Goal: Task Accomplishment & Management: Use online tool/utility

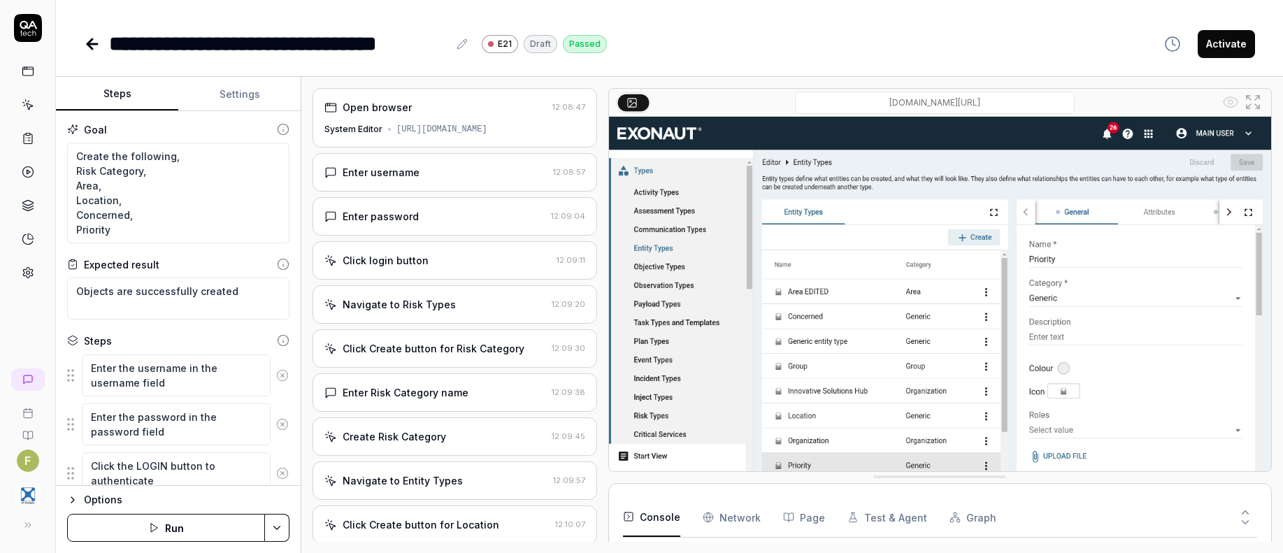
type textarea "*"
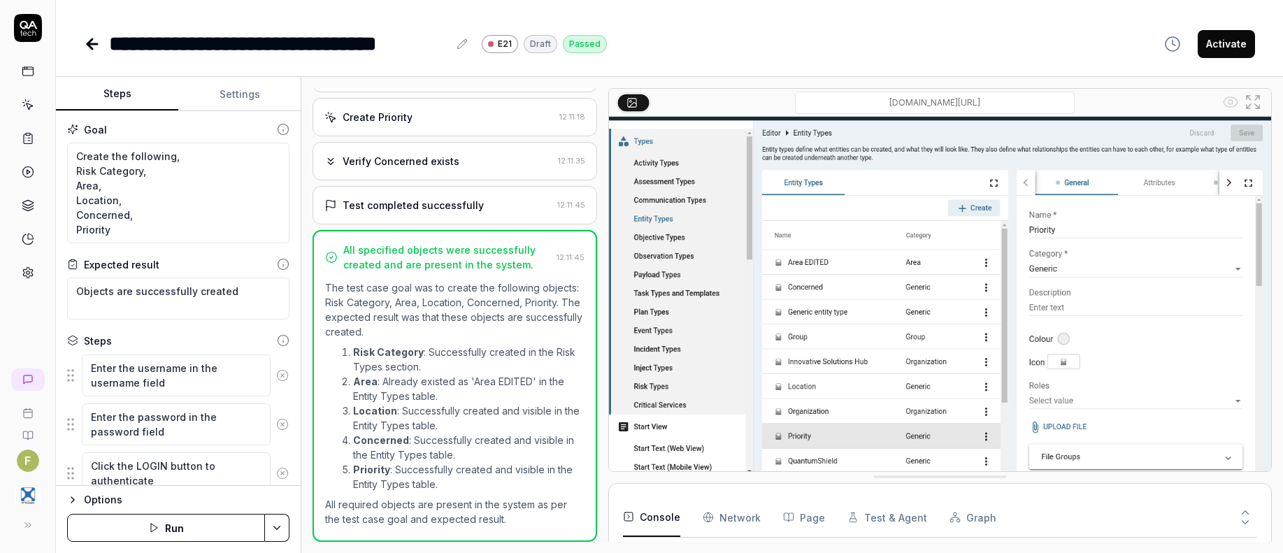
scroll to position [53, 0]
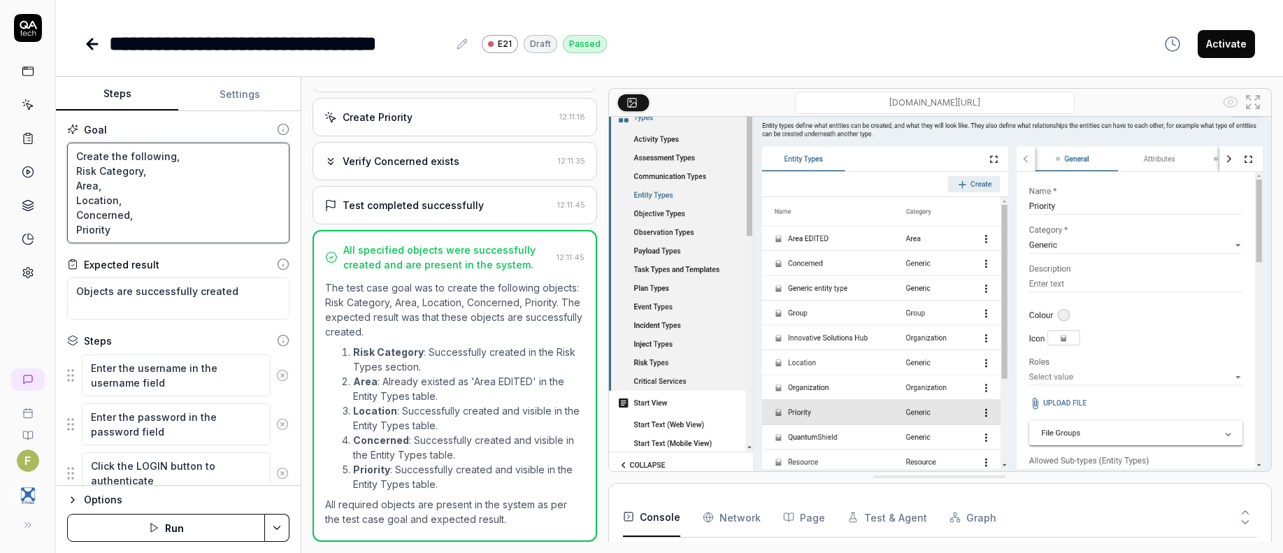
click at [76, 155] on textarea "Create the following, Risk Category, Area, Location, Concerned, Priority" at bounding box center [178, 193] width 222 height 101
type textarea "FCreate the following, Risk Category, Area, Location, Concerned, Priority"
type textarea "*"
type textarea "FrCreate the following, Risk Category, Area, Location, Concerned, Priority"
type textarea "*"
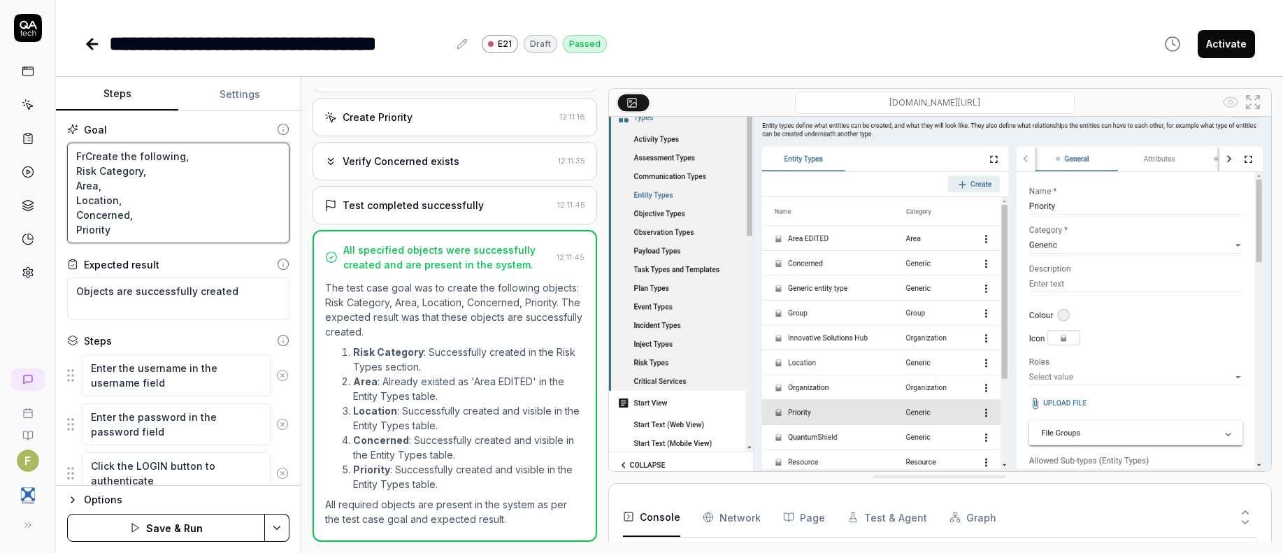
type textarea "FroCreate the following, Risk Category, Area, Location, Concerned, Priority"
type textarea "*"
type textarea "FromCreate the following, Risk Category, Area, Location, Concerned, Priority"
type textarea "*"
type textarea "From Create the following, Risk Category, Area, Location, Concerned, Priority"
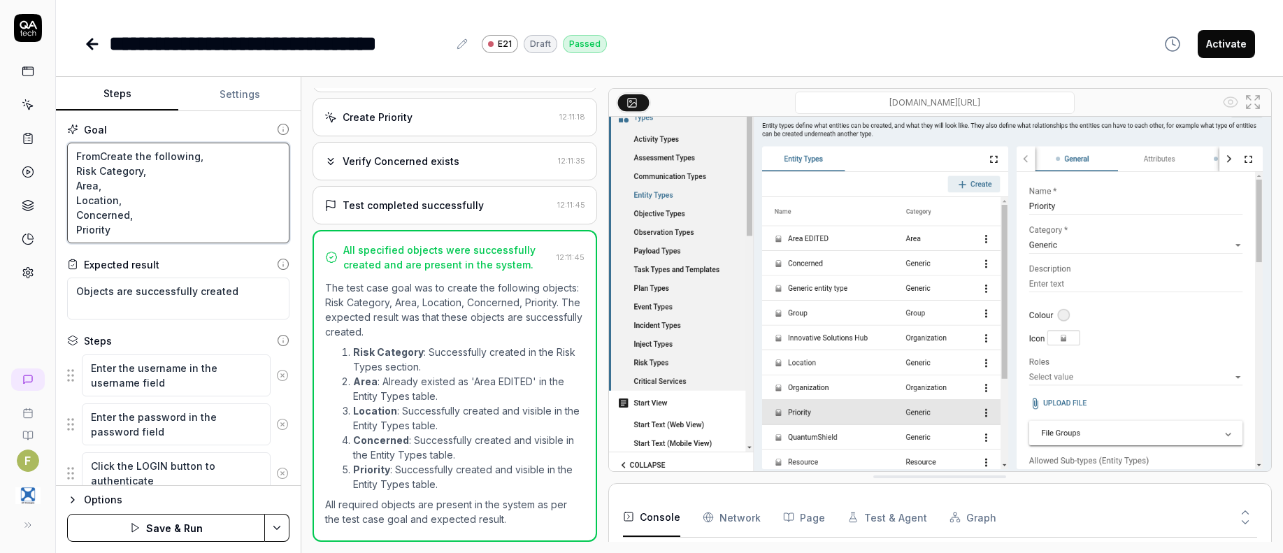
type textarea "*"
type textarea "From tCreate the following, Risk Category, Area, Location, Concerned, Priority"
type textarea "*"
type textarea "From tehCreate the following, Risk Category, Area, Location, Concerned, Priority"
type textarea "*"
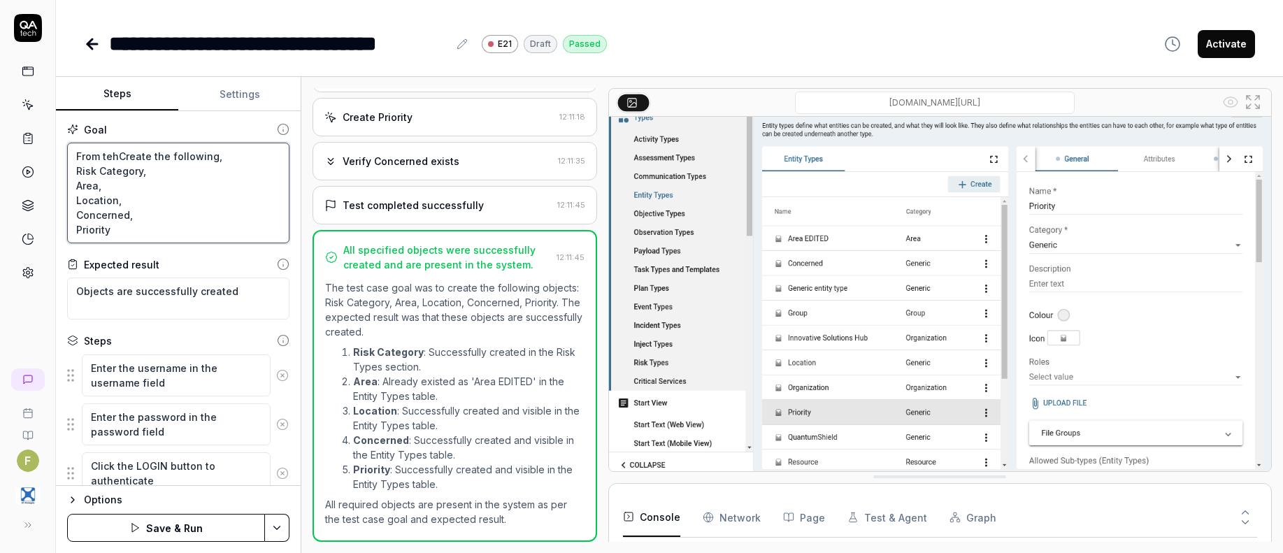
type textarea "From teh Create the following, Risk Category, Area, Location, Concerned, Priori…"
type textarea "*"
type textarea "From tehCreate the following, Risk Category, Area, Location, Concerned, Priority"
type textarea "*"
type textarea "From teCreate the following, Risk Category, Area, Location, Concerned, Priority"
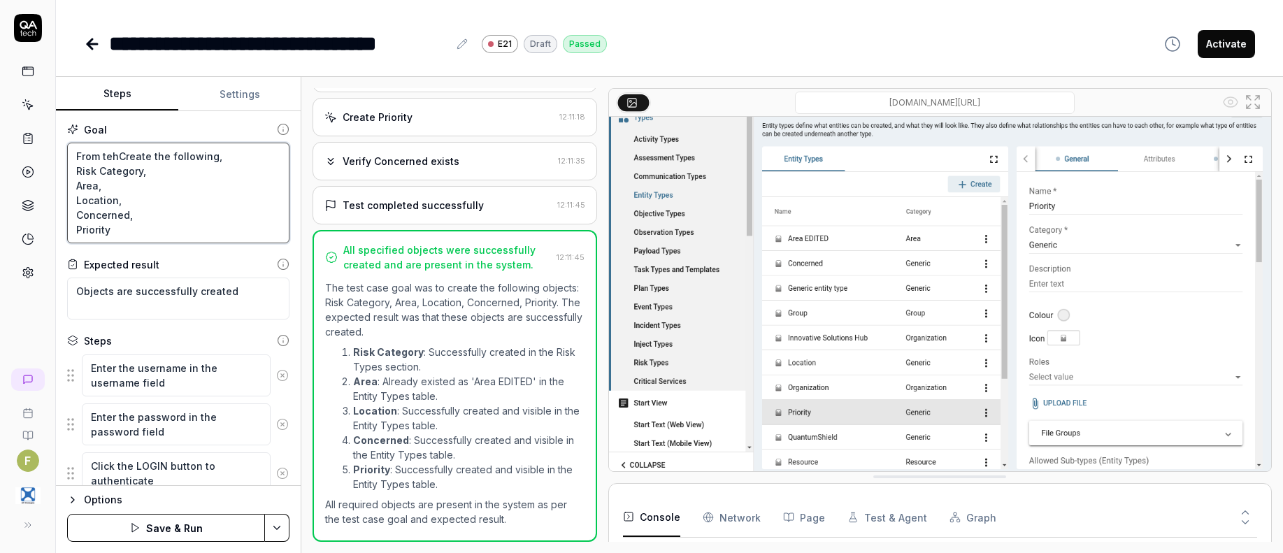
type textarea "*"
type textarea "From tCreate the following, Risk Category, Area, Location, Concerned, Priority"
type textarea "*"
type textarea "From thCreate the following, Risk Category, Area, Location, Concerned, Priority"
type textarea "*"
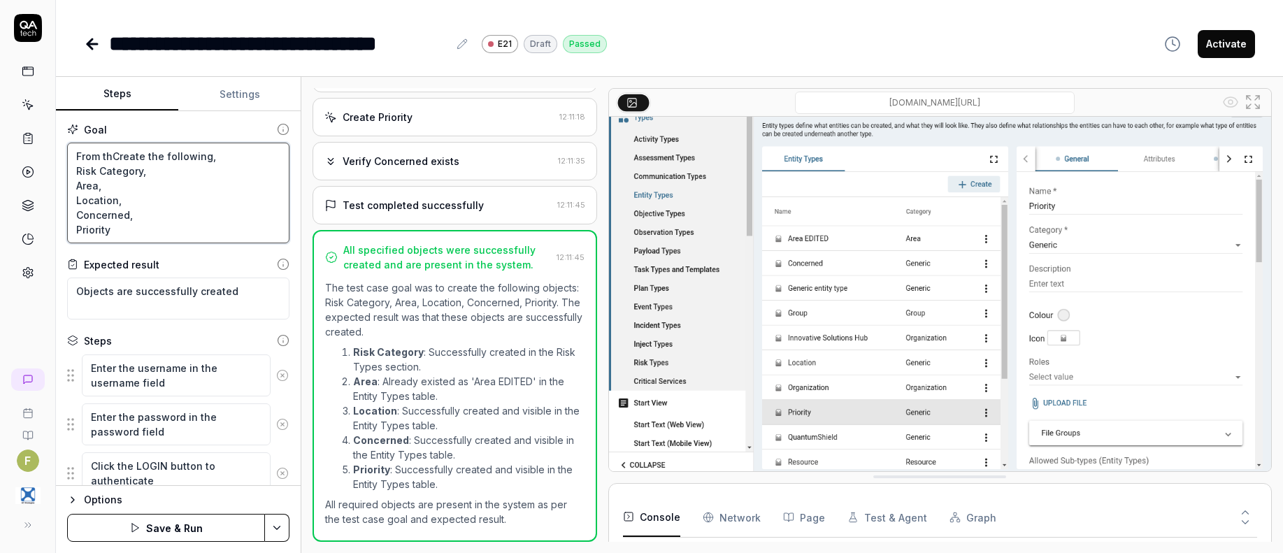
type textarea "From theCreate the following, Risk Category, Area, Location, Concerned, Priority"
type textarea "*"
type textarea "From the Create the following, Risk Category, Area, Location, Concerned, Priori…"
type textarea "*"
type textarea "From the TCreate the following, Risk Category, Area, Location, Concerned, Prior…"
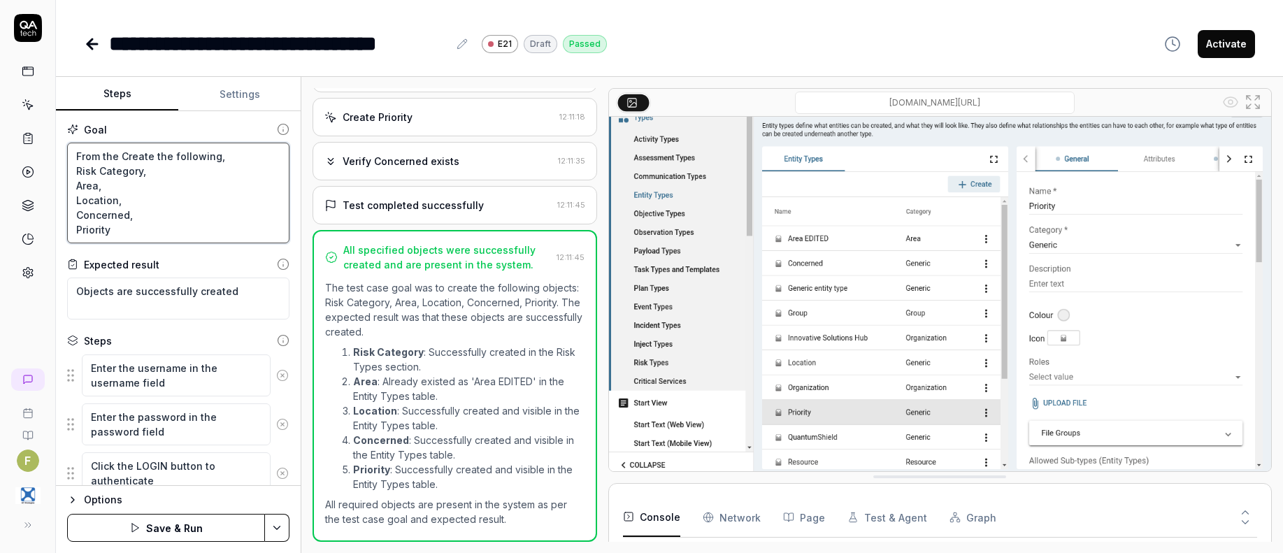
type textarea "*"
type textarea "From the TaCreate the following, Risk Category, Area, Location, Concerned, Prio…"
type textarea "*"
type textarea "From the TagCreate the following, Risk Category, Area, Location, Concerned, Pri…"
type textarea "*"
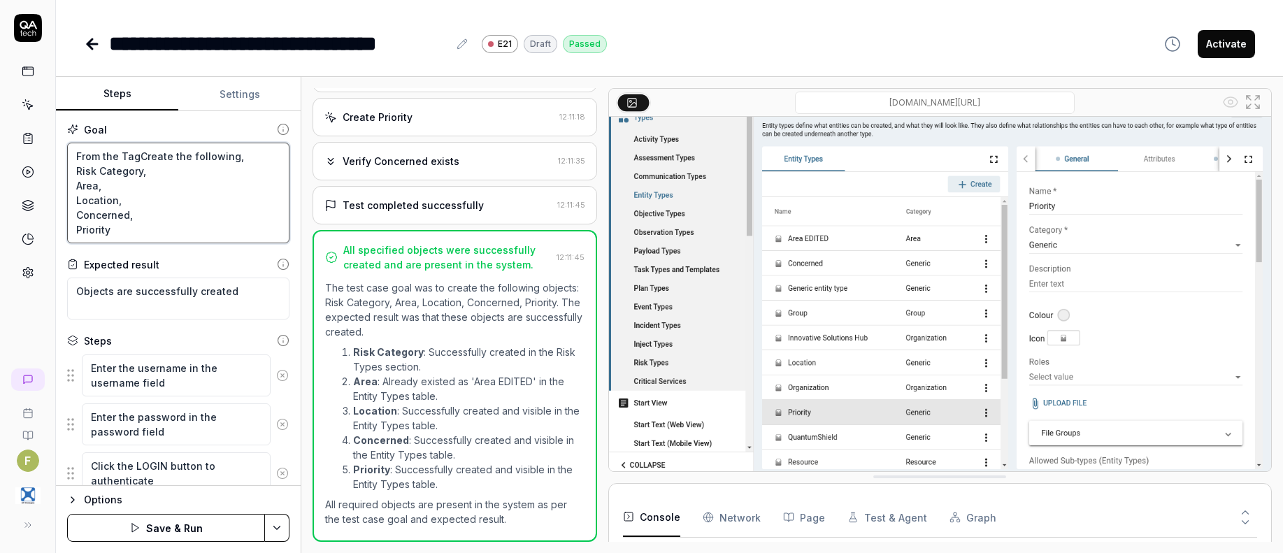
type textarea "From the TagsCreate the following, Risk Category, Area, Location, Concerned, Pr…"
type textarea "*"
type textarea "From the Tags Create the following, Risk Category, Area, Location, Concerned, P…"
type textarea "*"
type textarea "From the Tags aCreate the following, Risk Category, Area, Location, Concerned, …"
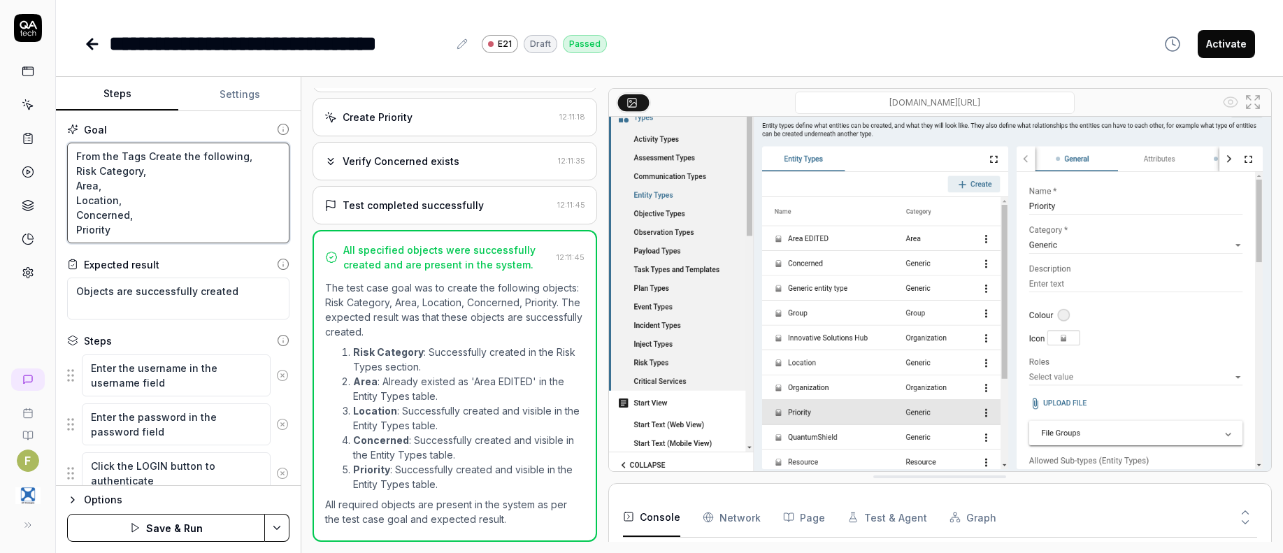
type textarea "*"
type textarea "From the Tags anCreate the following, Risk Category, Area, Location, Concerned,…"
type textarea "*"
type textarea "From the Tags andCreate the following, Risk Category, Area, Location, Concerned…"
type textarea "*"
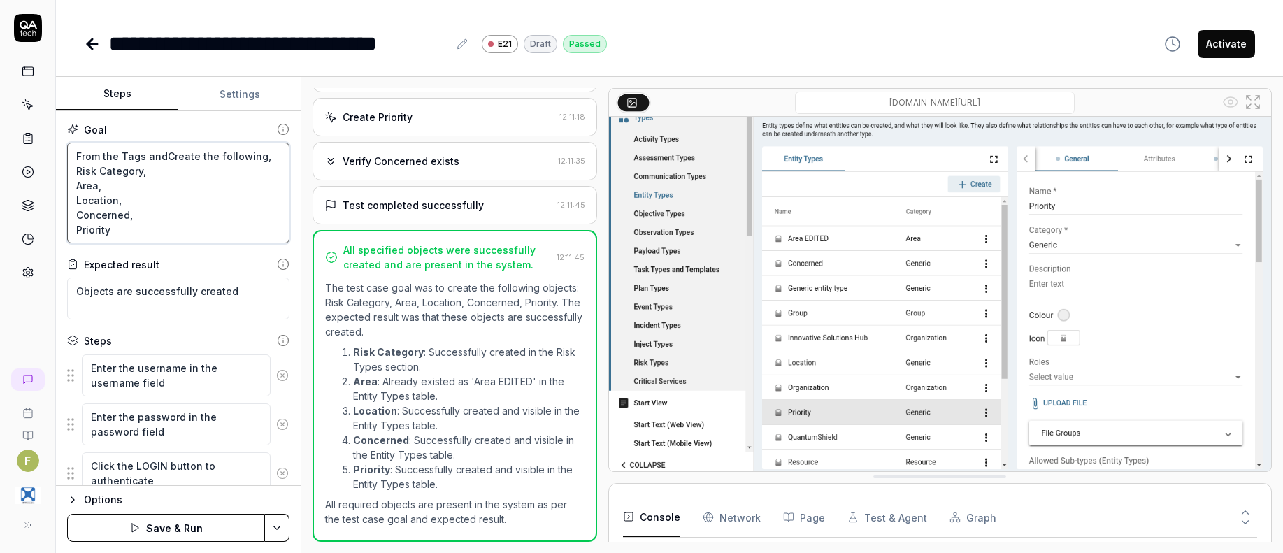
type textarea "From the Tags and Create the following, Risk Category, Area, Location, Concerne…"
type textarea "*"
type textarea "From the Tags and ACreate the following, Risk Category, Area, Location, Concern…"
type textarea "*"
type textarea "From the Tags and AtCreate the following, Risk Category, Area, Location, Concer…"
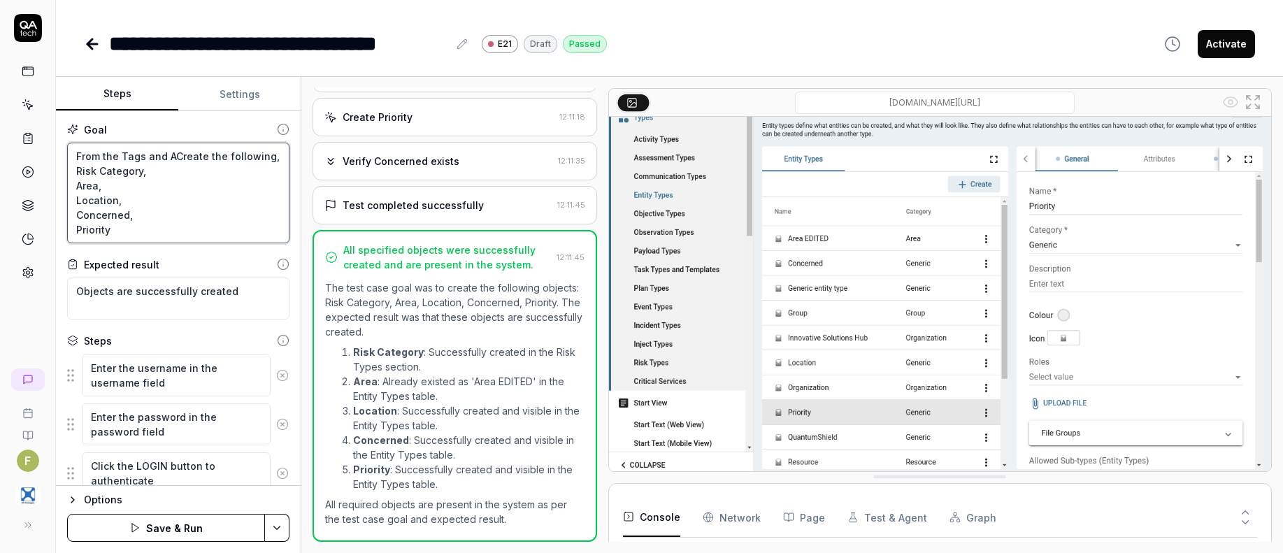
type textarea "*"
type textarea "From the Tags and AttCreate the following, Risk Category, Area, Location, Conce…"
type textarea "*"
type textarea "From the Tags and AttrCreate the following, Risk Category, Area, Location, Conc…"
type textarea "*"
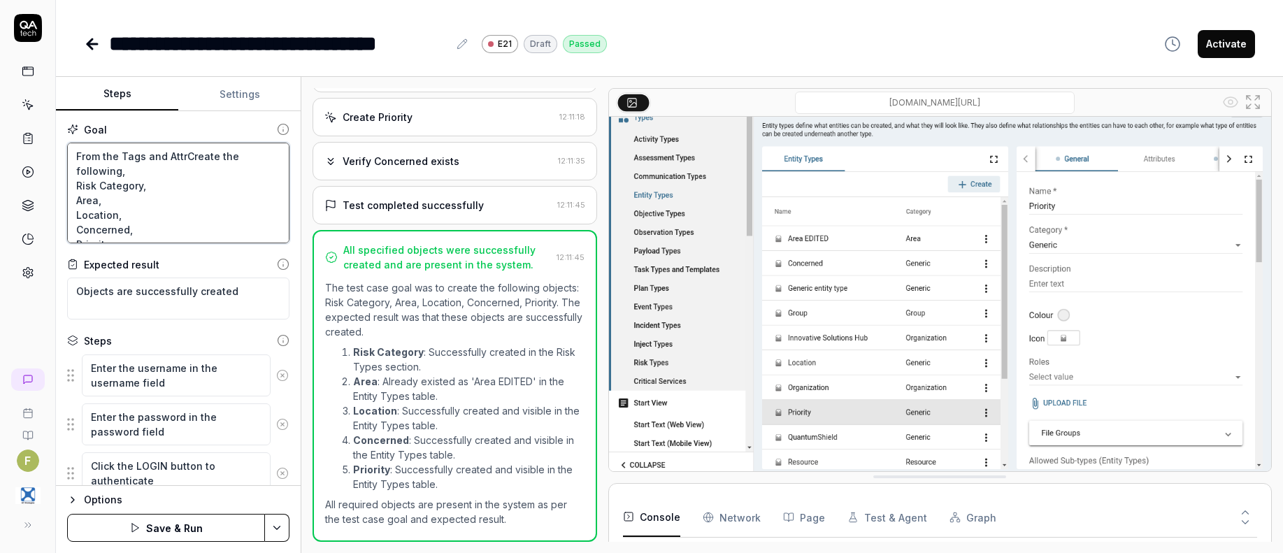
type textarea "From the Tags and AttriCreate the following, Risk Category, Area, Location, Con…"
type textarea "*"
type textarea "From the Tags and AttribCreate the following, Risk Category, Area, Location, Co…"
type textarea "*"
type textarea "From the Tags and AttribuCreate the following, Risk Category, Area, Location, C…"
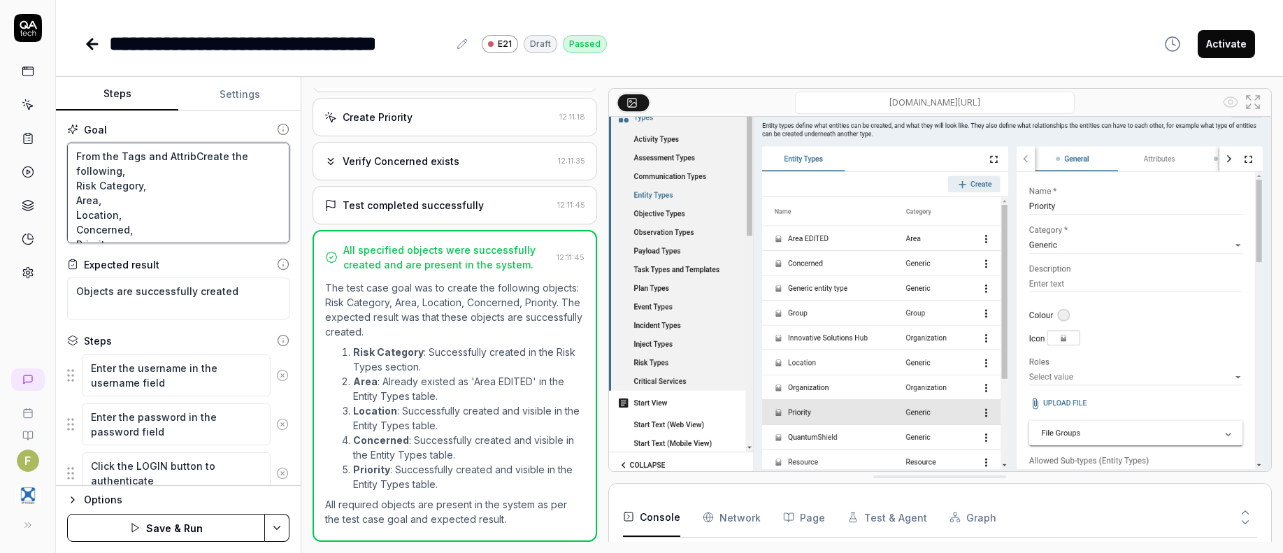
type textarea "*"
type textarea "From the Tags and AttributCreate the following, Risk Category, Area, Location, …"
type textarea "*"
type textarea "From the Tags and AttributeCreate the following, Risk Category, Area, Location,…"
type textarea "*"
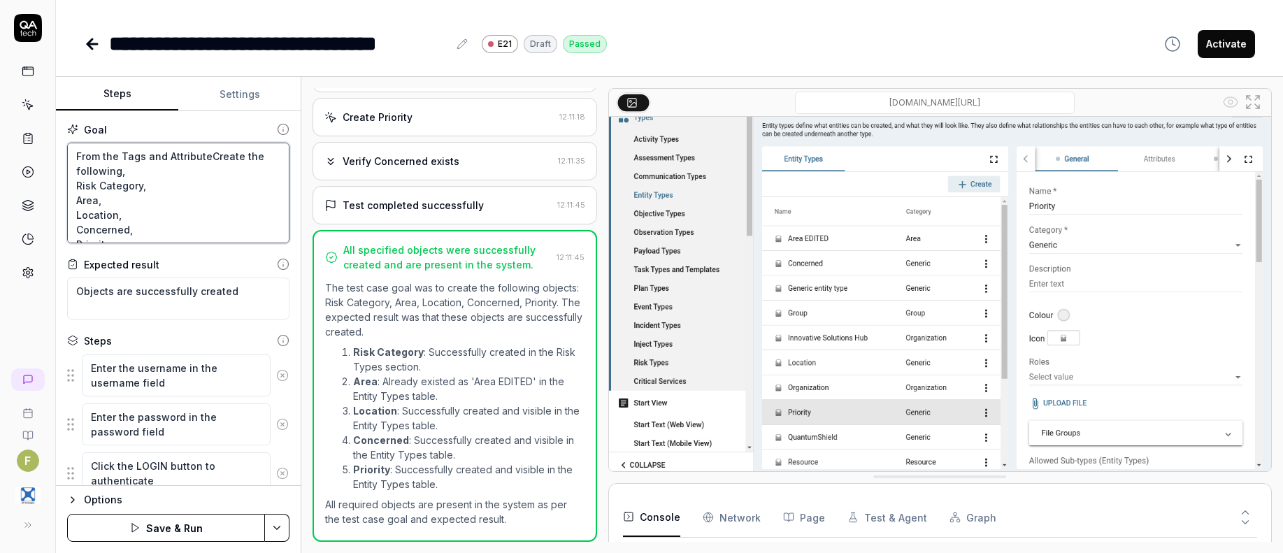
type textarea "From the Tags and AttributesCreate the following, Risk Category, Area, Location…"
type textarea "*"
type textarea "From the Tags and Attributes Create the following, Risk Category, Area, Locatio…"
type textarea "*"
type textarea "From the Tags and Attributes sCreate the following, Risk Category, Area, Locati…"
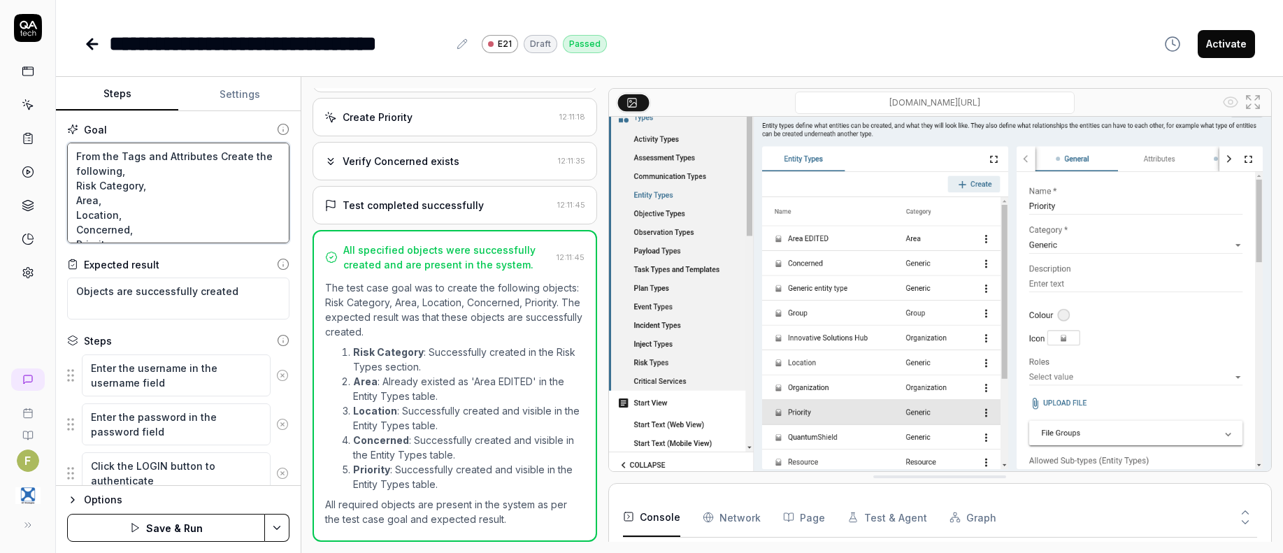
type textarea "*"
type textarea "From the Tags and Attributes seCreate the following, Risk Category, Area, Locat…"
type textarea "*"
type textarea "From the Tags and Attributes secCreate the following, Risk Category, Area, Loca…"
type textarea "*"
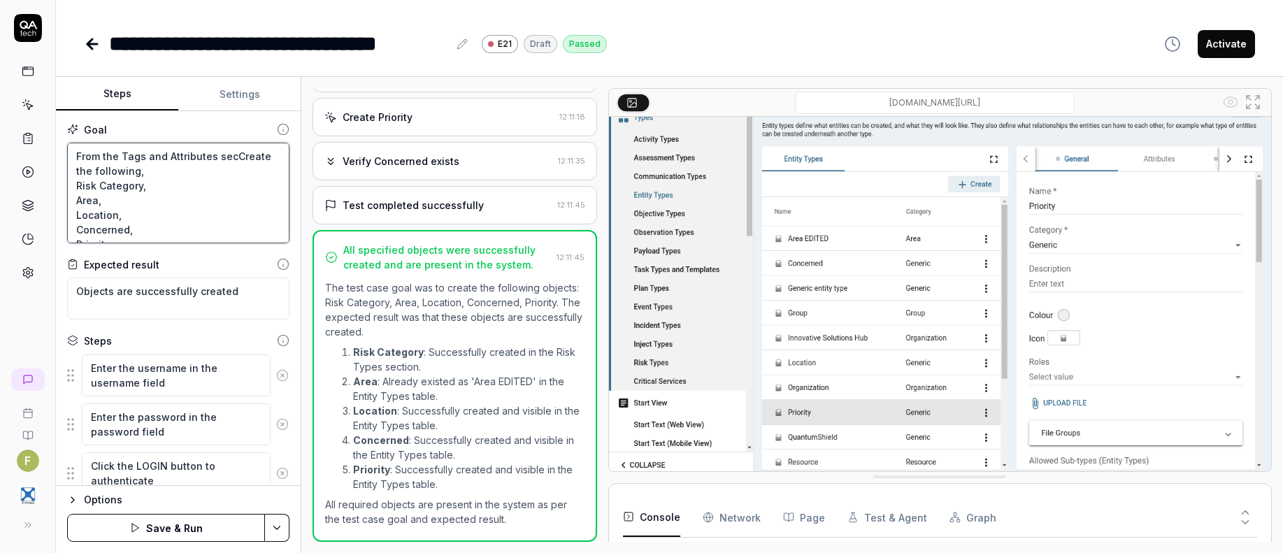
type textarea "From the Tags and Attributes sectCreate the following, Risk Category, Area, Loc…"
type textarea "*"
type textarea "From the Tags and Attributes sectiCreate the following, Risk Category, Area, Lo…"
type textarea "*"
type textarea "From the Tags and Attributes sectioCreate the following, Risk Category, Area, L…"
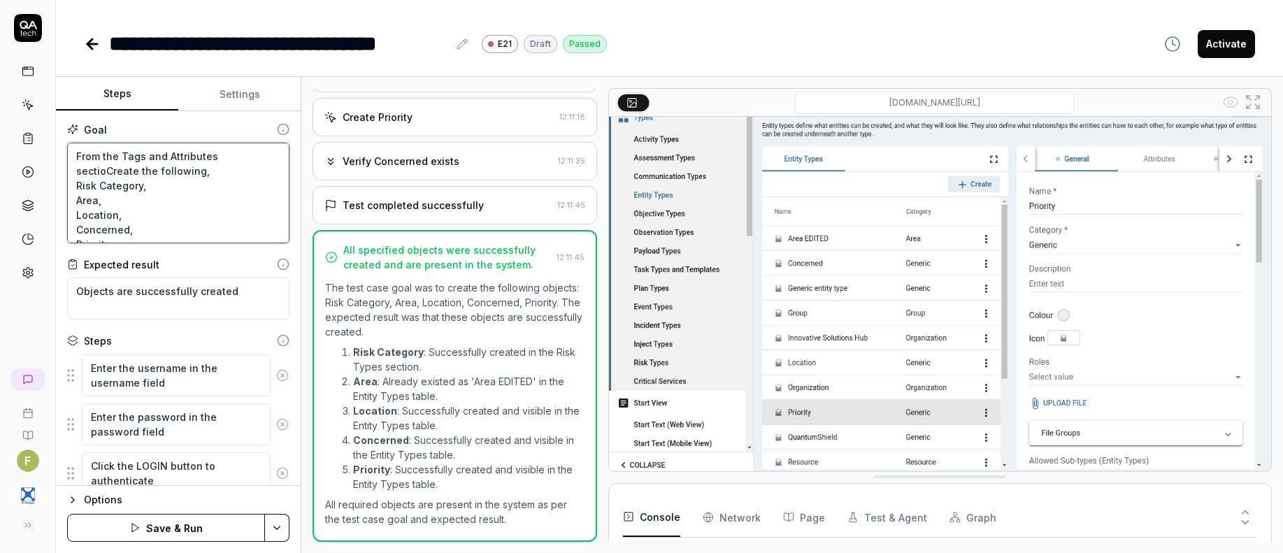
type textarea "*"
type textarea "From the Tags and Attributes sectionCreate the following, Risk Category, Area, …"
type textarea "*"
type textarea "From the Tags and Attributes section,Create the following, Risk Category, Area,…"
type textarea "*"
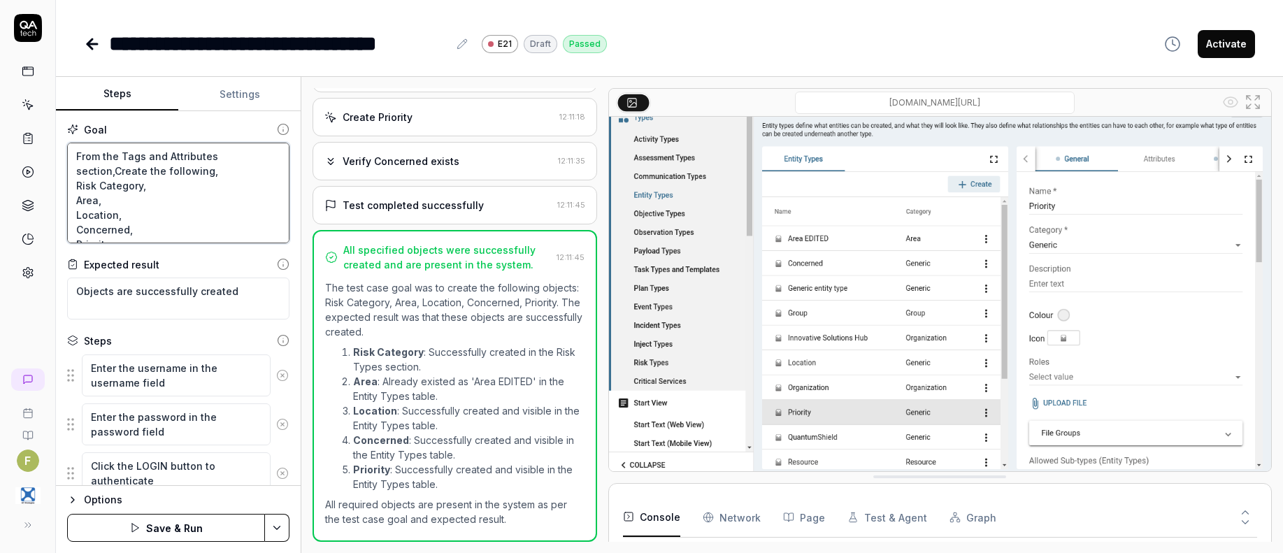
type textarea "From the Tags and Attributes section, Create the following, Risk Category, Area…"
type textarea "*"
type textarea "From the Tags and Attributes section, reate the following, Risk Category, Area,…"
type textarea "*"
type textarea "From the Tags and Attributes section, create the following, Risk Category, Area…"
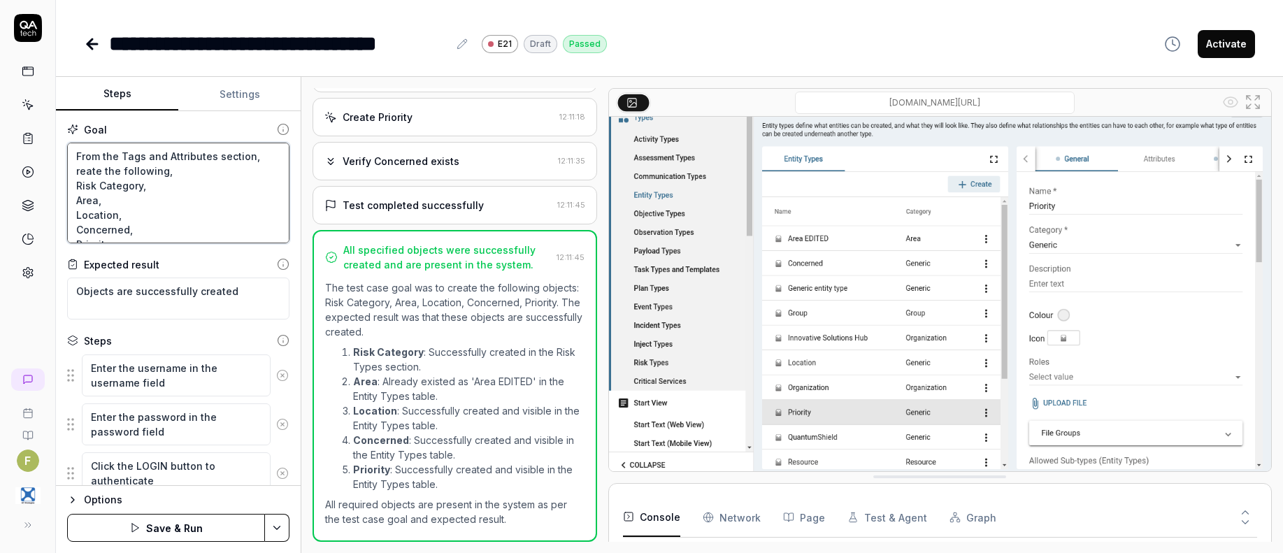
type textarea "*"
type textarea "From the Tags and Attributes section, create the following, Risk Category, Area…"
click at [201, 529] on button "Save & Run" at bounding box center [166, 528] width 198 height 28
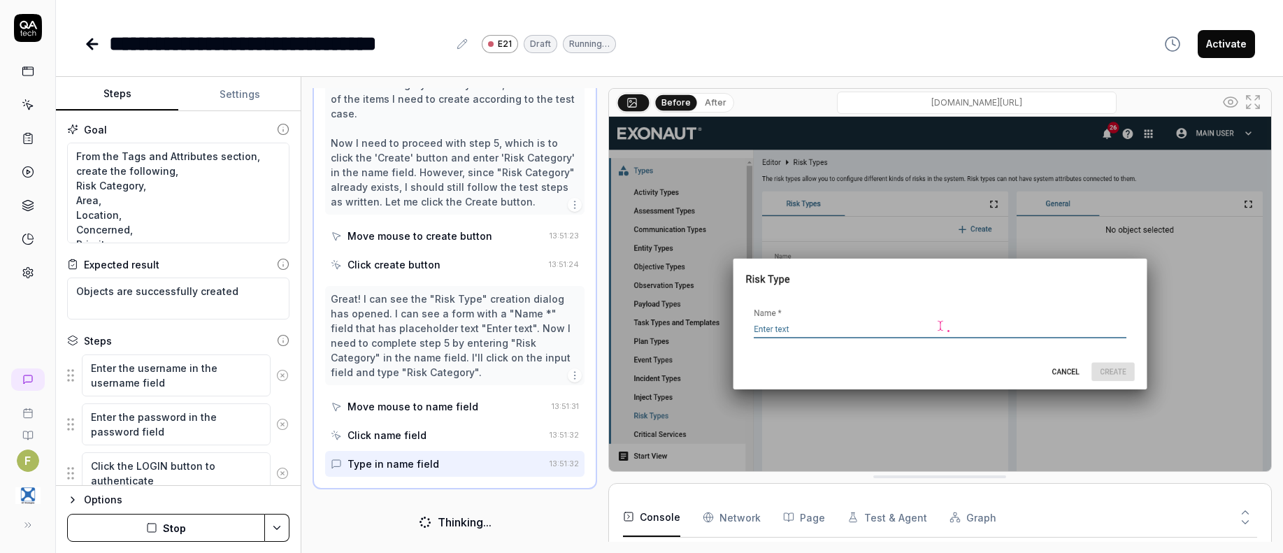
scroll to position [372, 0]
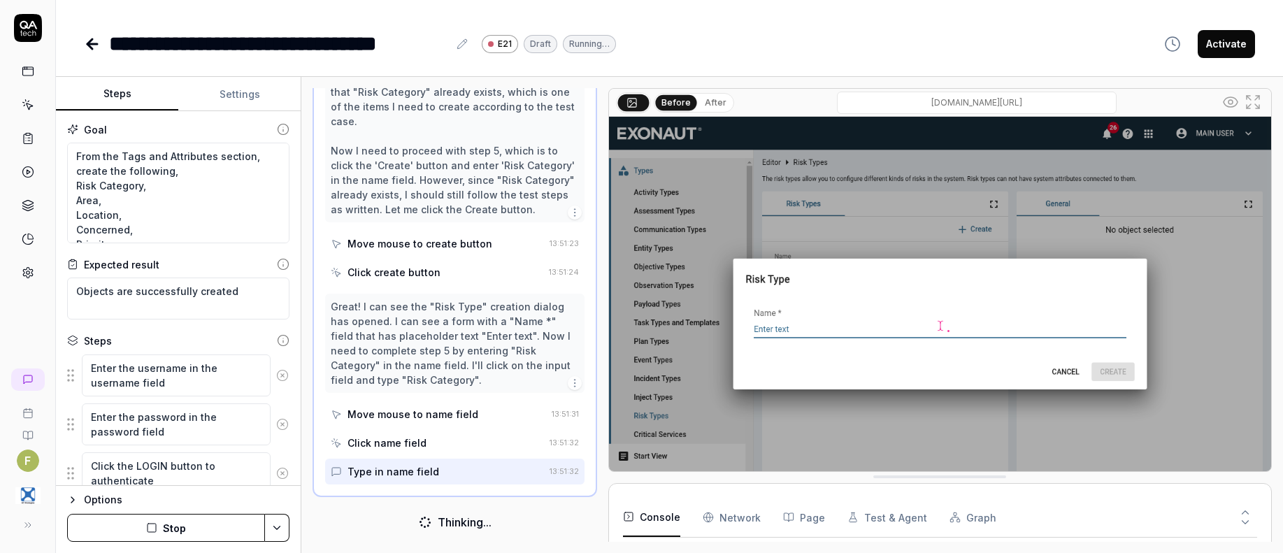
click at [192, 522] on button "Stop" at bounding box center [166, 528] width 198 height 28
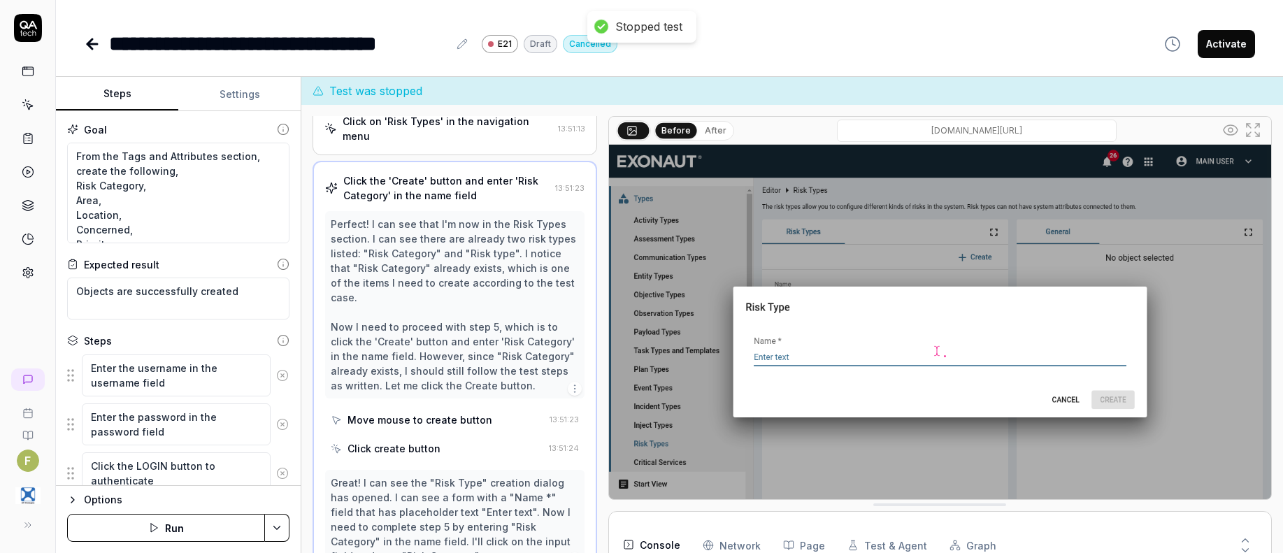
scroll to position [177, 0]
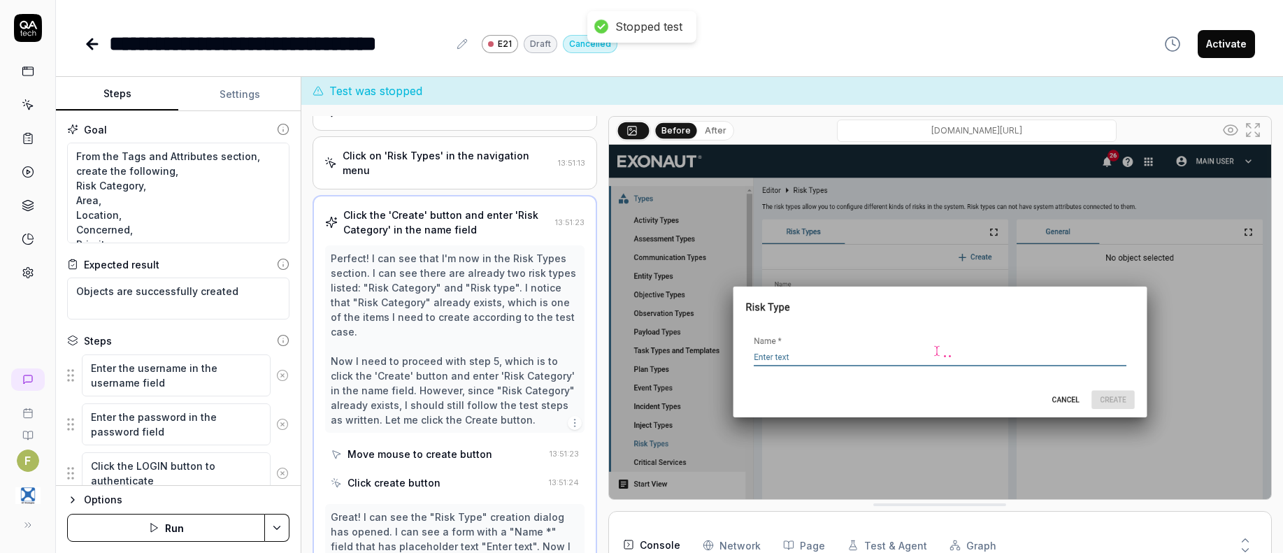
click at [448, 310] on div "Perfect! I can see that I'm now in the Risk Types section. I can see there are …" at bounding box center [455, 339] width 248 height 176
click at [512, 235] on div "Click the 'Create' button and enter 'Risk Category' in the name field" at bounding box center [446, 222] width 206 height 29
click at [481, 461] on div "Move mouse to create button" at bounding box center [419, 454] width 145 height 15
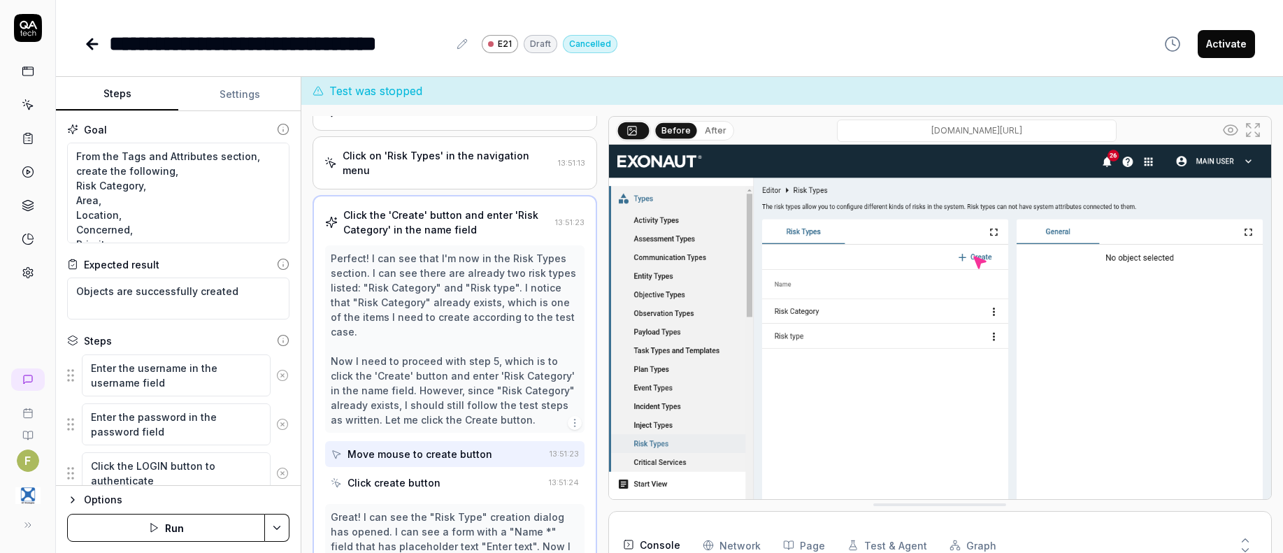
click at [479, 382] on div "Perfect! I can see that I'm now in the Risk Types section. I can see there are …" at bounding box center [455, 339] width 248 height 176
click at [486, 178] on div "Click on 'Risk Types' in the navigation menu" at bounding box center [448, 162] width 210 height 29
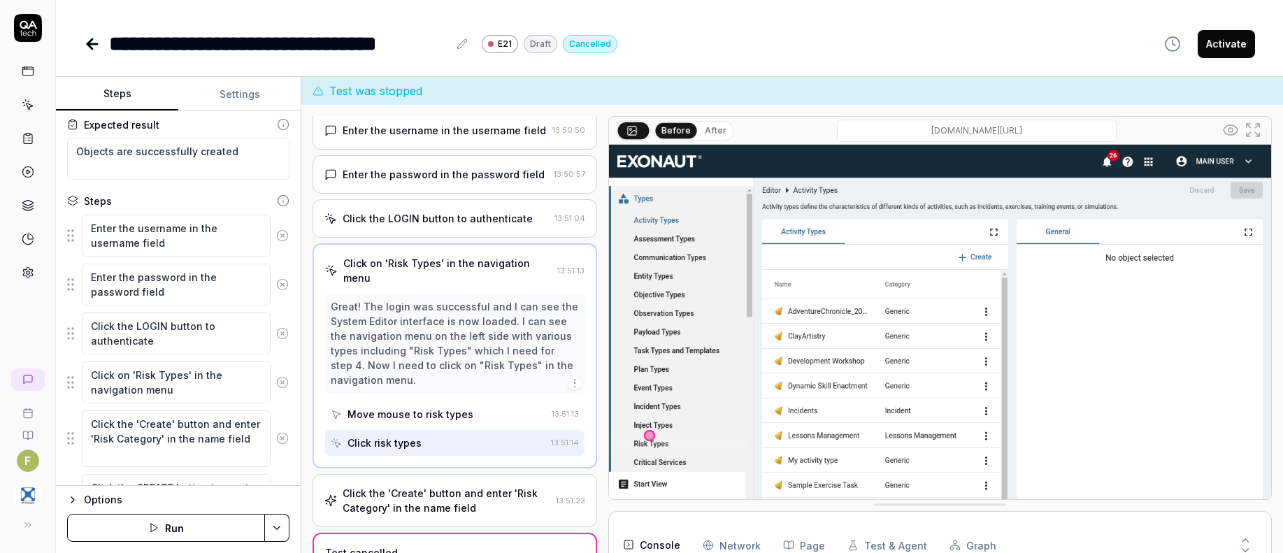
scroll to position [0, 0]
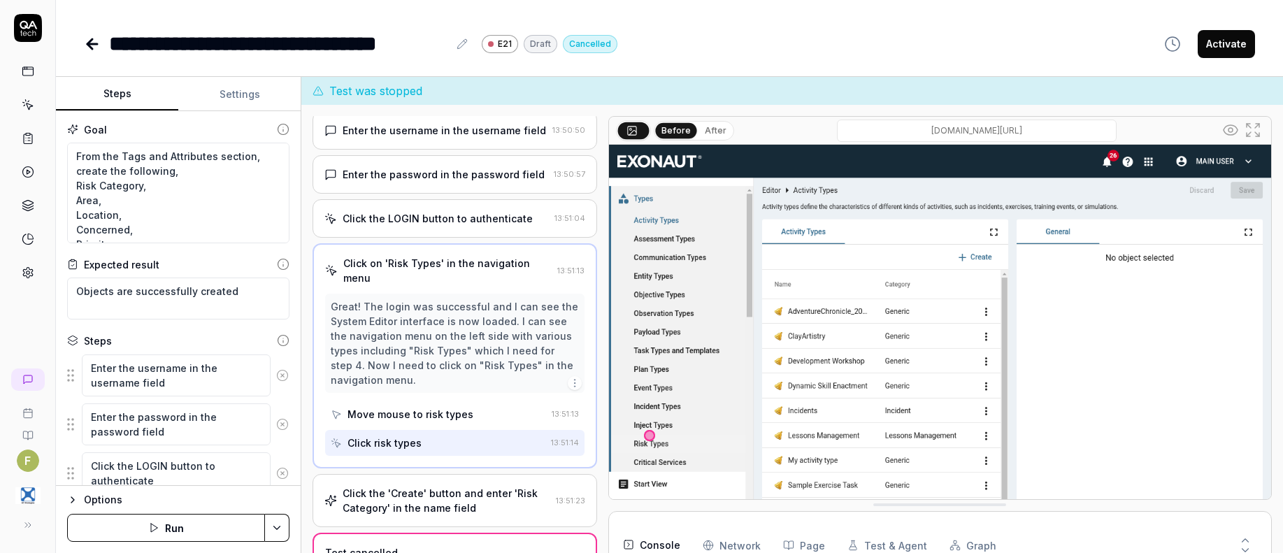
type textarea "*"
click at [89, 50] on icon at bounding box center [92, 44] width 17 height 17
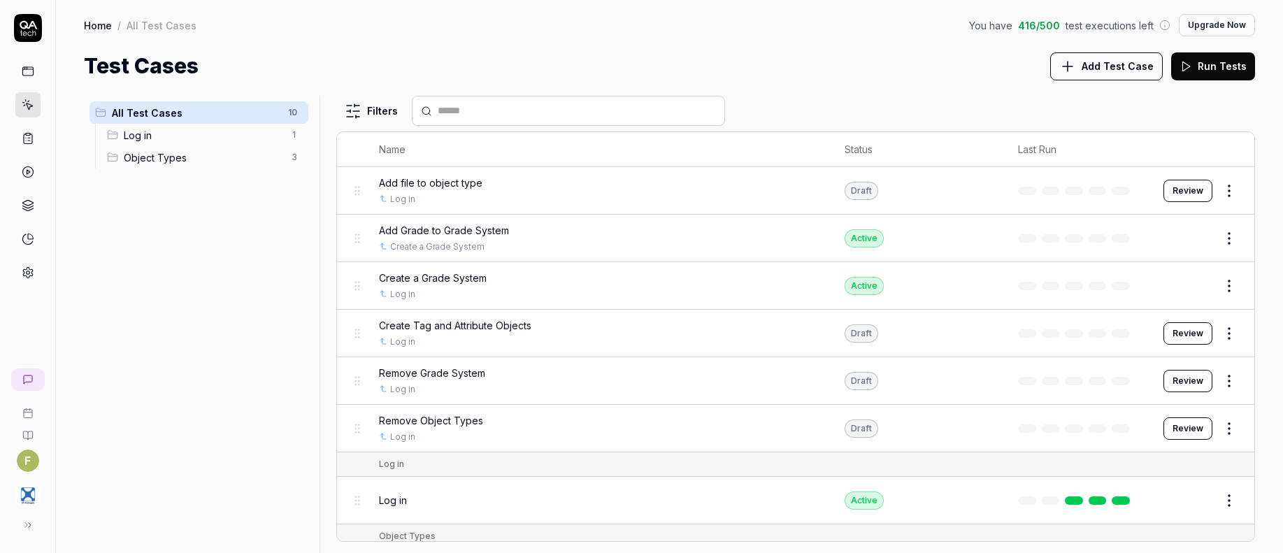
click at [1123, 67] on span "Add Test Case" at bounding box center [1118, 66] width 72 height 15
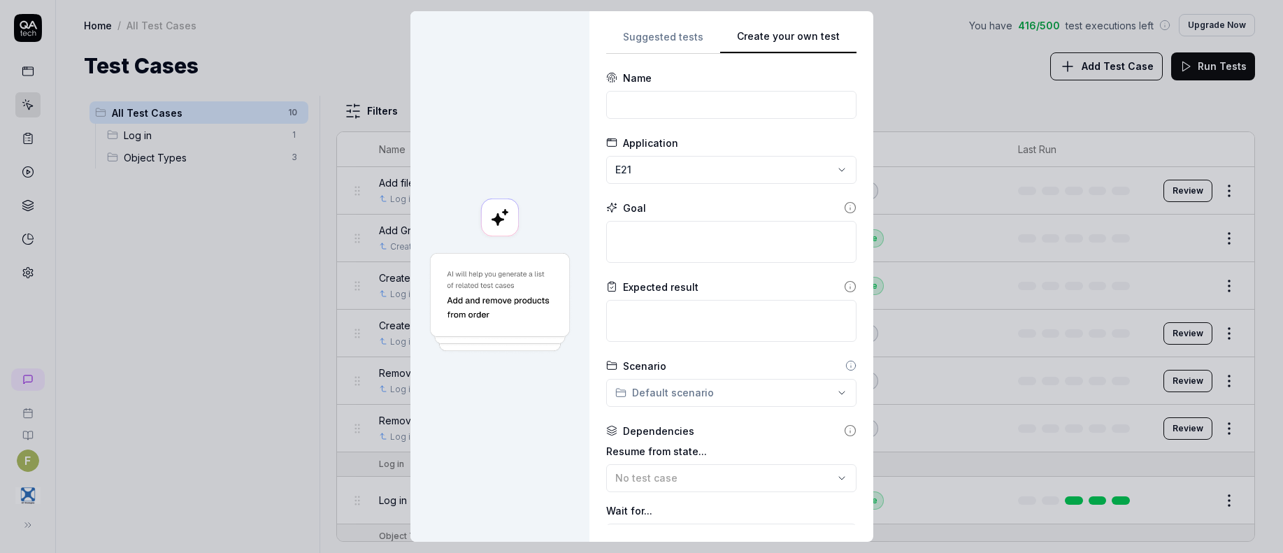
click at [804, 125] on div "**********" at bounding box center [731, 276] width 250 height 497
click at [697, 108] on input at bounding box center [731, 105] width 250 height 28
type input "Find Tags and Attributes"
click at [693, 243] on textarea at bounding box center [731, 242] width 250 height 42
type textarea "*"
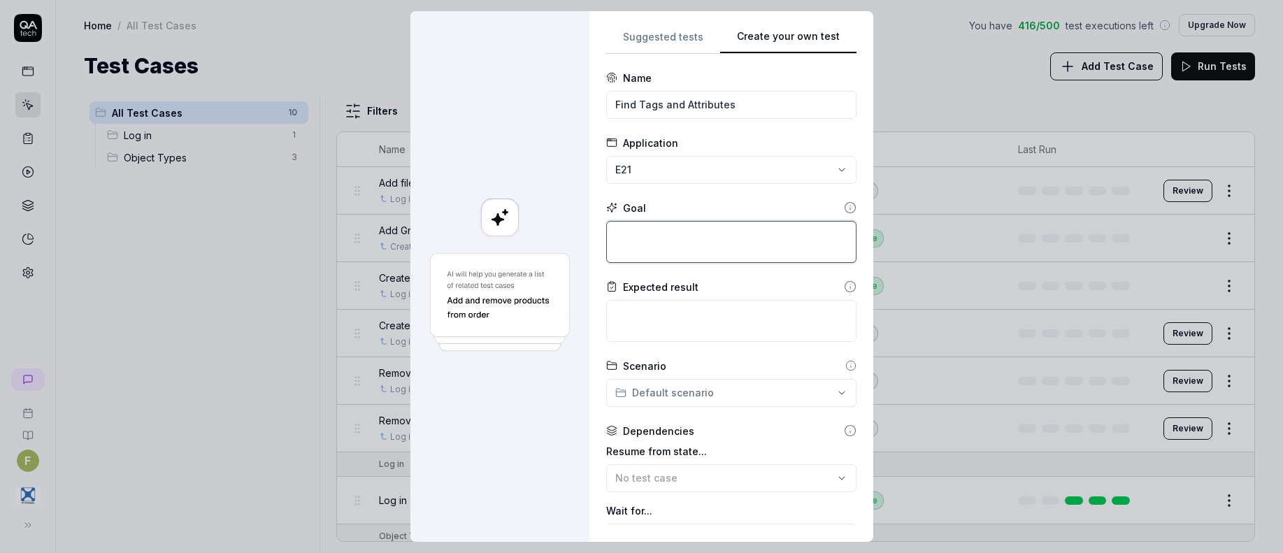
type textarea "F"
type textarea "*"
type textarea "Fi"
type textarea "*"
type textarea "Fin"
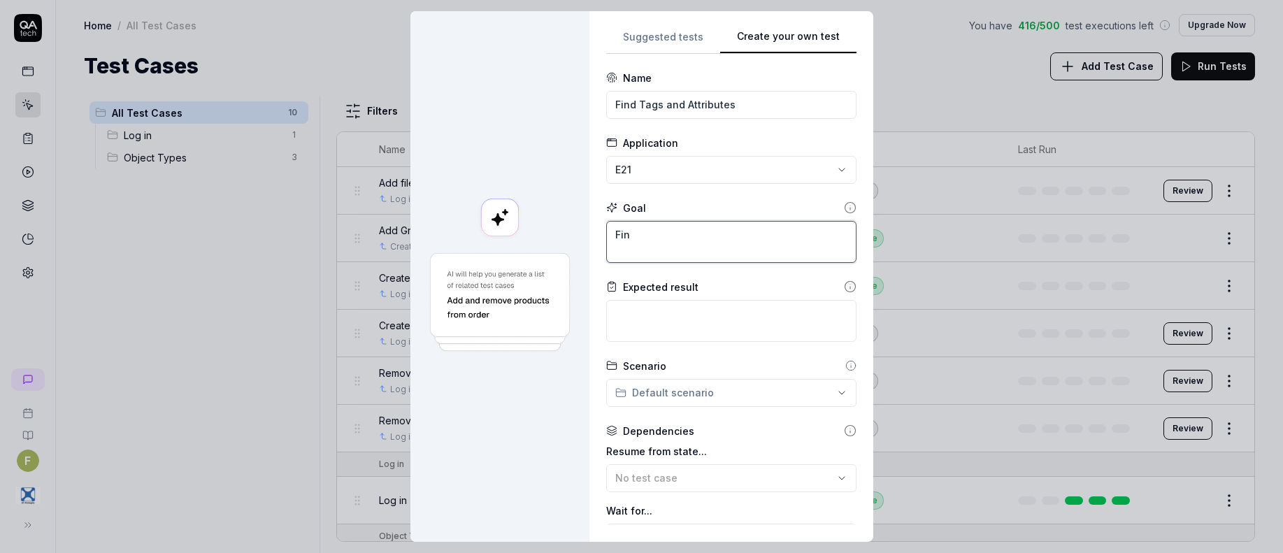
type textarea "*"
type textarea "Find"
type textarea "*"
type textarea "Find"
type textarea "*"
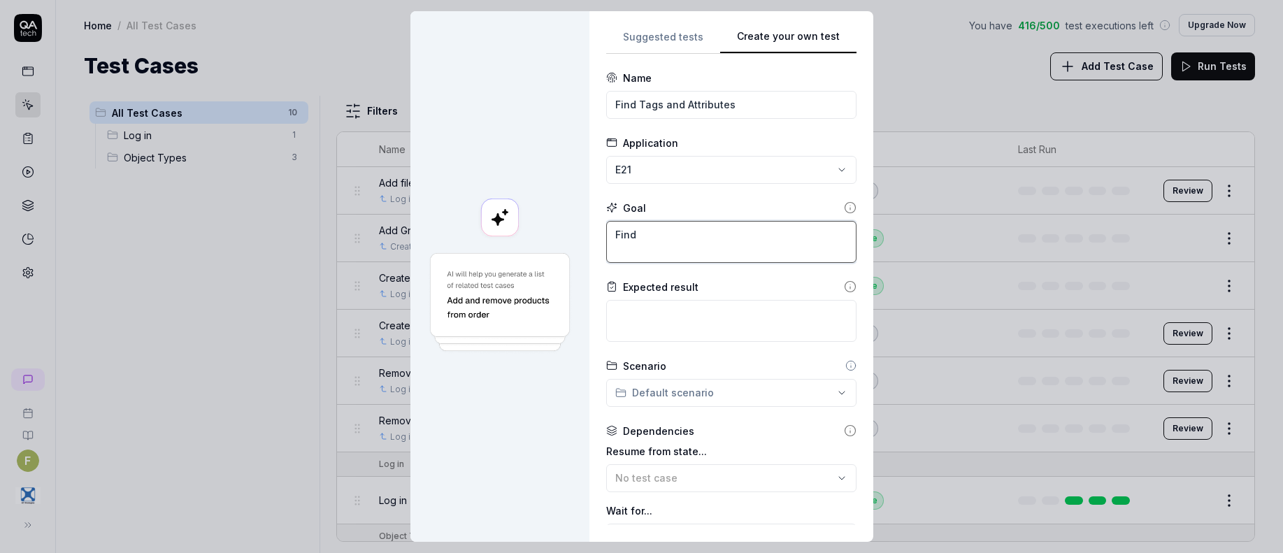
type textarea "Find t"
type textarea "*"
type textarea "Find th"
type textarea "*"
type textarea "Find the"
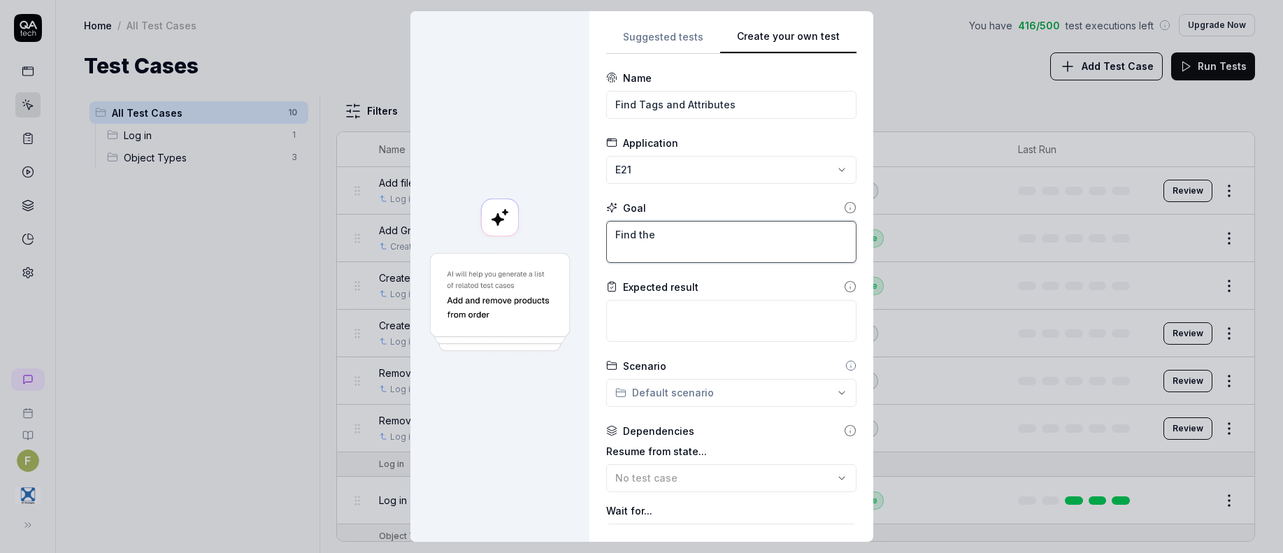
type textarea "*"
type textarea "Find the"
type textarea "*"
type textarea "Find the T"
type textarea "*"
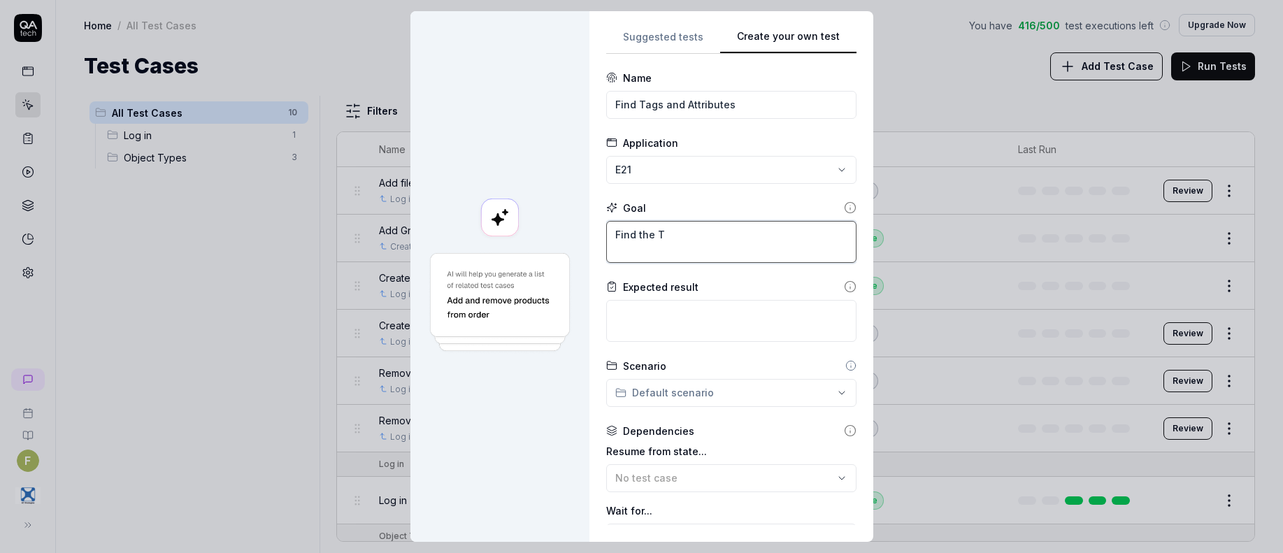
type textarea "Find the Ta"
type textarea "*"
type textarea "Find the Tag"
type textarea "*"
type textarea "Find the Tag"
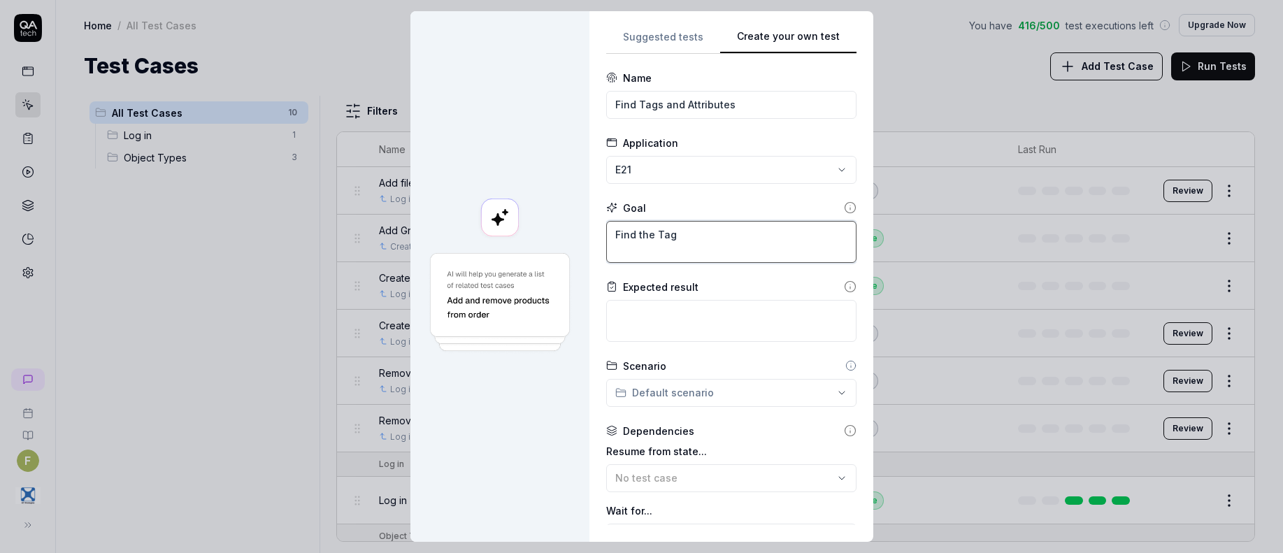
type textarea "*"
type textarea "Find the Tag"
type textarea "*"
type textarea "Find the Tags"
type textarea "*"
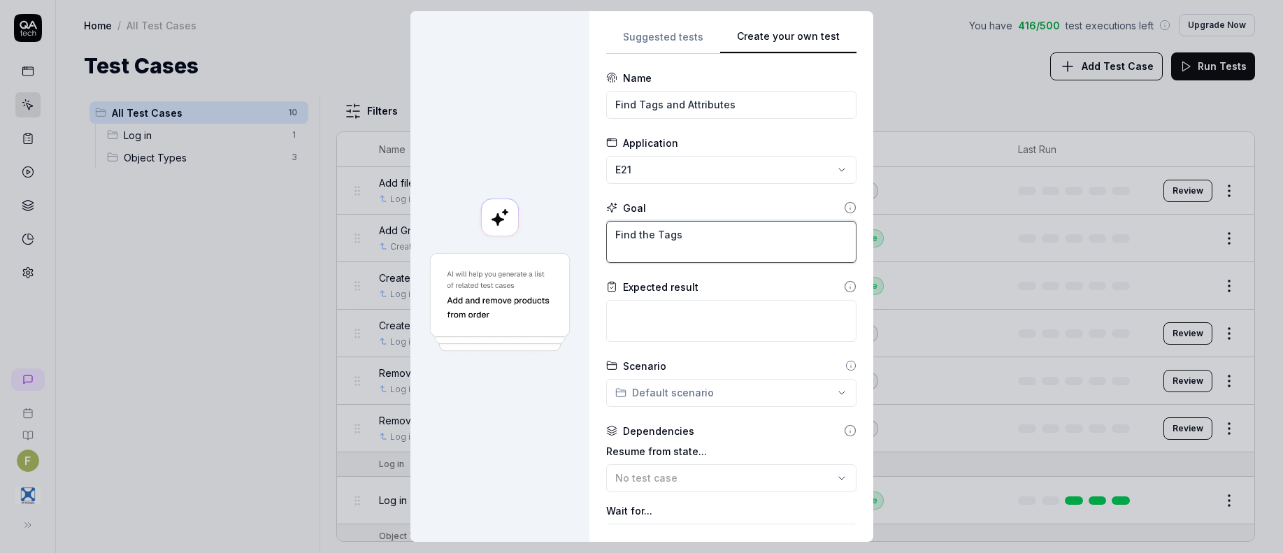
type textarea "Find the Tags"
type textarea "*"
type textarea "Find the Tags a"
type textarea "*"
type textarea "Find the Tags an"
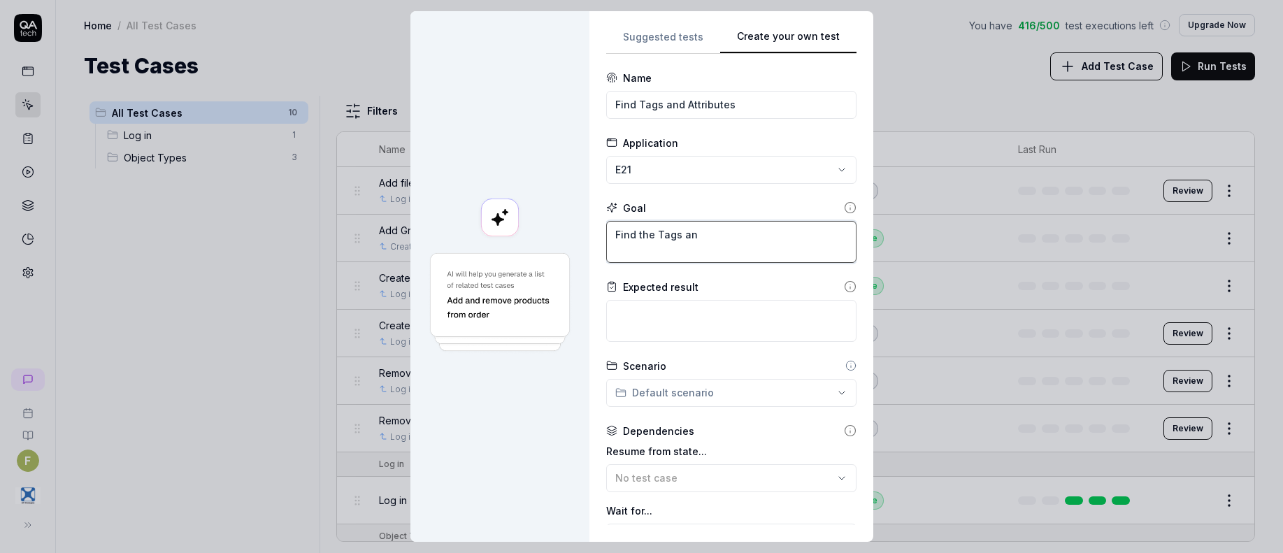
type textarea "*"
type textarea "Find the Tags and"
type textarea "*"
type textarea "Find the Tags and"
type textarea "*"
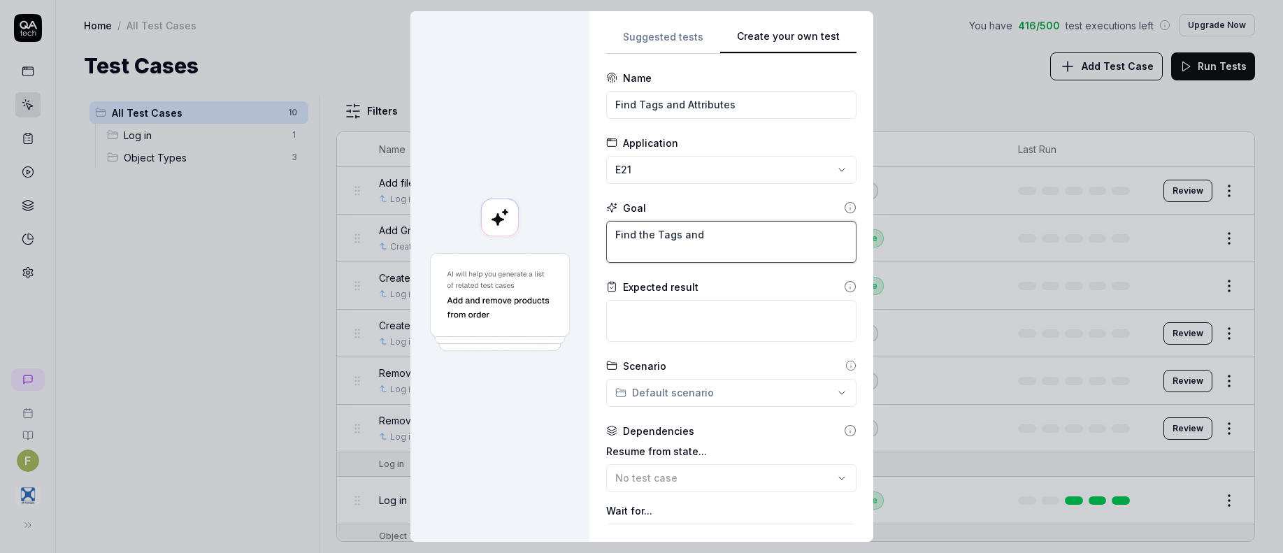
type textarea "Find the Tags and A"
type textarea "*"
type textarea "Find the Tags and At"
type textarea "*"
type textarea "Find the Tags and Att"
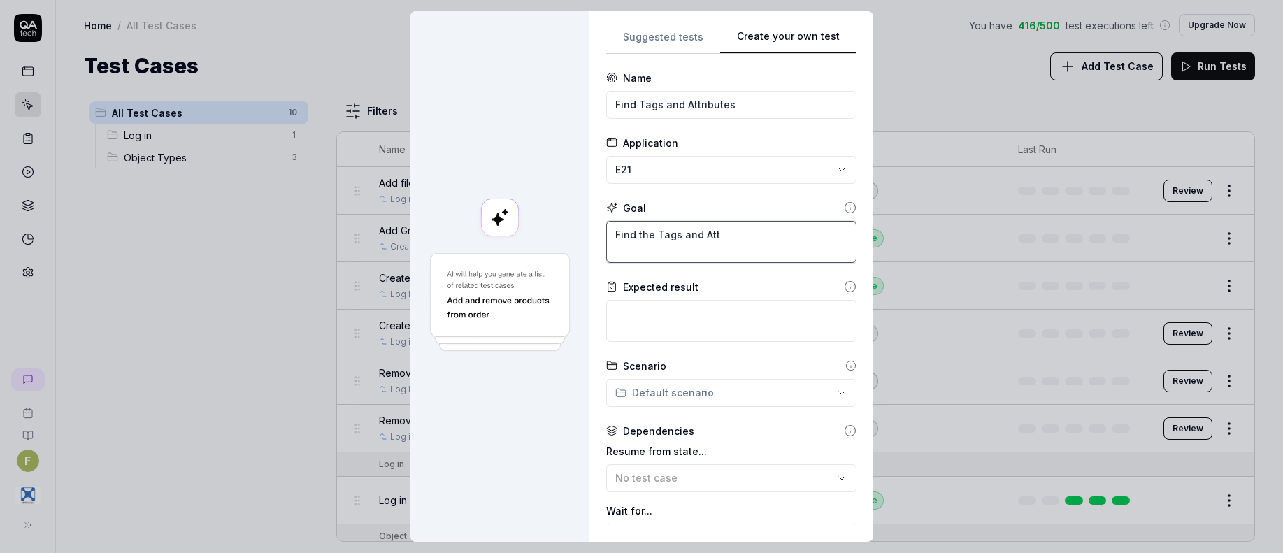
type textarea "*"
type textarea "Find the Tags and Attr"
type textarea "*"
type textarea "Find the Tags and Attri"
type textarea "*"
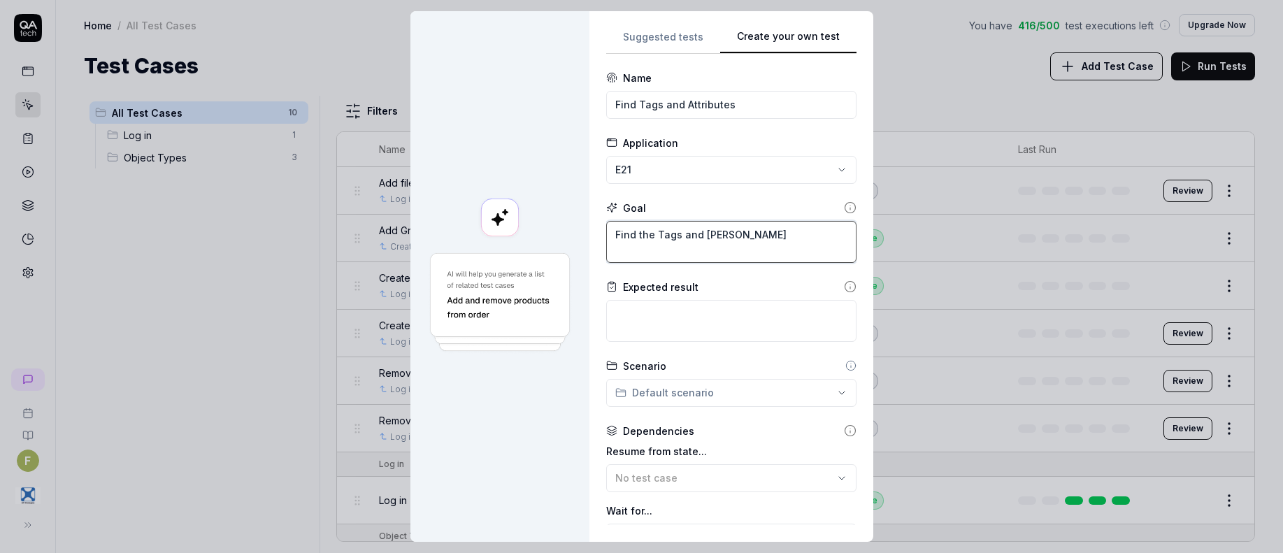
type textarea "Find the Tags and Attrib"
type textarea "*"
type textarea "Find the Tags and Attribu"
type textarea "*"
type textarea "Find the Tags and Attribut"
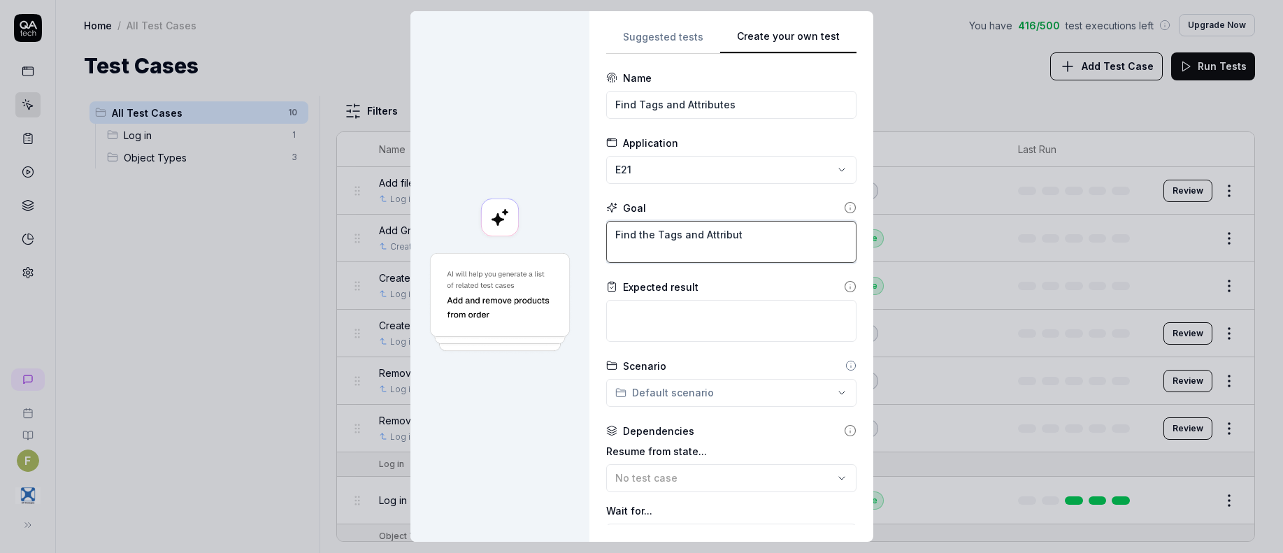
type textarea "*"
type textarea "Find the Tags and Attribute"
type textarea "*"
type textarea "Find the Tags and Attributes"
type textarea "*"
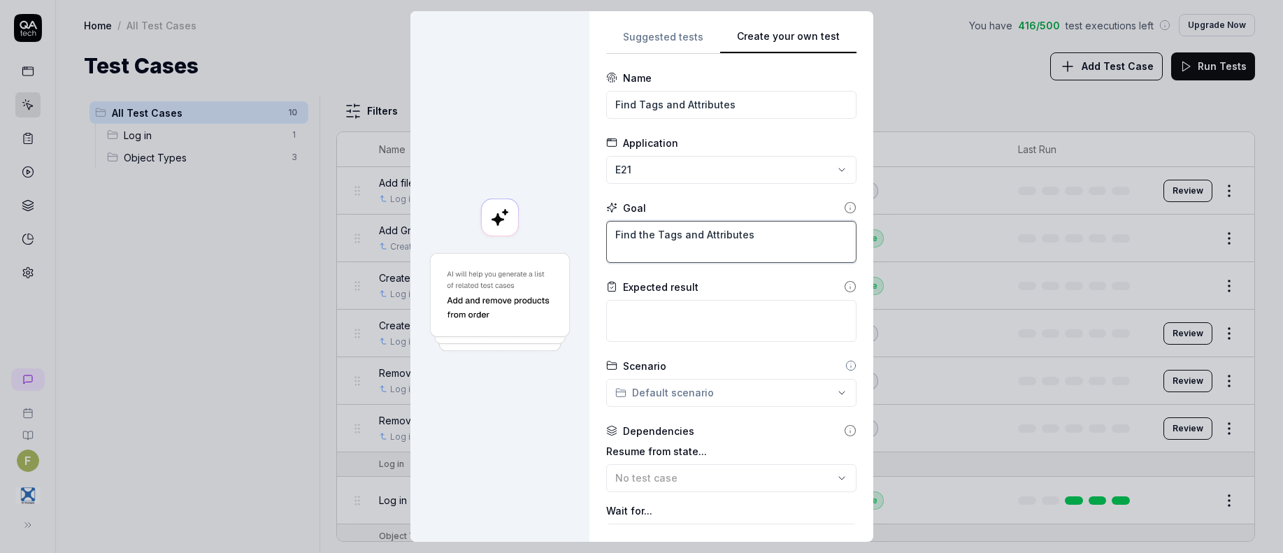
type textarea "Find the Tags and Attributes"
type textarea "*"
type textarea "Find the Tags and Attributes s"
type textarea "*"
type textarea "Find the Tags and Attributes se"
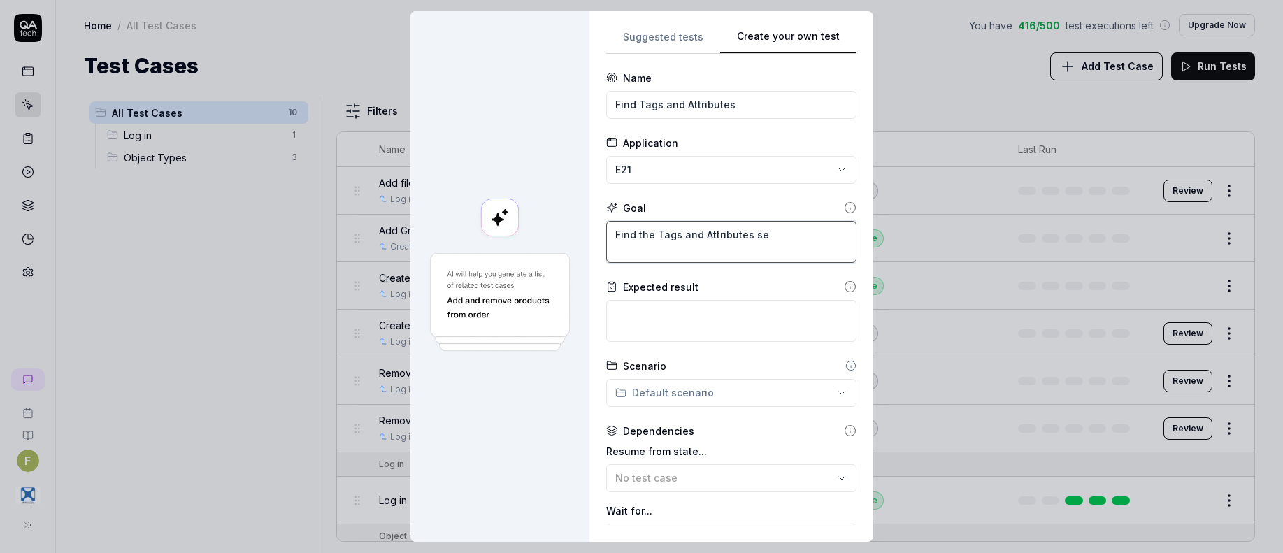
type textarea "*"
type textarea "Find the Tags and Attributes sec"
type textarea "*"
type textarea "Find the Tags and Attributes sect"
type textarea "*"
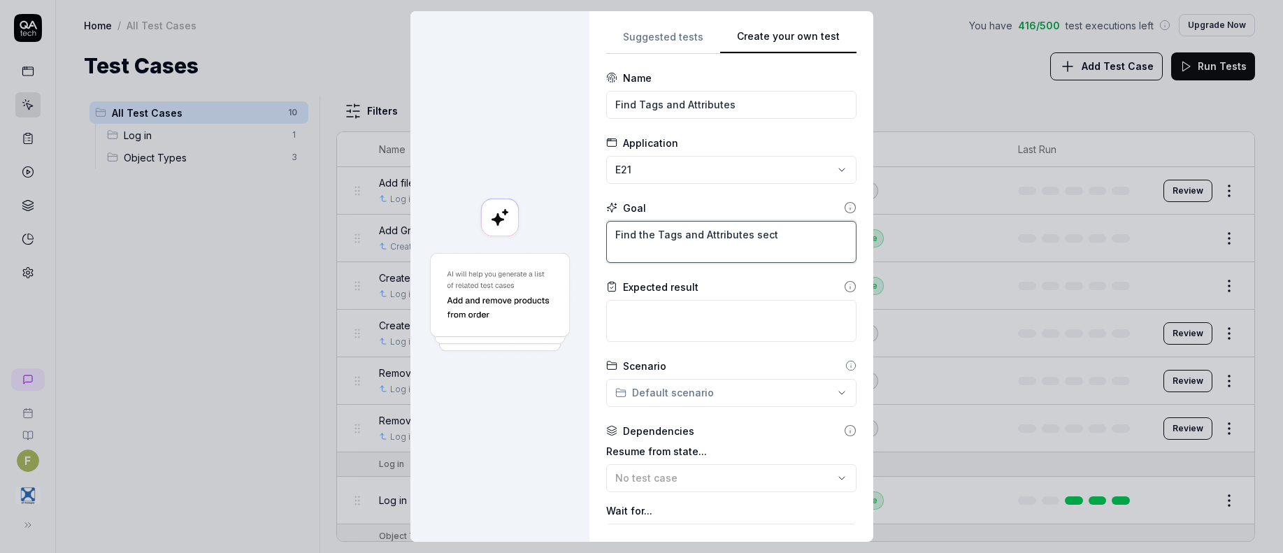
type textarea "Find the Tags and Attributes secti"
type textarea "*"
type textarea "Find the Tags and Attributes sectio"
type textarea "*"
type textarea "Find the Tags and Attributes section"
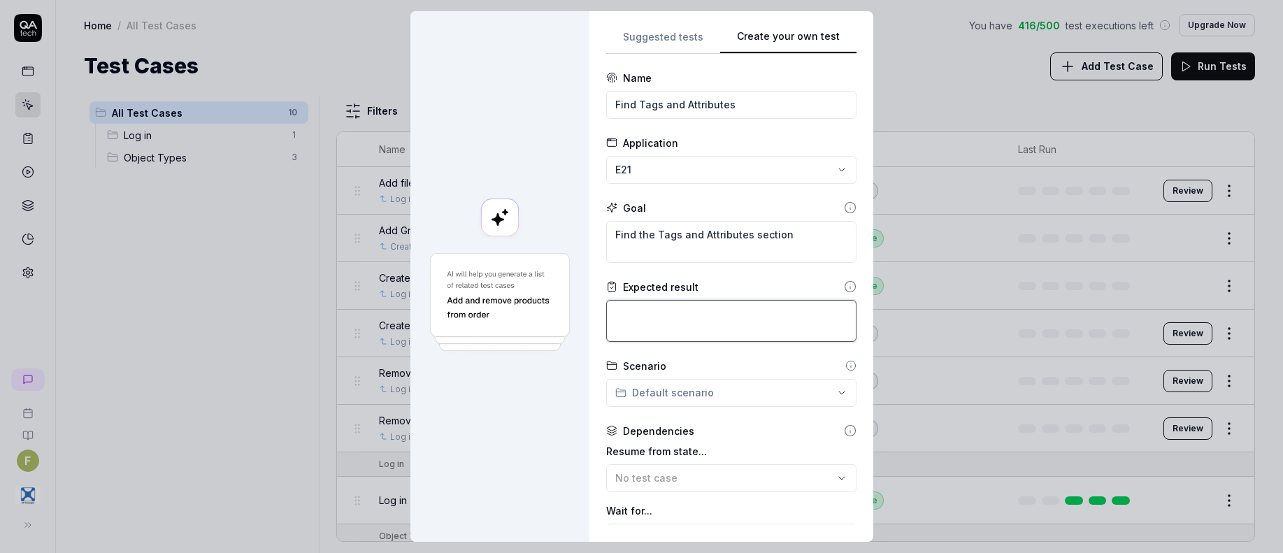
type textarea "*"
type textarea "M"
type textarea "*"
type textarea "Ma"
type textarea "*"
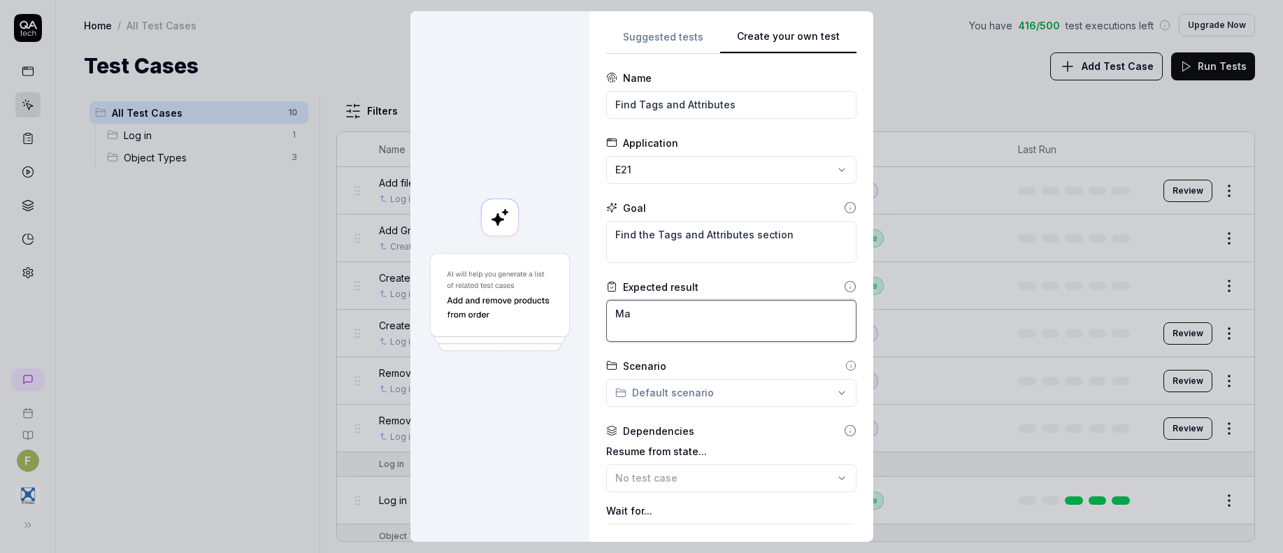
type textarea "Mak"
type textarea "*"
type textarea "Make"
type textarea "*"
type textarea "Make"
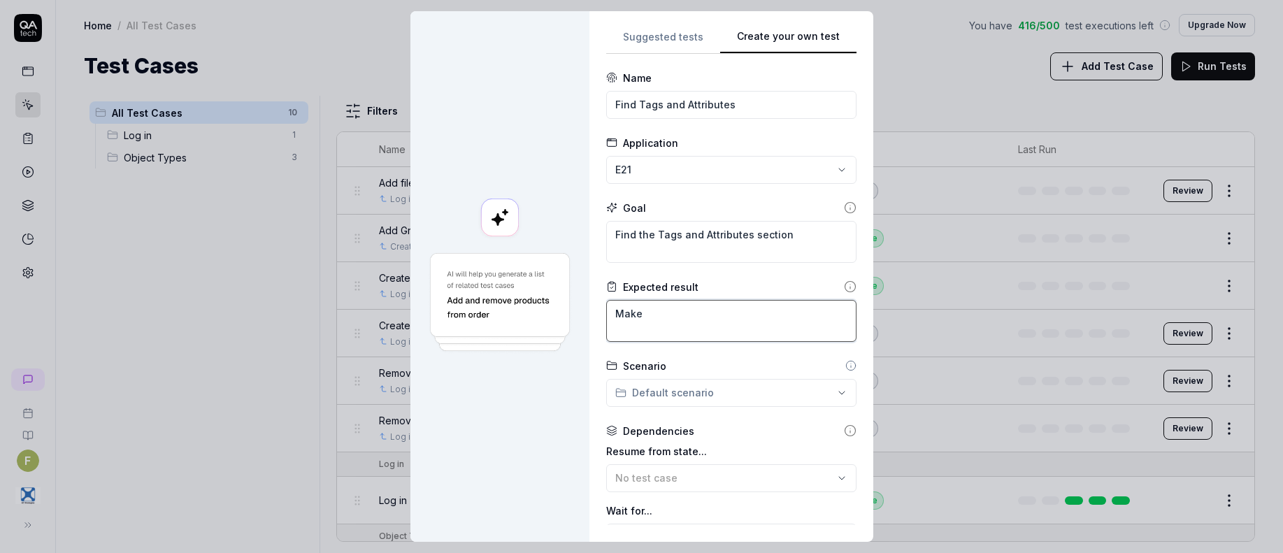
type textarea "*"
type textarea "Make s"
type textarea "*"
type textarea "Make su"
type textarea "*"
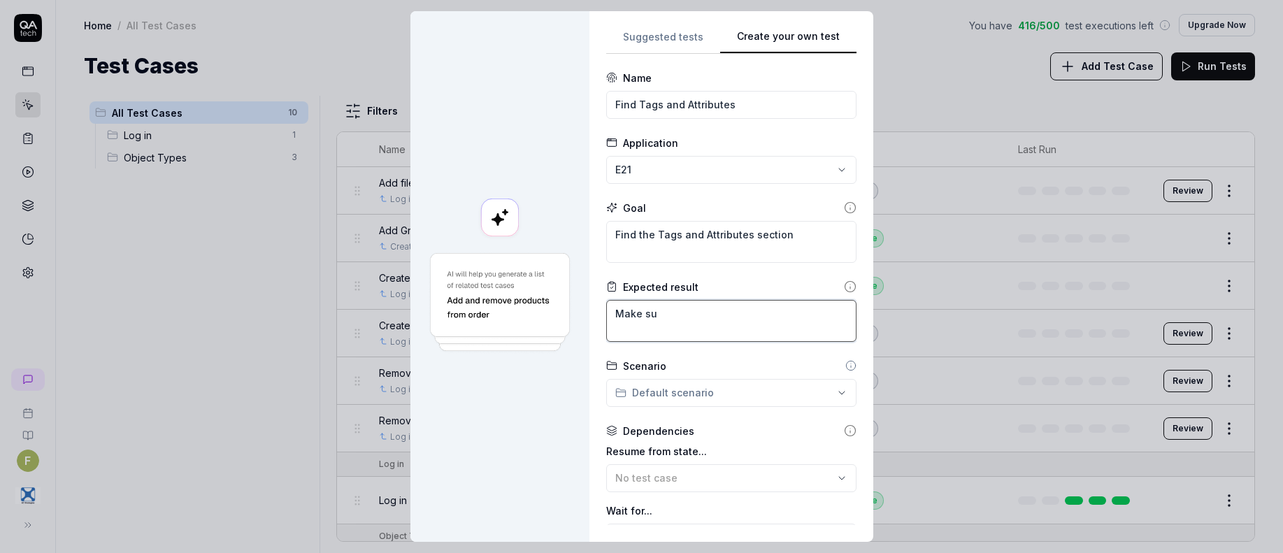
type textarea "Make sur"
type textarea "*"
type textarea "Make sure"
type textarea "*"
type textarea "Make sure"
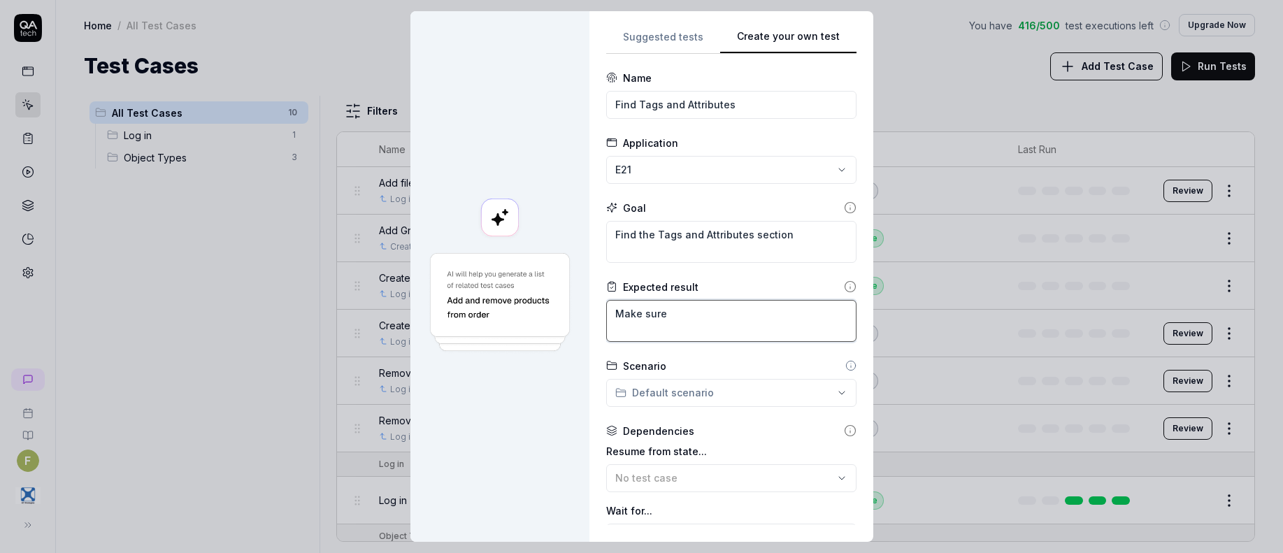
type textarea "*"
type textarea "Make sure i"
type textarea "*"
type textarea "Make sure it"
type textarea "*"
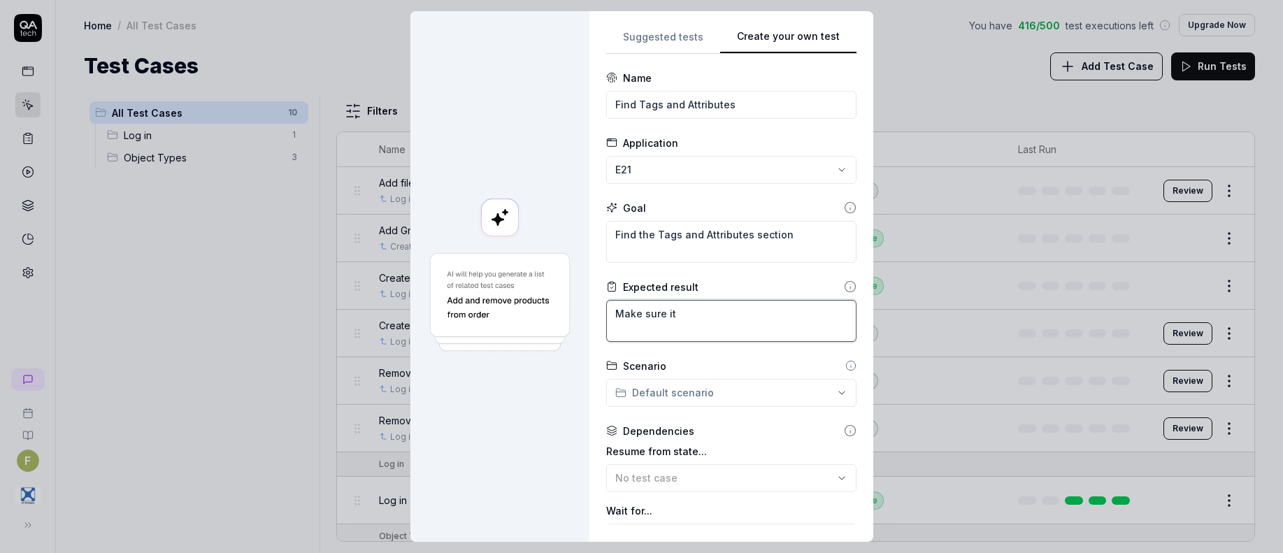
type textarea "Make sure it"
type textarea "*"
type textarea "Make sure it i"
type textarea "*"
type textarea "Make sure it is"
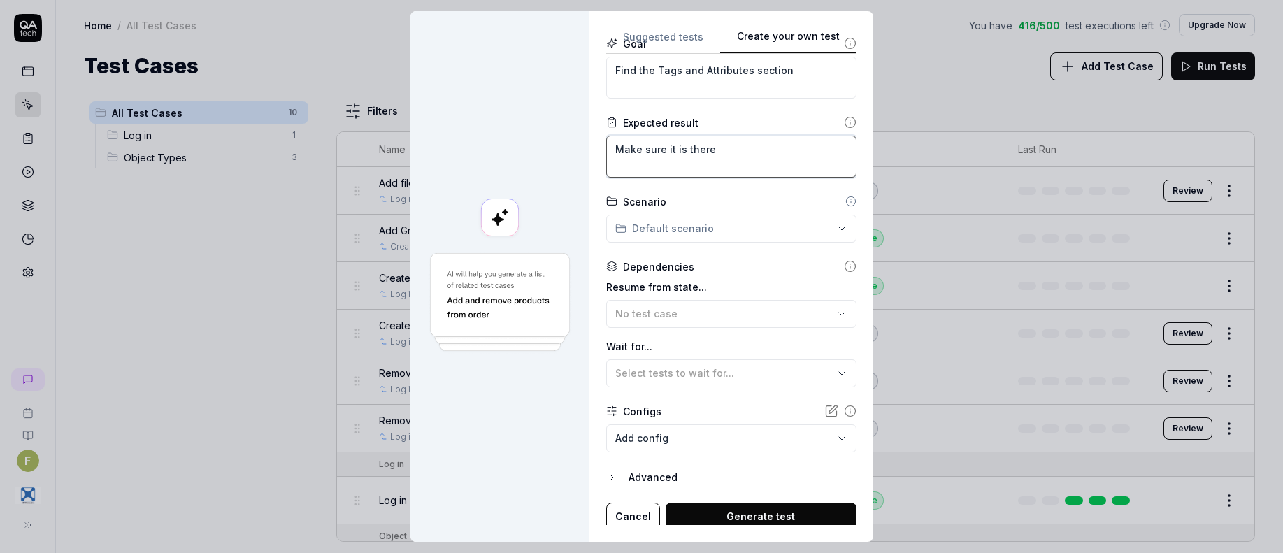
scroll to position [170, 0]
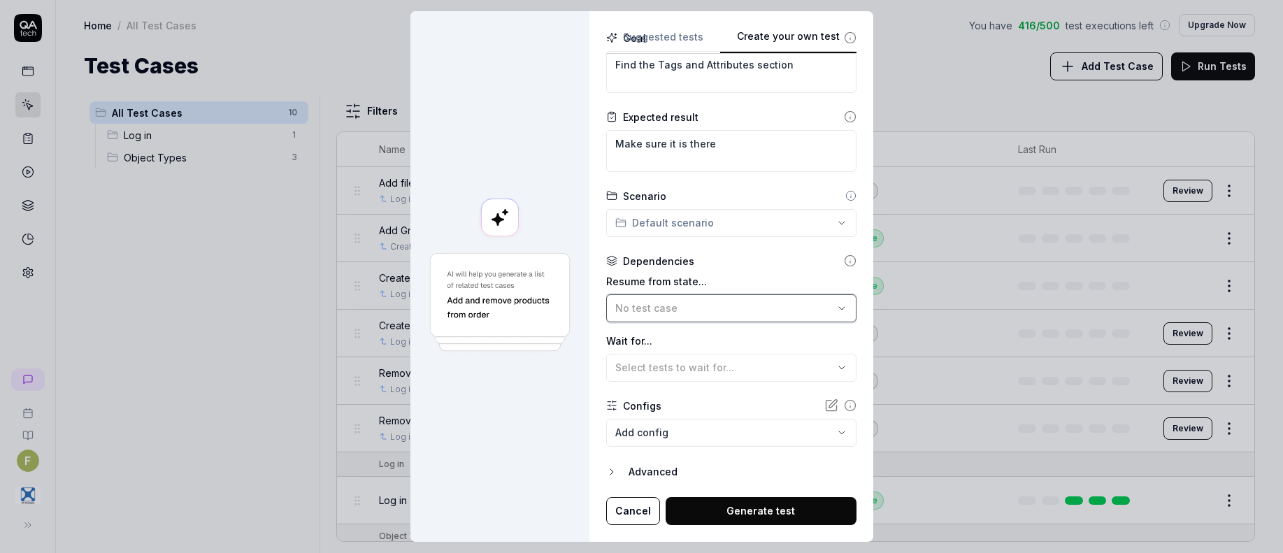
click at [701, 309] on div "No test case" at bounding box center [724, 308] width 218 height 15
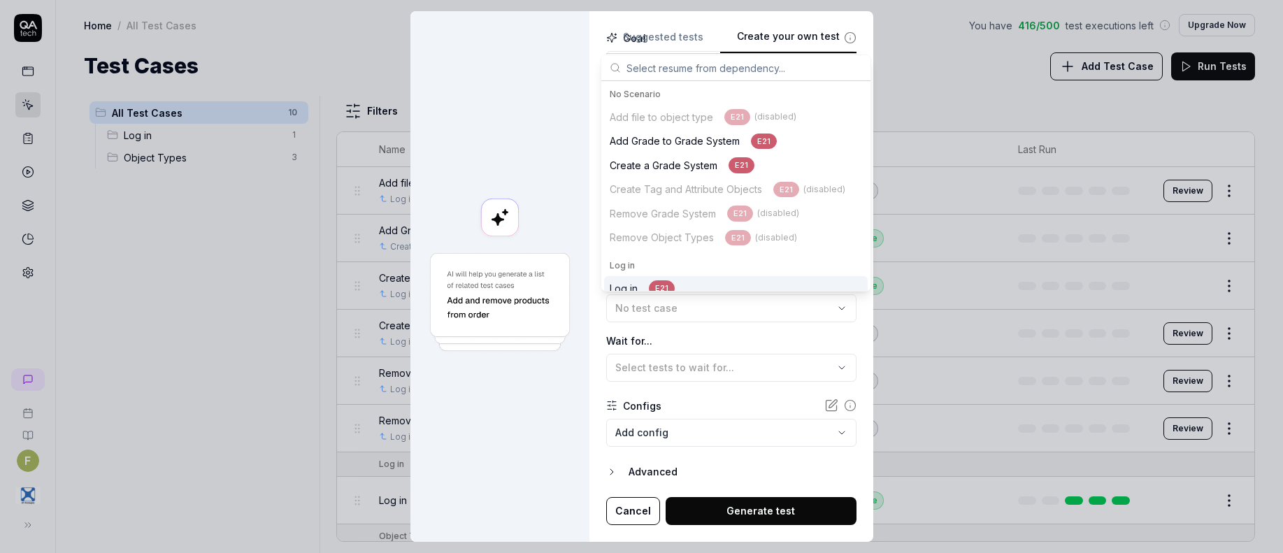
click at [701, 288] on div "Log in E21" at bounding box center [736, 288] width 264 height 24
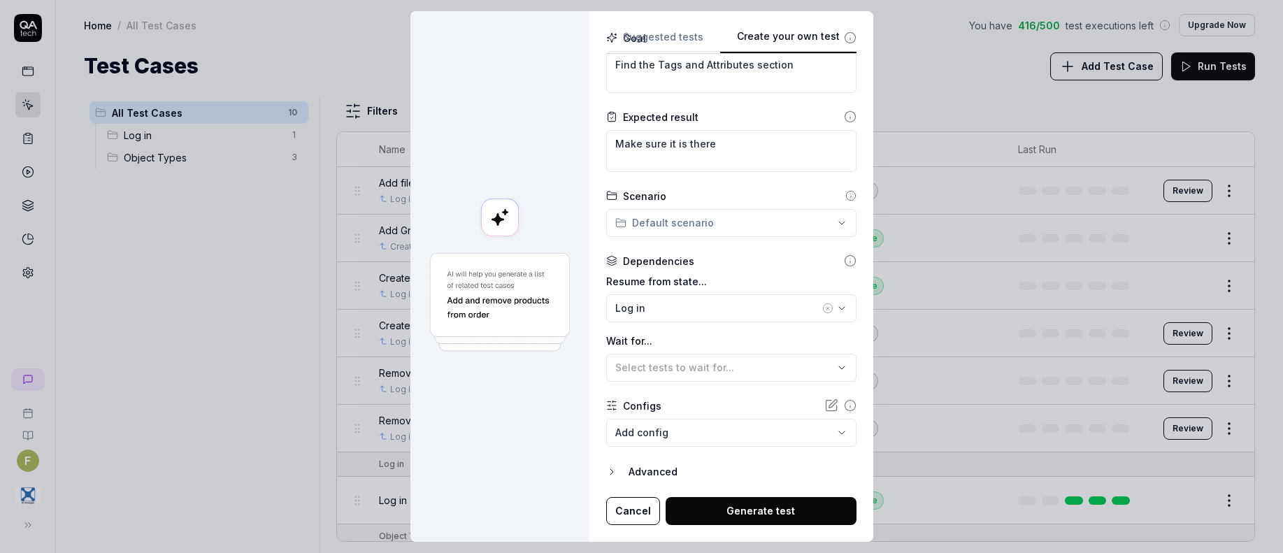
click at [724, 501] on button "Generate test" at bounding box center [761, 511] width 191 height 28
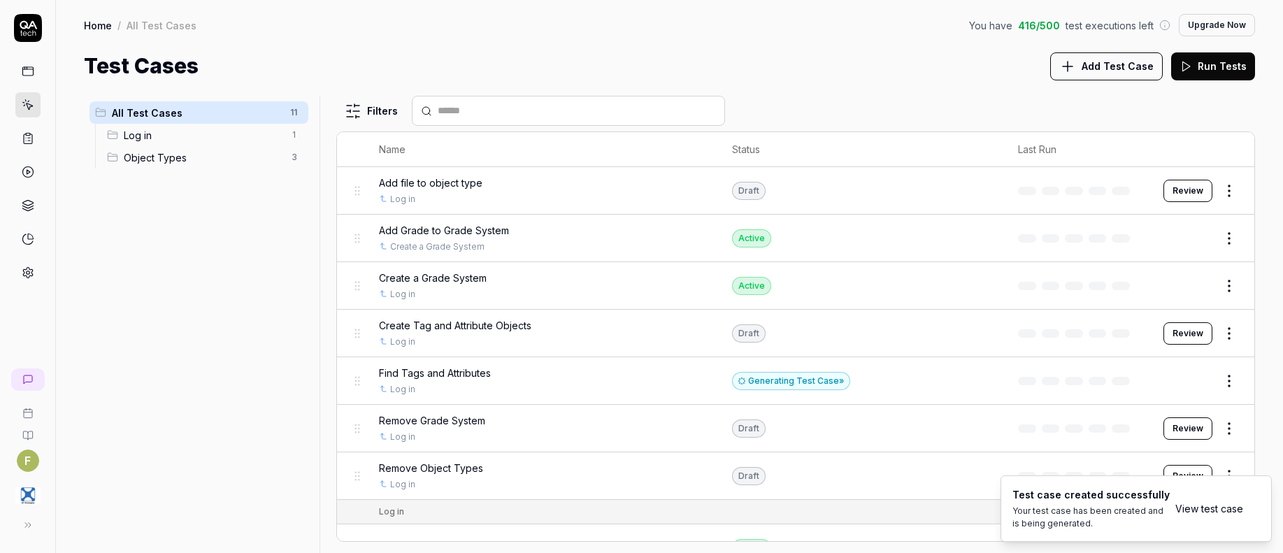
drag, startPoint x: 1191, startPoint y: 512, endPoint x: 1213, endPoint y: 526, distance: 25.8
click at [1191, 512] on link "View test case" at bounding box center [1209, 508] width 68 height 15
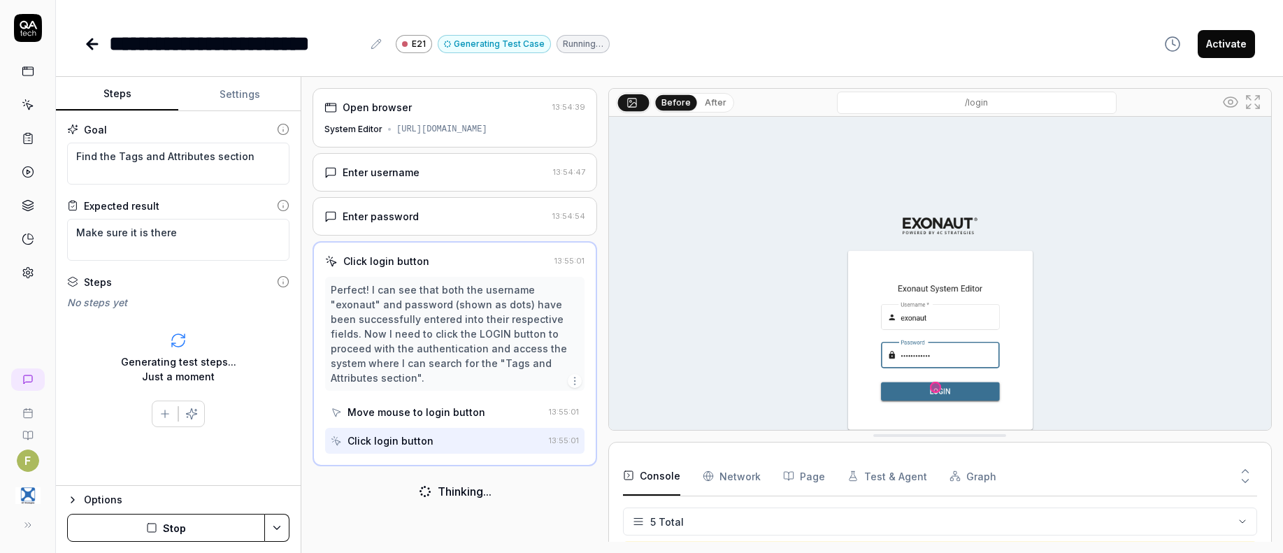
drag, startPoint x: 967, startPoint y: 481, endPoint x: 970, endPoint y: 440, distance: 41.4
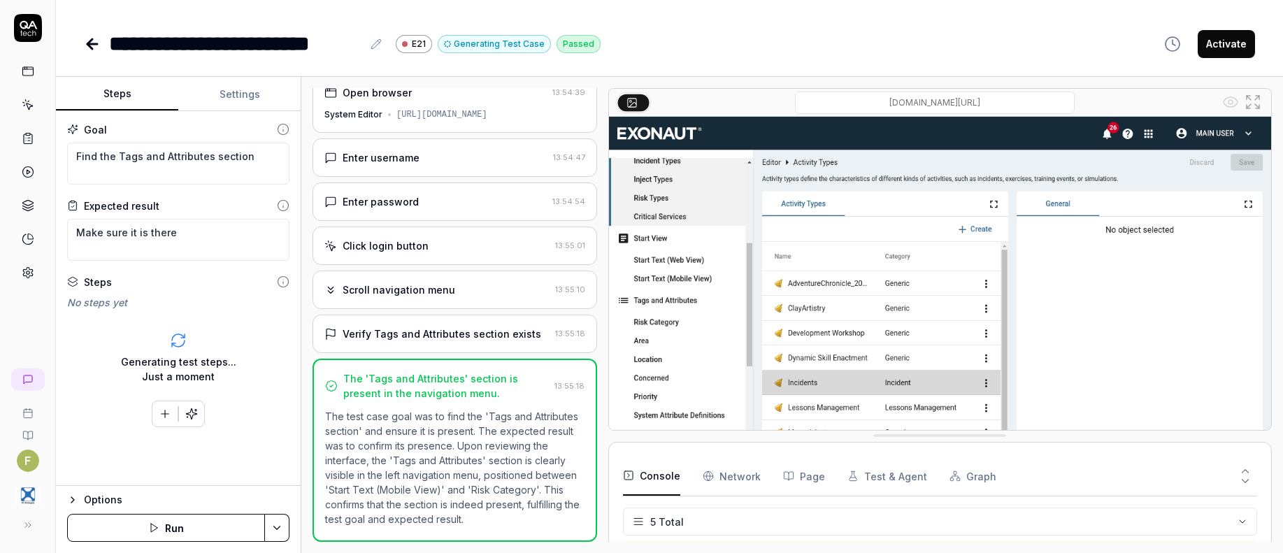
scroll to position [42, 0]
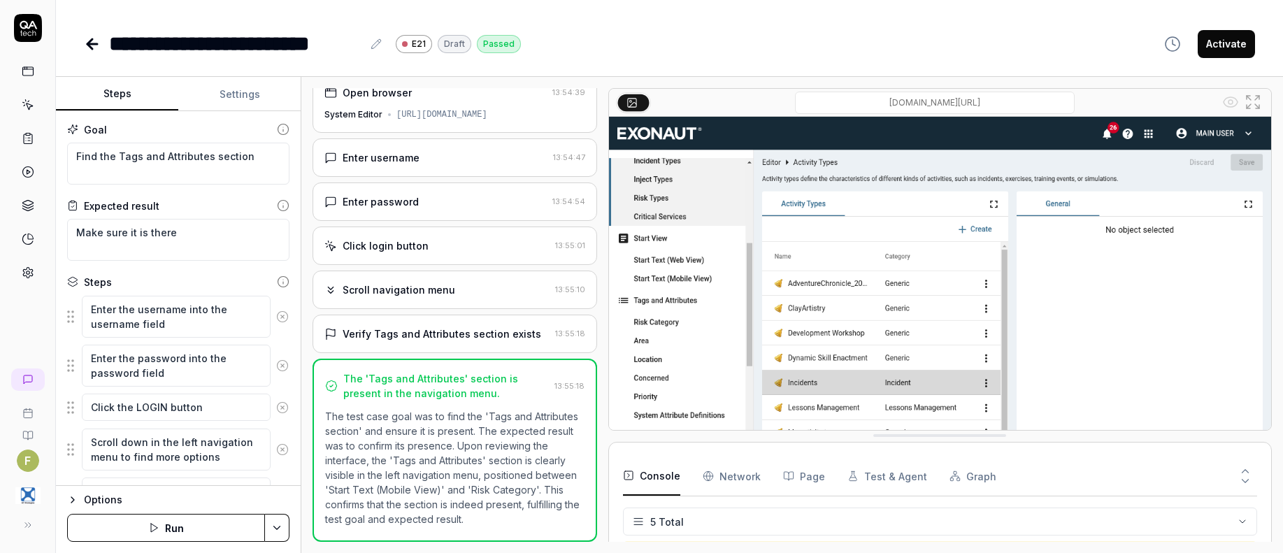
click at [529, 327] on div "Verify Tags and Attributes section exists" at bounding box center [442, 334] width 199 height 15
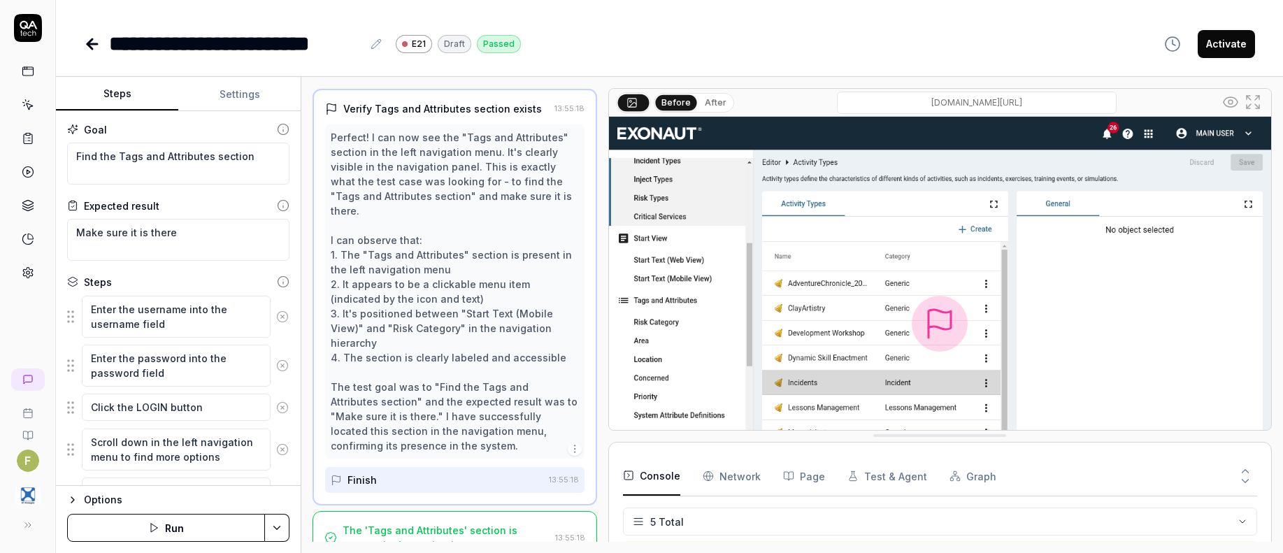
scroll to position [261, 0]
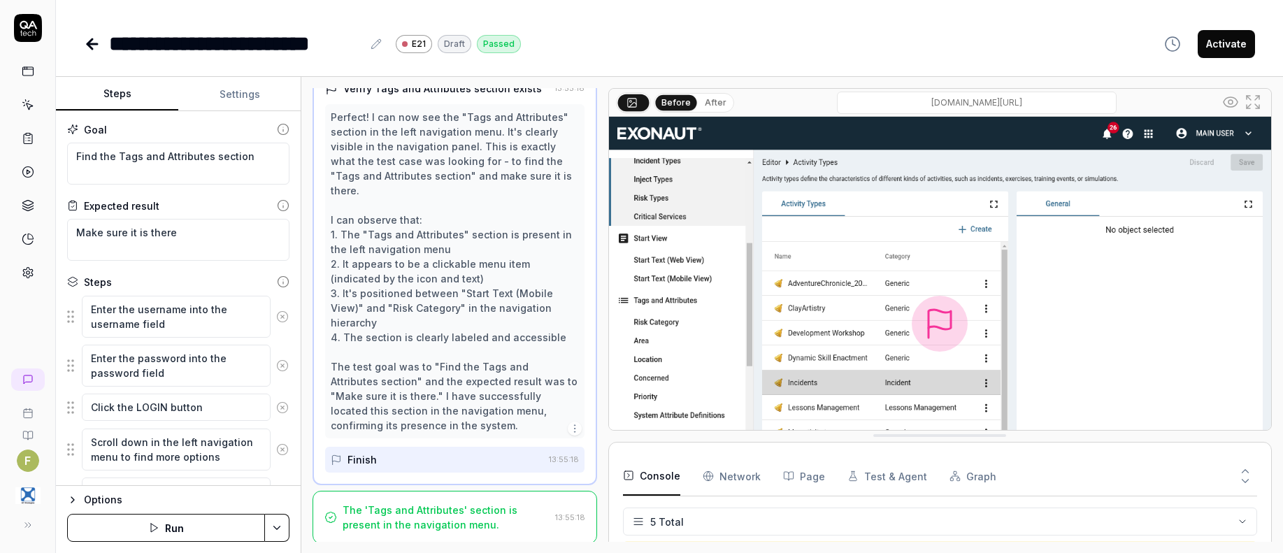
click at [466, 529] on div "The 'Tags and Attributes' section is present in the navigation menu." at bounding box center [446, 517] width 207 height 29
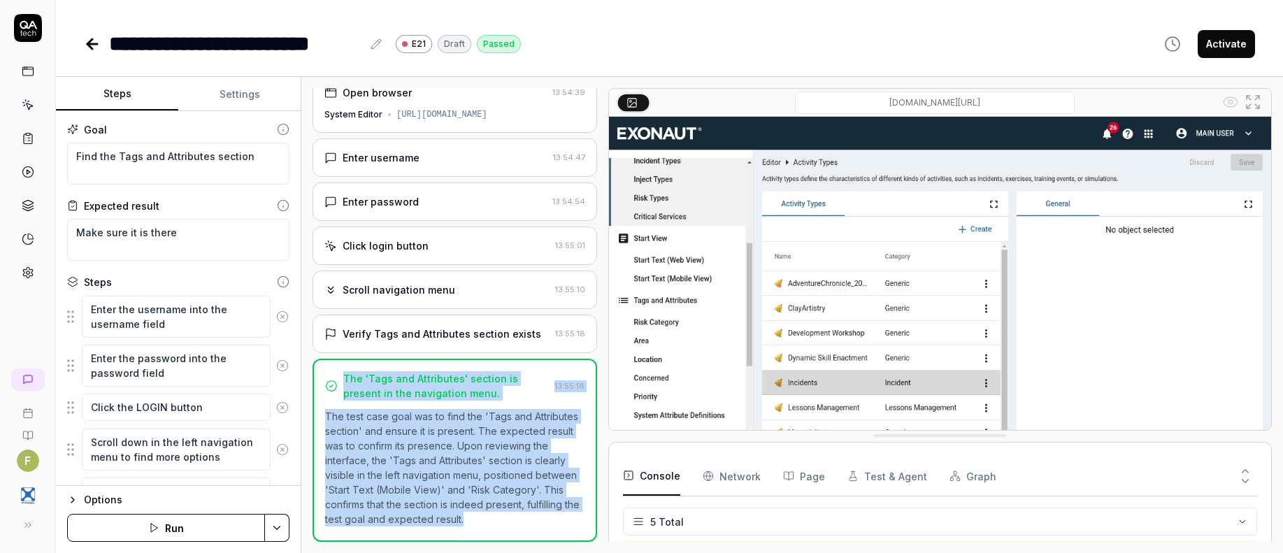
drag, startPoint x: 331, startPoint y: 380, endPoint x: 458, endPoint y: 525, distance: 192.8
click at [450, 524] on div "The 'Tags and Attributes' section is present in the navigation menu. 13:55:18 T…" at bounding box center [455, 450] width 285 height 183
click at [459, 525] on p "The test case goal was to find the 'Tags and Attributes section' and ensure it …" at bounding box center [454, 467] width 259 height 117
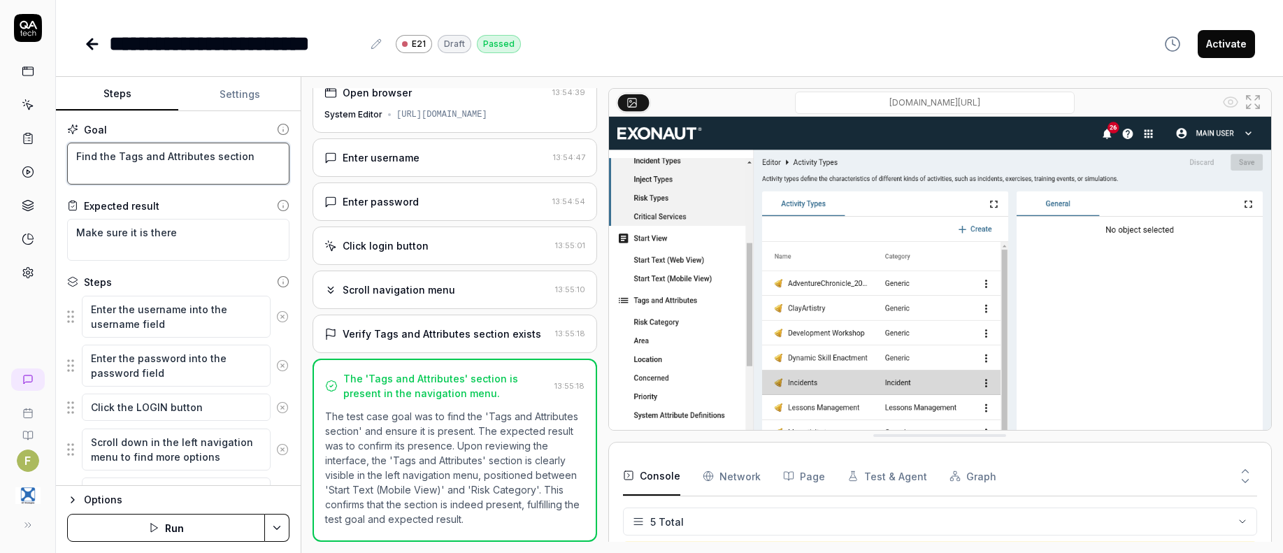
drag, startPoint x: 256, startPoint y: 158, endPoint x: 17, endPoint y: 156, distance: 239.1
click at [17, 156] on div "**********" at bounding box center [641, 276] width 1283 height 553
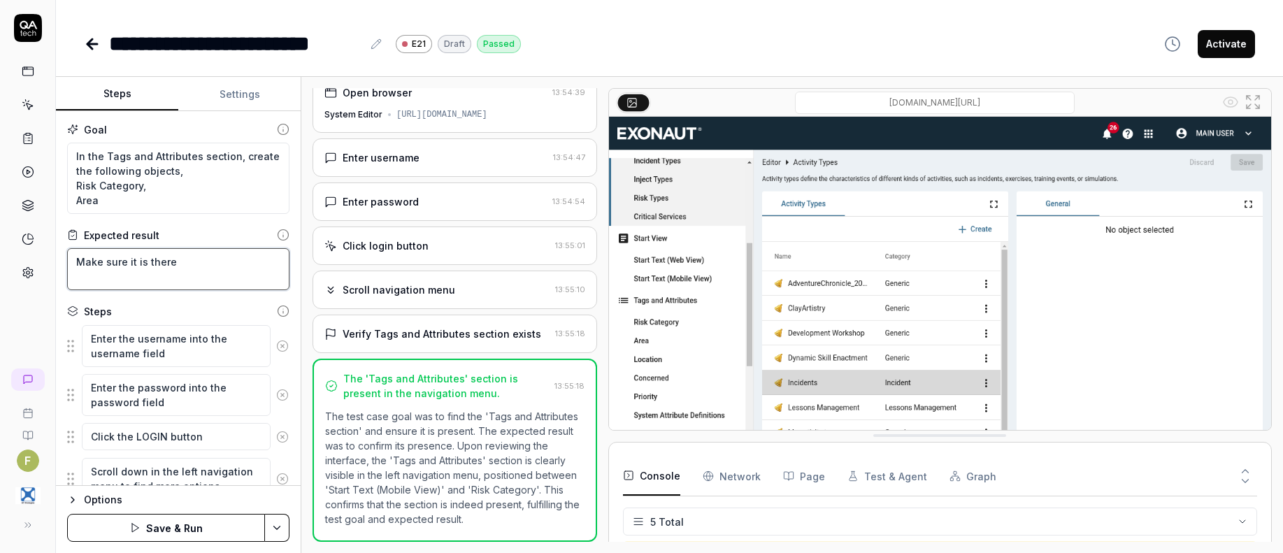
drag, startPoint x: 210, startPoint y: 270, endPoint x: 41, endPoint y: 248, distance: 170.6
click at [41, 249] on div "**********" at bounding box center [641, 276] width 1283 height 553
click at [166, 529] on button "Save & Run" at bounding box center [166, 528] width 198 height 28
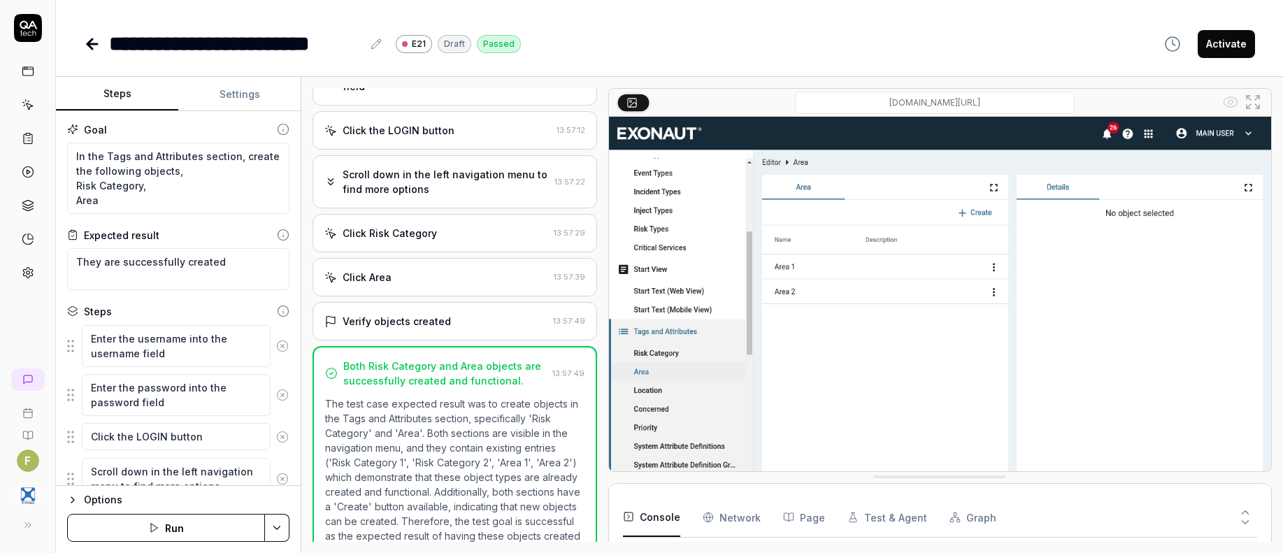
scroll to position [203, 0]
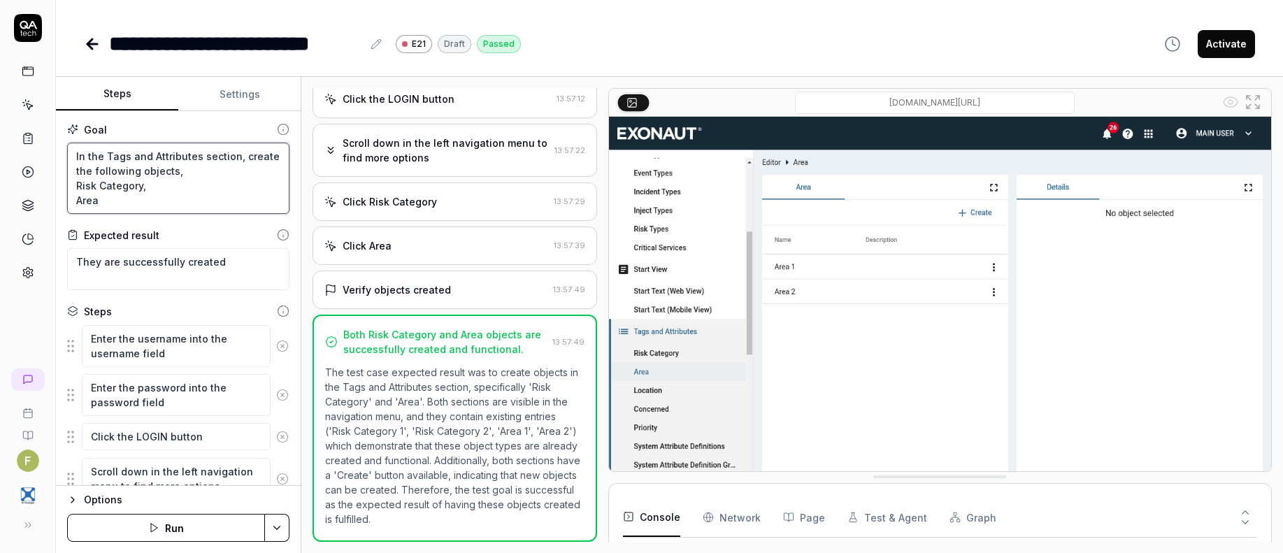
click at [112, 208] on textarea "In the Tags and Attributes section, create the following objects, Risk Category…" at bounding box center [178, 178] width 222 height 71
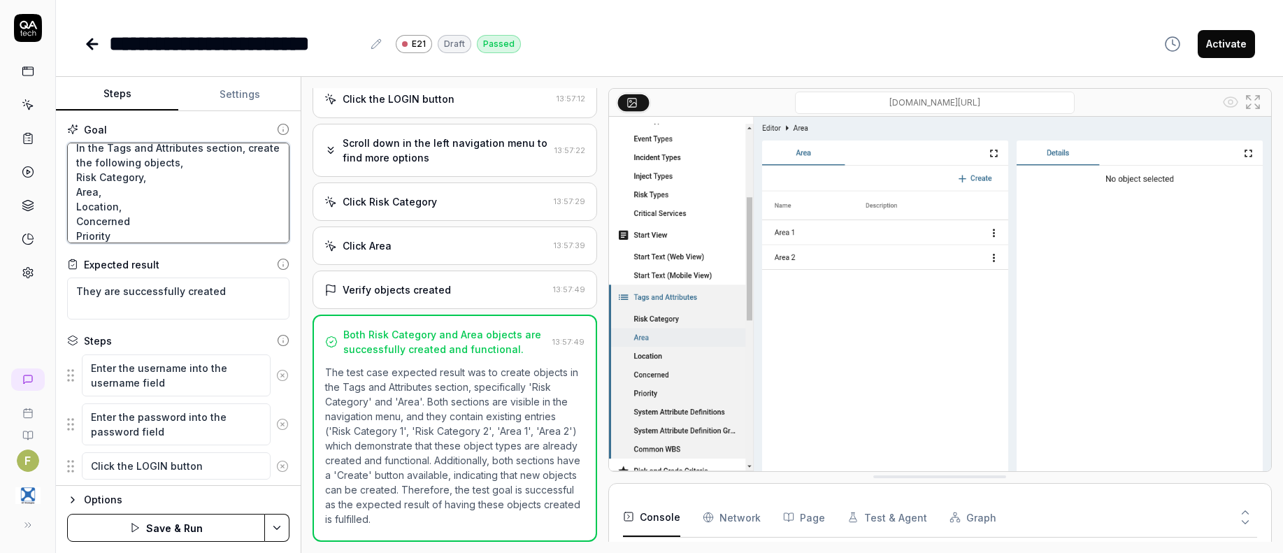
scroll to position [53, 0]
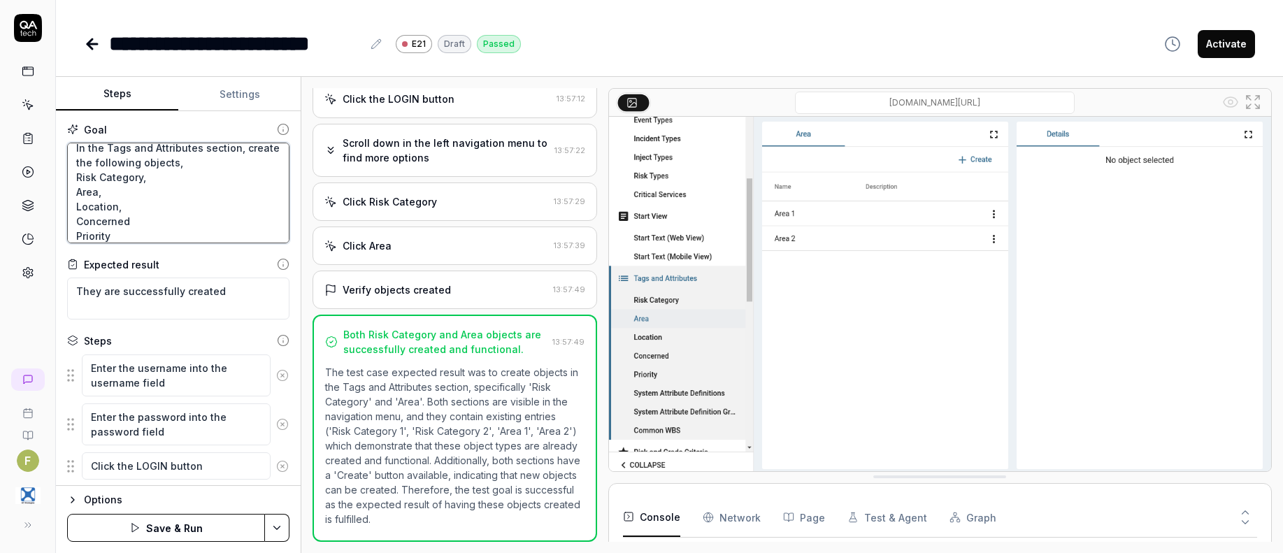
click at [145, 221] on textarea "In the Tags and Attributes section, create the following objects, Risk Category…" at bounding box center [178, 193] width 222 height 101
click at [196, 528] on button "Save & Run" at bounding box center [166, 528] width 198 height 28
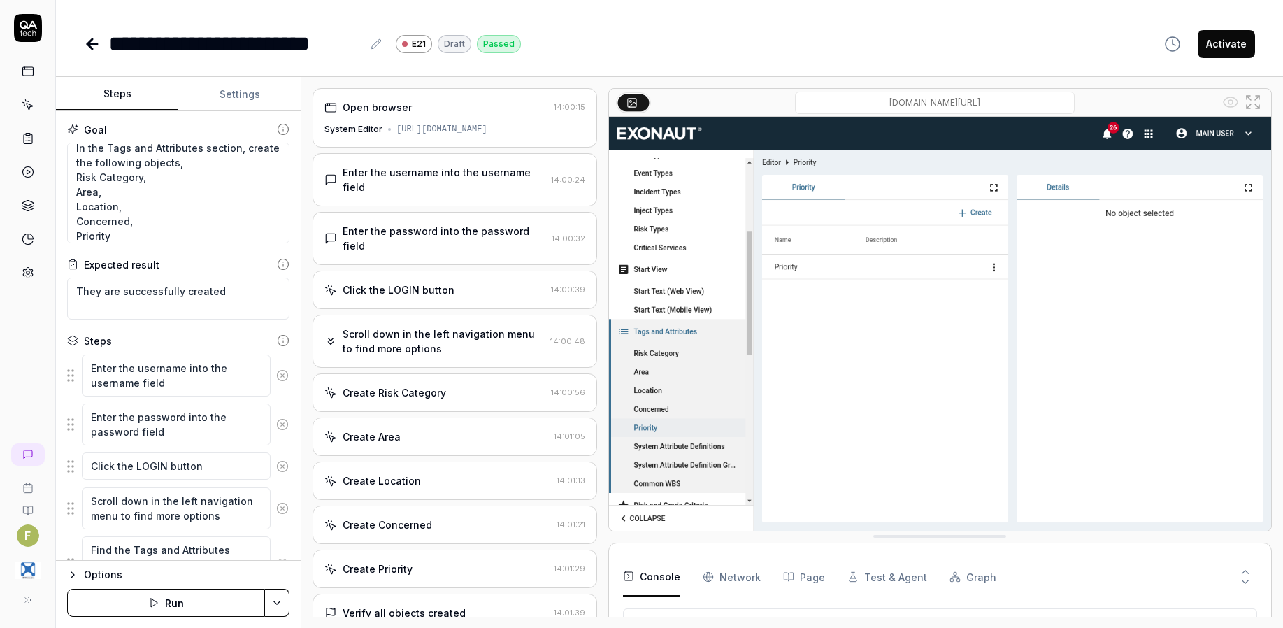
scroll to position [320, 0]
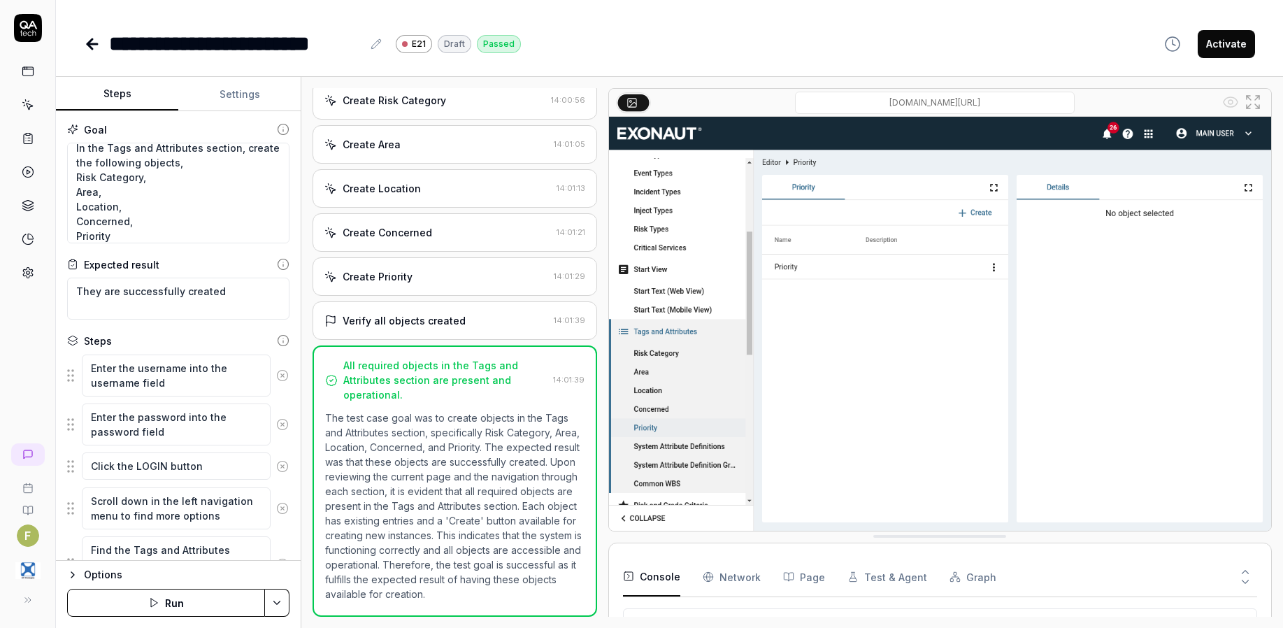
click at [466, 269] on div "Create Priority" at bounding box center [436, 276] width 224 height 15
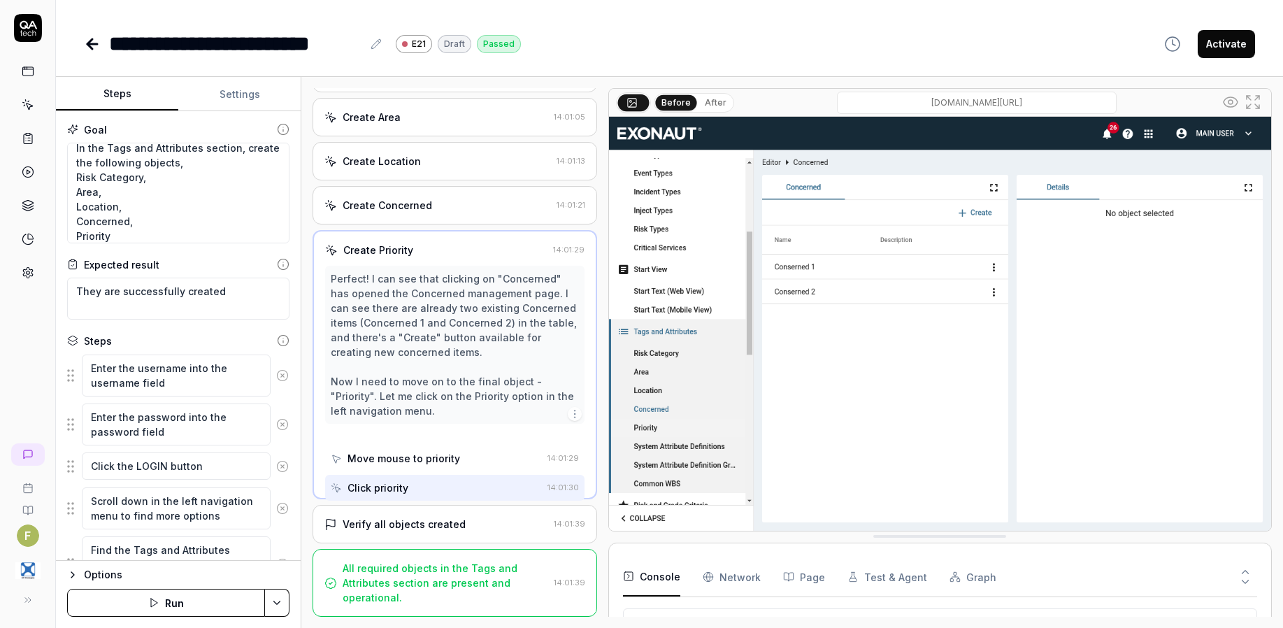
scroll to position [215, 0]
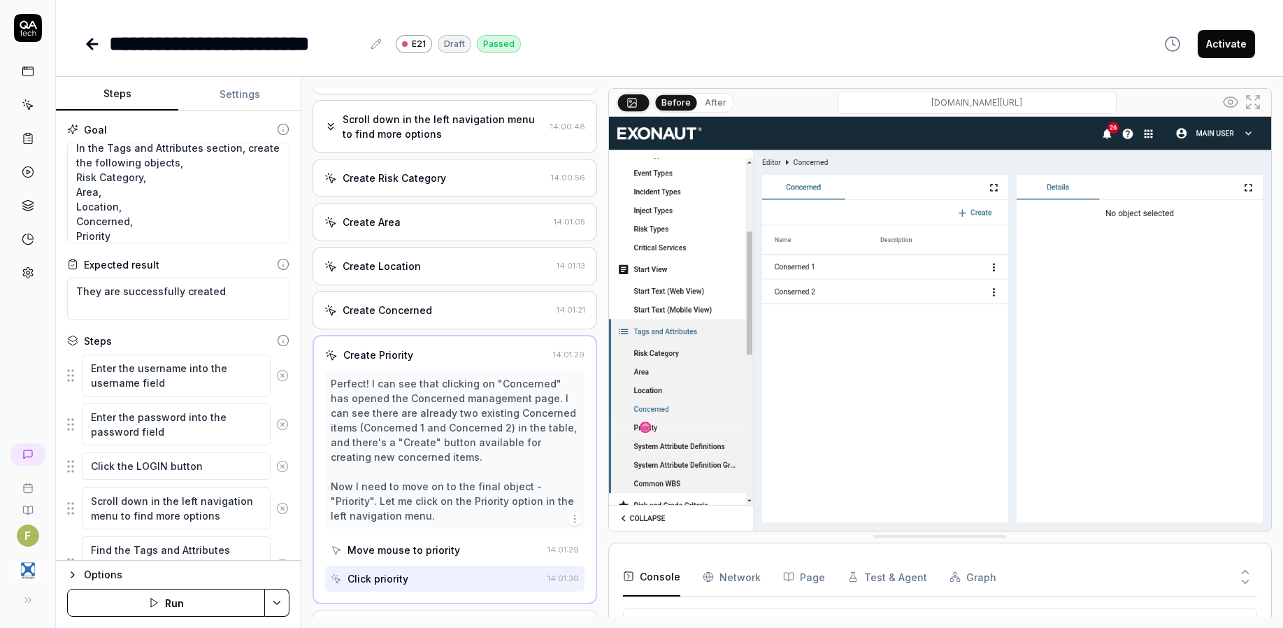
click at [471, 317] on div "Create Concerned" at bounding box center [437, 310] width 227 height 15
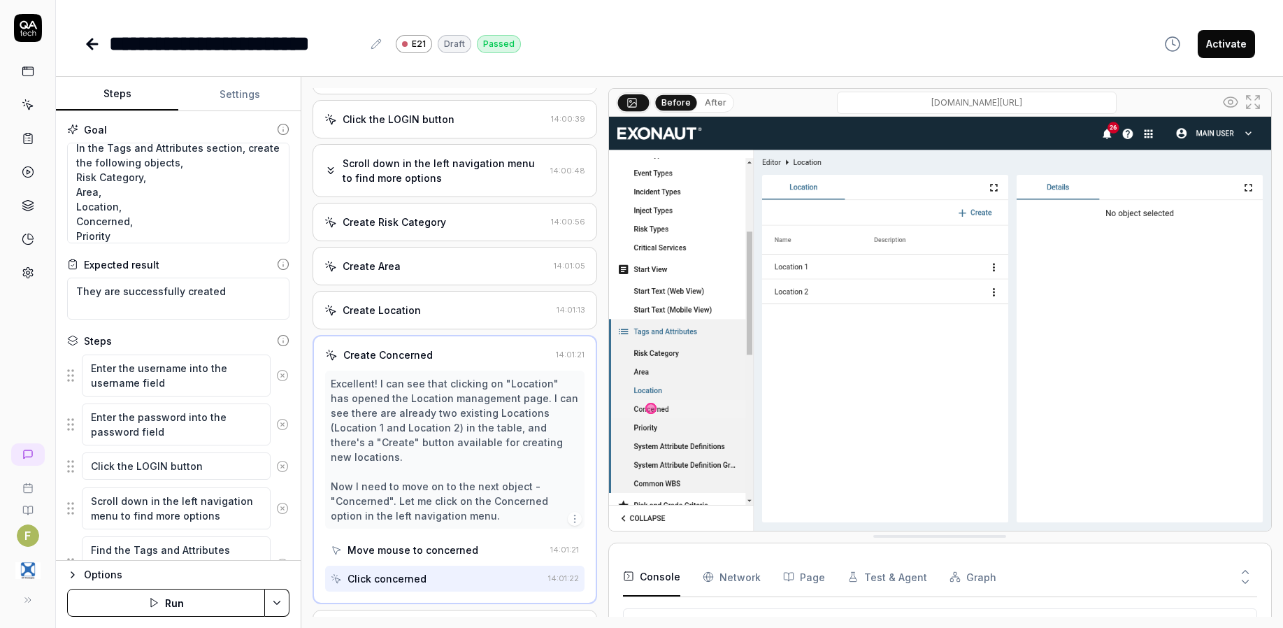
scroll to position [332, 0]
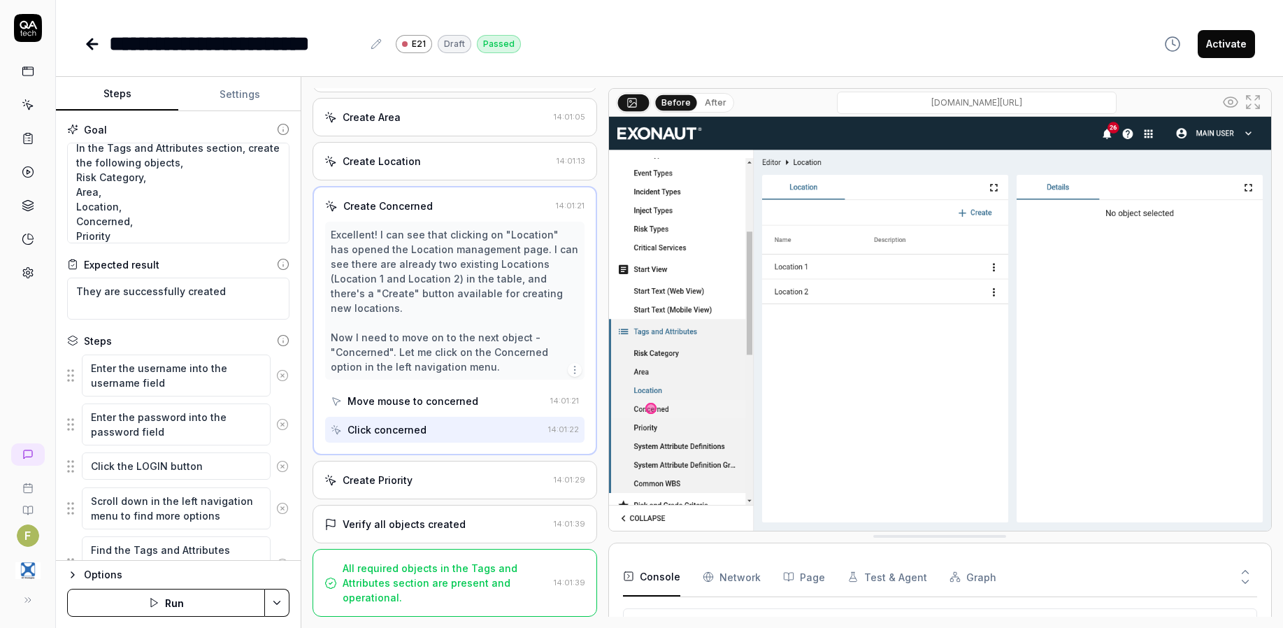
click at [442, 475] on div "Create Priority" at bounding box center [436, 480] width 224 height 15
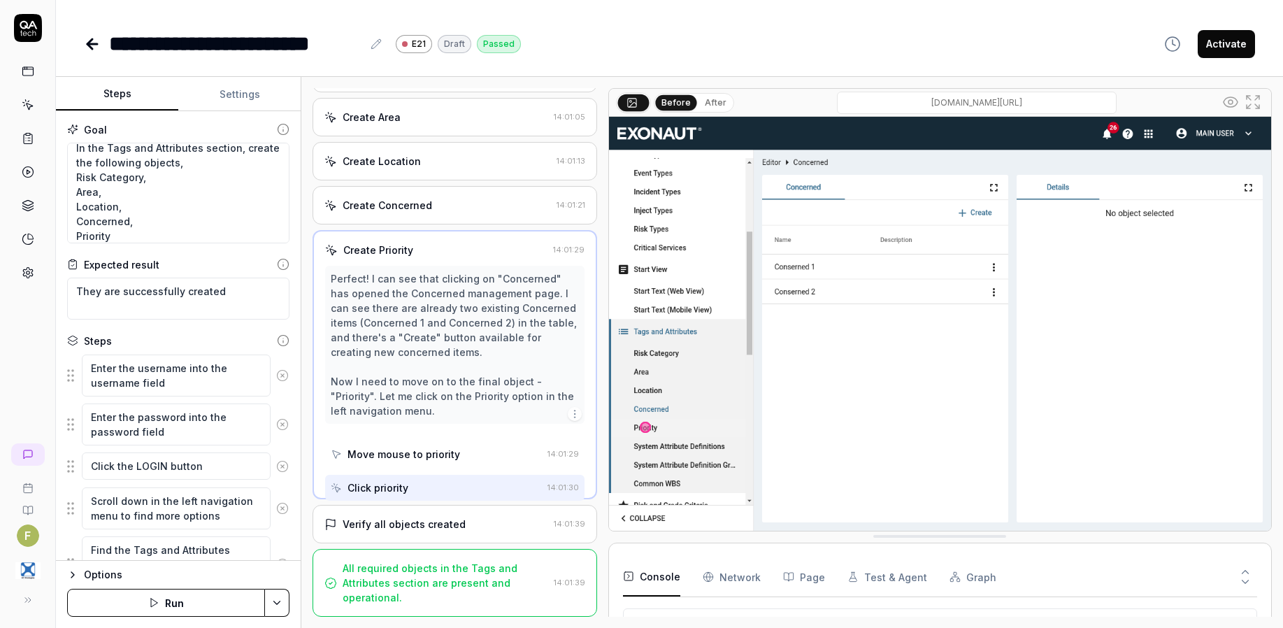
scroll to position [215, 0]
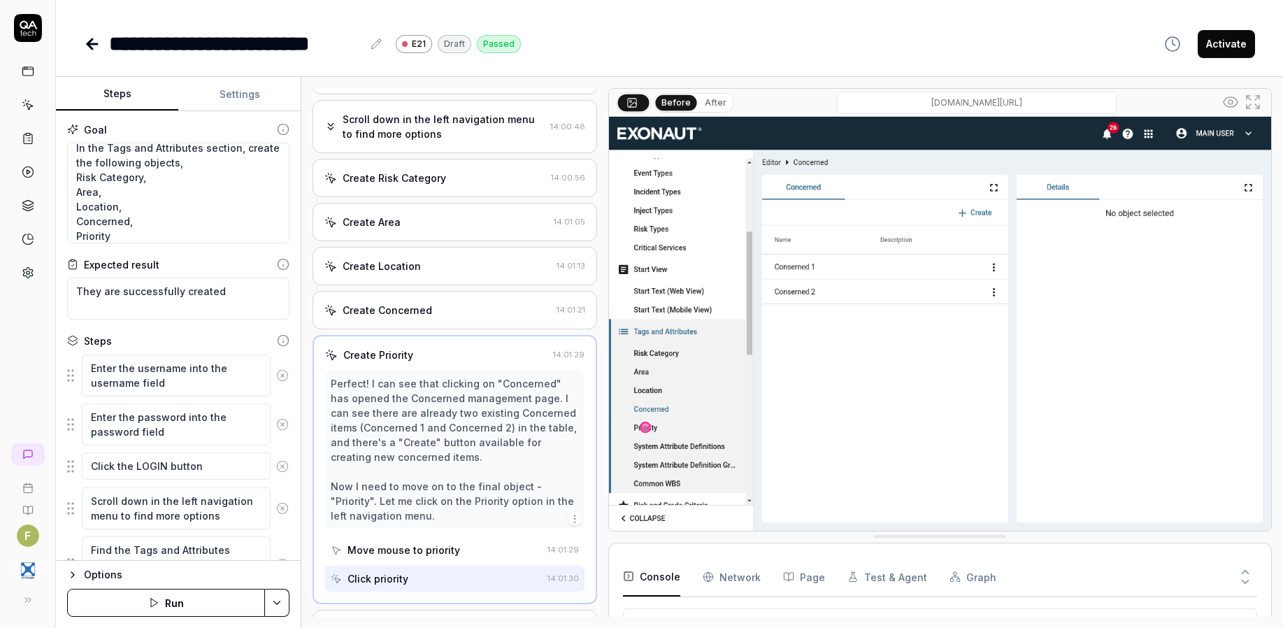
click at [459, 229] on div "Create Area" at bounding box center [436, 222] width 224 height 15
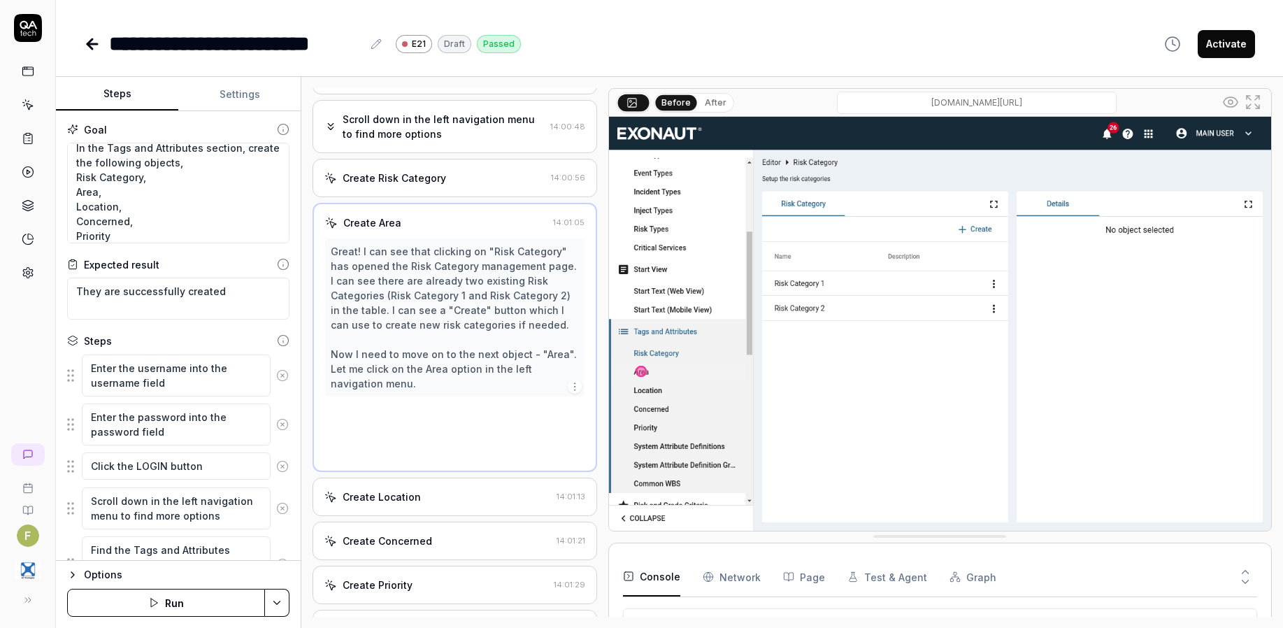
scroll to position [83, 0]
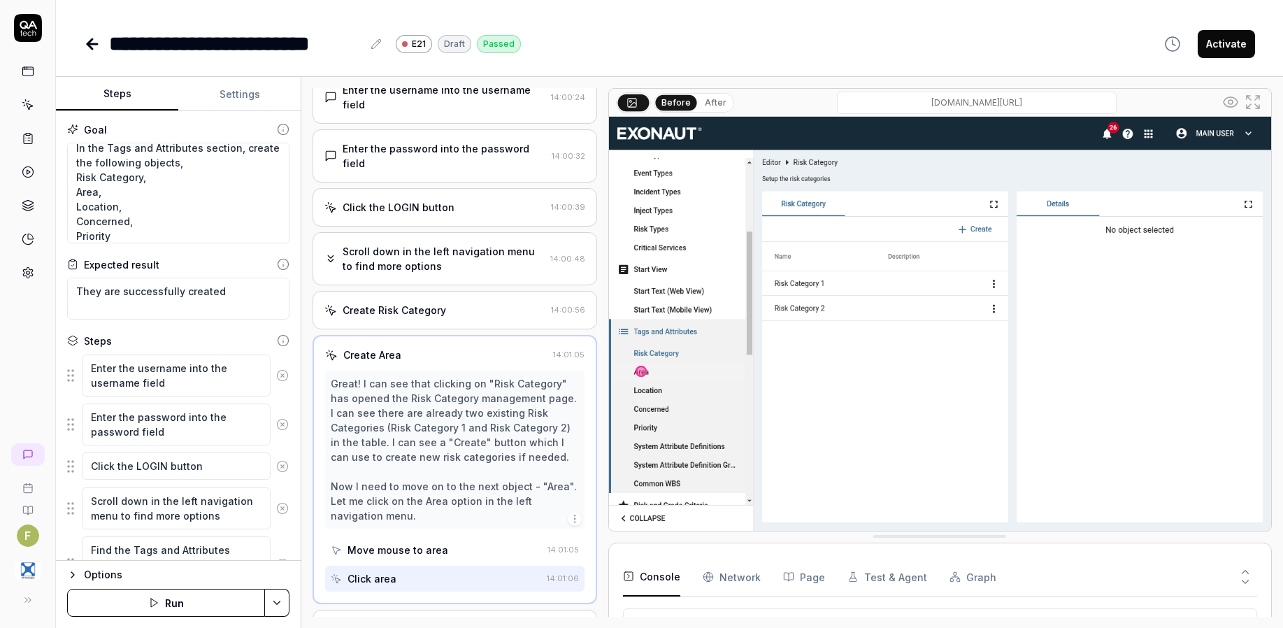
click at [457, 317] on div "Create Risk Category" at bounding box center [434, 310] width 221 height 15
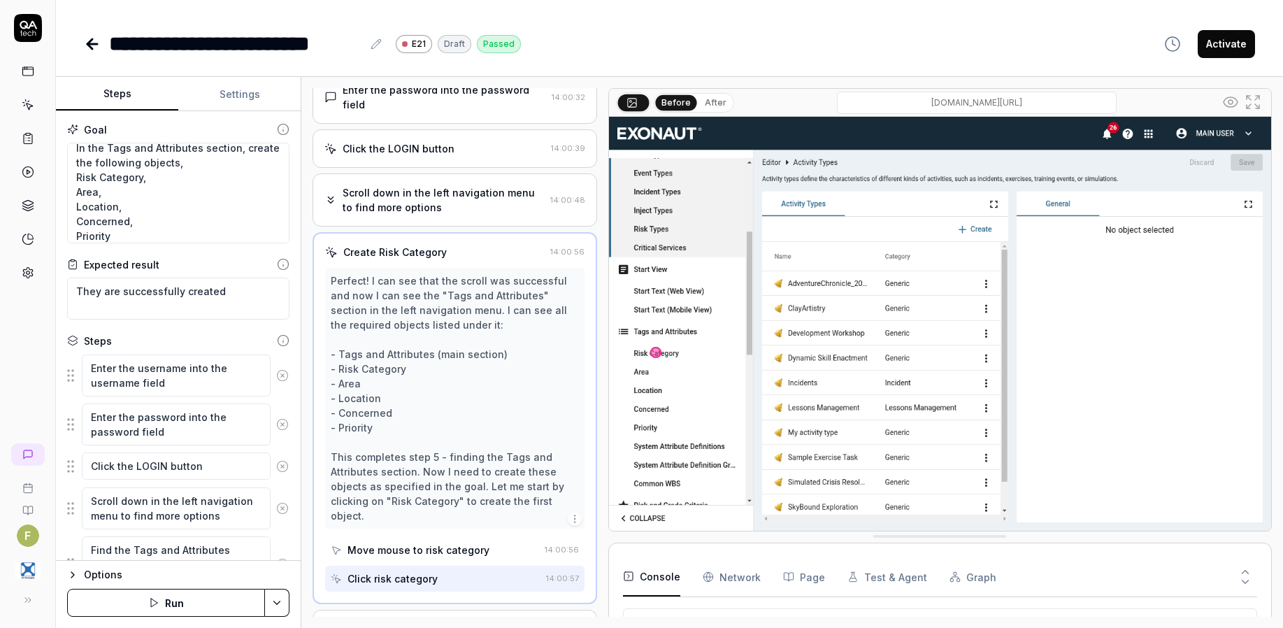
scroll to position [0, 0]
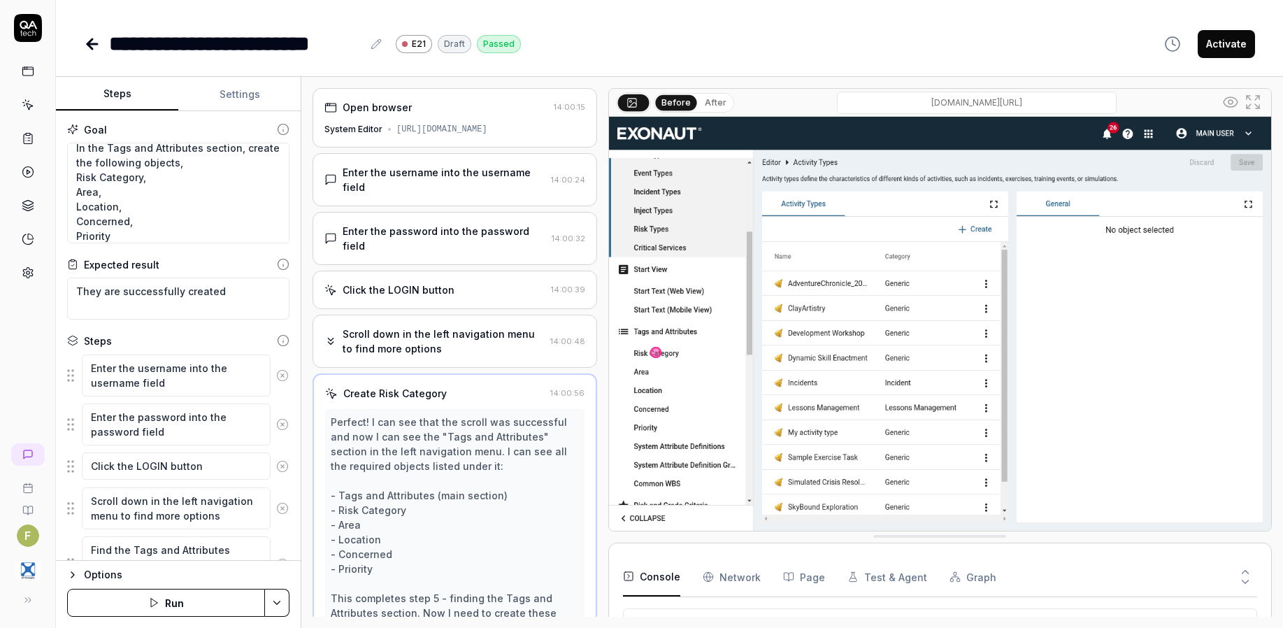
click at [92, 44] on icon at bounding box center [92, 44] width 10 height 0
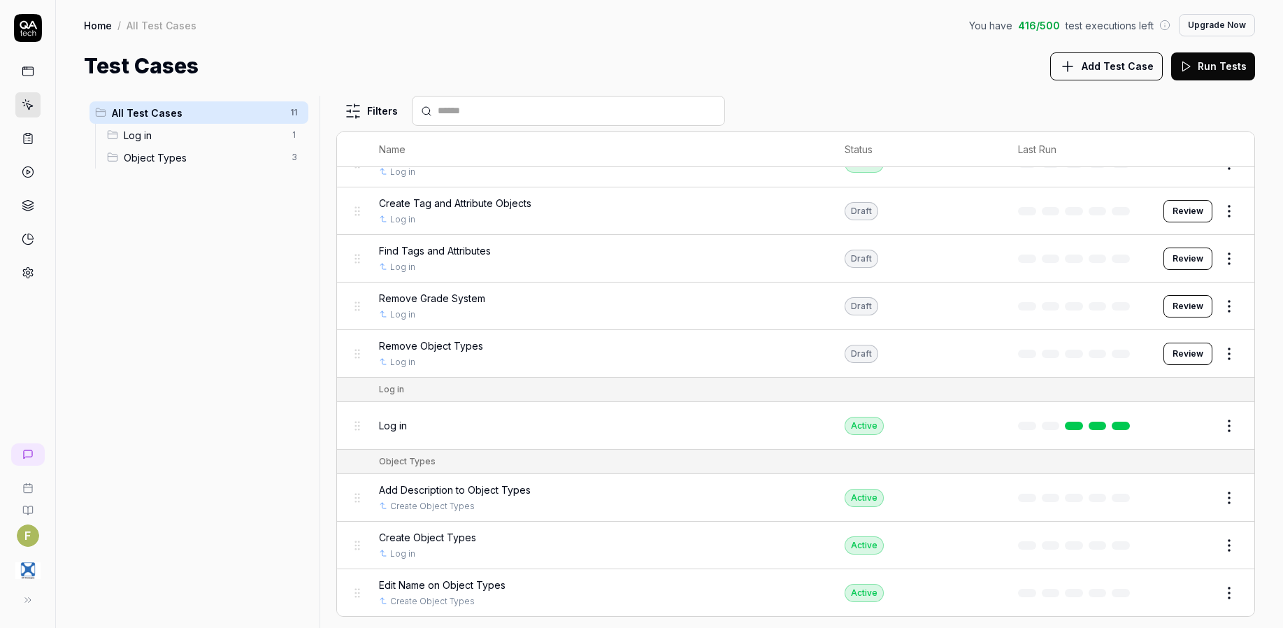
scroll to position [2, 0]
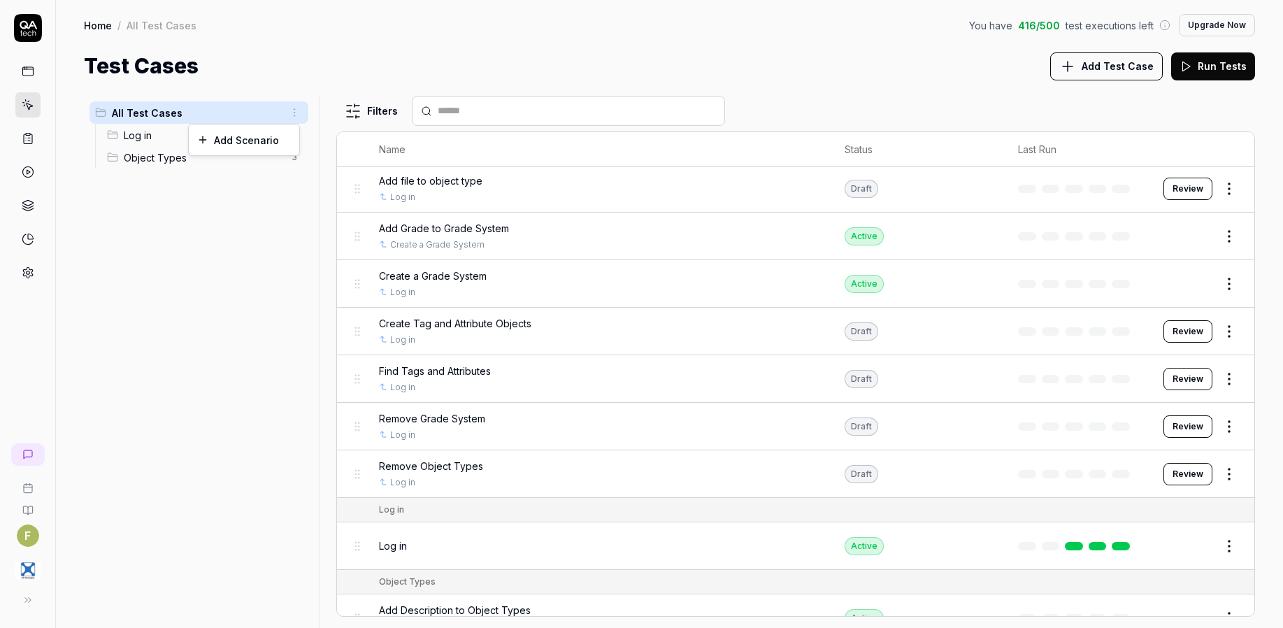
click at [296, 113] on html "F Home / All Test Cases You have 416 / 500 test executions left Upgrade Now Hom…" at bounding box center [641, 314] width 1283 height 628
click at [279, 141] on div "Add Scenario" at bounding box center [244, 139] width 110 height 31
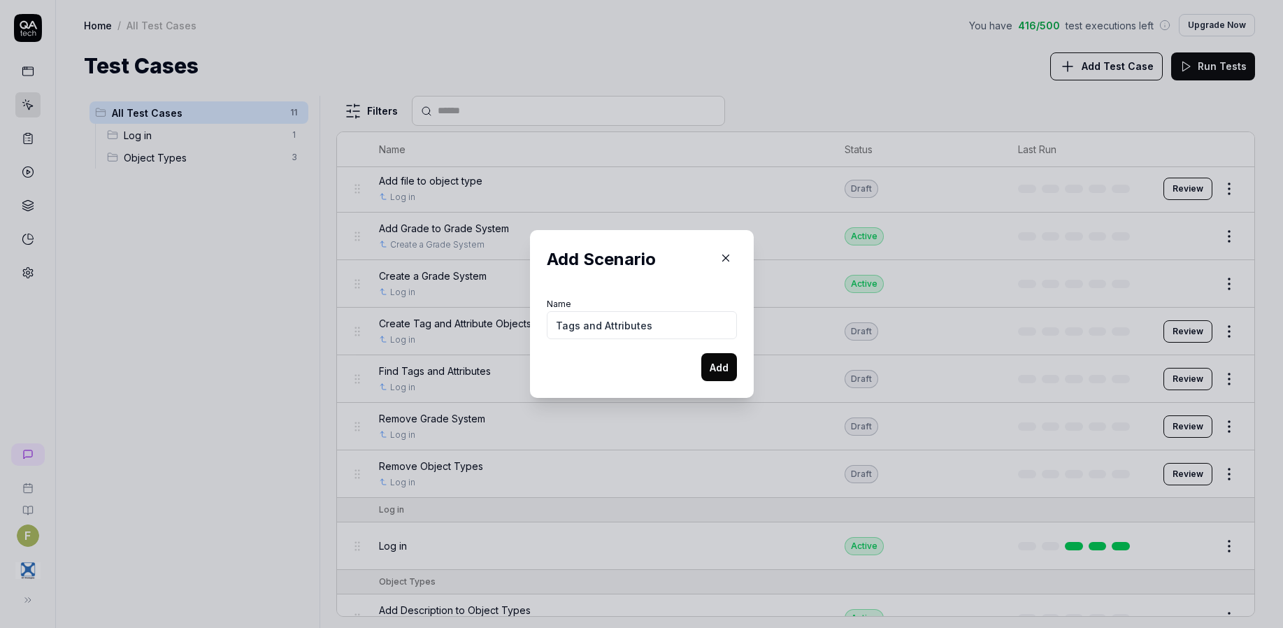
click at [701, 353] on button "Add" at bounding box center [719, 367] width 36 height 28
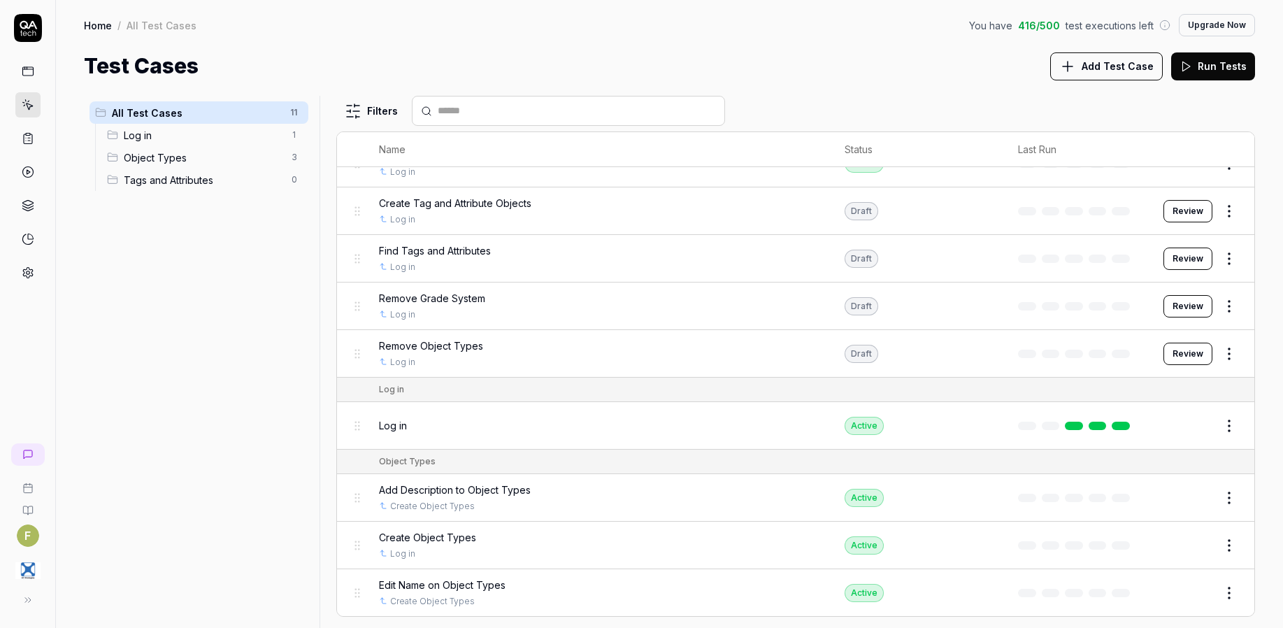
scroll to position [0, 0]
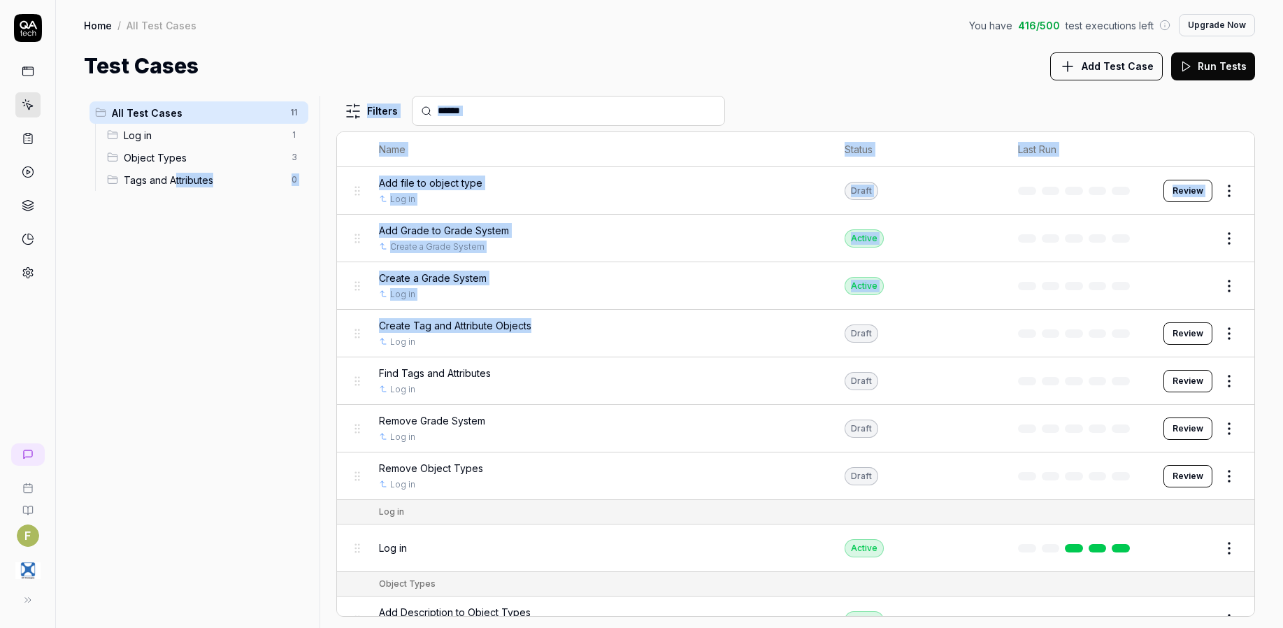
drag, startPoint x: 530, startPoint y: 333, endPoint x: 241, endPoint y: 202, distance: 317.6
click at [209, 185] on div "All Test Cases 11 Log in 1 Object Types 3 Tags and Attributes 0 Filters Name St…" at bounding box center [669, 362] width 1171 height 532
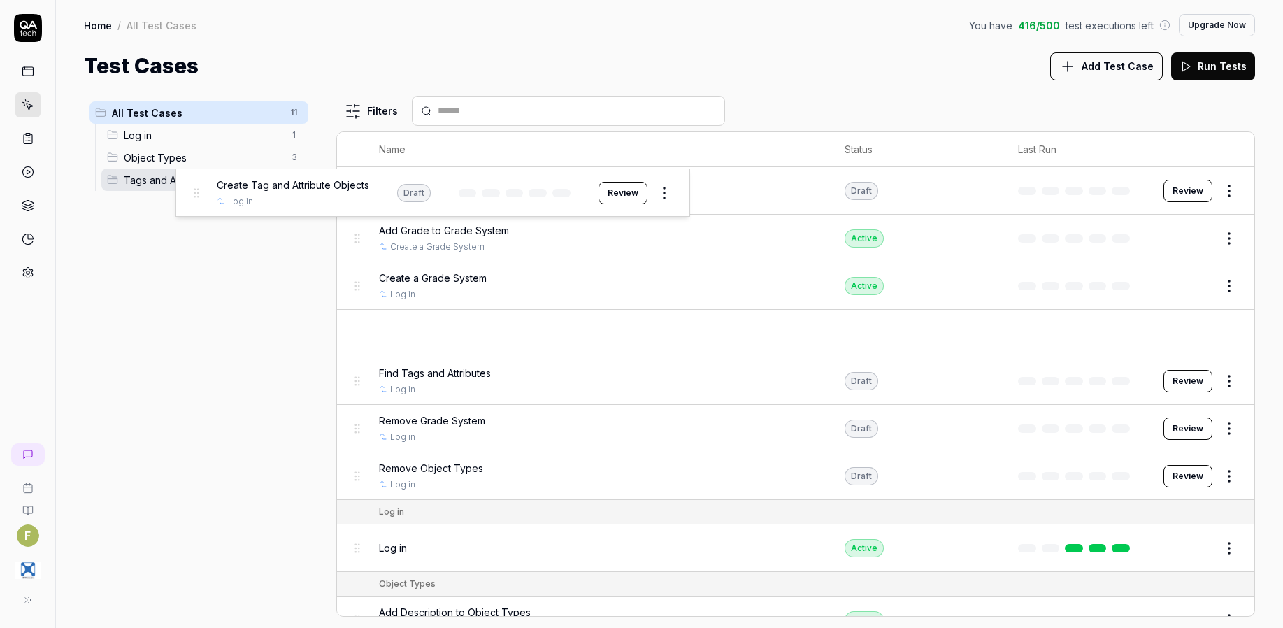
drag, startPoint x: 359, startPoint y: 336, endPoint x: 197, endPoint y: 195, distance: 214.5
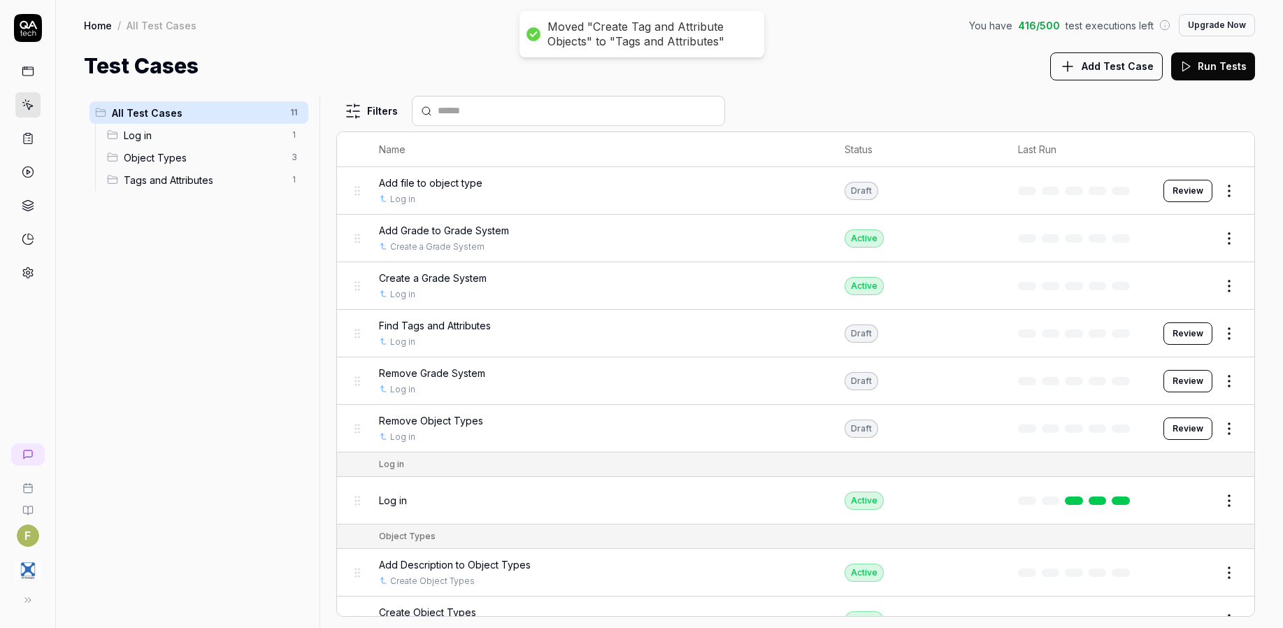
scroll to position [147, 0]
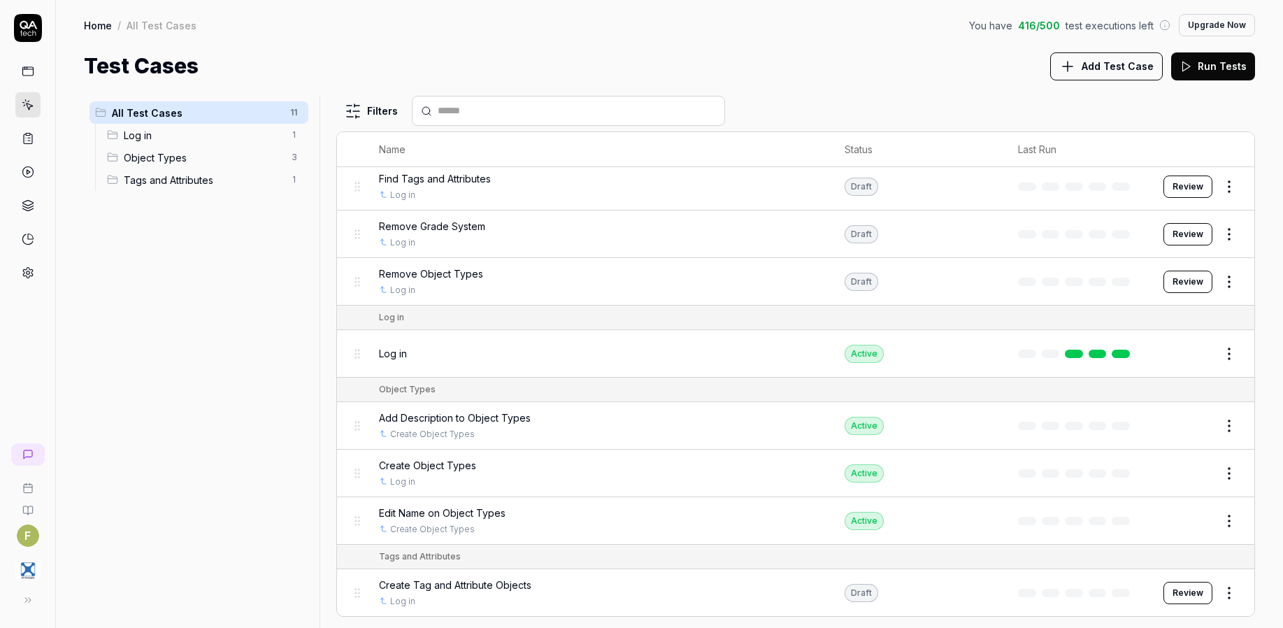
click at [568, 423] on div "Add Description to Object Types" at bounding box center [598, 417] width 438 height 15
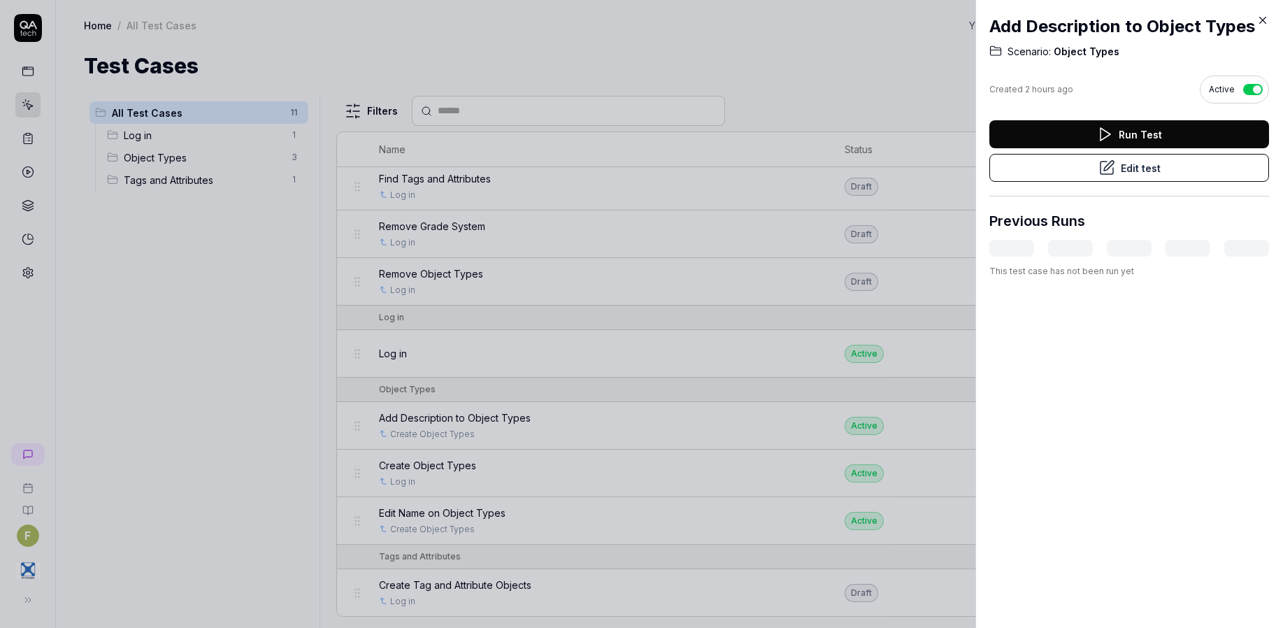
click at [1261, 20] on icon at bounding box center [1262, 20] width 13 height 13
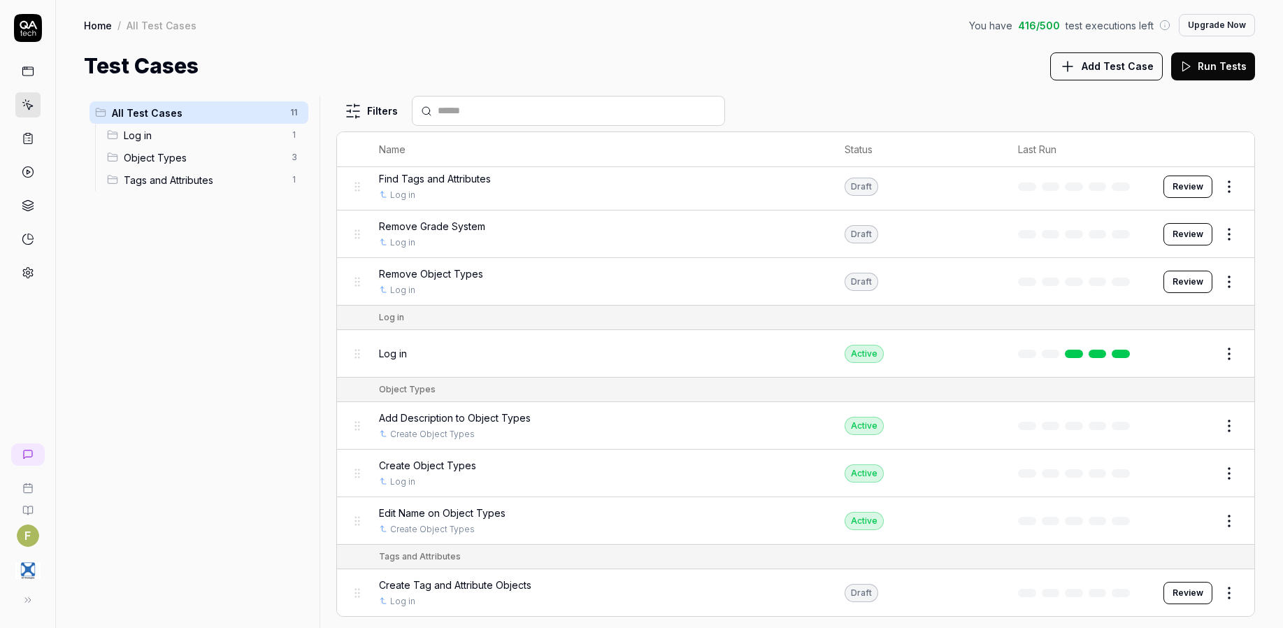
click at [1224, 596] on html "F Home / All Test Cases You have 416 / 500 test executions left Upgrade Now Hom…" at bounding box center [641, 314] width 1283 height 628
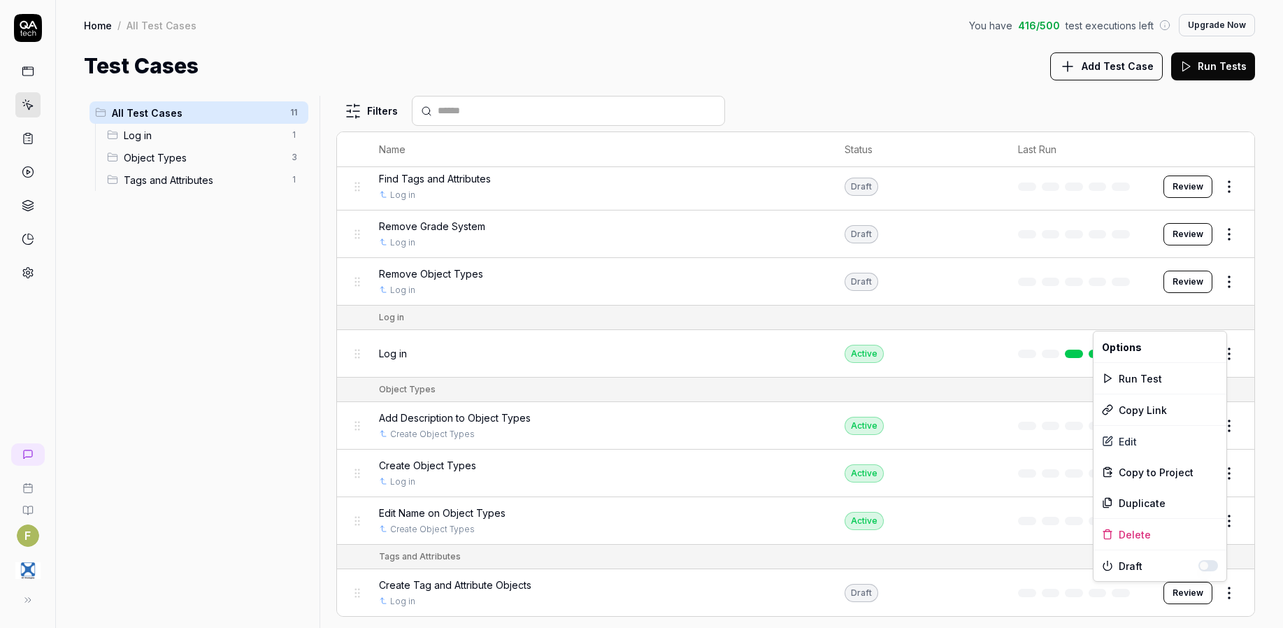
click at [1209, 565] on button "button" at bounding box center [1208, 565] width 20 height 11
click at [277, 537] on html "F Home / All Test Cases You have 416 / 500 test executions left Upgrade Now Hom…" at bounding box center [641, 314] width 1283 height 628
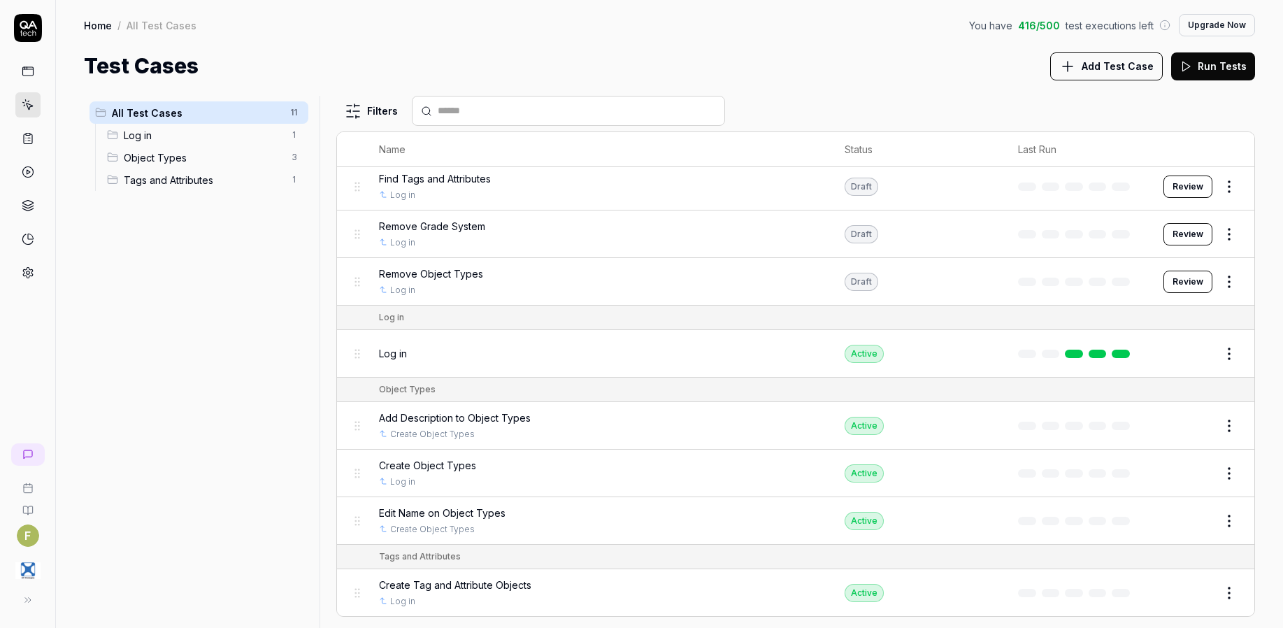
click at [1190, 592] on button "Edit" at bounding box center [1196, 593] width 34 height 22
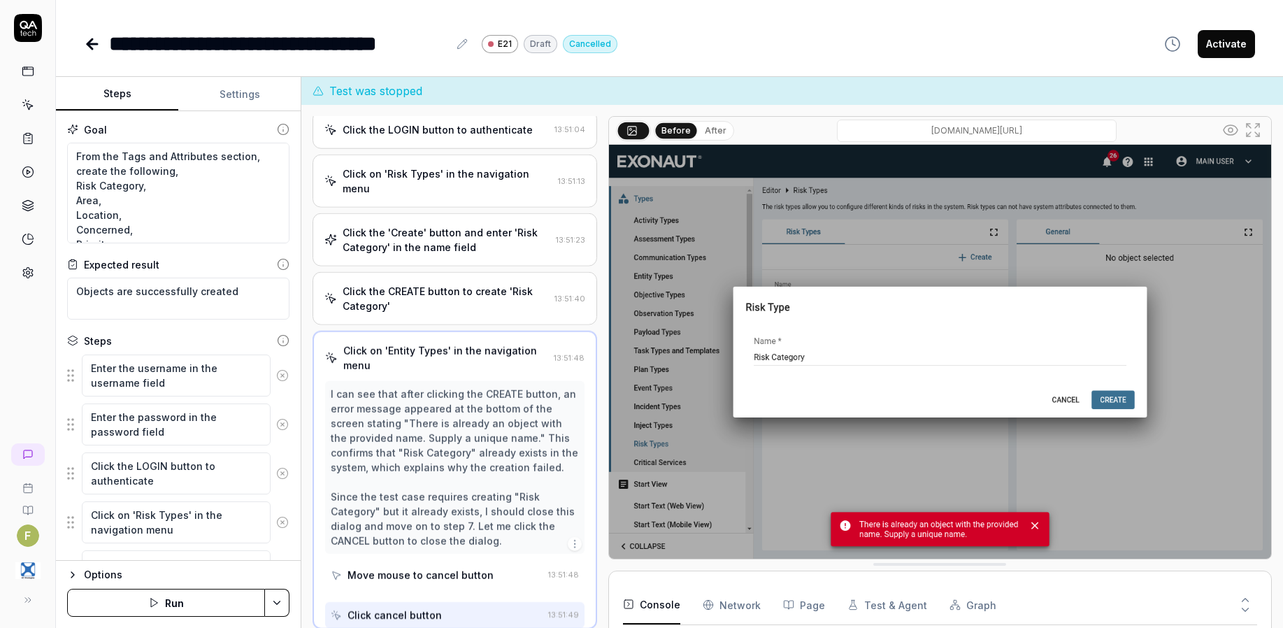
scroll to position [199, 0]
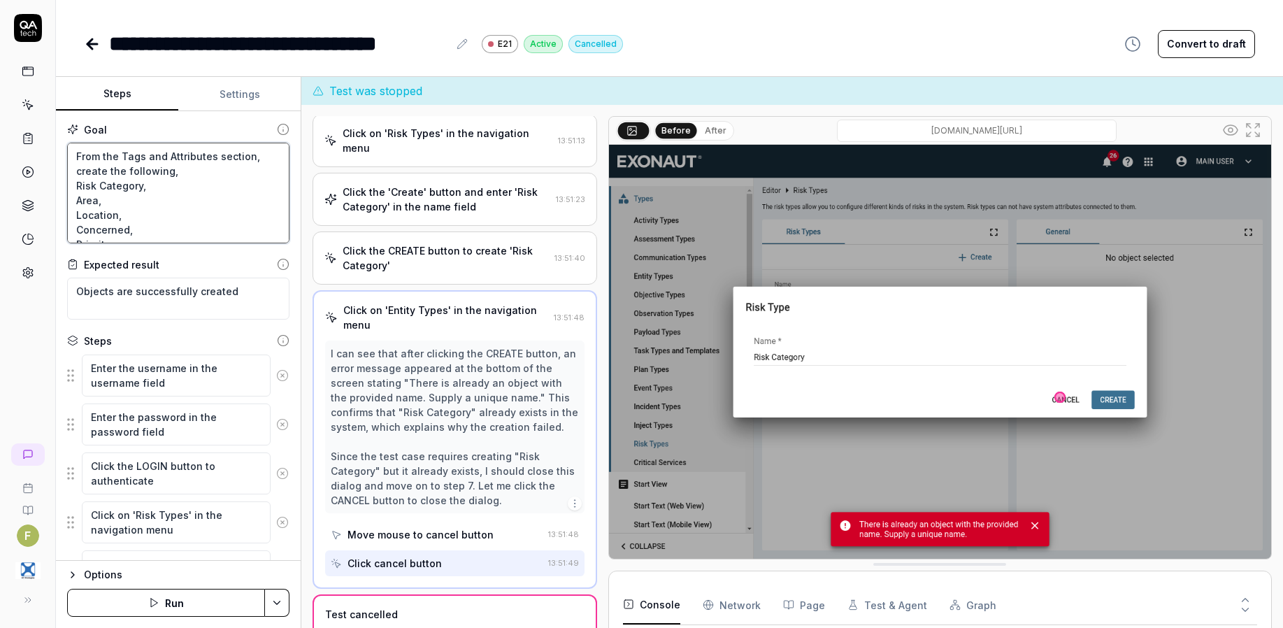
click at [212, 216] on textarea "From the Tags and Attributes section, create the following, Risk Category, Area…" at bounding box center [178, 193] width 222 height 101
click at [85, 43] on icon at bounding box center [92, 44] width 17 height 17
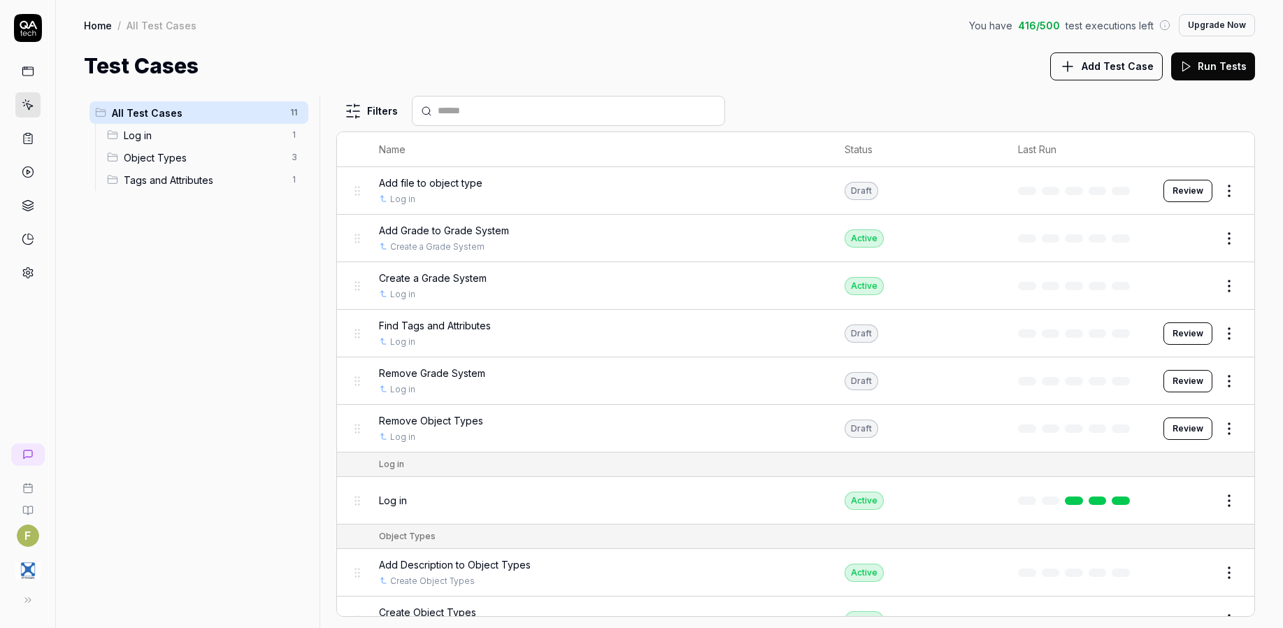
scroll to position [147, 0]
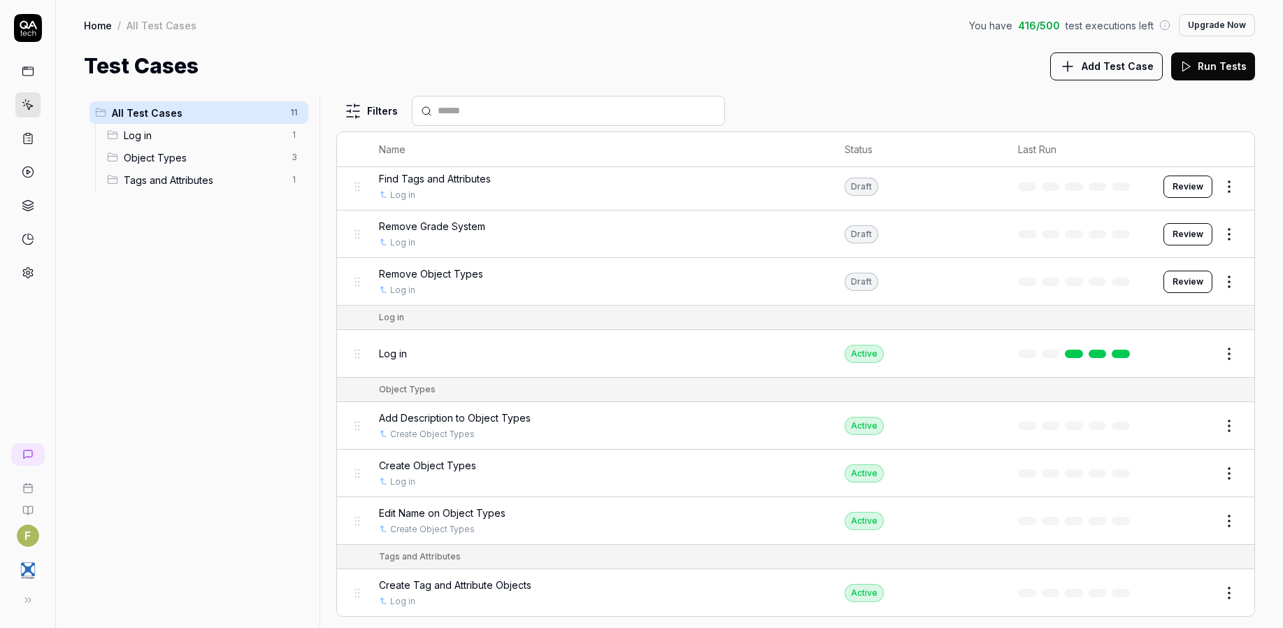
click at [1088, 71] on span "Add Test Case" at bounding box center [1118, 66] width 72 height 15
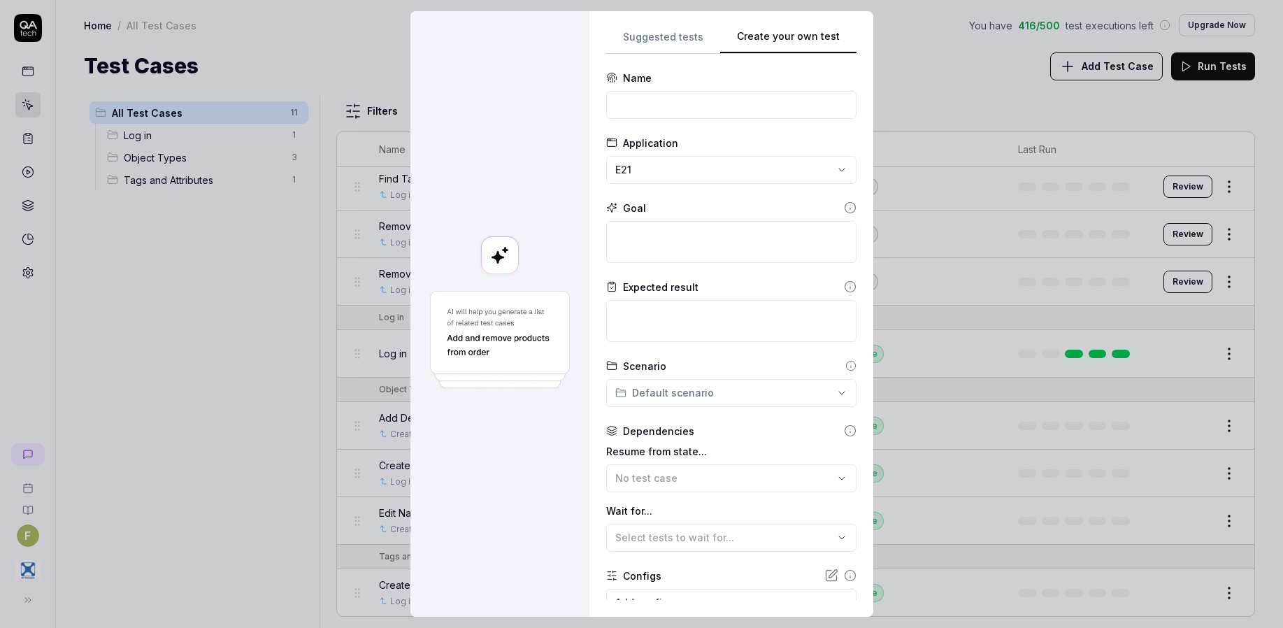
click at [829, 163] on div "**********" at bounding box center [731, 314] width 250 height 572
click at [662, 245] on textarea at bounding box center [731, 242] width 250 height 42
paste textarea "From the Tags and Attributes section, create the following, Risk Category, Area…"
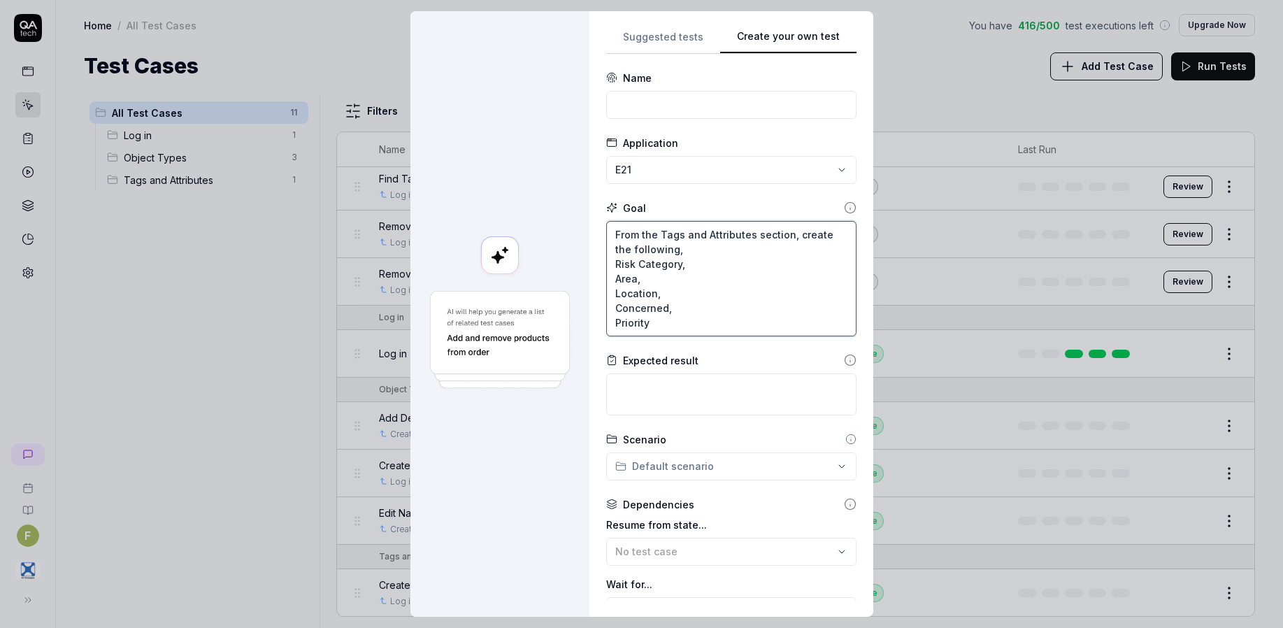
click at [816, 231] on textarea "From the Tags and Attributes section, create the following, Risk Category, Area…" at bounding box center [731, 278] width 250 height 115
click at [704, 410] on textarea at bounding box center [731, 394] width 250 height 42
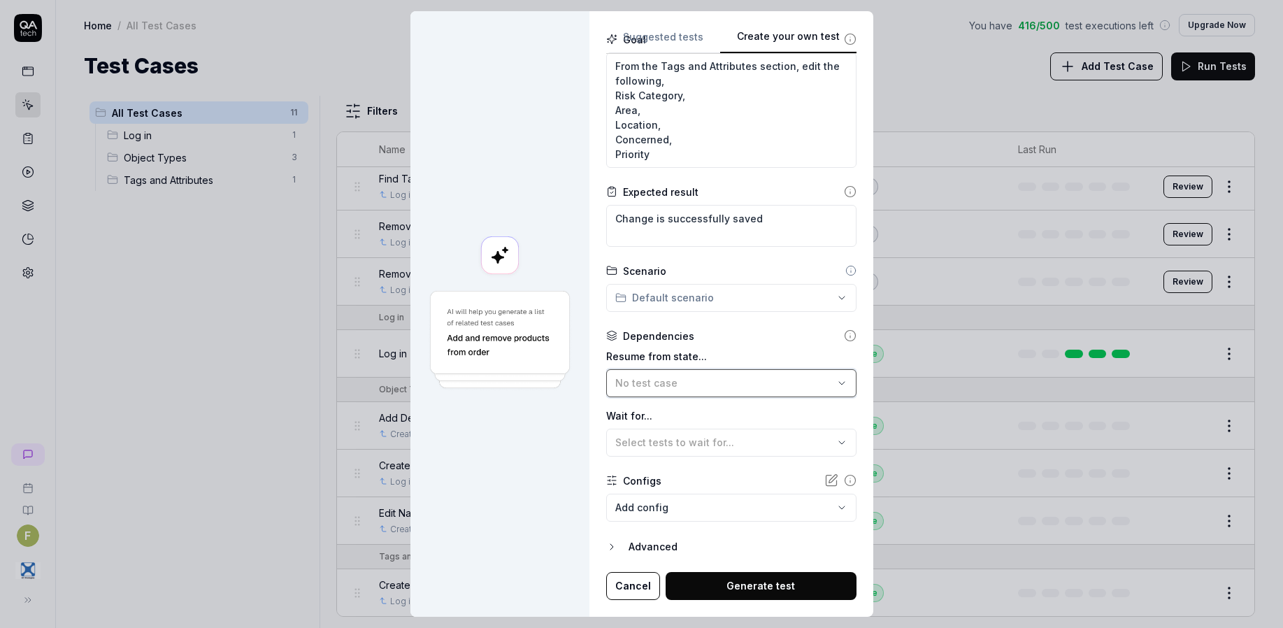
click at [690, 387] on div "No test case" at bounding box center [724, 382] width 218 height 15
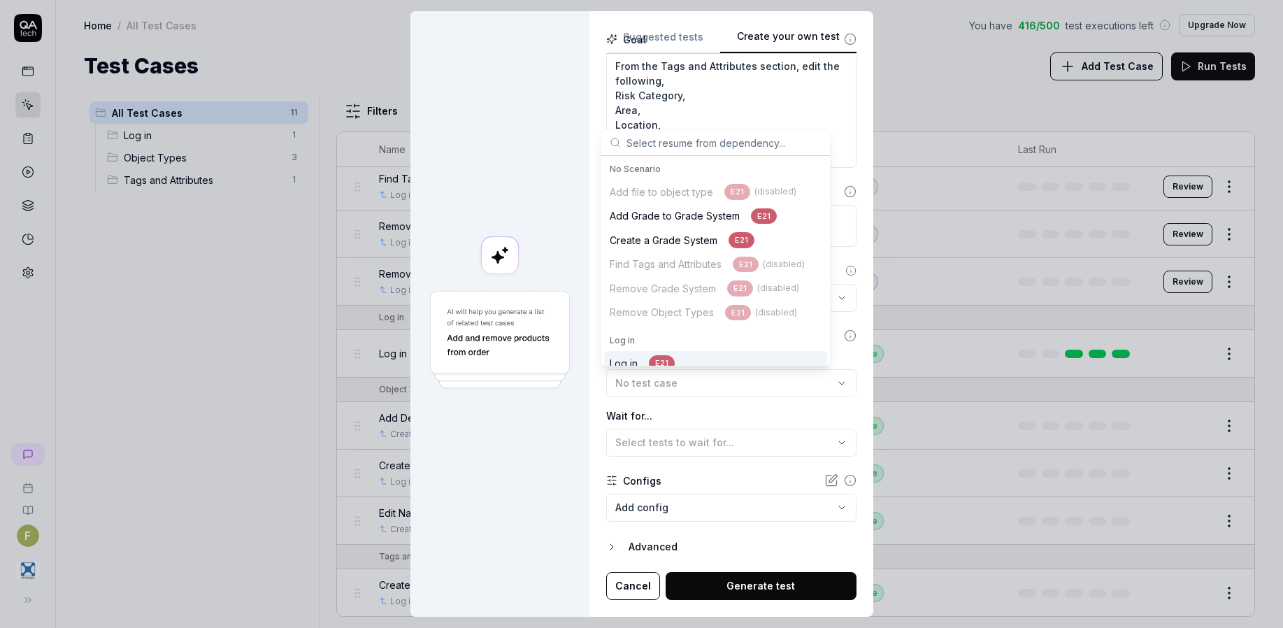
scroll to position [162, 0]
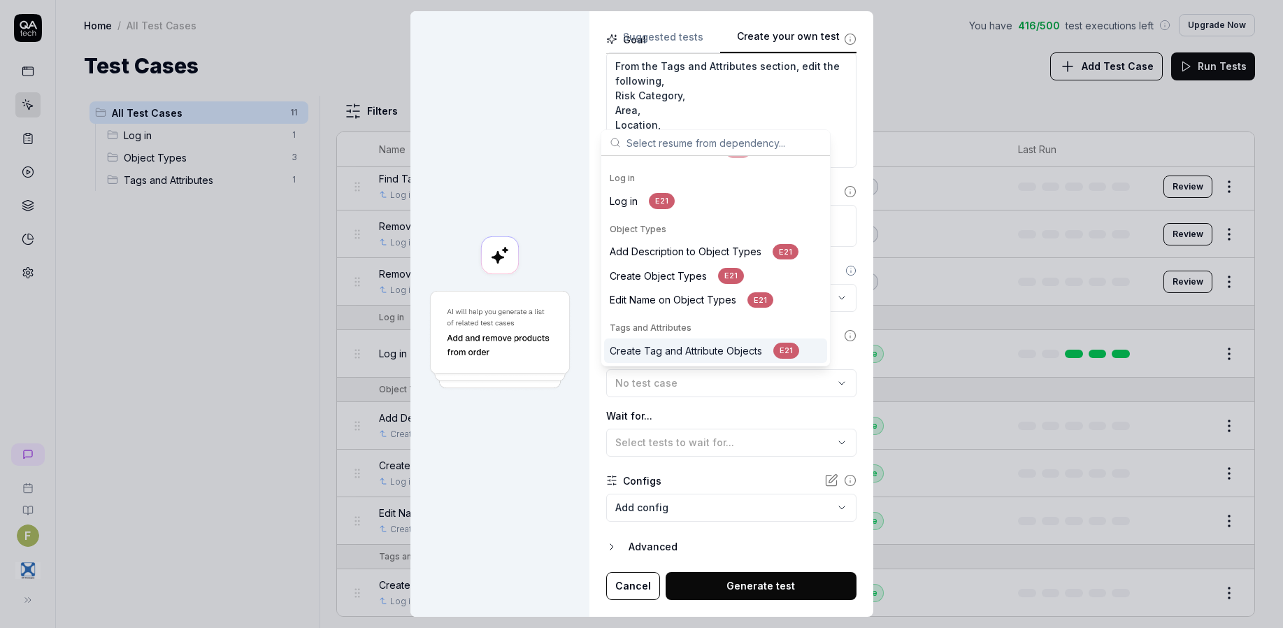
click at [733, 344] on div "Create Tag and Attribute Objects E21" at bounding box center [704, 351] width 189 height 16
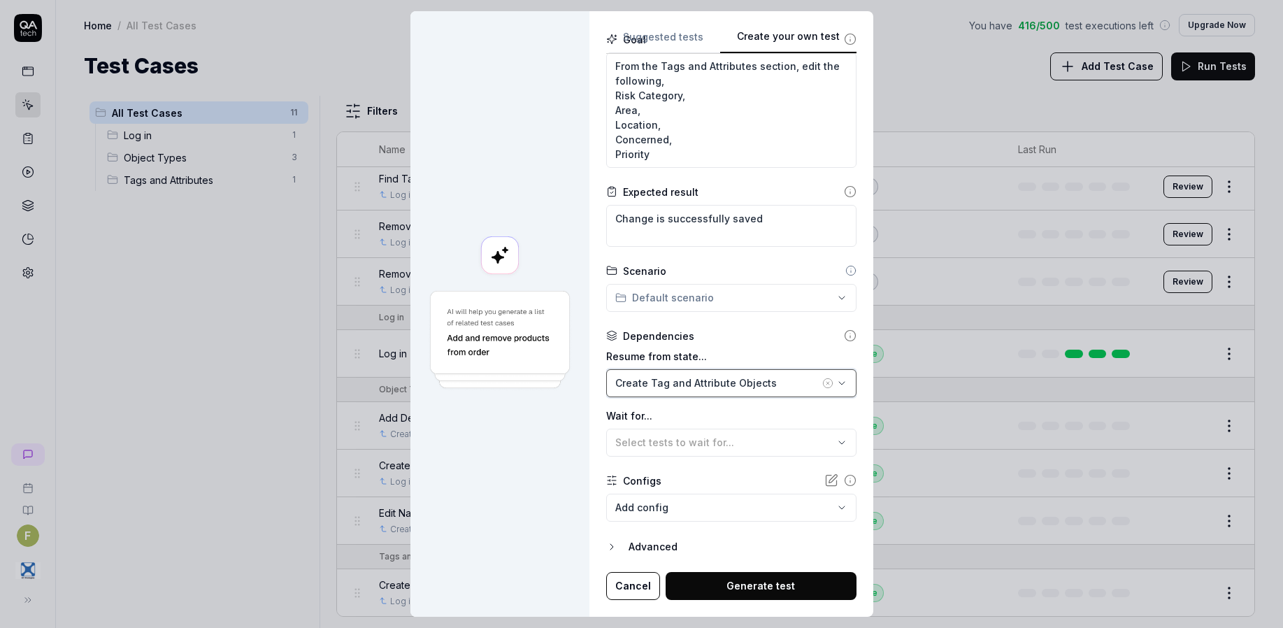
scroll to position [0, 0]
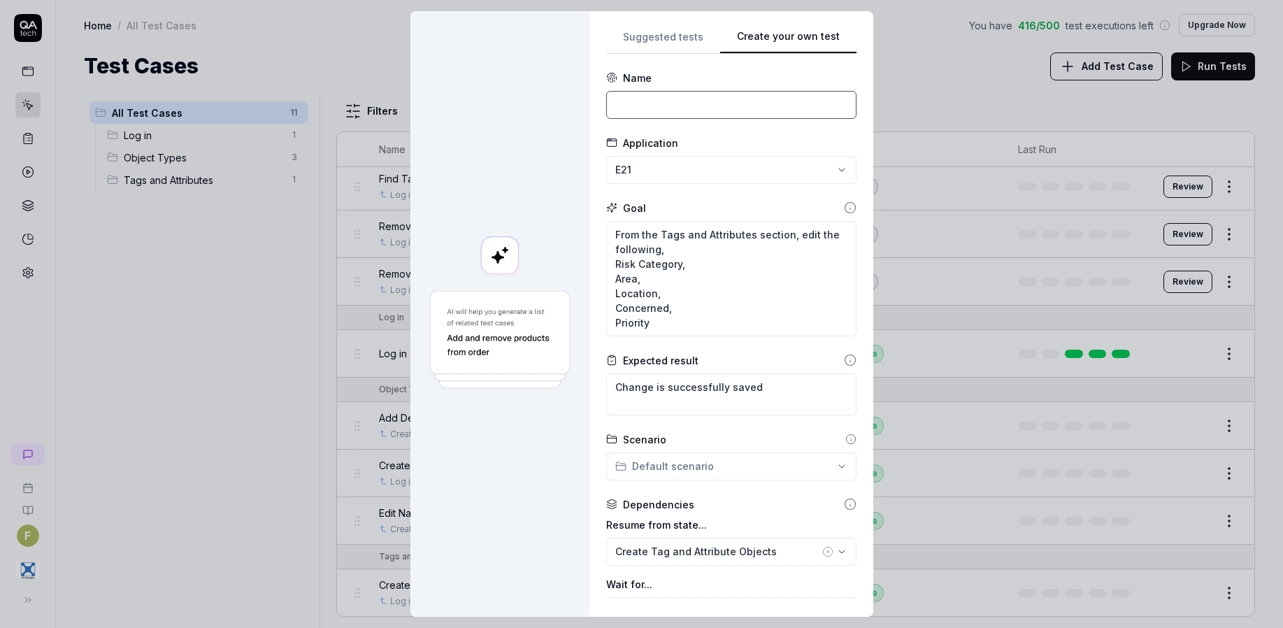
click at [712, 109] on input at bounding box center [731, 105] width 250 height 28
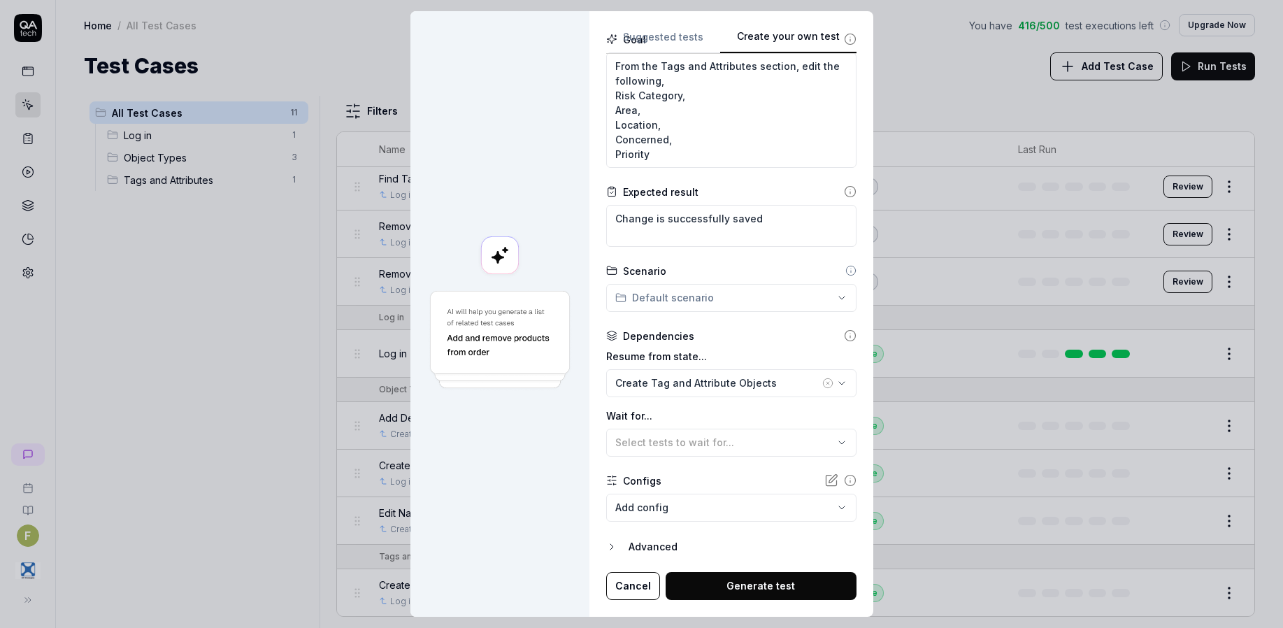
click at [765, 584] on button "Generate test" at bounding box center [761, 586] width 191 height 28
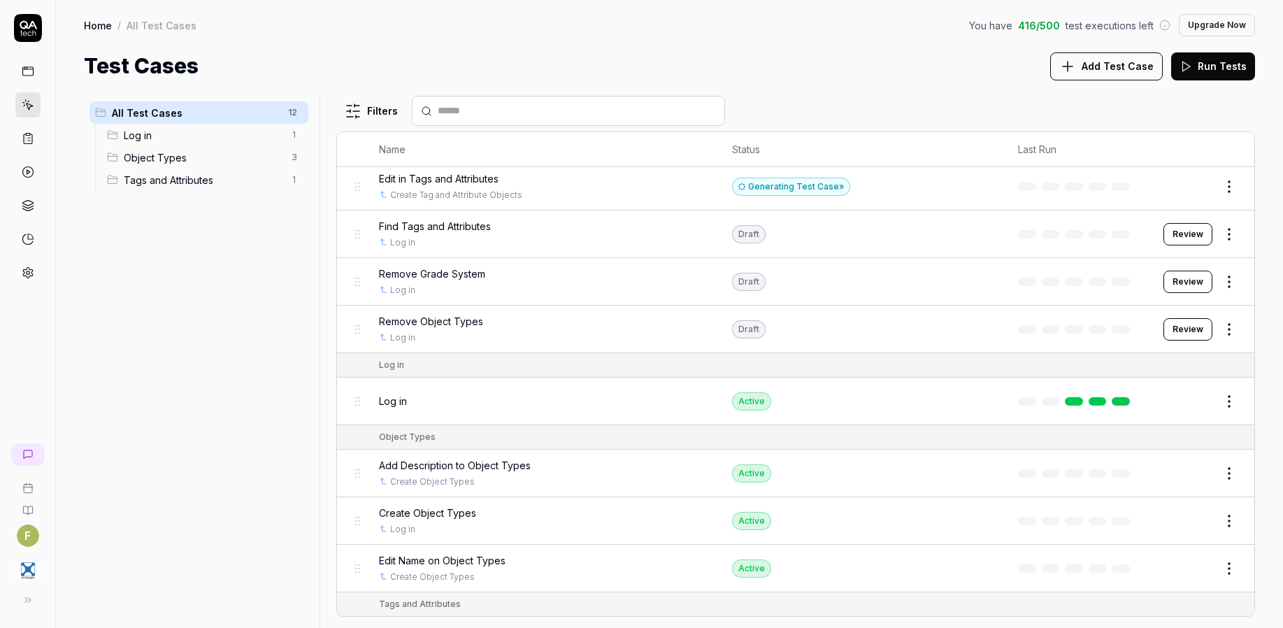
click at [819, 340] on td "Draft" at bounding box center [861, 330] width 286 height 48
click at [1170, 187] on button "Review" at bounding box center [1187, 186] width 49 height 22
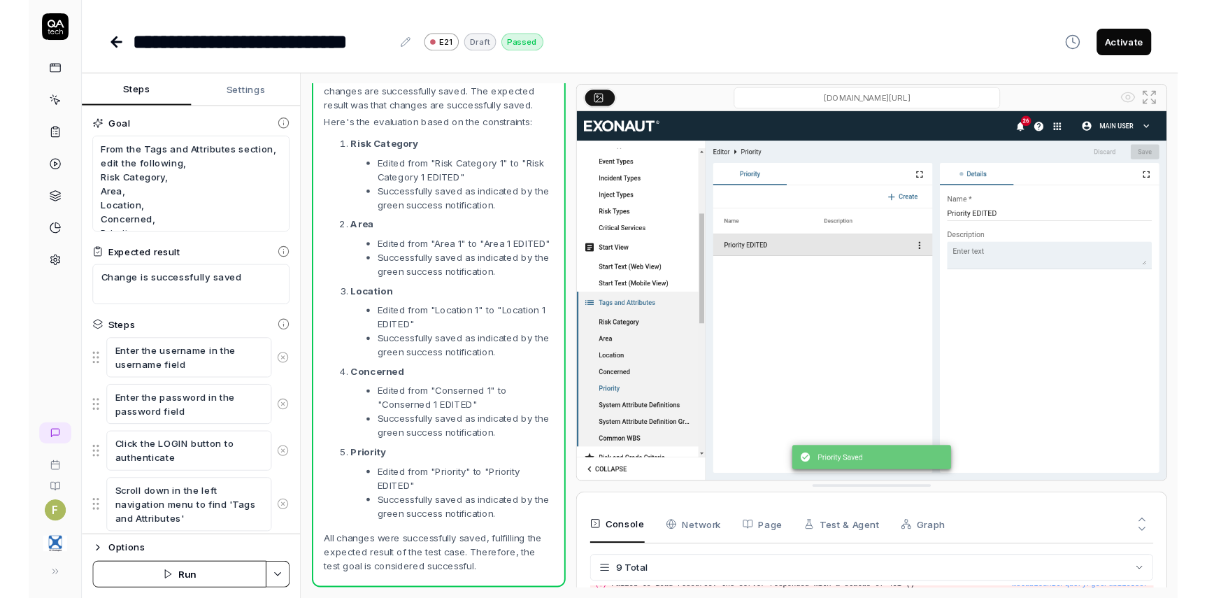
scroll to position [1361, 0]
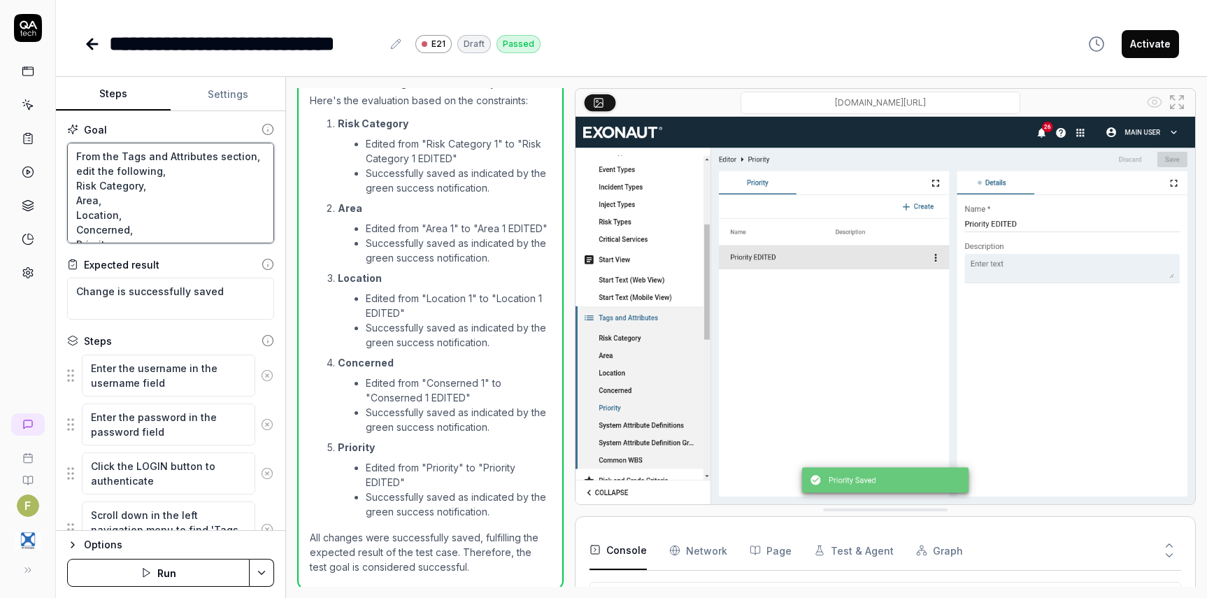
click at [135, 168] on textarea "From the Tags and Attributes section, edit the following, Risk Category, Area, …" at bounding box center [170, 193] width 207 height 101
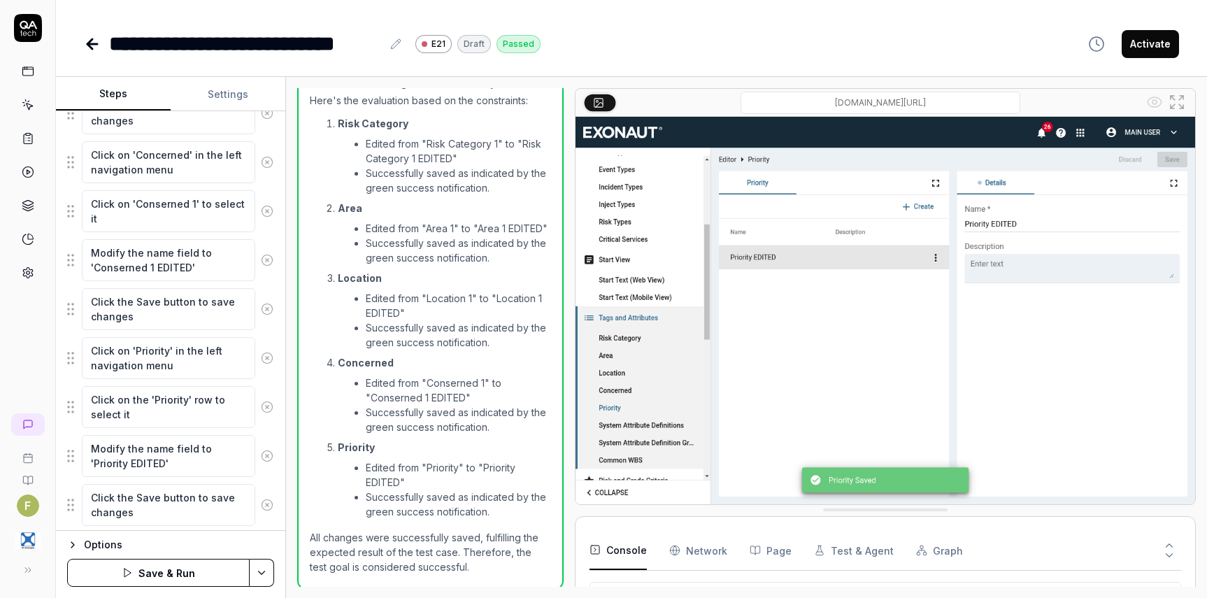
scroll to position [1057, 0]
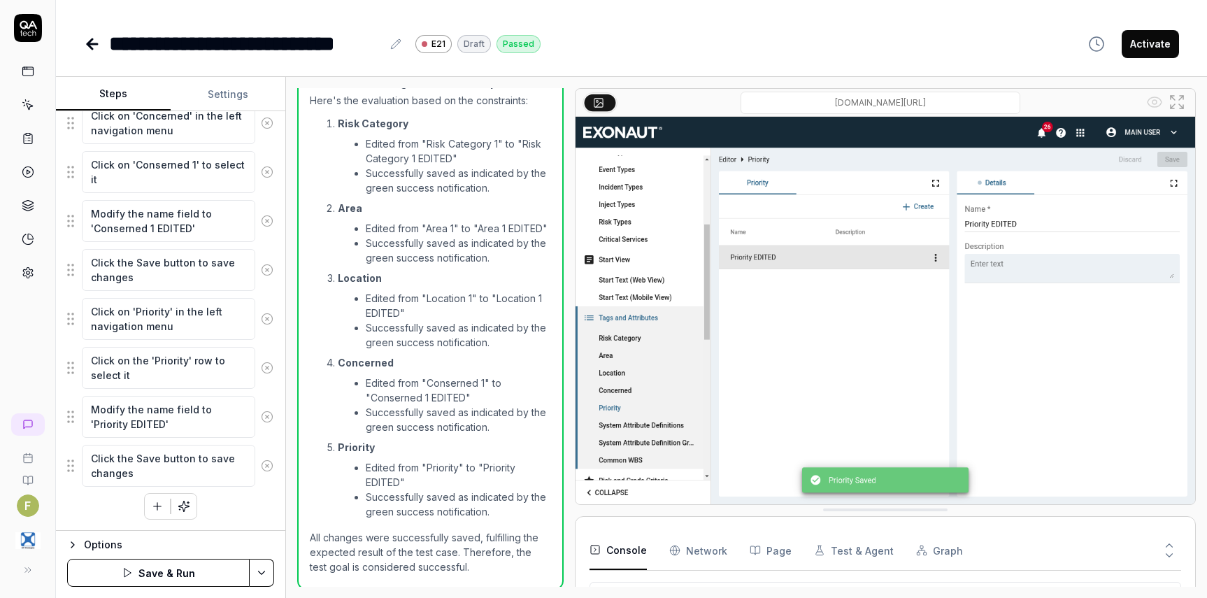
click at [194, 579] on button "Save & Run" at bounding box center [158, 573] width 182 height 28
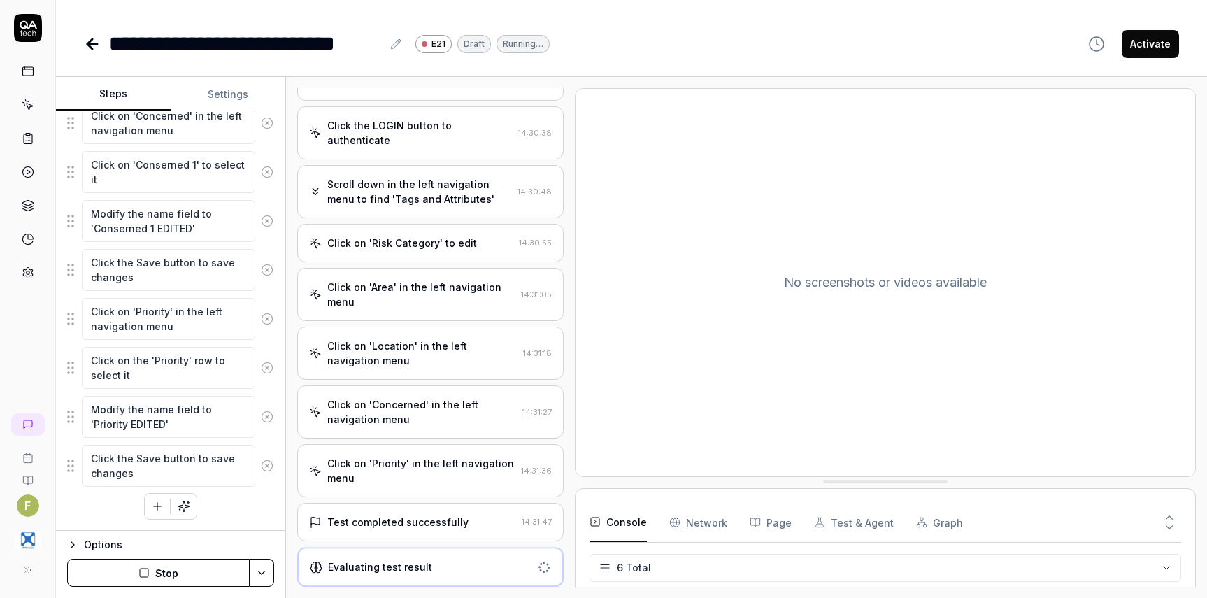
scroll to position [177, 0]
click at [471, 525] on div "Test completed successfully" at bounding box center [412, 522] width 207 height 15
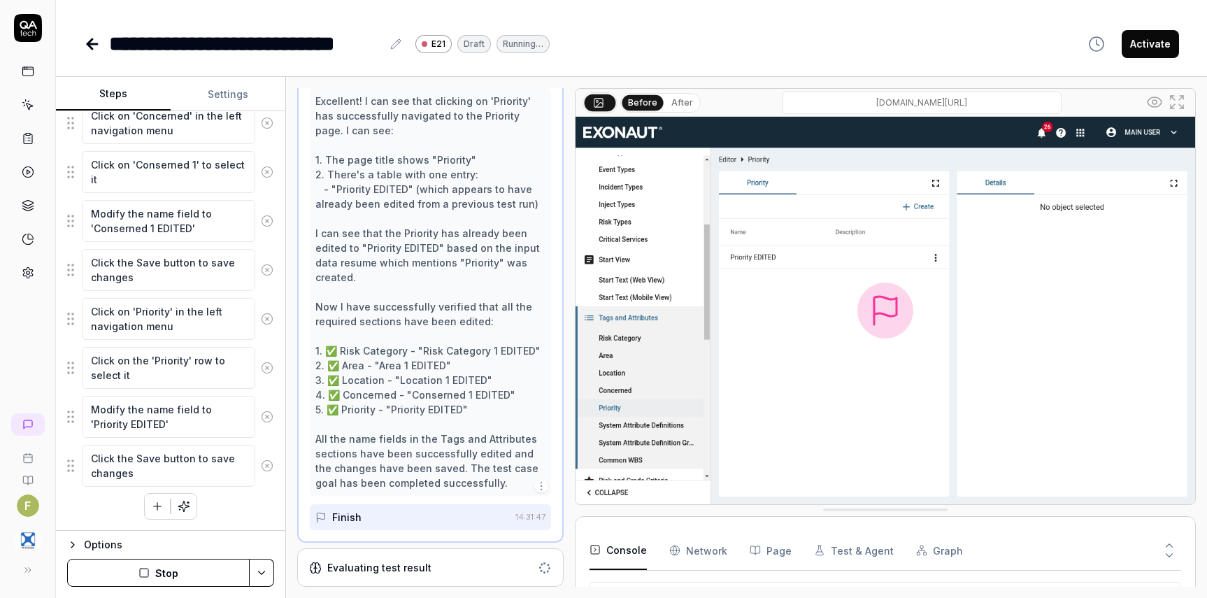
scroll to position [642, 0]
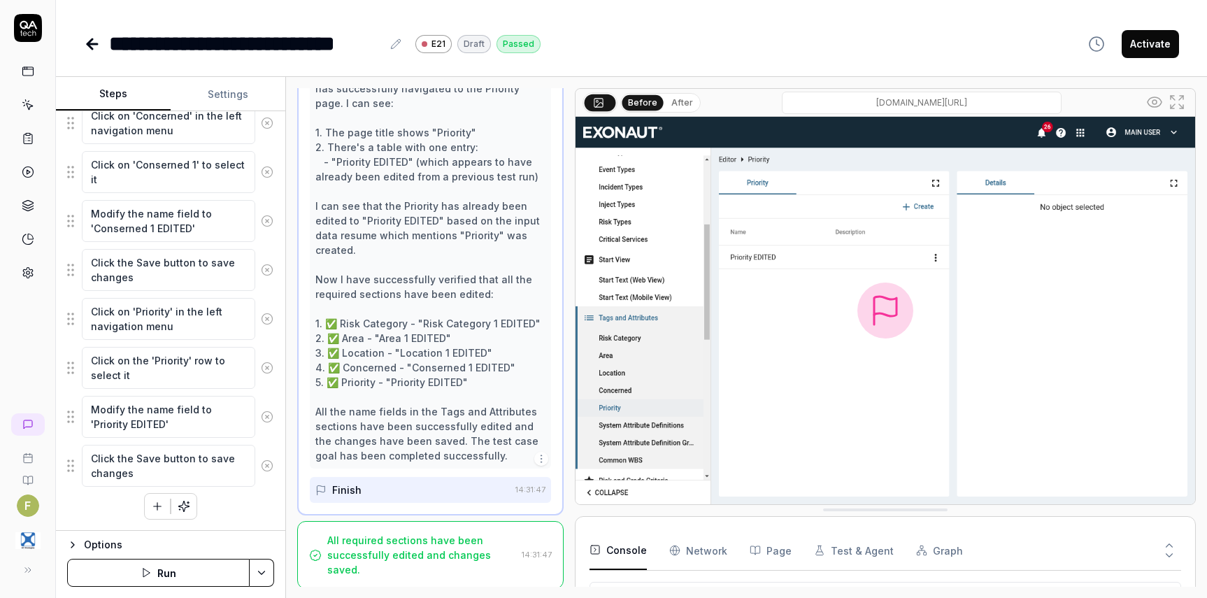
click at [85, 46] on icon at bounding box center [92, 44] width 17 height 17
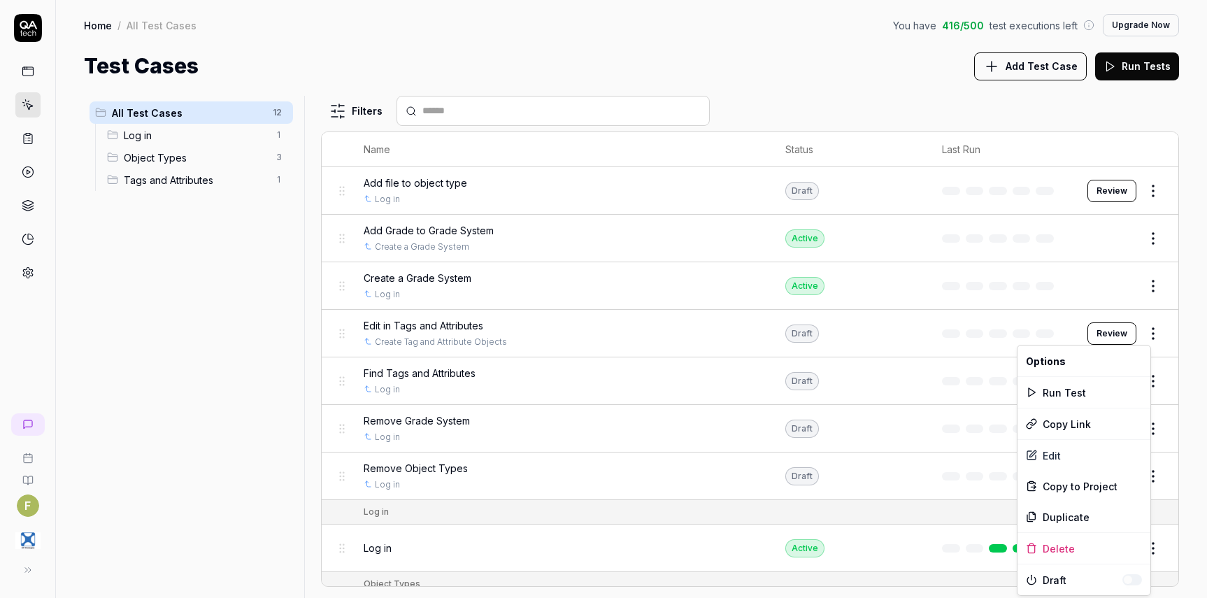
click at [1145, 334] on html "F Home / All Test Cases You have 416 / 500 test executions left Upgrade Now Hom…" at bounding box center [603, 299] width 1207 height 598
click at [1073, 454] on div "Edit" at bounding box center [1083, 455] width 133 height 31
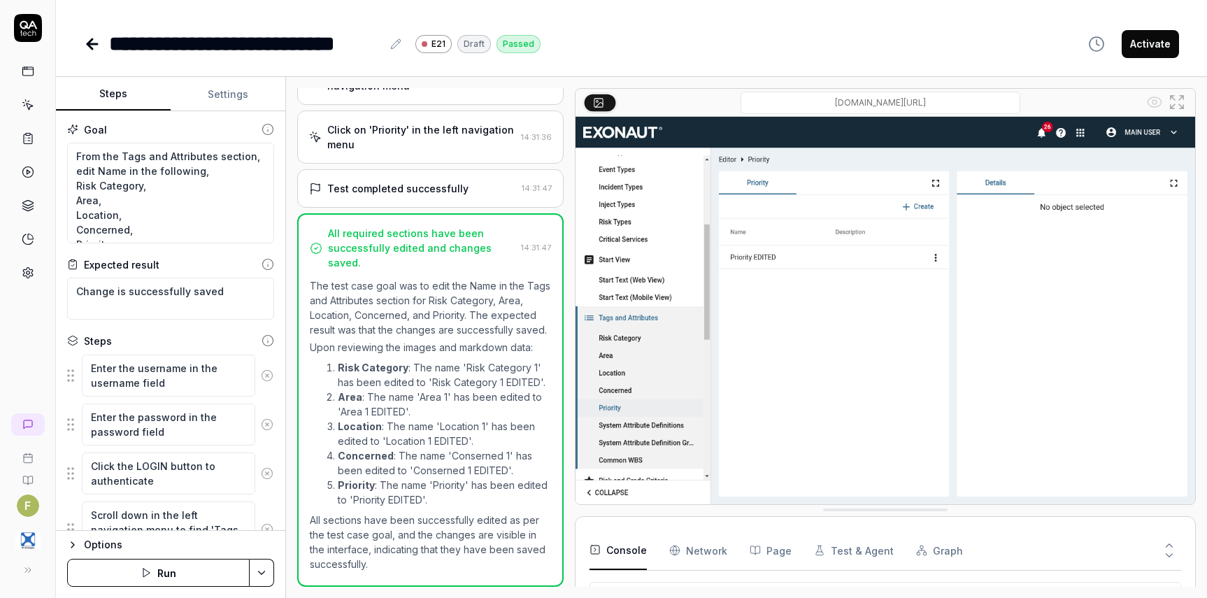
scroll to position [153, 0]
click at [266, 43] on div "**********" at bounding box center [245, 43] width 273 height 31
click at [158, 43] on div "**********" at bounding box center [245, 43] width 273 height 31
click at [152, 43] on div "**********" at bounding box center [245, 43] width 273 height 31
click at [89, 44] on icon at bounding box center [92, 44] width 10 height 0
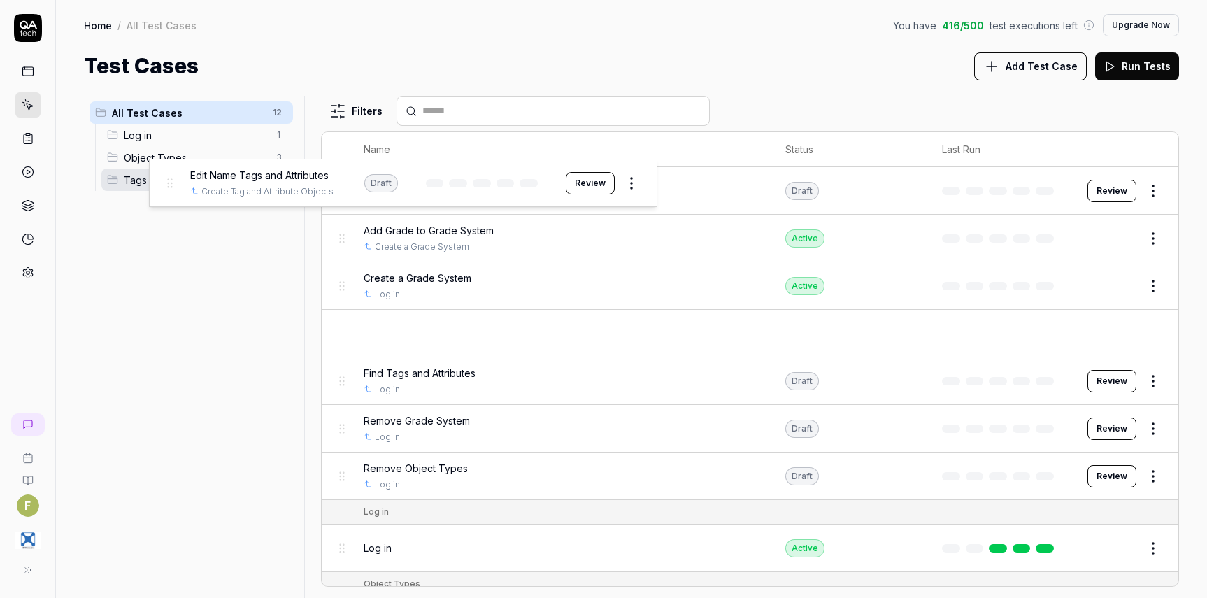
drag, startPoint x: 343, startPoint y: 335, endPoint x: 171, endPoint y: 184, distance: 229.4
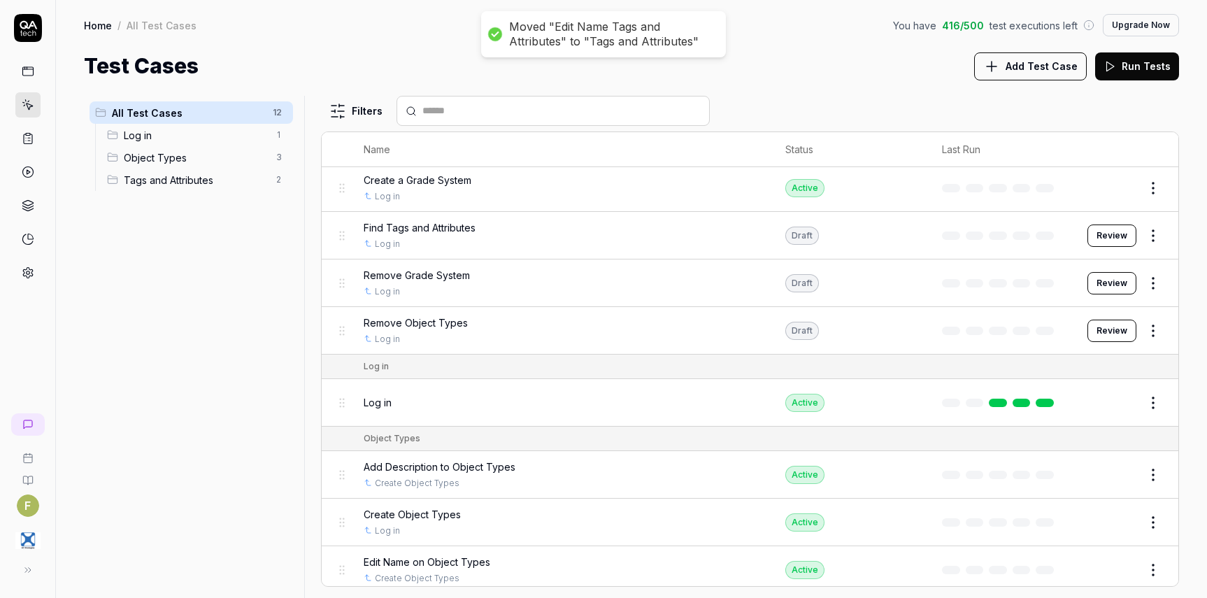
scroll to position [224, 0]
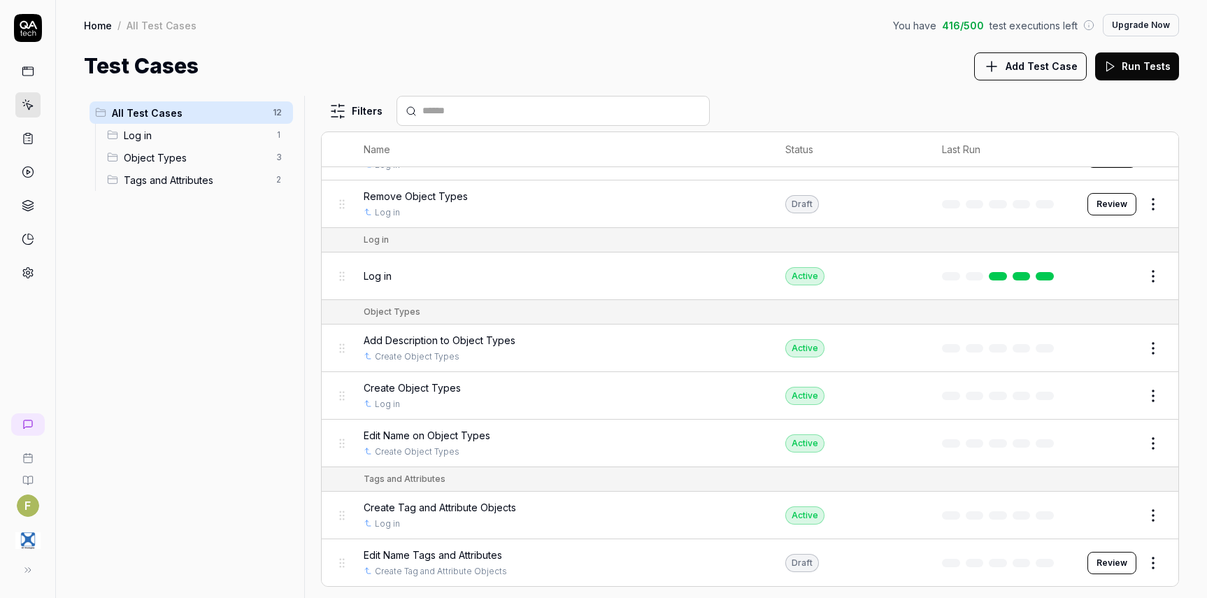
click at [1149, 564] on html "F Home / All Test Cases You have 416 / 500 test executions left Upgrade Now Hom…" at bounding box center [603, 299] width 1207 height 598
click at [1098, 419] on div "Edit" at bounding box center [1083, 411] width 133 height 31
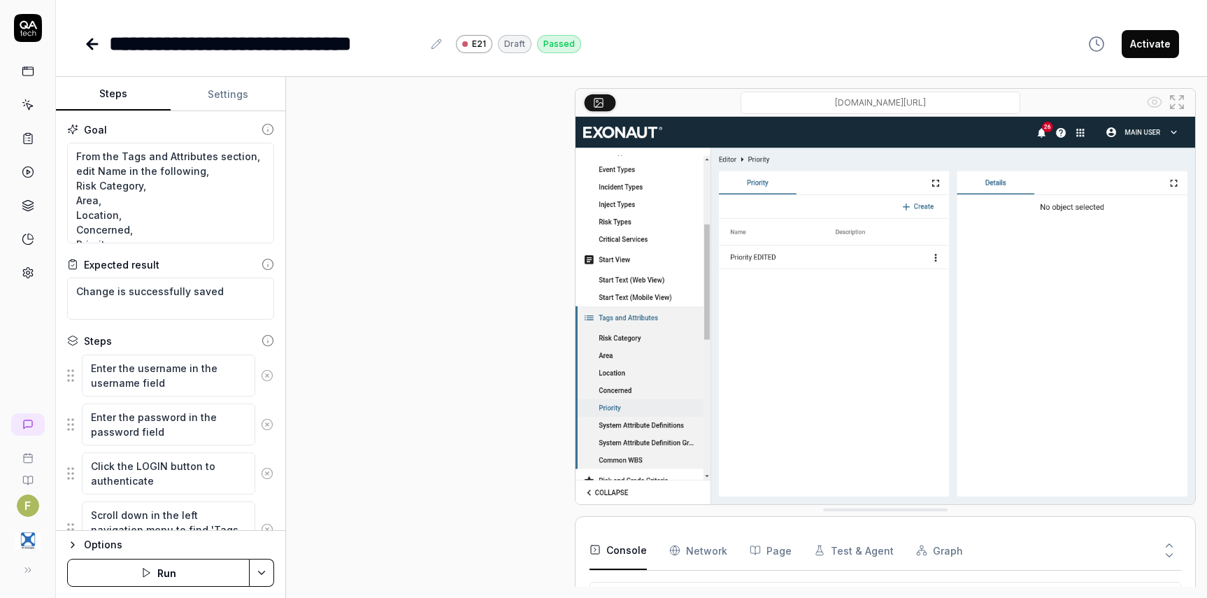
scroll to position [525, 0]
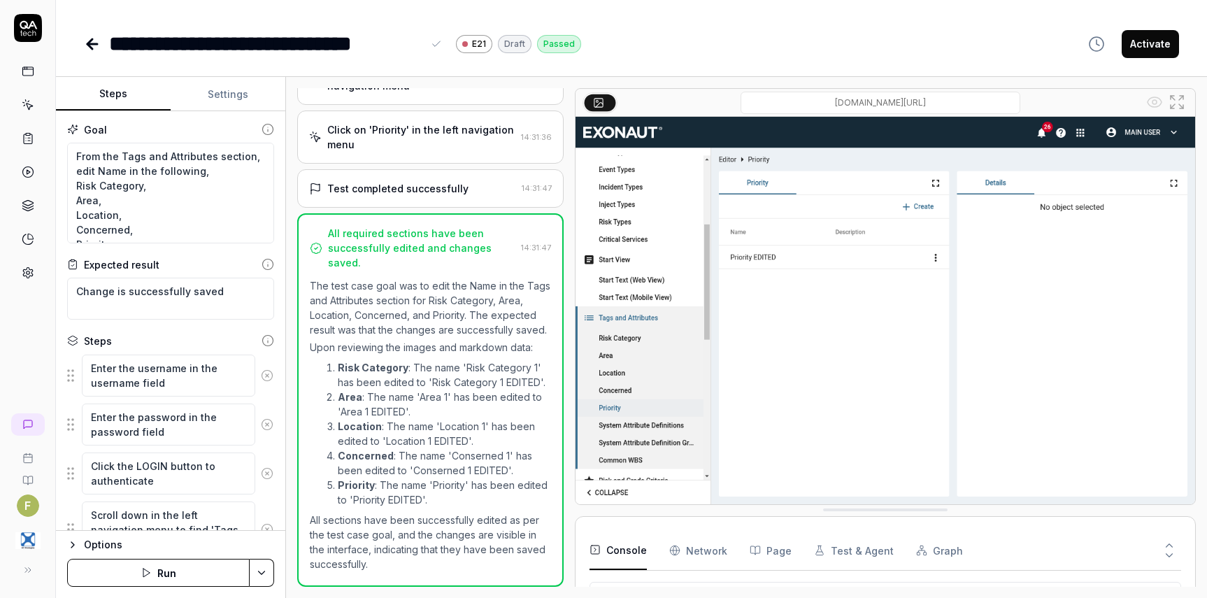
click at [417, 39] on div "**********" at bounding box center [265, 43] width 313 height 31
click at [227, 50] on div "**********" at bounding box center [268, 43] width 318 height 31
click at [221, 43] on div "**********" at bounding box center [268, 43] width 318 height 31
click at [80, 43] on div "**********" at bounding box center [631, 29] width 1151 height 59
click at [86, 42] on icon at bounding box center [92, 44] width 17 height 17
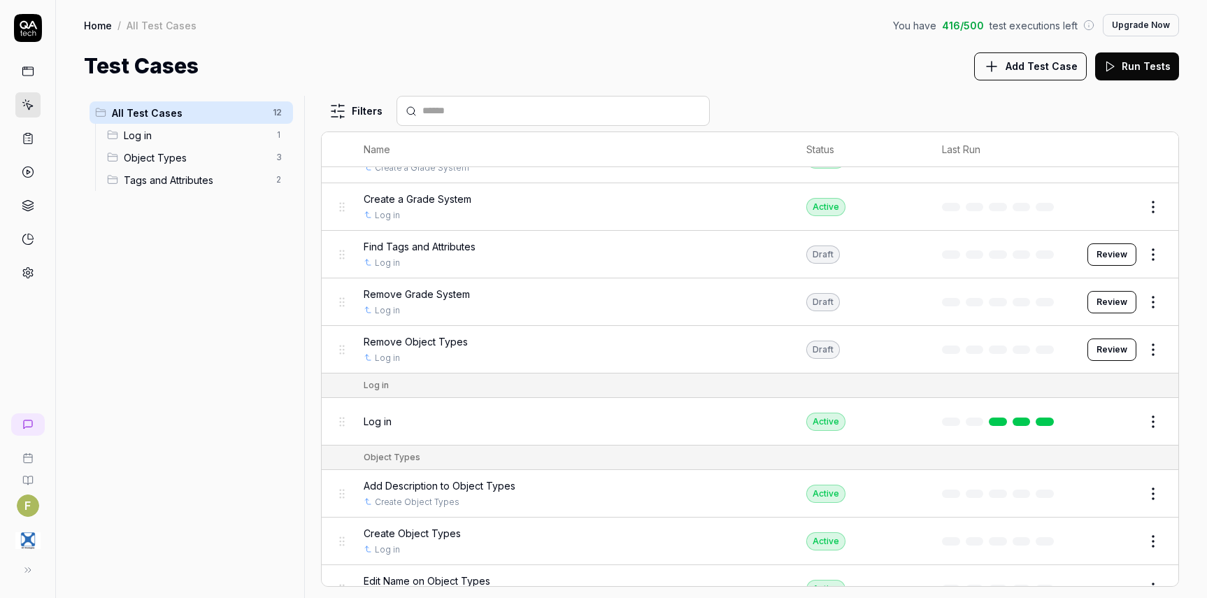
scroll to position [224, 0]
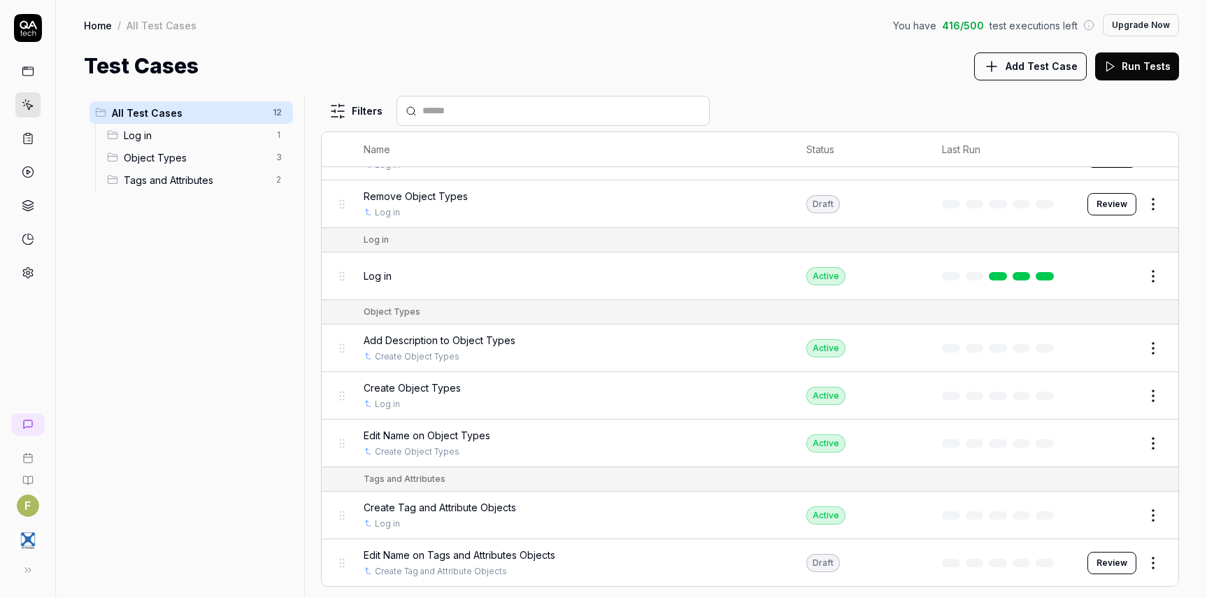
click at [1143, 569] on html "F Home / All Test Cases You have 416 / 500 test executions left Upgrade Now Hom…" at bounding box center [603, 299] width 1207 height 598
click at [1131, 535] on button "button" at bounding box center [1132, 535] width 20 height 11
click at [1184, 511] on html "F Home / All Test Cases You have 416 / 500 test executions left Upgrade Now Hom…" at bounding box center [603, 299] width 1207 height 598
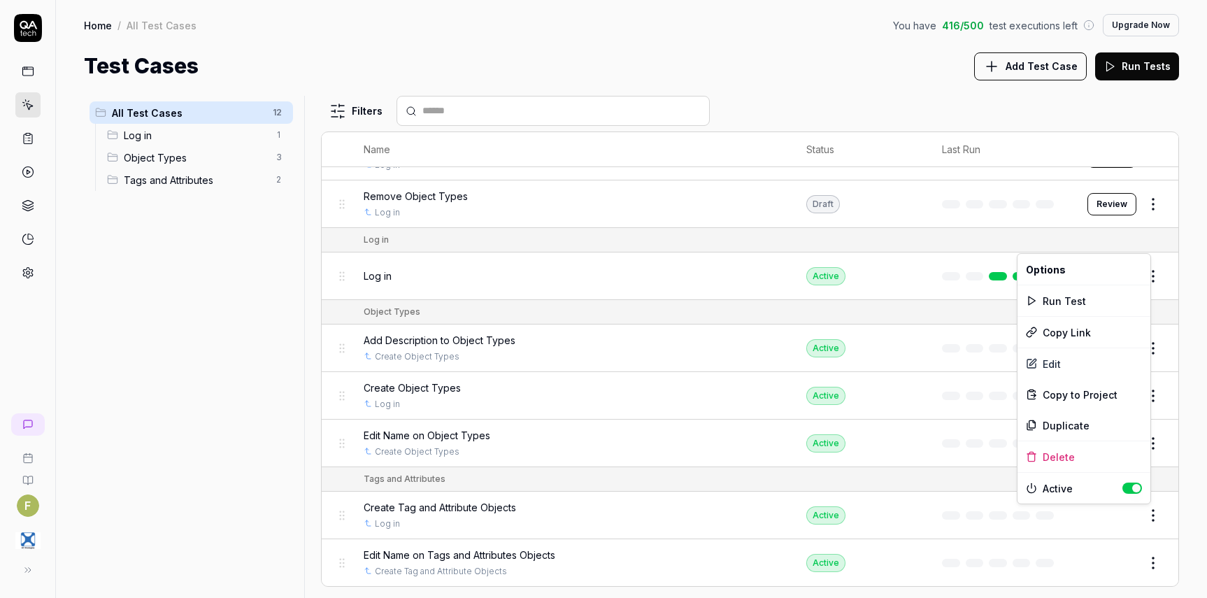
click at [1144, 519] on html "F Home / All Test Cases You have 416 / 500 test executions left Upgrade Now Hom…" at bounding box center [603, 299] width 1207 height 598
click at [1080, 359] on div "Edit" at bounding box center [1083, 363] width 133 height 31
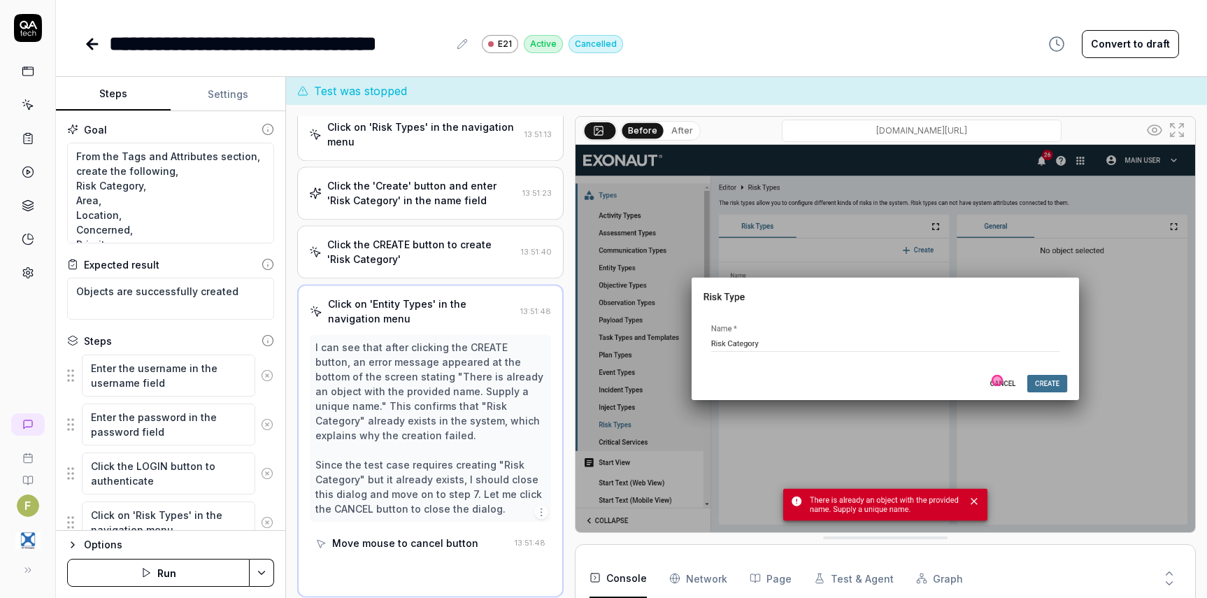
scroll to position [259, 0]
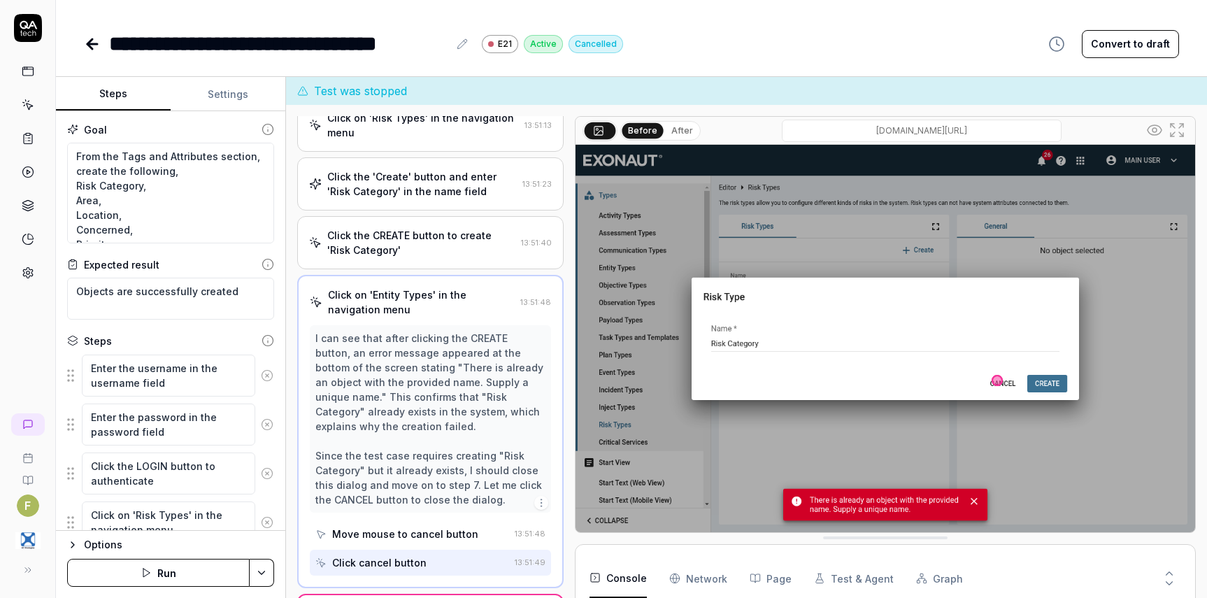
click at [215, 41] on div "**********" at bounding box center [278, 43] width 339 height 31
click at [375, 45] on div "**********" at bounding box center [284, 43] width 351 height 31
click at [84, 40] on icon at bounding box center [92, 44] width 17 height 17
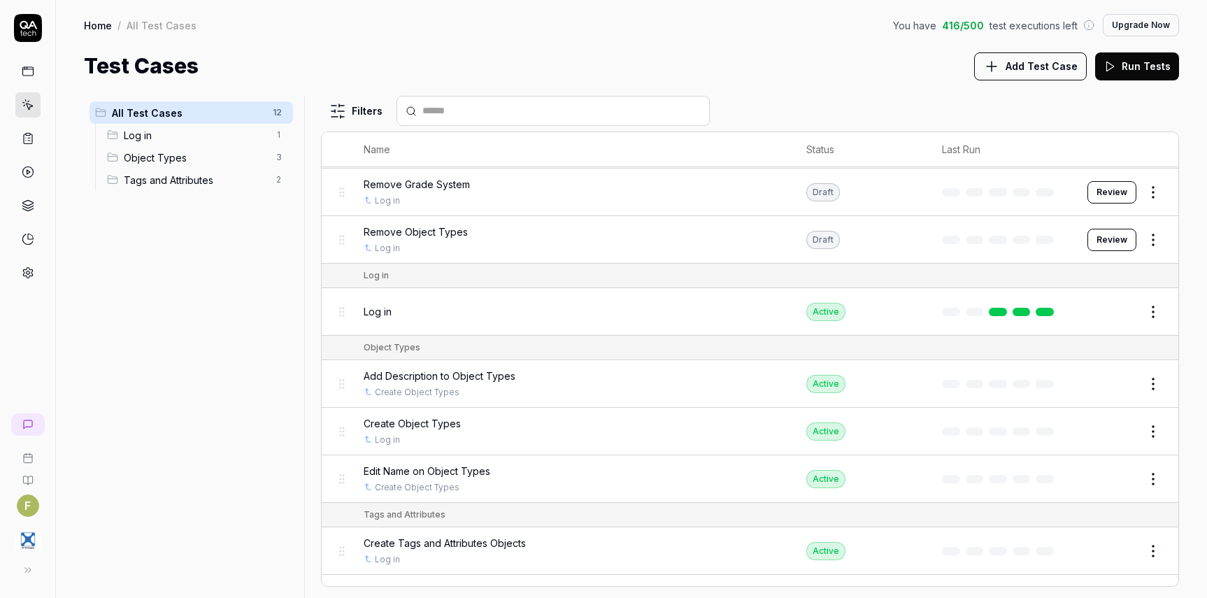
scroll to position [224, 0]
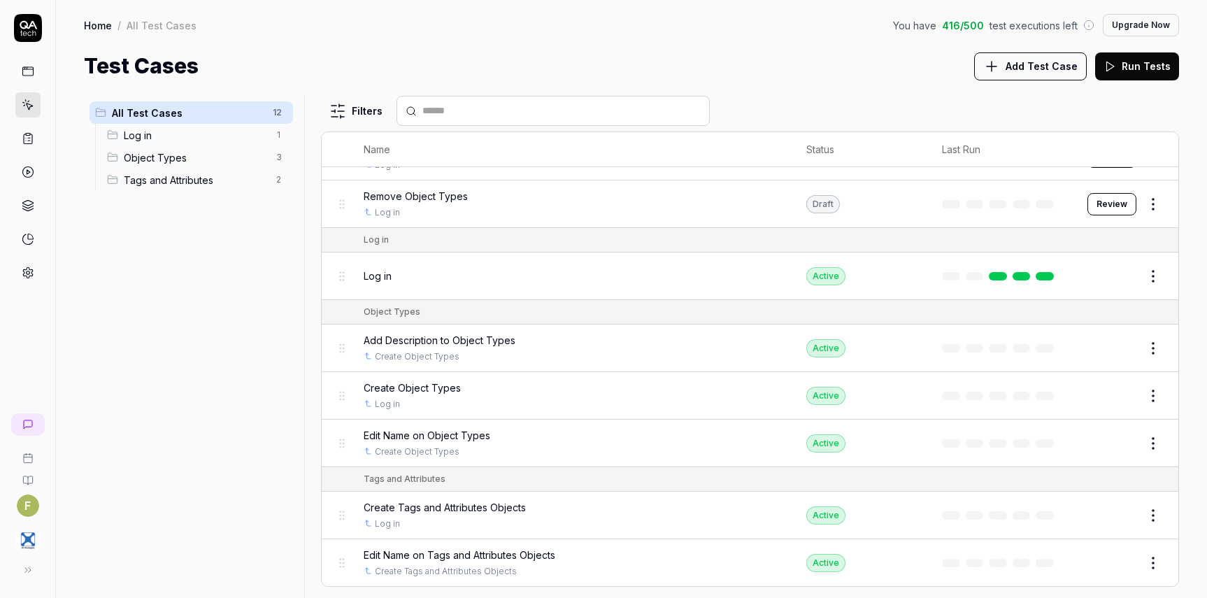
click at [1116, 566] on button "Edit" at bounding box center [1120, 563] width 34 height 22
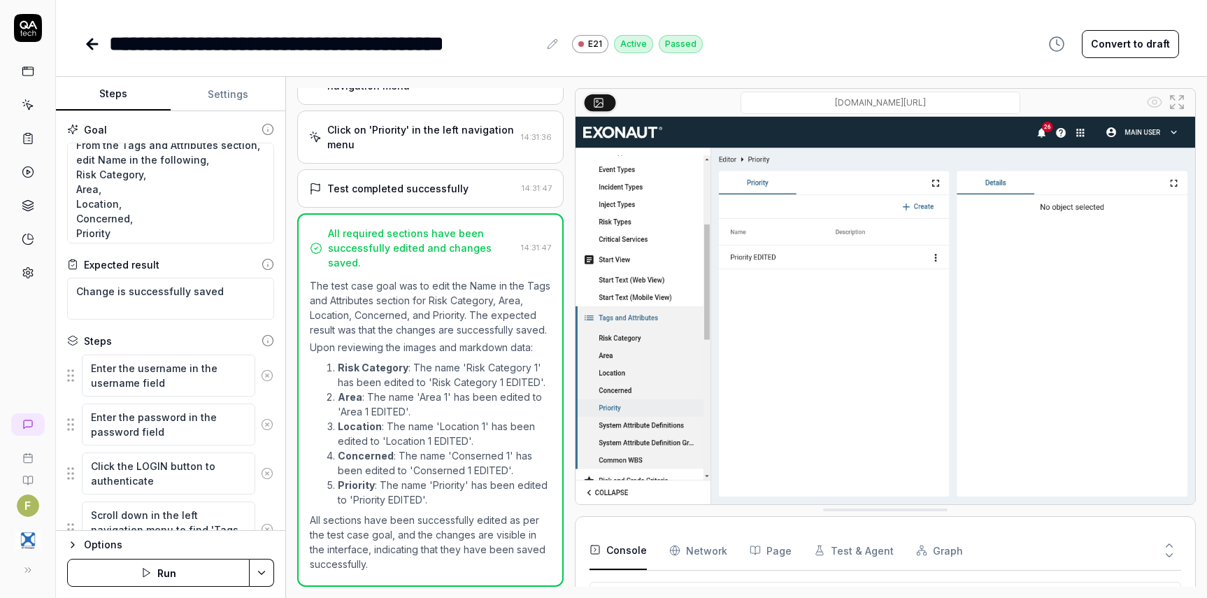
scroll to position [15, 0]
drag, startPoint x: 148, startPoint y: 233, endPoint x: 30, endPoint y: 93, distance: 182.6
click at [30, 93] on div "**********" at bounding box center [603, 299] width 1207 height 598
click at [91, 49] on icon at bounding box center [92, 44] width 17 height 17
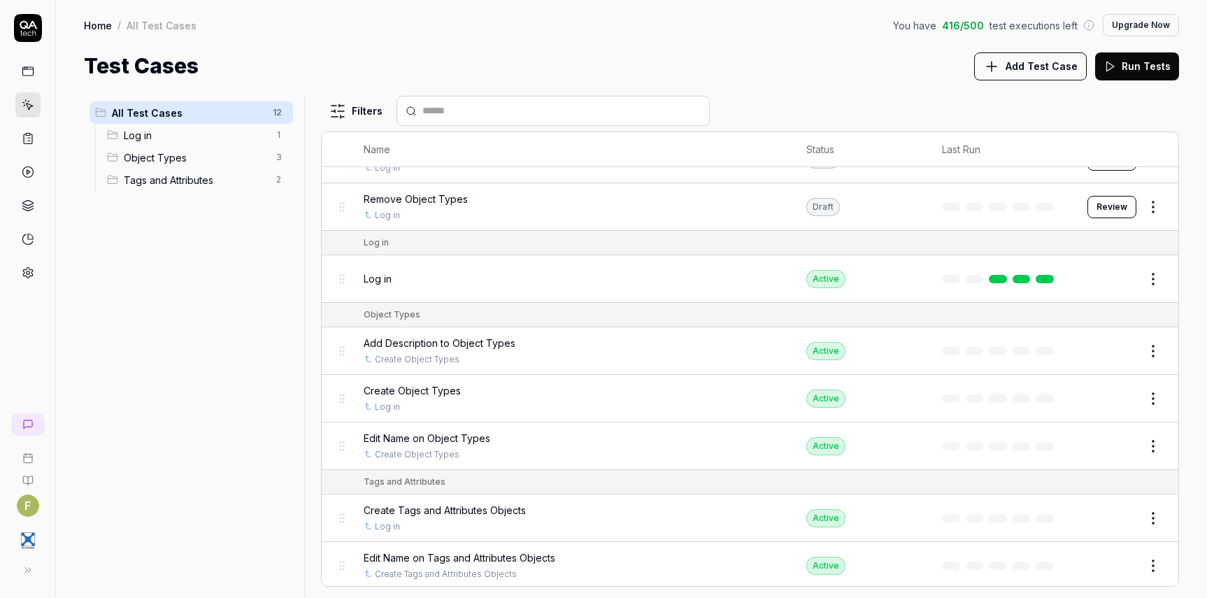
scroll to position [224, 0]
click at [1063, 74] on button "Add Test Case" at bounding box center [1030, 66] width 113 height 28
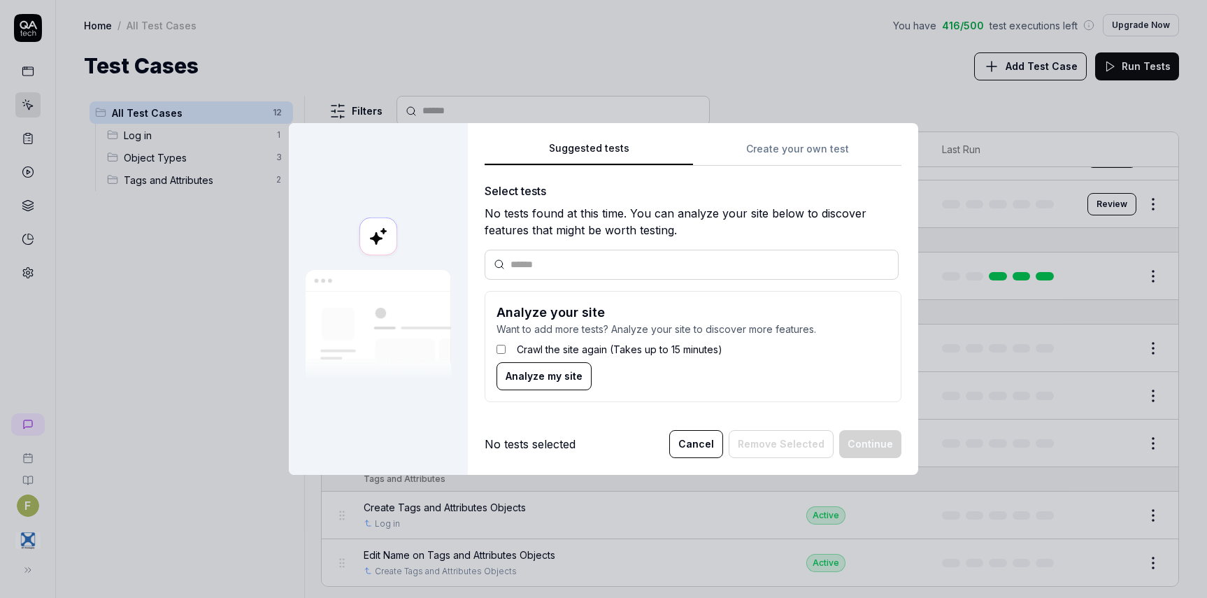
click at [794, 150] on div "Suggested tests Create your own test Select tests No tests found at this time. …" at bounding box center [693, 276] width 417 height 273
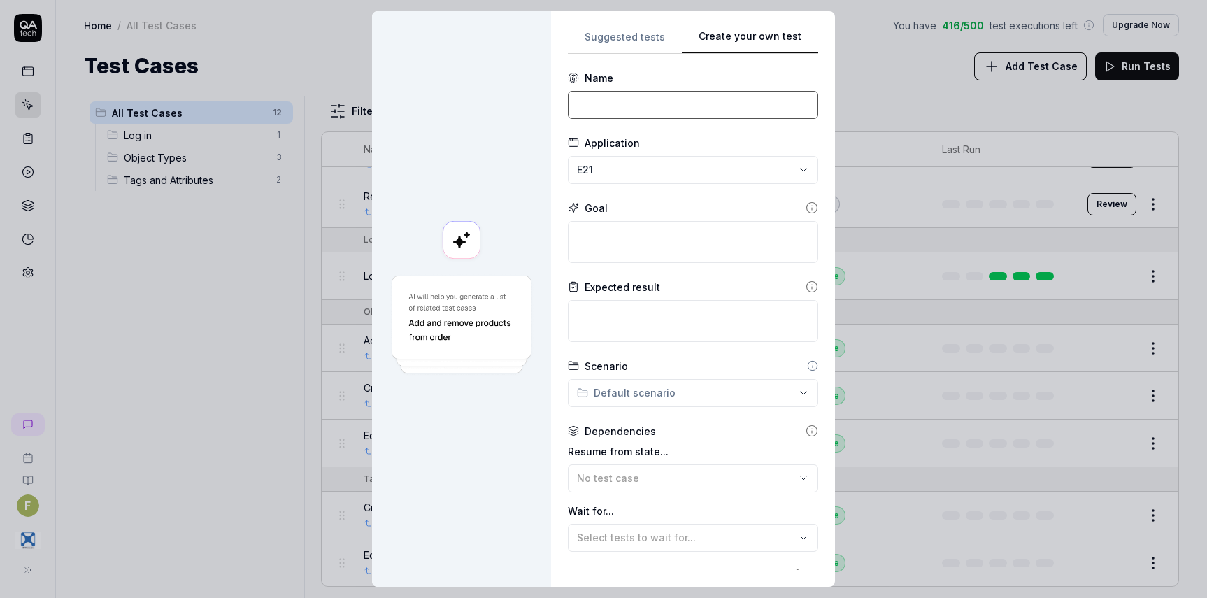
click at [647, 102] on input at bounding box center [693, 105] width 250 height 28
click at [612, 242] on textarea at bounding box center [693, 242] width 250 height 42
paste textarea "From the Tags and Attributes section, edit Name in the following, Risk Category…"
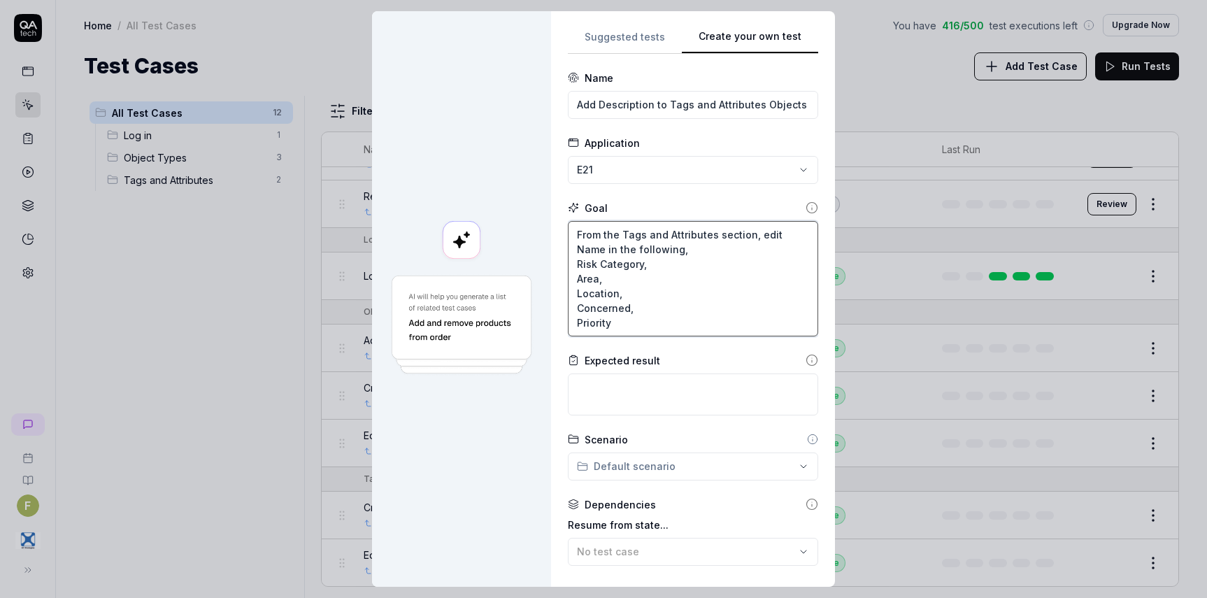
drag, startPoint x: 749, startPoint y: 234, endPoint x: 596, endPoint y: 249, distance: 153.1
click at [596, 249] on textarea "From the Tags and Attributes section, edit Name in the following, Risk Category…" at bounding box center [693, 278] width 250 height 115
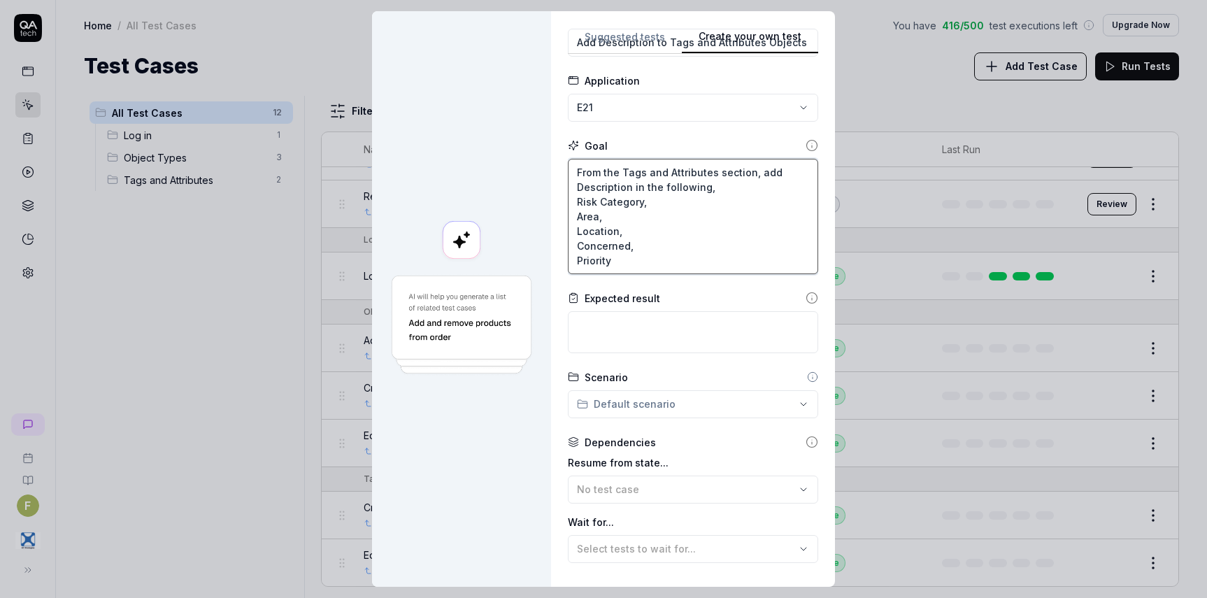
scroll to position [140, 0]
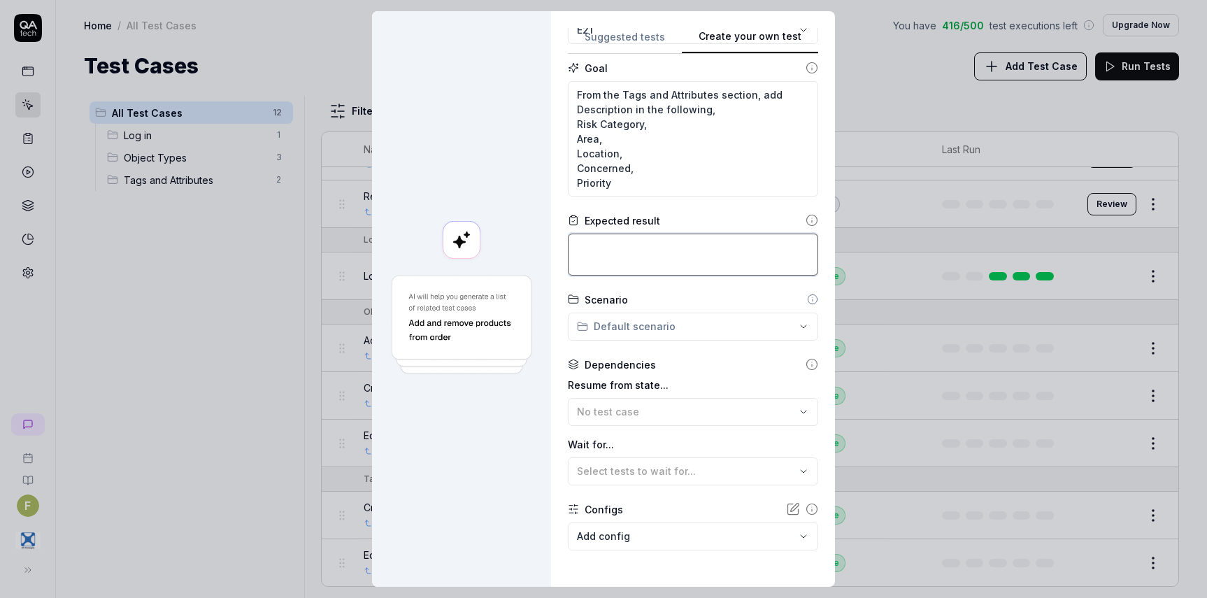
click at [663, 240] on textarea at bounding box center [693, 255] width 250 height 42
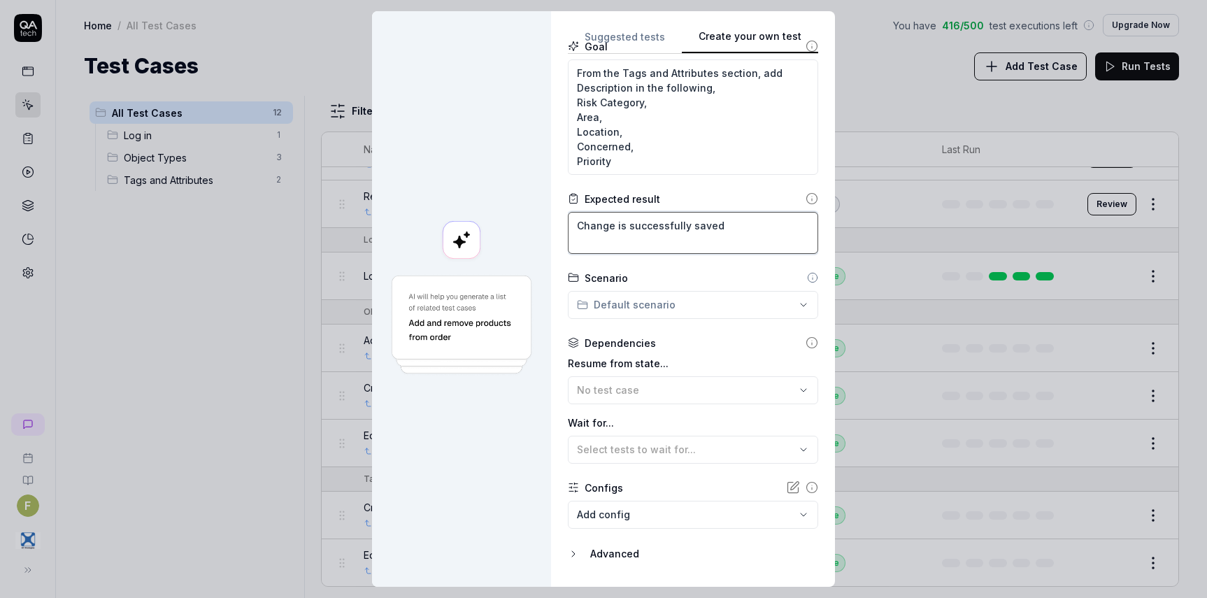
scroll to position [199, 0]
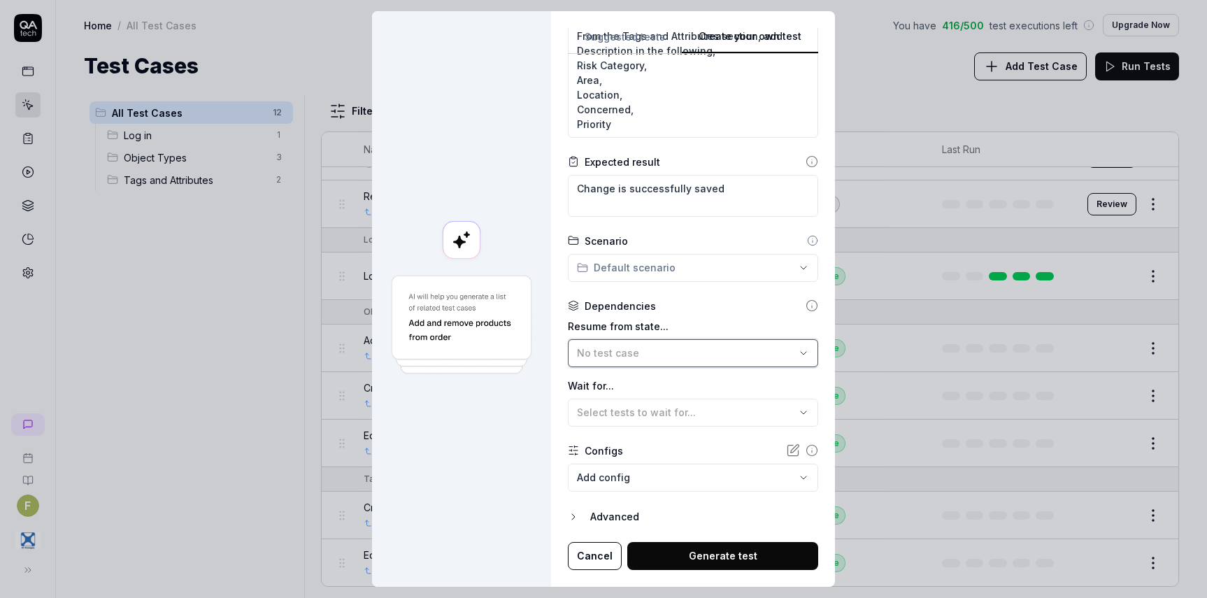
click at [657, 353] on div "No test case" at bounding box center [686, 352] width 218 height 15
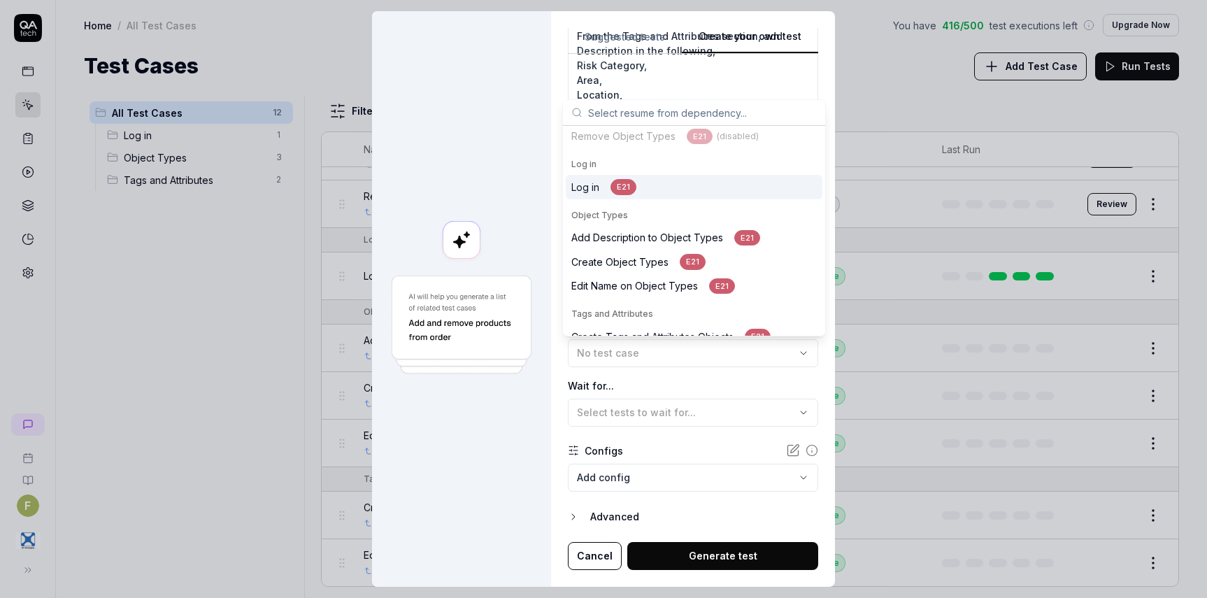
scroll to position [186, 0]
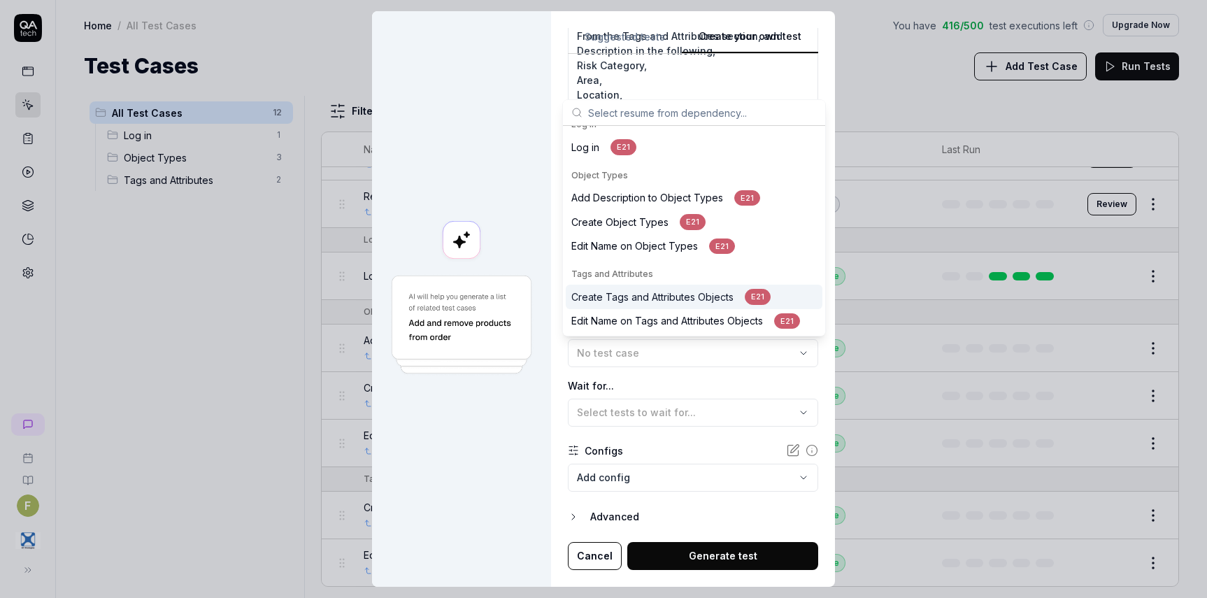
click at [636, 292] on div "Create Tags and Attributes Objects E21" at bounding box center [670, 297] width 199 height 16
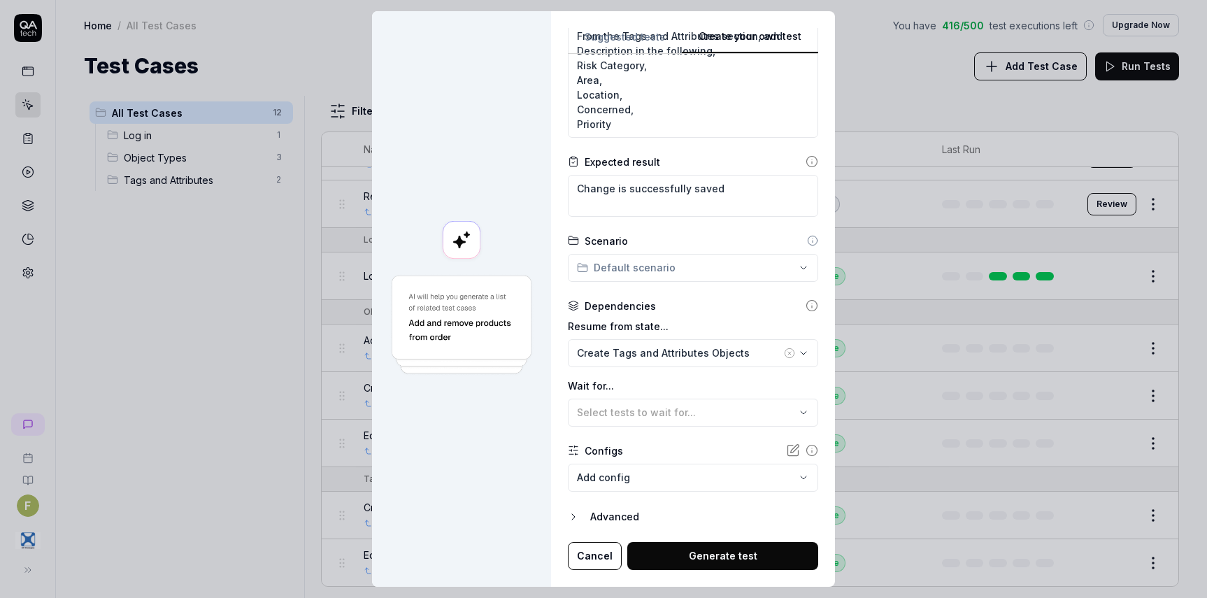
click at [743, 556] on button "Generate test" at bounding box center [722, 556] width 191 height 28
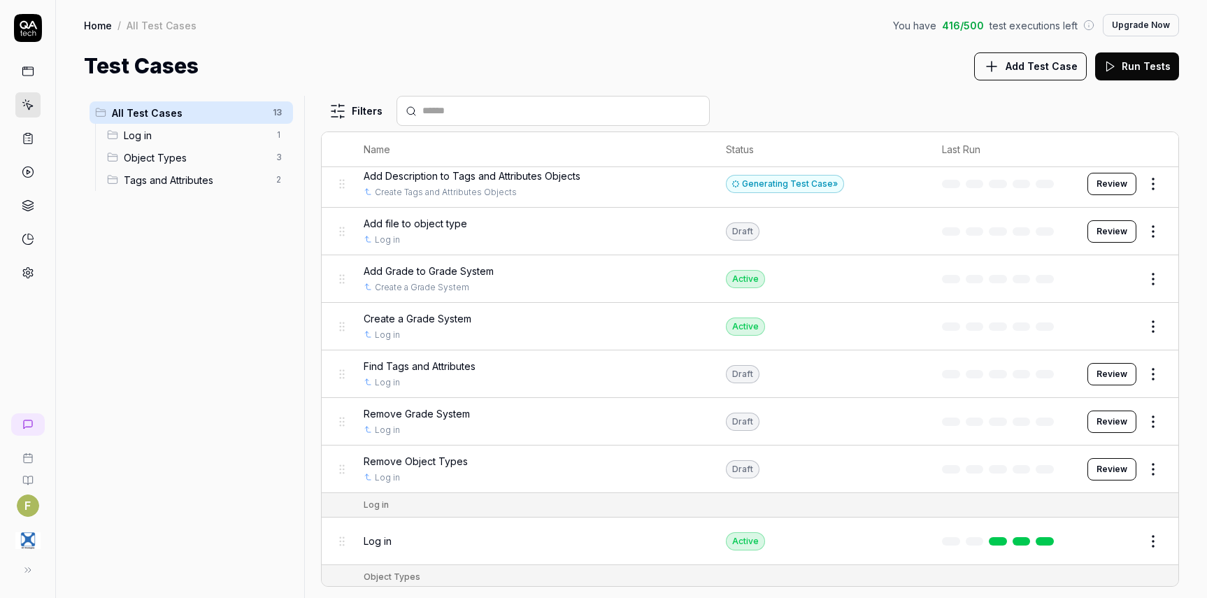
scroll to position [0, 0]
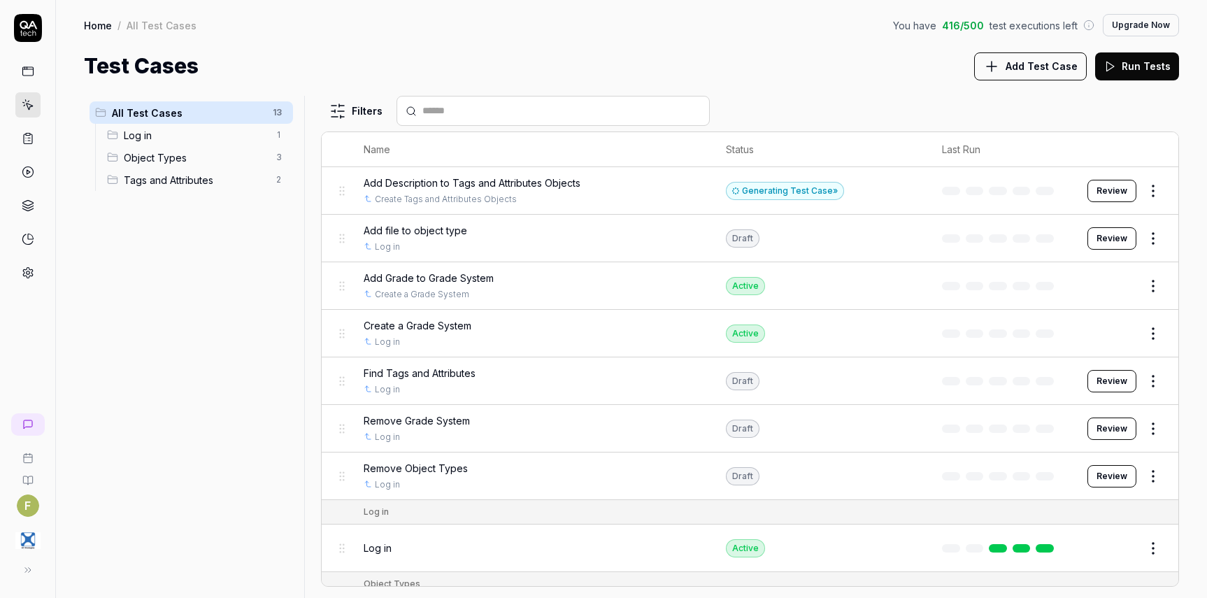
click at [1109, 188] on button "Review" at bounding box center [1111, 191] width 49 height 22
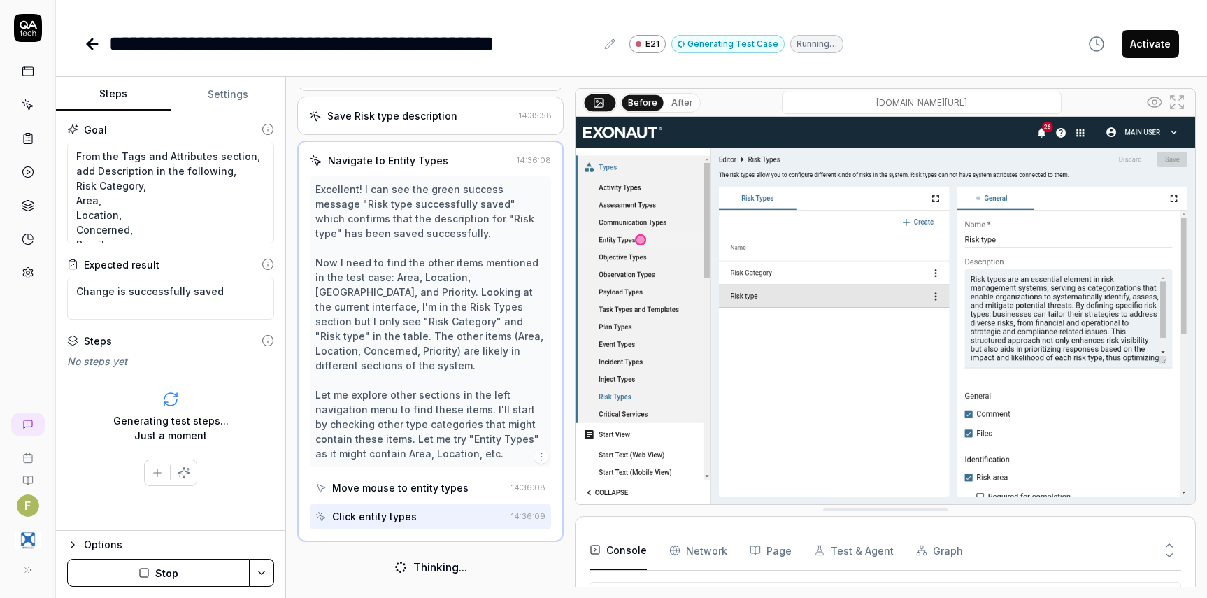
scroll to position [510, 0]
click at [162, 569] on button "Stop" at bounding box center [158, 573] width 182 height 28
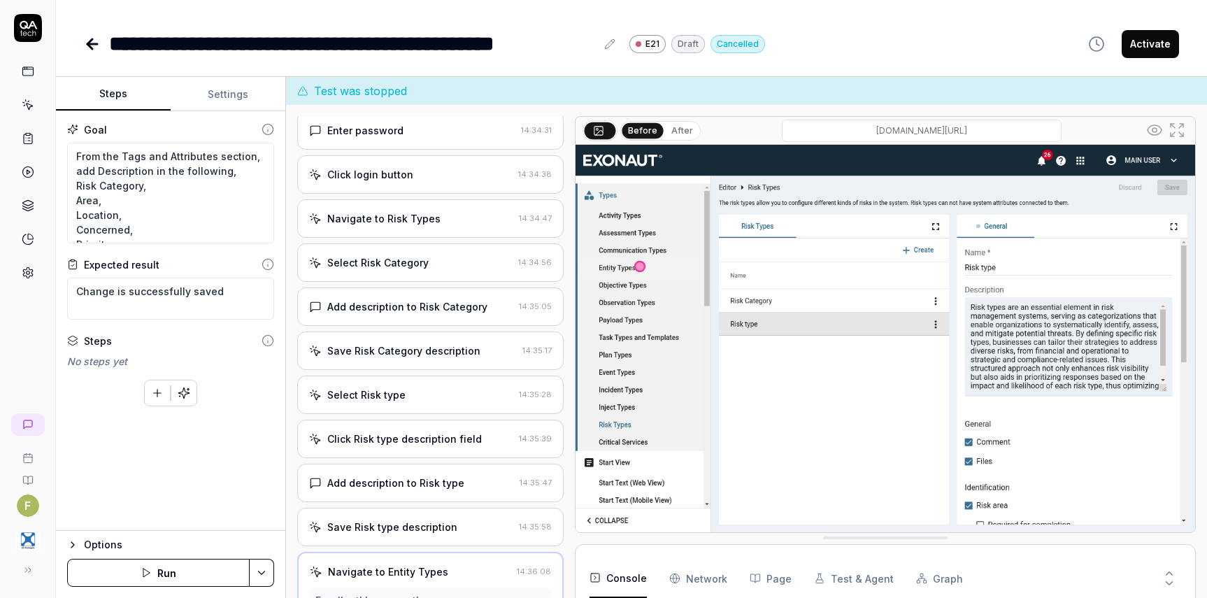
scroll to position [44, 0]
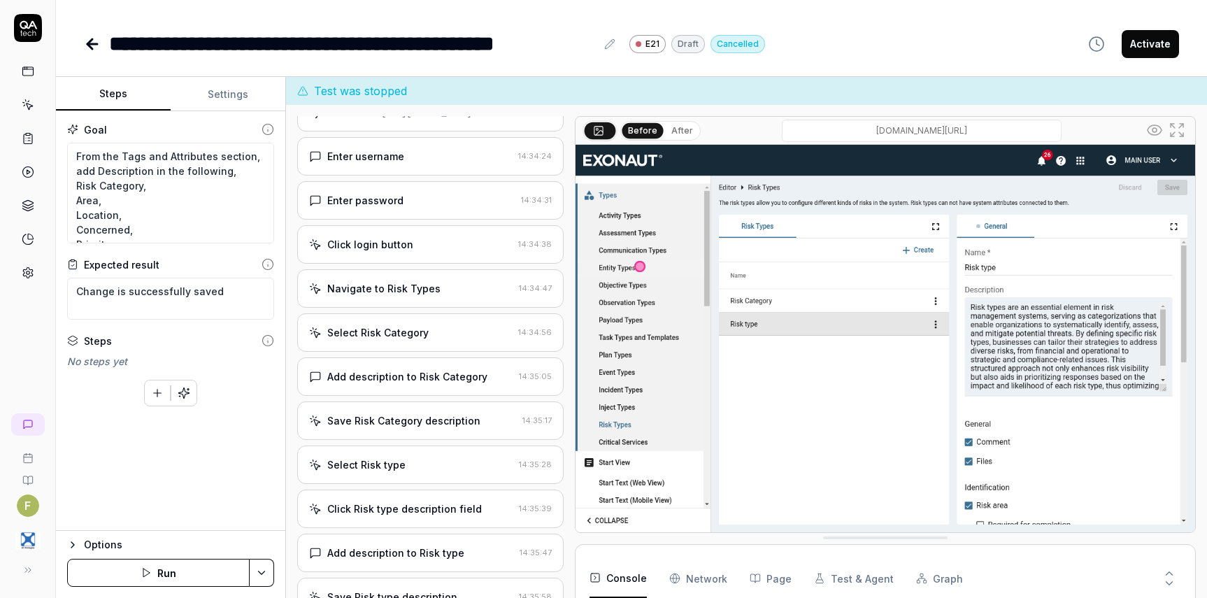
click at [450, 427] on div "Save Risk Category description" at bounding box center [403, 420] width 153 height 15
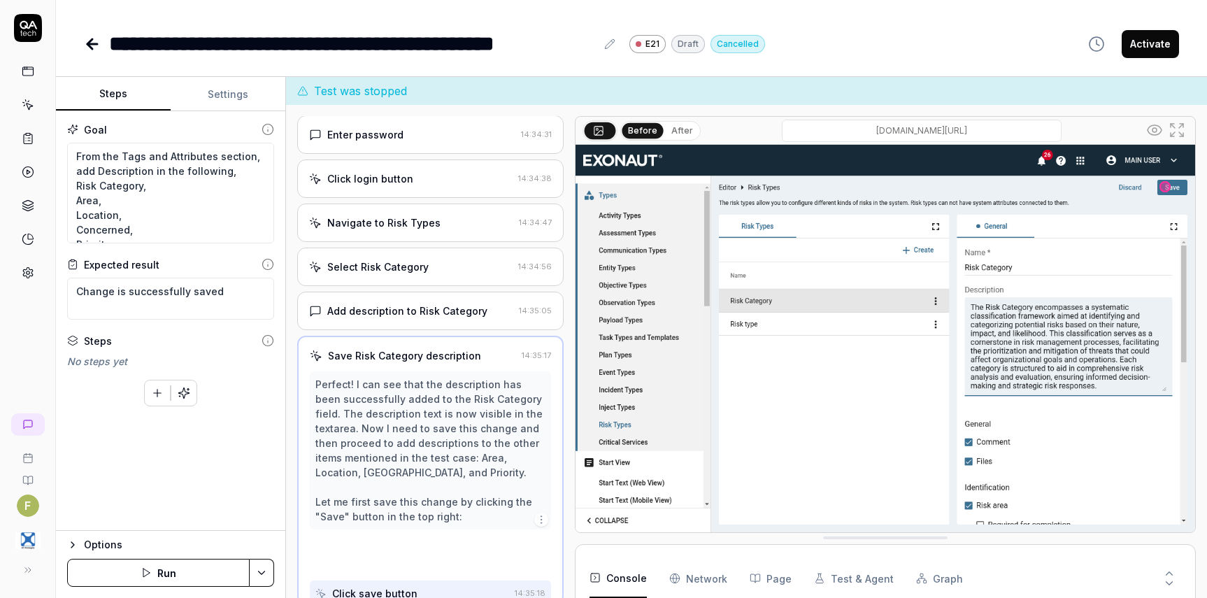
scroll to position [113, 0]
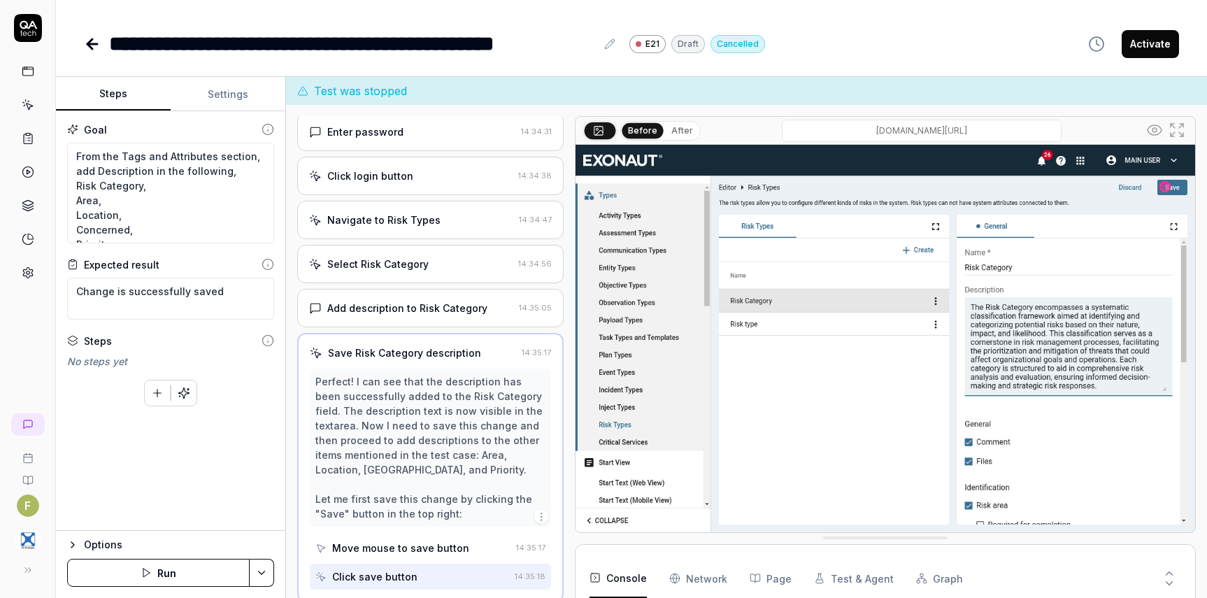
click at [436, 315] on div "Add description to Risk Category" at bounding box center [407, 308] width 160 height 15
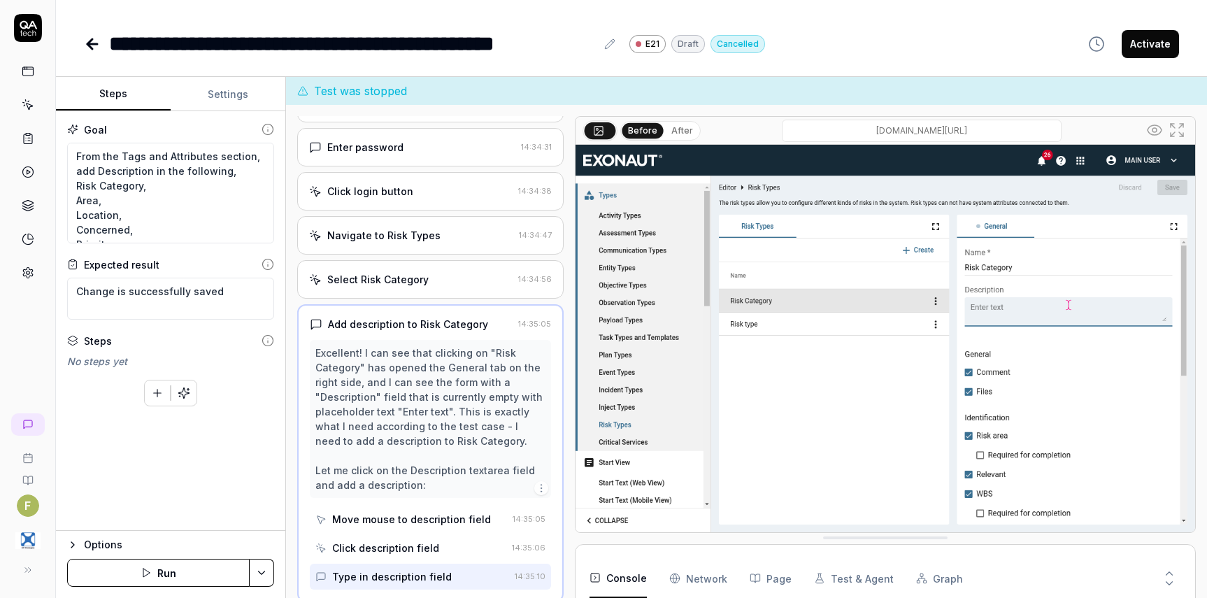
click at [436, 287] on div "Select Risk Category" at bounding box center [410, 279] width 203 height 15
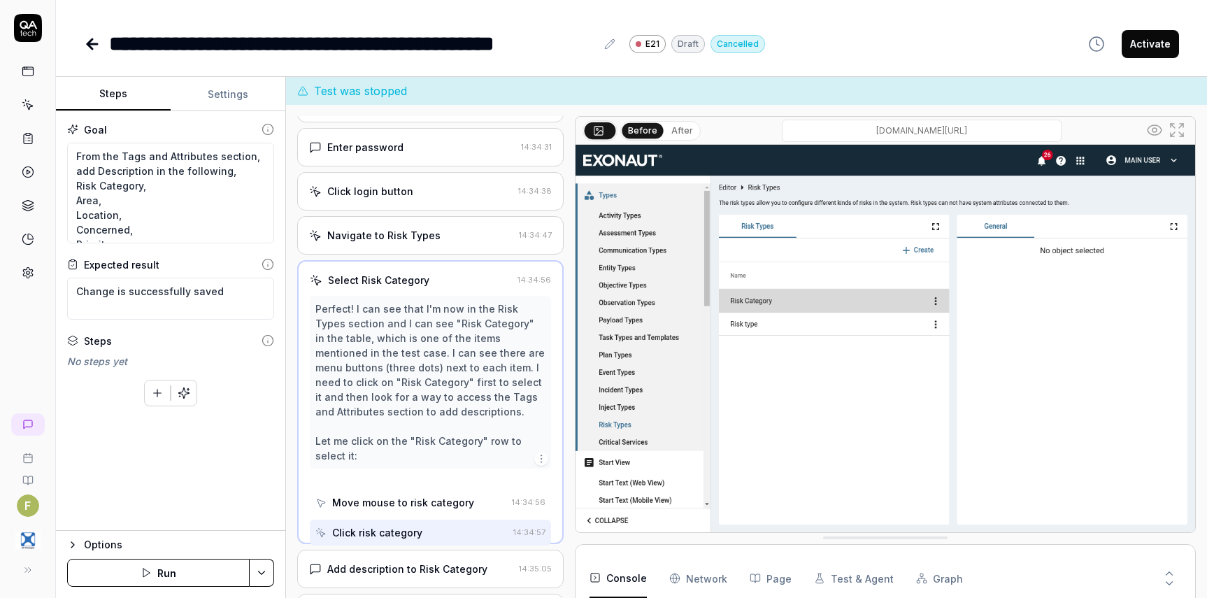
scroll to position [39, 0]
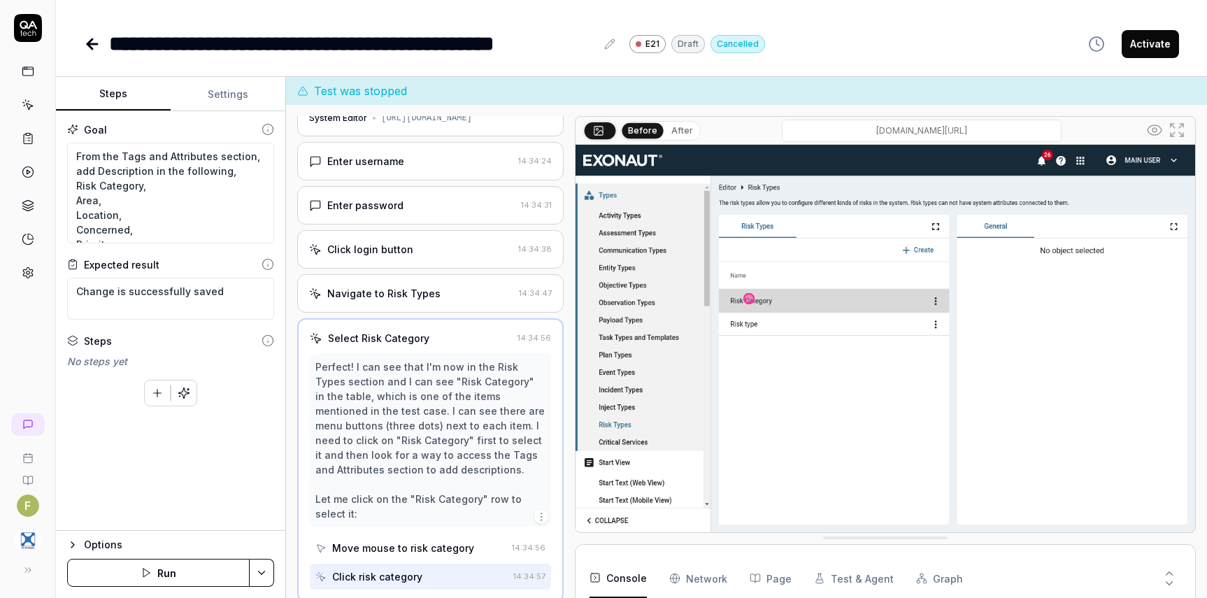
click at [436, 257] on div "Click login button" at bounding box center [410, 249] width 203 height 15
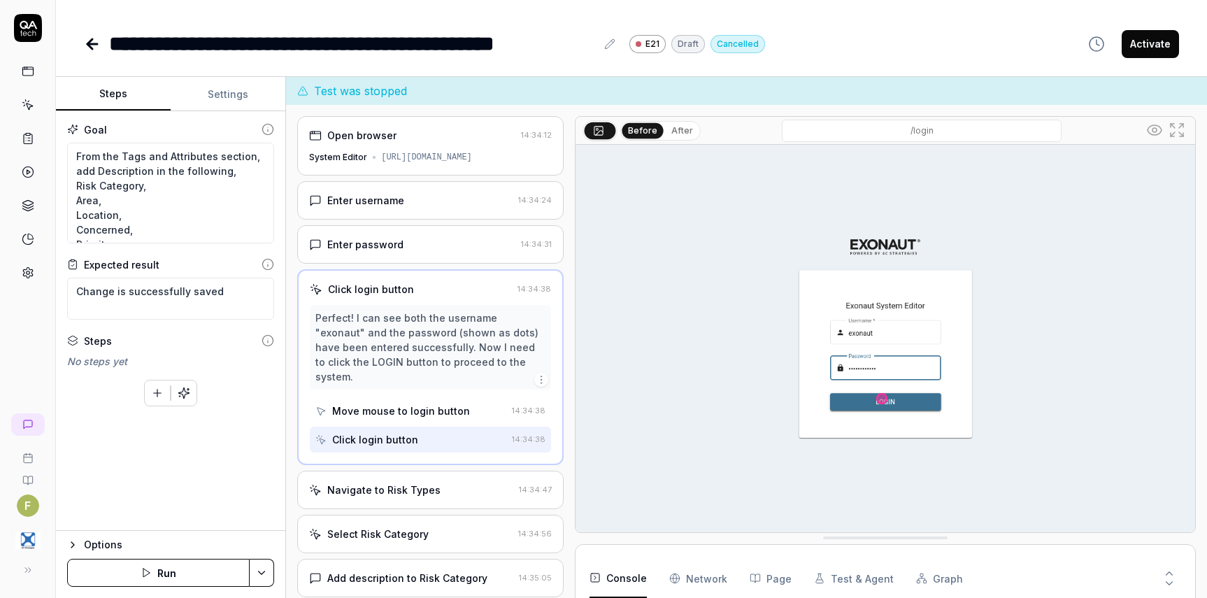
click at [91, 48] on icon at bounding box center [89, 44] width 5 height 10
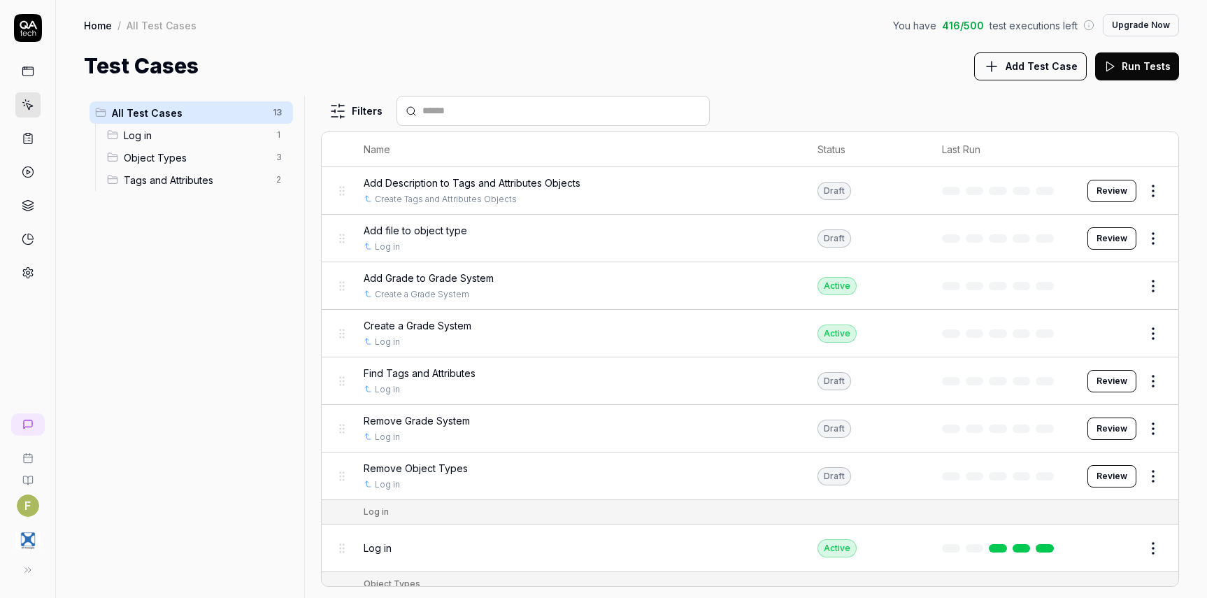
click at [1110, 195] on button "Review" at bounding box center [1111, 191] width 49 height 22
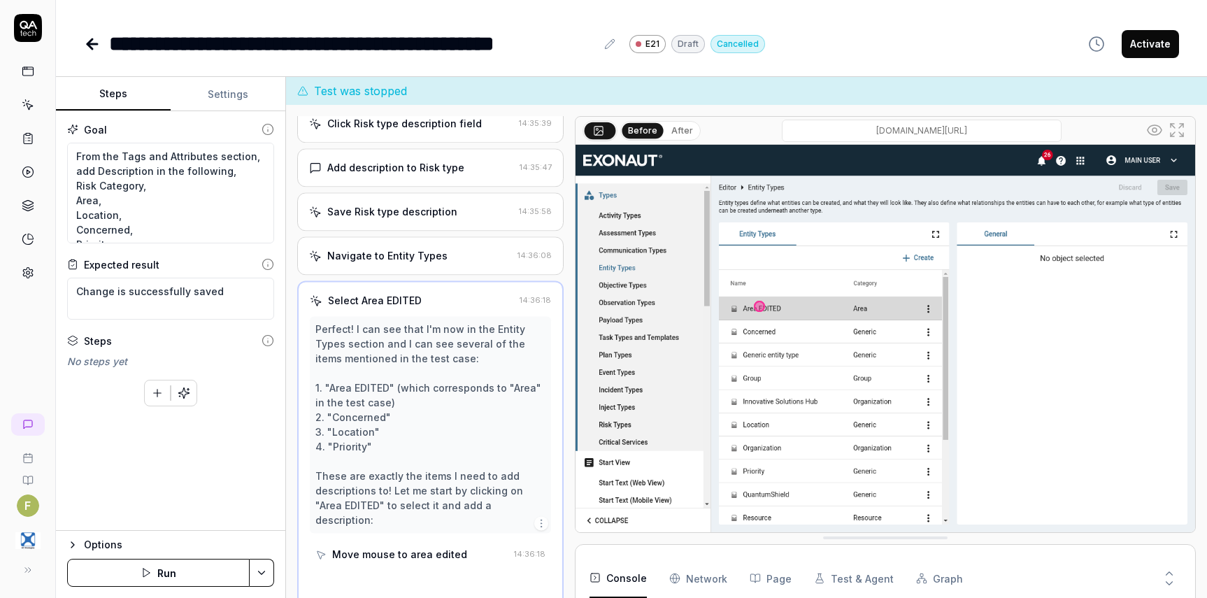
scroll to position [450, 0]
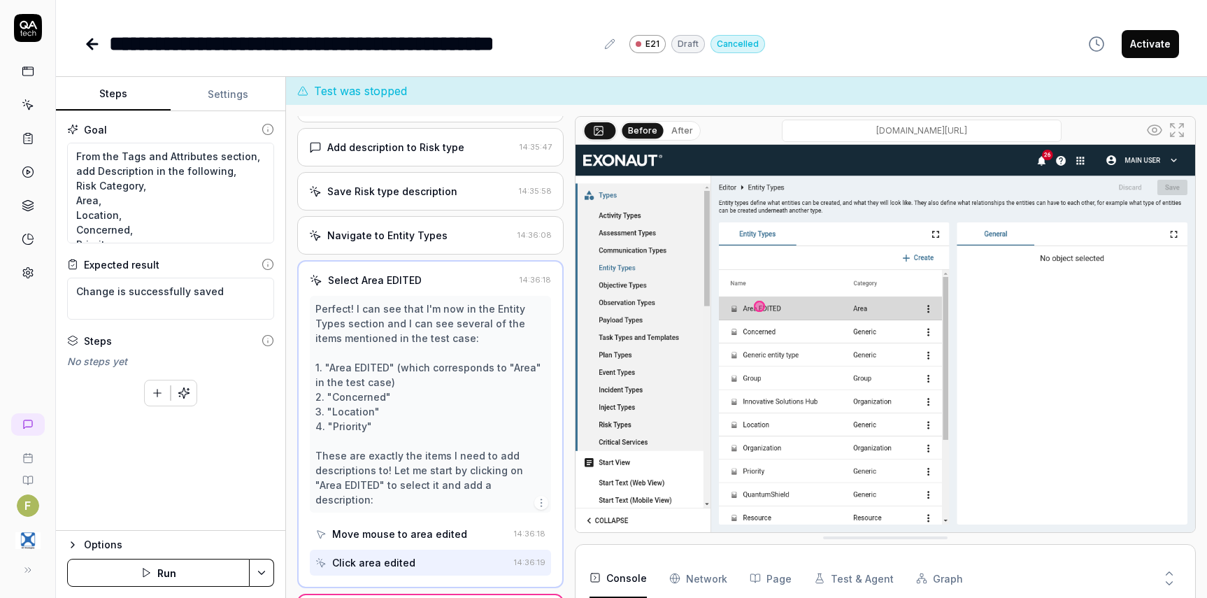
click at [168, 567] on button "Run" at bounding box center [158, 573] width 182 height 28
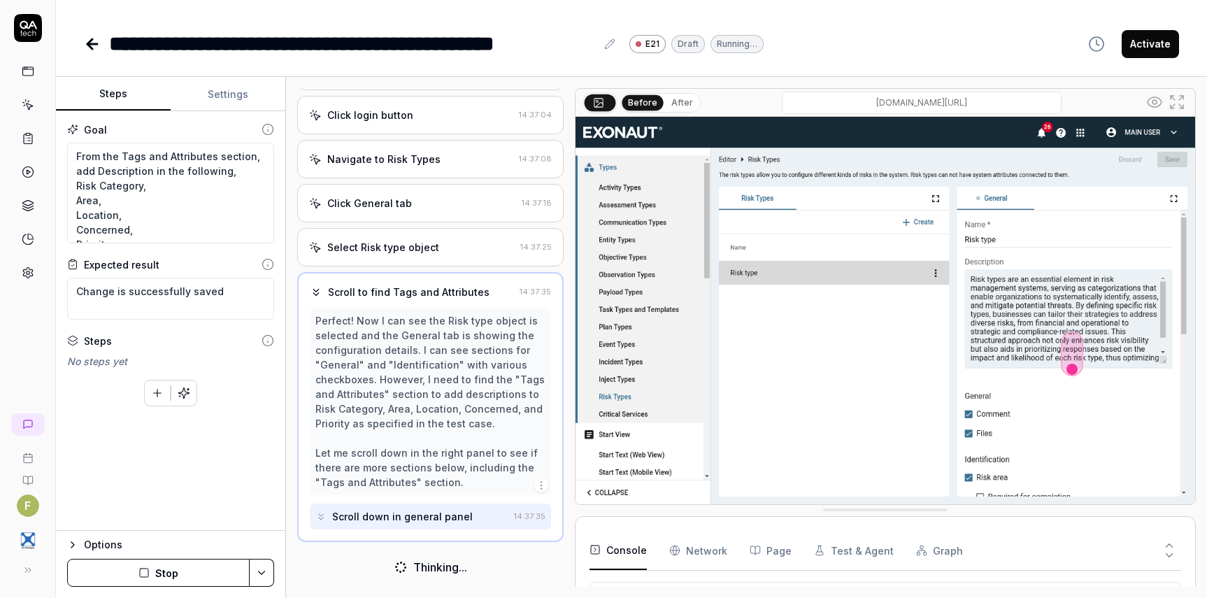
scroll to position [158, 0]
click at [178, 572] on button "Stop" at bounding box center [158, 573] width 182 height 28
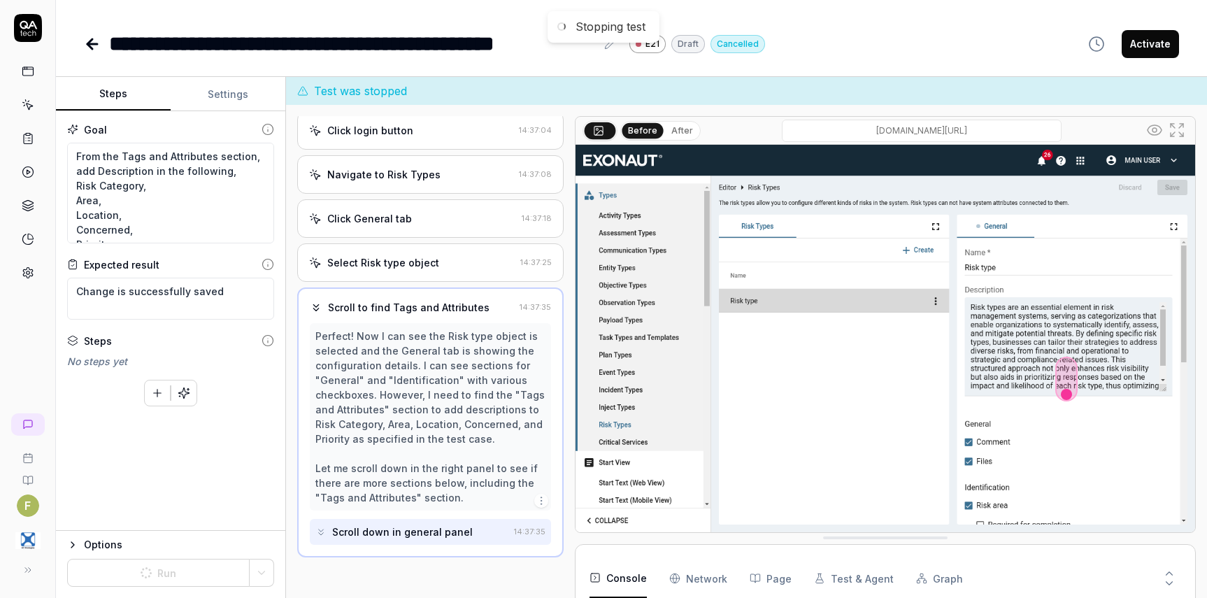
scroll to position [172, 0]
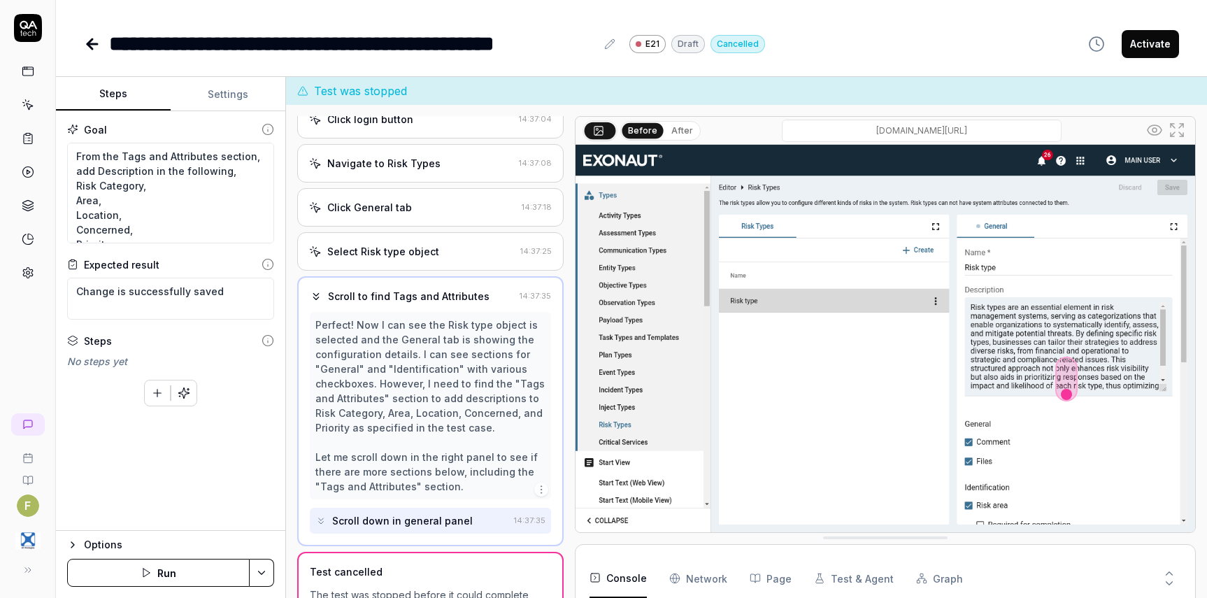
click at [85, 44] on icon at bounding box center [92, 44] width 17 height 17
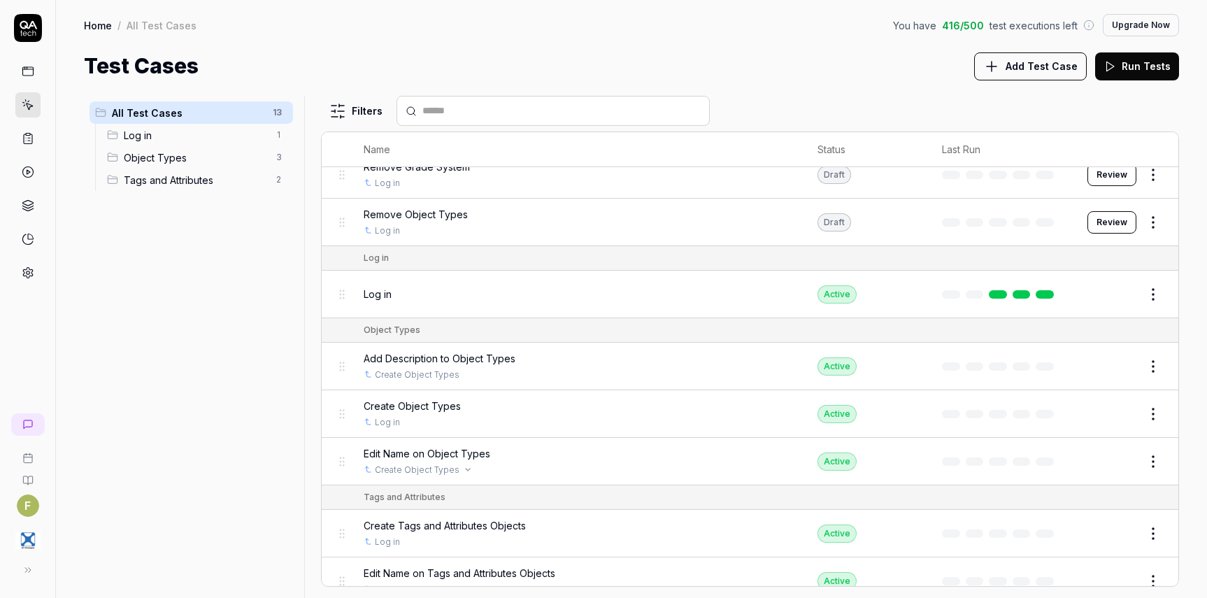
scroll to position [272, 0]
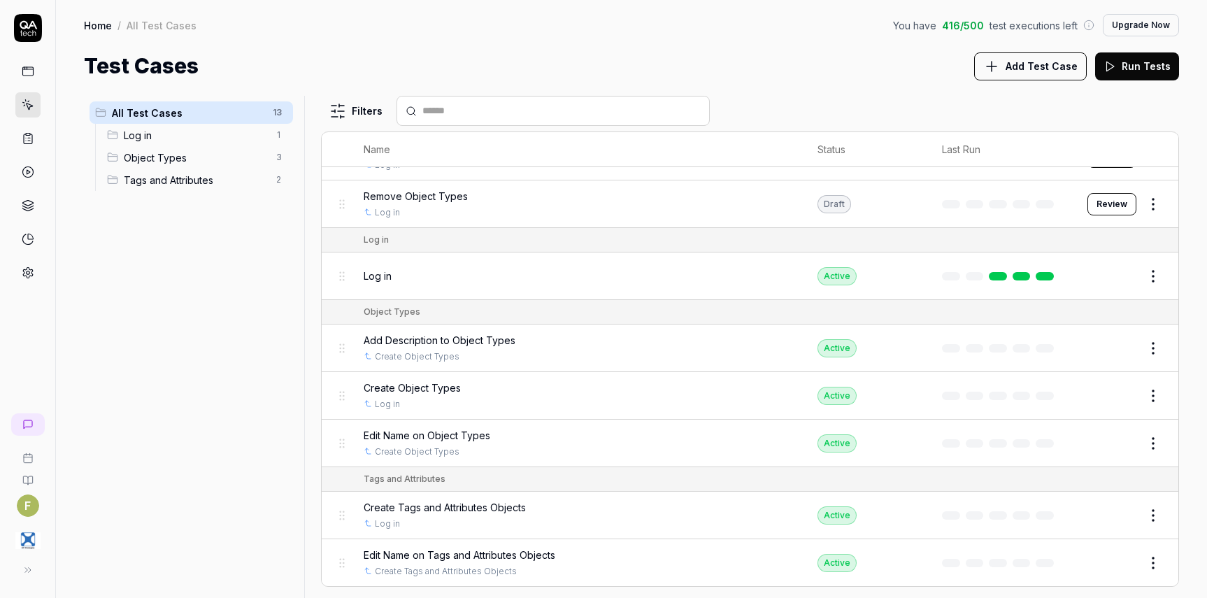
click at [1143, 567] on html "F Home / All Test Cases You have 416 / 500 test executions left Upgrade Now Hom…" at bounding box center [603, 299] width 1207 height 598
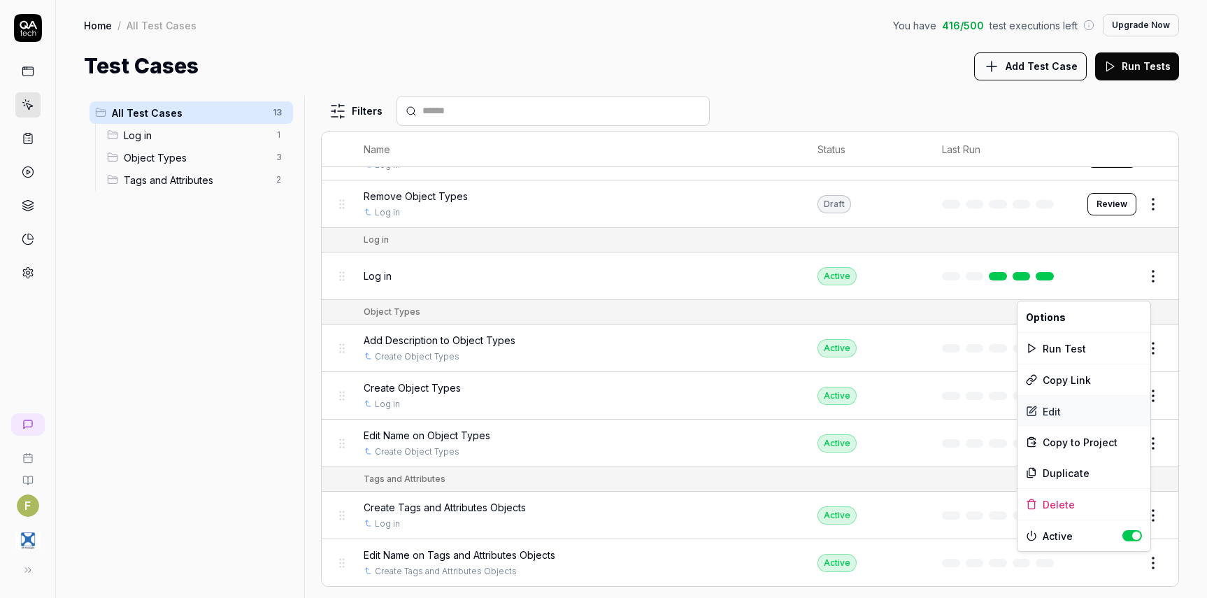
click at [1114, 414] on div "Edit" at bounding box center [1083, 411] width 133 height 31
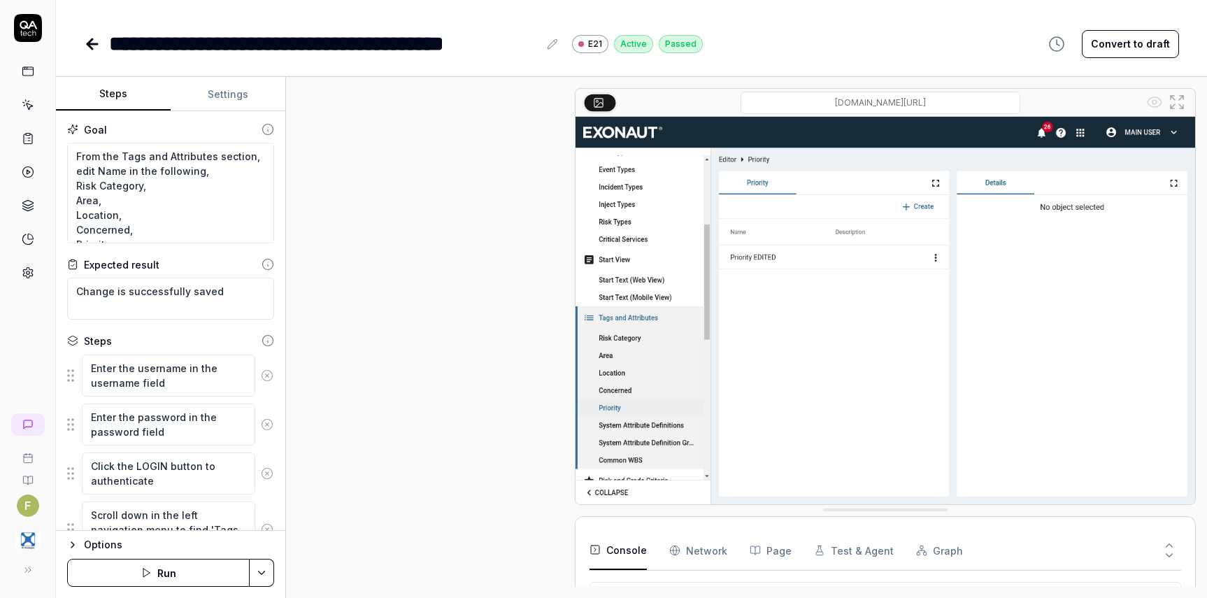
scroll to position [525, 0]
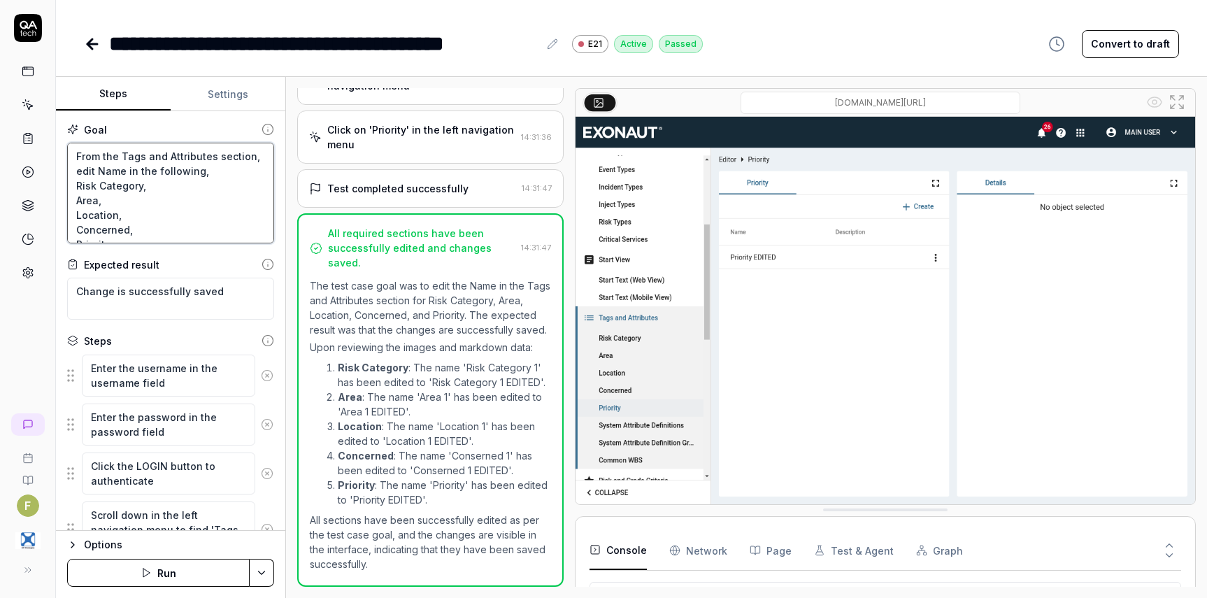
click at [162, 170] on textarea "From the Tags and Attributes section, edit Name in the following, Risk Category…" at bounding box center [170, 193] width 207 height 101
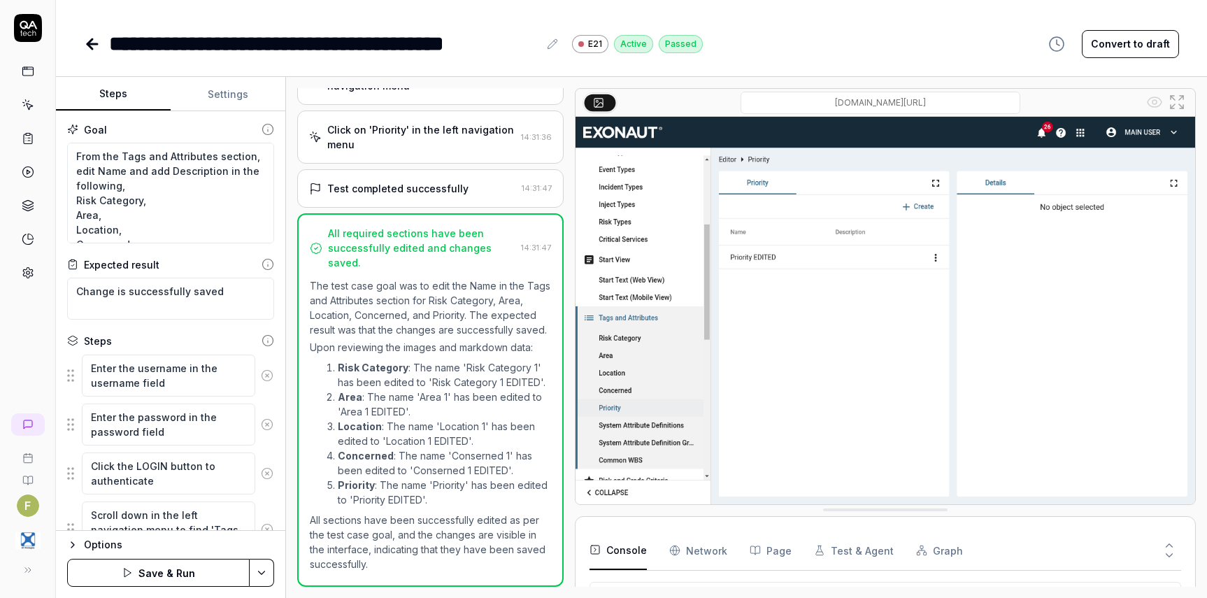
click at [192, 573] on button "Save & Run" at bounding box center [158, 573] width 182 height 28
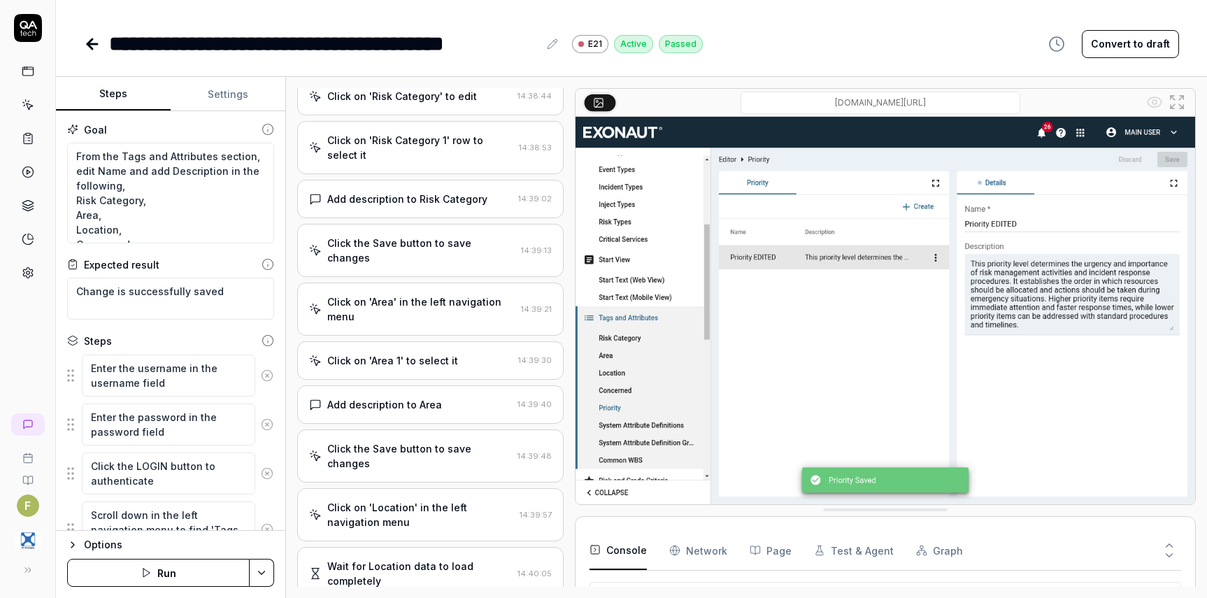
scroll to position [236, 0]
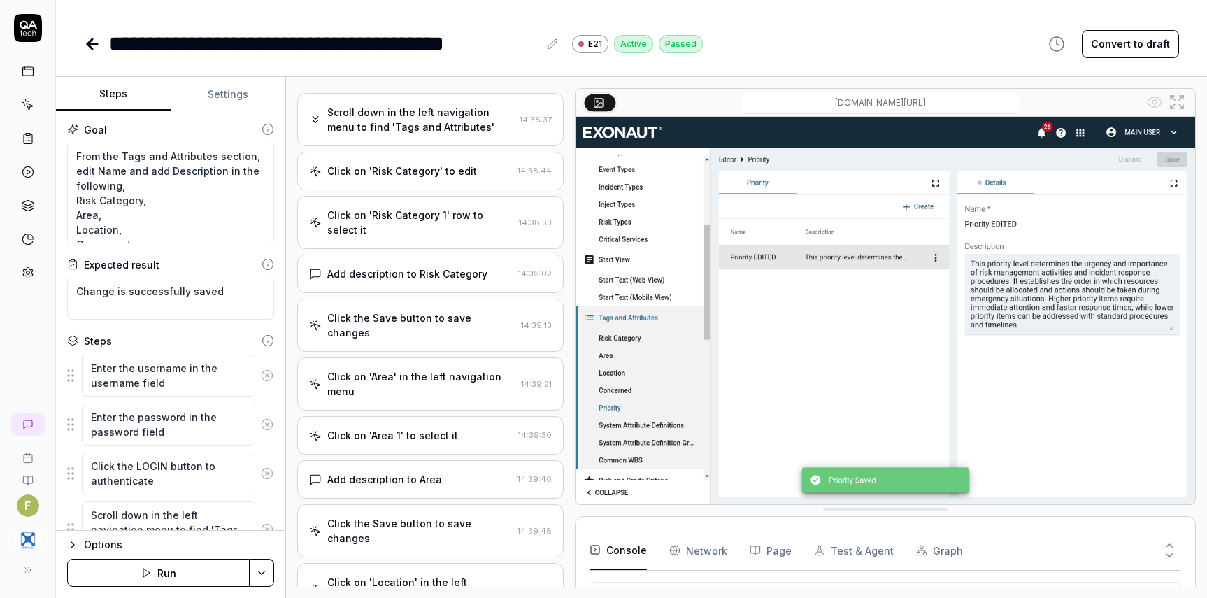
click at [92, 48] on icon at bounding box center [89, 44] width 5 height 10
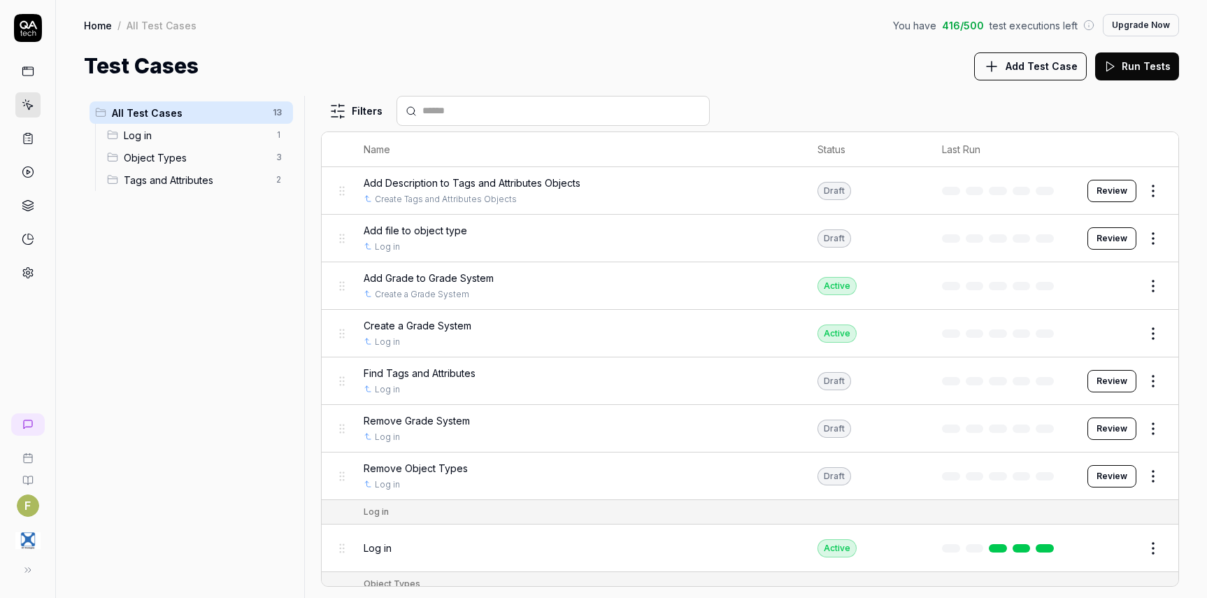
click at [1150, 194] on html "F Home / All Test Cases You have 416 / 500 test executions left Upgrade Now Hom…" at bounding box center [603, 299] width 1207 height 598
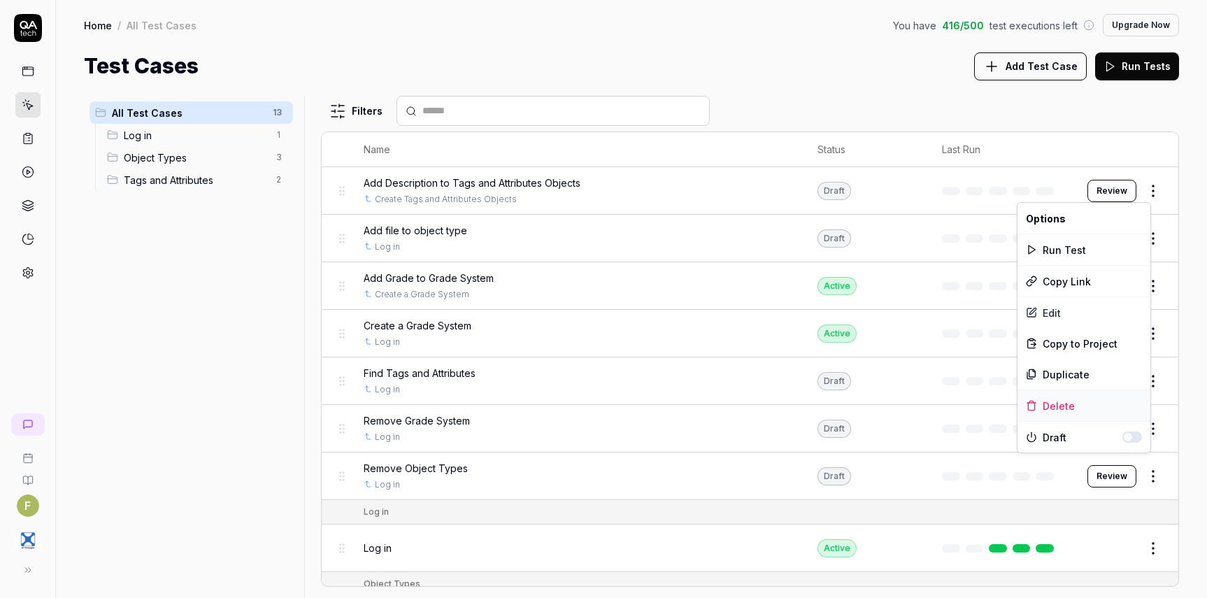
click at [1063, 414] on div "Delete" at bounding box center [1083, 405] width 133 height 31
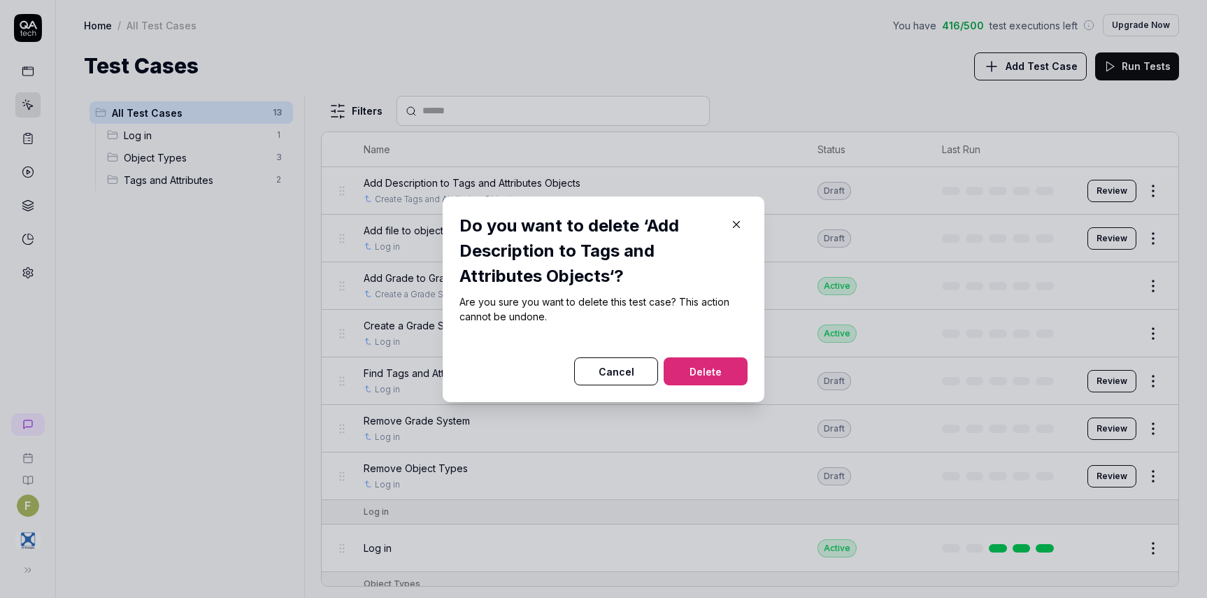
click at [722, 375] on button "Delete" at bounding box center [705, 371] width 84 height 28
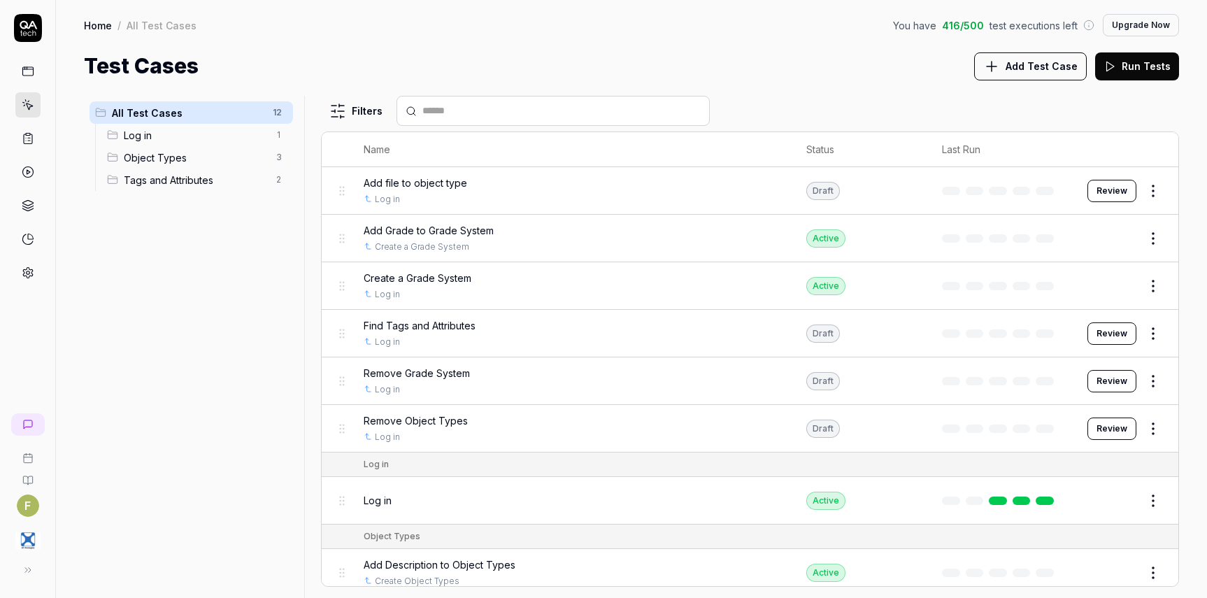
click at [1114, 289] on button "Edit" at bounding box center [1120, 286] width 34 height 22
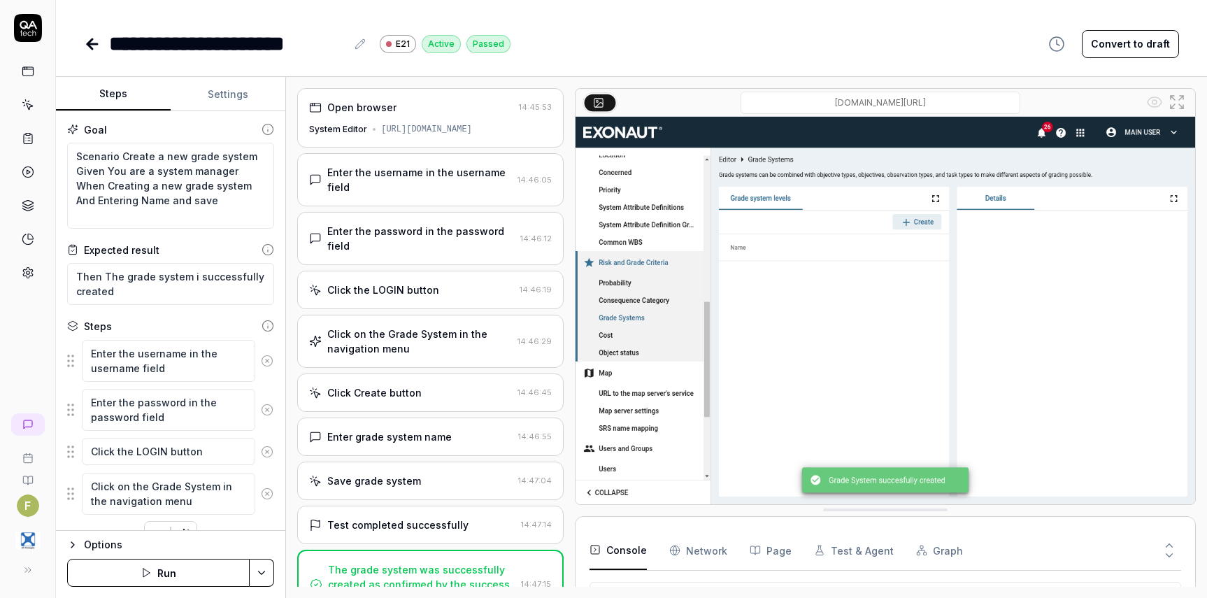
scroll to position [232, 0]
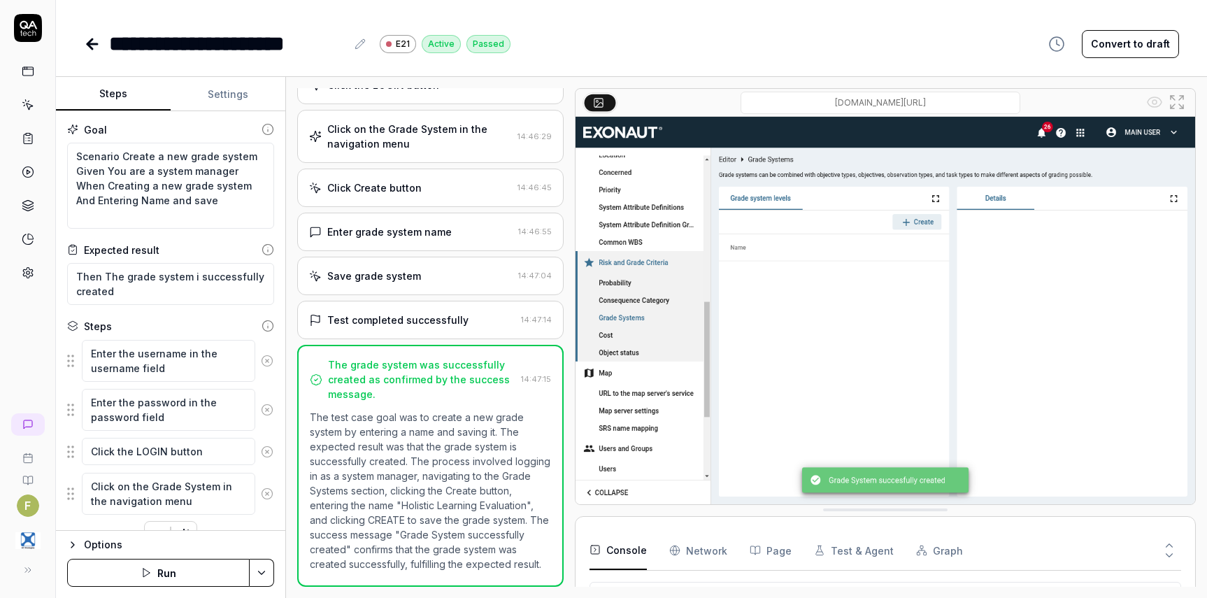
click at [86, 45] on icon at bounding box center [92, 44] width 17 height 17
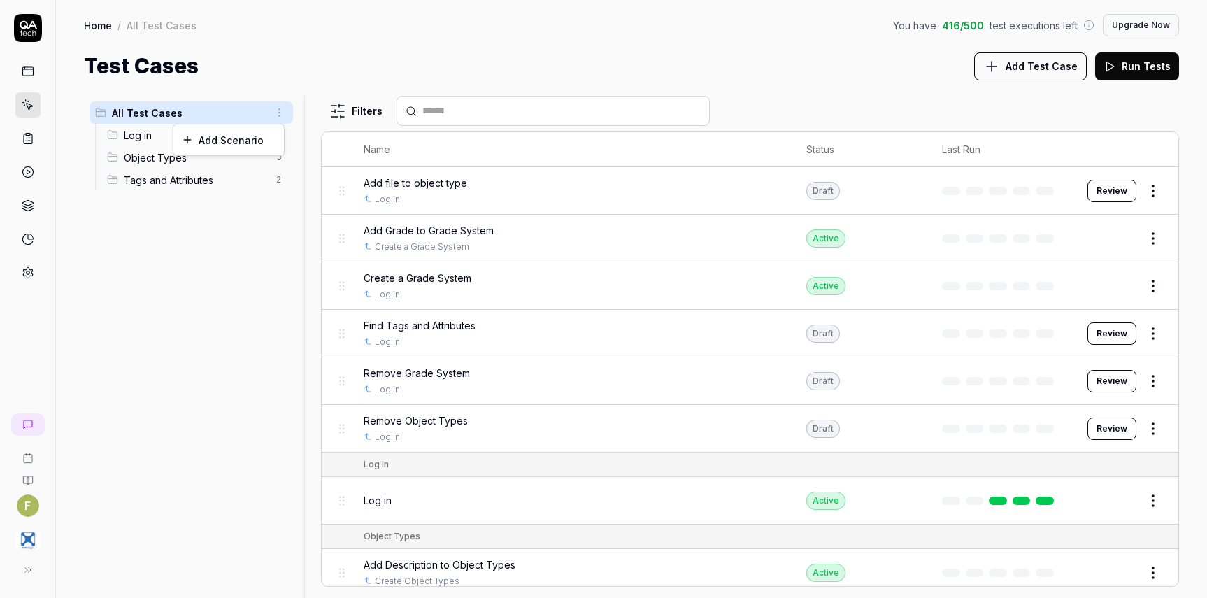
click at [282, 111] on html "F Home / All Test Cases You have 416 / 500 test executions left Upgrade Now Hom…" at bounding box center [603, 299] width 1207 height 598
click at [261, 138] on div "Add Scenario" at bounding box center [228, 139] width 110 height 31
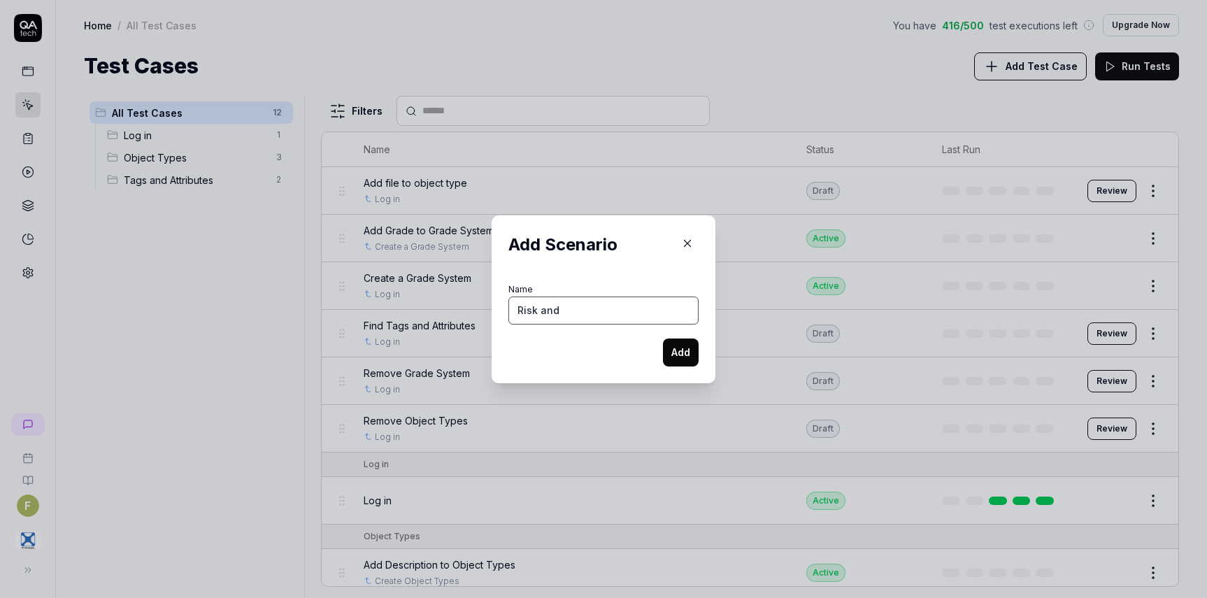
click at [619, 308] on input "Risk and" at bounding box center [603, 310] width 190 height 28
click at [687, 345] on button "Add" at bounding box center [681, 352] width 36 height 28
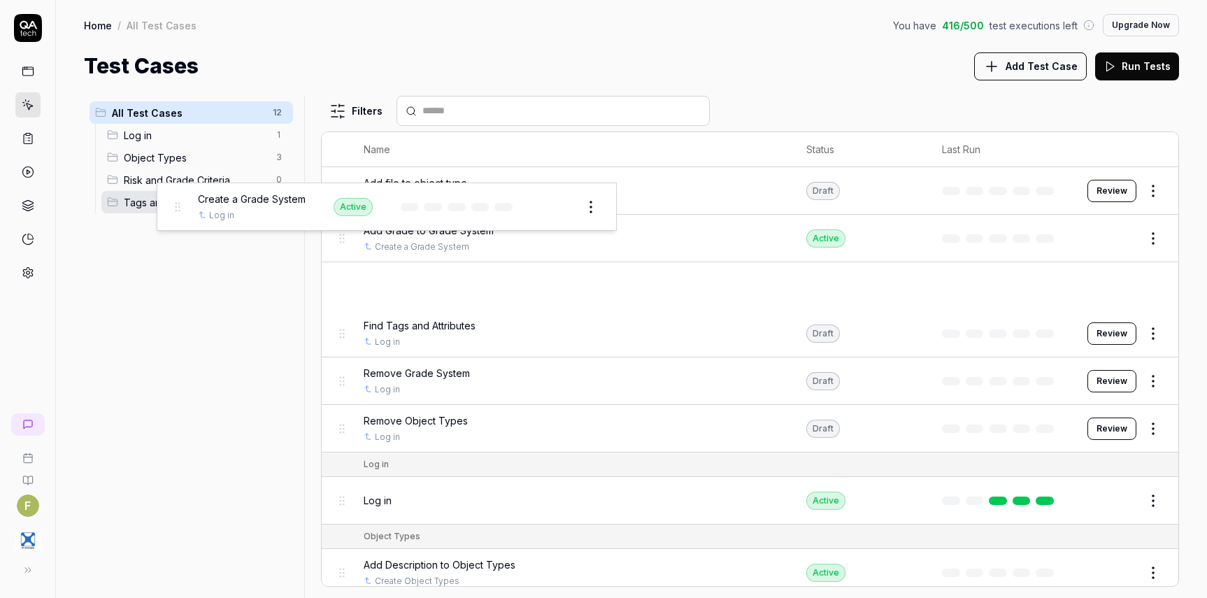
drag, startPoint x: 340, startPoint y: 285, endPoint x: 175, endPoint y: 206, distance: 183.2
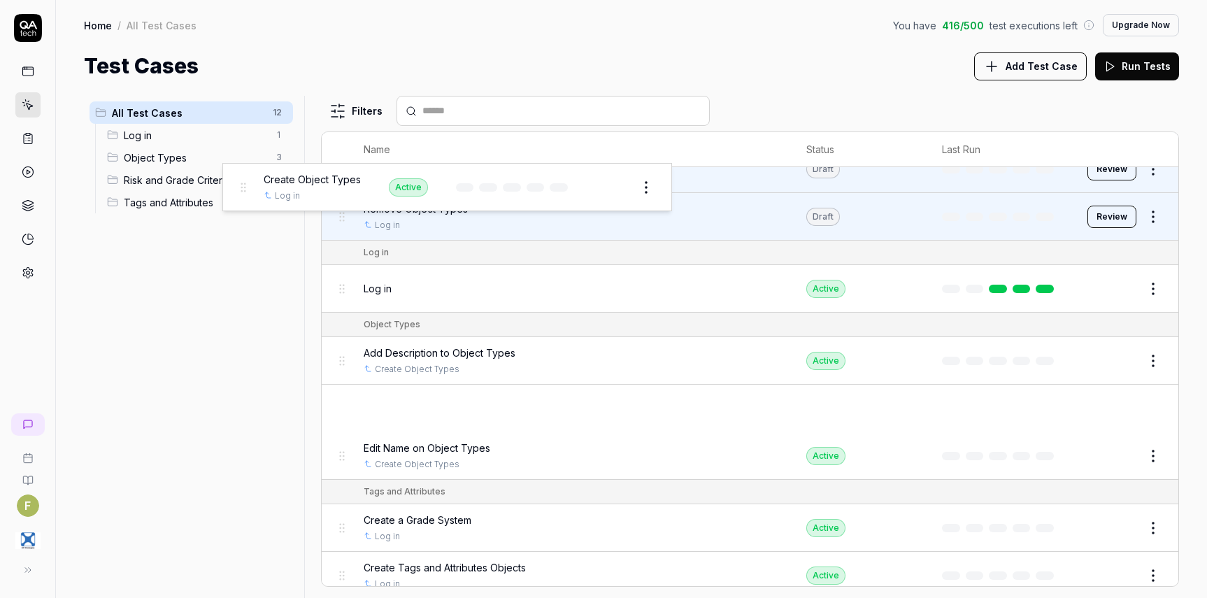
scroll to position [139, 0]
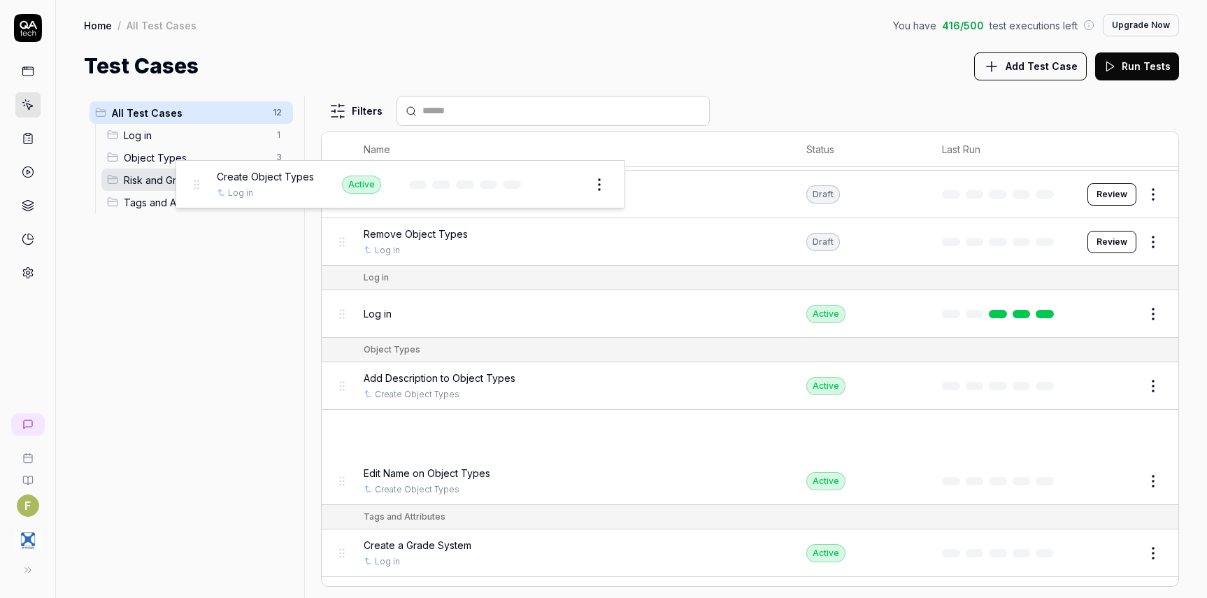
drag, startPoint x: 342, startPoint y: 349, endPoint x: 196, endPoint y: 185, distance: 219.9
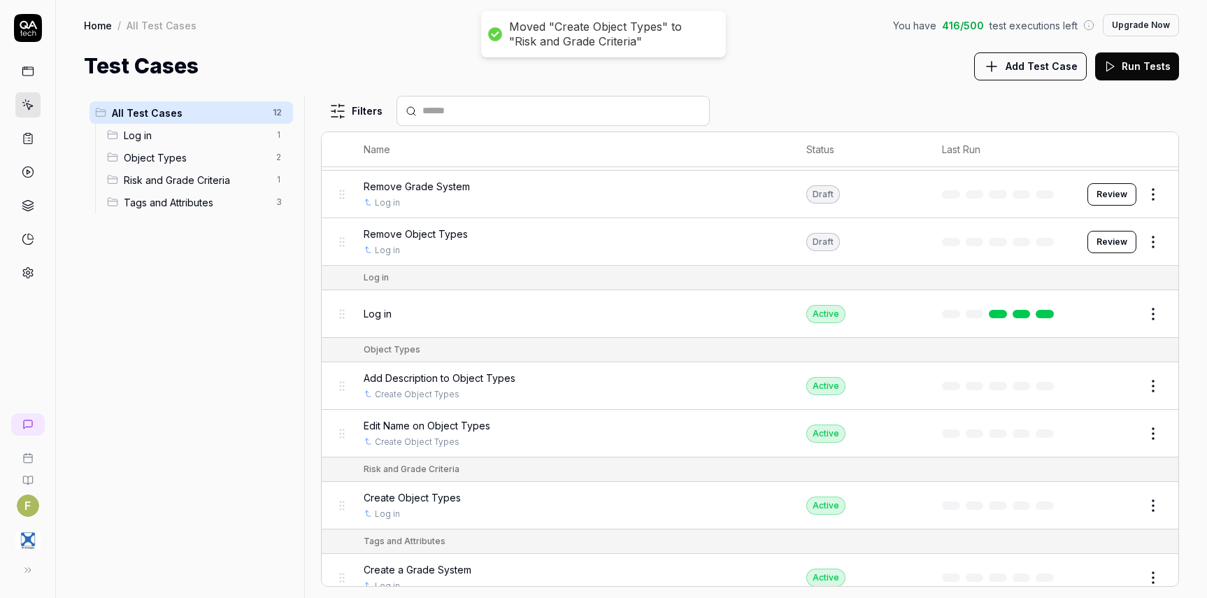
scroll to position [0, 0]
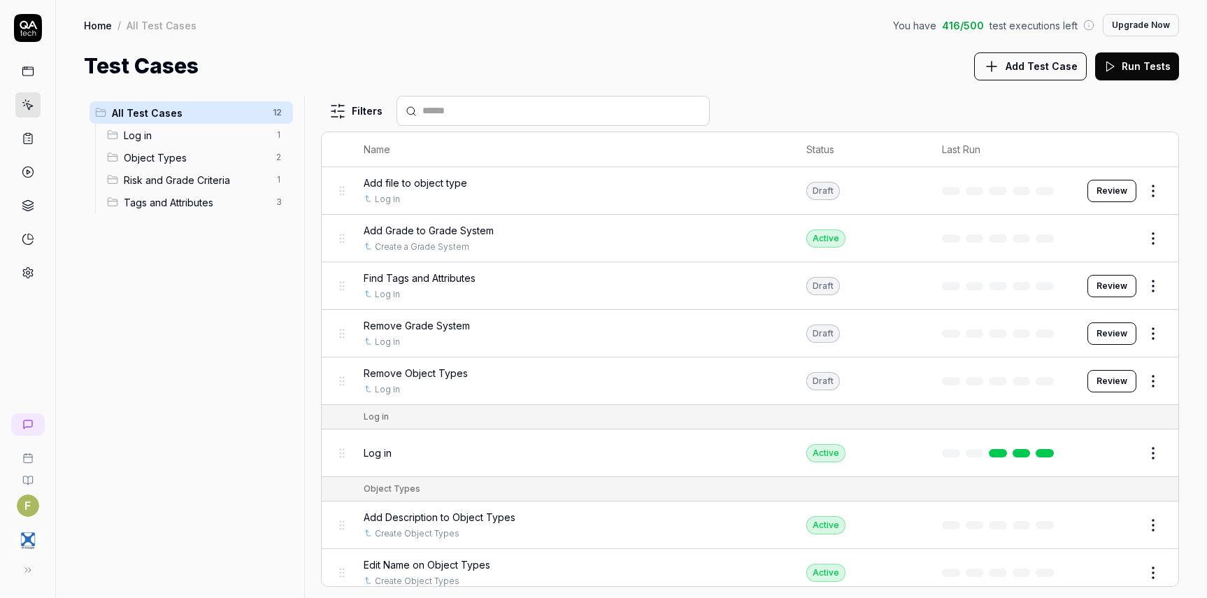
click at [1114, 242] on button "Edit" at bounding box center [1120, 238] width 34 height 22
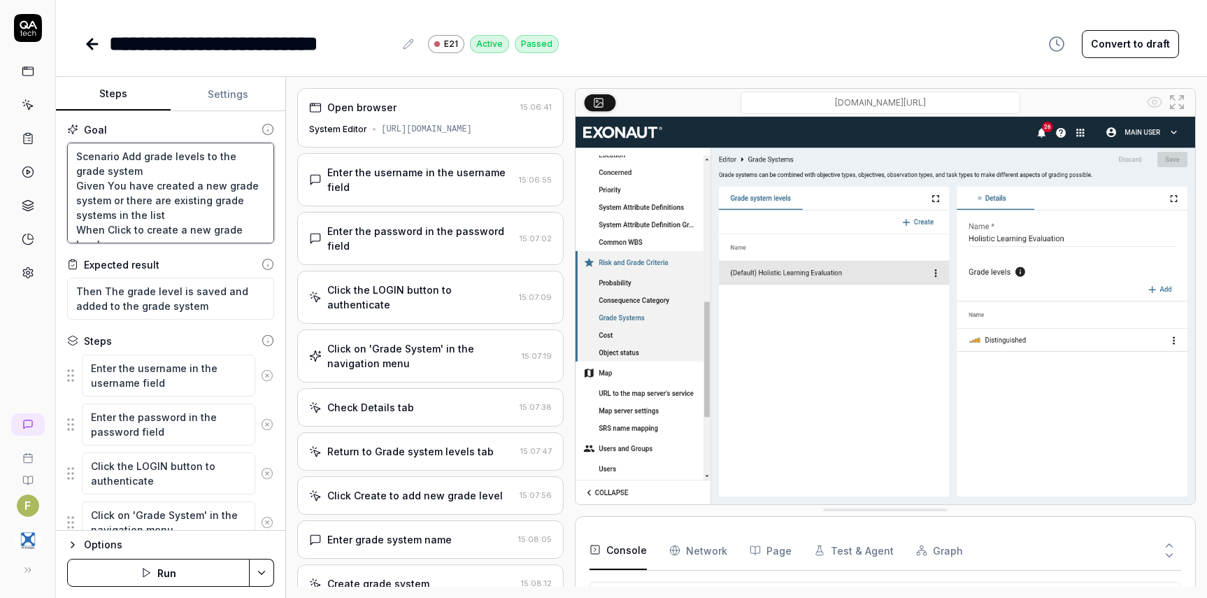
click at [143, 153] on textarea "Scenario Add grade levels to the grade system Given You have created a new grad…" at bounding box center [170, 193] width 207 height 101
click at [148, 575] on button "Save & Run" at bounding box center [158, 573] width 182 height 28
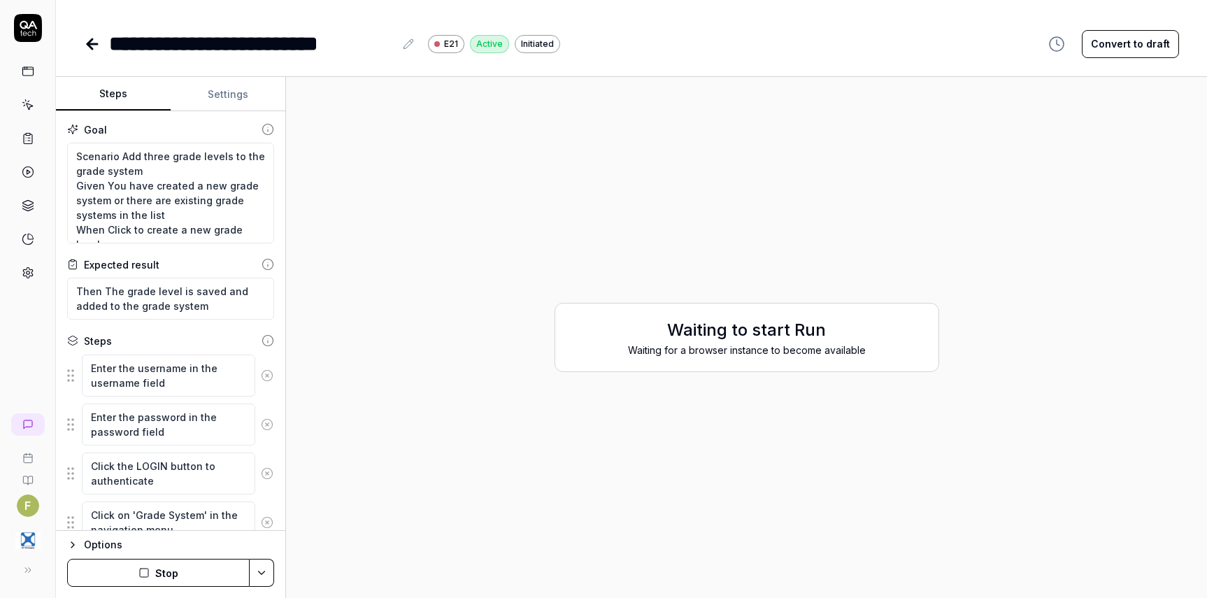
click at [688, 334] on h2 "Waiting to start Run" at bounding box center [746, 329] width 355 height 25
click at [169, 567] on button "Stop" at bounding box center [158, 573] width 182 height 28
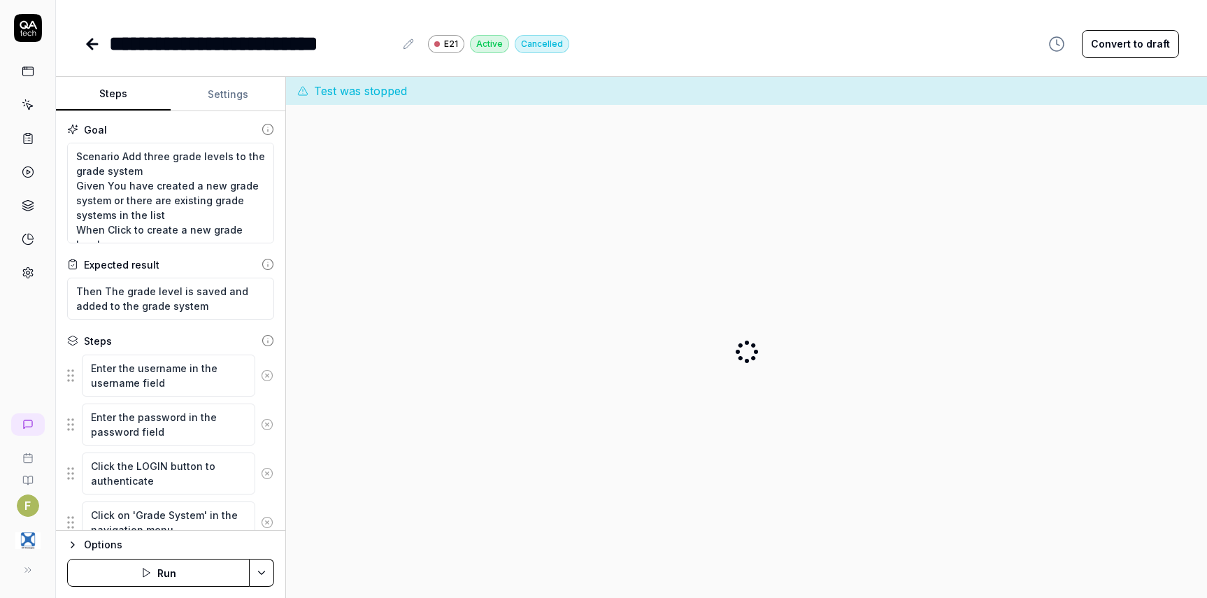
click at [87, 44] on icon at bounding box center [92, 44] width 10 height 0
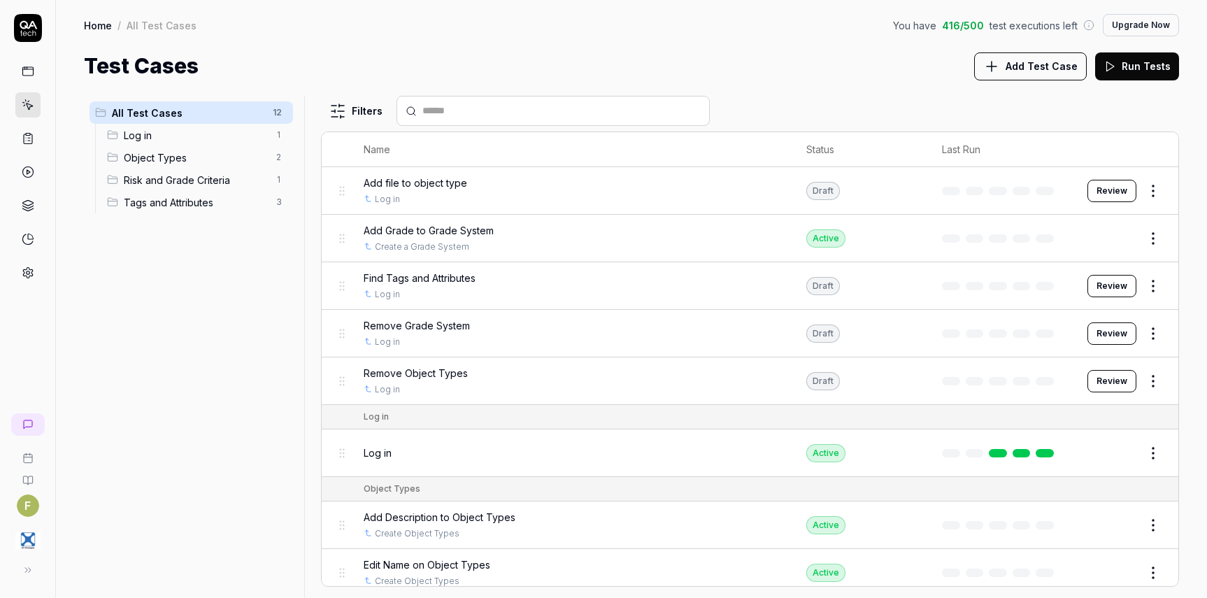
click at [1145, 237] on html "F Home / All Test Cases You have 416 / 500 test executions left Upgrade Now Hom…" at bounding box center [603, 299] width 1207 height 598
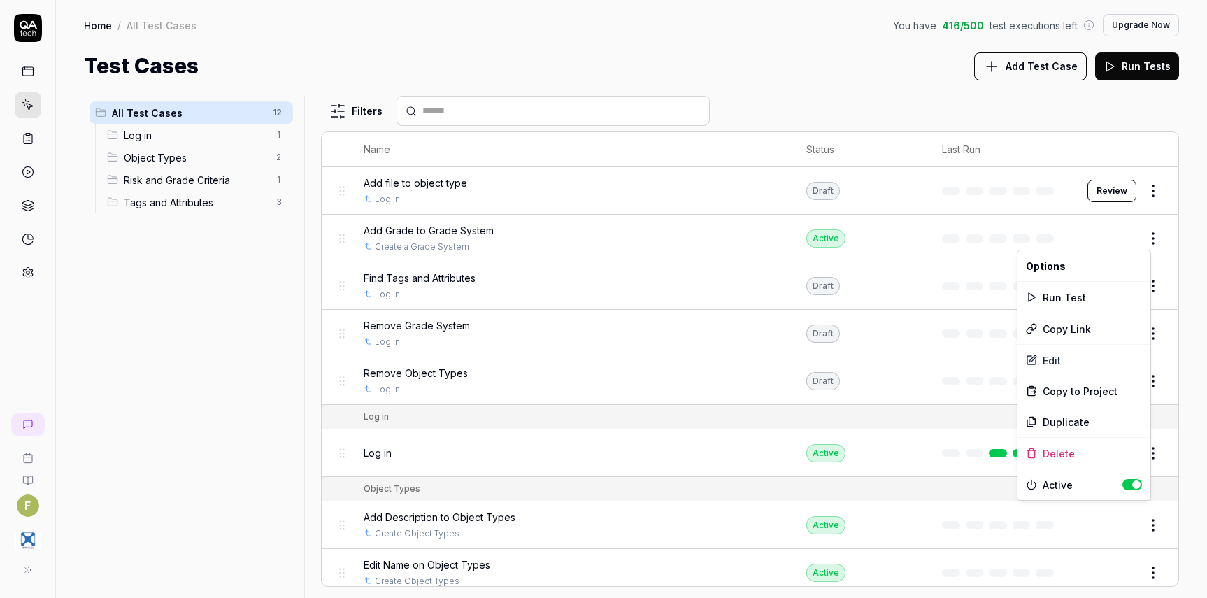
click at [1133, 489] on button "button" at bounding box center [1132, 484] width 20 height 11
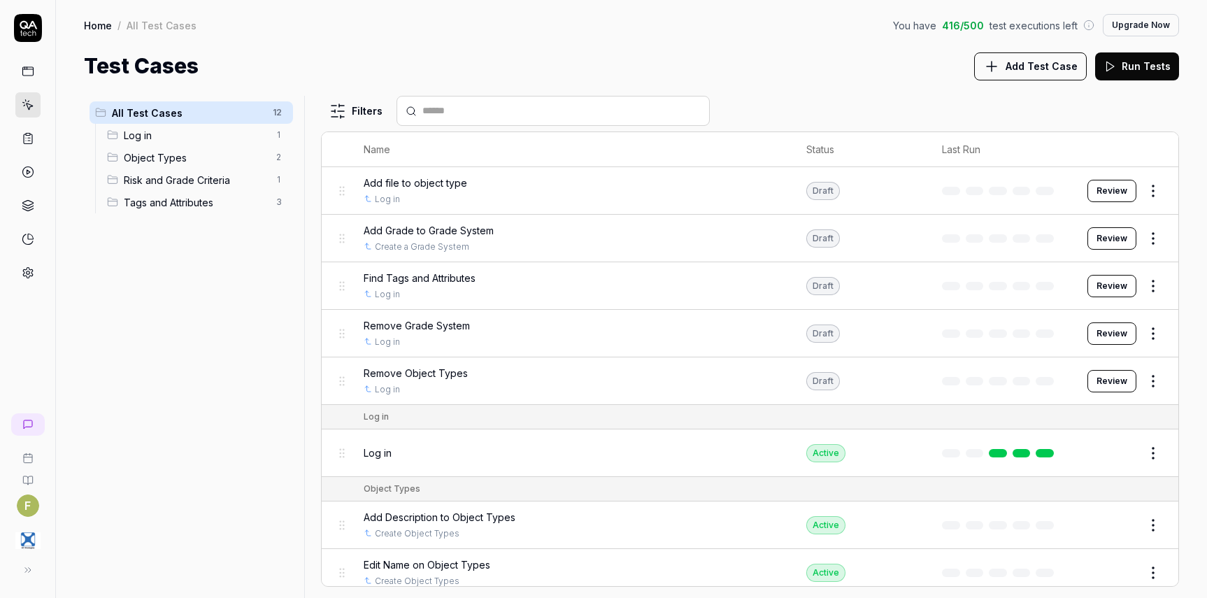
click at [1096, 236] on html "F Home / All Test Cases You have 416 / 500 test executions left Upgrade Now Hom…" at bounding box center [603, 299] width 1207 height 598
click at [1110, 242] on button "Review" at bounding box center [1111, 238] width 49 height 22
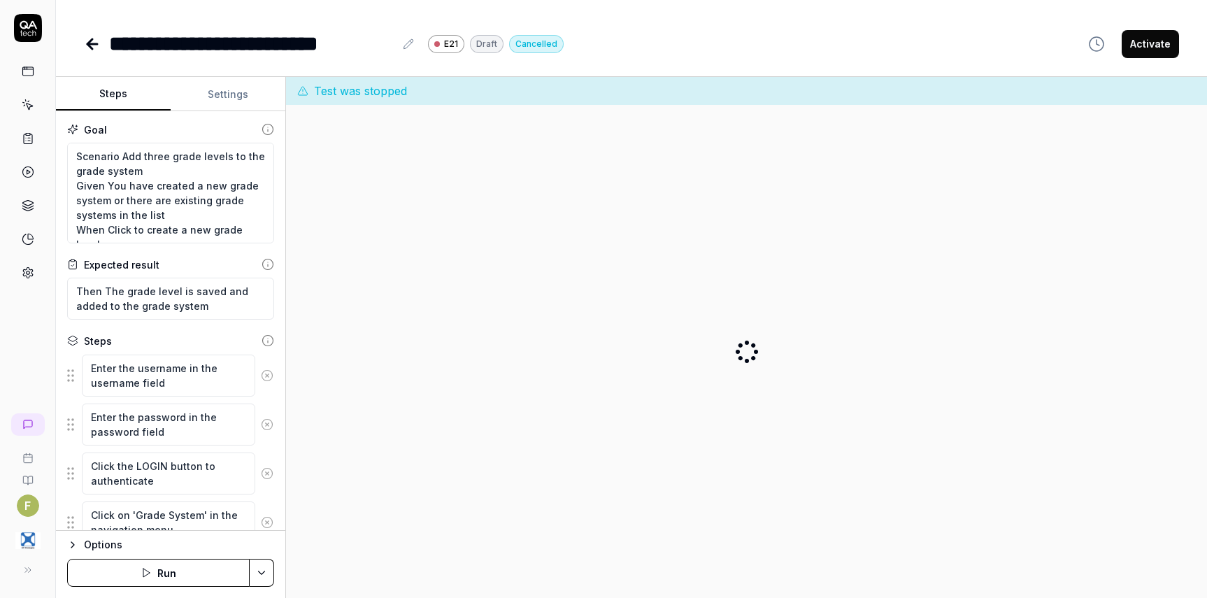
click at [138, 572] on button "Run" at bounding box center [158, 573] width 182 height 28
click at [89, 47] on icon at bounding box center [92, 44] width 17 height 17
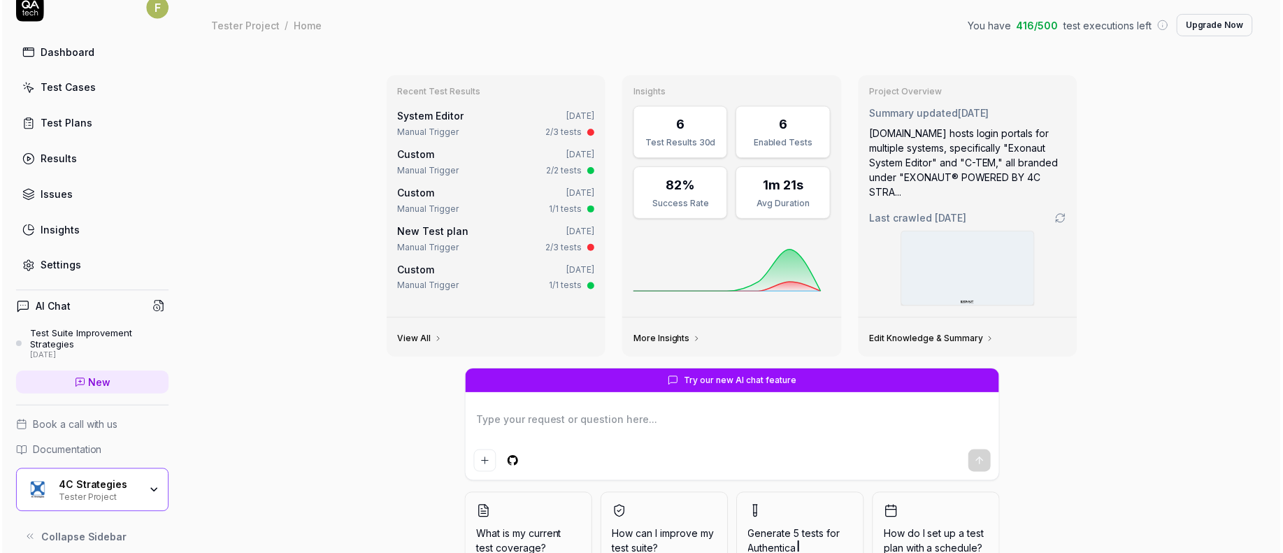
scroll to position [31, 0]
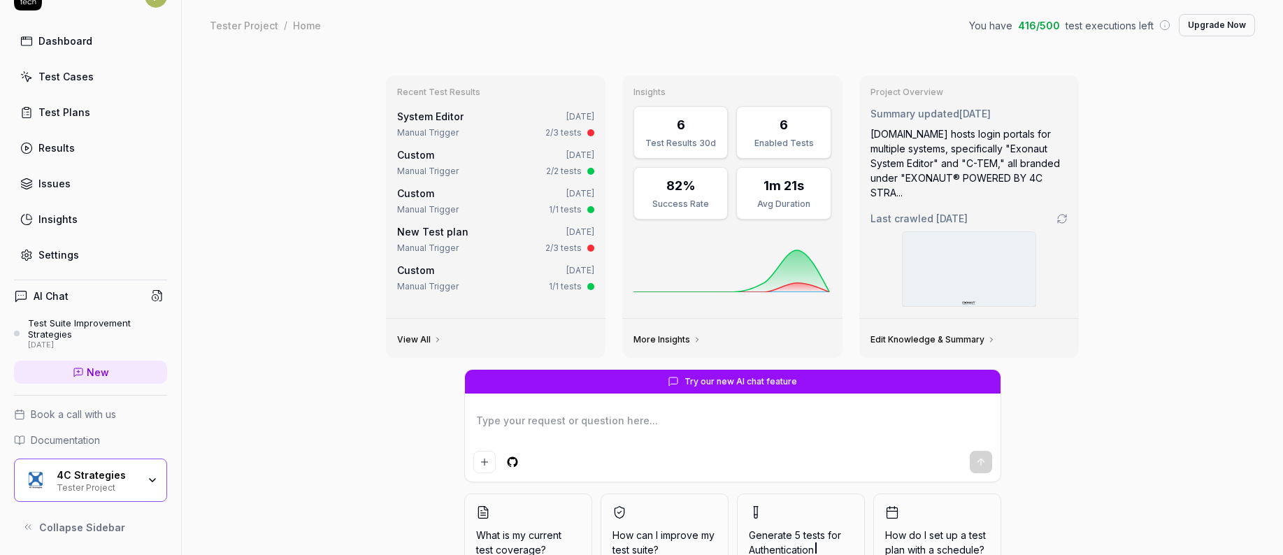
click at [70, 440] on span "Documentation" at bounding box center [65, 440] width 69 height 15
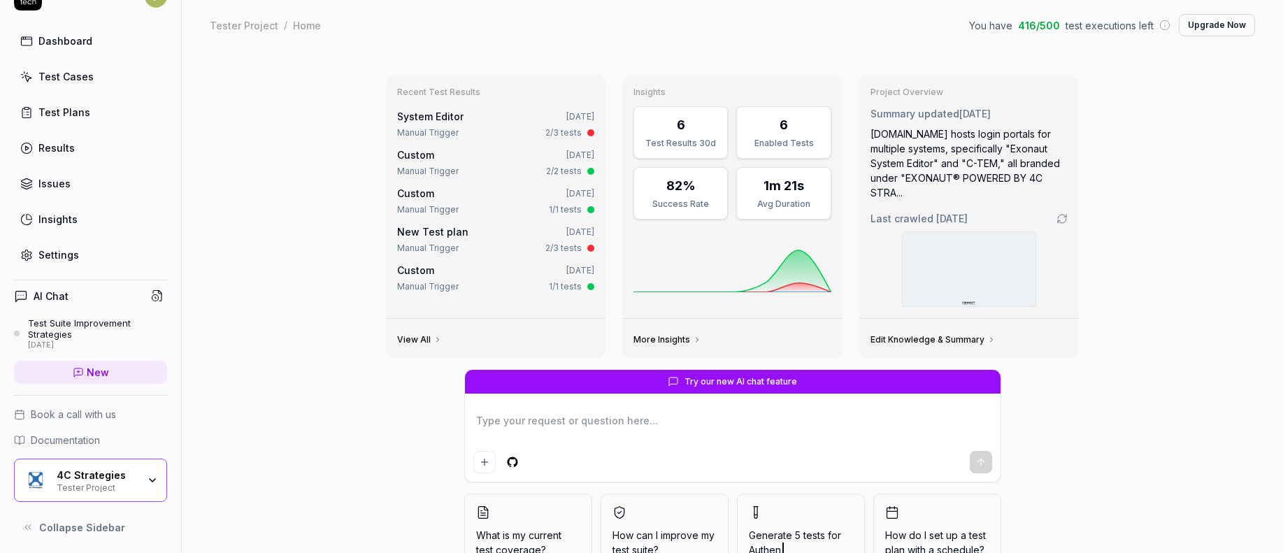
type textarea "*"
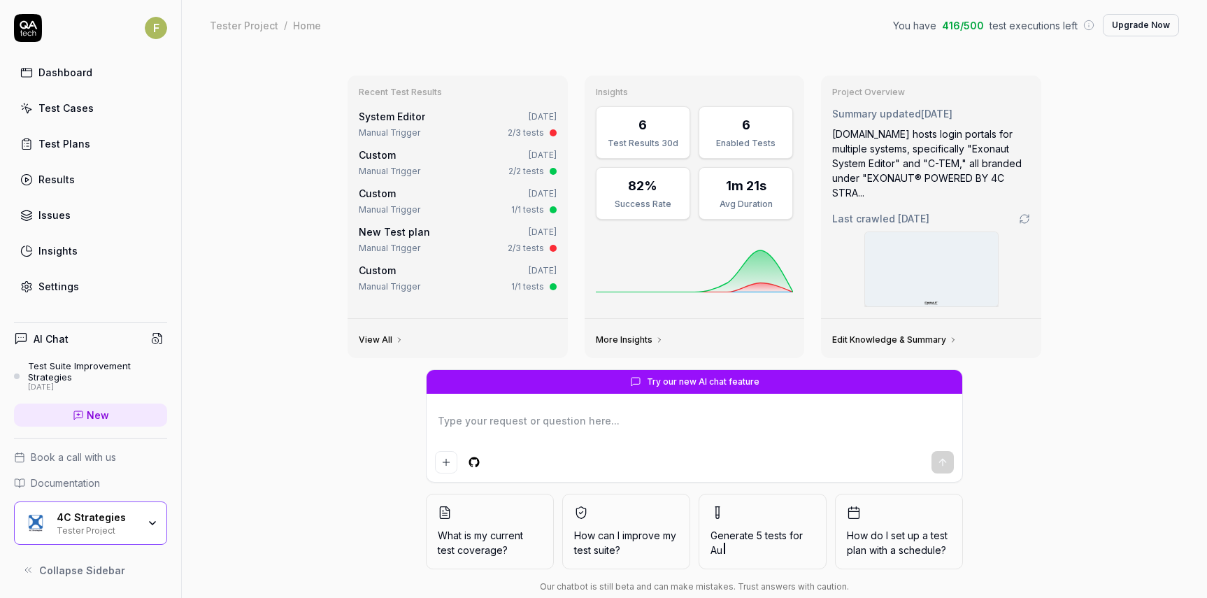
type textarea "*"
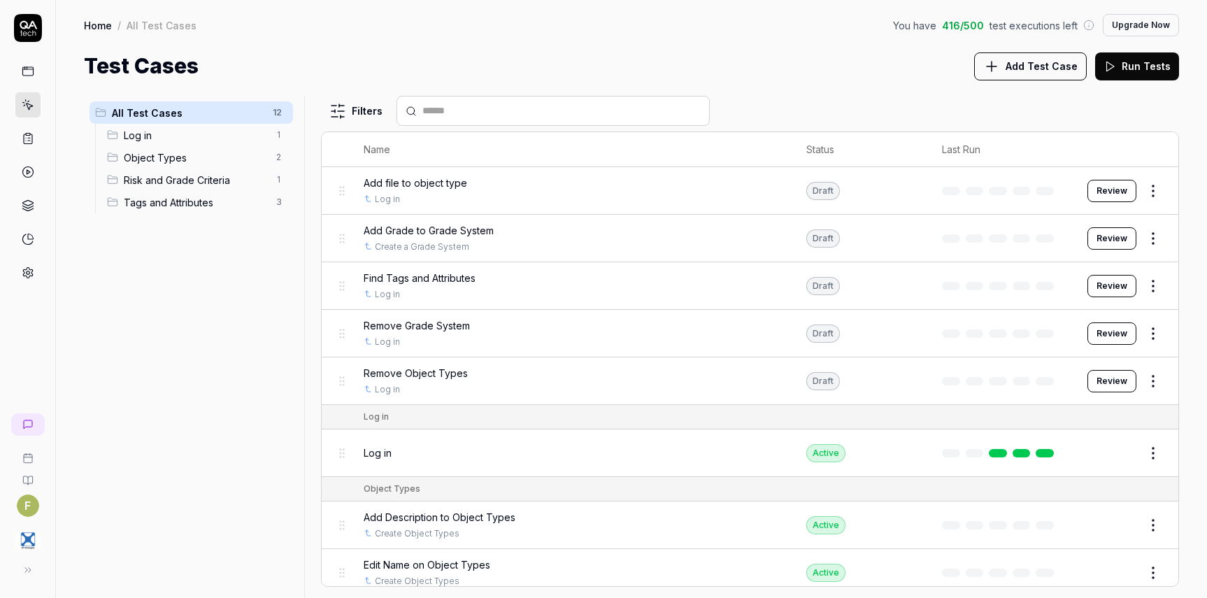
click at [1116, 234] on button "Review" at bounding box center [1111, 238] width 49 height 22
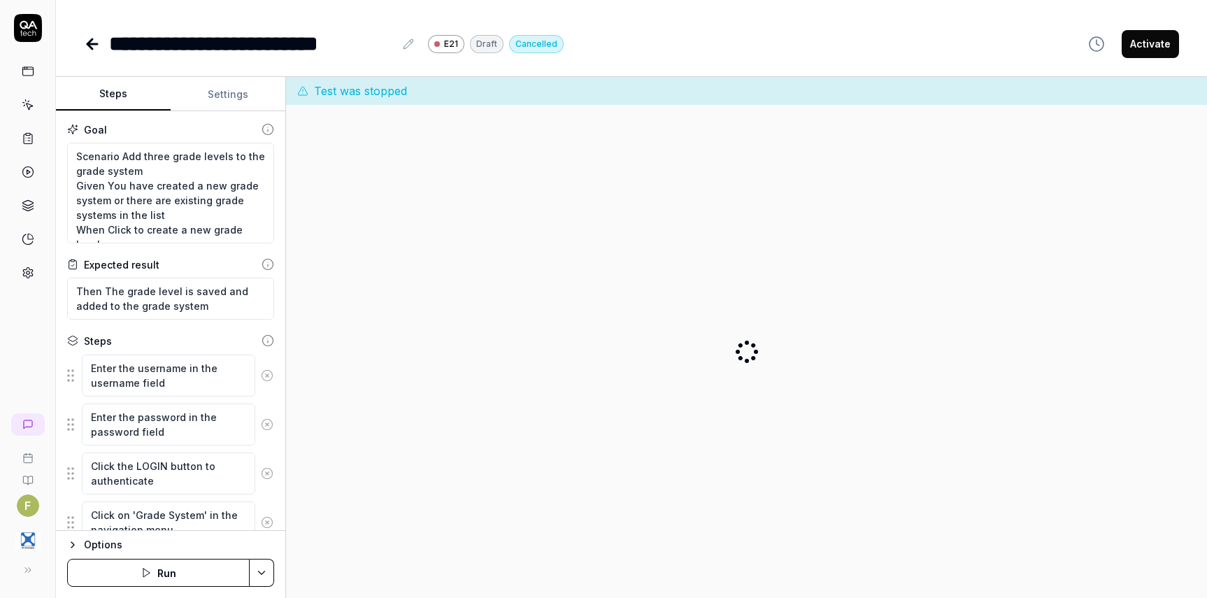
click at [385, 96] on span "Test was stopped" at bounding box center [360, 91] width 93 height 17
click at [187, 574] on button "Run" at bounding box center [158, 573] width 182 height 28
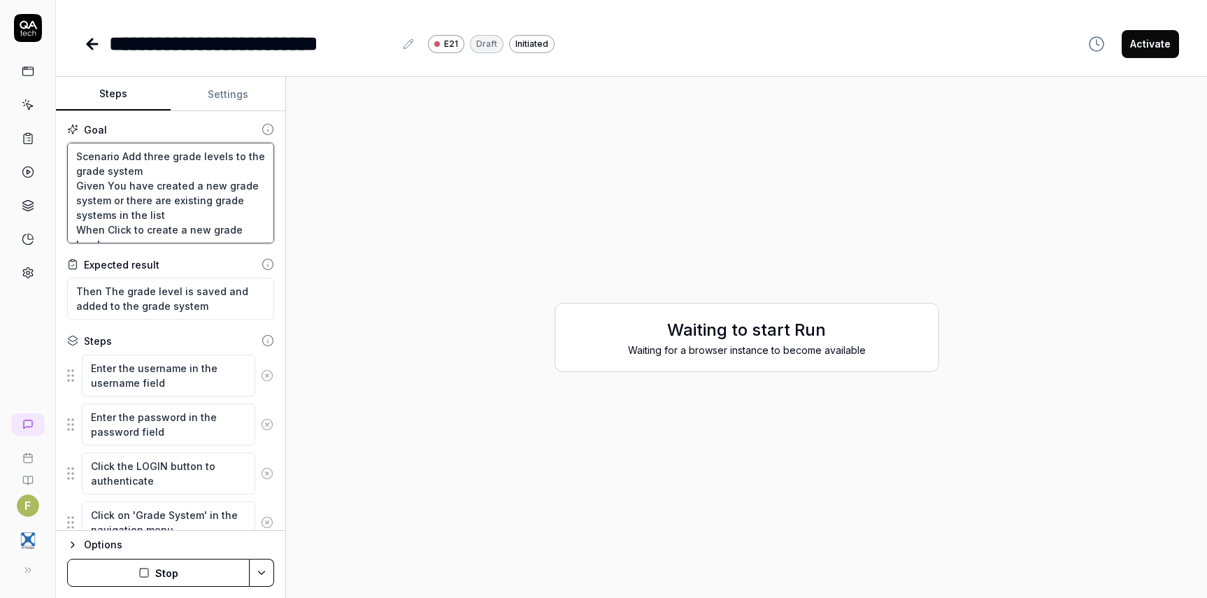
scroll to position [15, 0]
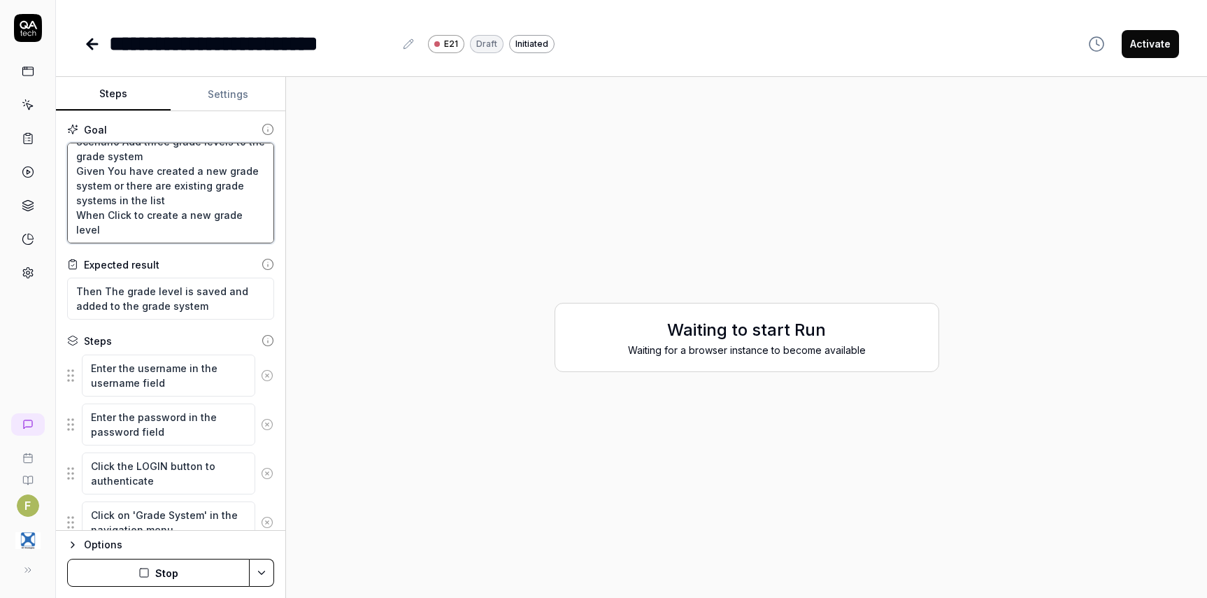
drag, startPoint x: 77, startPoint y: 153, endPoint x: 275, endPoint y: 278, distance: 234.1
click at [275, 278] on div "Goal Scenario Add three grade levels to the grade system Given You have created…" at bounding box center [170, 320] width 229 height 419
drag, startPoint x: 231, startPoint y: 310, endPoint x: 49, endPoint y: 279, distance: 185.2
click at [49, 279] on div "**********" at bounding box center [603, 299] width 1207 height 598
type textarea "*"
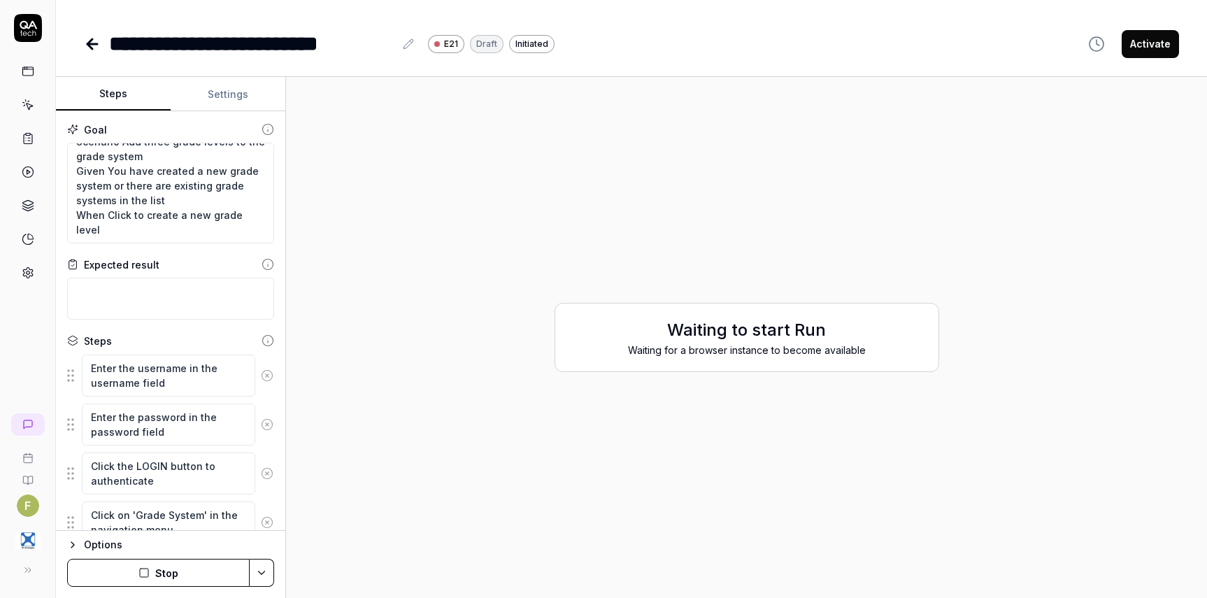
click at [87, 41] on icon at bounding box center [92, 44] width 17 height 17
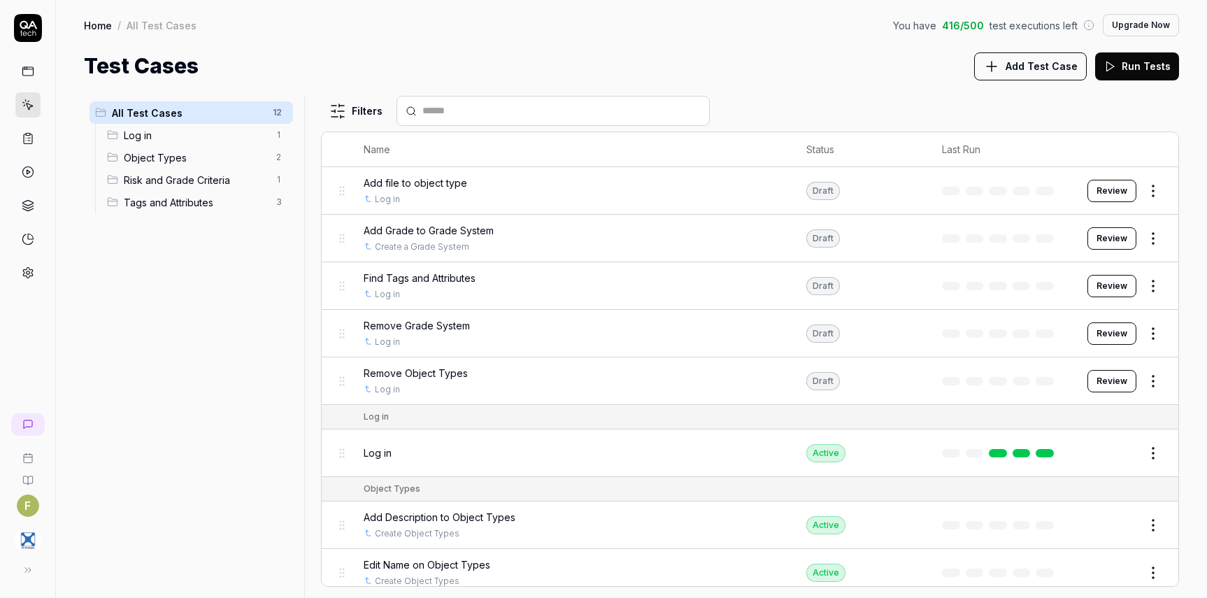
click at [1144, 239] on html "F Home / All Test Cases You have 416 / 500 test executions left Upgrade Now Hom…" at bounding box center [603, 299] width 1207 height 598
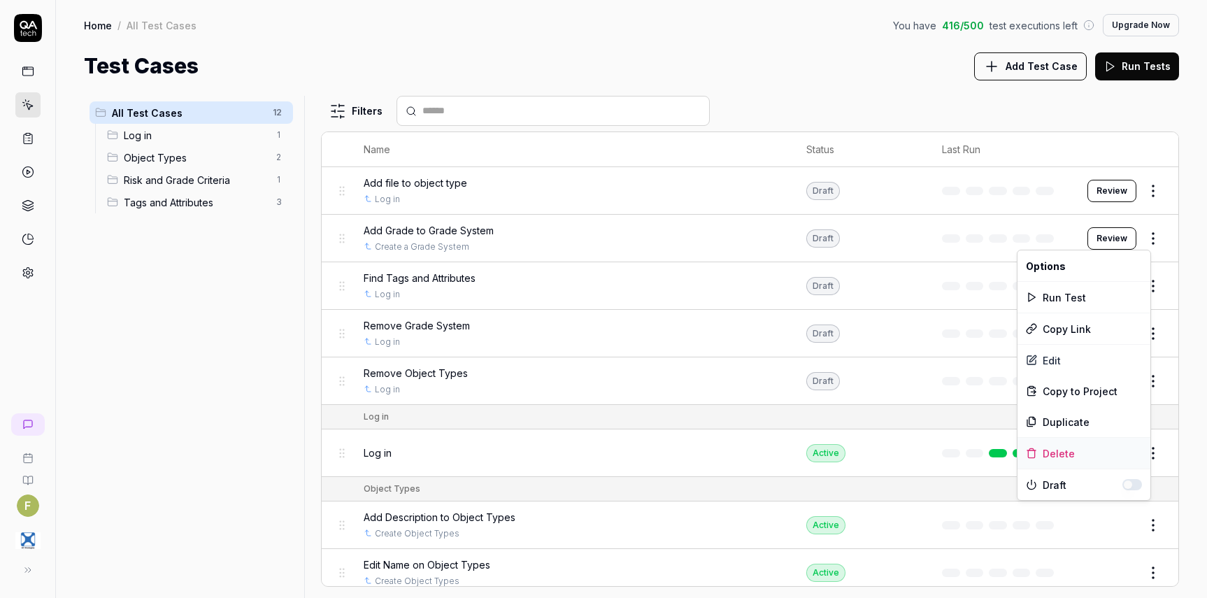
click at [1084, 459] on div "Delete" at bounding box center [1083, 453] width 133 height 31
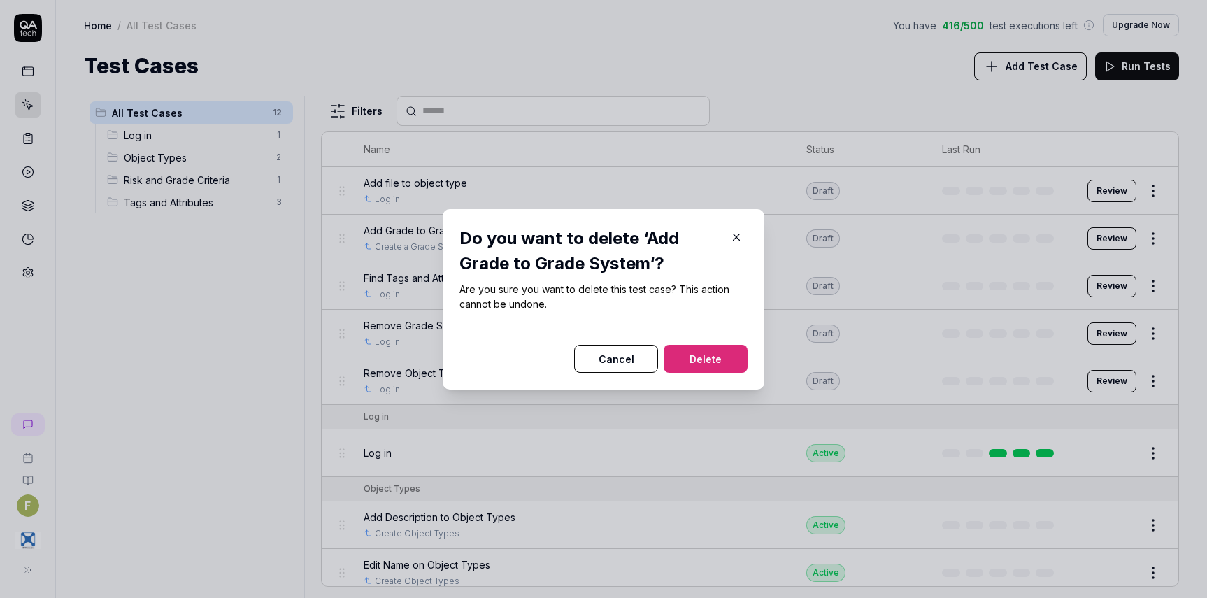
click at [716, 352] on button "Delete" at bounding box center [705, 359] width 84 height 28
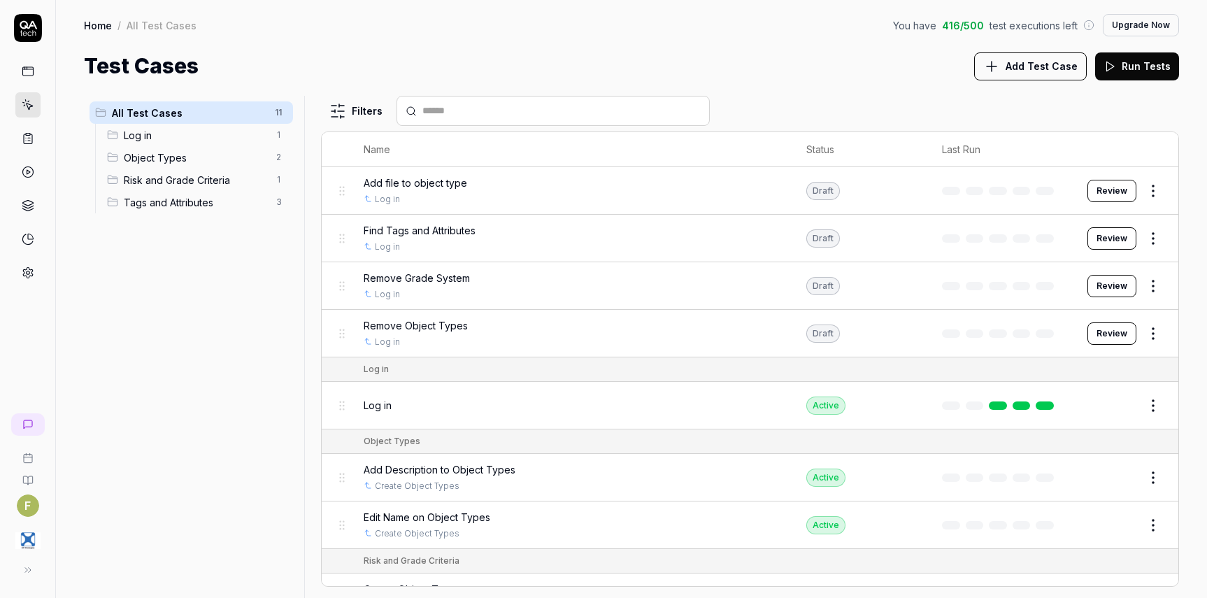
click at [1147, 240] on html "F Home / All Test Cases You have 416 / 500 test executions left Upgrade Now Hom…" at bounding box center [603, 299] width 1207 height 598
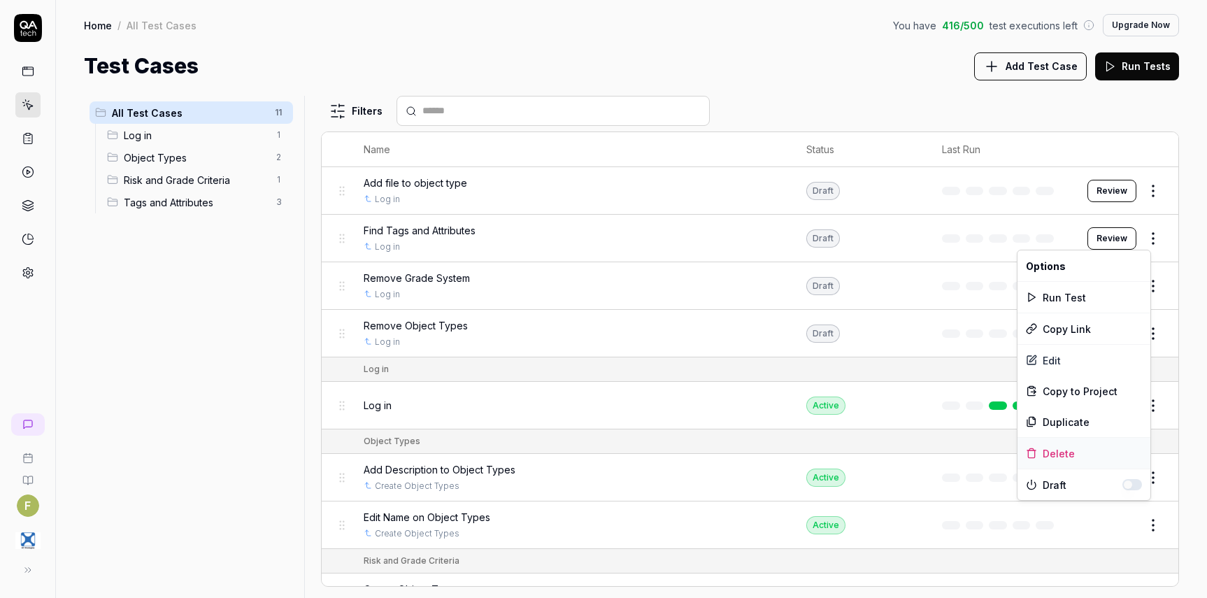
click at [1096, 446] on div "Delete" at bounding box center [1083, 453] width 133 height 31
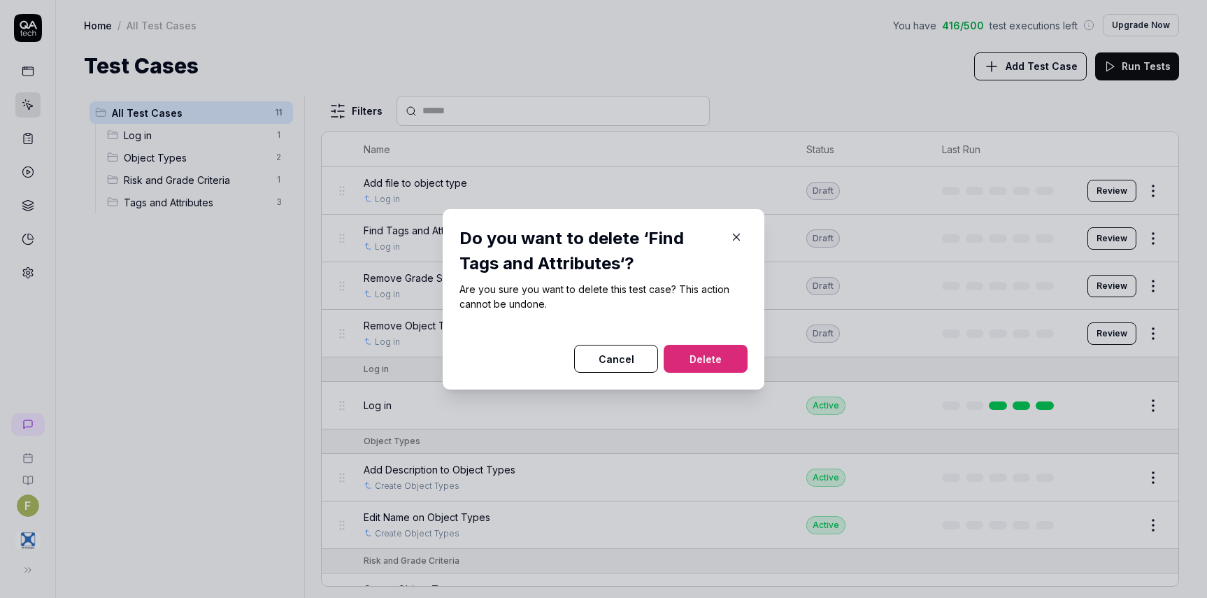
click at [712, 357] on button "Delete" at bounding box center [705, 359] width 84 height 28
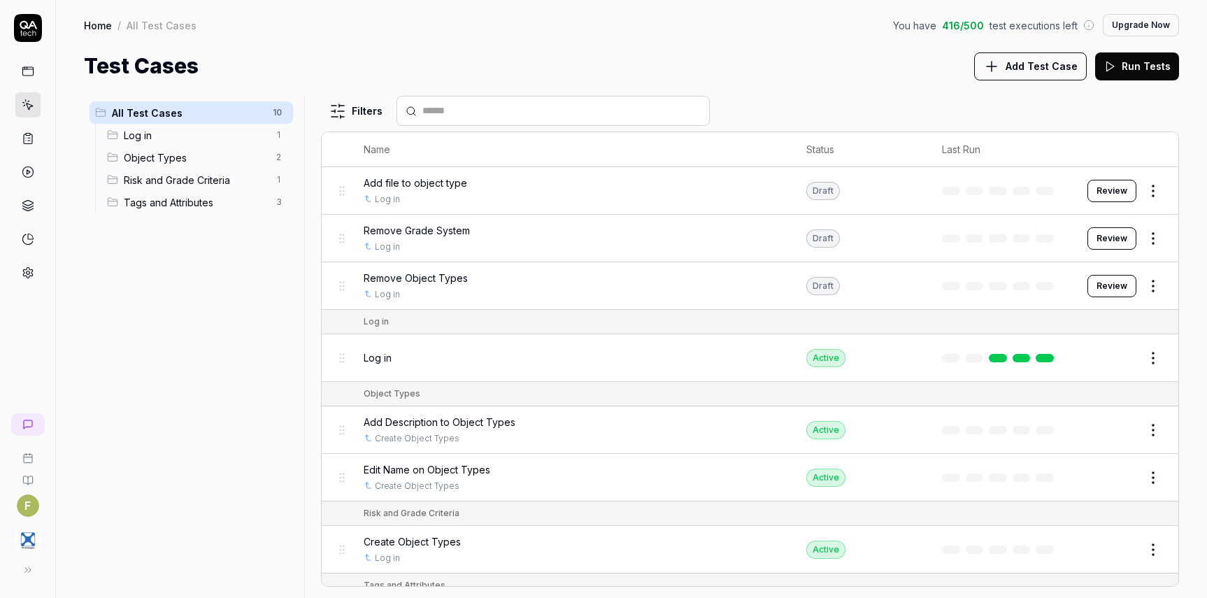
click at [1144, 284] on html "F Home / All Test Cases You have 416 / 500 test executions left Upgrade Now Hom…" at bounding box center [603, 299] width 1207 height 598
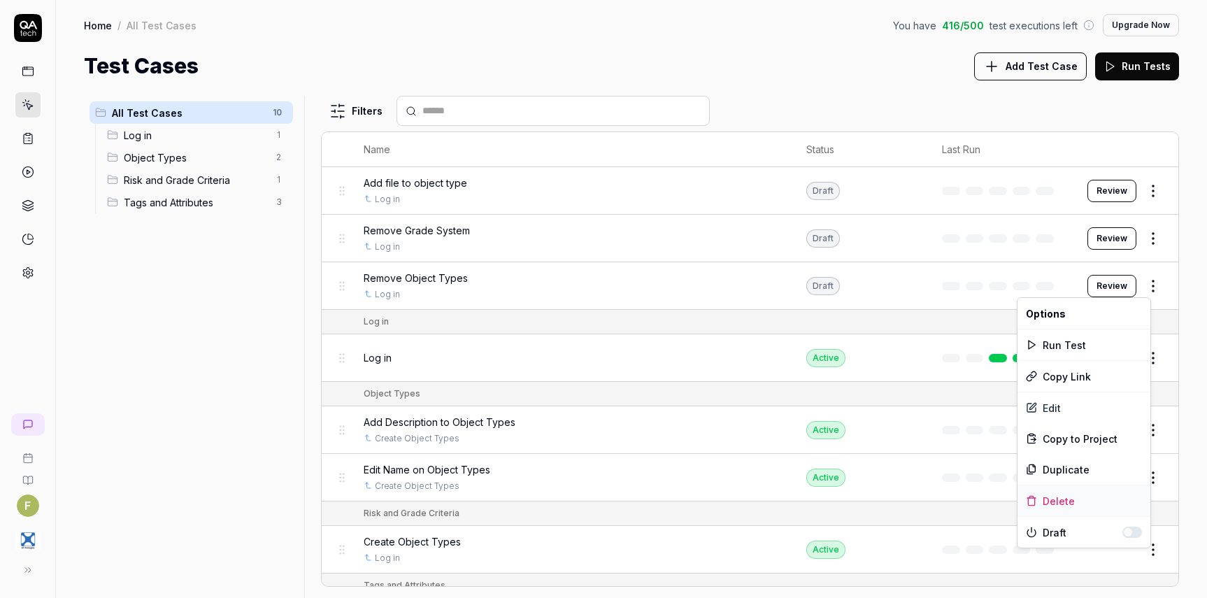
click at [1070, 498] on div "Delete" at bounding box center [1083, 500] width 133 height 31
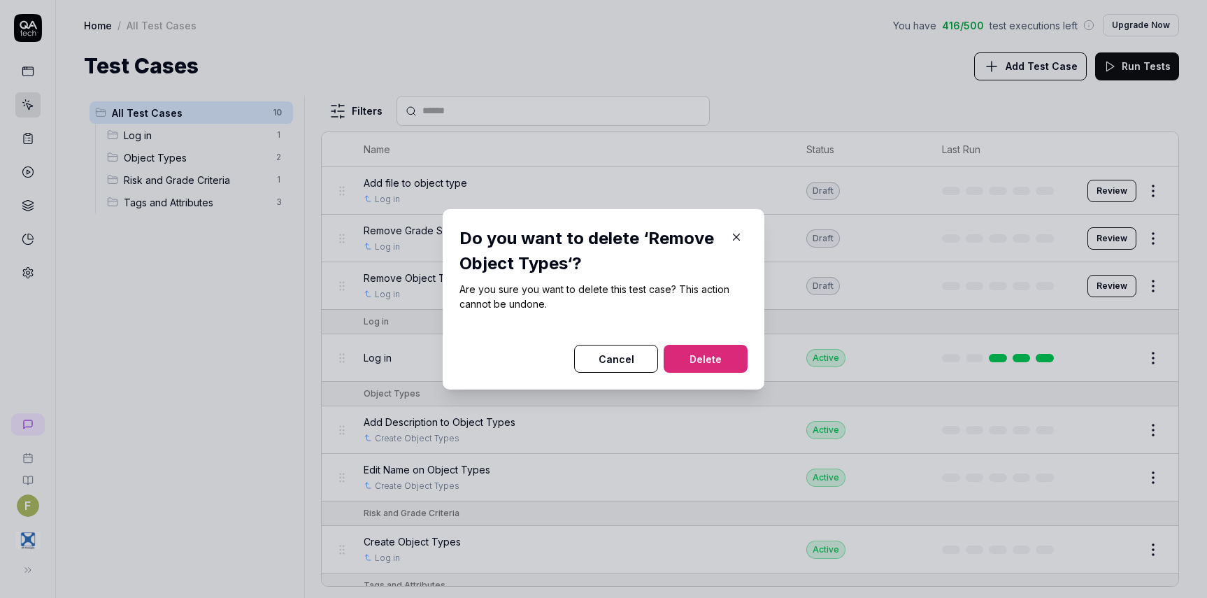
click at [684, 358] on button "Delete" at bounding box center [705, 359] width 84 height 28
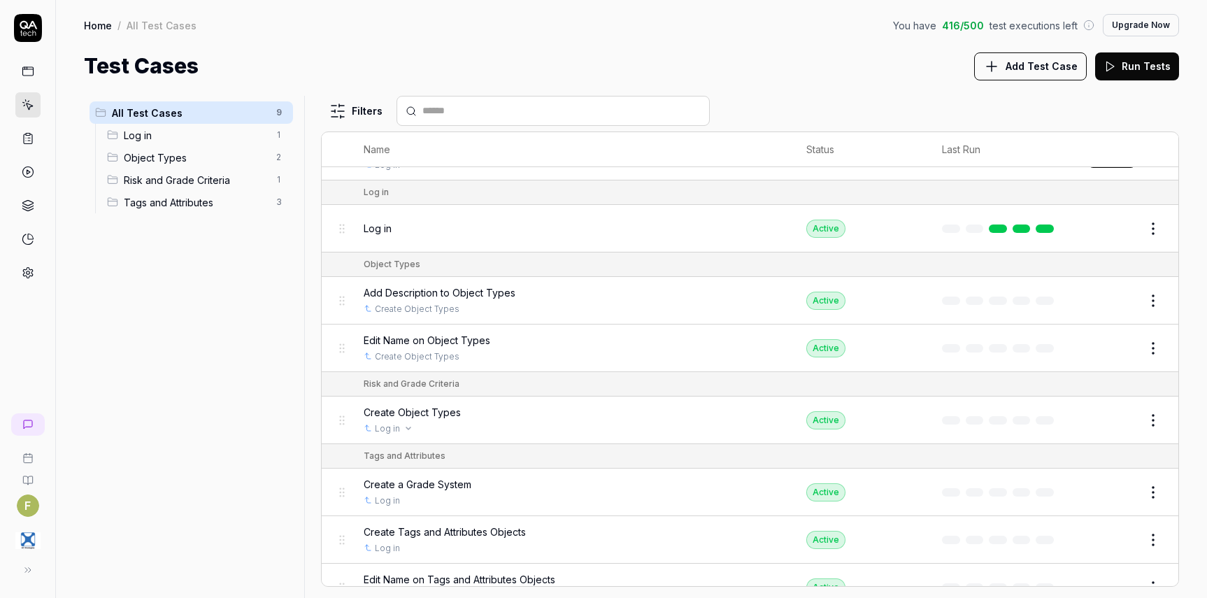
scroll to position [106, 0]
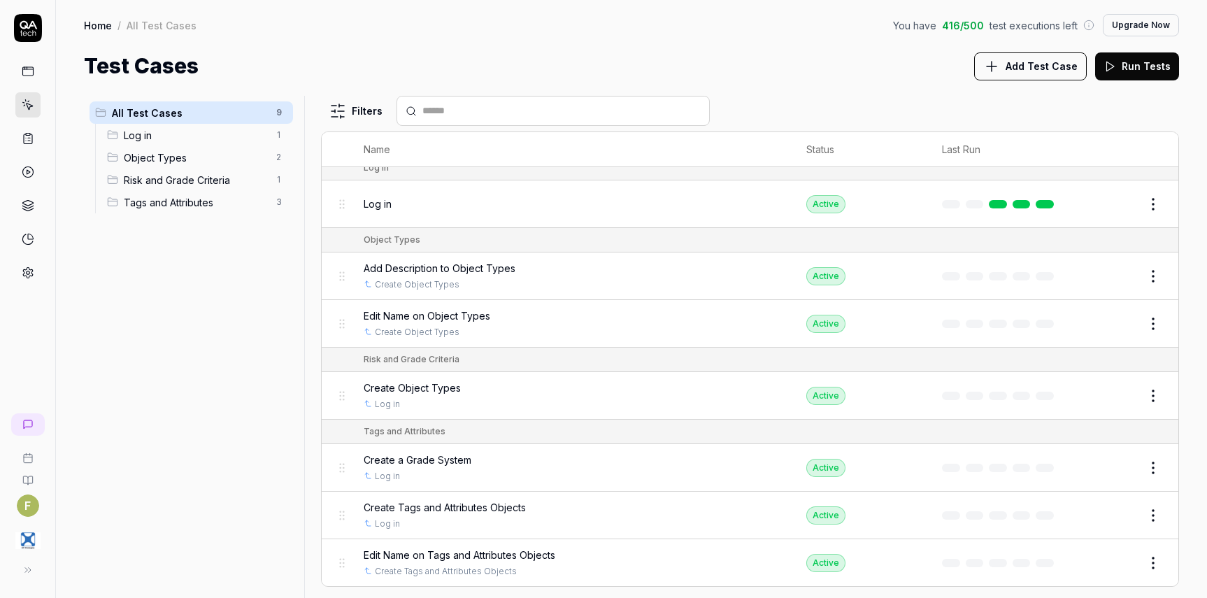
click at [448, 388] on span "Create Object Types" at bounding box center [412, 387] width 97 height 15
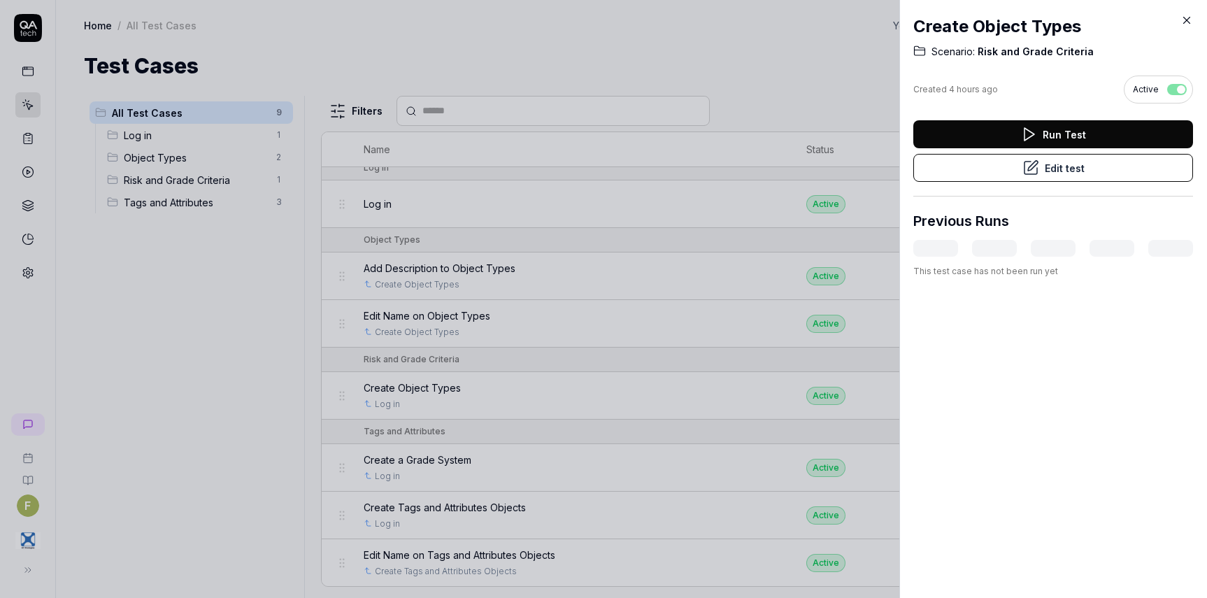
click at [1184, 18] on icon at bounding box center [1186, 20] width 13 height 13
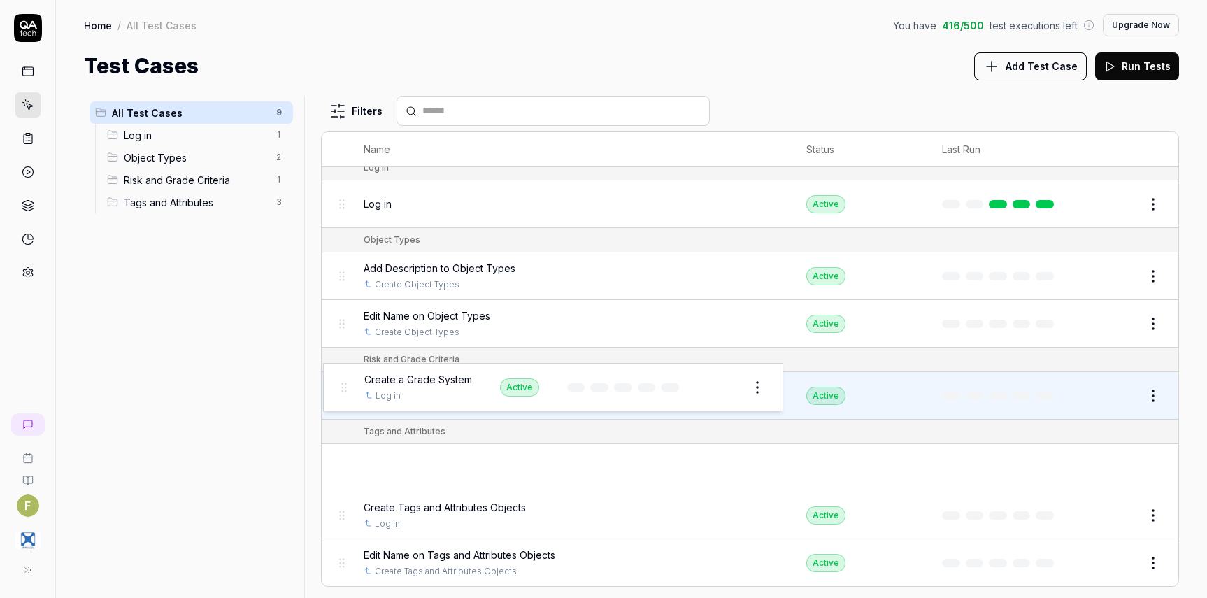
drag, startPoint x: 339, startPoint y: 468, endPoint x: 340, endPoint y: 387, distance: 81.1
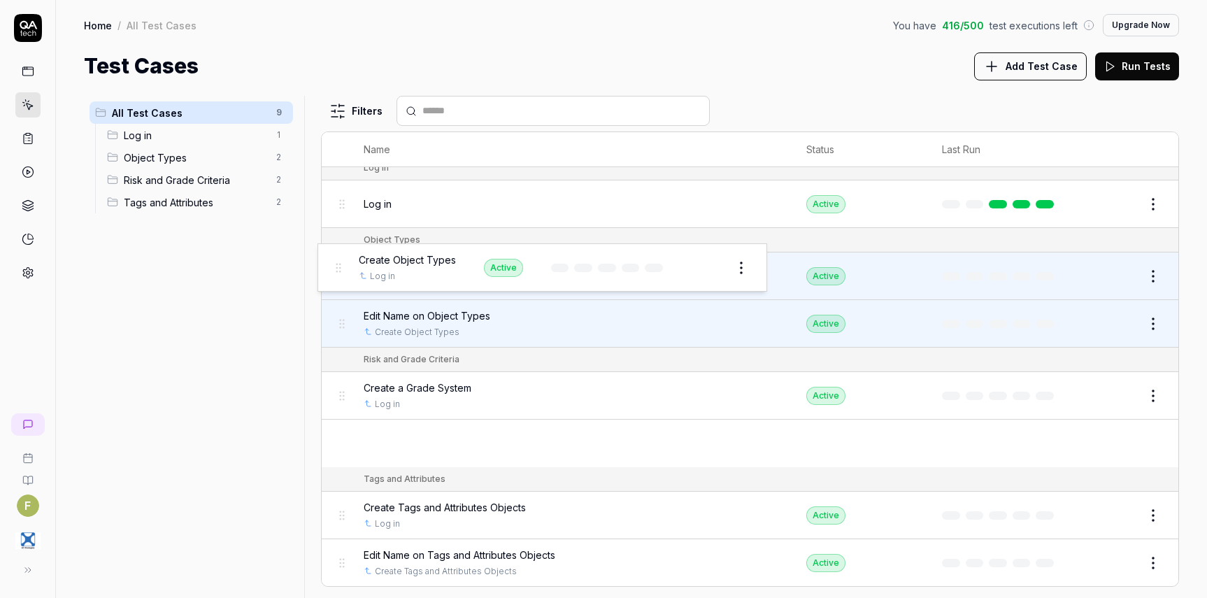
drag, startPoint x: 338, startPoint y: 452, endPoint x: 334, endPoint y: 276, distance: 176.2
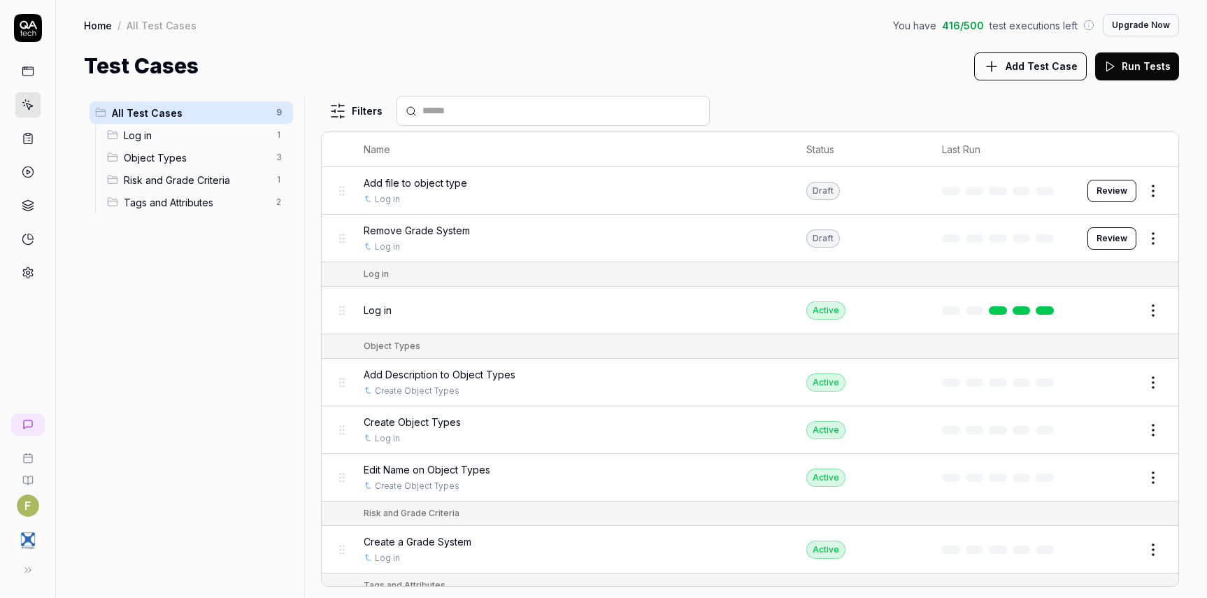
click at [1048, 65] on span "Add Test Case" at bounding box center [1041, 66] width 72 height 15
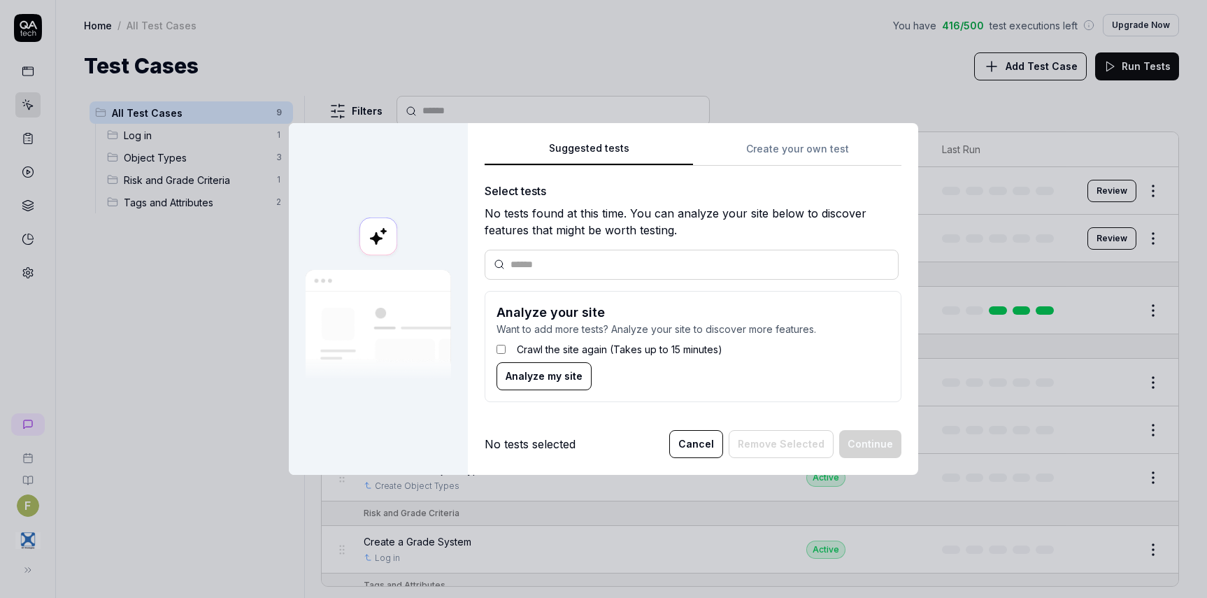
click at [770, 162] on div "Suggested tests Create your own test Select tests No tests found at this time. …" at bounding box center [693, 276] width 417 height 273
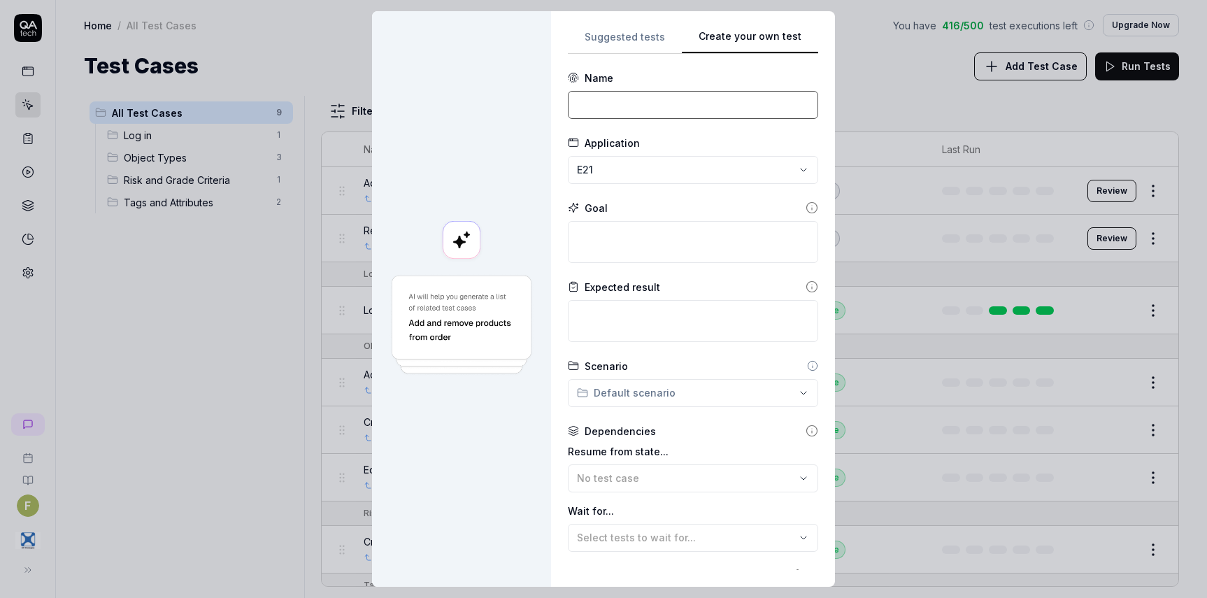
click at [594, 107] on input at bounding box center [693, 105] width 250 height 28
type input "Create System Attribute Defintions"
click at [646, 241] on textarea at bounding box center [693, 242] width 250 height 42
type textarea "*"
type textarea "C"
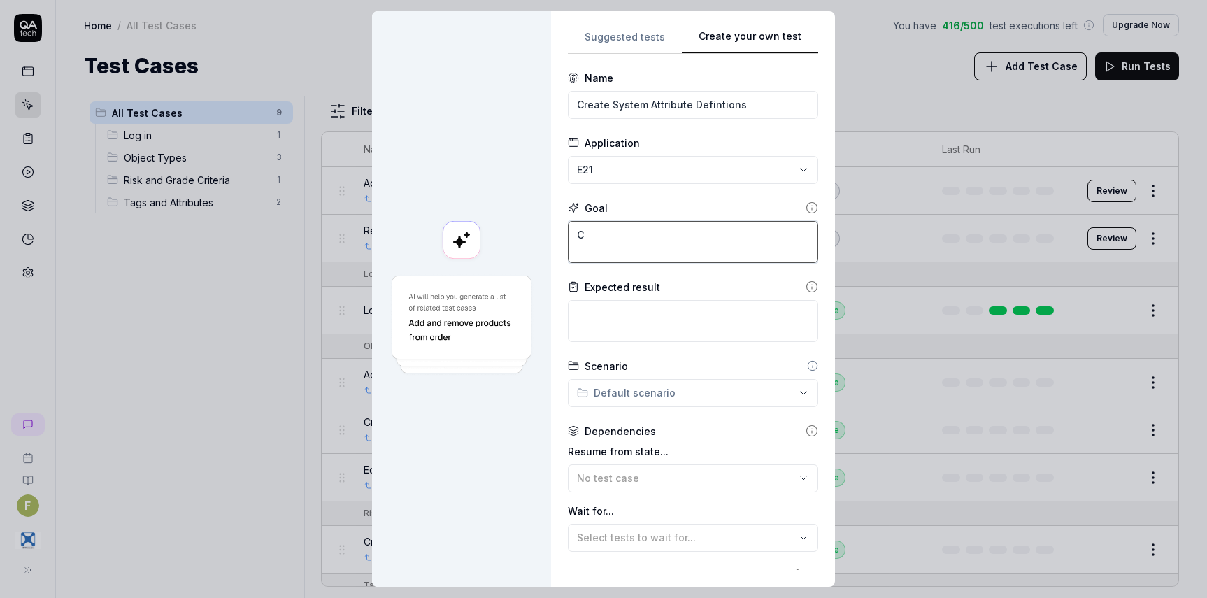
type textarea "*"
type textarea "Cr"
type textarea "*"
type textarea "Cre"
type textarea "*"
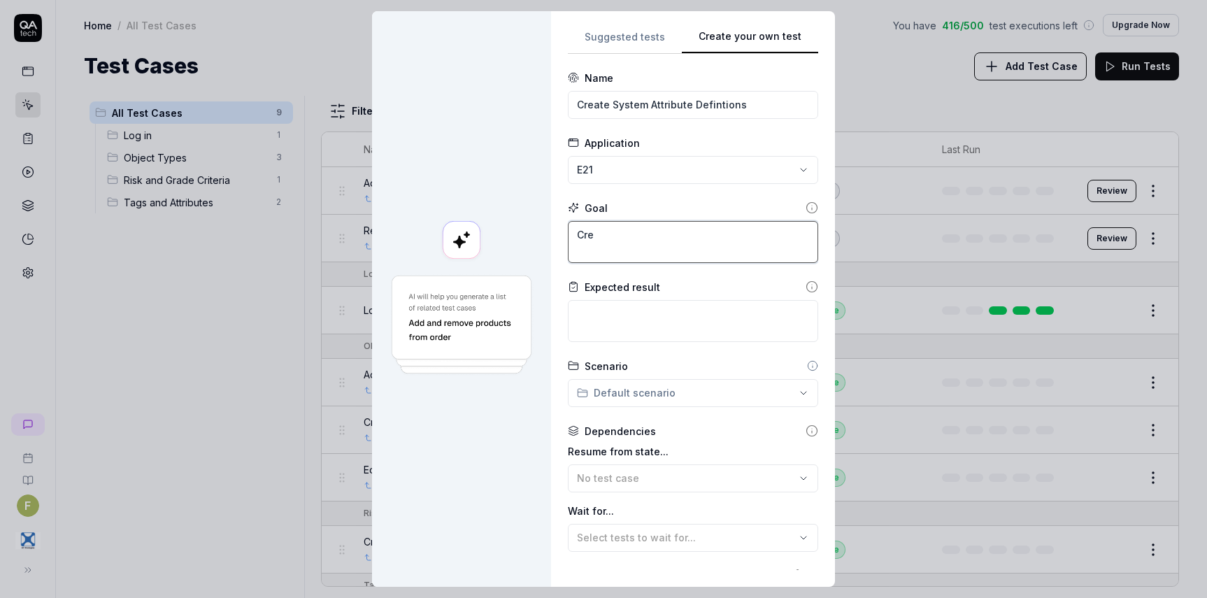
type textarea "Crea"
type textarea "*"
type textarea "Creat"
type textarea "*"
type textarea "Create"
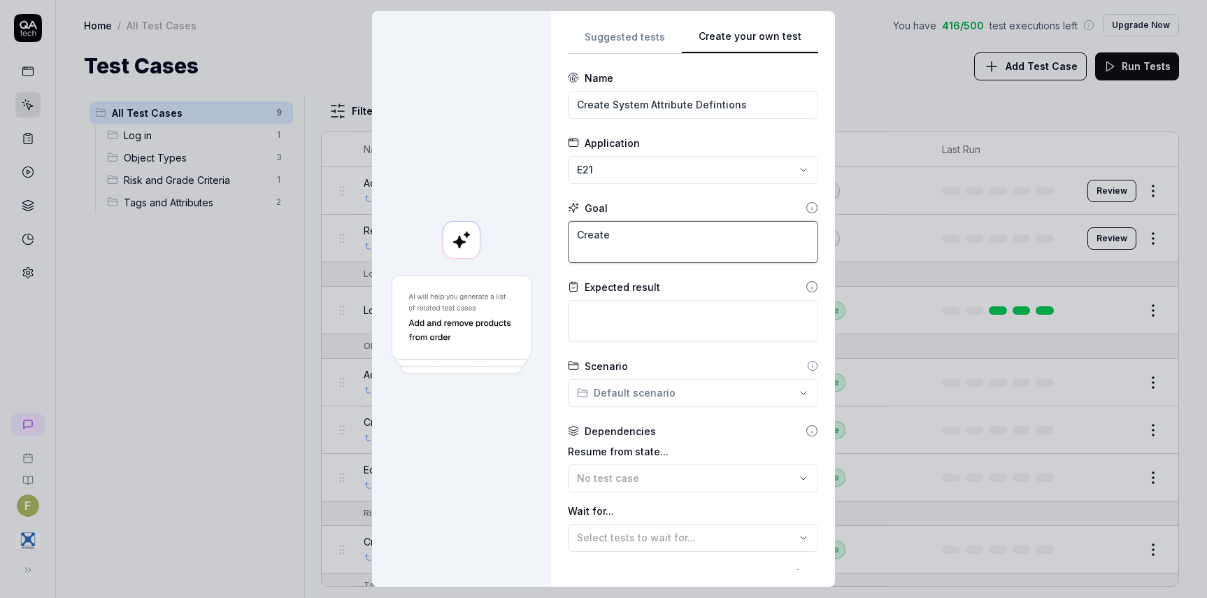
type textarea "*"
type textarea "Create"
type textarea "*"
type textarea "Create s"
type textarea "*"
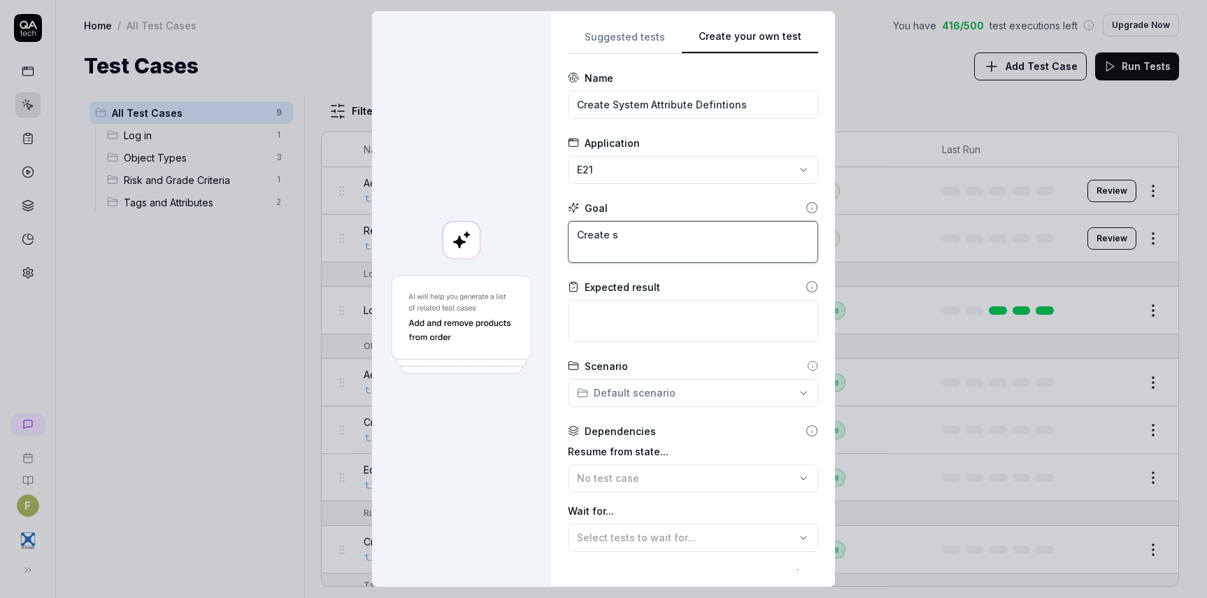
type textarea "Create sy"
type textarea "*"
type textarea "Create sys"
type textarea "*"
type textarea "Create syst"
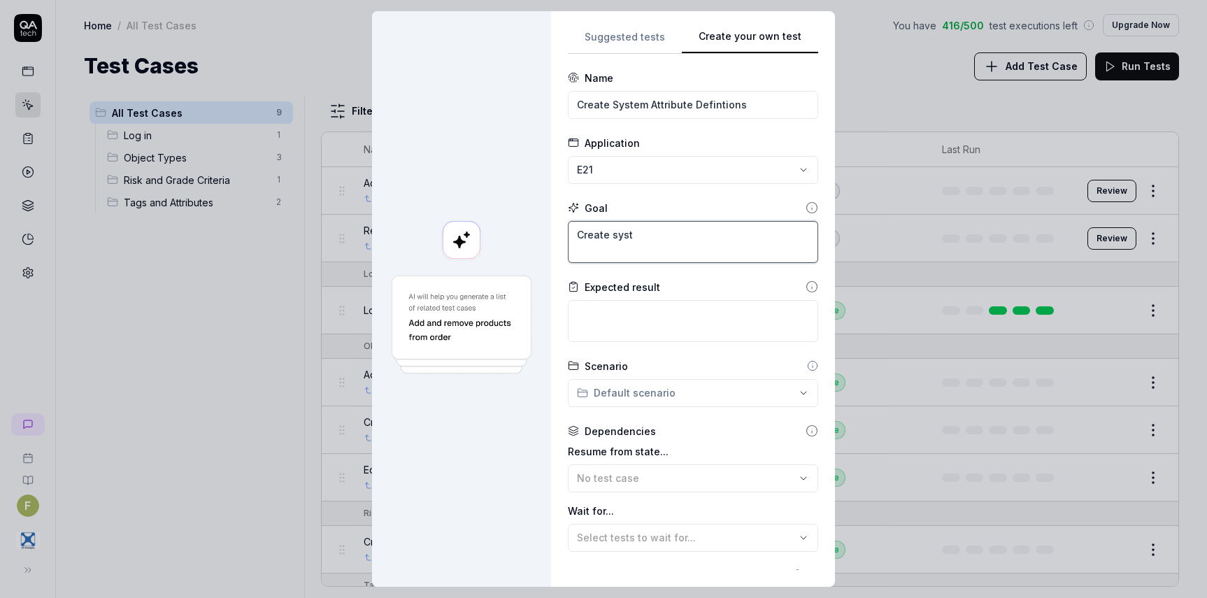
type textarea "*"
type textarea "Create sys"
type textarea "*"
type textarea "Create sy"
type textarea "*"
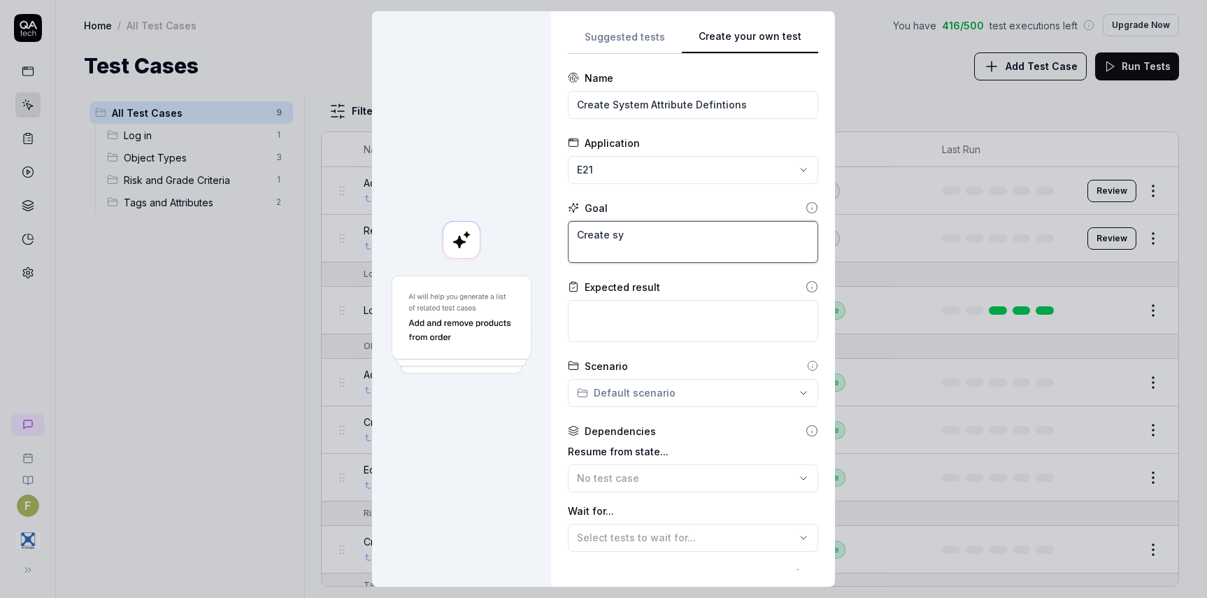
type textarea "Create s"
type textarea "*"
type textarea "Create"
type textarea "*"
type textarea "Create S"
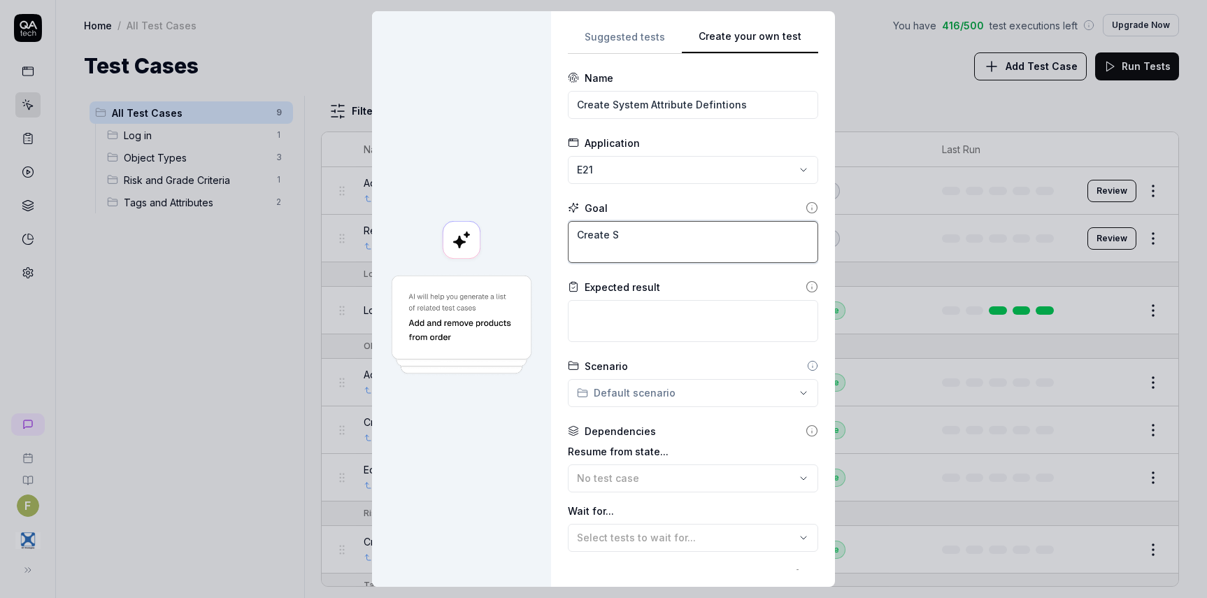
type textarea "*"
type textarea "Create Sy"
type textarea "*"
type textarea "Create Sys"
type textarea "*"
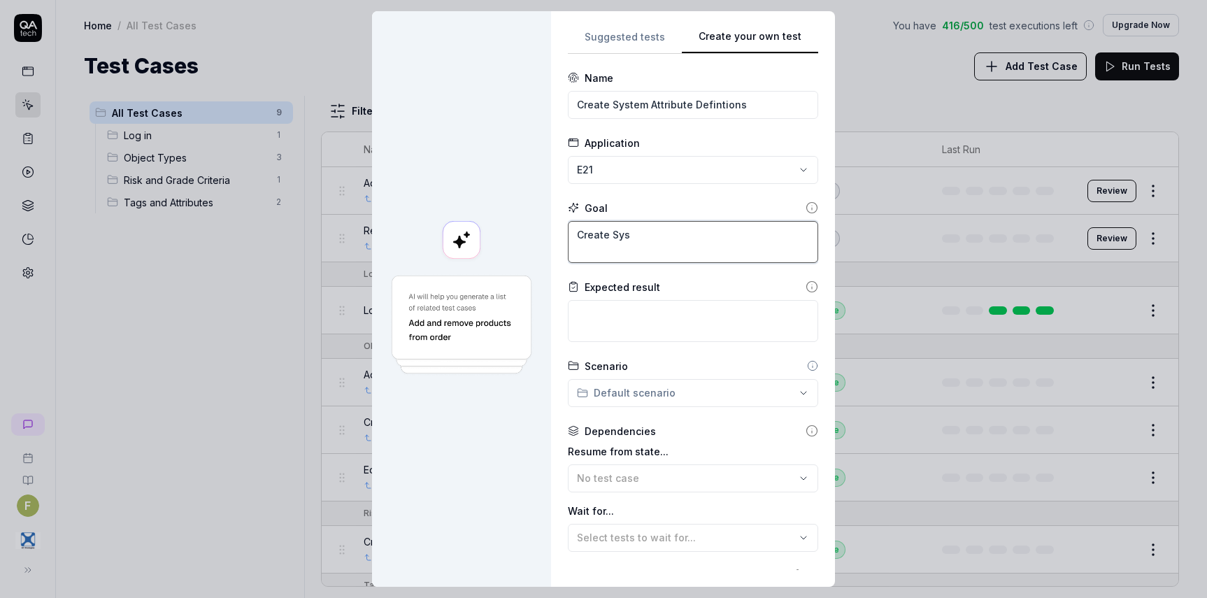
type textarea "Create Syst"
type textarea "*"
type textarea "Create Syste"
type textarea "*"
type textarea "Create System"
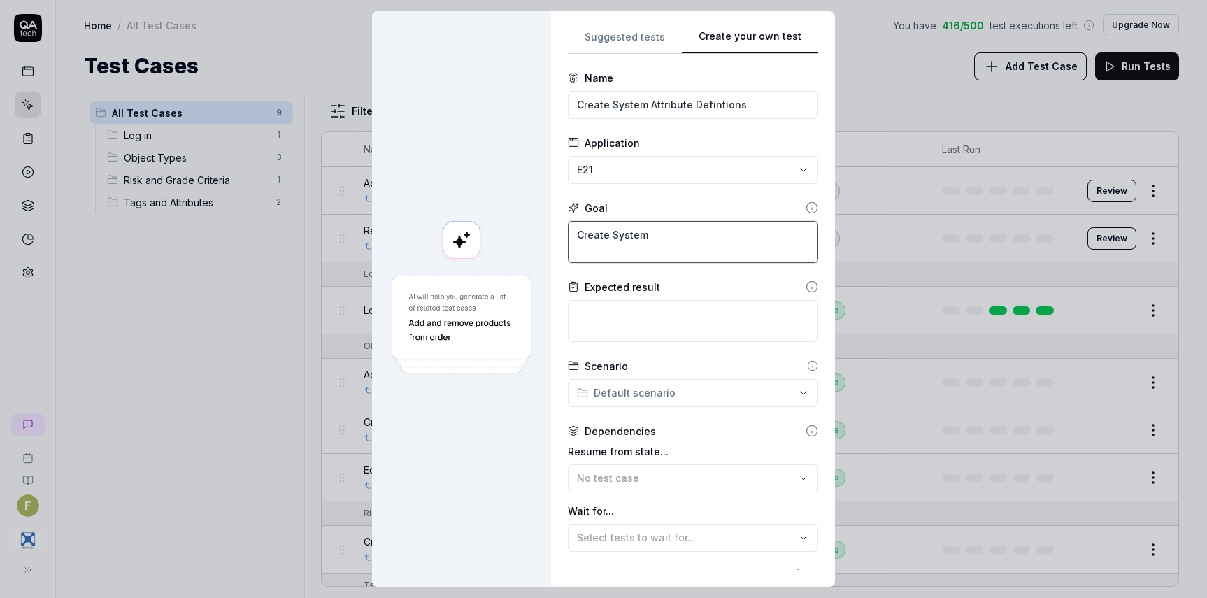
type textarea "*"
type textarea "Create System"
type textarea "*"
type textarea "Create System A"
type textarea "*"
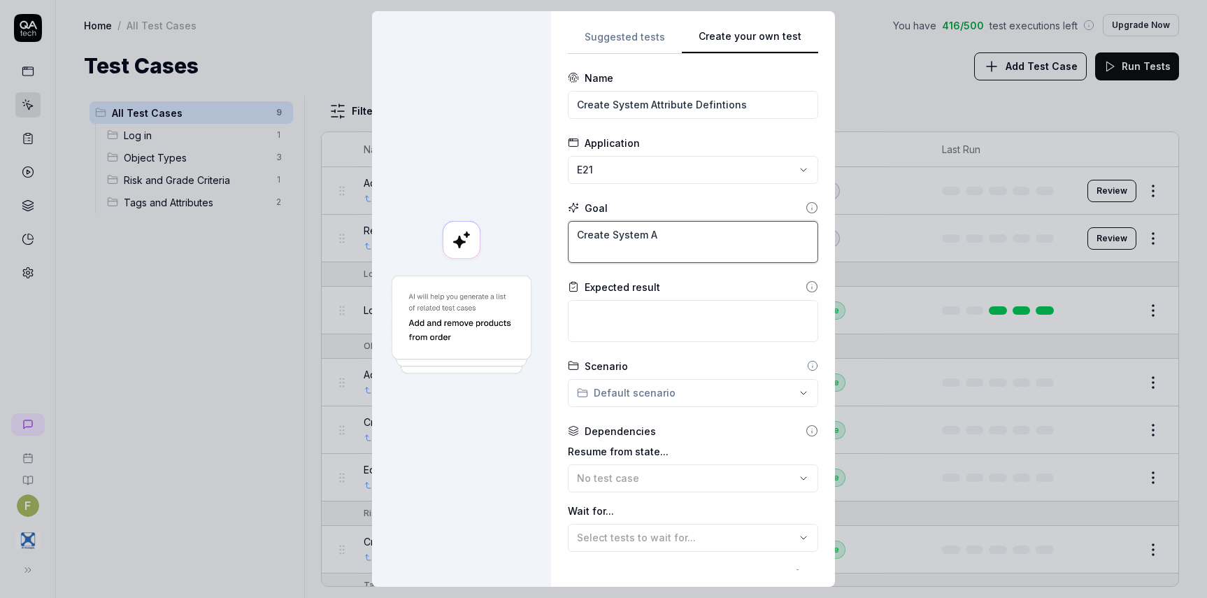
type textarea "Create System At"
type textarea "*"
type textarea "Create System Att"
type textarea "*"
type textarea "Create System Attr"
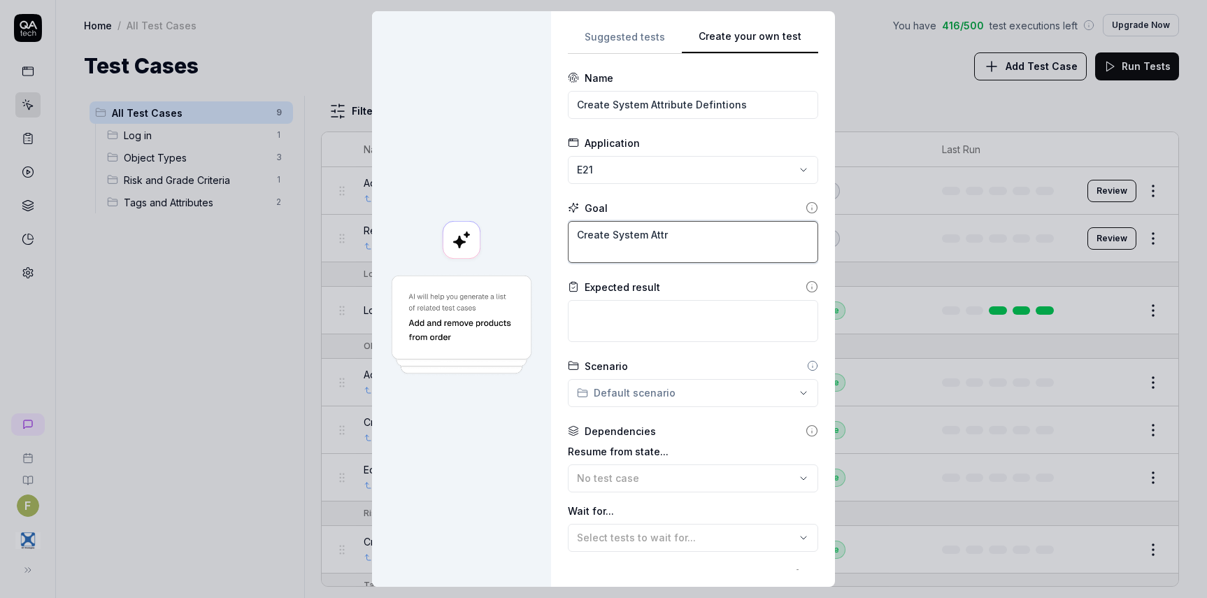
type textarea "*"
type textarea "Create System Attri"
type textarea "*"
type textarea "Create System Attrib"
type textarea "*"
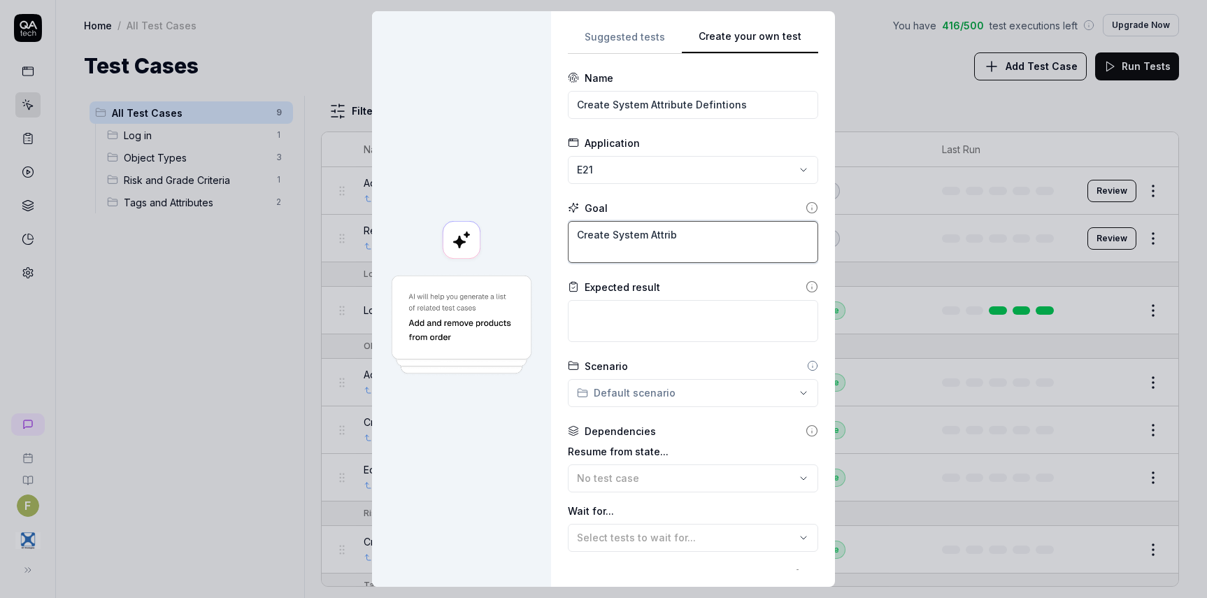
type textarea "Create System Attribu"
type textarea "*"
type textarea "Create System Attribut"
type textarea "*"
type textarea "Create System Attribute"
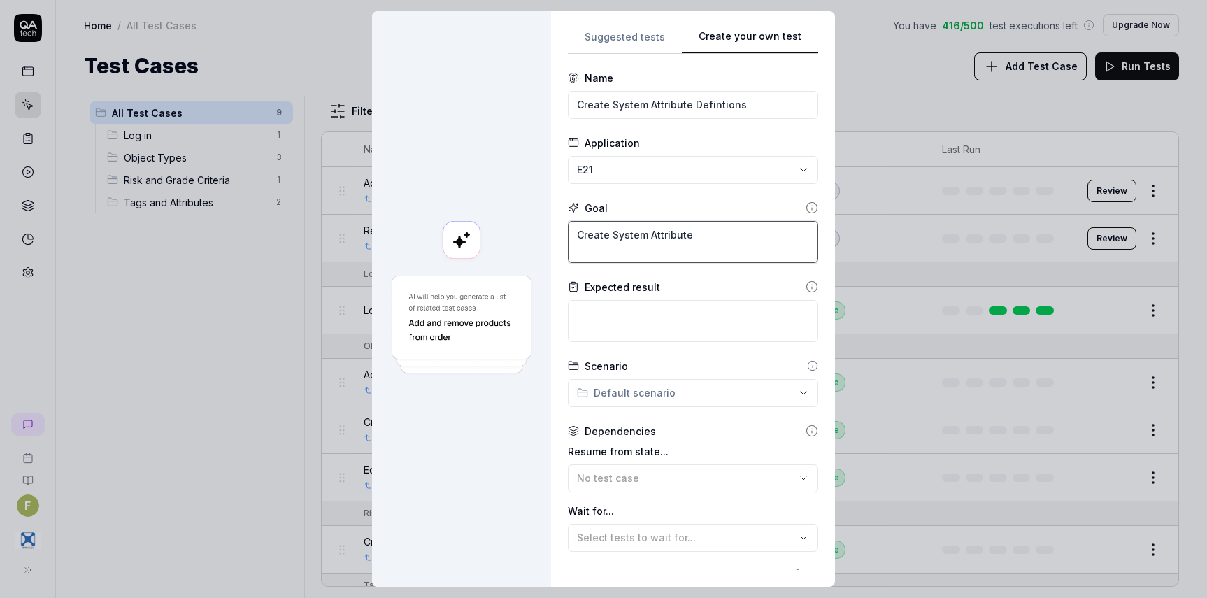
type textarea "*"
type textarea "Create System Attribute"
type textarea "*"
type textarea "Create System Attribute D"
type textarea "*"
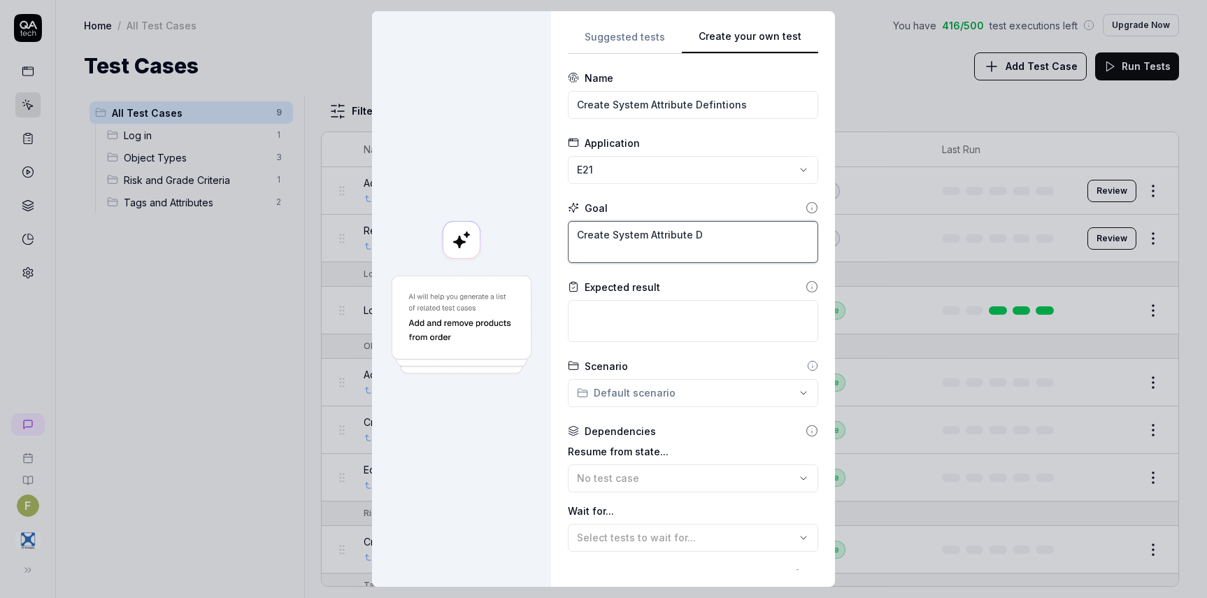
type textarea "Create System Attribute De"
type textarea "*"
type textarea "Create System Attribute Def"
type textarea "*"
type textarea "Create System Attribute Defi"
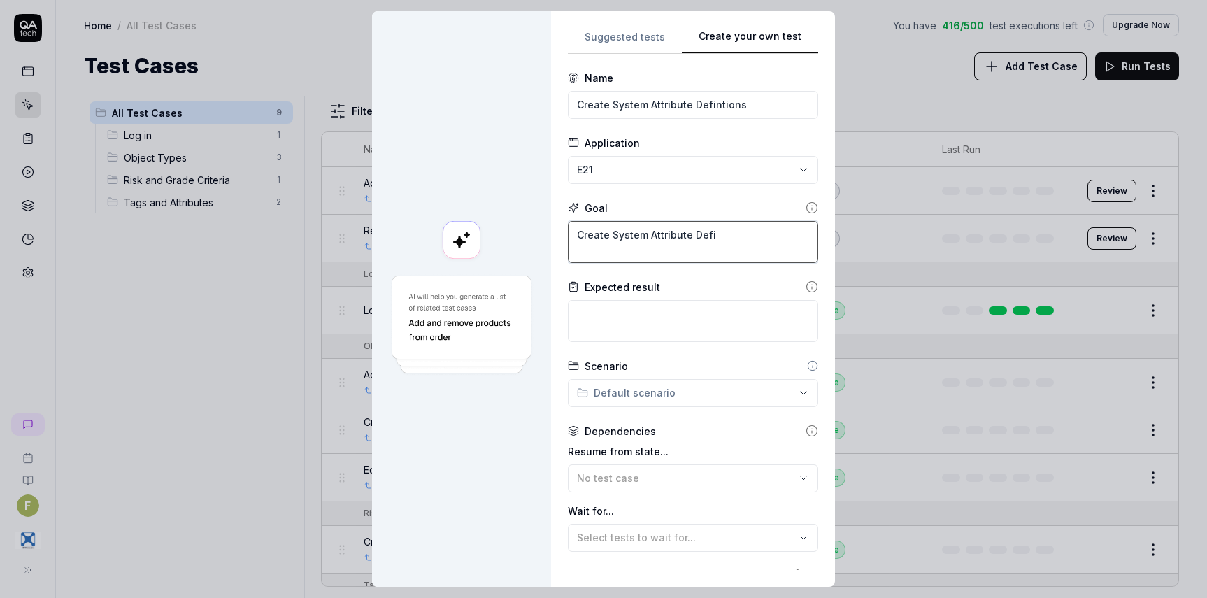
type textarea "*"
type textarea "Create System Attribute Defin"
type textarea "*"
type textarea "Create System Attribute Defint"
type textarea "*"
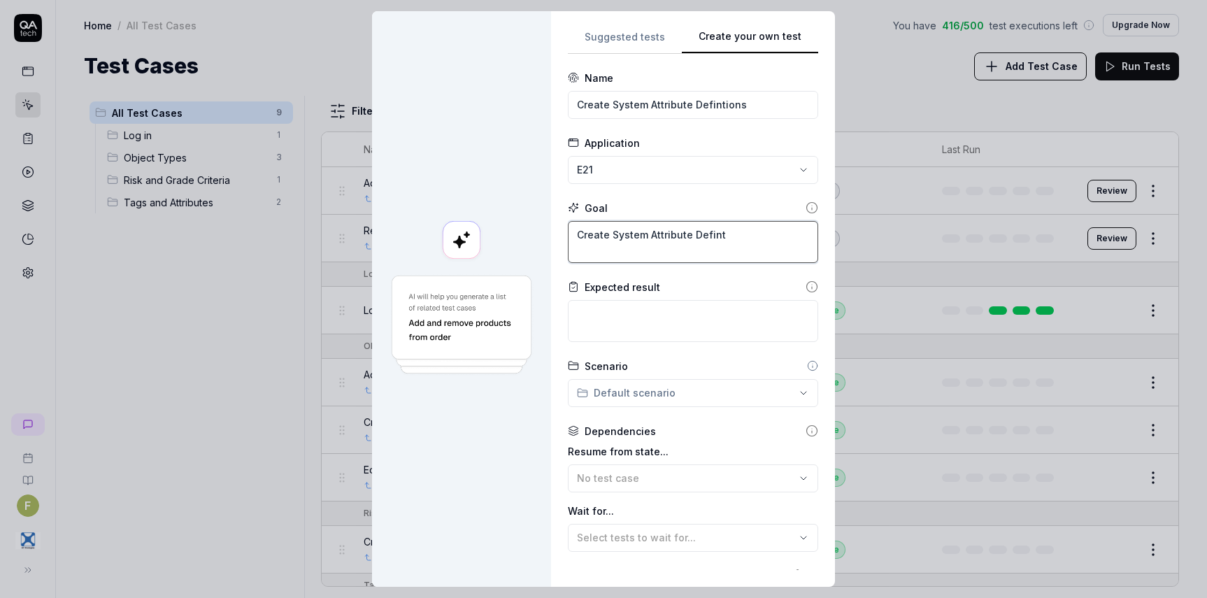
type textarea "Create System Attribute Definti"
type textarea "*"
type textarea "Create System Attribute Defintio"
type textarea "*"
type textarea "Create System Attribute Defintion"
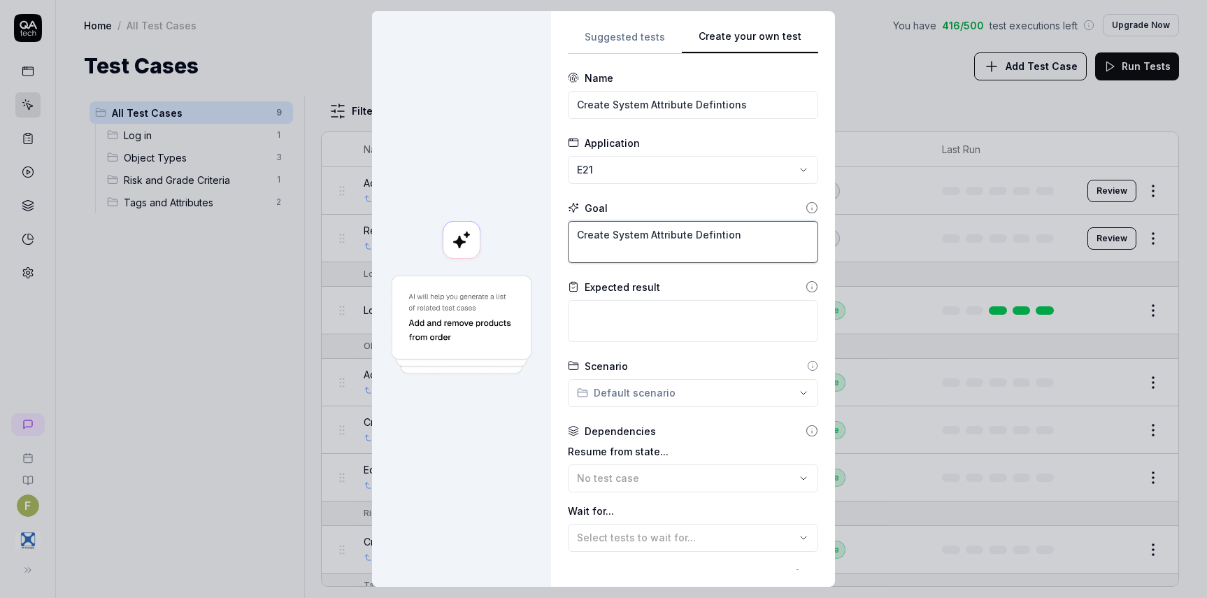
type textarea "*"
type textarea "Create System Attribute Defintions"
type textarea "*"
type textarea "Create System Attribute Defintions,"
type textarea "*"
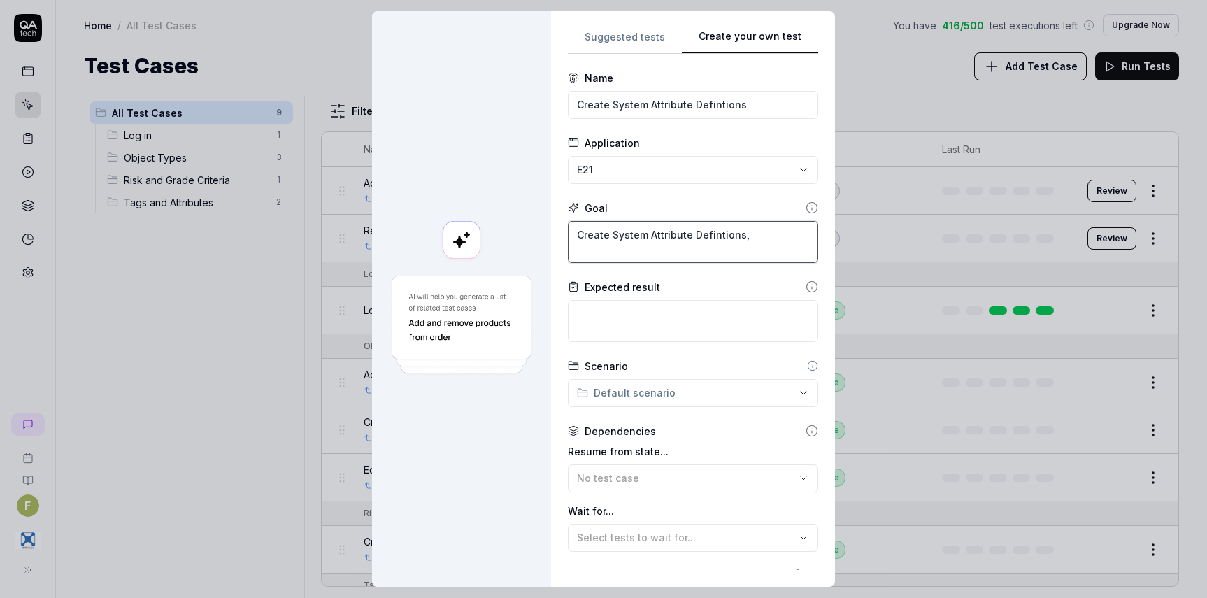
type textarea "Create System Attribute Defintions,"
type textarea "*"
type textarea "Create System Attribute Defintions, o"
type textarea "*"
type textarea "Create System Attribute Defintions, on"
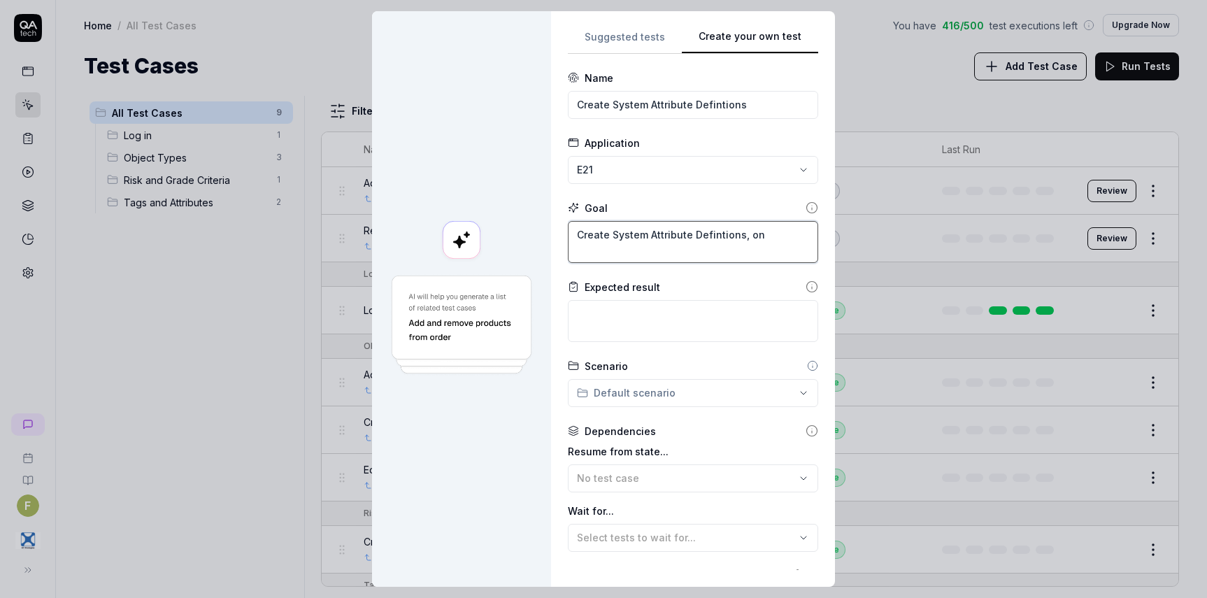
type textarea "*"
type textarea "Create System Attribute Defintions, one"
type textarea "*"
type textarea "Create System Attribute Defintions, one"
type textarea "*"
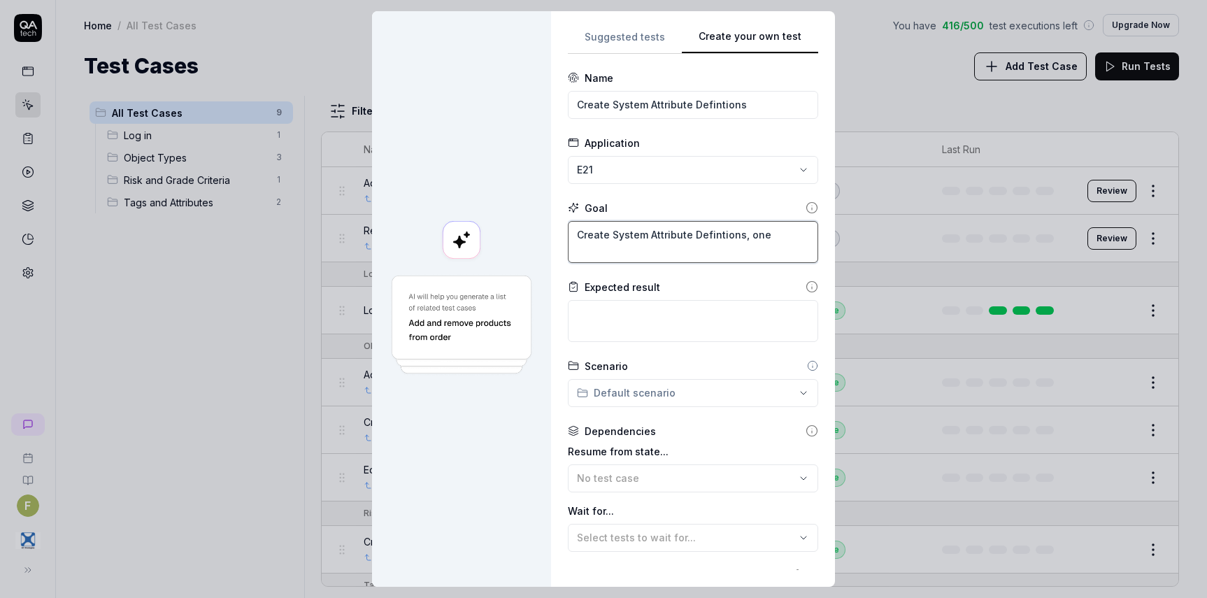
type textarea "Create System Attribute Defintions, one o"
type textarea "*"
type textarea "Create System Attribute Defintions, one of"
type textarea "*"
type textarea "Create System Attribute Defintions, one of"
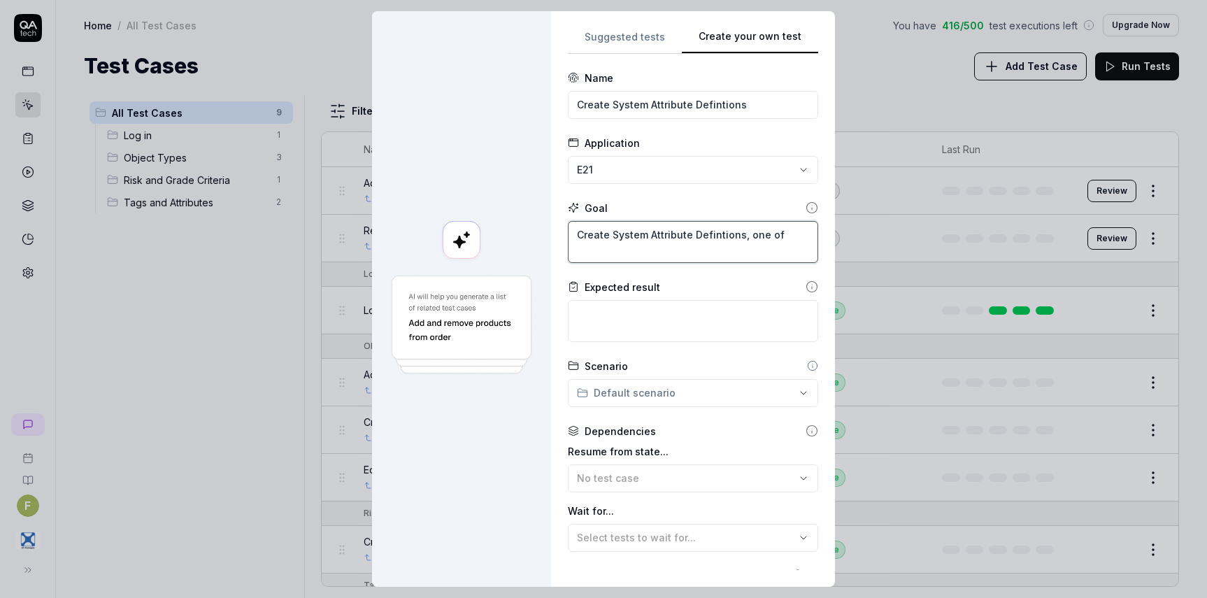
type textarea "*"
type textarea "Create System Attribute Defintions, one of e"
type textarea "*"
type textarea "Create System Attribute Defintions, one of ea"
type textarea "*"
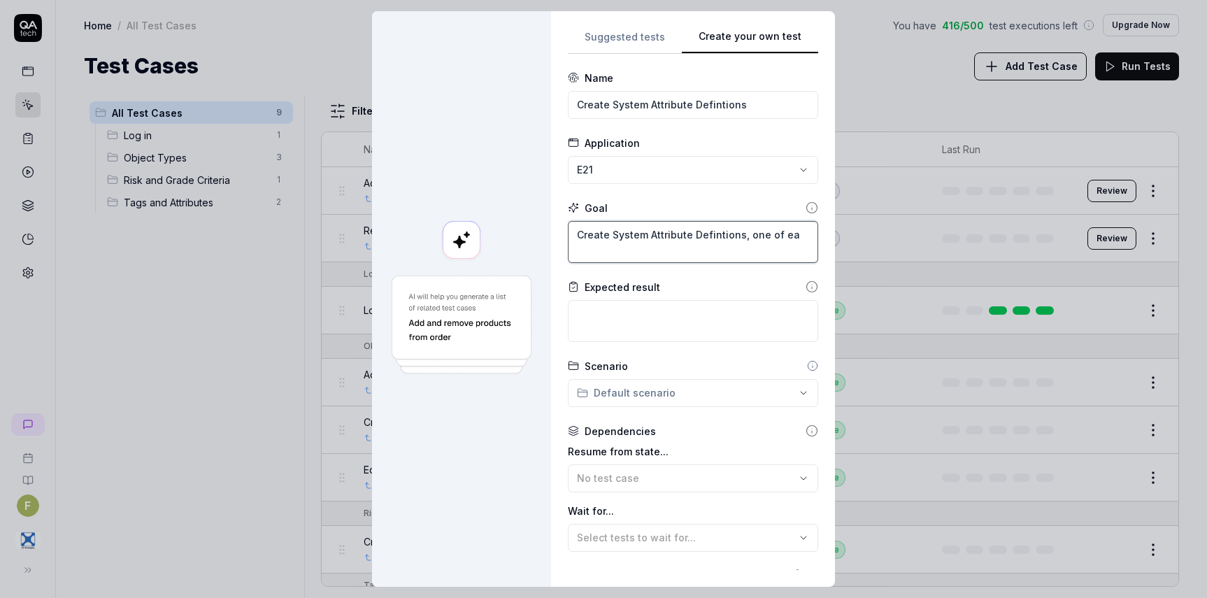
type textarea "Create System Attribute Defintions, one of eac"
type textarea "*"
type textarea "Create System Attribute Defintions, one of eacc"
type textarea "*"
type textarea "Create System Attribute Defintions, one of eac"
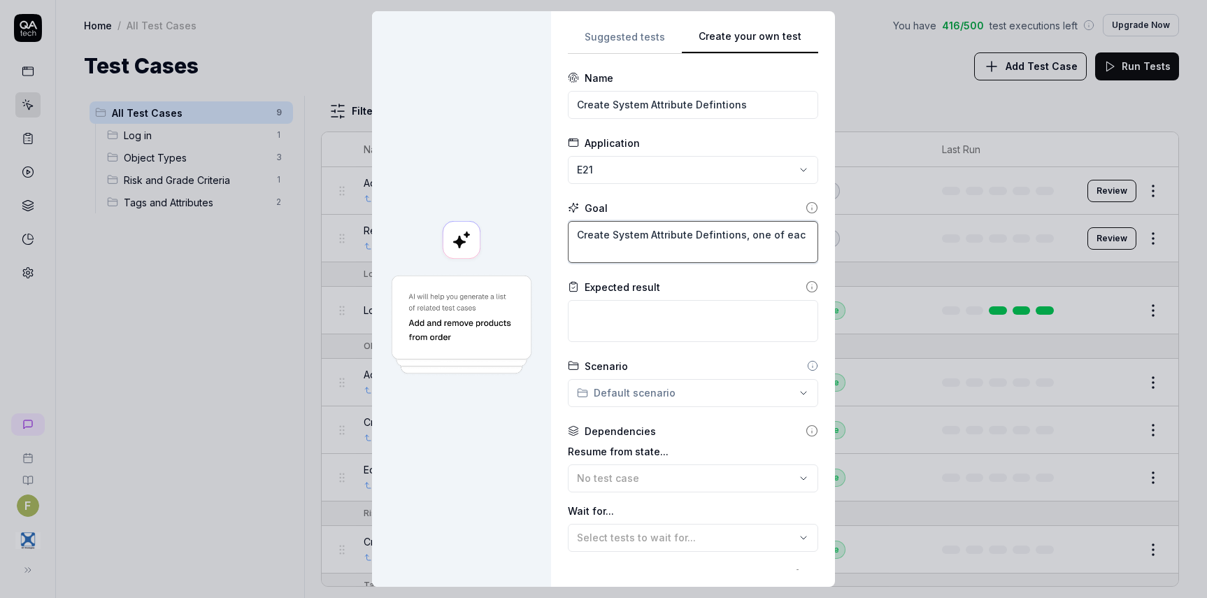
type textarea "*"
type textarea "Create System Attribute Defintions, one of eac"
type textarea "*"
type textarea "Create System Attribute Defintions, one of eac"
type textarea "*"
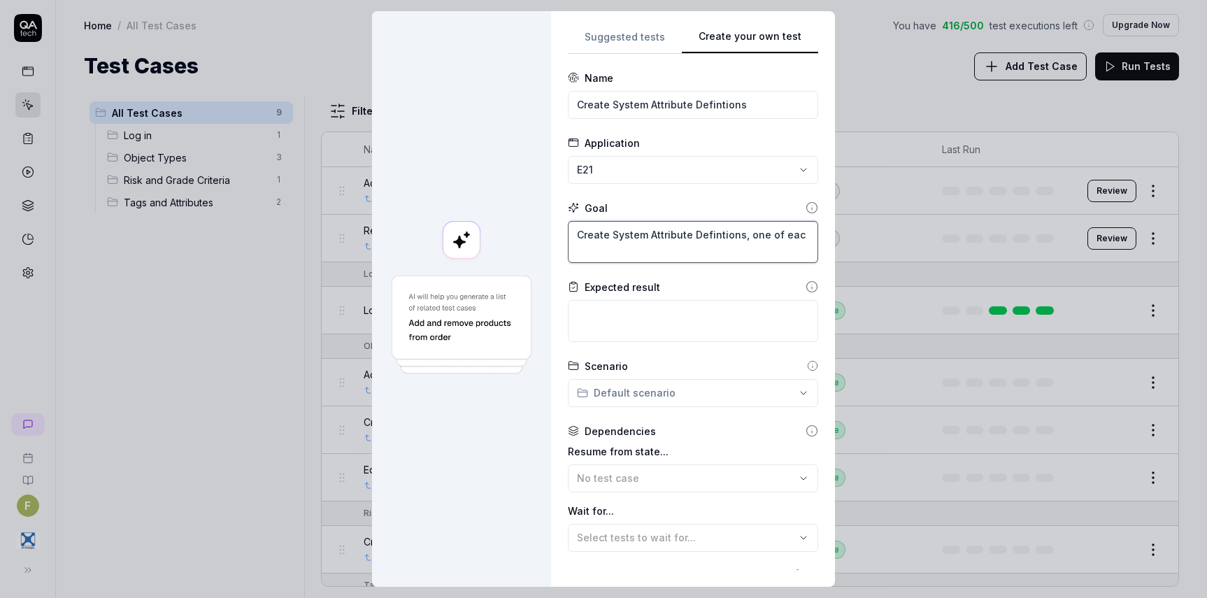
type textarea "Create System Attribute Defintions, one of each"
type textarea "*"
type textarea "Create System Attribute Defintions, one of each"
click at [673, 250] on textarea "Create System Attribute Defintions, one of each" at bounding box center [693, 242] width 250 height 42
type textarea "*"
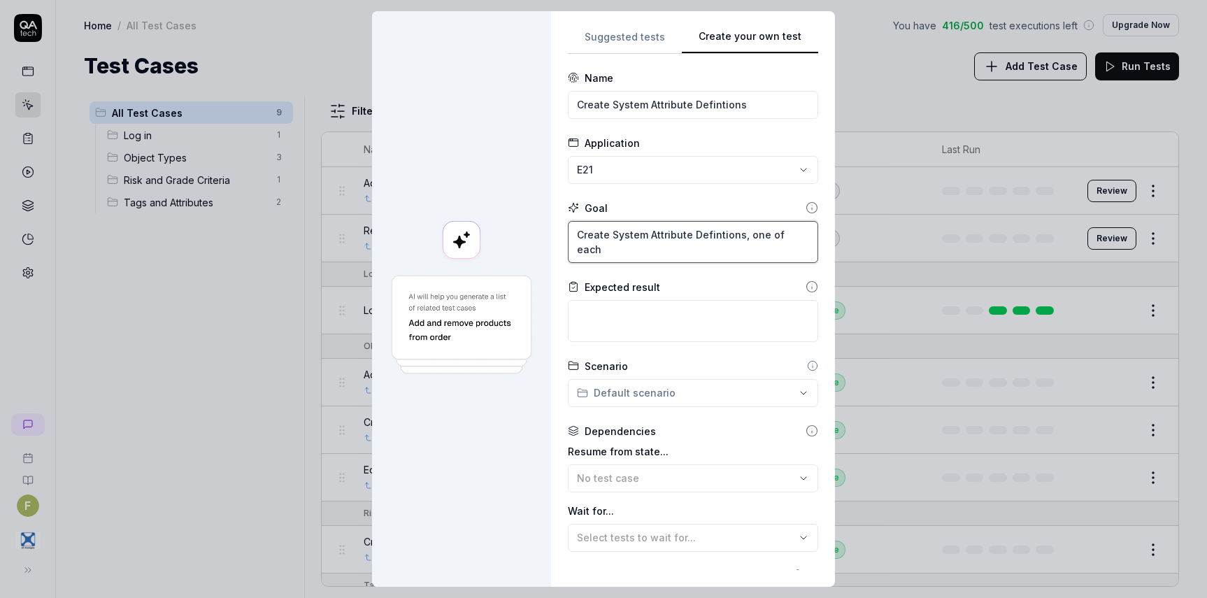
type textarea "Create System Attribute Defintions, one of each T"
type textarea "*"
type textarea "Create System Attribute Defintions, one of each Ty"
type textarea "*"
type textarea "Create System Attribute Defintions, one of each Typ"
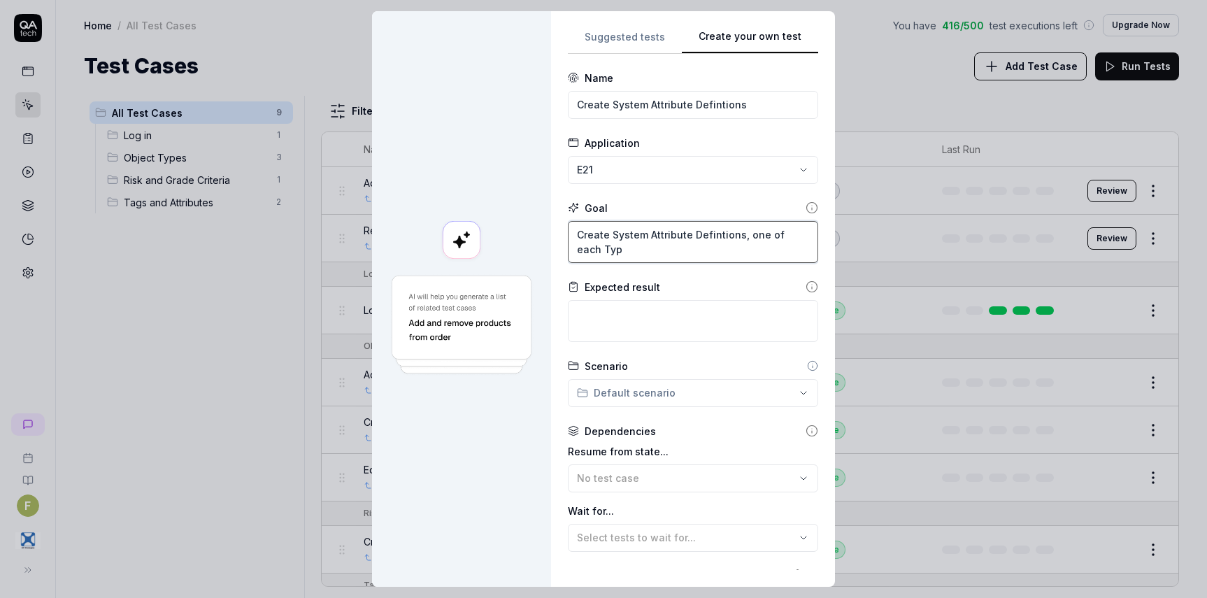
type textarea "*"
type textarea "Create System Attribute Defintions, one of each Type"
click at [664, 315] on textarea at bounding box center [693, 321] width 250 height 42
type textarea "*"
type textarea "E"
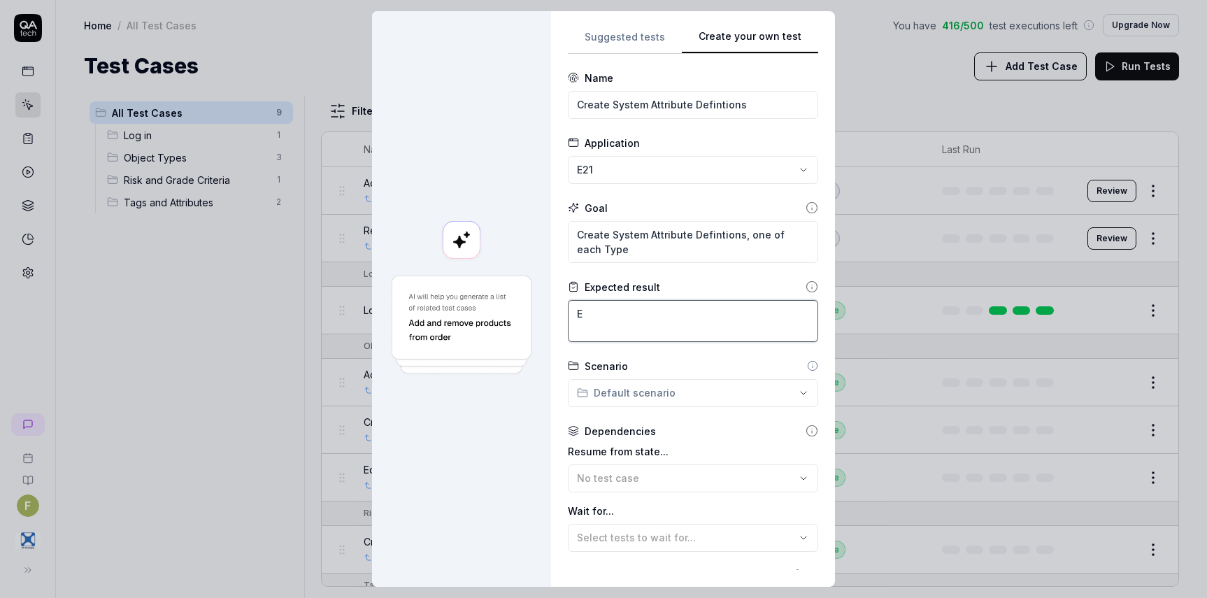
type textarea "*"
type textarea "Ea"
type textarea "*"
type textarea "Eac"
type textarea "*"
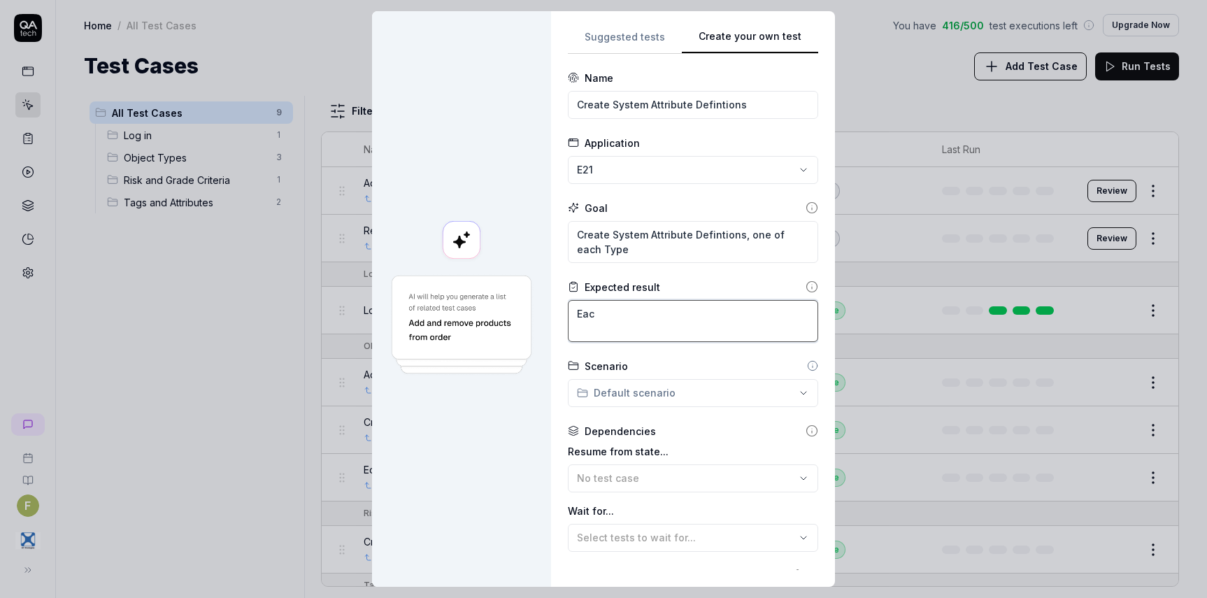
type textarea "Each"
type textarea "*"
type textarea "Each"
type textarea "*"
type textarea "Each t"
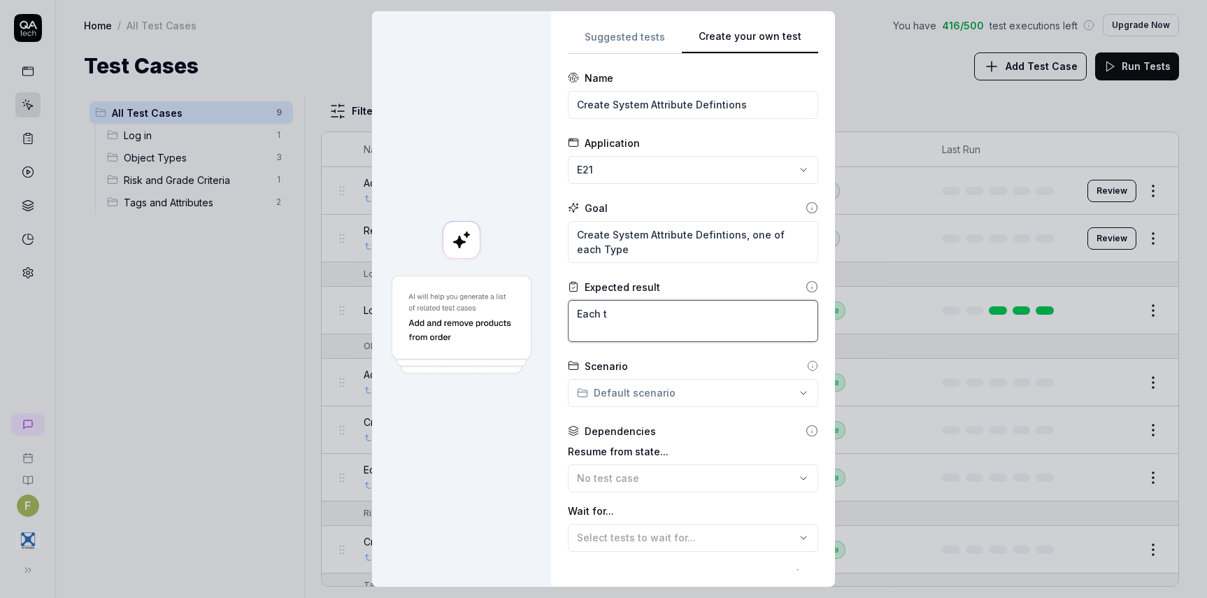
type textarea "*"
type textarea "Each ty"
type textarea "*"
type textarea "Each typ"
type textarea "*"
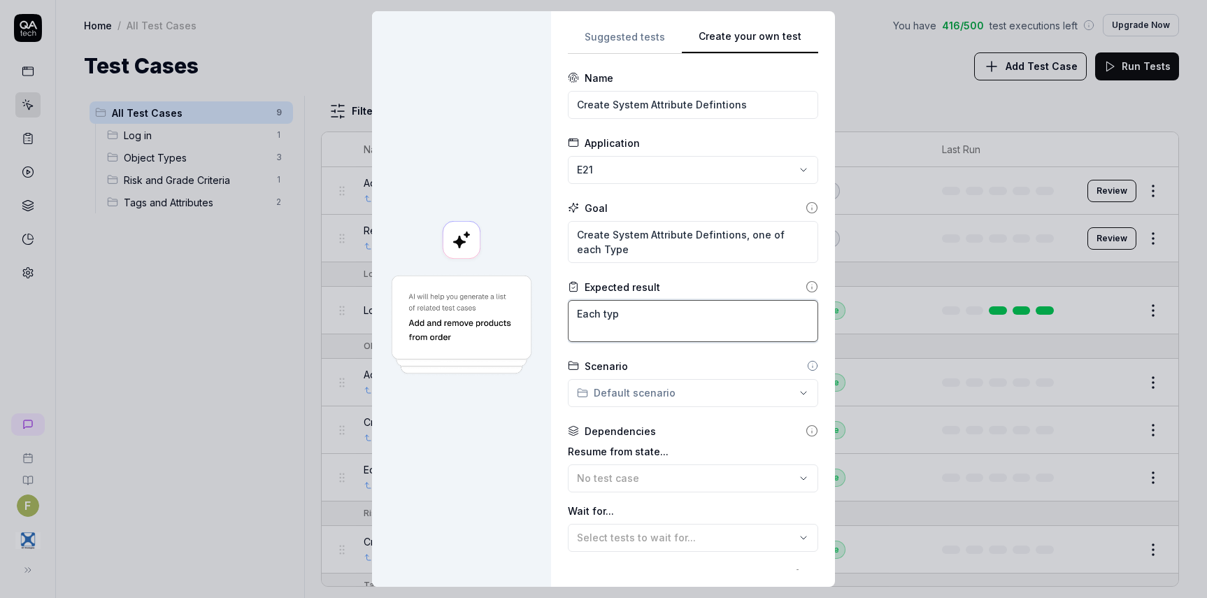
type textarea "Each type"
type textarea "*"
type textarea "Each type"
type textarea "*"
type textarea "Each type i"
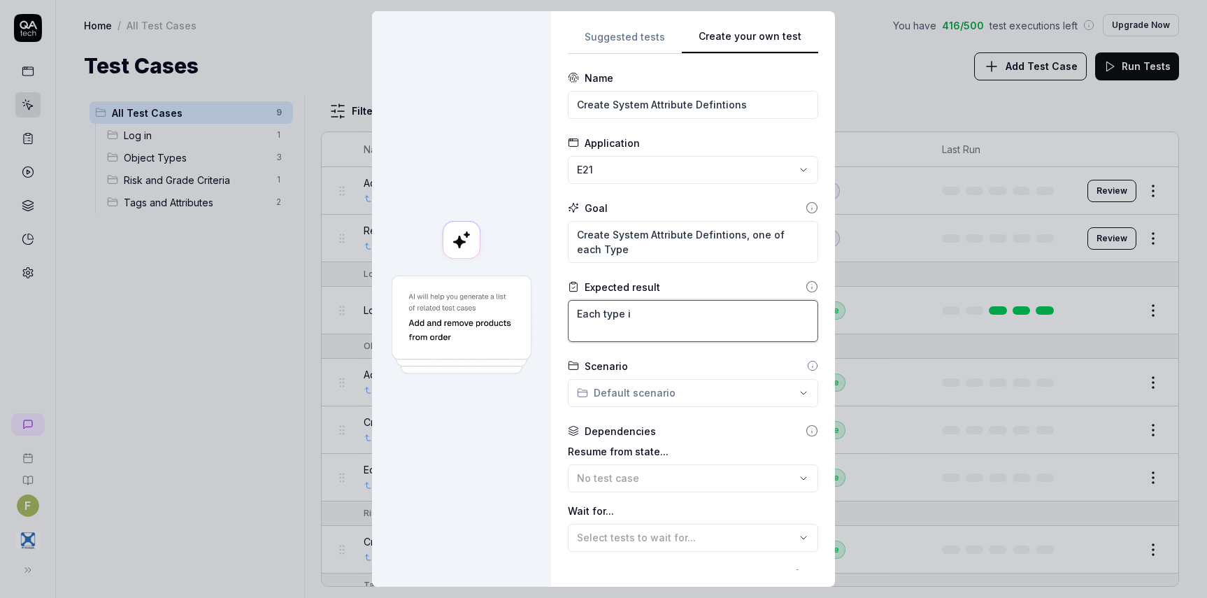
type textarea "*"
type textarea "Each type is"
type textarea "*"
type textarea "Each type is"
type textarea "*"
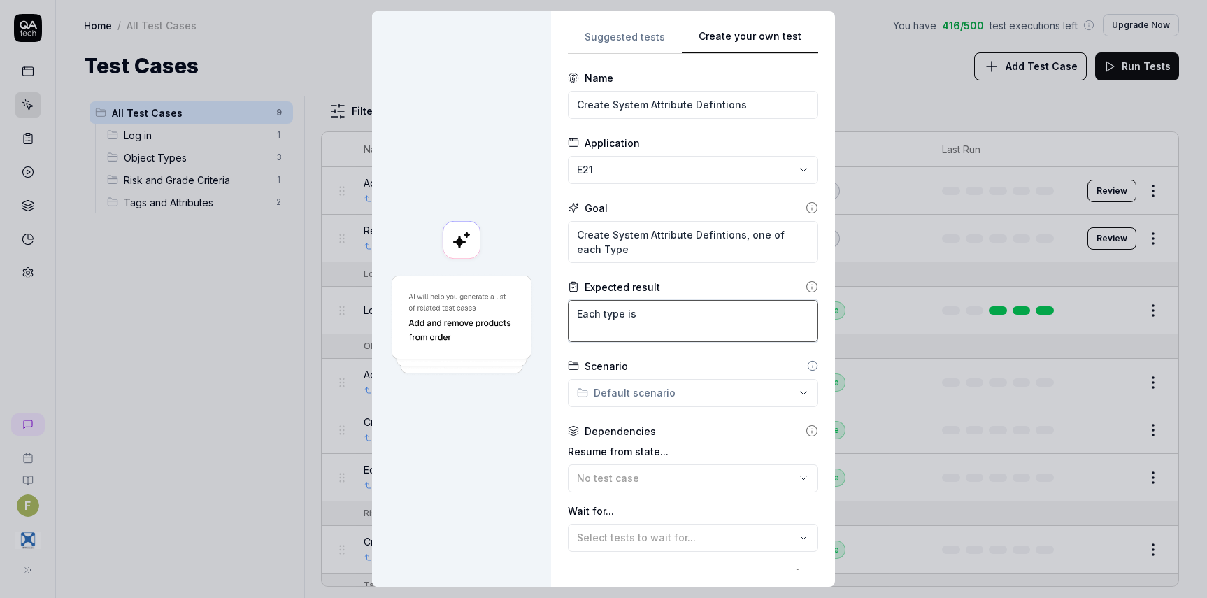
type textarea "Each type is s"
type textarea "*"
type textarea "Each type is su"
type textarea "*"
type textarea "Each type is suc"
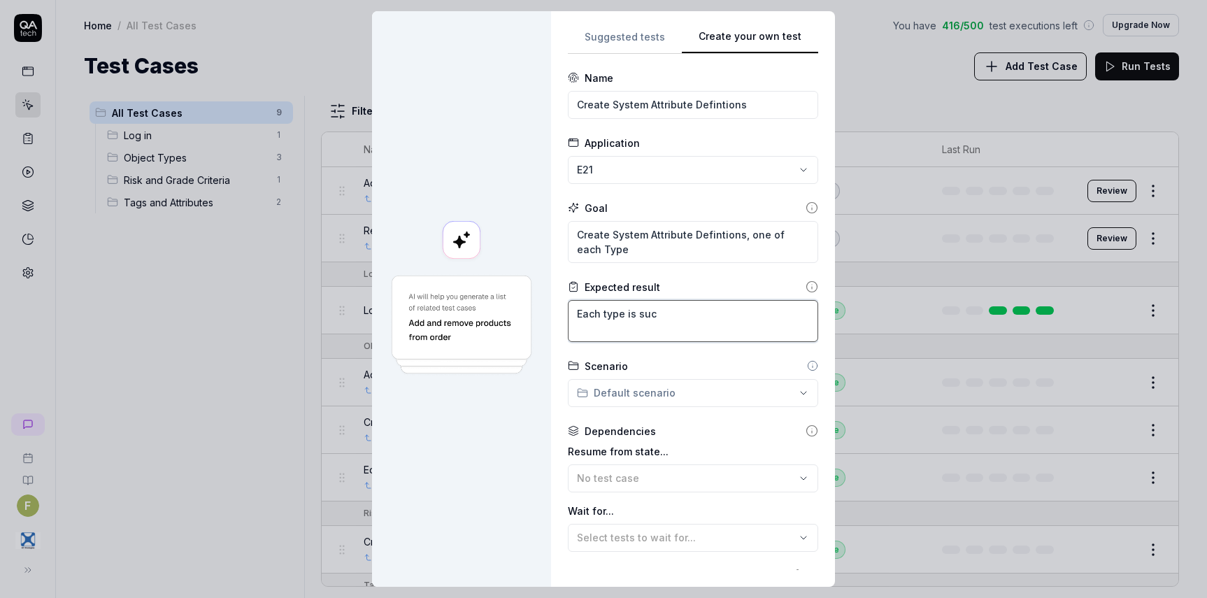
type textarea "*"
type textarea "Each type is succ"
type textarea "*"
type textarea "Each type is succe"
type textarea "*"
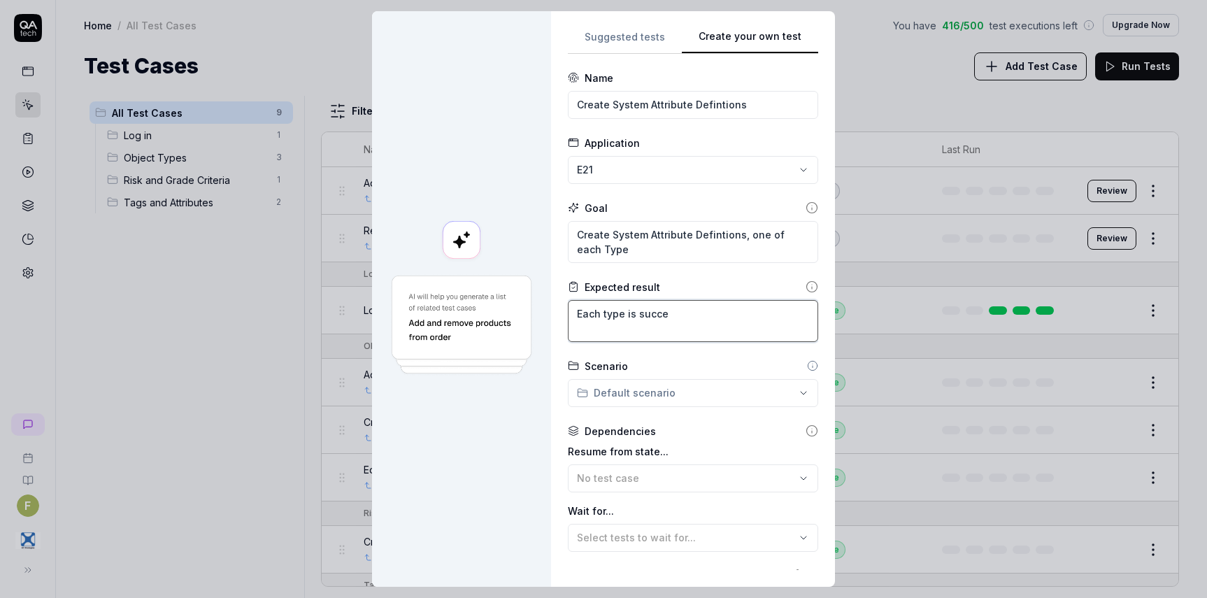
type textarea "Each type is succes"
type textarea "*"
type textarea "Each type is success"
type textarea "*"
type textarea "Each type is successf"
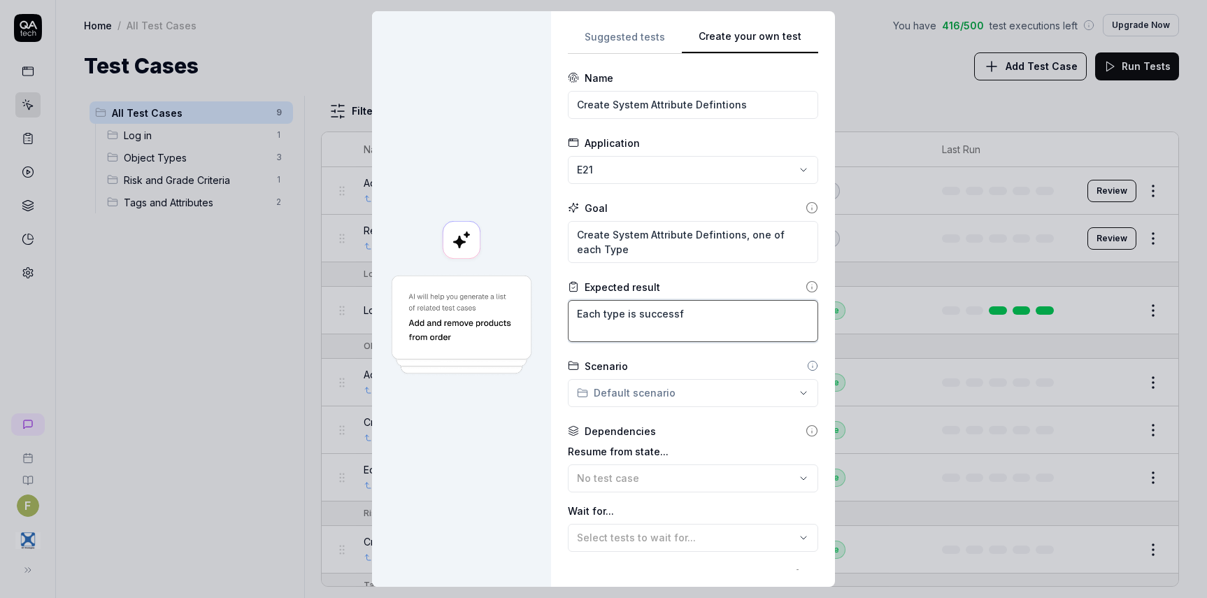
type textarea "*"
type textarea "Each type is successfu"
type textarea "*"
type textarea "Each type is successful"
type textarea "*"
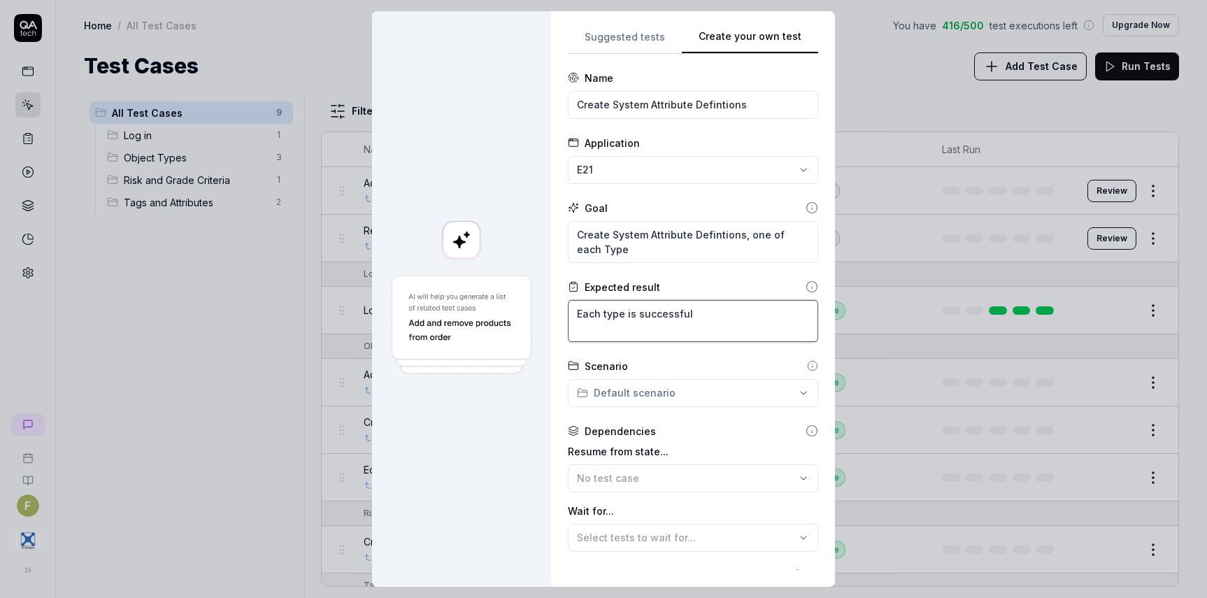
type textarea "Each type is successfull"
type textarea "*"
type textarea "Each type is successfully"
type textarea "*"
type textarea "Each type is successfully"
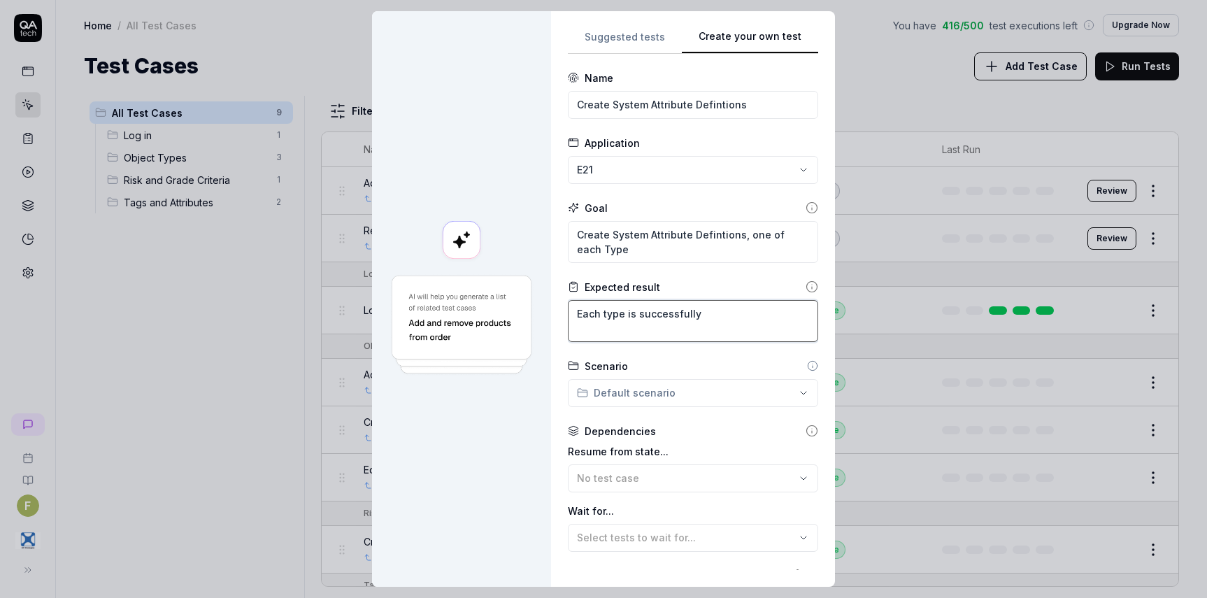
type textarea "*"
type textarea "Each type is successfully c"
type textarea "*"
type textarea "Each type is successfully cr"
type textarea "*"
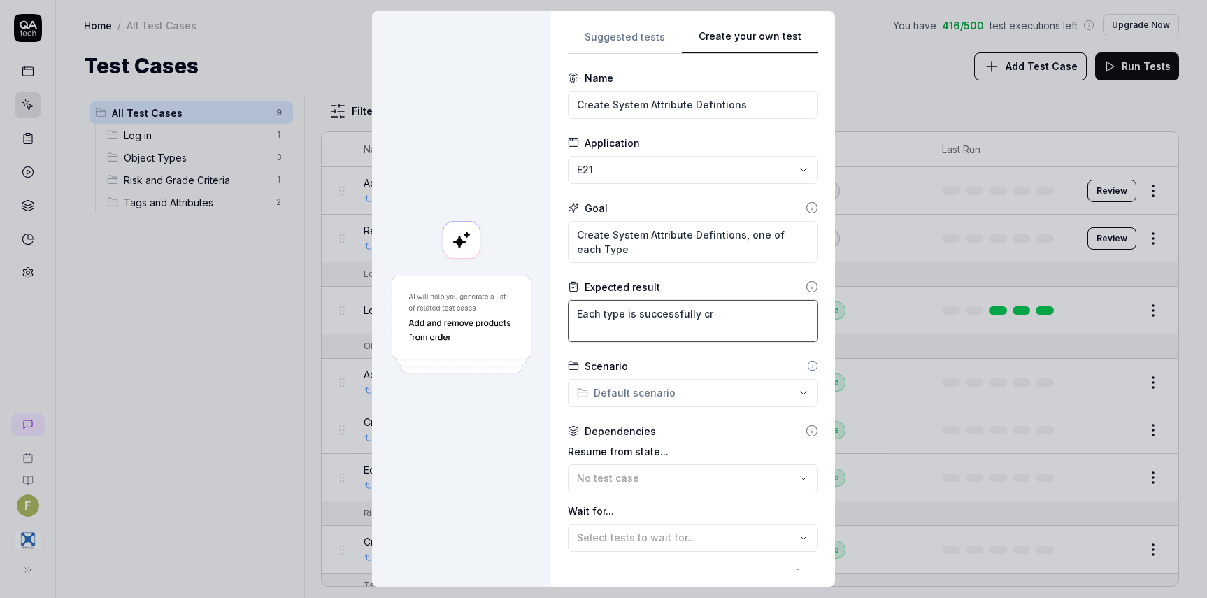
type textarea "Each type is successfully cre"
type textarea "*"
type textarea "Each type is successfully crea"
type textarea "*"
type textarea "Each type is successfully creat"
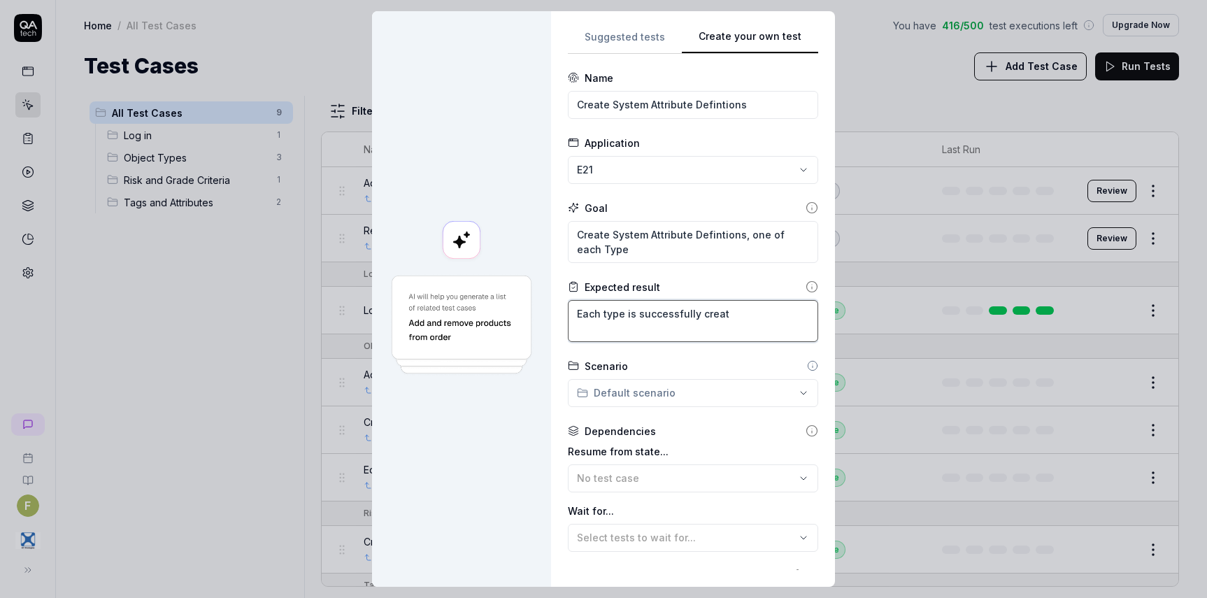
type textarea "*"
type textarea "Each type is successfully create"
type textarea "*"
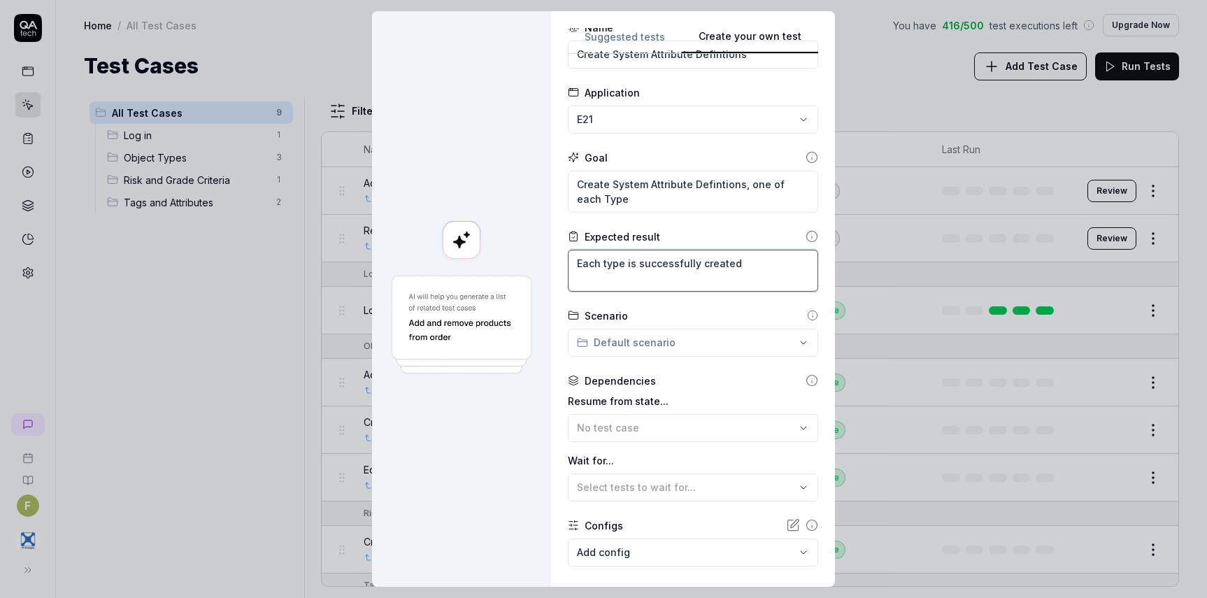
scroll to position [125, 0]
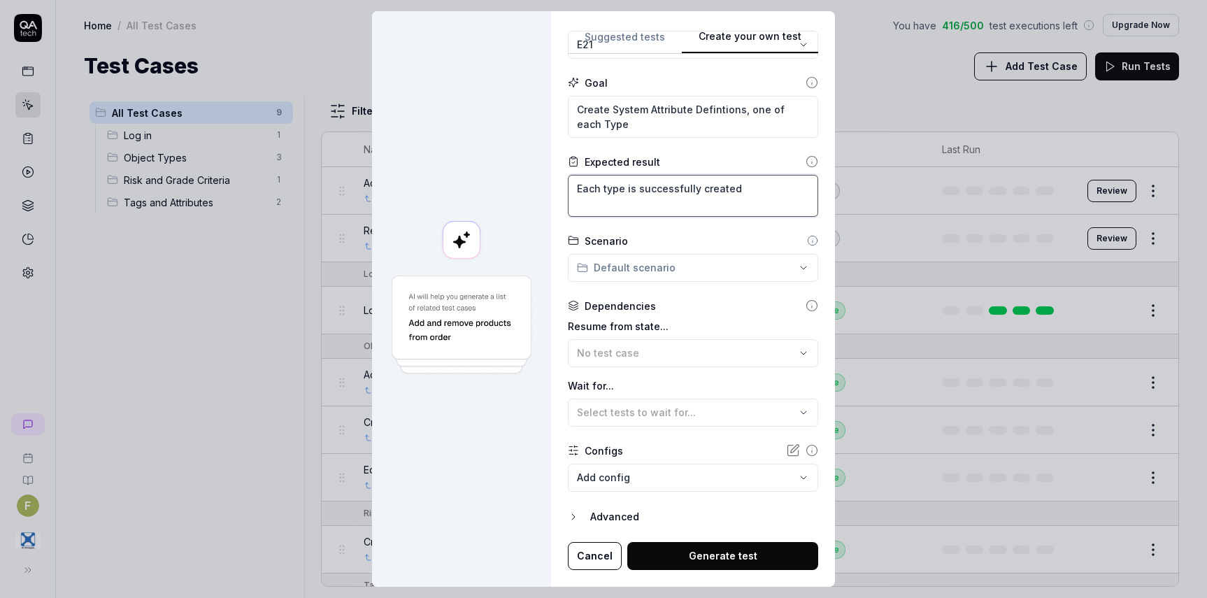
type textarea "Each type is successfully created"
click at [658, 353] on div "No test case" at bounding box center [686, 352] width 218 height 15
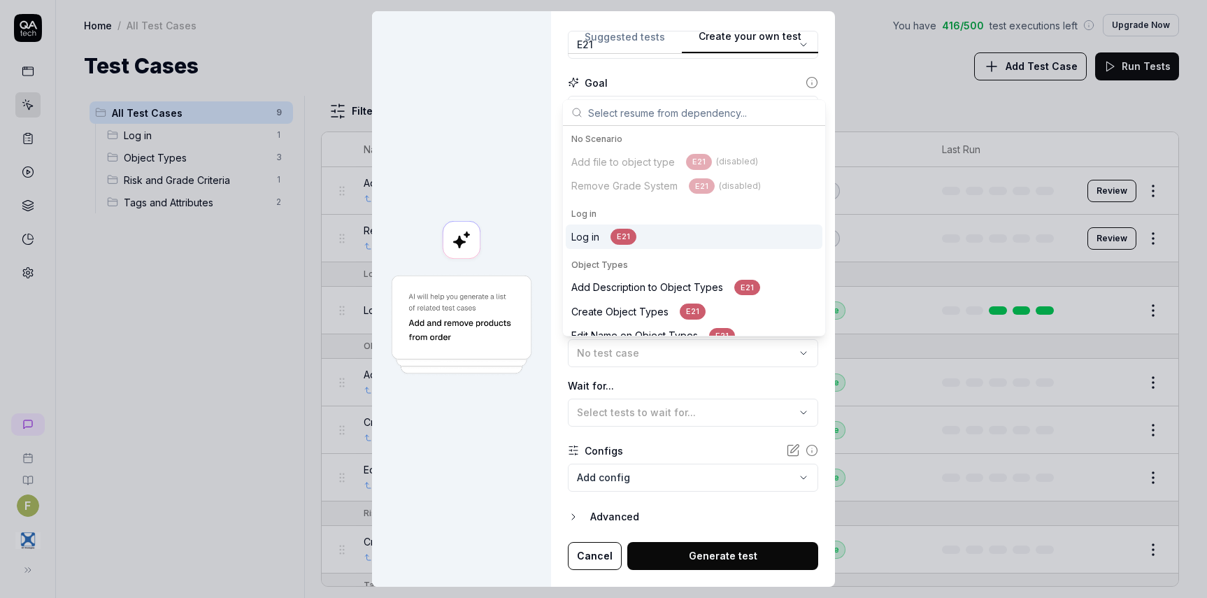
click at [648, 238] on div "Log in E21" at bounding box center [694, 236] width 257 height 24
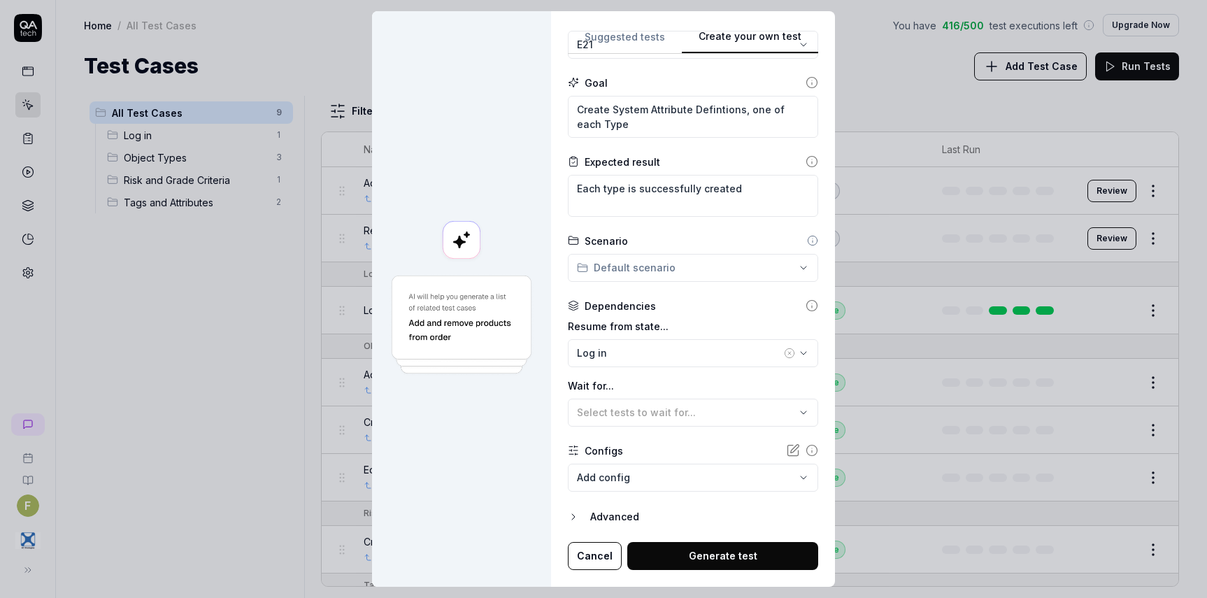
drag, startPoint x: 439, startPoint y: 515, endPoint x: 673, endPoint y: 528, distance: 234.6
click at [460, 513] on div at bounding box center [461, 298] width 179 height 575
click at [704, 561] on button "Generate test" at bounding box center [722, 556] width 191 height 28
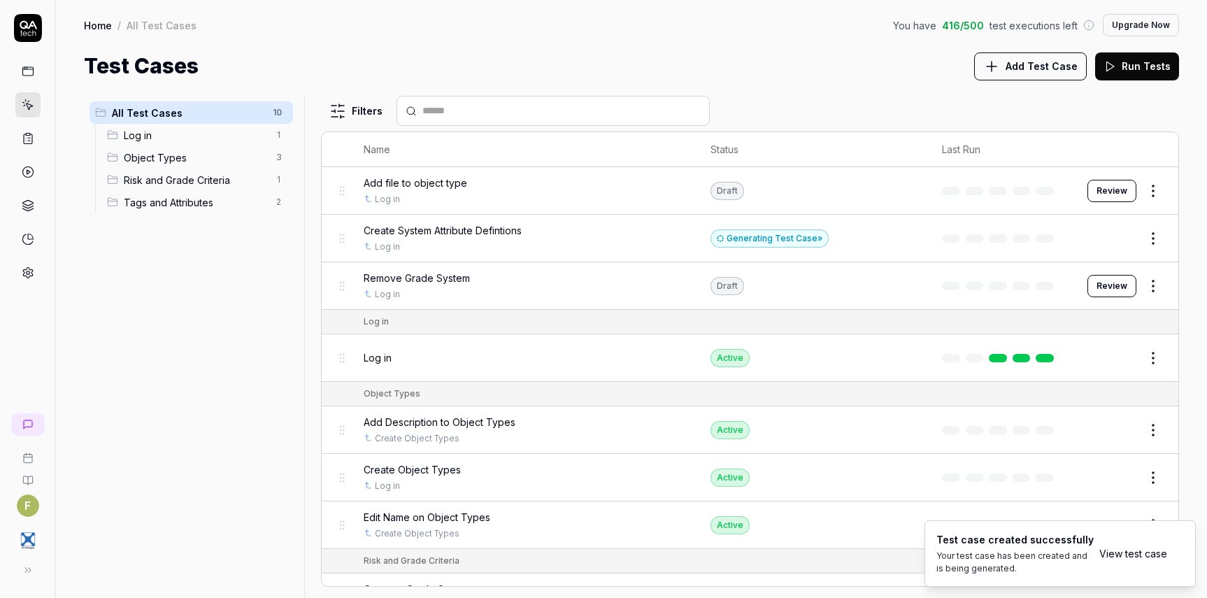
click at [1151, 554] on link "View test case" at bounding box center [1133, 553] width 68 height 15
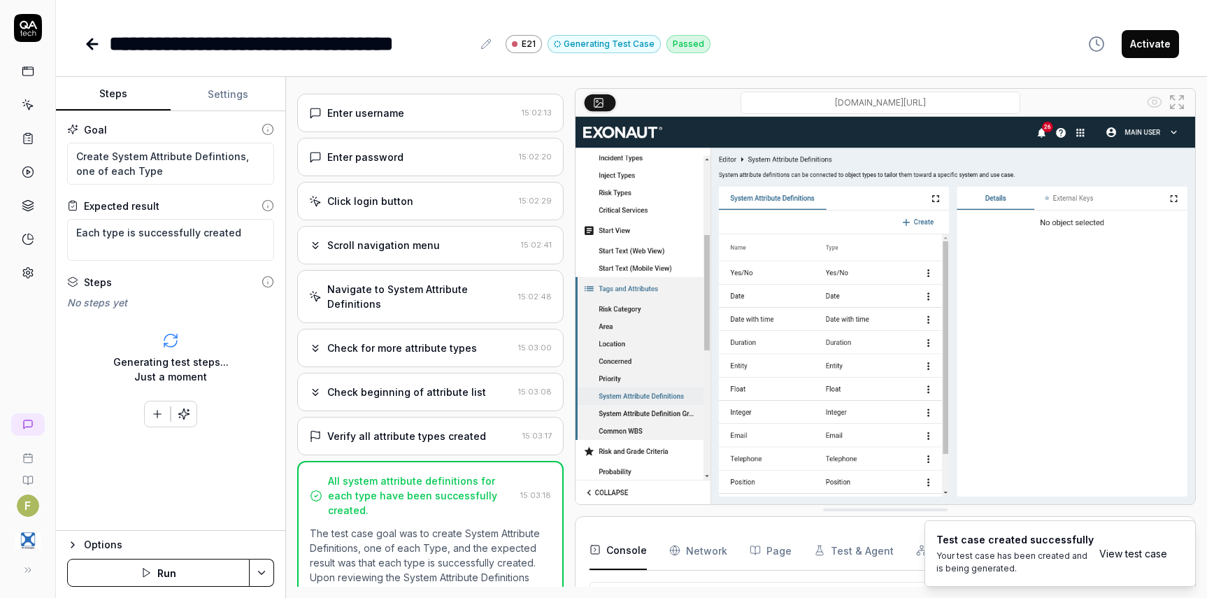
scroll to position [217, 0]
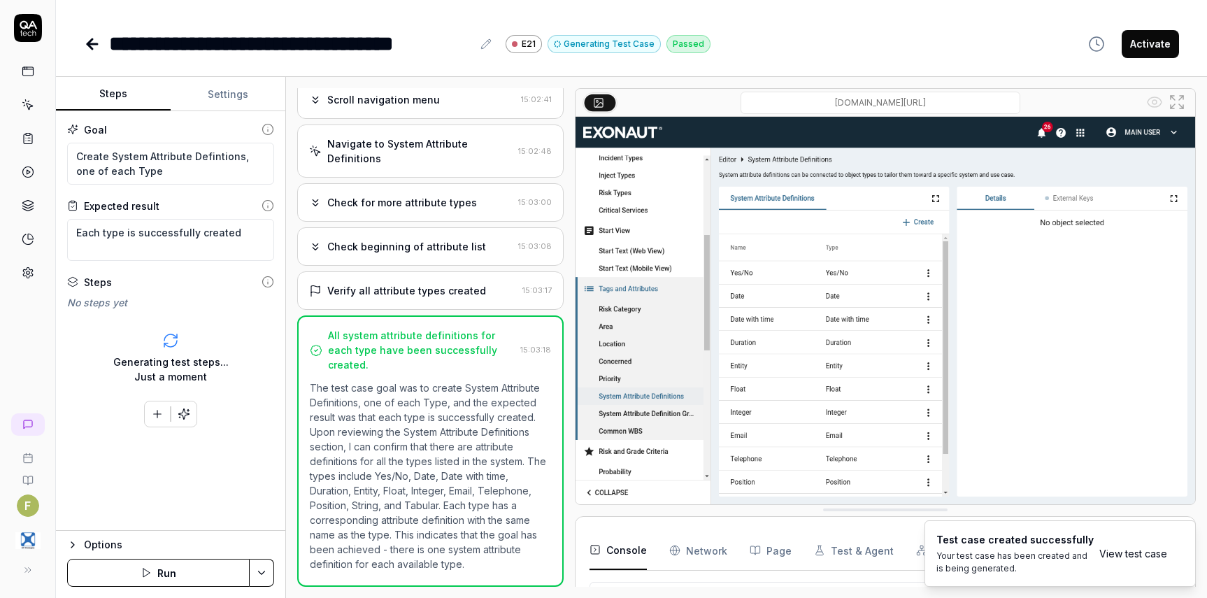
type textarea "*"
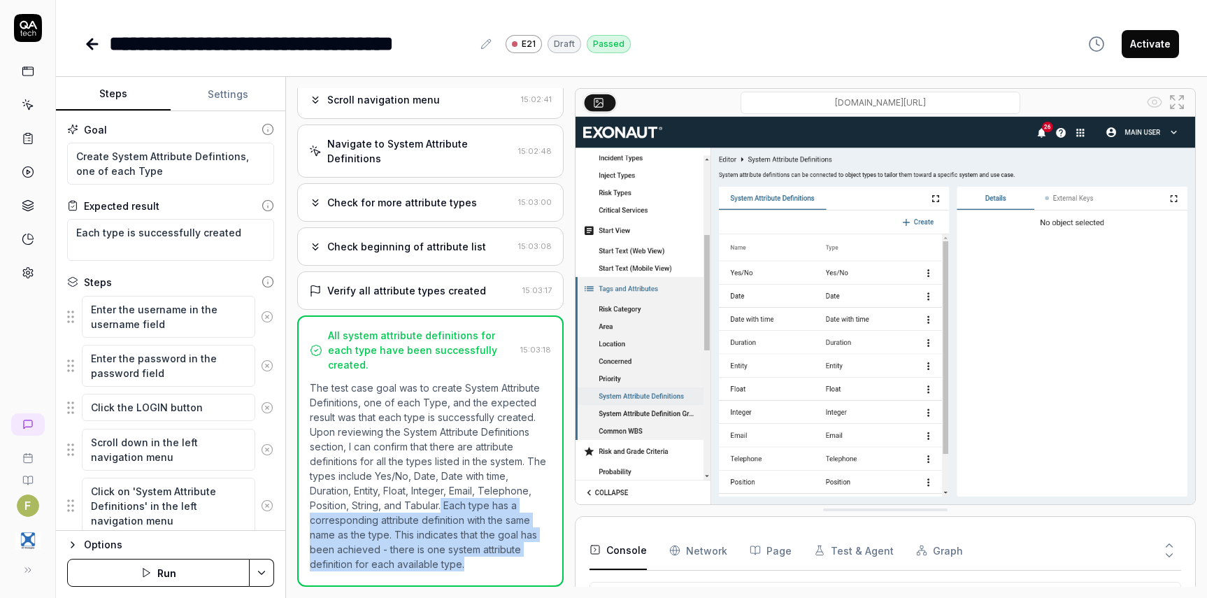
drag, startPoint x: 443, startPoint y: 503, endPoint x: 528, endPoint y: 577, distance: 112.5
click at [528, 577] on div "All system attribute definitions for each type have been successfully created. …" at bounding box center [430, 450] width 266 height 271
click at [505, 564] on p "The test case goal was to create System Attribute Definitions, one of each Type…" at bounding box center [430, 475] width 241 height 191
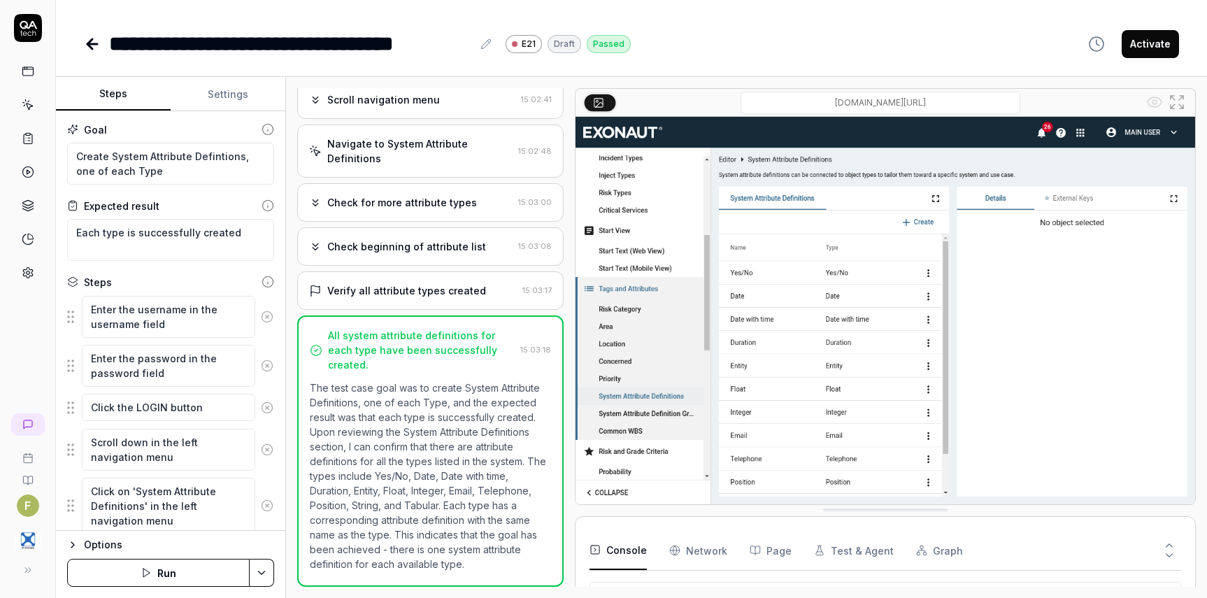
click at [84, 38] on icon at bounding box center [92, 44] width 17 height 17
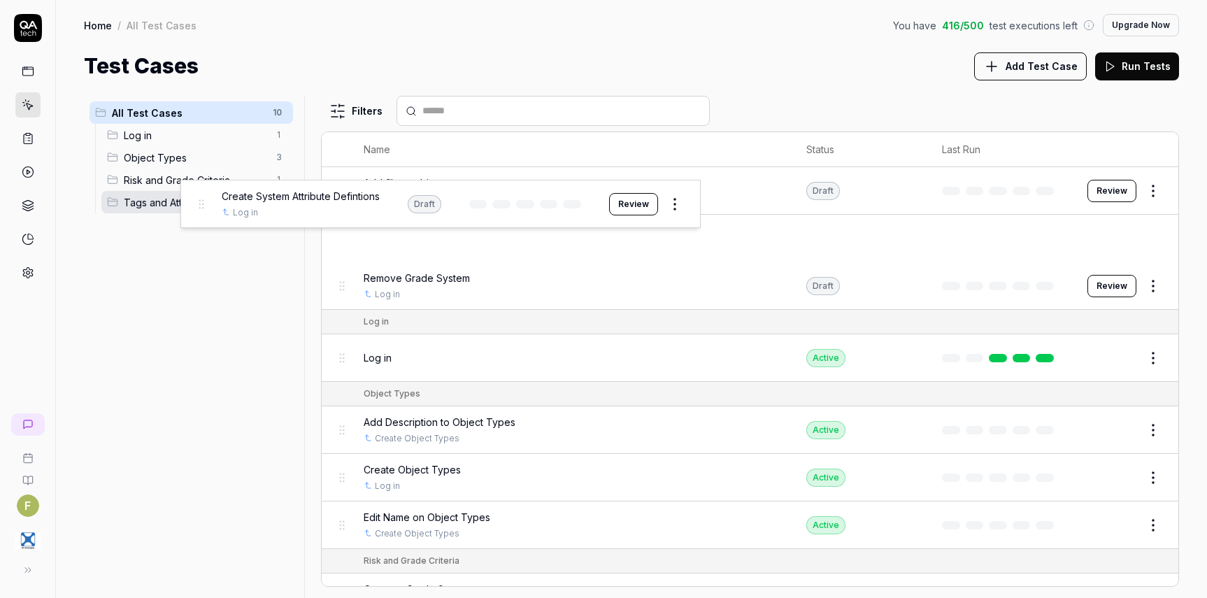
drag, startPoint x: 340, startPoint y: 245, endPoint x: 199, endPoint y: 210, distance: 145.5
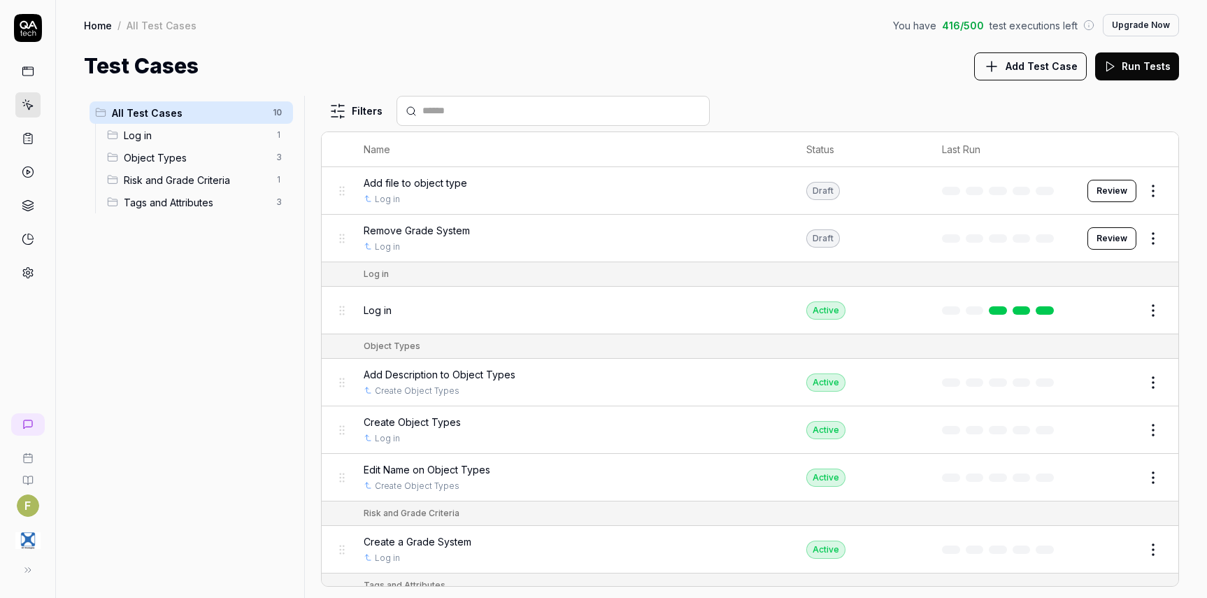
click at [1043, 62] on span "Add Test Case" at bounding box center [1041, 66] width 72 height 15
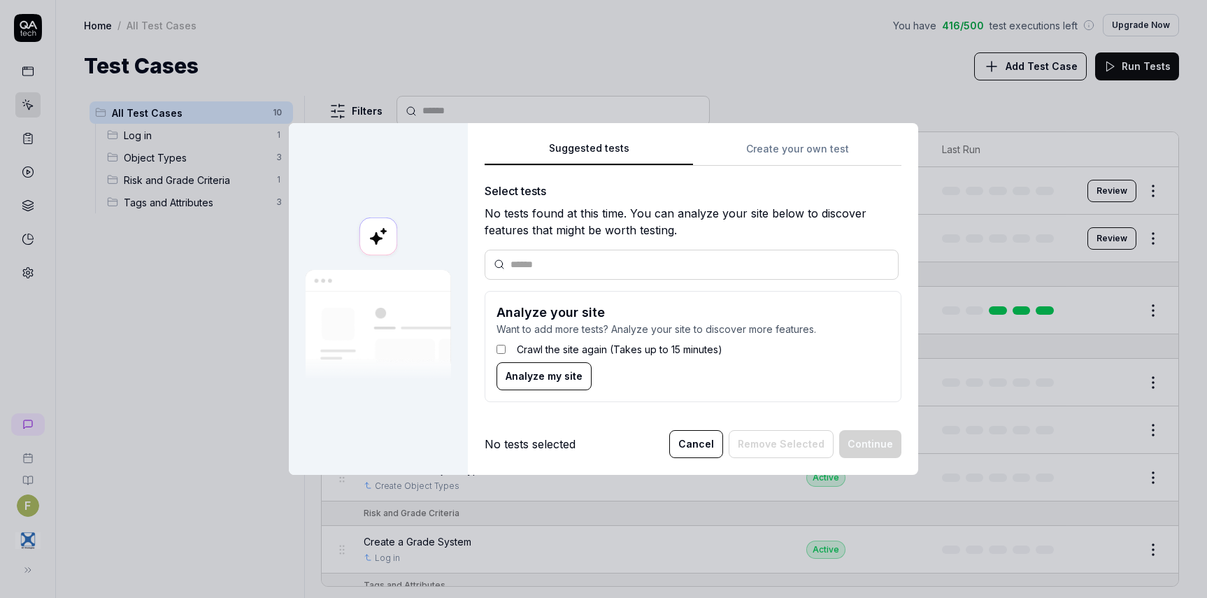
click at [331, 433] on div at bounding box center [378, 299] width 179 height 352
click at [765, 148] on div "Suggested tests Create your own test Select tests No tests found at this time. …" at bounding box center [693, 276] width 417 height 273
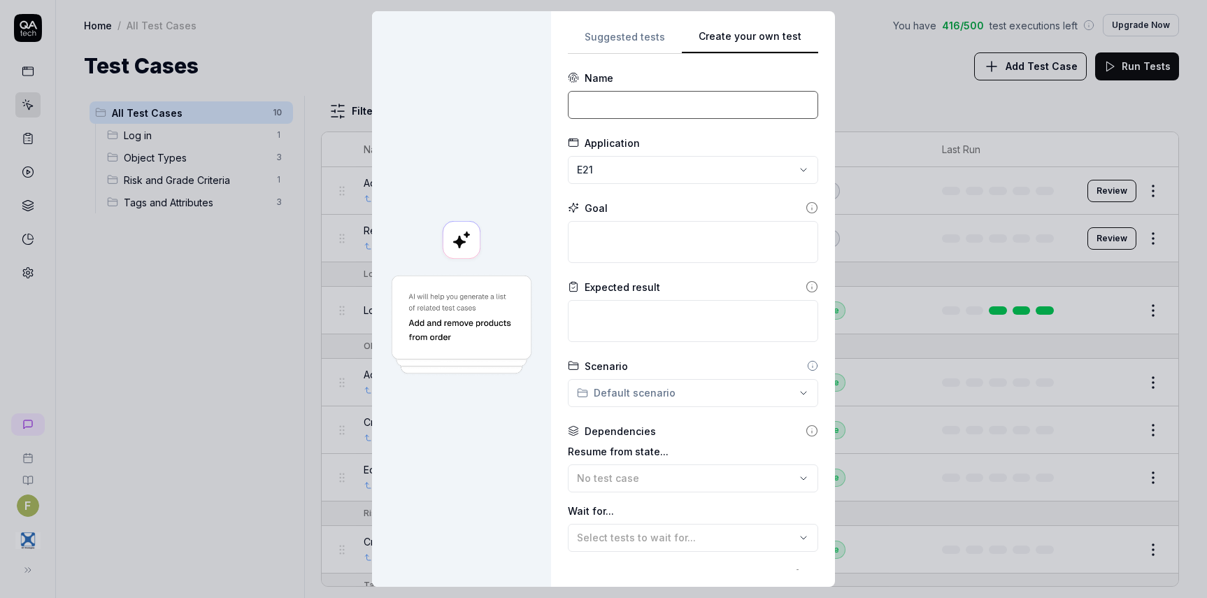
click at [623, 95] on input at bounding box center [693, 105] width 250 height 28
type input "Create System Attribute Definition Group"
click at [611, 252] on textarea at bounding box center [693, 242] width 250 height 42
type textarea "*"
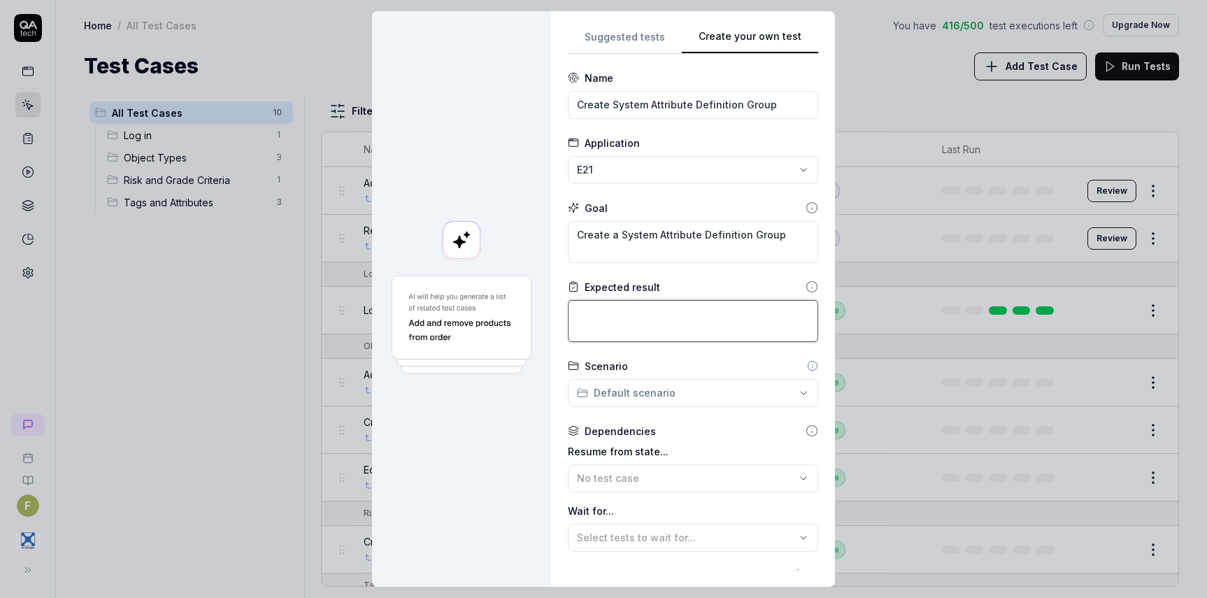
click at [677, 313] on textarea at bounding box center [693, 321] width 250 height 42
drag, startPoint x: 615, startPoint y: 235, endPoint x: 787, endPoint y: 239, distance: 172.7
click at [787, 237] on textarea "Create a System Attribute Definition Group" at bounding box center [693, 242] width 250 height 42
click at [640, 308] on textarea "The" at bounding box center [693, 321] width 250 height 42
paste textarea "System Attribute Definition Group"
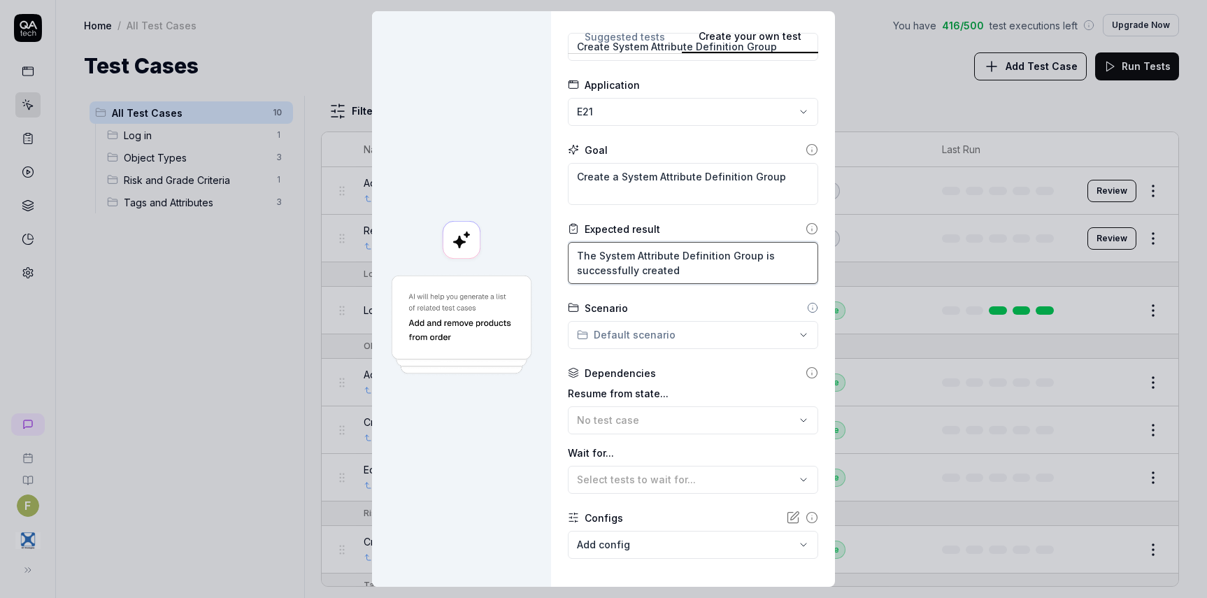
scroll to position [125, 0]
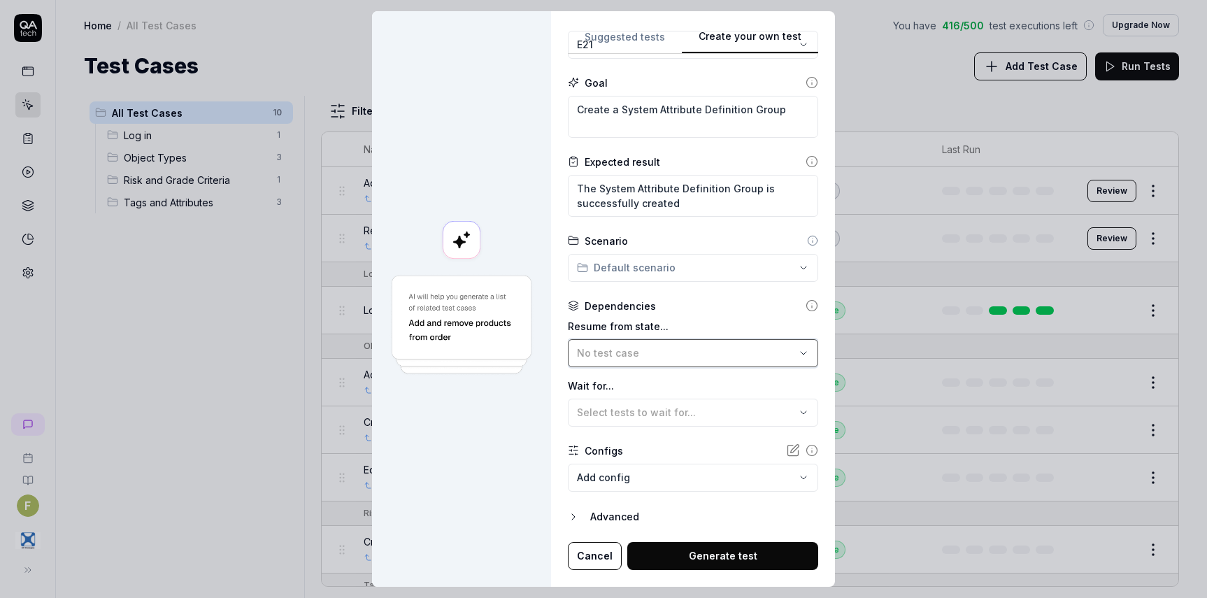
click at [663, 345] on div "No test case" at bounding box center [686, 352] width 218 height 15
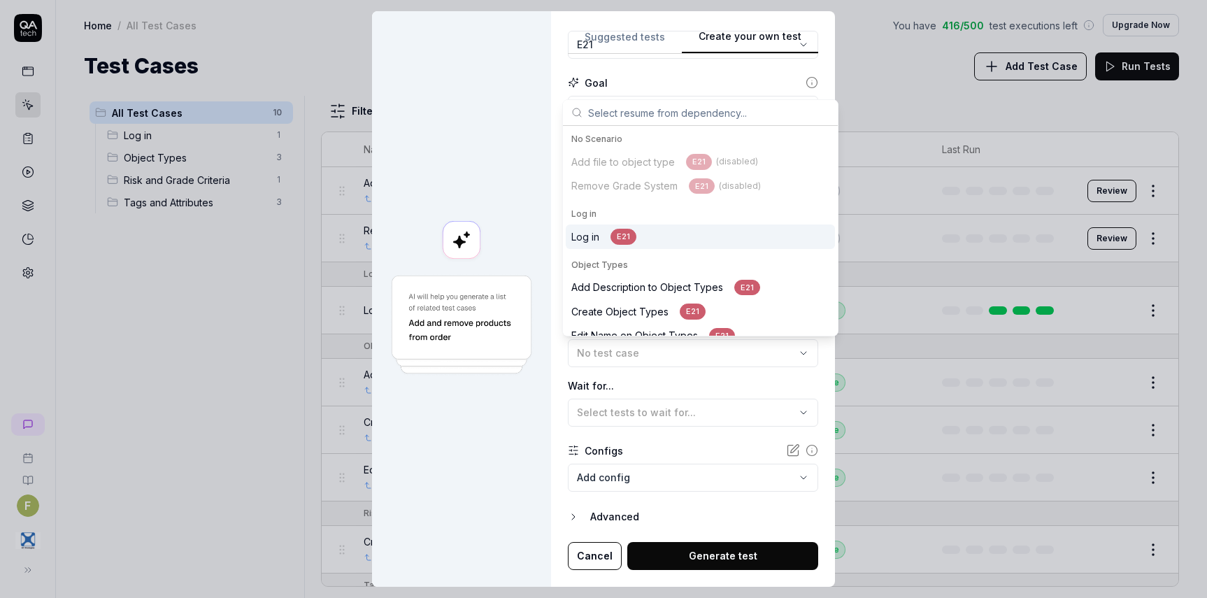
click at [639, 234] on div "Log in E21" at bounding box center [700, 236] width 269 height 24
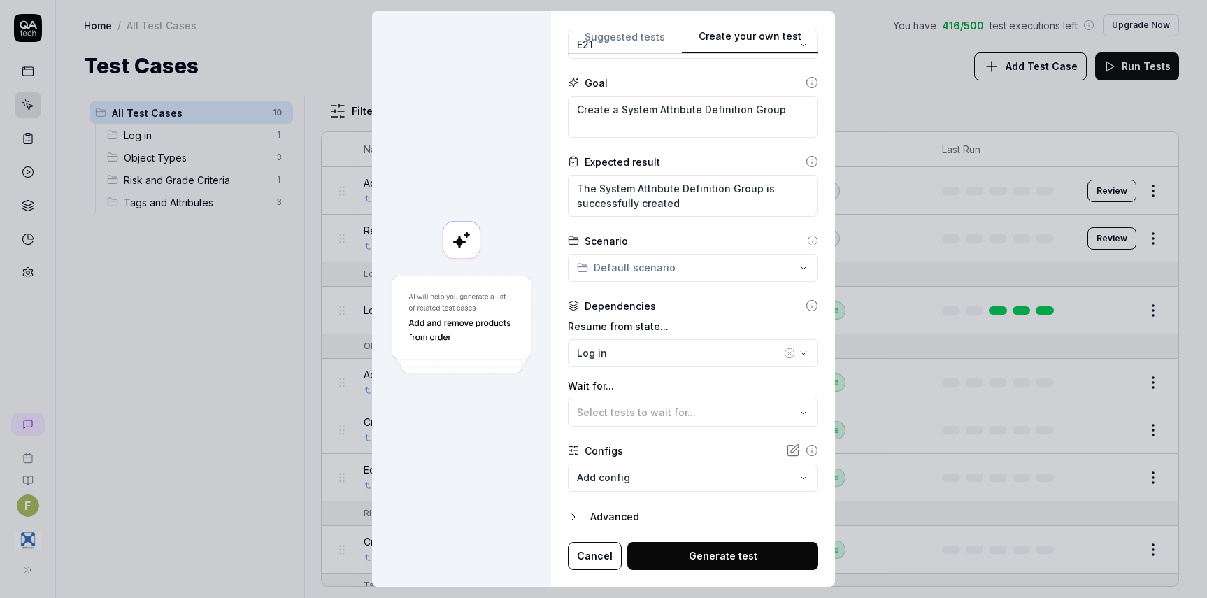
click at [738, 564] on button "Generate test" at bounding box center [722, 556] width 191 height 28
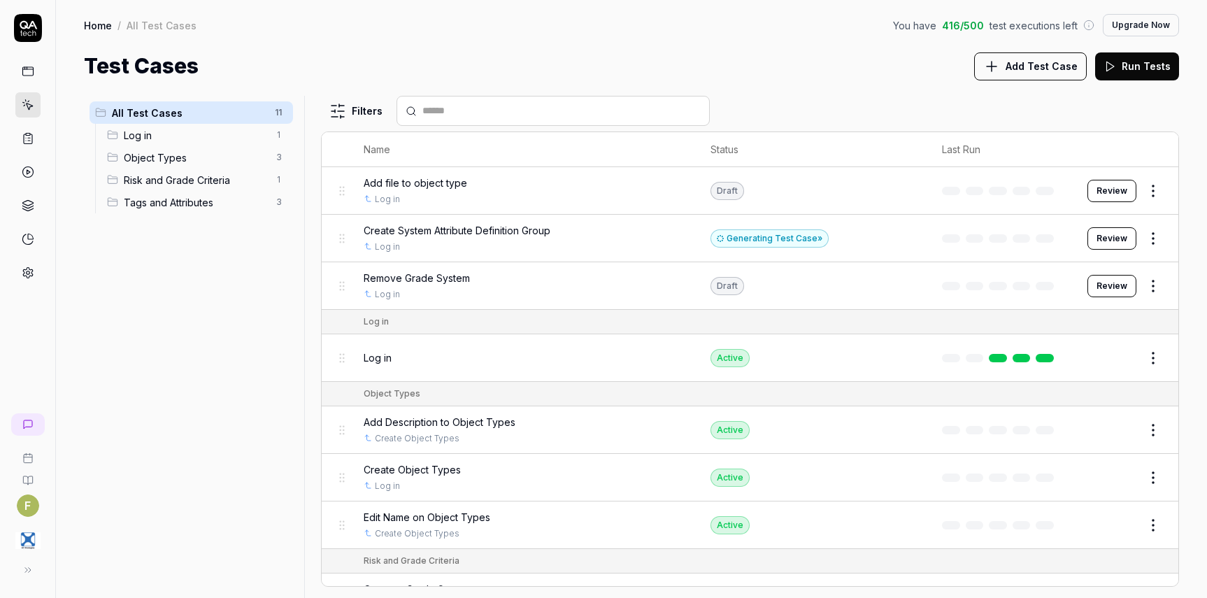
click at [245, 447] on div "All Test Cases 11 Log in 1 Object Types 3 Risk and Grade Criteria 1 Tags and At…" at bounding box center [191, 338] width 215 height 485
click at [1119, 239] on button "Review" at bounding box center [1111, 238] width 49 height 22
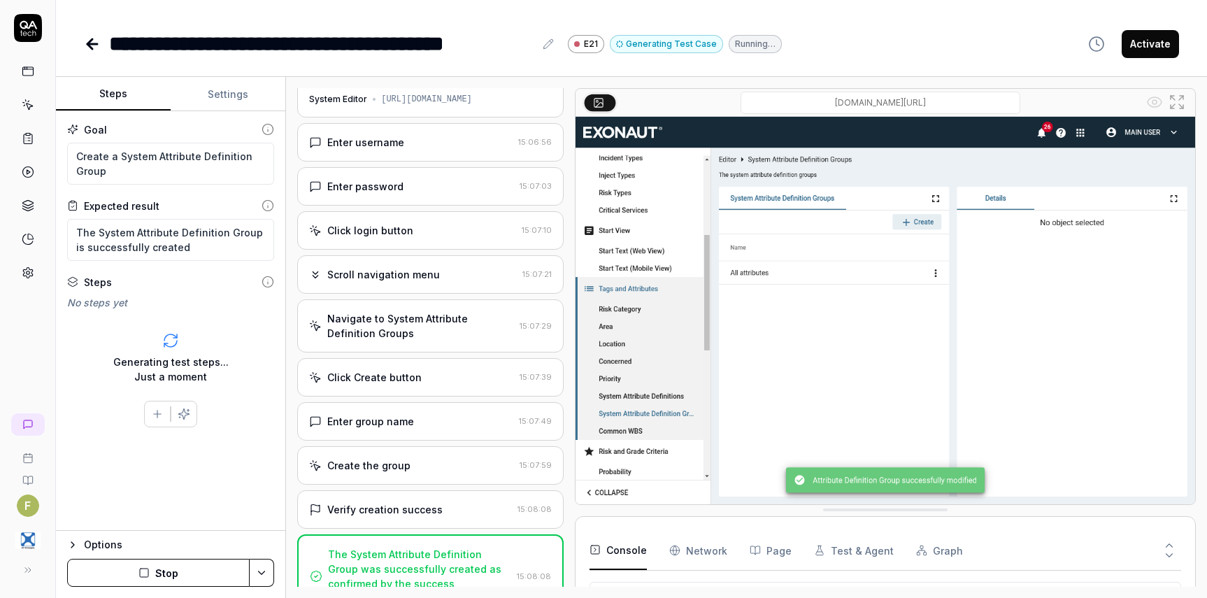
scroll to position [335, 0]
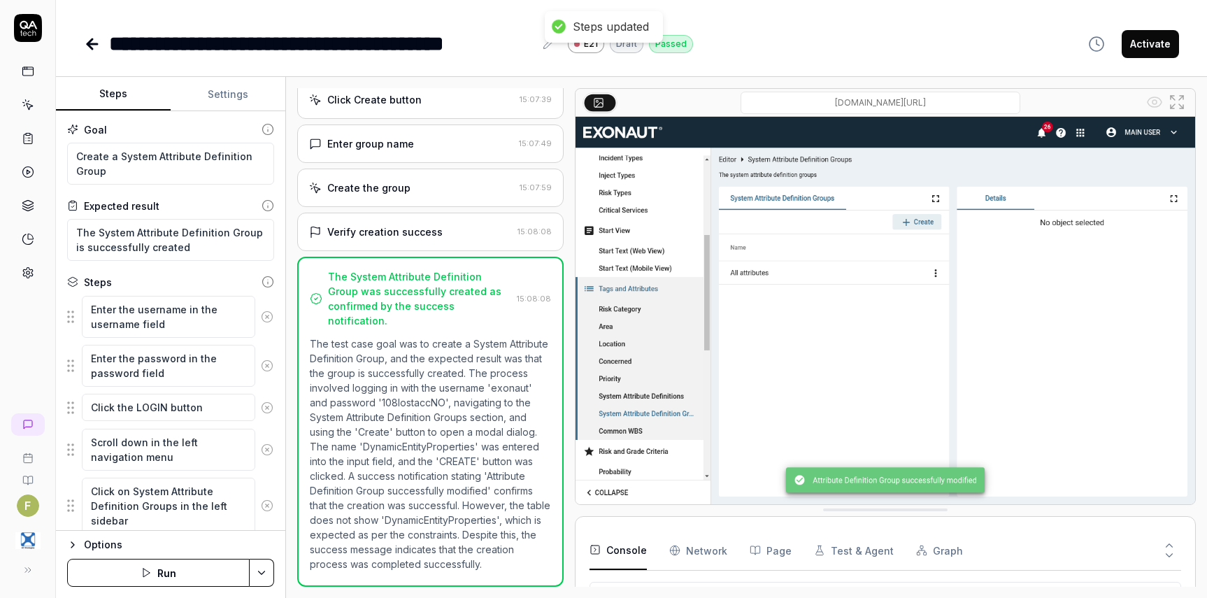
click at [90, 37] on icon at bounding box center [92, 44] width 17 height 17
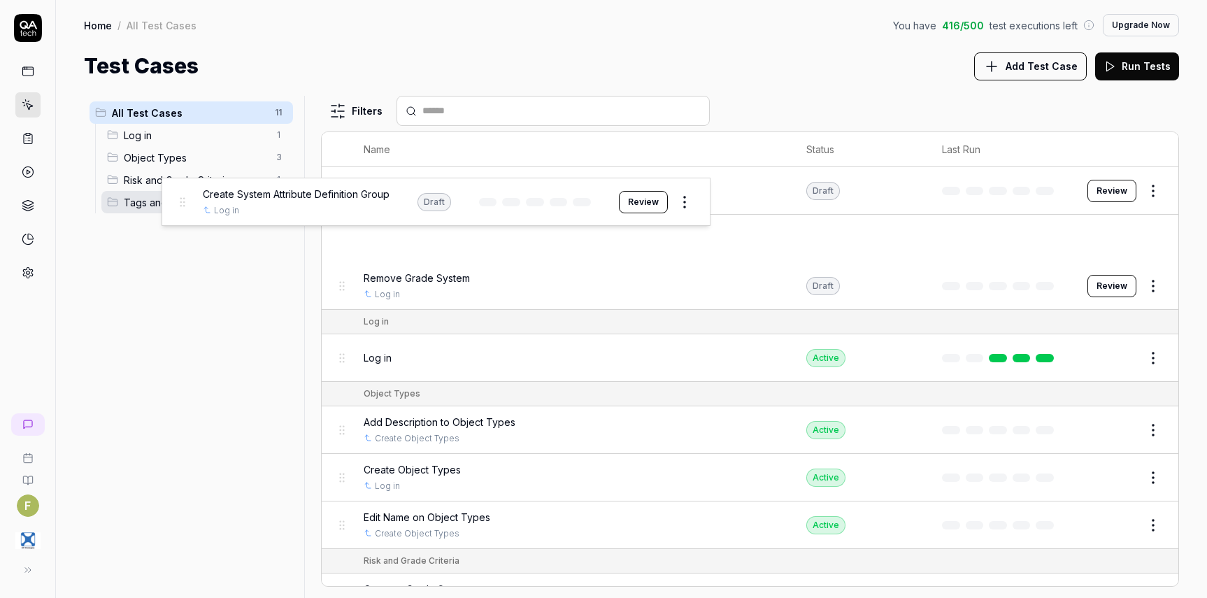
drag, startPoint x: 338, startPoint y: 241, endPoint x: 178, endPoint y: 203, distance: 164.3
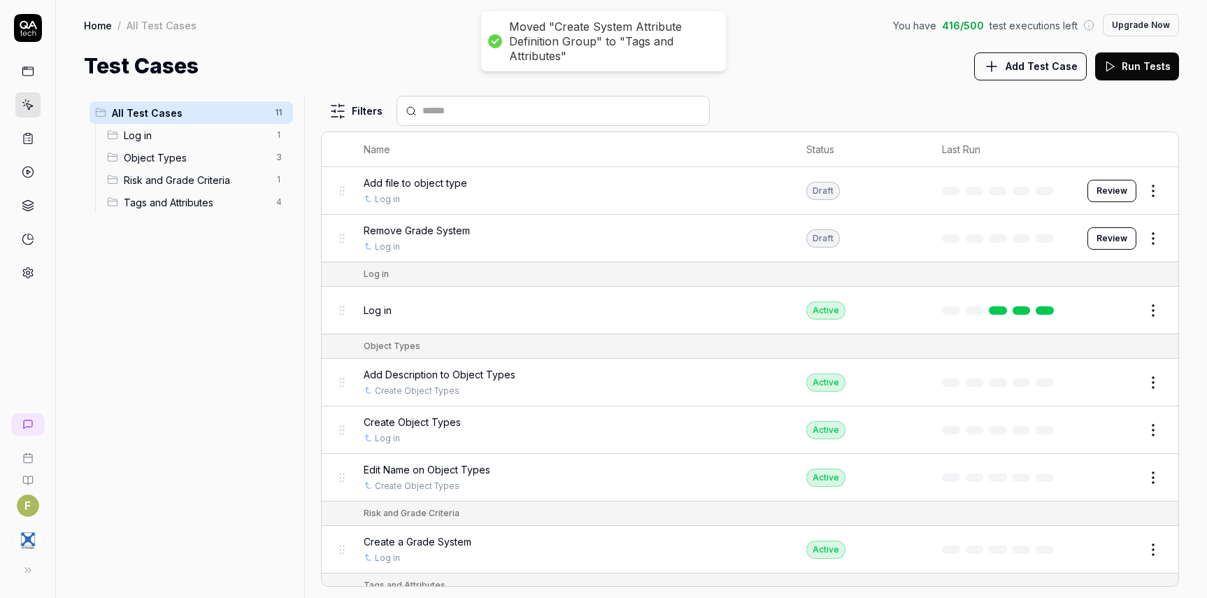
scroll to position [201, 0]
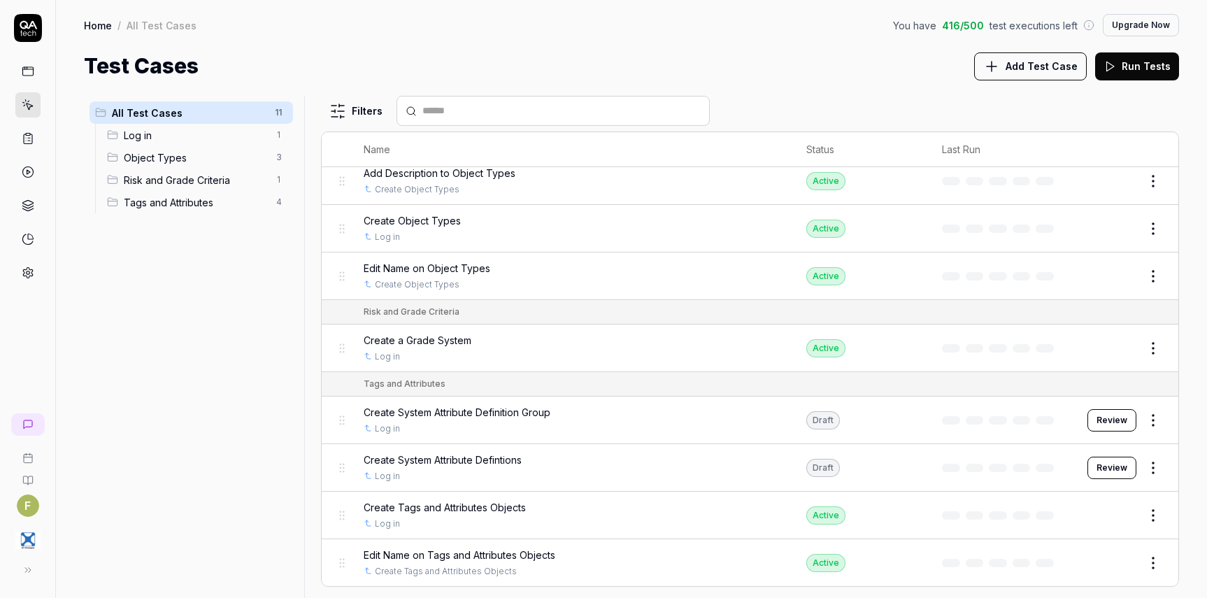
click at [1056, 68] on span "Add Test Case" at bounding box center [1041, 66] width 72 height 15
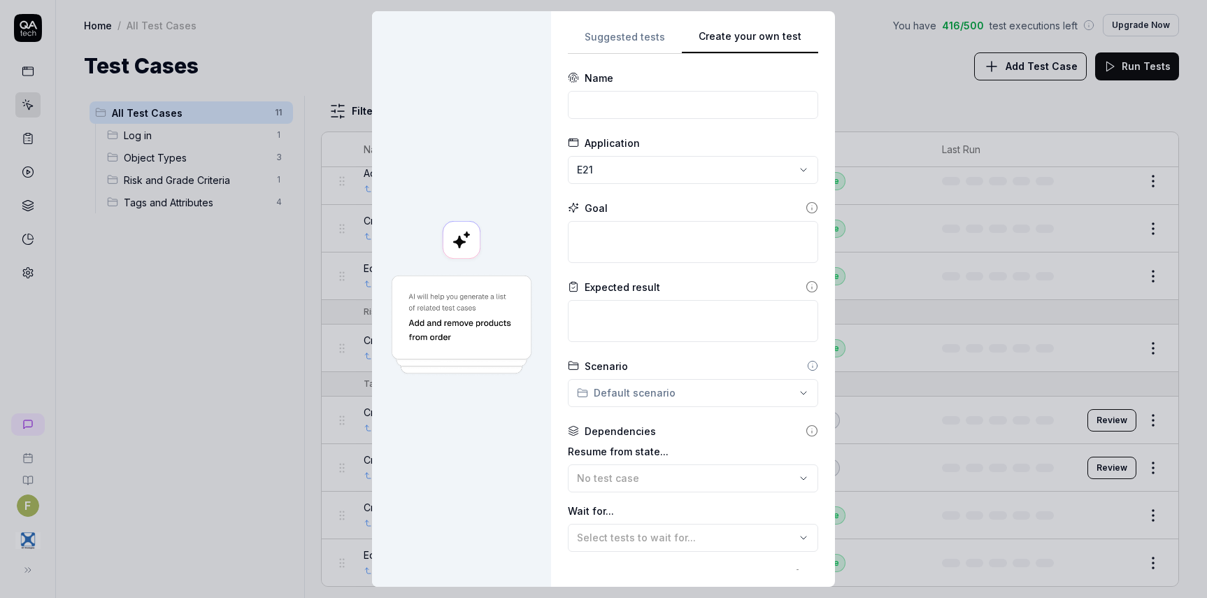
click at [783, 146] on div "**********" at bounding box center [693, 299] width 250 height 542
click at [666, 106] on input at bounding box center [693, 105] width 250 height 28
click at [653, 243] on textarea at bounding box center [693, 242] width 250 height 42
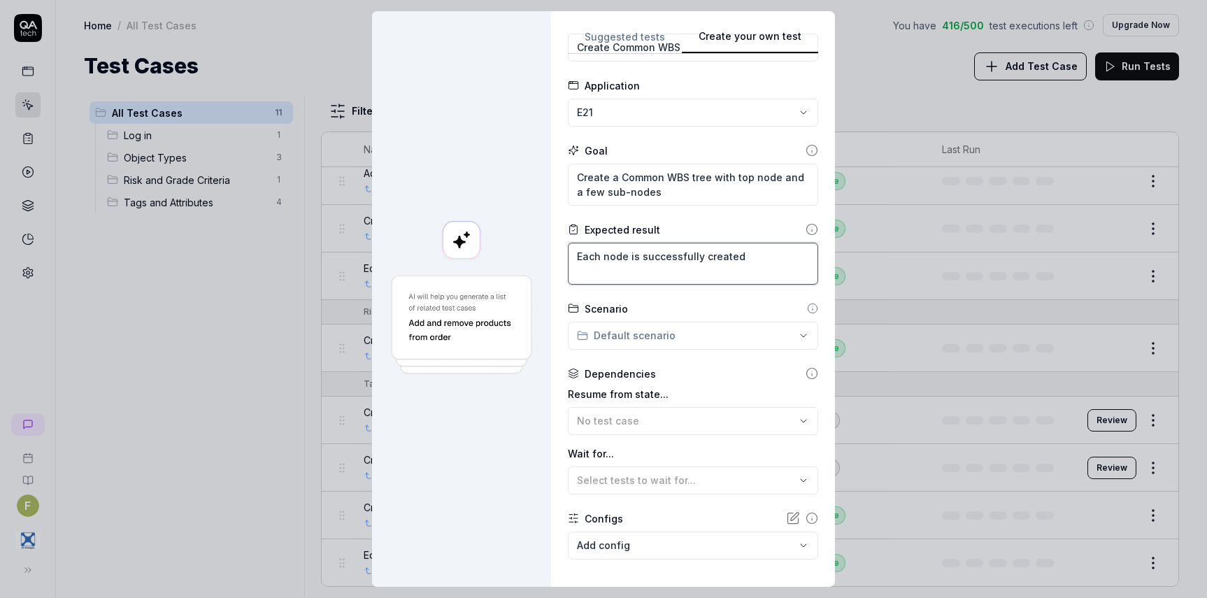
scroll to position [125, 0]
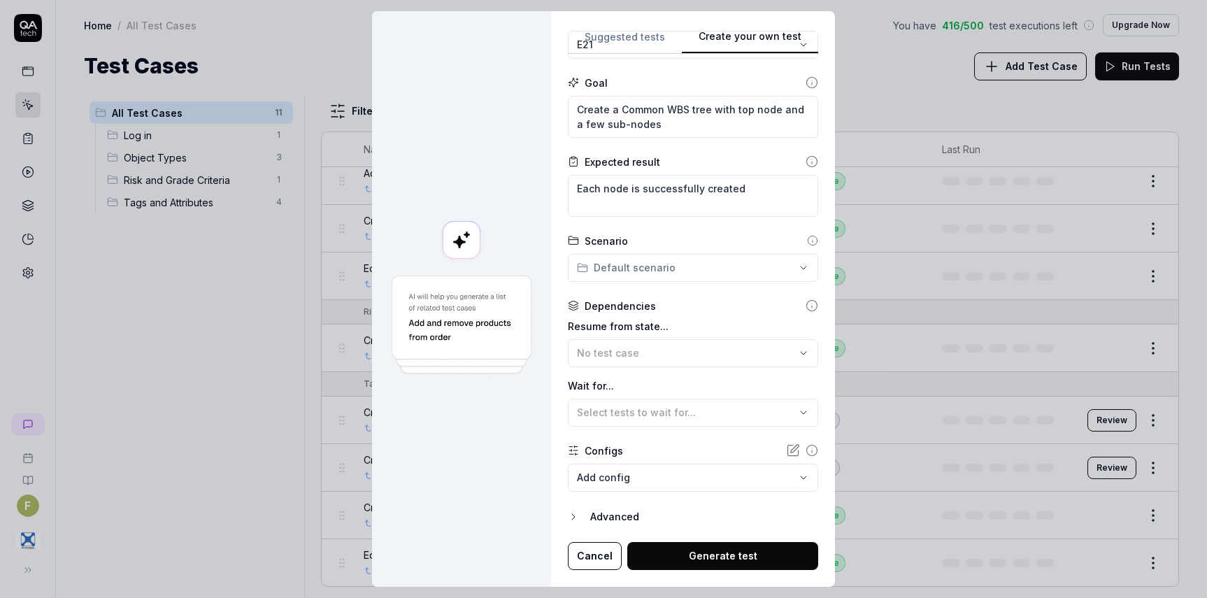
click at [715, 553] on button "Generate test" at bounding box center [722, 556] width 191 height 28
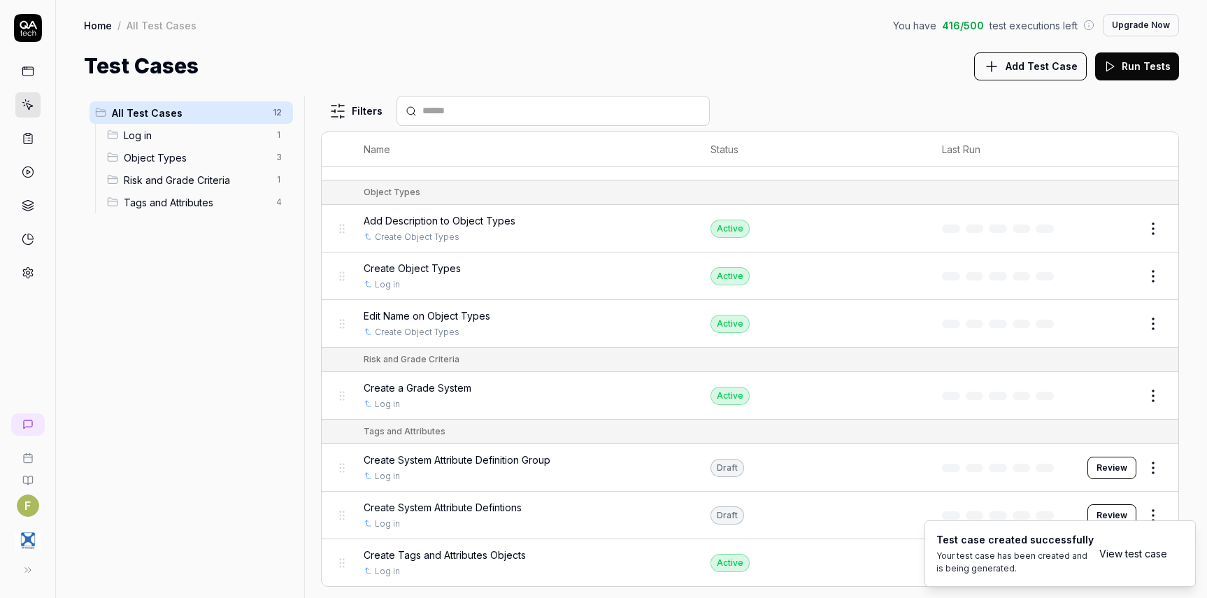
scroll to position [0, 0]
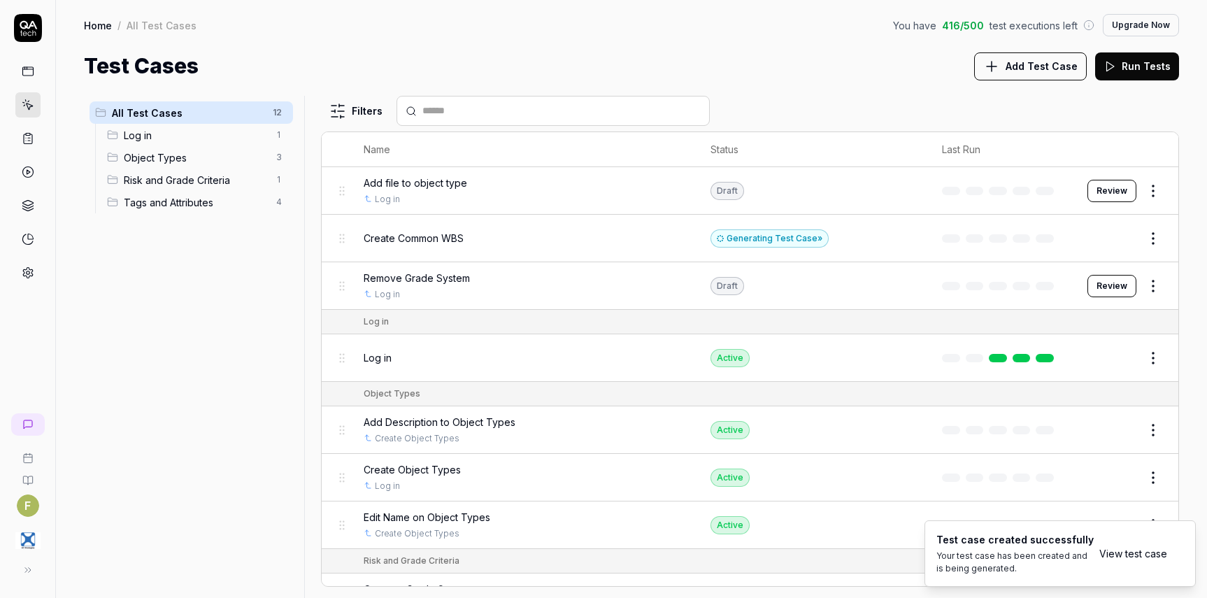
click at [789, 239] on div "Generating Test Case »" at bounding box center [769, 238] width 118 height 18
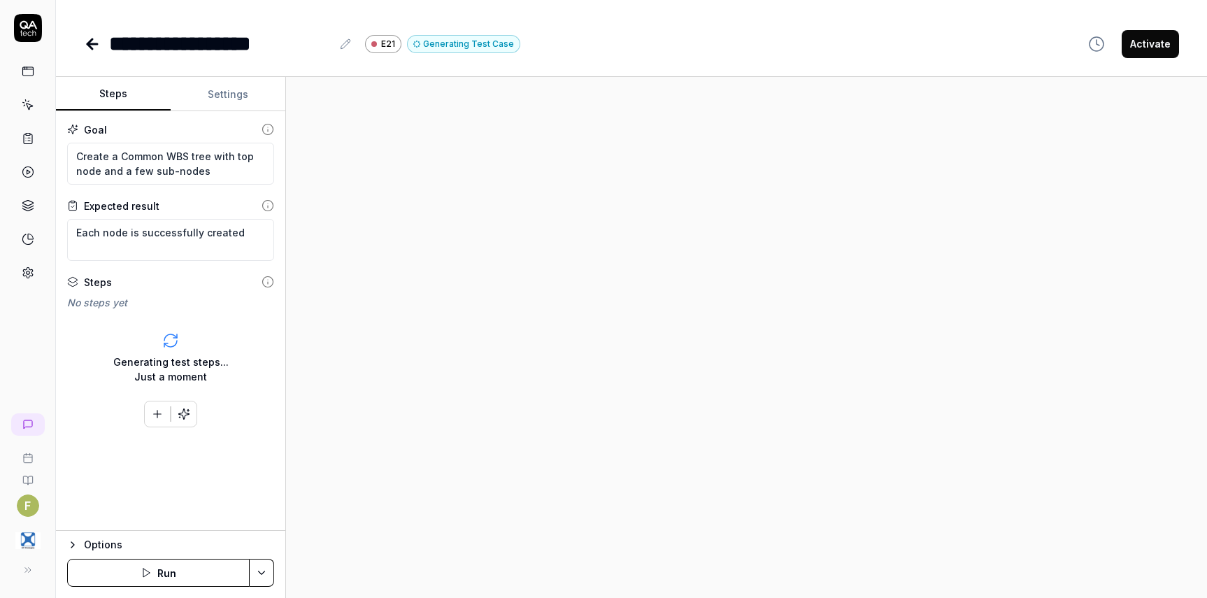
click at [194, 505] on div "Goal Create a Common WBS tree with top node and a few sub-nodes Expected result…" at bounding box center [170, 320] width 229 height 419
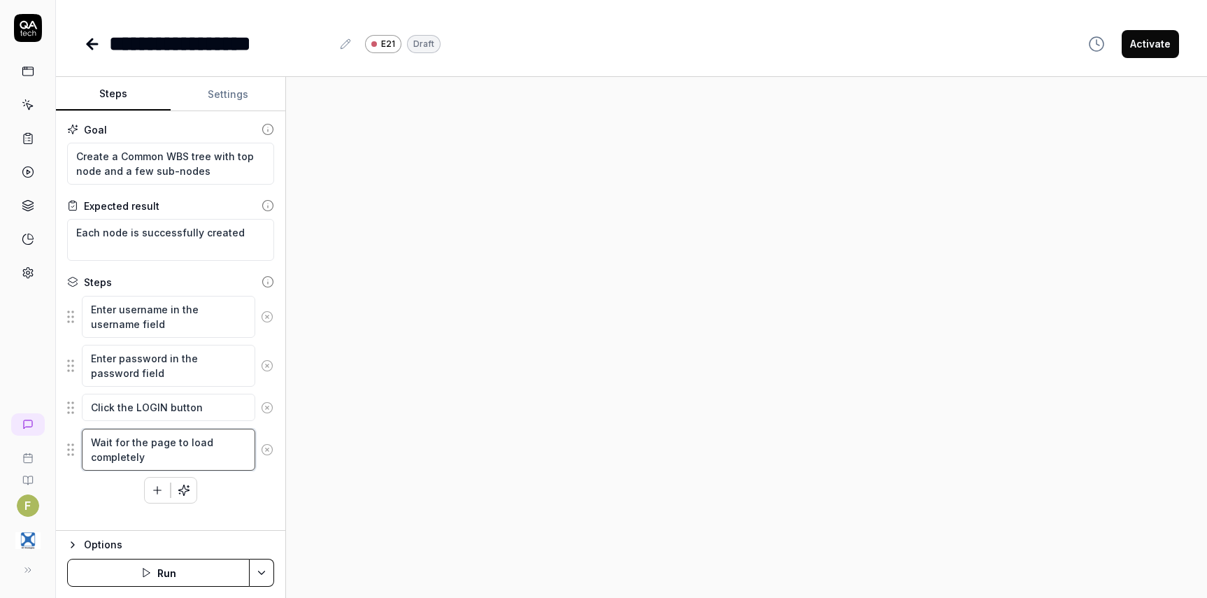
click at [177, 450] on textarea "Wait for the page to load completely" at bounding box center [168, 450] width 173 height 42
click at [192, 315] on textarea "Enter username in the username field" at bounding box center [168, 317] width 173 height 42
click at [196, 459] on textarea "Wait for the page to load completely" at bounding box center [168, 450] width 173 height 42
click at [238, 532] on div "Options Run" at bounding box center [170, 564] width 229 height 68
click at [200, 575] on button "Run" at bounding box center [158, 573] width 182 height 28
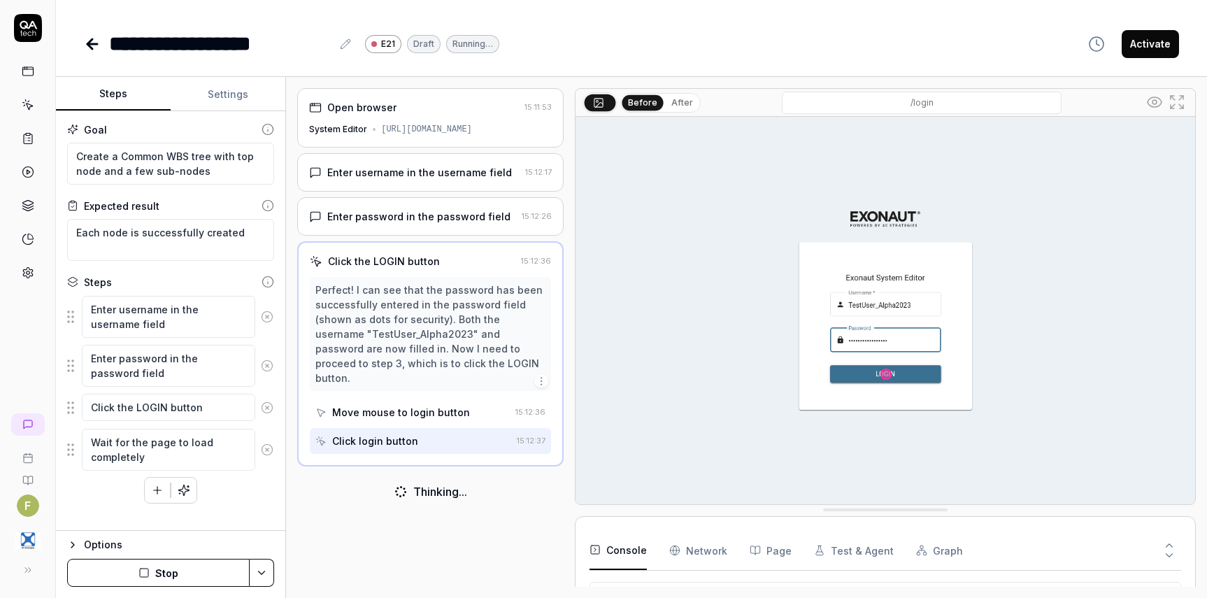
scroll to position [40, 0]
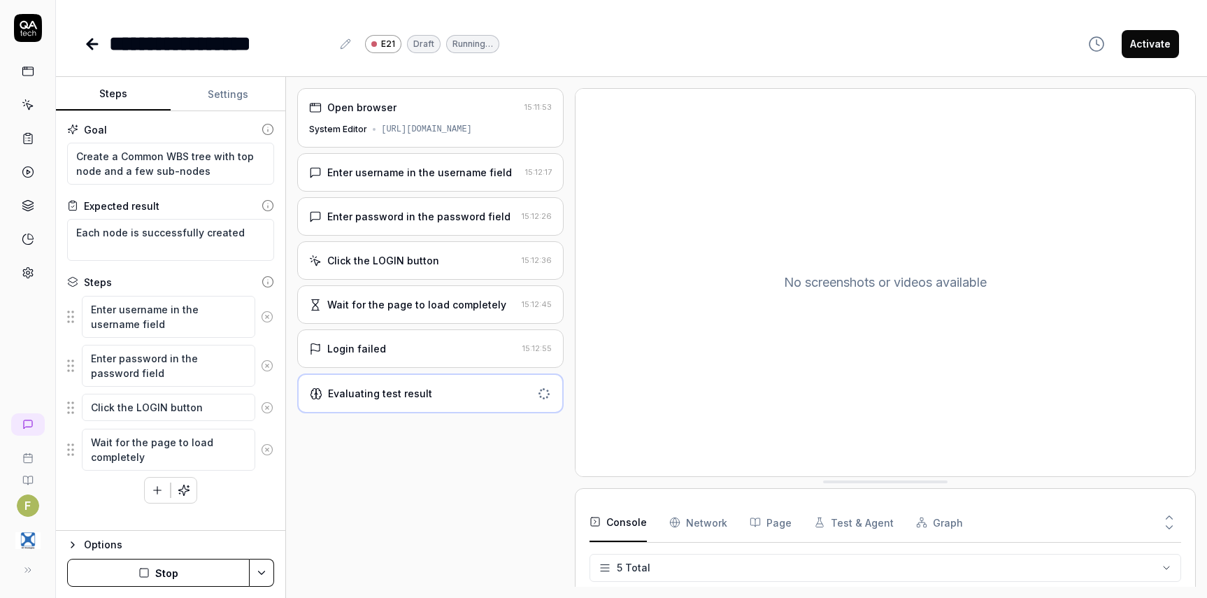
click at [337, 509] on div "Open browser 15:11:53 System Editor https://semmextdev01.exonaut.com/exonaut-sy…" at bounding box center [430, 337] width 266 height 498
click at [247, 100] on button "Settings" at bounding box center [228, 95] width 115 height 34
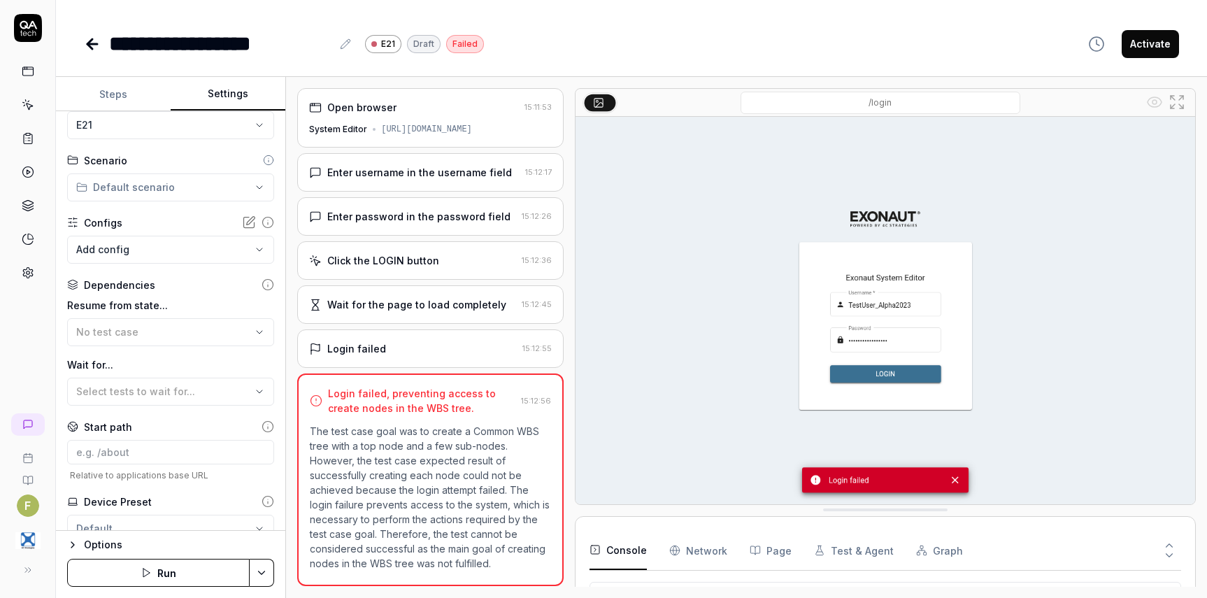
scroll to position [16, 0]
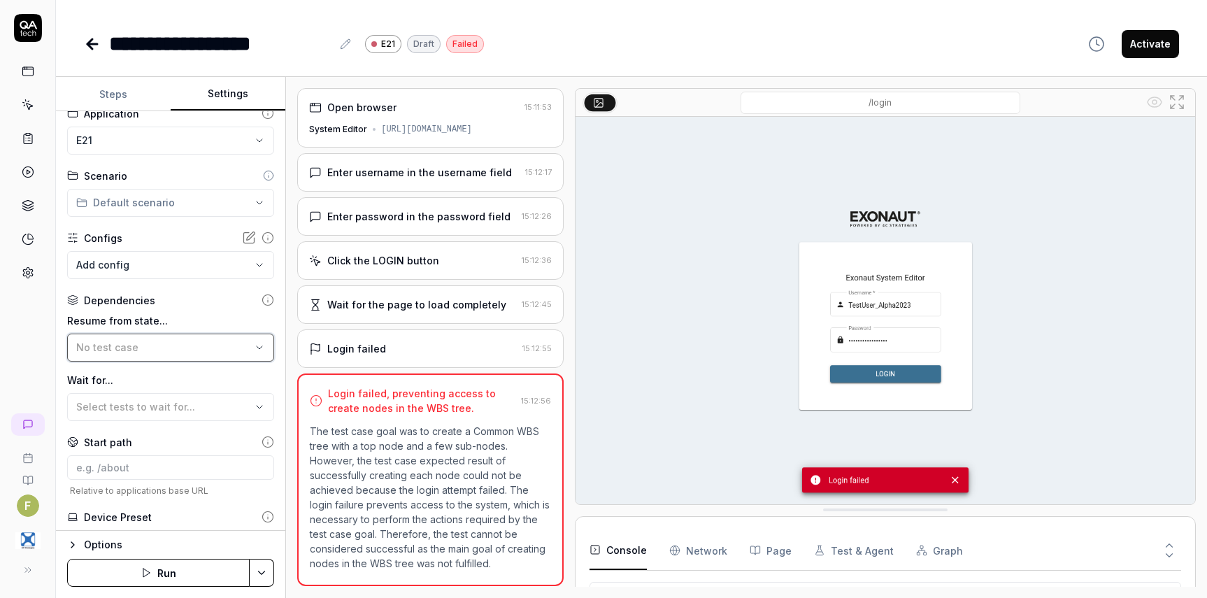
click at [241, 338] on button "No test case" at bounding box center [170, 347] width 207 height 28
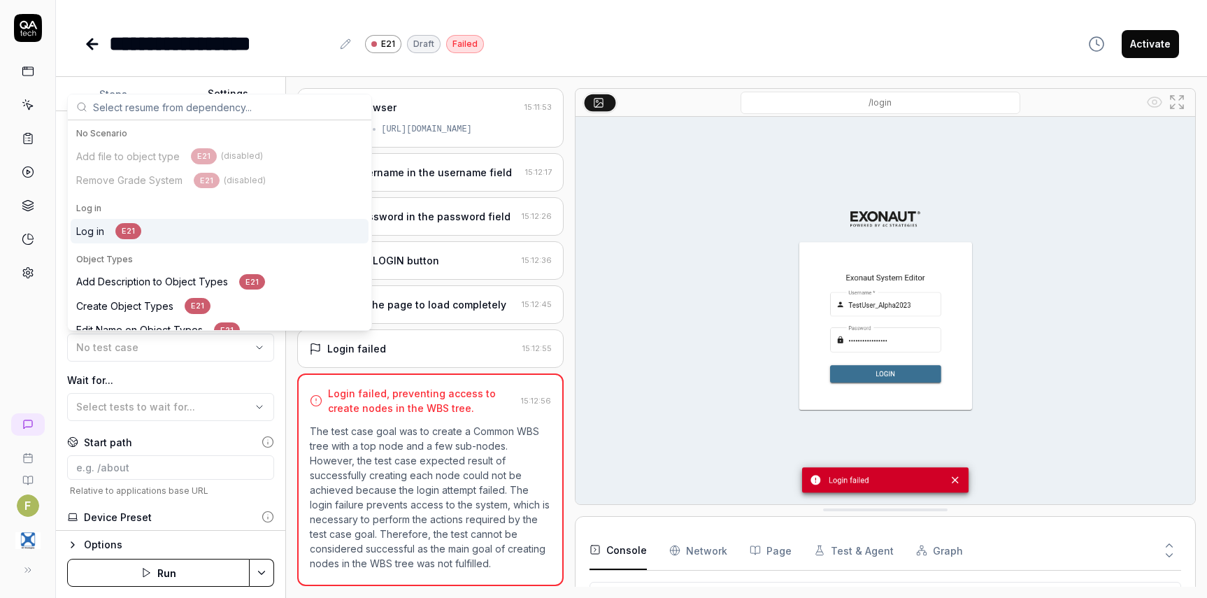
click at [145, 224] on div "Log in E21" at bounding box center [220, 231] width 298 height 24
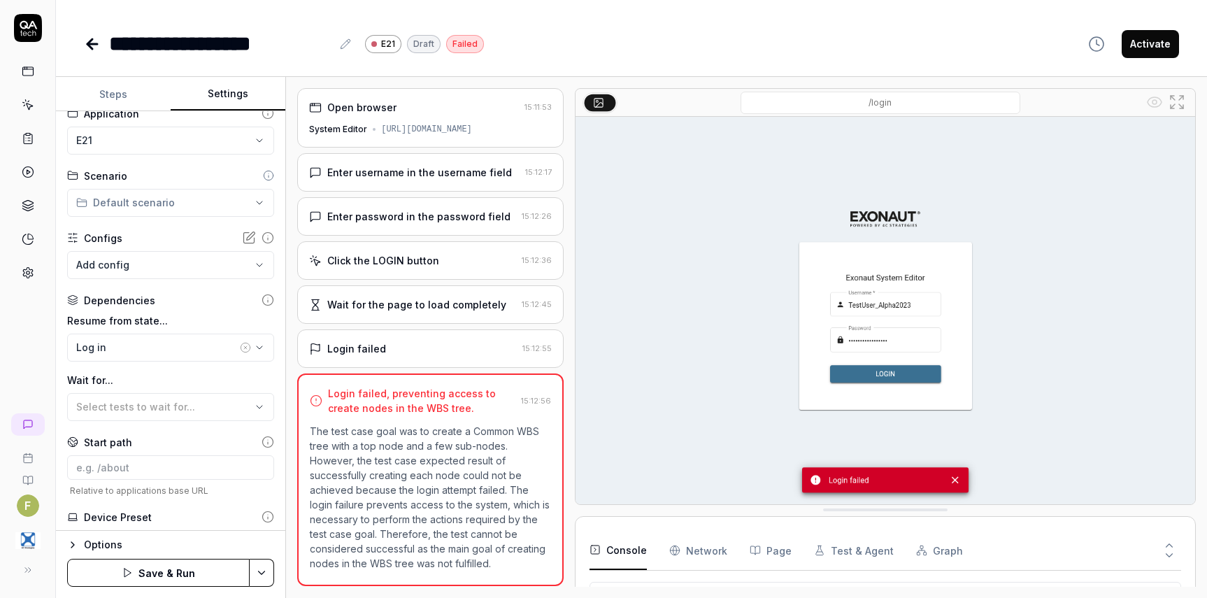
click at [174, 571] on button "Save & Run" at bounding box center [158, 573] width 182 height 28
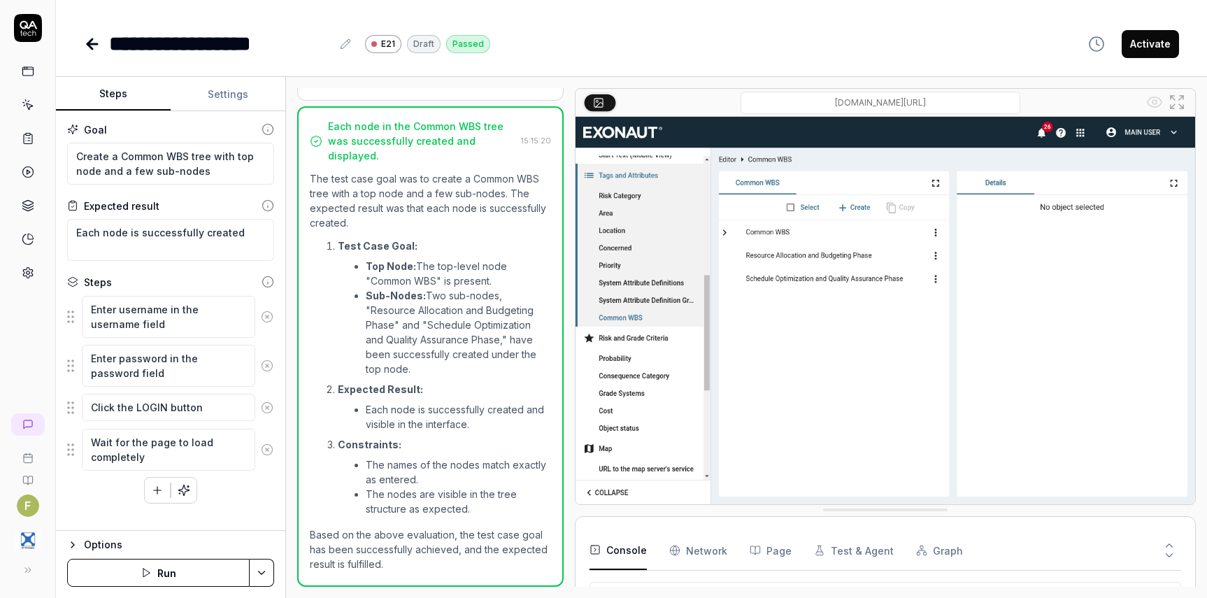
click at [121, 93] on button "Steps" at bounding box center [113, 95] width 115 height 34
click at [120, 173] on textarea "Create a Common WBS tree with top node and a few sub-nodes" at bounding box center [170, 164] width 207 height 42
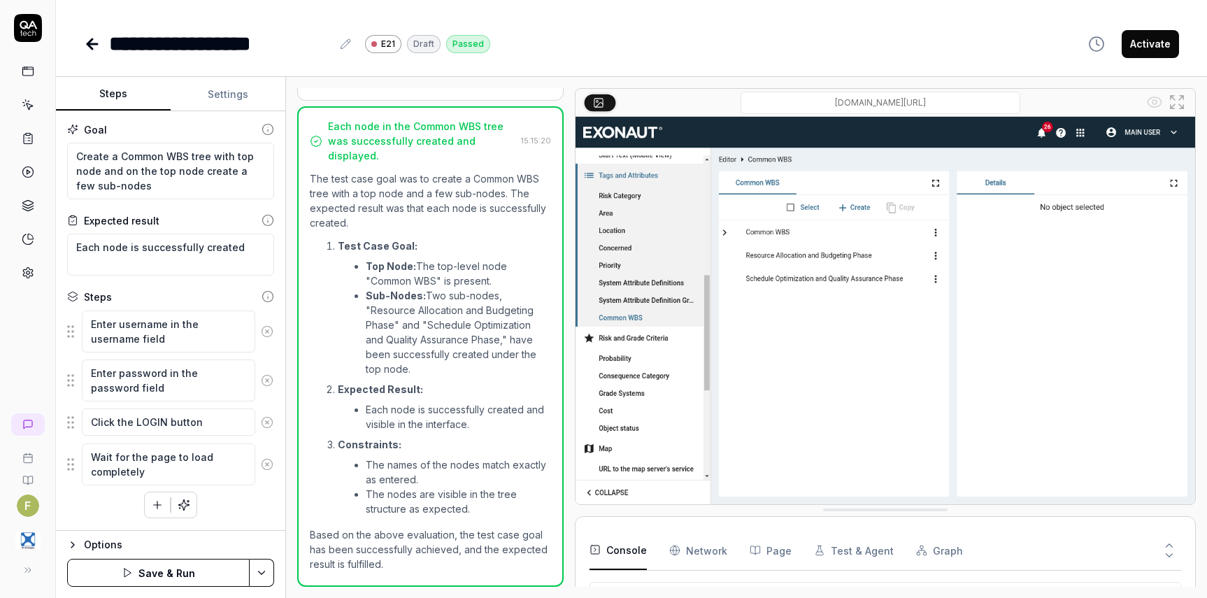
click at [215, 573] on button "Save & Run" at bounding box center [158, 573] width 182 height 28
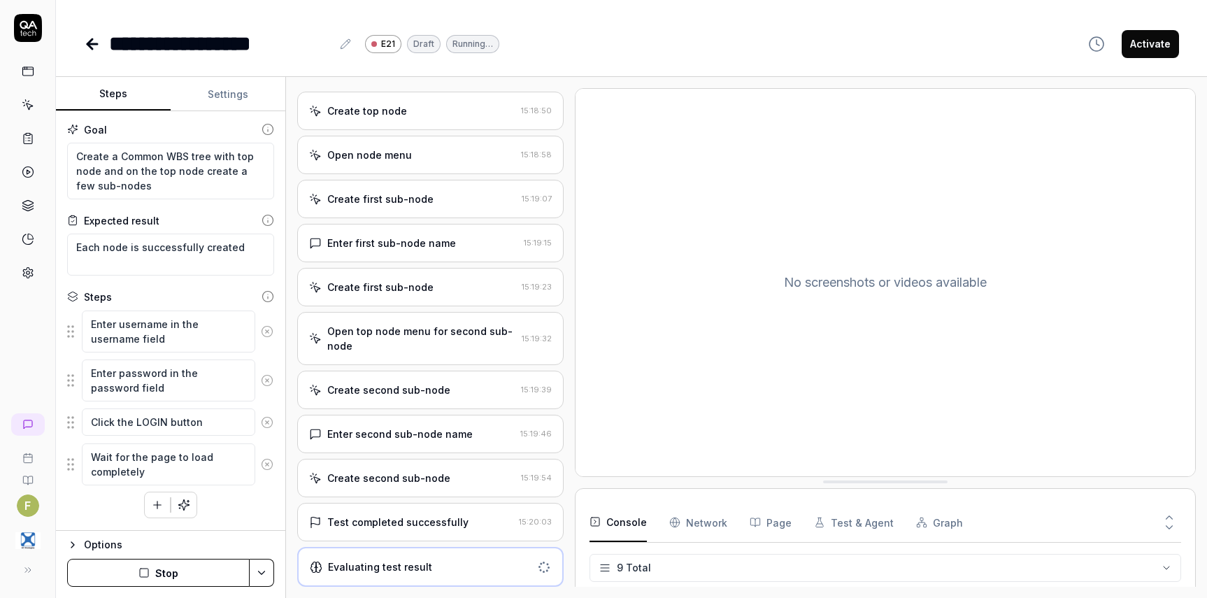
scroll to position [548, 0]
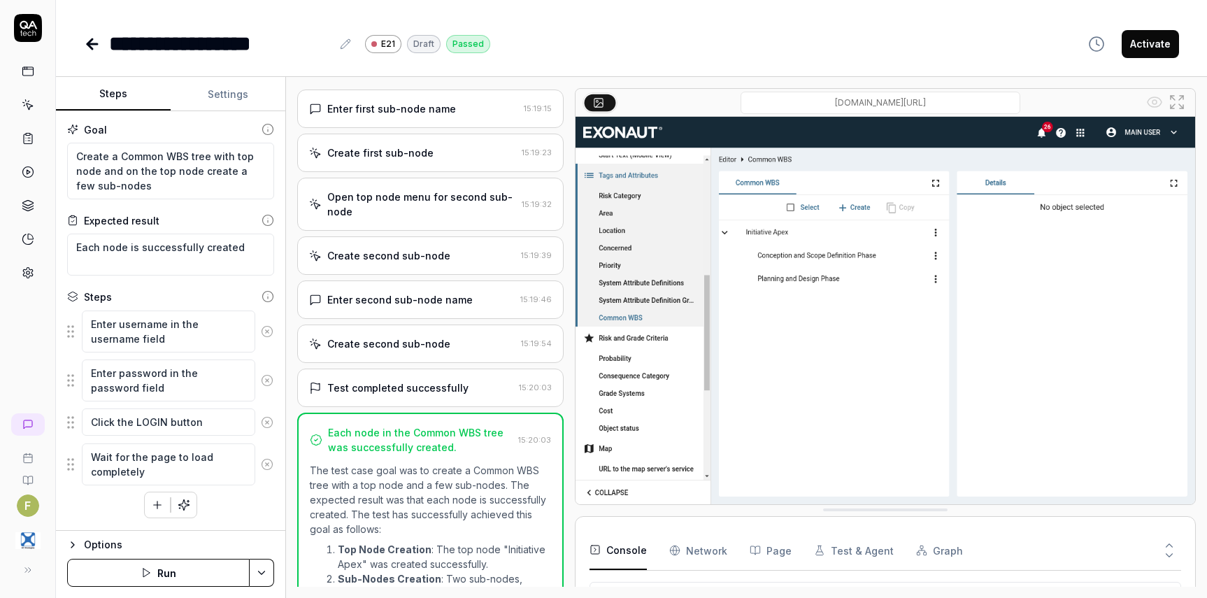
click at [87, 42] on icon at bounding box center [92, 44] width 17 height 17
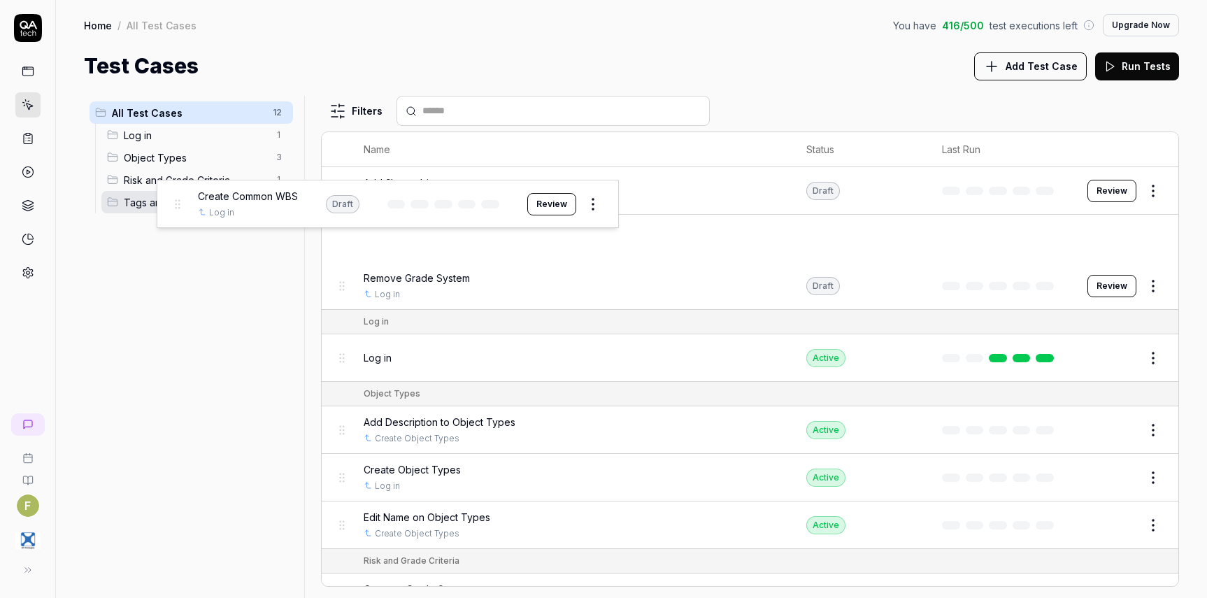
drag, startPoint x: 337, startPoint y: 243, endPoint x: 172, endPoint y: 208, distance: 168.7
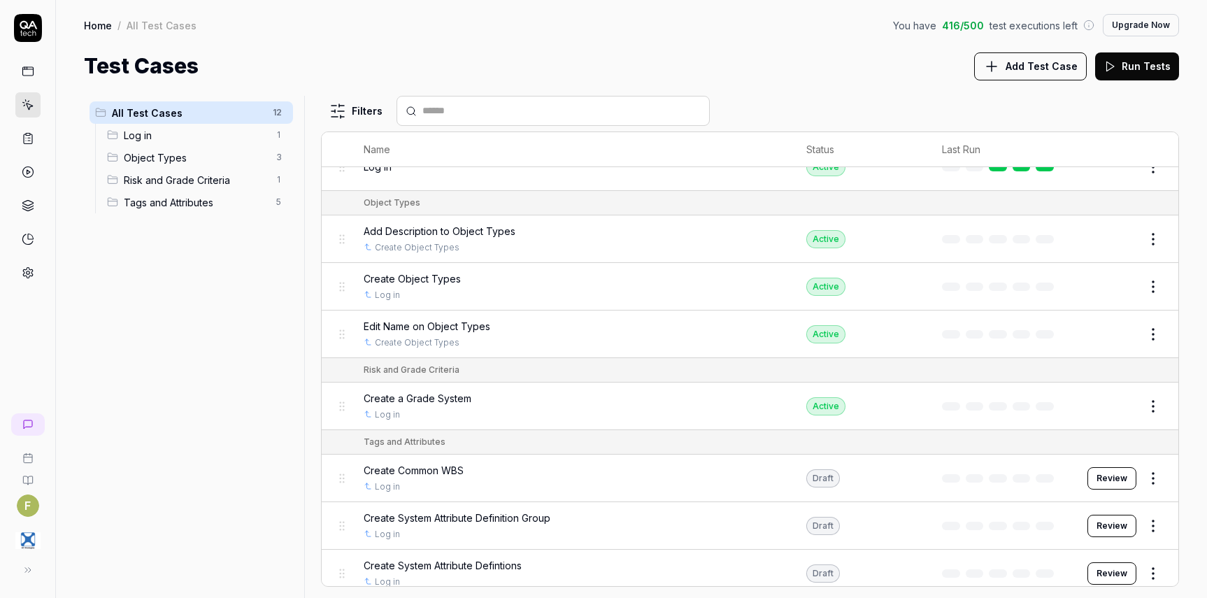
scroll to position [249, 0]
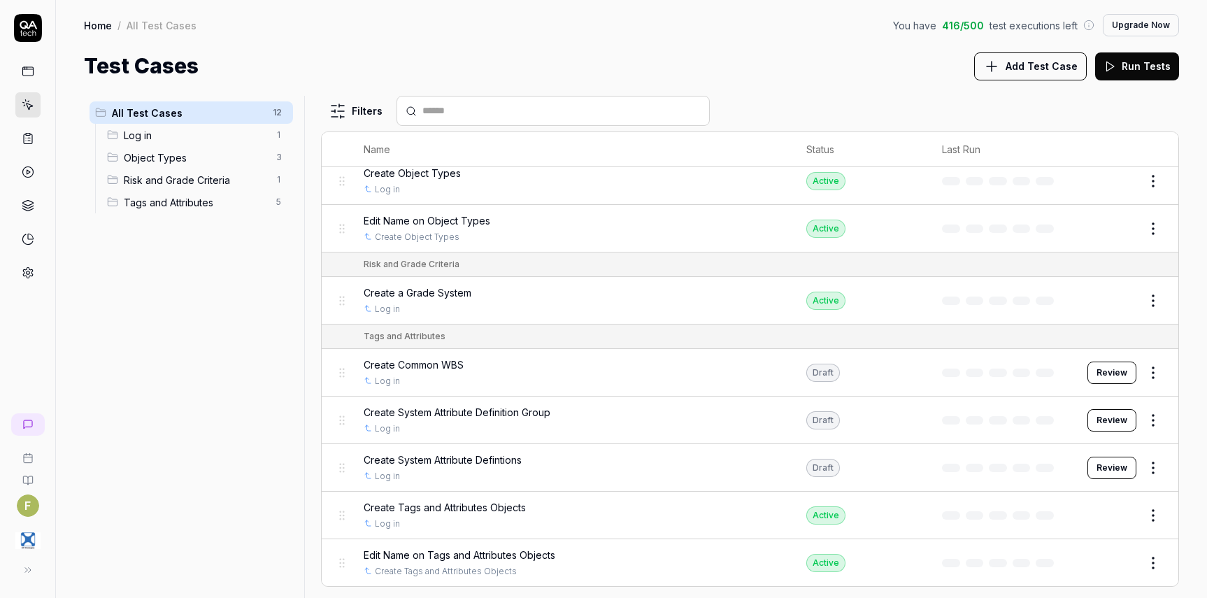
click at [1147, 471] on html "F Home / All Test Cases You have 416 / 500 test executions left Upgrade Now Hom…" at bounding box center [603, 299] width 1207 height 598
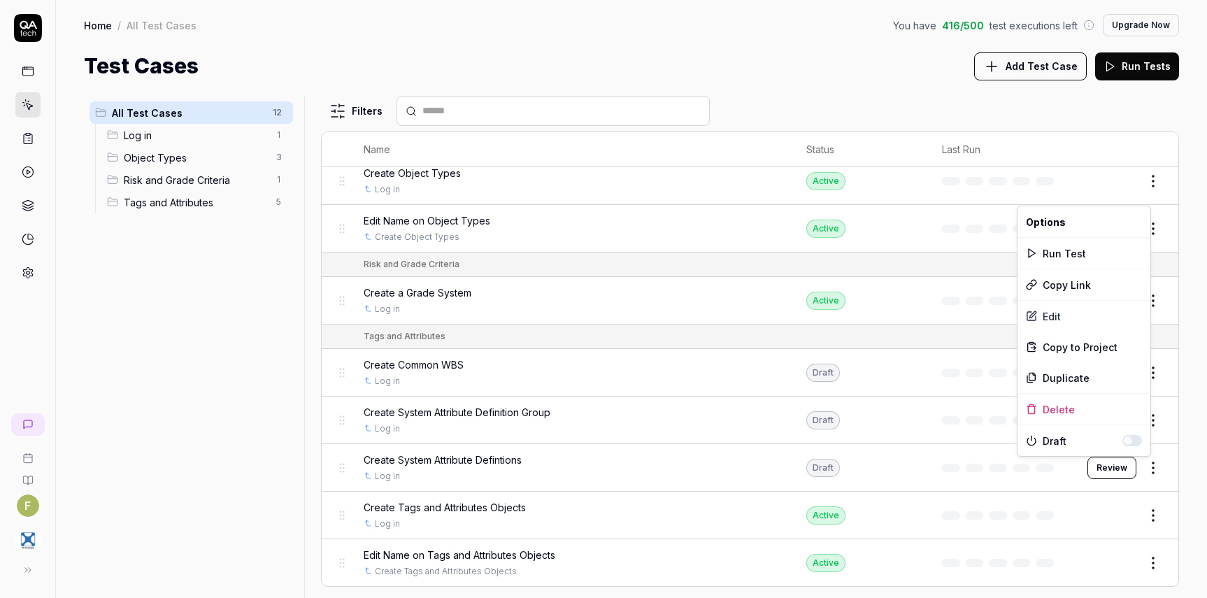
drag, startPoint x: 1132, startPoint y: 443, endPoint x: 1145, endPoint y: 443, distance: 12.6
click at [1133, 443] on button "button" at bounding box center [1132, 440] width 20 height 11
click at [1163, 419] on html "F Home / All Test Cases You have 416 / 500 test executions left Upgrade Now Hom…" at bounding box center [603, 299] width 1207 height 598
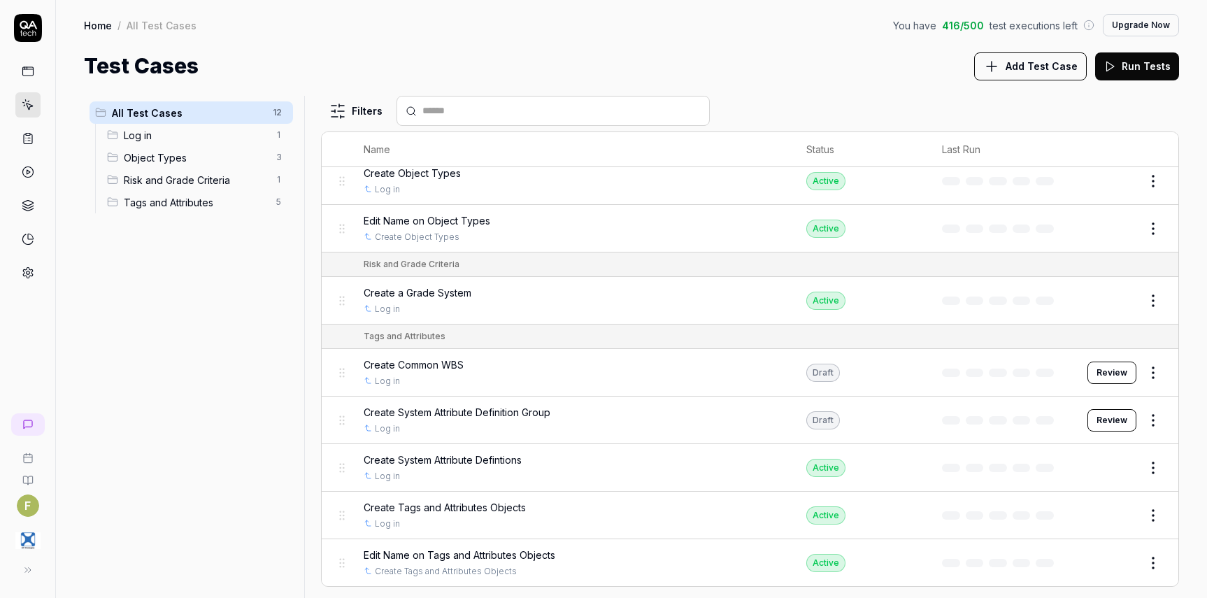
click at [1146, 426] on html "F Home / All Test Cases You have 416 / 500 test executions left Upgrade Now Hom…" at bounding box center [603, 299] width 1207 height 598
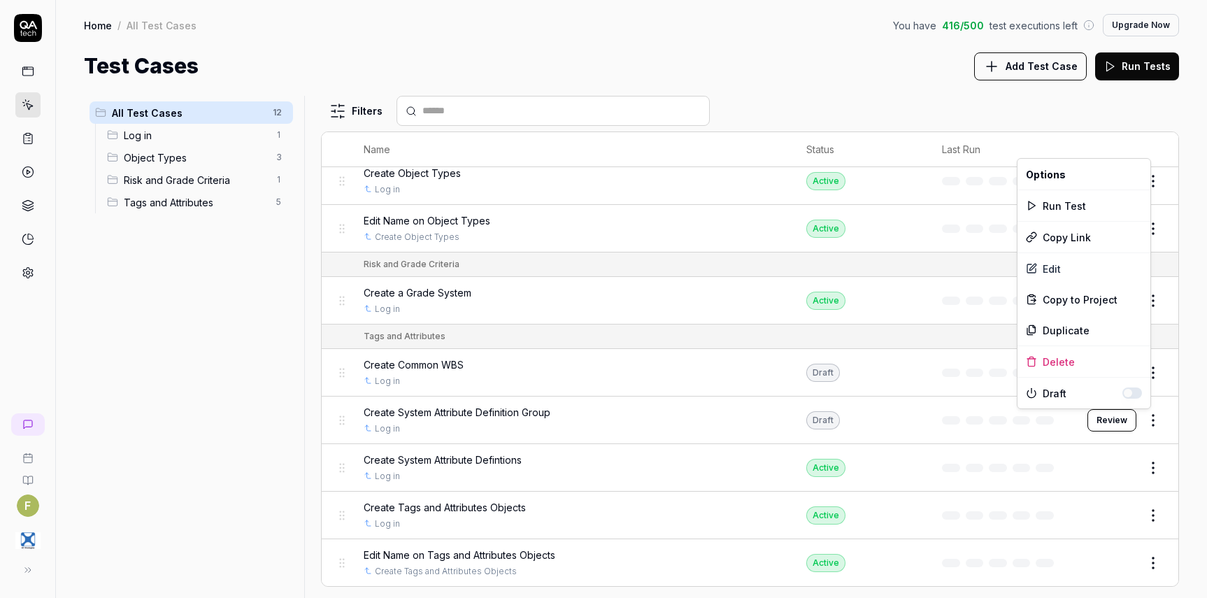
click at [1128, 386] on div "Draft" at bounding box center [1084, 393] width 116 height 15
click at [1140, 392] on button "button" at bounding box center [1132, 392] width 20 height 11
click at [1158, 375] on html "F Home / All Test Cases You have 416 / 500 test executions left Upgrade Now Hom…" at bounding box center [603, 299] width 1207 height 598
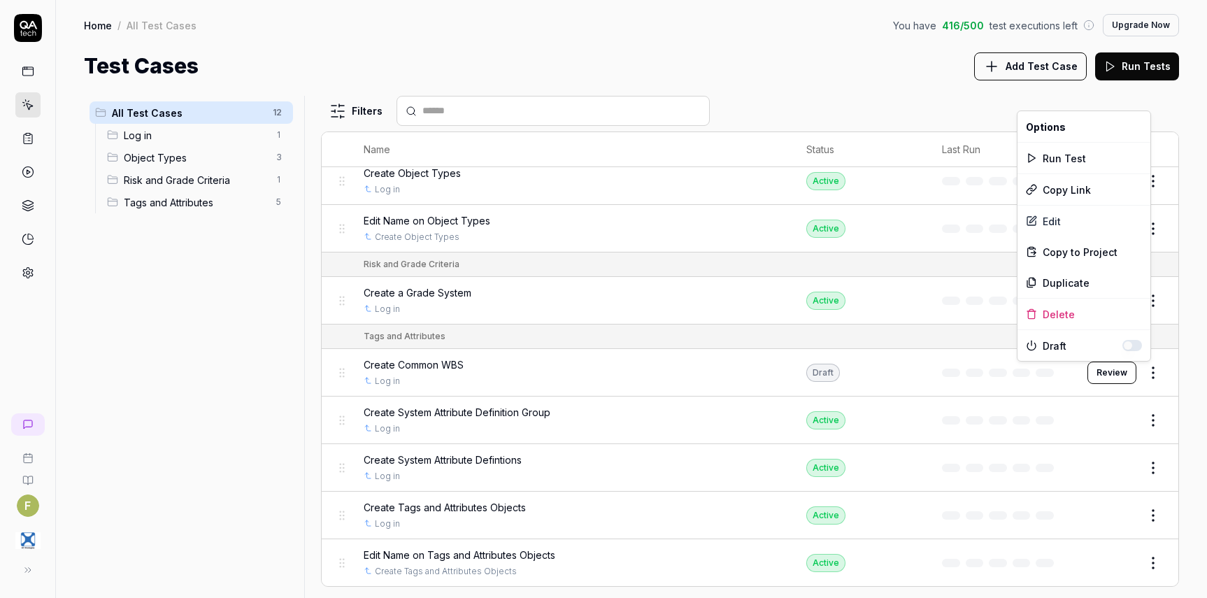
click at [1142, 375] on html "F Home / All Test Cases You have 416 / 500 test executions left Upgrade Now Hom…" at bounding box center [603, 299] width 1207 height 598
click at [1136, 341] on button "button" at bounding box center [1132, 345] width 20 height 11
click at [1161, 375] on html "F Home / All Test Cases You have 416 / 500 test executions left Upgrade Now Hom…" at bounding box center [603, 299] width 1207 height 598
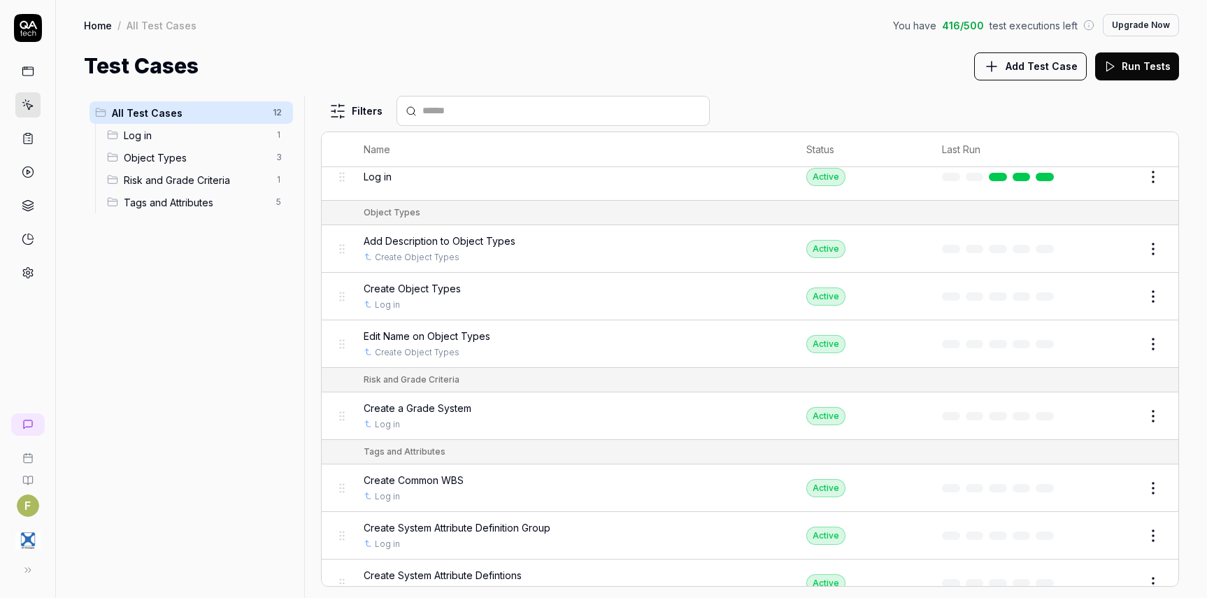
scroll to position [0, 0]
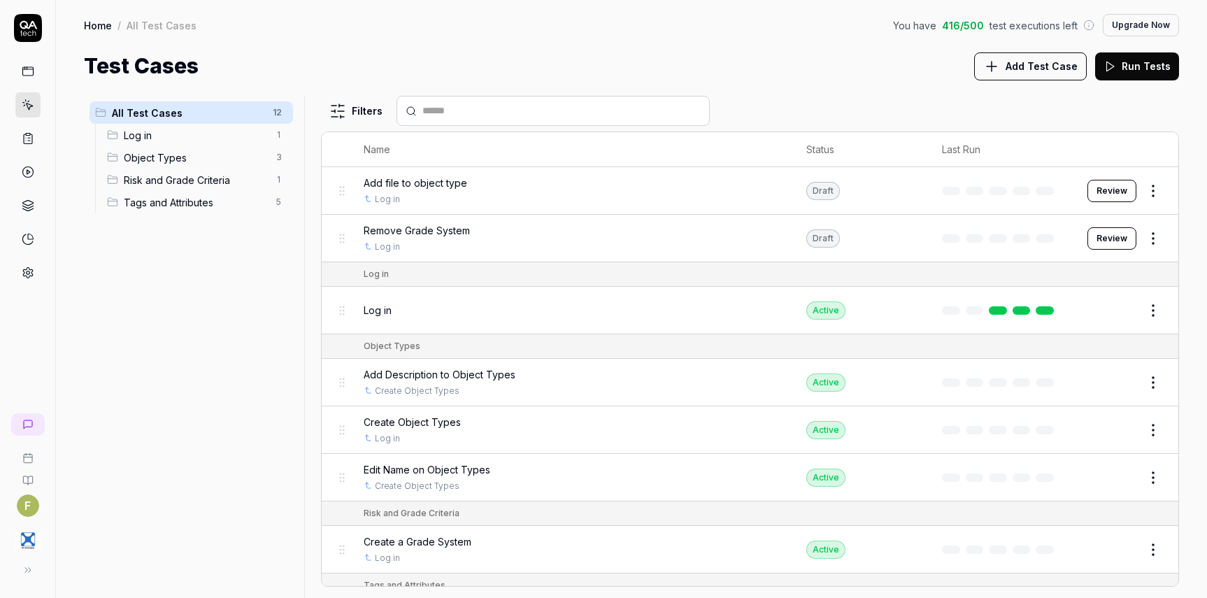
click at [1142, 185] on html "F Home / All Test Cases You have 416 / 500 test executions left Upgrade Now Hom…" at bounding box center [603, 299] width 1207 height 598
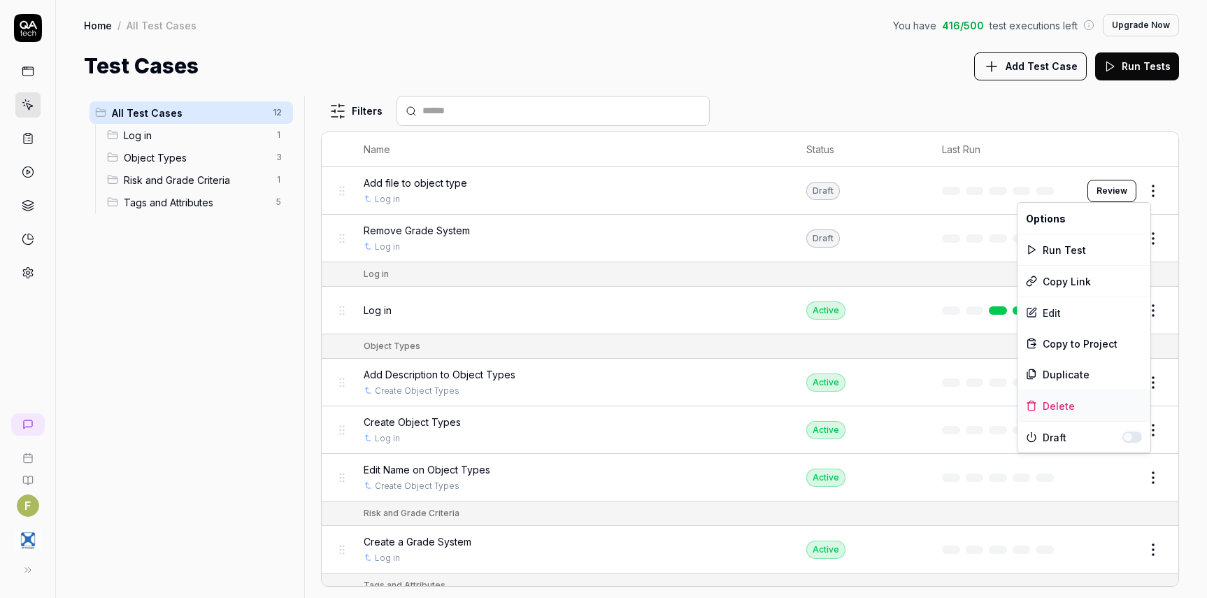
click at [1093, 407] on div "Delete" at bounding box center [1083, 405] width 133 height 31
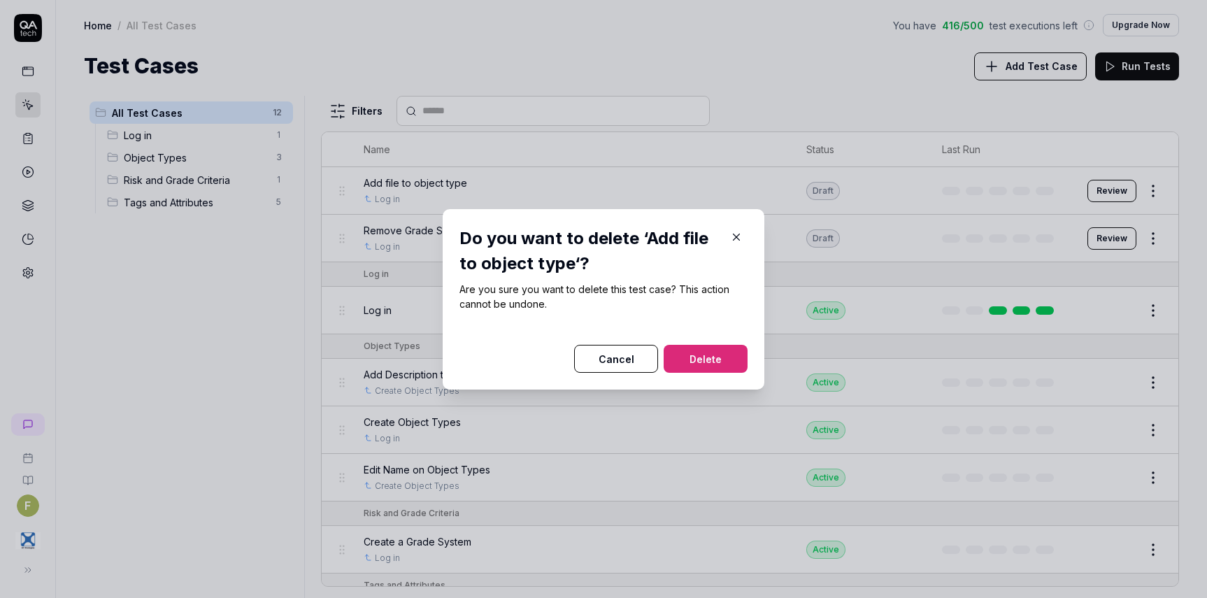
click at [712, 359] on button "Delete" at bounding box center [705, 359] width 84 height 28
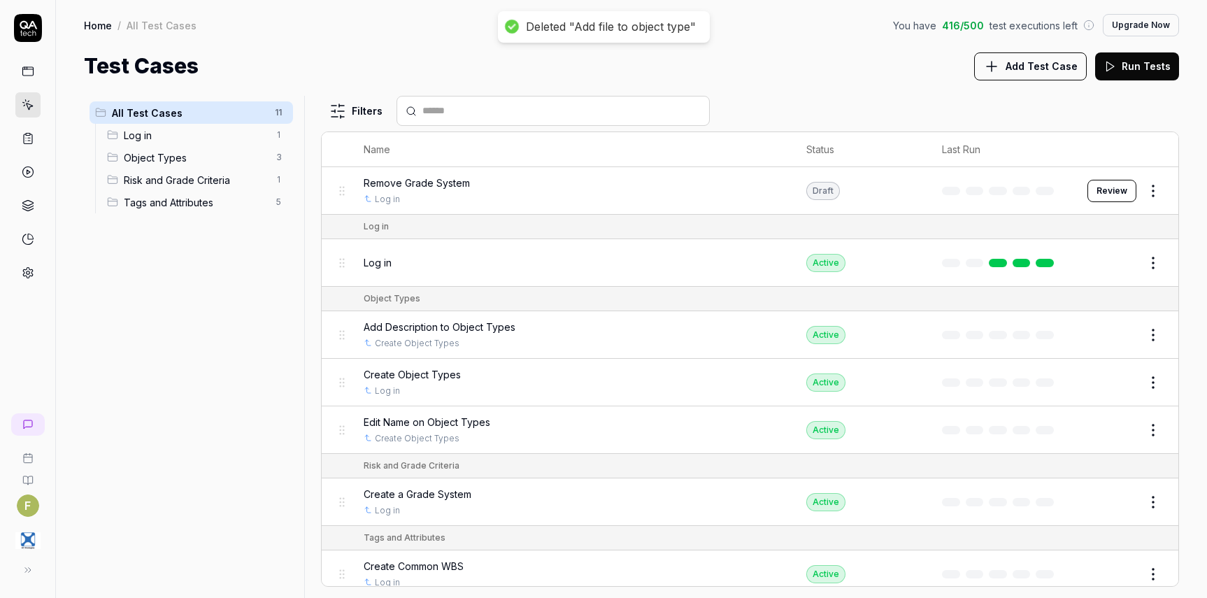
click at [252, 278] on div "All Test Cases 11 Log in 1 Object Types 3 Risk and Grade Criteria 1 Tags and At…" at bounding box center [191, 338] width 215 height 485
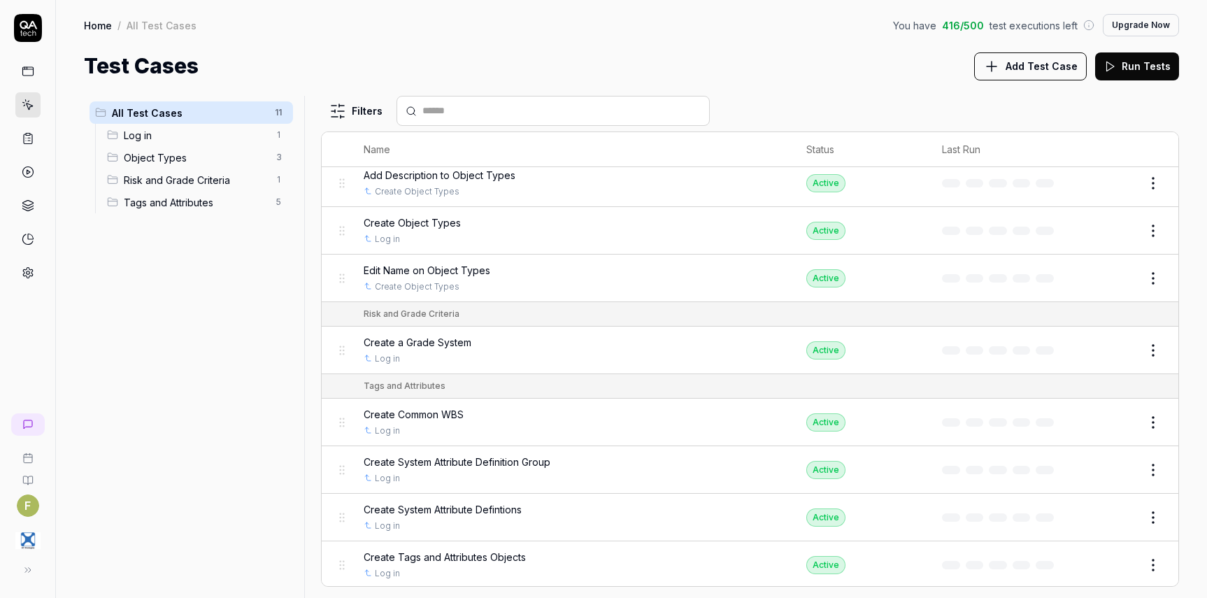
scroll to position [201, 0]
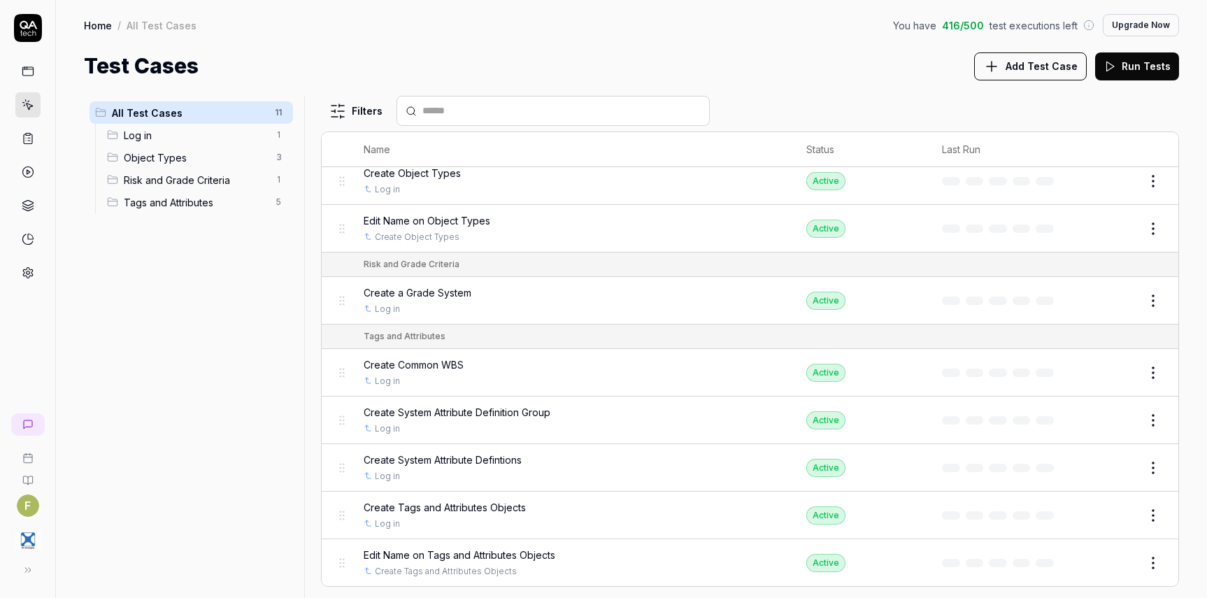
click at [231, 397] on div "All Test Cases 11 Log in 1 Object Types 3 Risk and Grade Criteria 1 Tags and At…" at bounding box center [191, 338] width 215 height 485
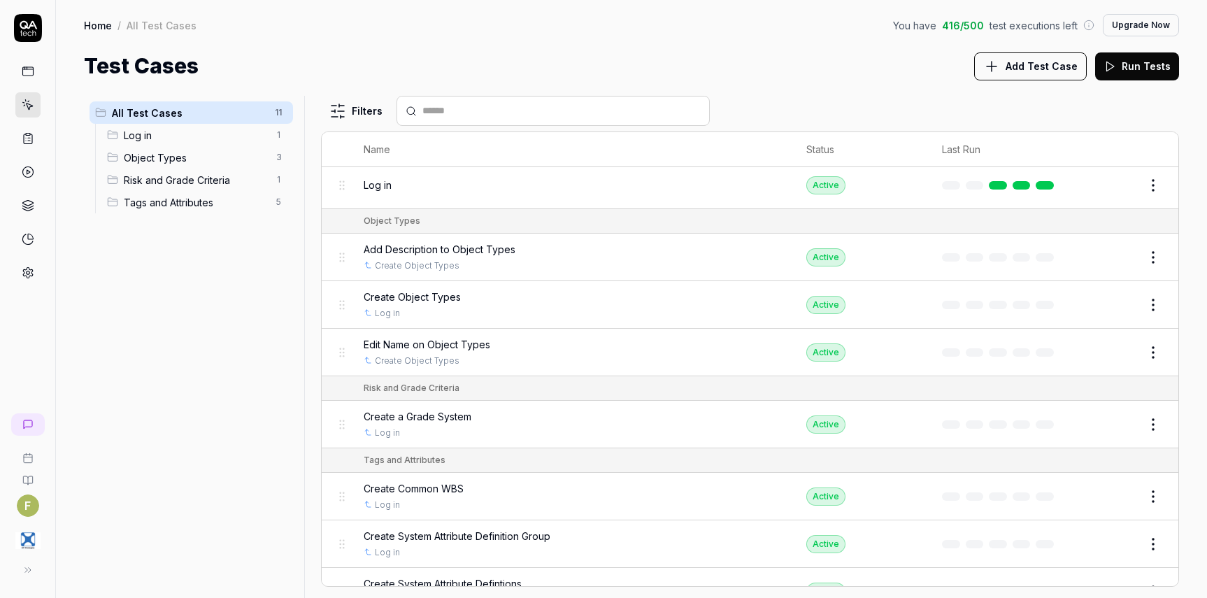
scroll to position [0, 0]
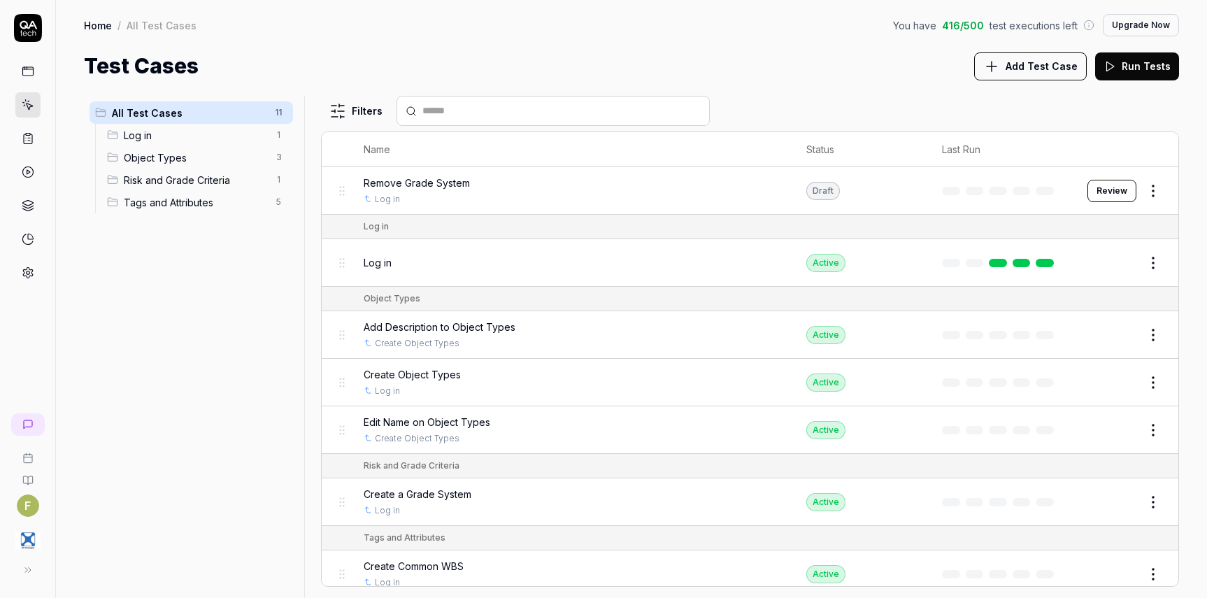
click at [1050, 75] on button "Add Test Case" at bounding box center [1030, 66] width 113 height 28
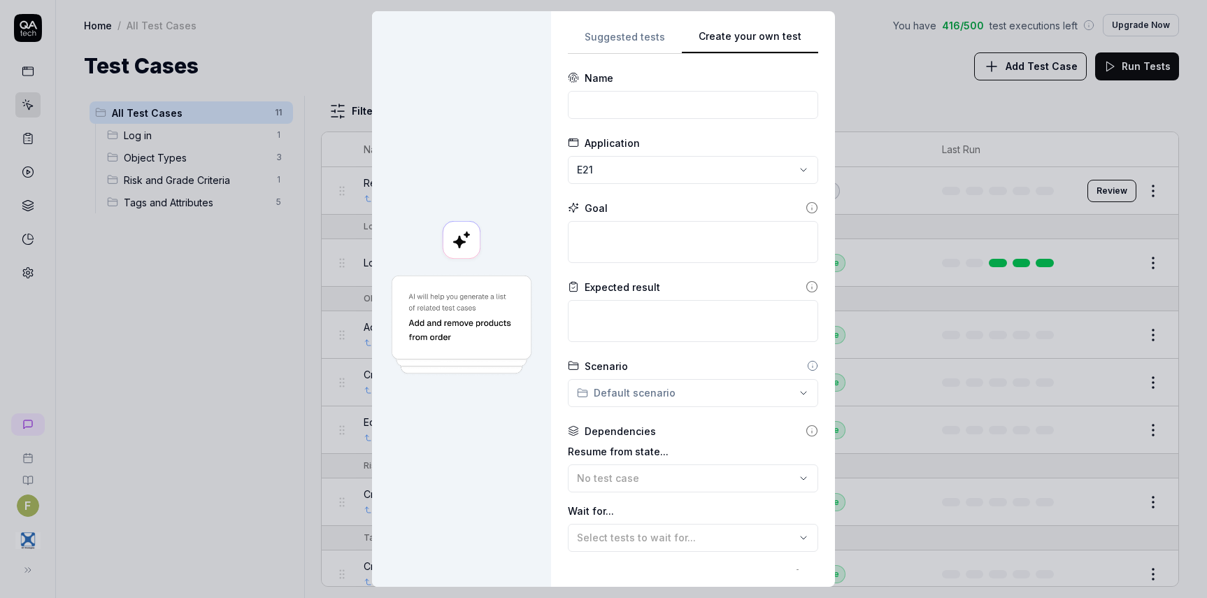
click at [789, 151] on div "**********" at bounding box center [693, 299] width 250 height 542
click at [615, 112] on input at bounding box center [693, 105] width 250 height 28
click at [625, 238] on textarea at bounding box center [693, 242] width 250 height 42
paste textarea "Scenario Add three grade levels to the grade system Given You have created a ne…"
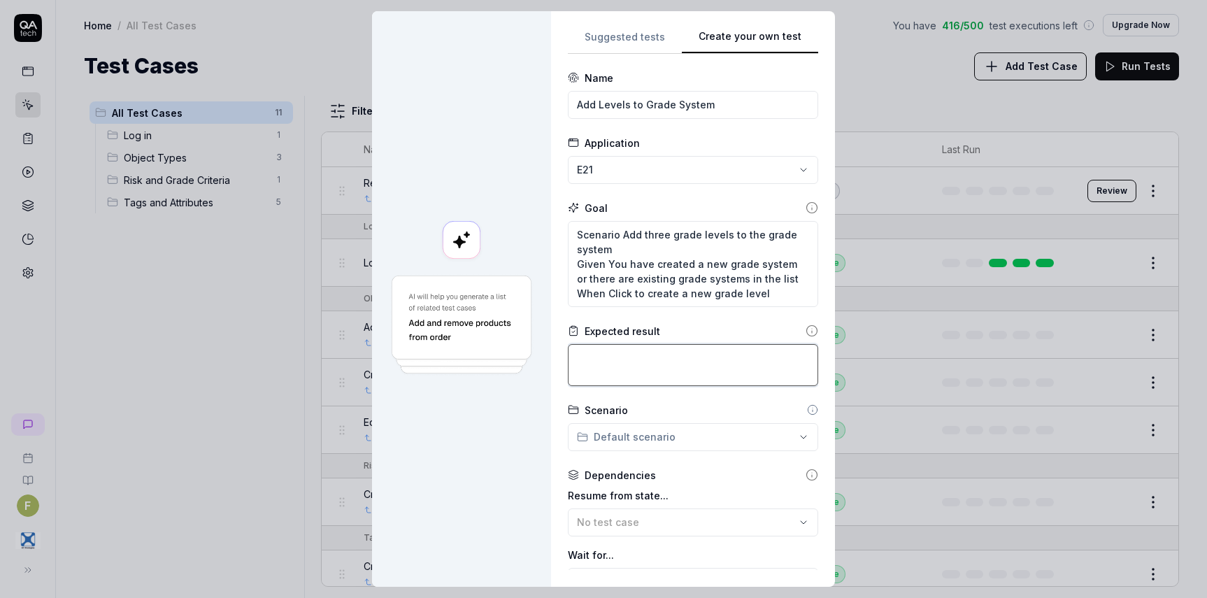
click at [603, 352] on textarea at bounding box center [693, 365] width 250 height 42
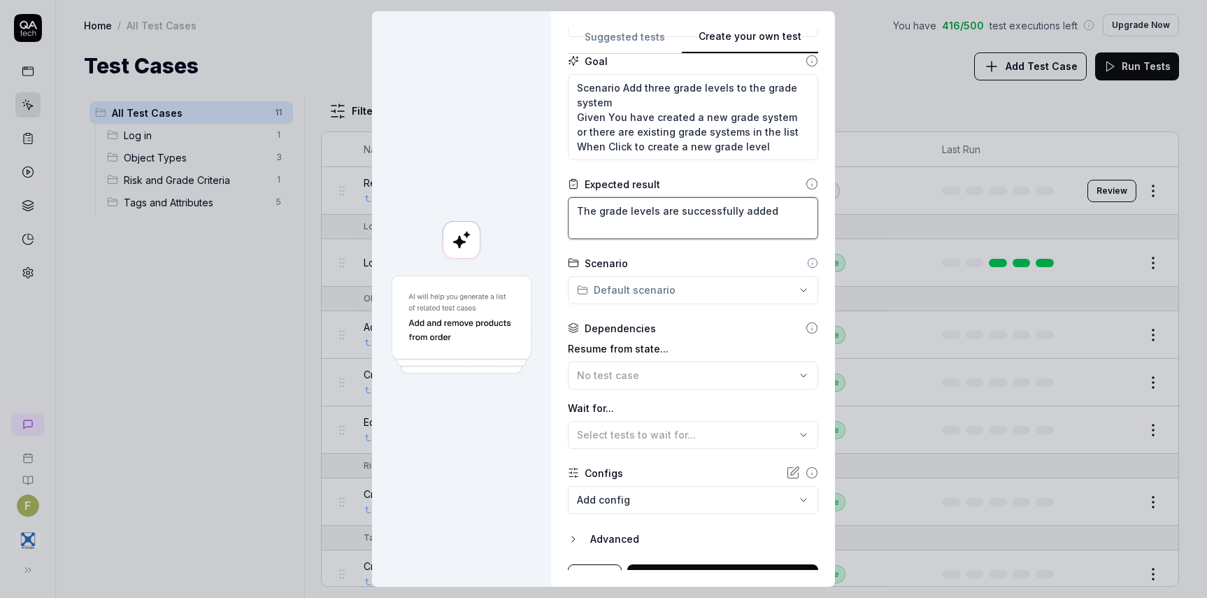
scroll to position [169, 0]
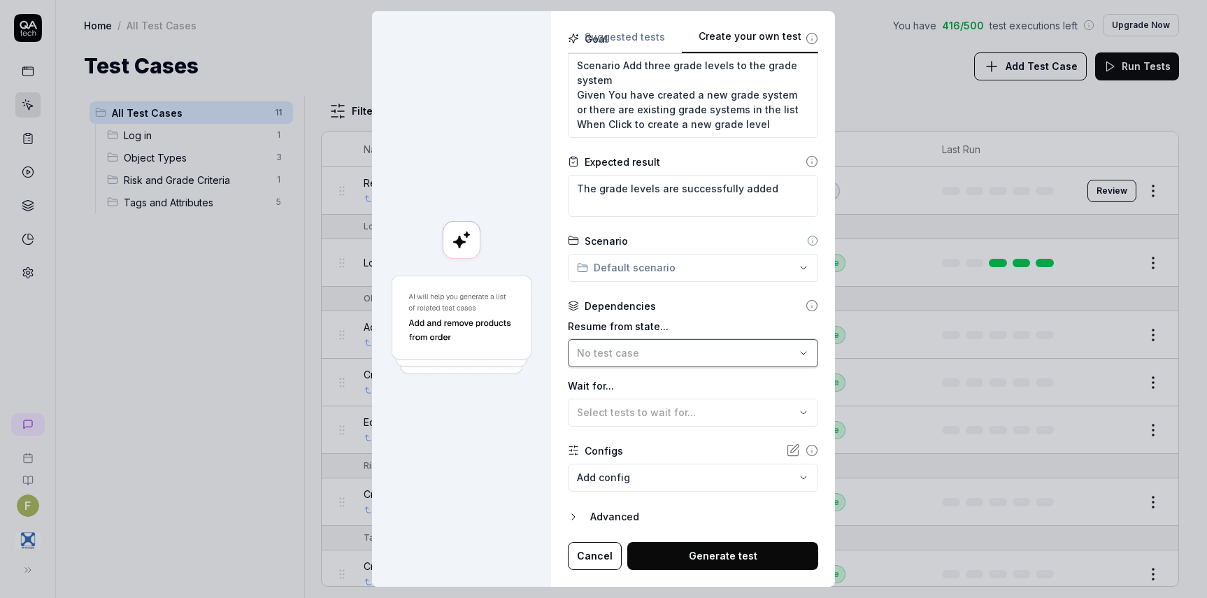
click at [675, 355] on div "No test case" at bounding box center [686, 352] width 218 height 15
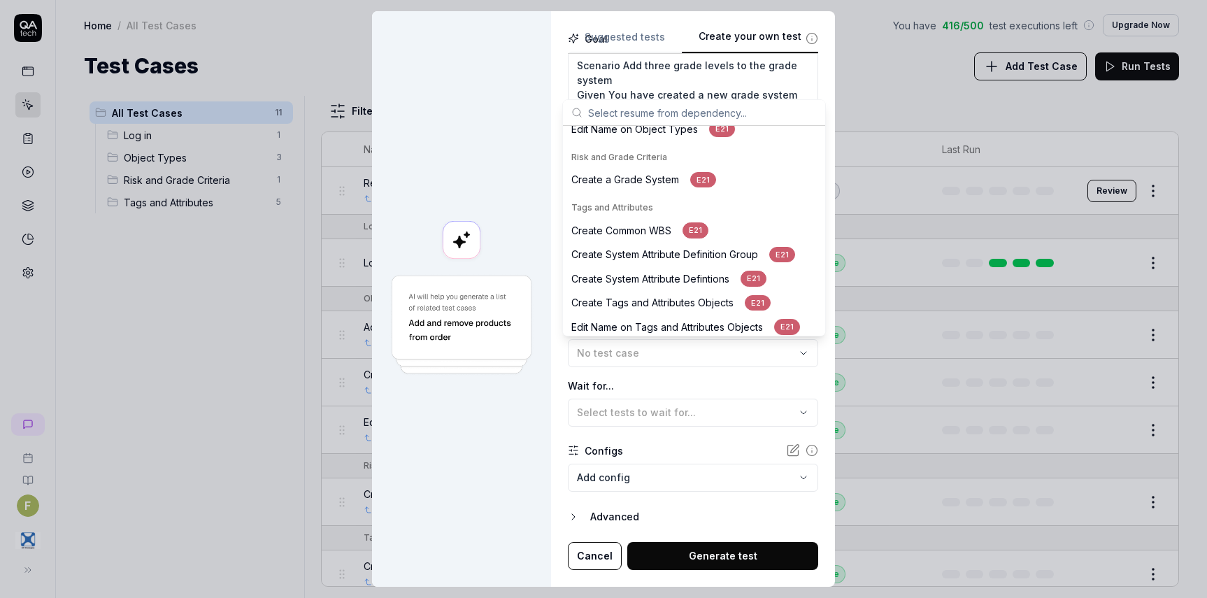
scroll to position [189, 0]
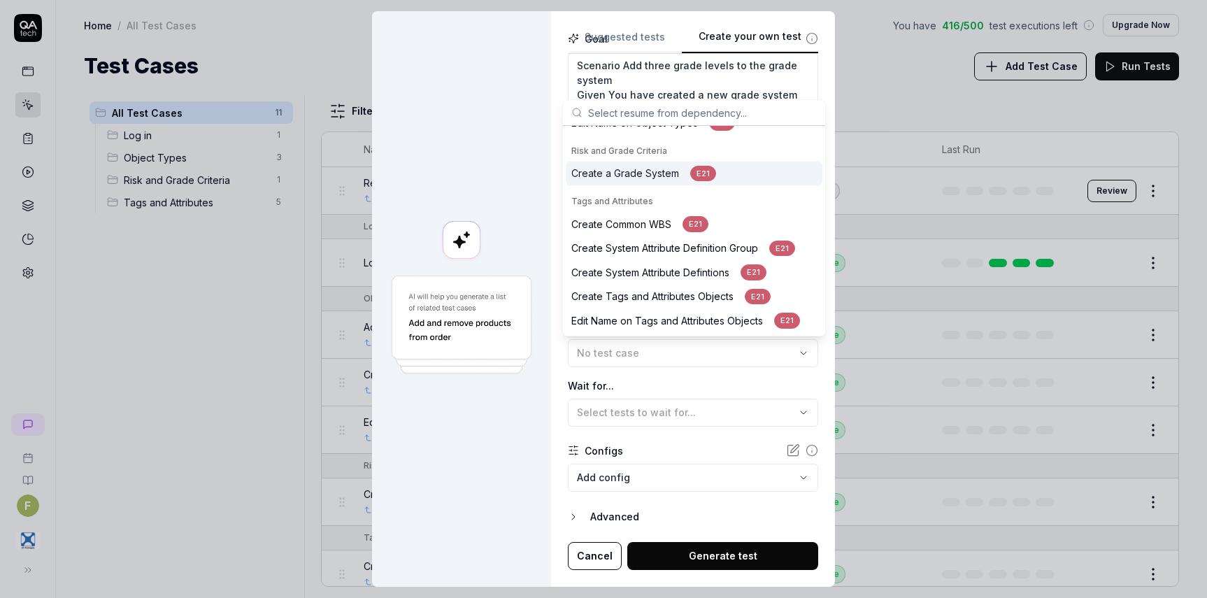
click at [682, 174] on div "Create a Grade System E21" at bounding box center [643, 174] width 145 height 16
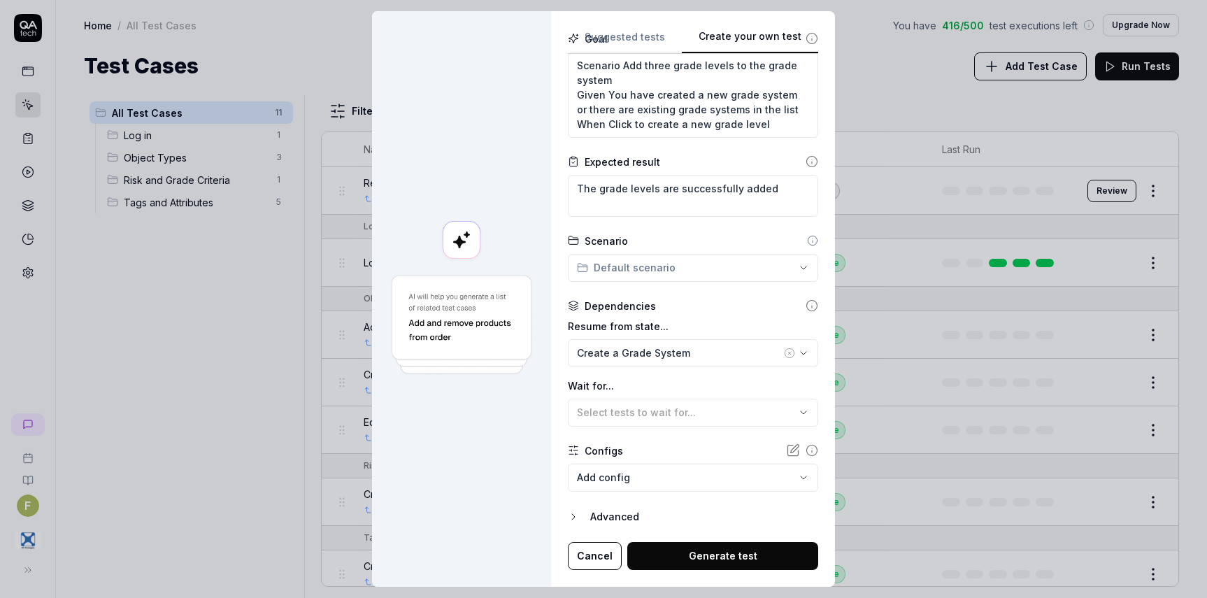
click at [484, 504] on div at bounding box center [461, 298] width 179 height 575
click at [724, 551] on button "Generate test" at bounding box center [722, 556] width 191 height 28
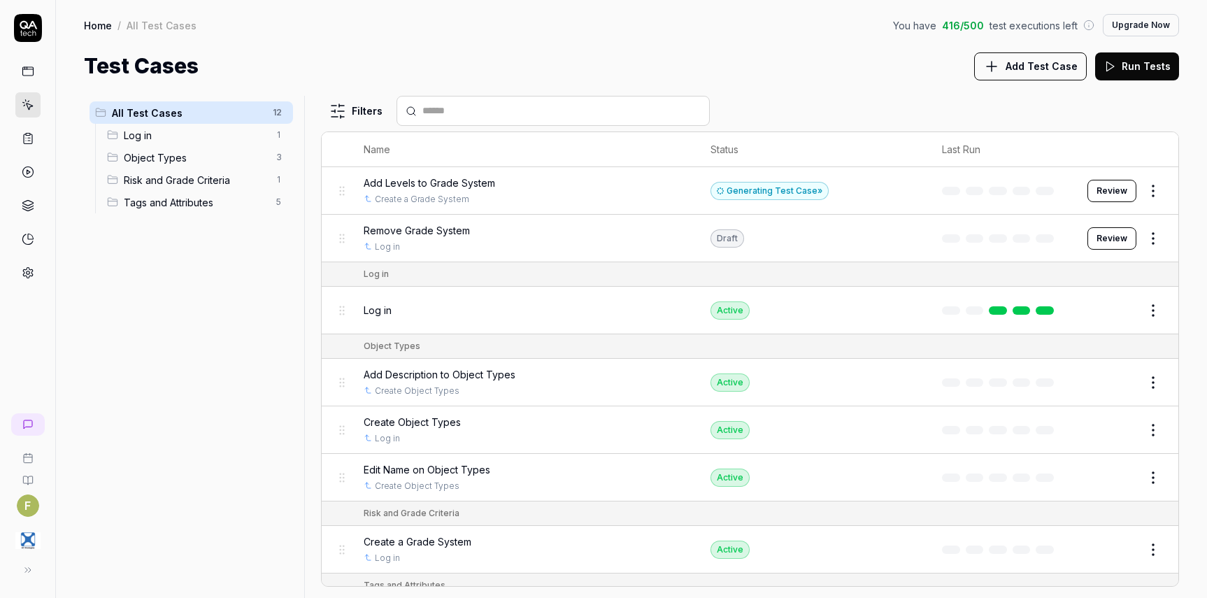
drag, startPoint x: 228, startPoint y: 448, endPoint x: 419, endPoint y: 339, distance: 220.4
click at [228, 450] on div "All Test Cases 12 Log in 1 Object Types 3 Risk and Grade Criteria 1 Tags and At…" at bounding box center [191, 338] width 215 height 485
click at [1114, 191] on button "Review" at bounding box center [1111, 191] width 49 height 22
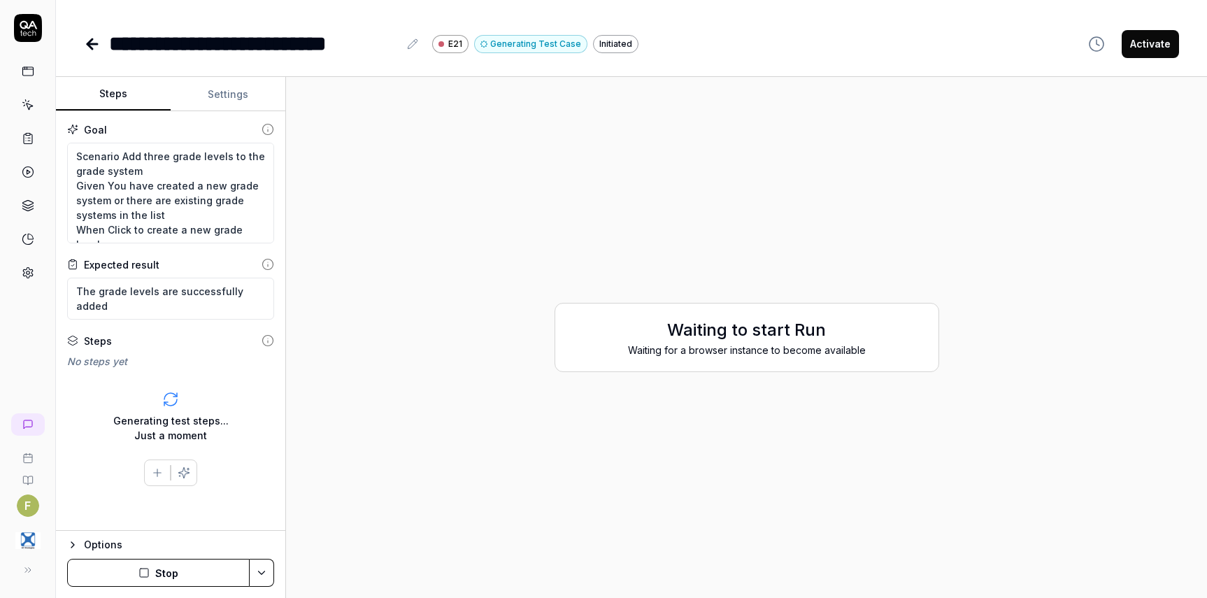
drag, startPoint x: 343, startPoint y: 442, endPoint x: 407, endPoint y: 416, distance: 68.7
click at [343, 442] on div "Waiting to start Run Waiting for a browser instance to become available" at bounding box center [746, 337] width 898 height 498
click at [91, 42] on icon at bounding box center [92, 44] width 17 height 17
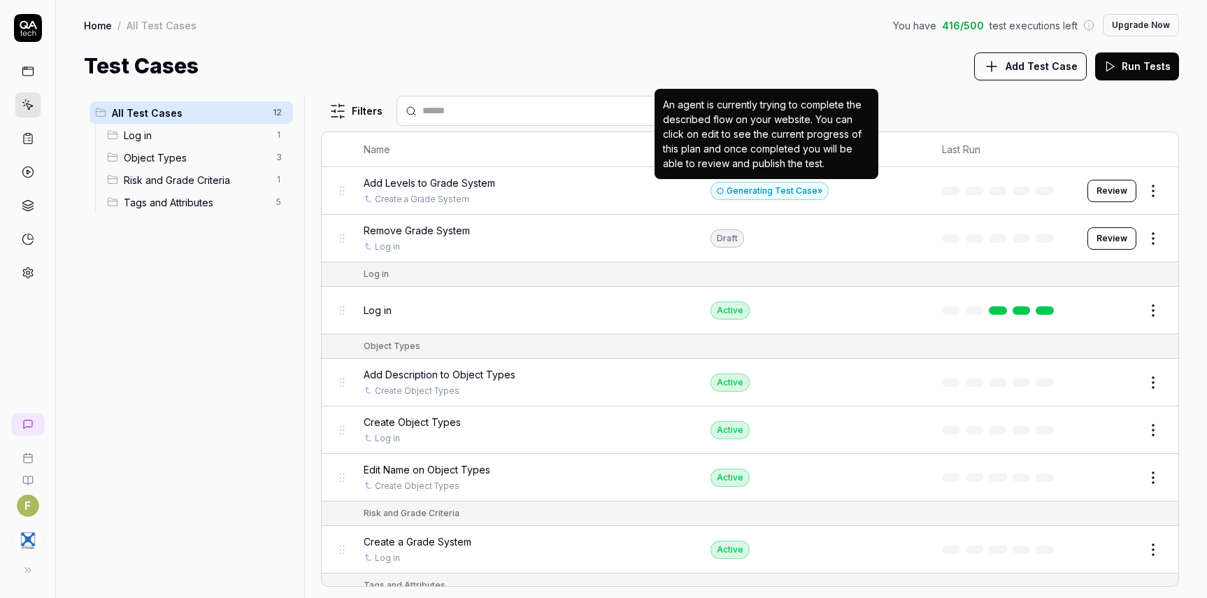
click at [782, 192] on div "Generating Test Case »" at bounding box center [769, 191] width 118 height 18
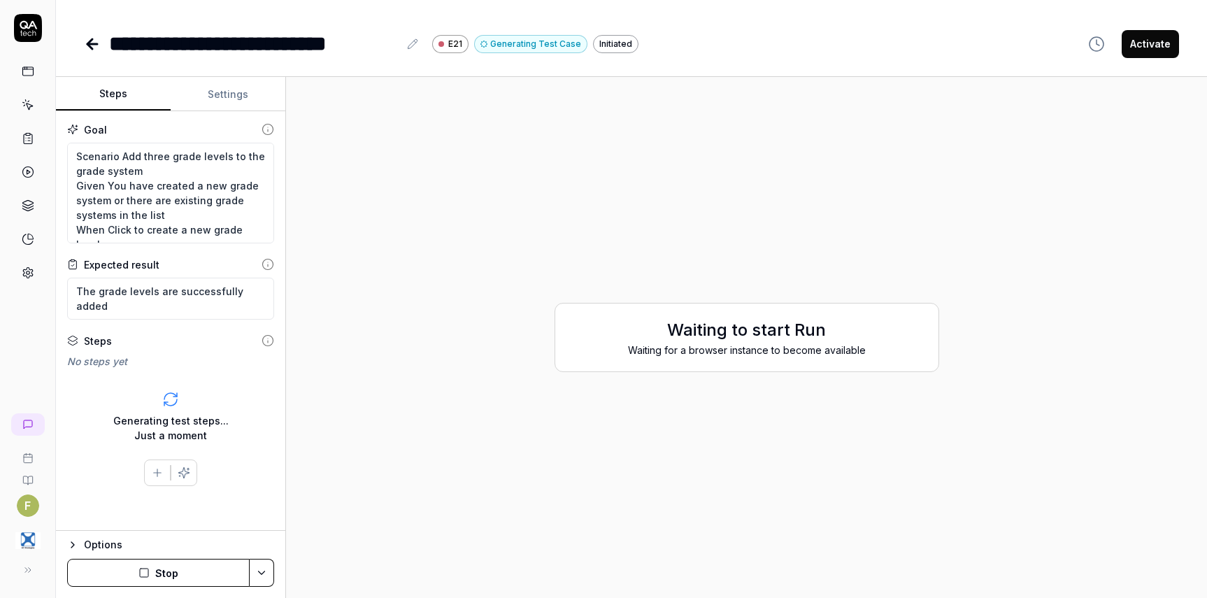
click at [31, 275] on icon at bounding box center [28, 272] width 13 height 13
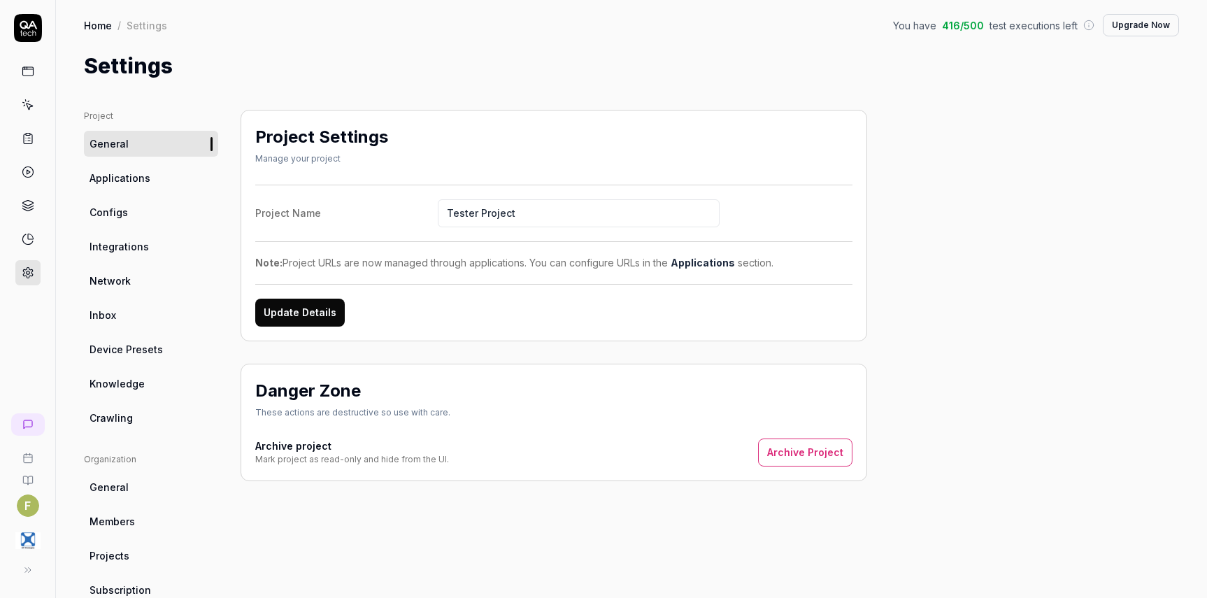
click at [142, 382] on span "Knowledge" at bounding box center [116, 383] width 55 height 15
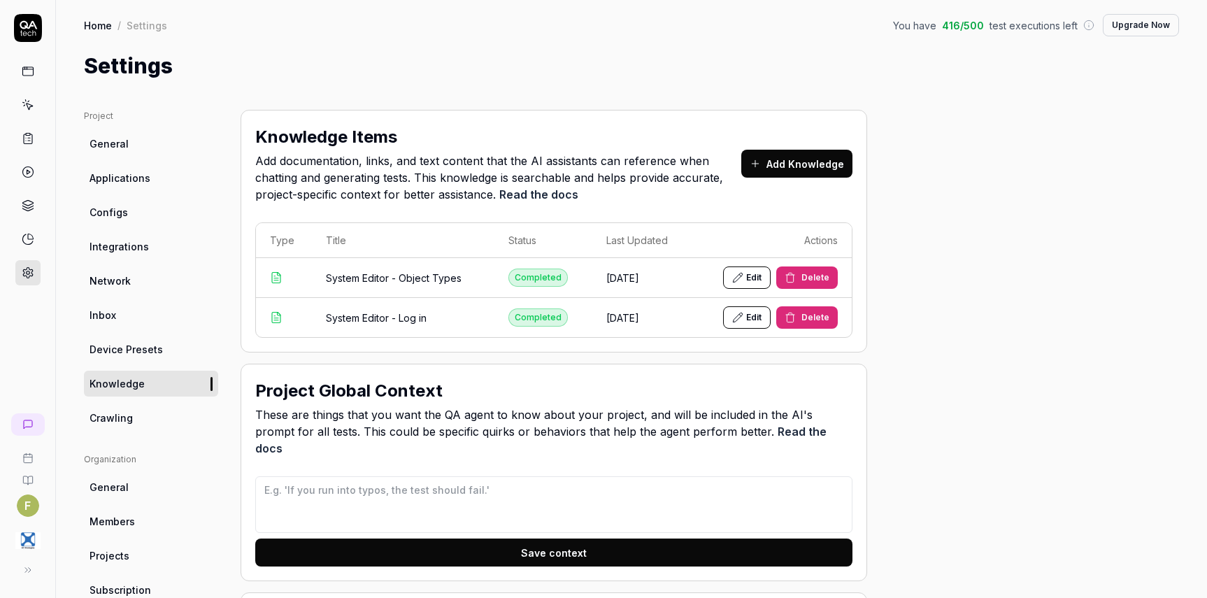
click at [808, 276] on span "Delete" at bounding box center [815, 277] width 28 height 13
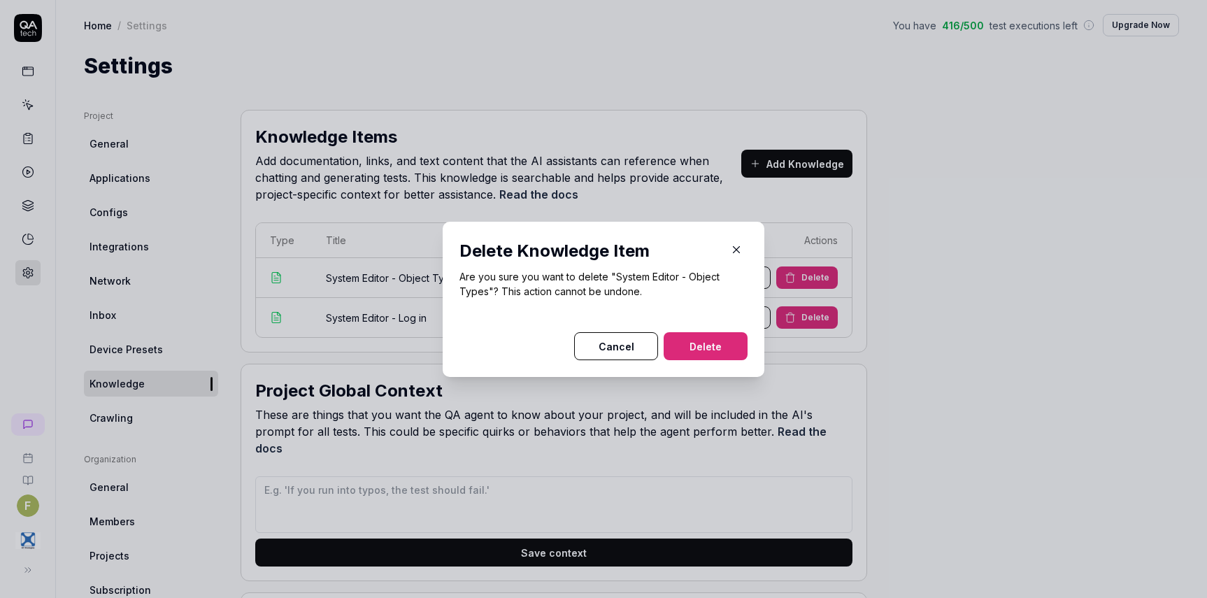
click at [703, 355] on button "Delete" at bounding box center [705, 346] width 84 height 28
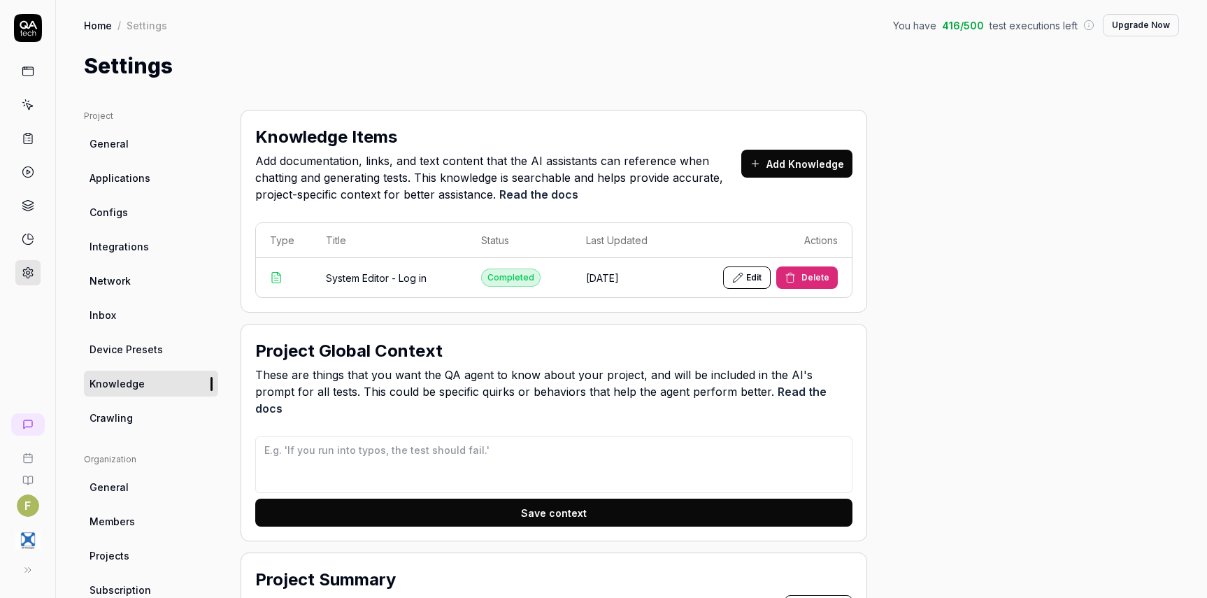
click at [804, 275] on span "Delete" at bounding box center [815, 277] width 28 height 13
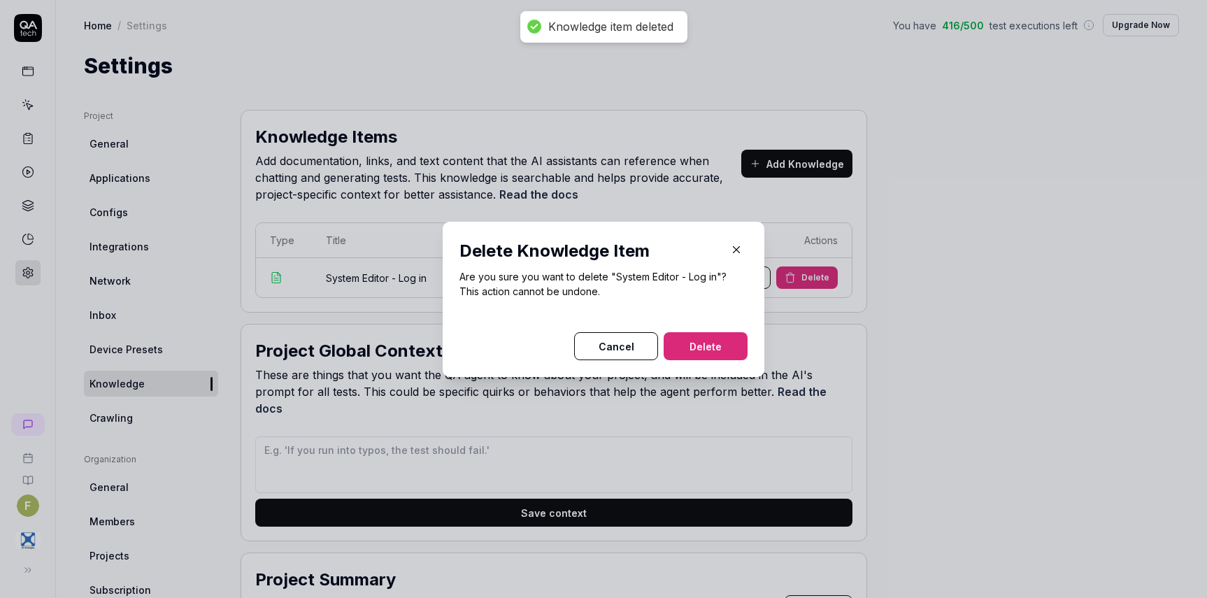
click at [737, 346] on button "Delete" at bounding box center [705, 346] width 84 height 28
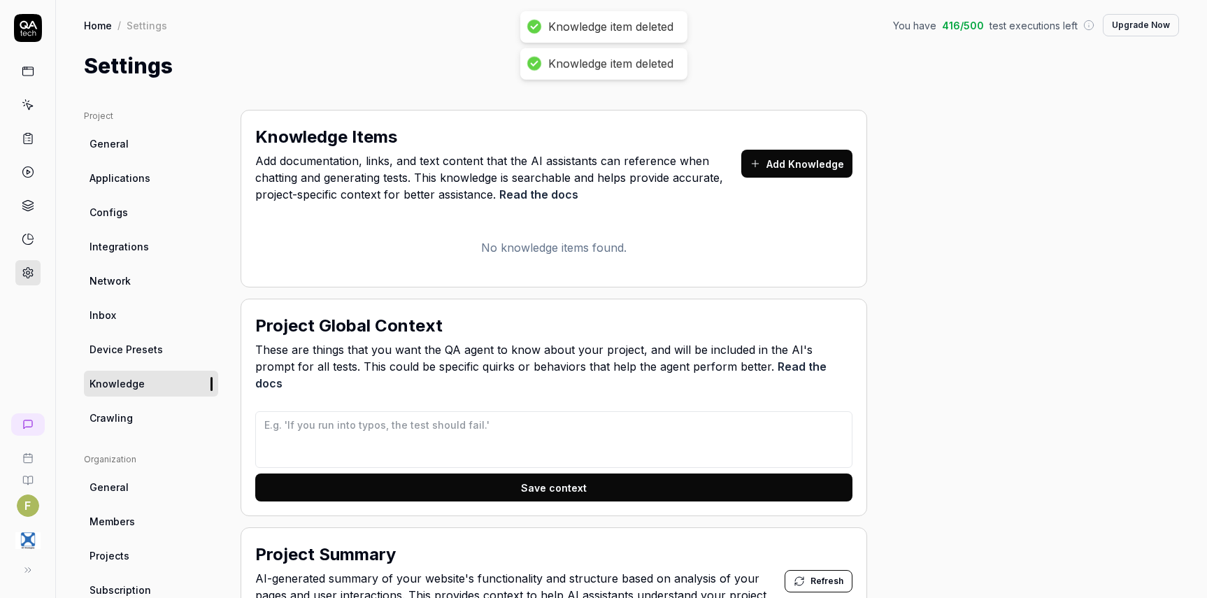
click at [821, 160] on button "Add Knowledge" at bounding box center [796, 164] width 111 height 28
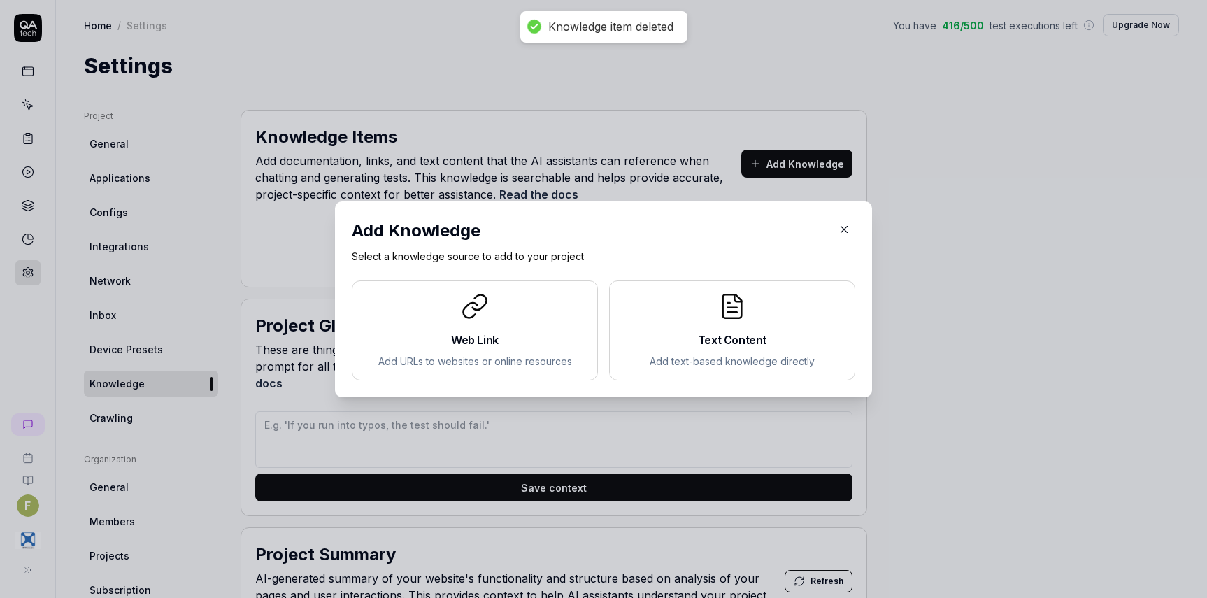
click at [699, 347] on h2 "Text Content" at bounding box center [732, 339] width 222 height 17
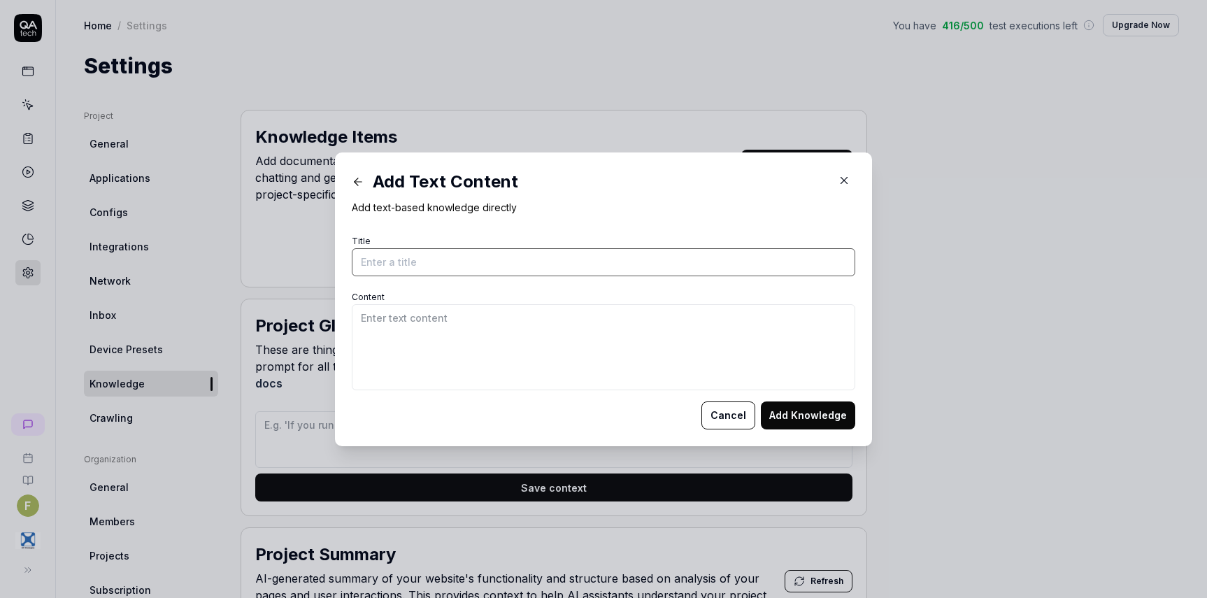
click at [421, 258] on input "Title" at bounding box center [603, 262] width 503 height 28
click at [796, 343] on textarea "Content" at bounding box center [603, 347] width 503 height 86
click at [711, 412] on button "Cancel" at bounding box center [728, 415] width 54 height 28
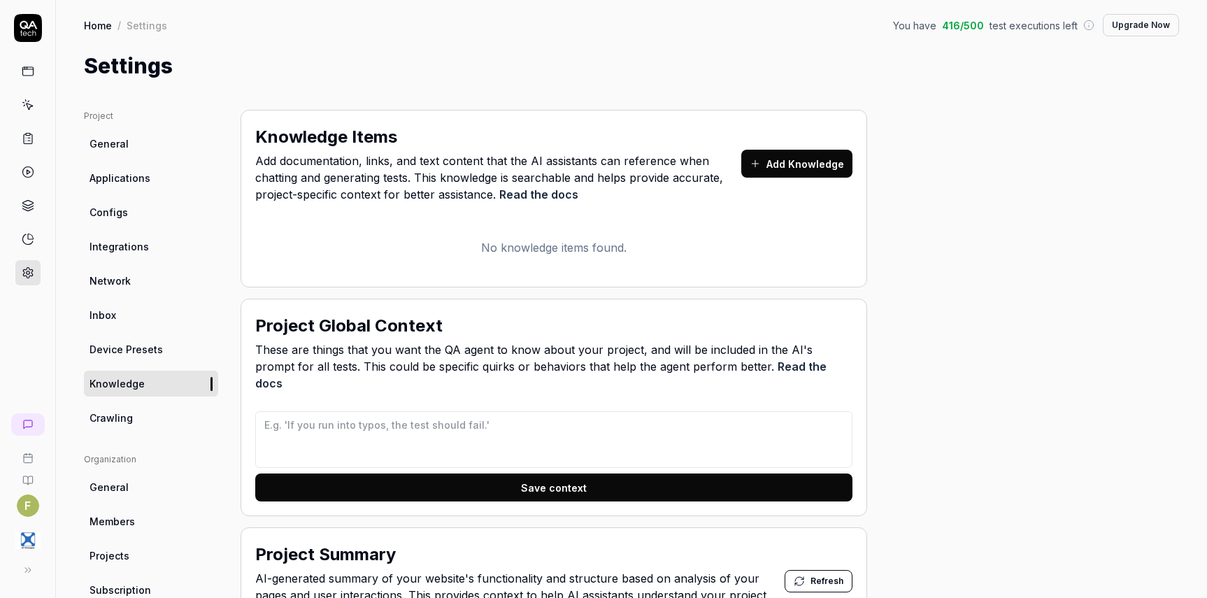
click at [798, 170] on button "Add Knowledge" at bounding box center [796, 164] width 111 height 28
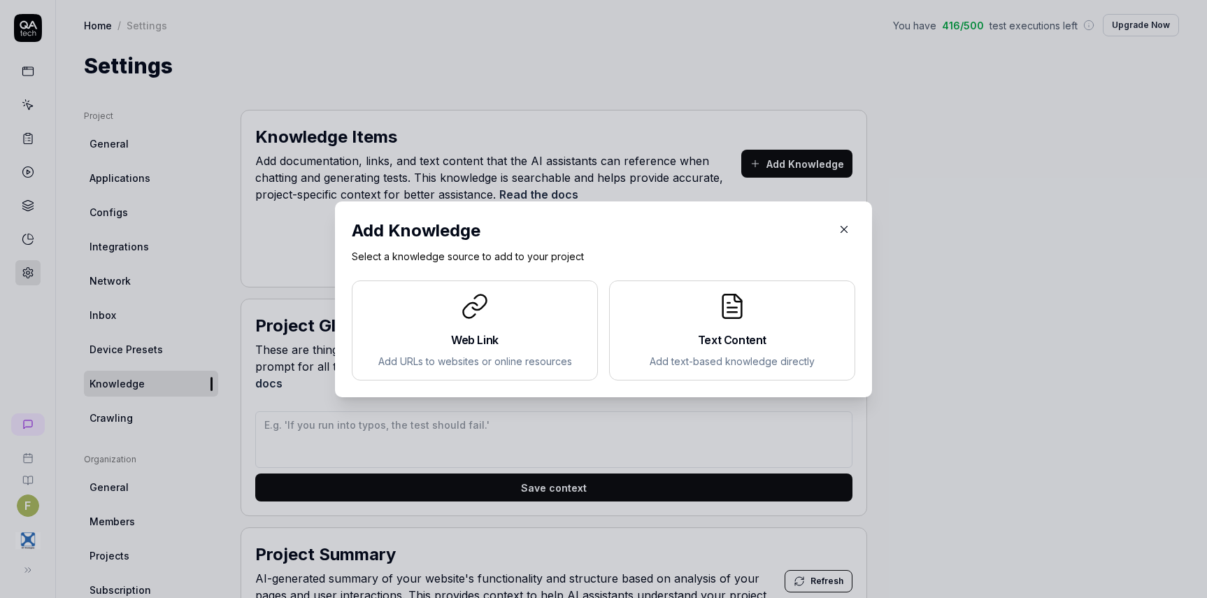
click at [524, 331] on h2 "Web Link" at bounding box center [475, 339] width 222 height 17
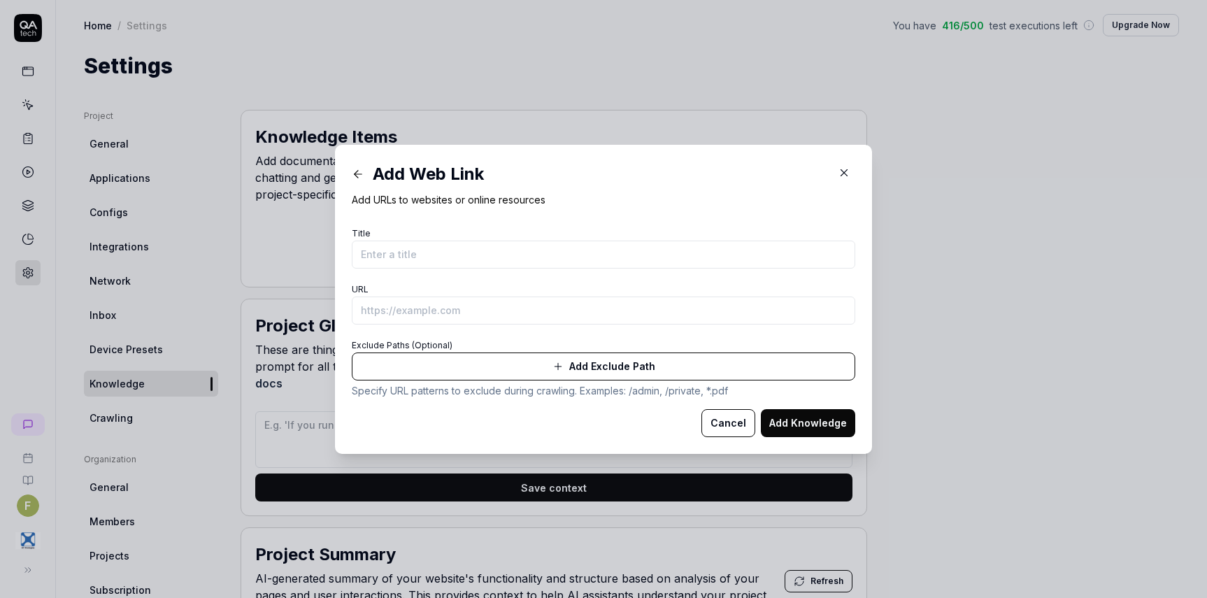
click at [706, 369] on button "Add Exclude Path" at bounding box center [603, 366] width 503 height 28
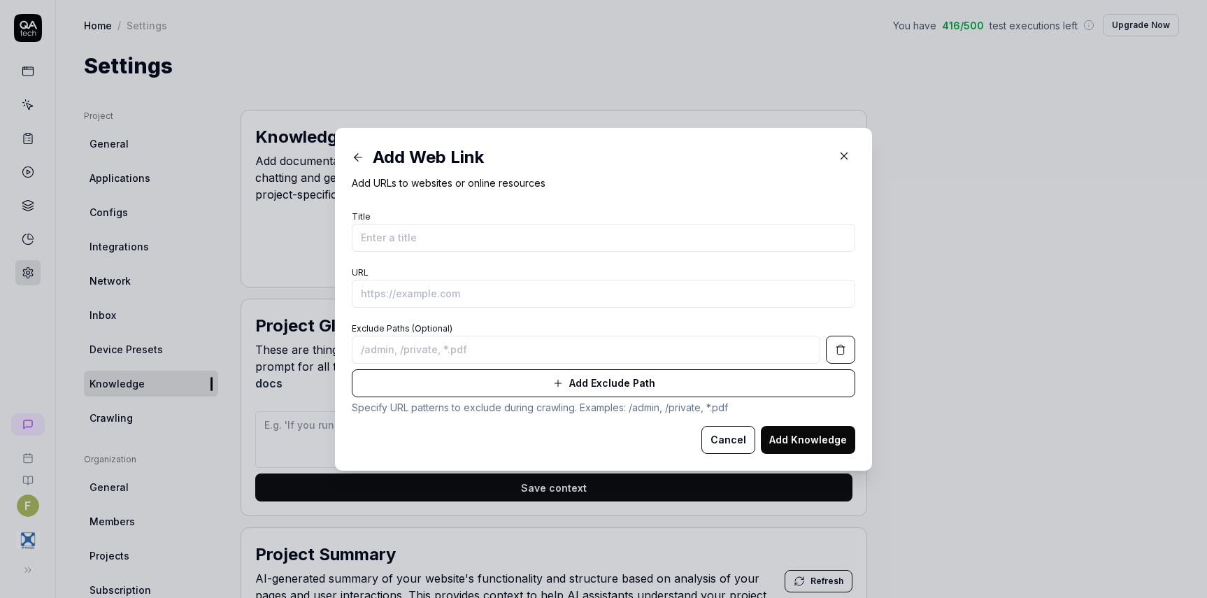
click at [636, 345] on input at bounding box center [586, 350] width 468 height 28
drag, startPoint x: 724, startPoint y: 433, endPoint x: 1047, endPoint y: 401, distance: 323.9
click at [729, 433] on button "Cancel" at bounding box center [728, 440] width 54 height 28
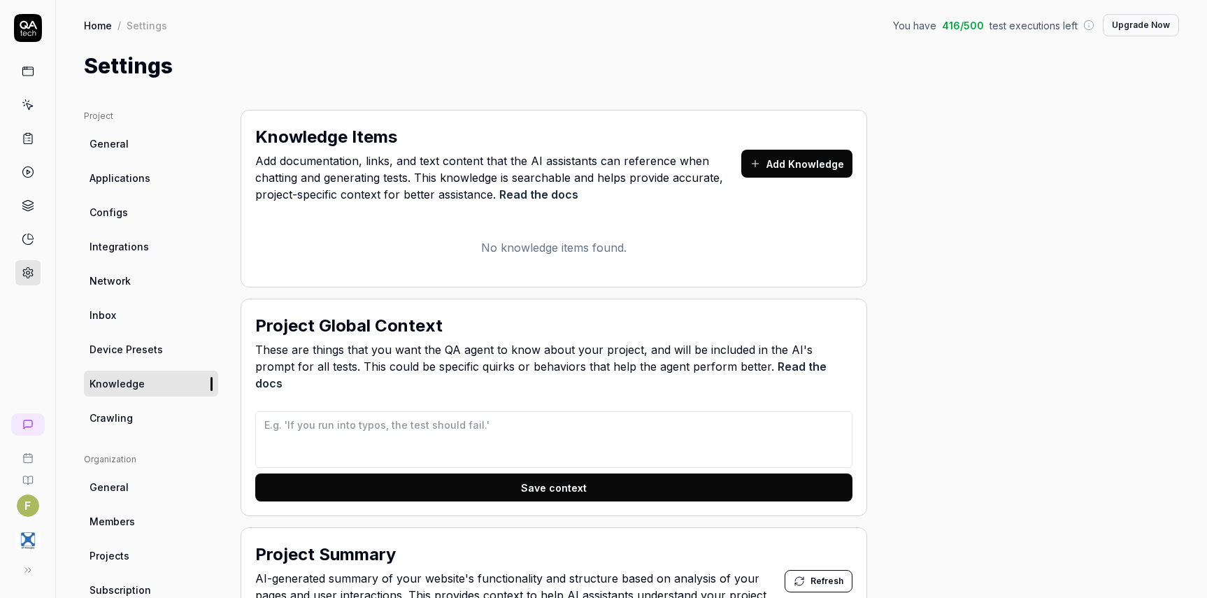
drag, startPoint x: 1081, startPoint y: 386, endPoint x: 1035, endPoint y: 364, distance: 51.3
click at [812, 163] on button "Add Knowledge" at bounding box center [796, 164] width 111 height 28
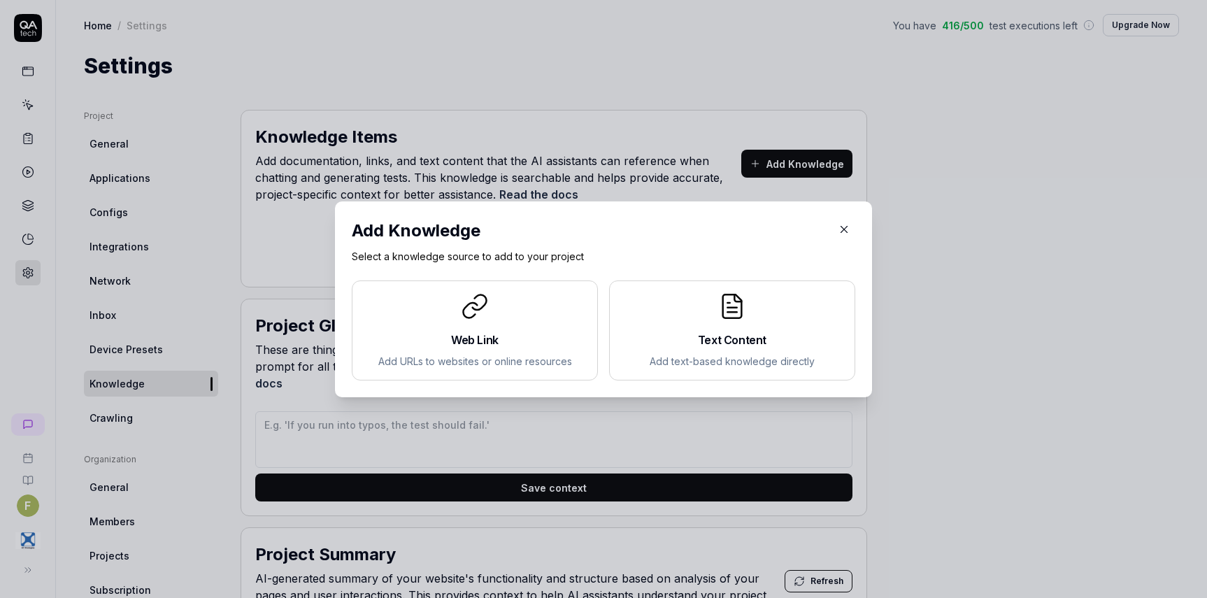
click at [762, 341] on h2 "Text Content" at bounding box center [732, 339] width 222 height 17
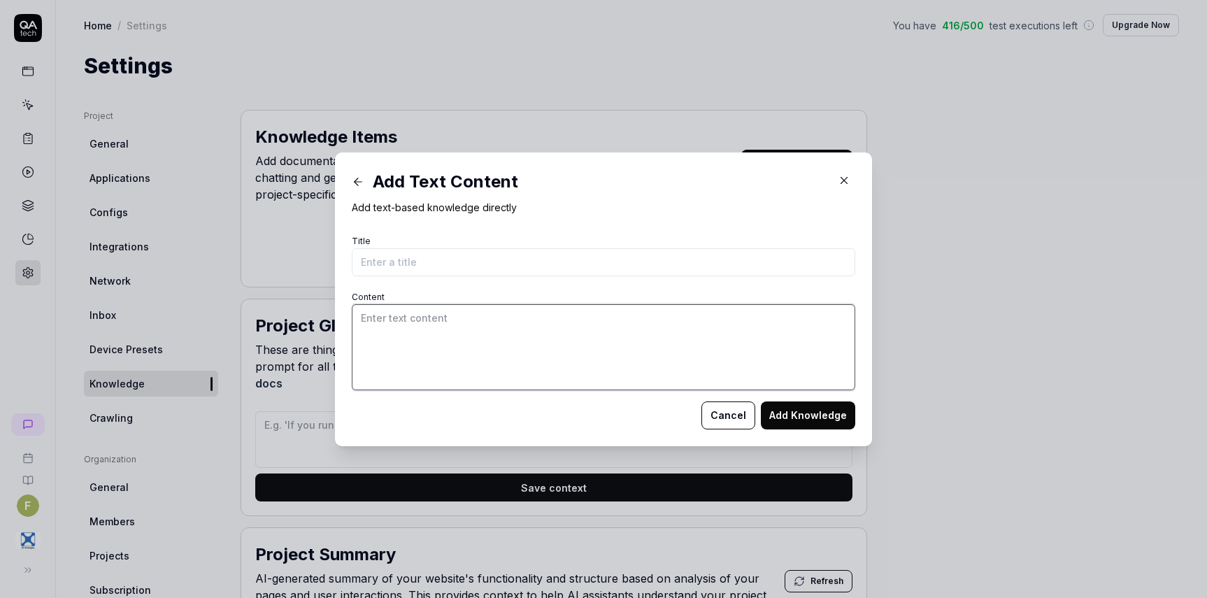
click at [601, 359] on textarea "Content" at bounding box center [603, 347] width 503 height 86
click at [381, 337] on textarea "Content" at bounding box center [603, 347] width 503 height 86
paste textarea "System Editor 21.6.3.2 User manual Date: 2025-06-16 Version: 1.0 WWW.4CSTRATEGI…"
drag, startPoint x: 410, startPoint y: 365, endPoint x: 277, endPoint y: 343, distance: 135.3
click at [277, 343] on div "​ Add Text Content Add text-based knowledge directly Title Content Cancel Add K…" at bounding box center [603, 299] width 1207 height 598
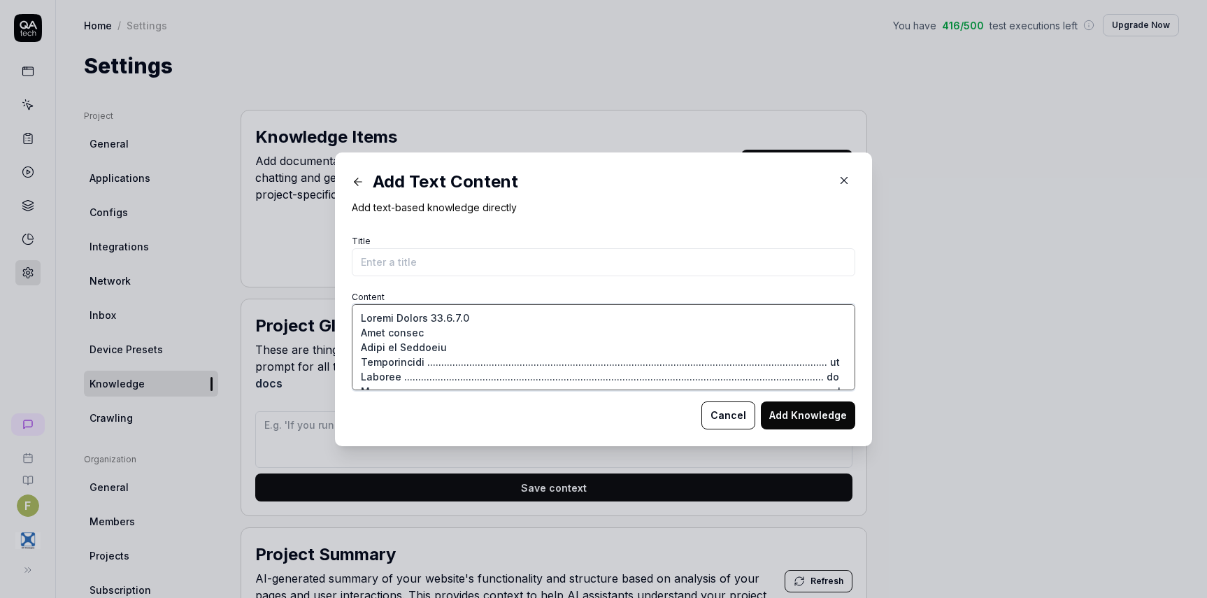
drag, startPoint x: 467, startPoint y: 317, endPoint x: 422, endPoint y: 318, distance: 44.8
click at [422, 318] on textarea "Content" at bounding box center [603, 347] width 503 height 86
drag, startPoint x: 499, startPoint y: 336, endPoint x: 299, endPoint y: 345, distance: 200.9
click at [299, 345] on div "​ Add Text Content Add text-based knowledge directly Title Content Cancel Add K…" at bounding box center [603, 299] width 1207 height 598
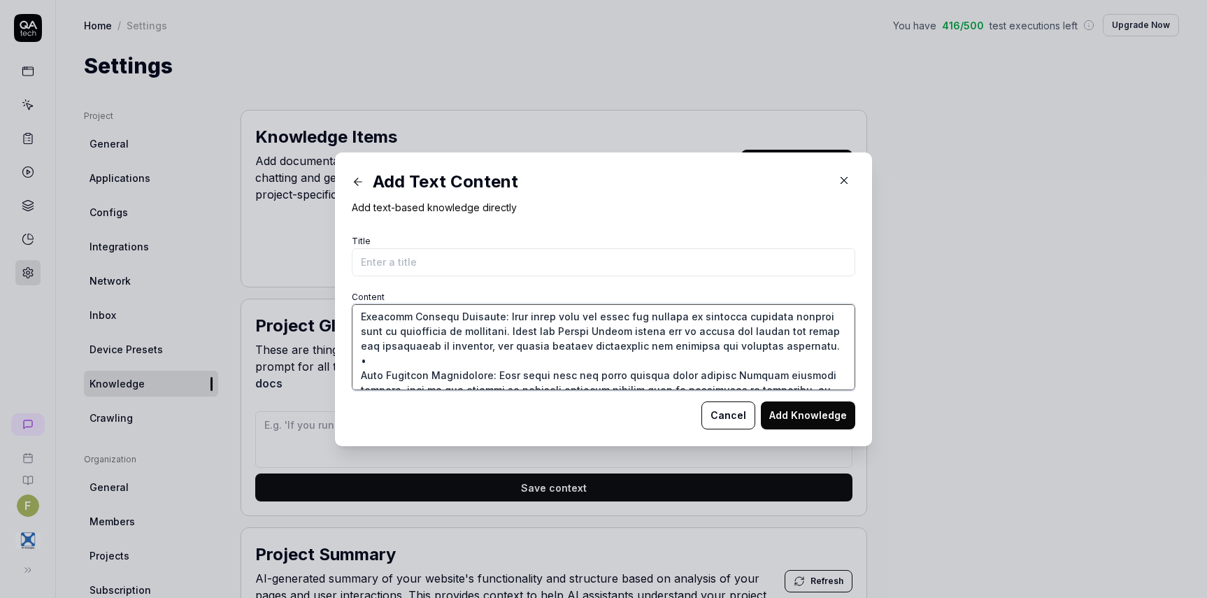
scroll to position [661, 0]
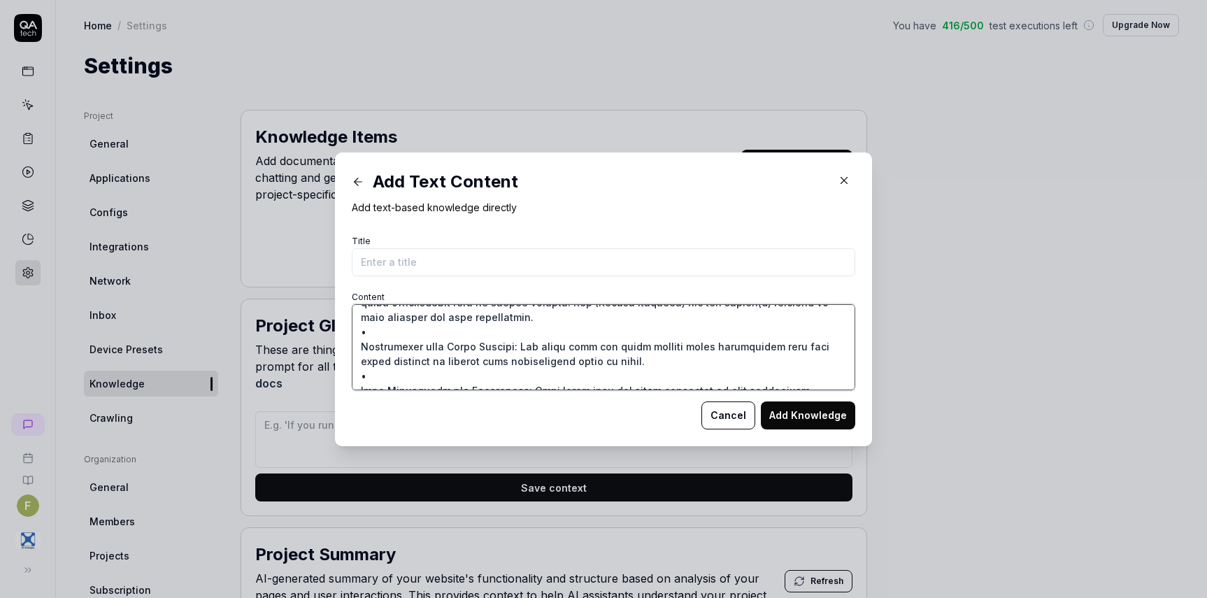
drag, startPoint x: 498, startPoint y: 311, endPoint x: 417, endPoint y: 347, distance: 88.6
click at [341, 350] on div "Add Text Content Add text-based knowledge directly Title Content Cancel Add Kno…" at bounding box center [603, 299] width 537 height 294
click at [655, 370] on textarea "Content" at bounding box center [603, 347] width 503 height 86
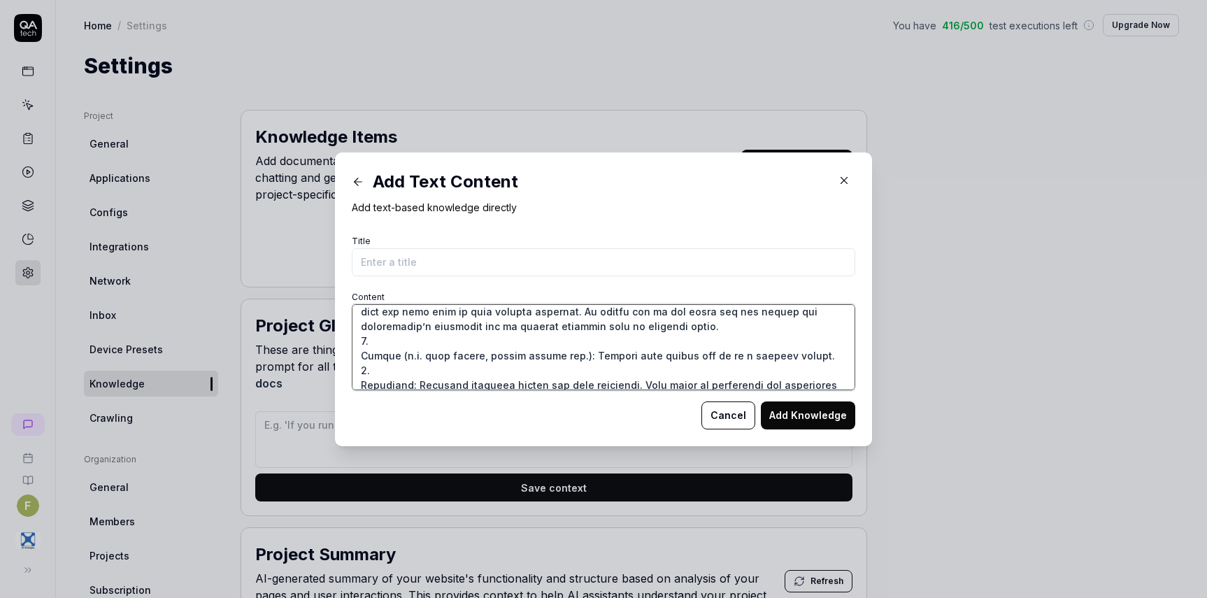
scroll to position [2377, 0]
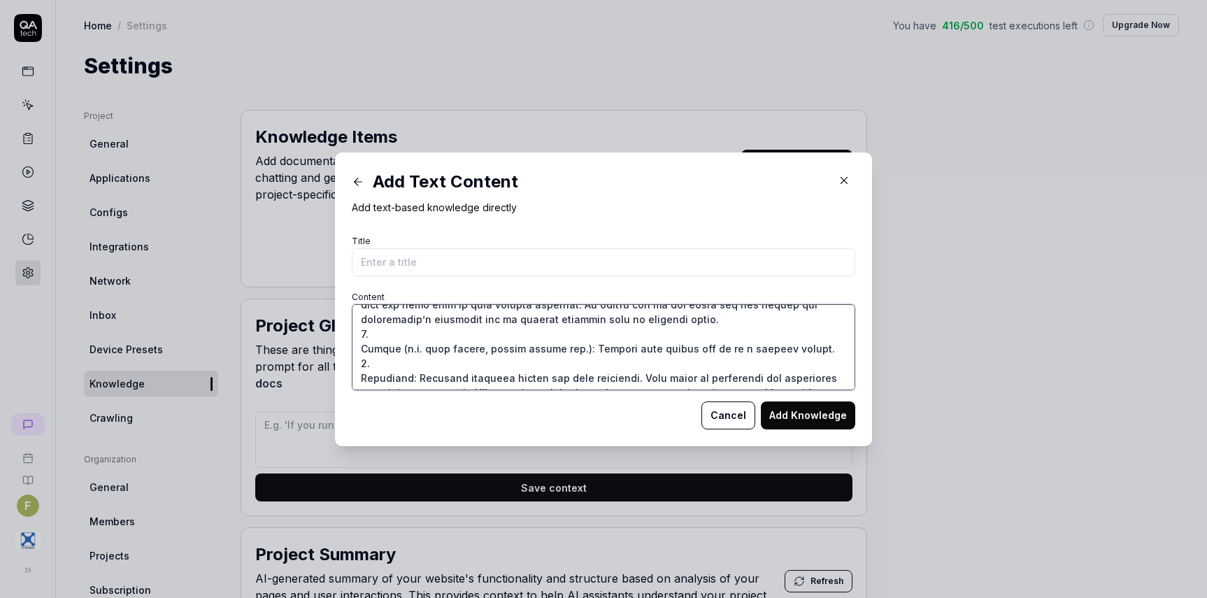
click at [712, 381] on textarea "Content" at bounding box center [603, 347] width 503 height 86
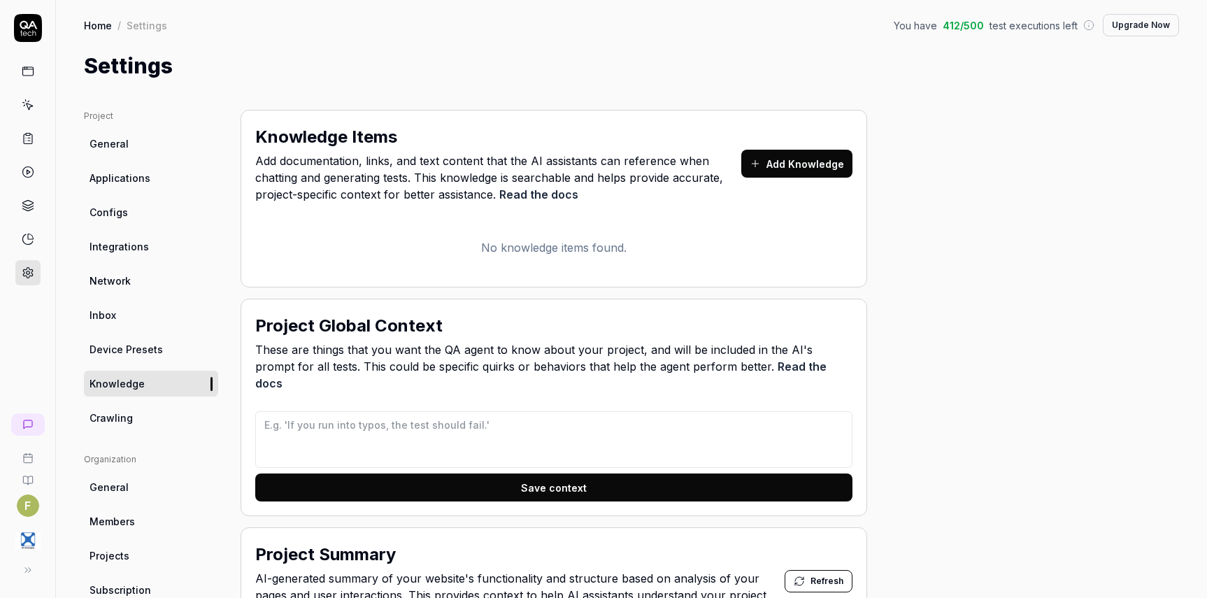
click at [838, 167] on button "Add Knowledge" at bounding box center [796, 164] width 111 height 28
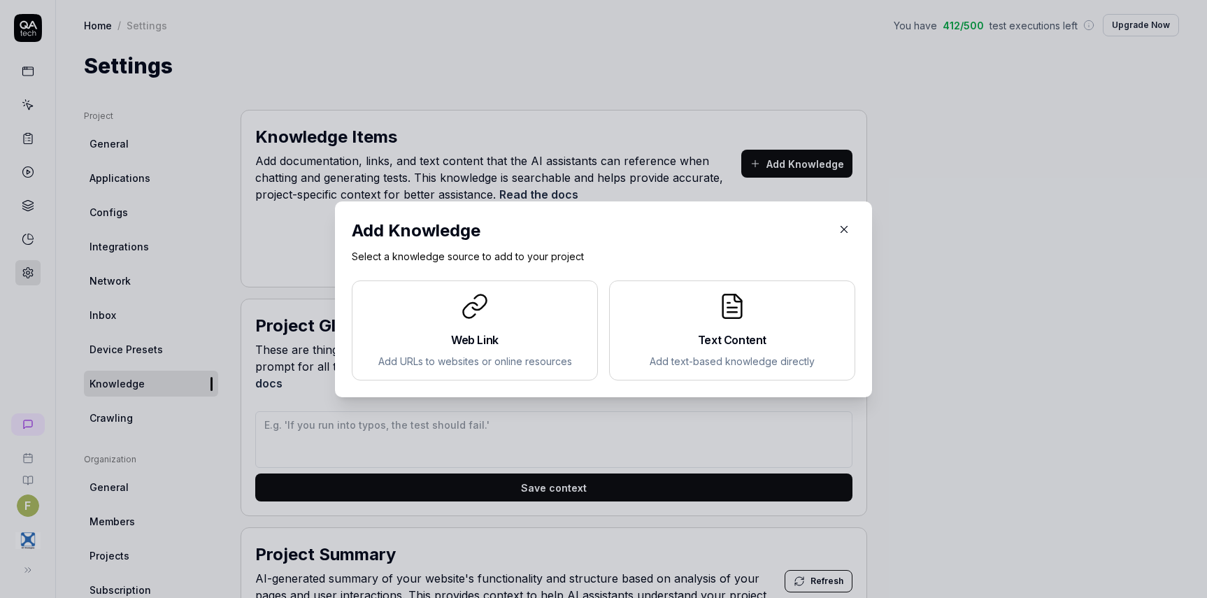
click at [731, 324] on div "Text Content Add text-based knowledge directly" at bounding box center [732, 330] width 222 height 76
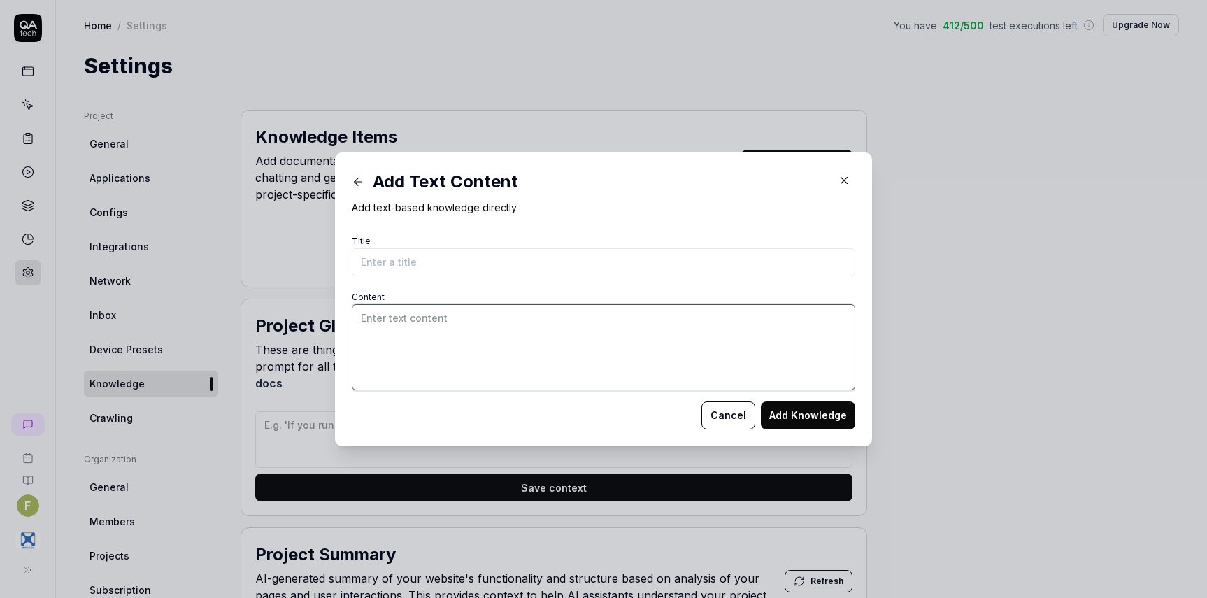
click at [454, 329] on textarea "Content" at bounding box center [603, 347] width 503 height 86
paste textarea "System Editor User manual Introduction The System Editor is the heart of the ap…"
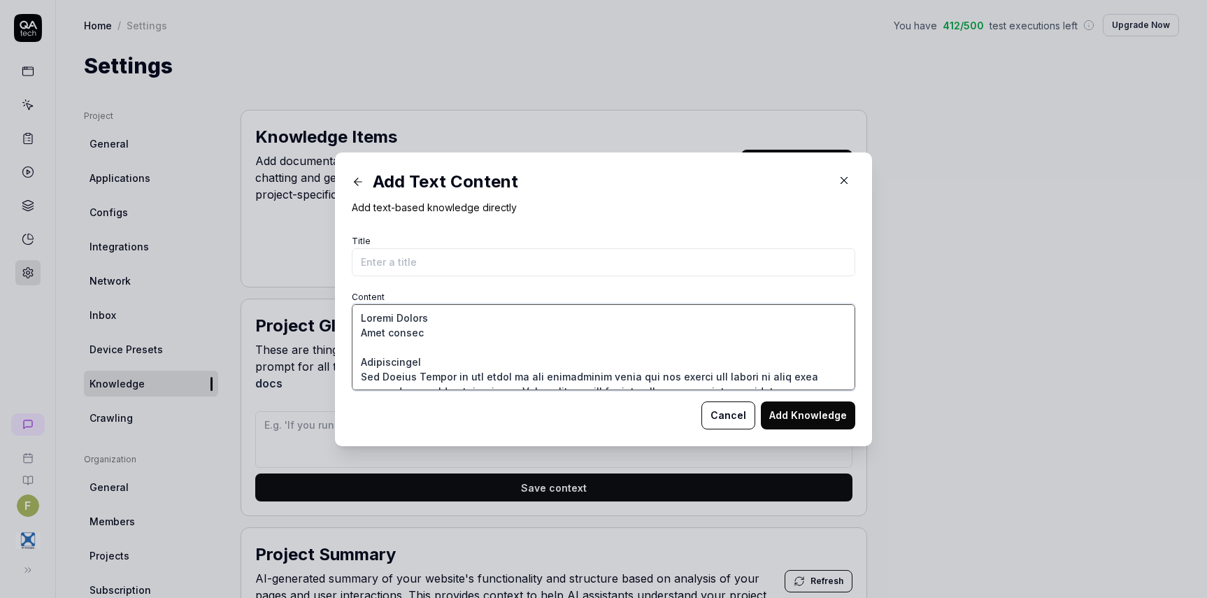
scroll to position [33469, 0]
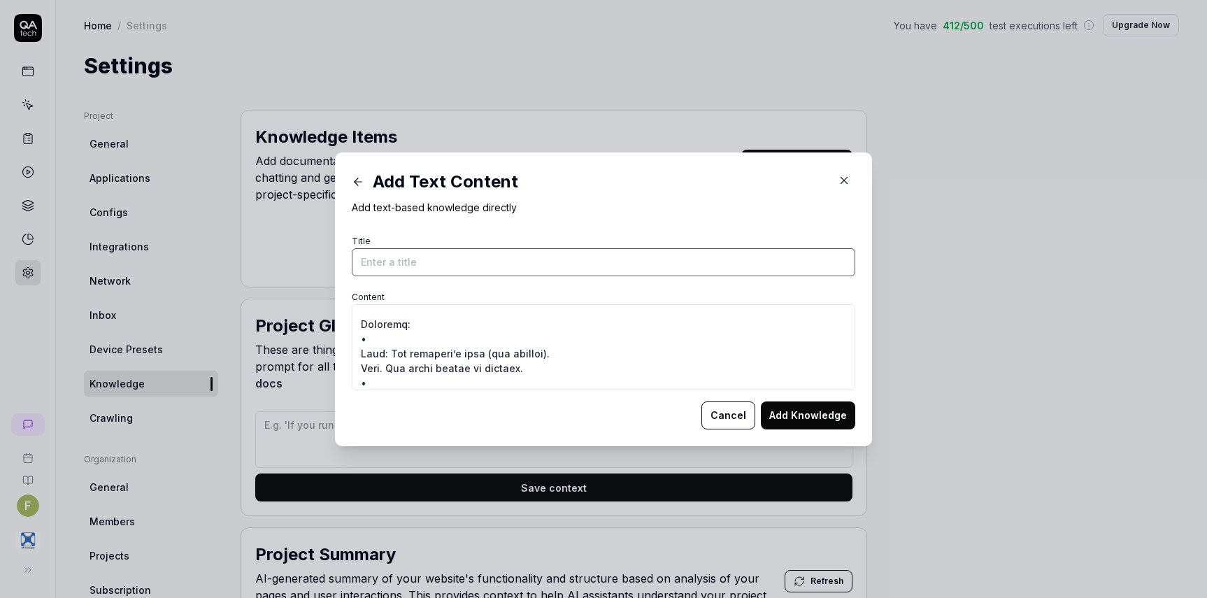
click at [445, 257] on input "Title" at bounding box center [603, 262] width 503 height 28
click at [815, 409] on button "Add Knowledge" at bounding box center [808, 415] width 94 height 28
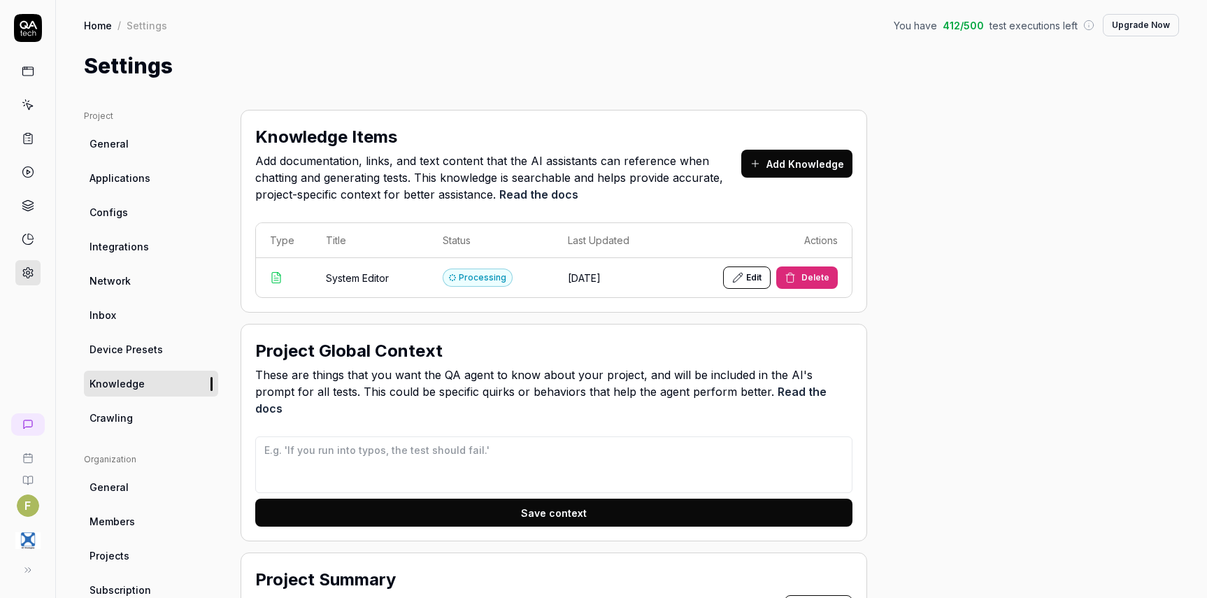
click at [281, 57] on div "Settings" at bounding box center [631, 65] width 1095 height 31
click at [29, 106] on icon at bounding box center [28, 105] width 13 height 13
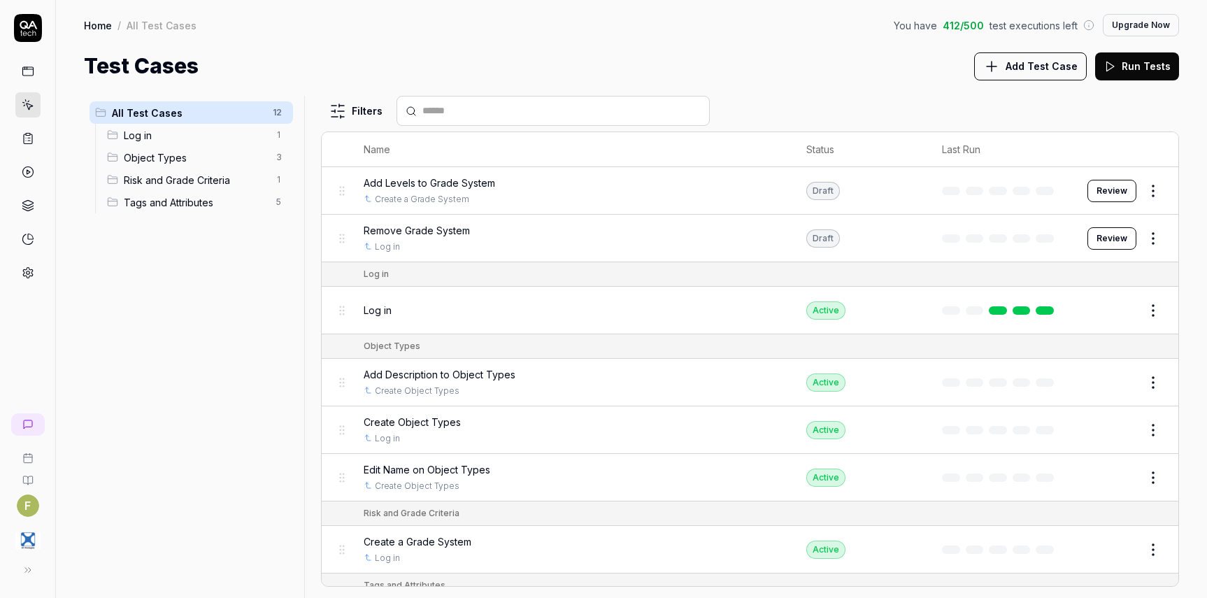
click at [1107, 187] on button "Review" at bounding box center [1111, 191] width 49 height 22
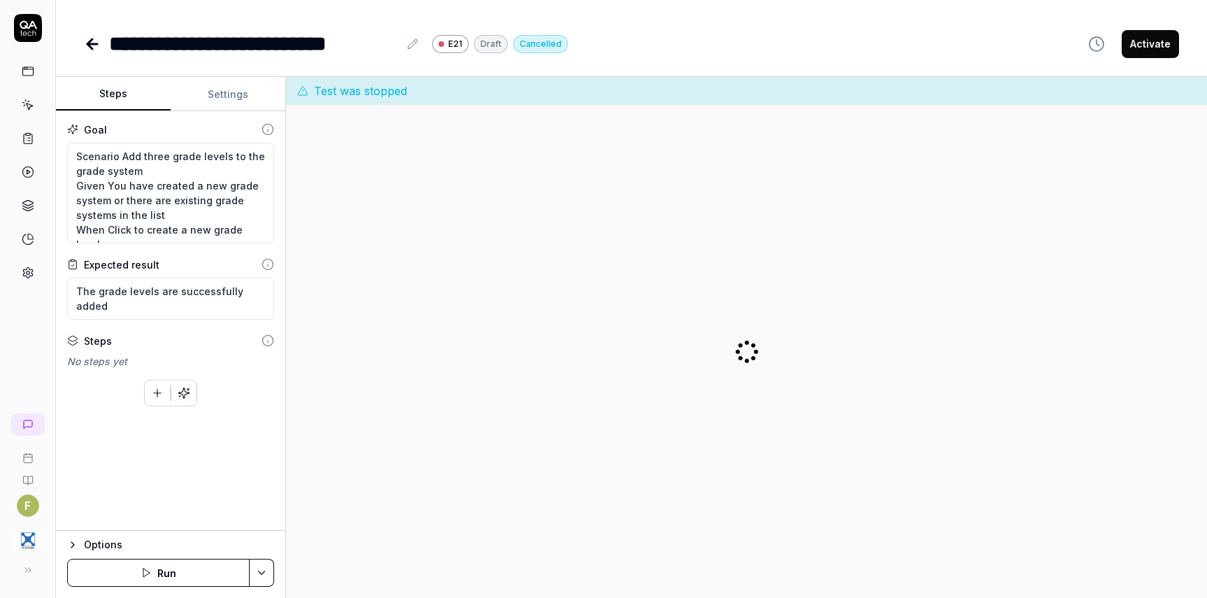
click at [168, 577] on button "Run" at bounding box center [158, 573] width 182 height 28
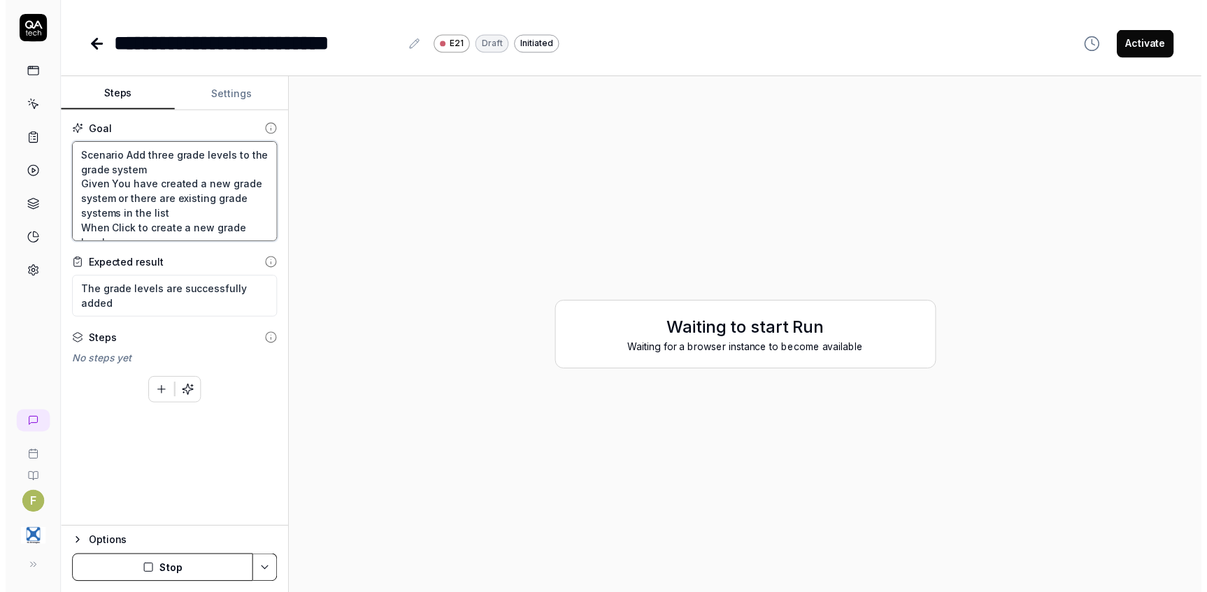
scroll to position [15, 0]
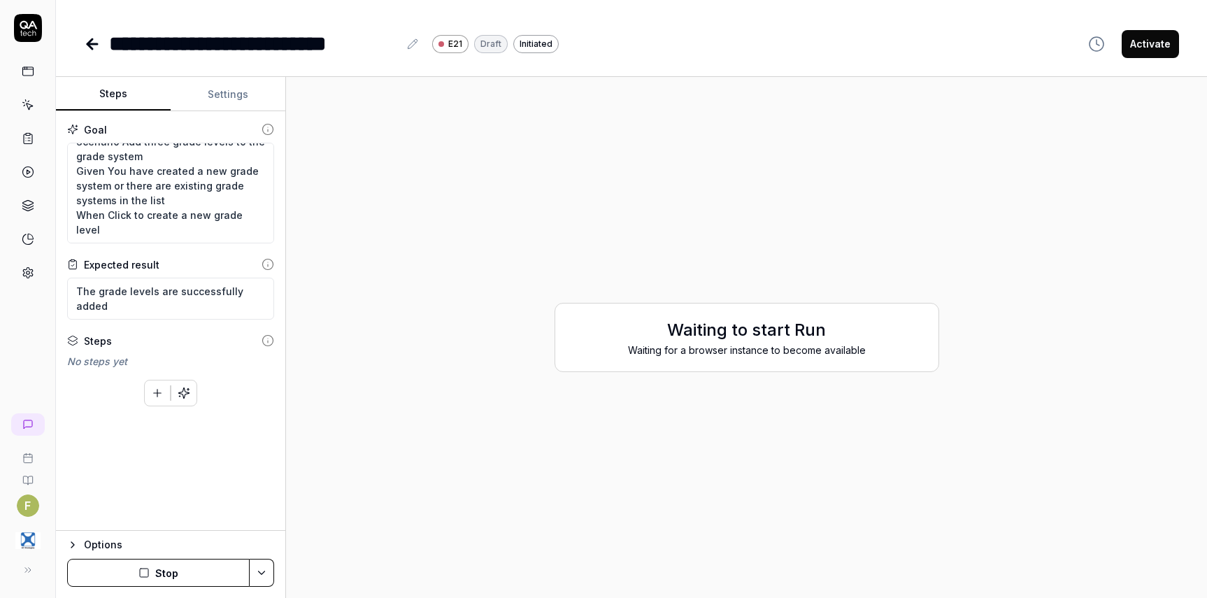
click at [217, 570] on button "Stop" at bounding box center [158, 573] width 182 height 28
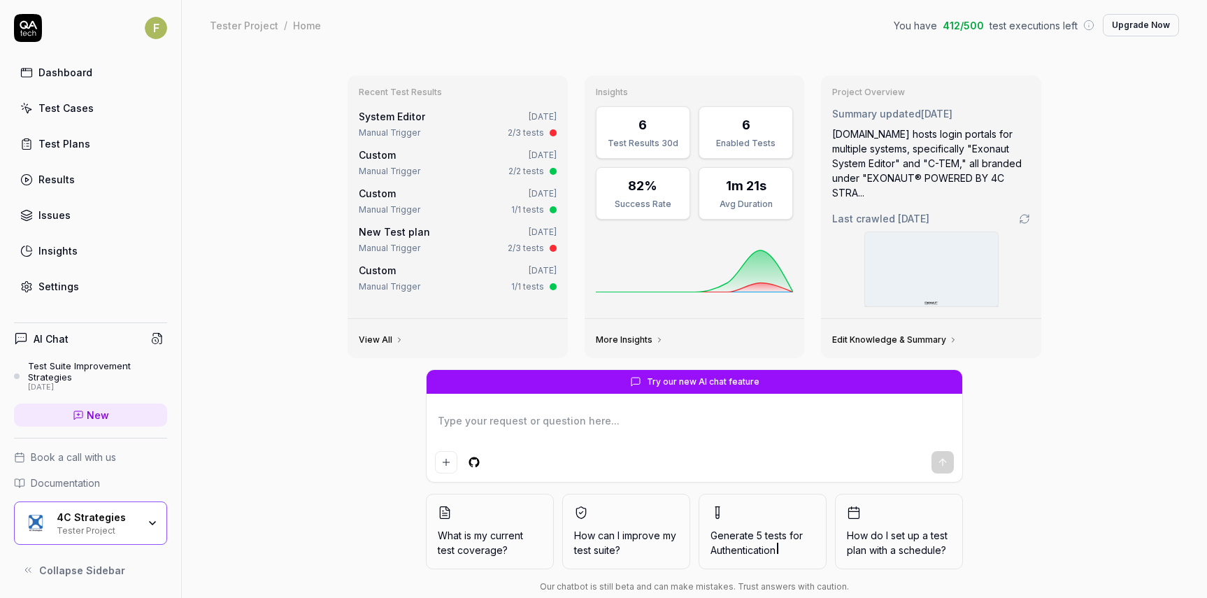
click at [82, 101] on div "Test Cases" at bounding box center [65, 108] width 55 height 15
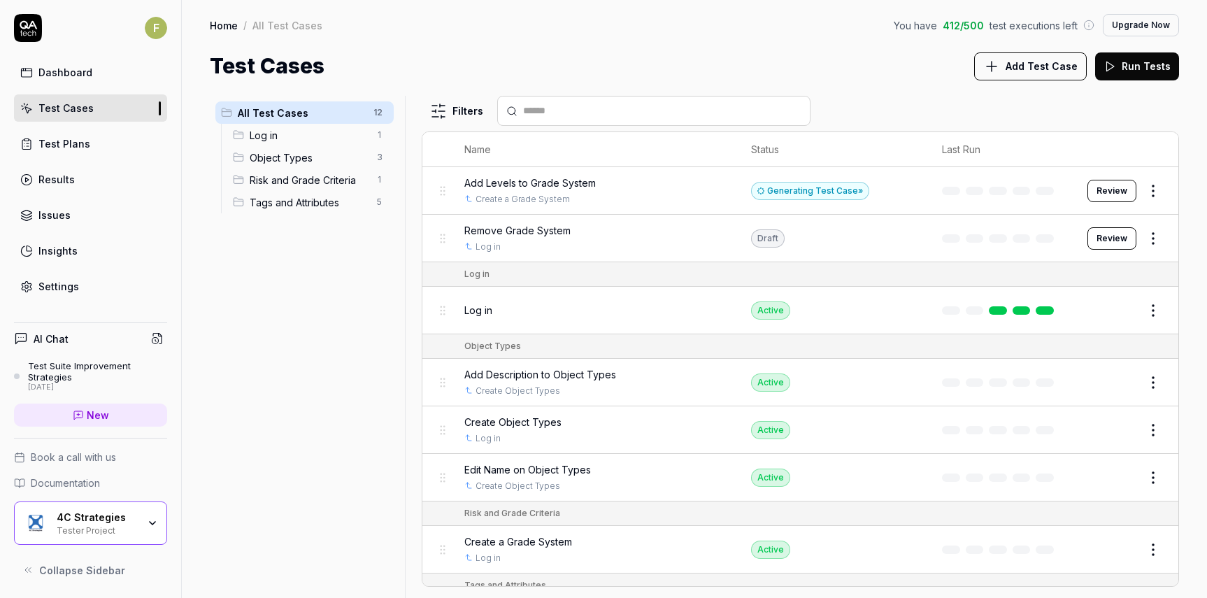
click at [845, 194] on div "Generating Test Case »" at bounding box center [810, 191] width 118 height 18
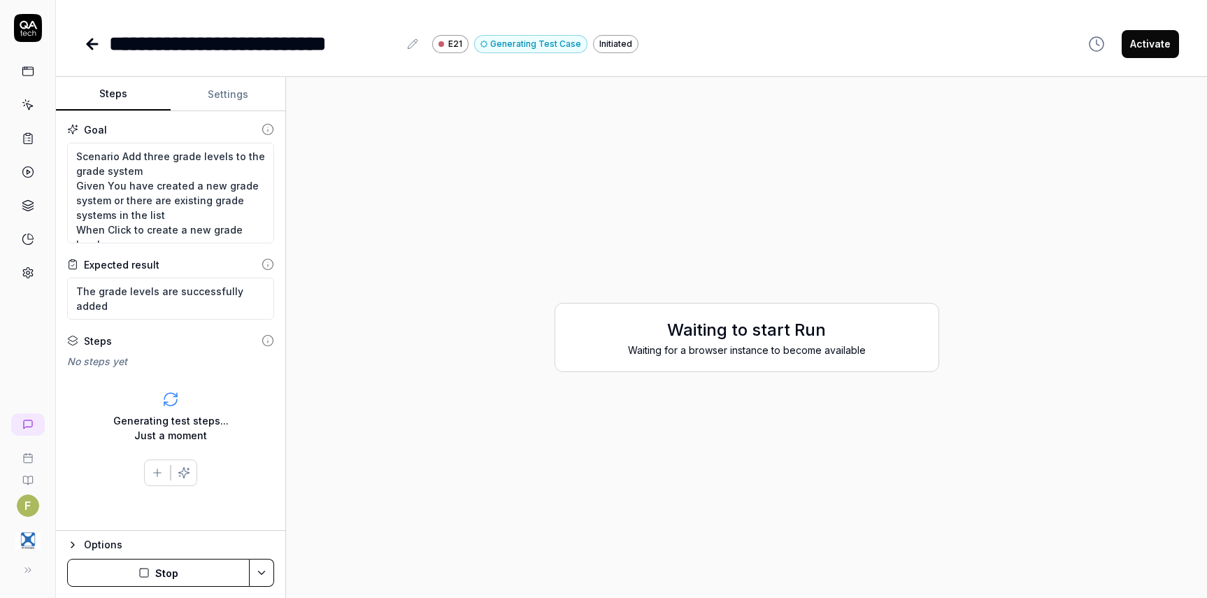
click at [178, 577] on button "Stop" at bounding box center [158, 573] width 182 height 28
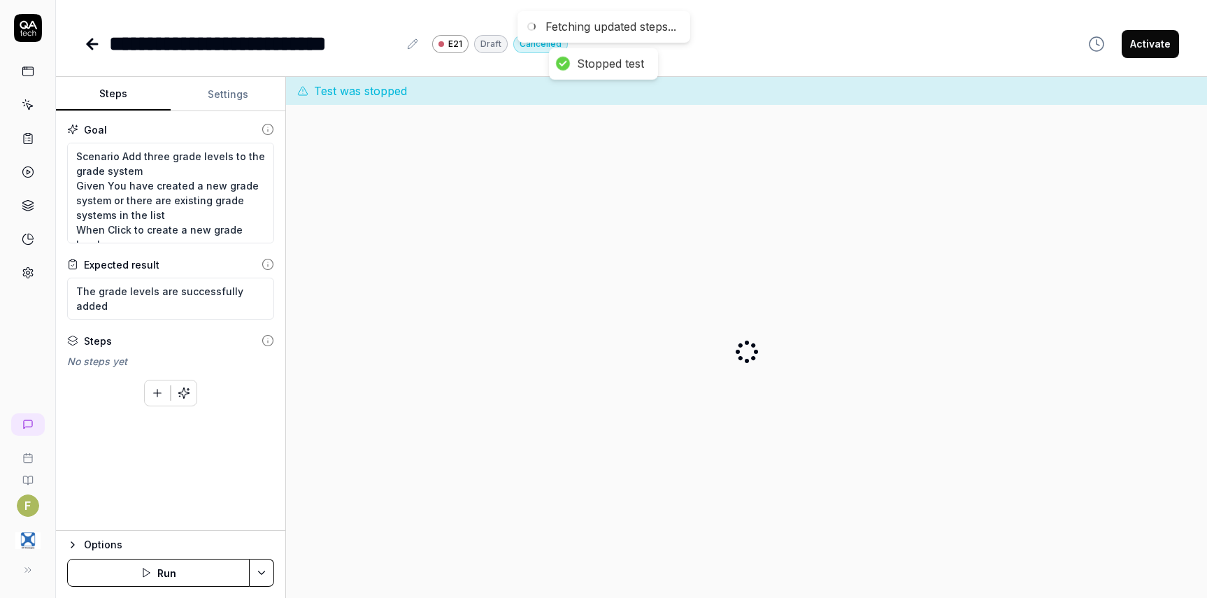
type textarea "*"
click at [98, 45] on icon at bounding box center [92, 44] width 17 height 17
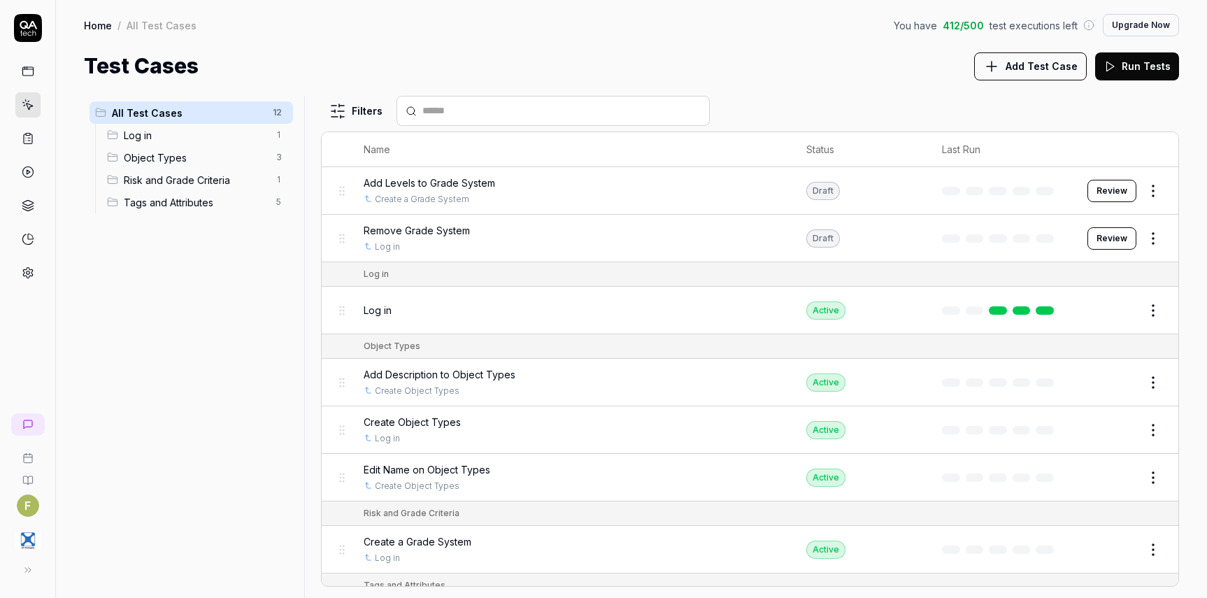
click at [1044, 69] on span "Add Test Case" at bounding box center [1041, 66] width 72 height 15
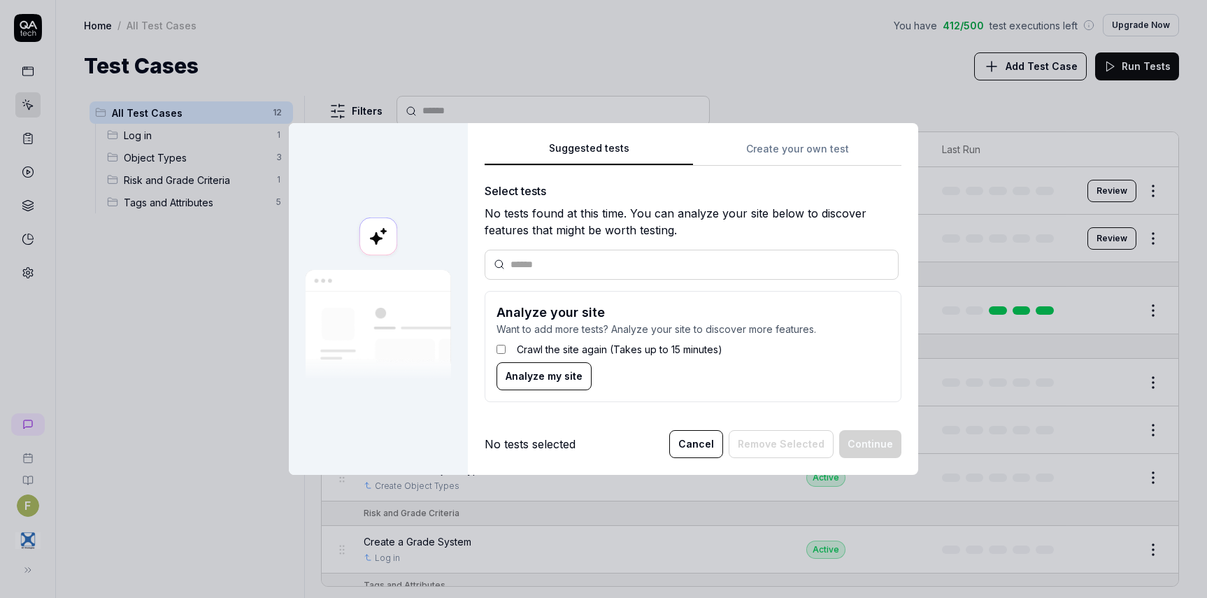
click at [582, 351] on label "Crawl the site again (Takes up to 15 minutes)" at bounding box center [620, 349] width 206 height 15
drag, startPoint x: 543, startPoint y: 375, endPoint x: 710, endPoint y: 458, distance: 187.3
click at [543, 377] on span "Analyze my site" at bounding box center [543, 375] width 77 height 15
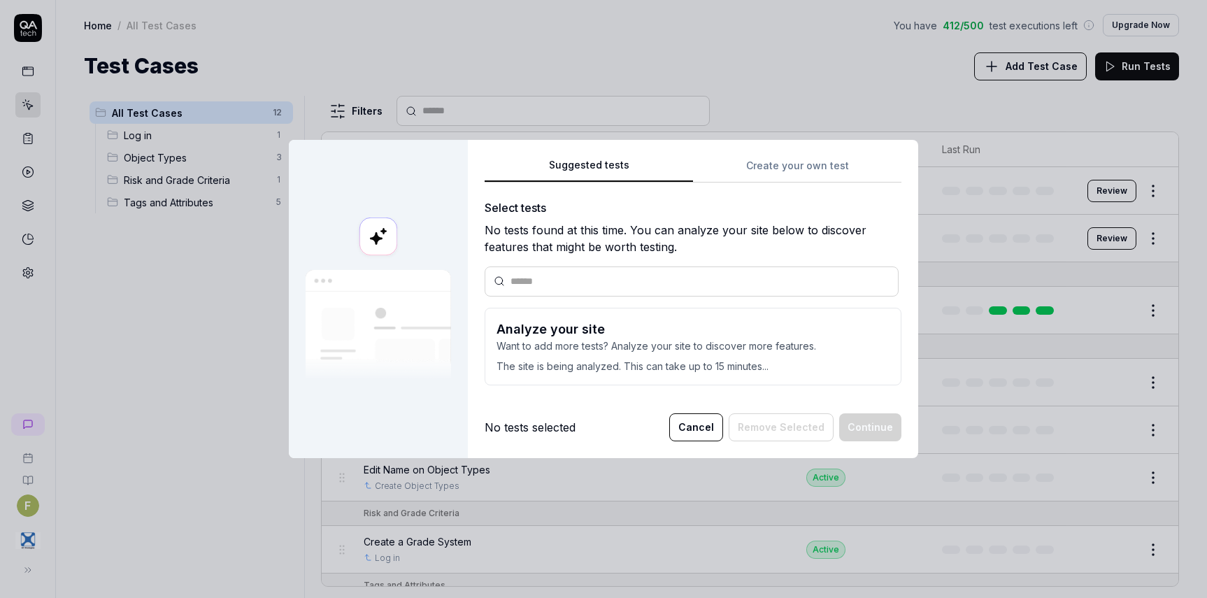
click at [321, 181] on div at bounding box center [378, 299] width 179 height 318
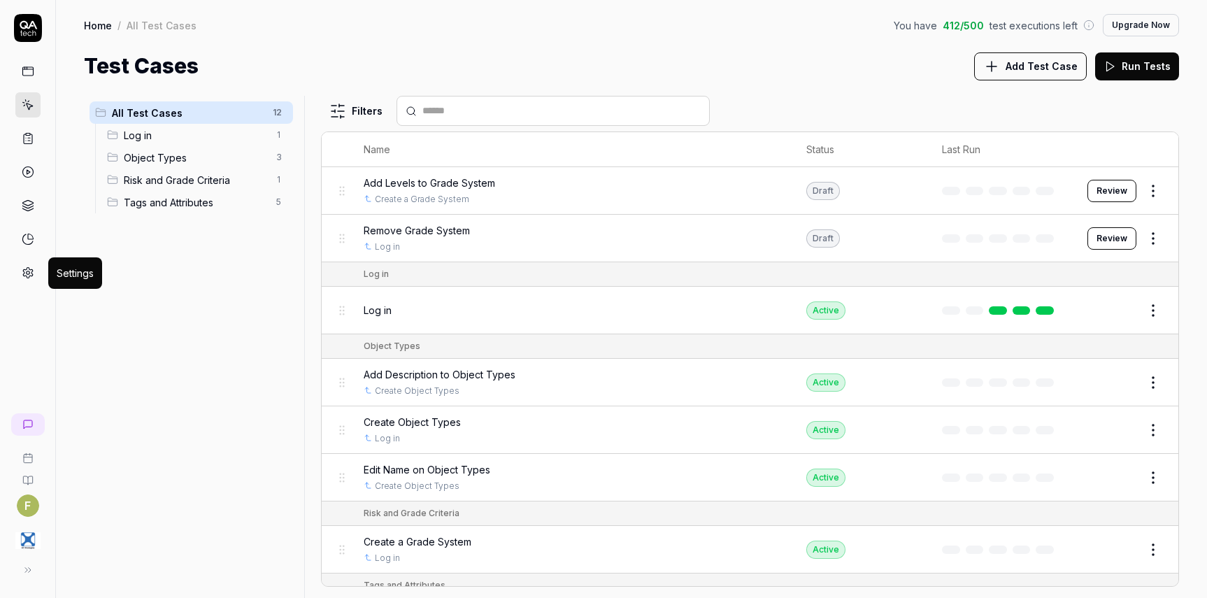
click at [33, 269] on icon at bounding box center [28, 272] width 13 height 13
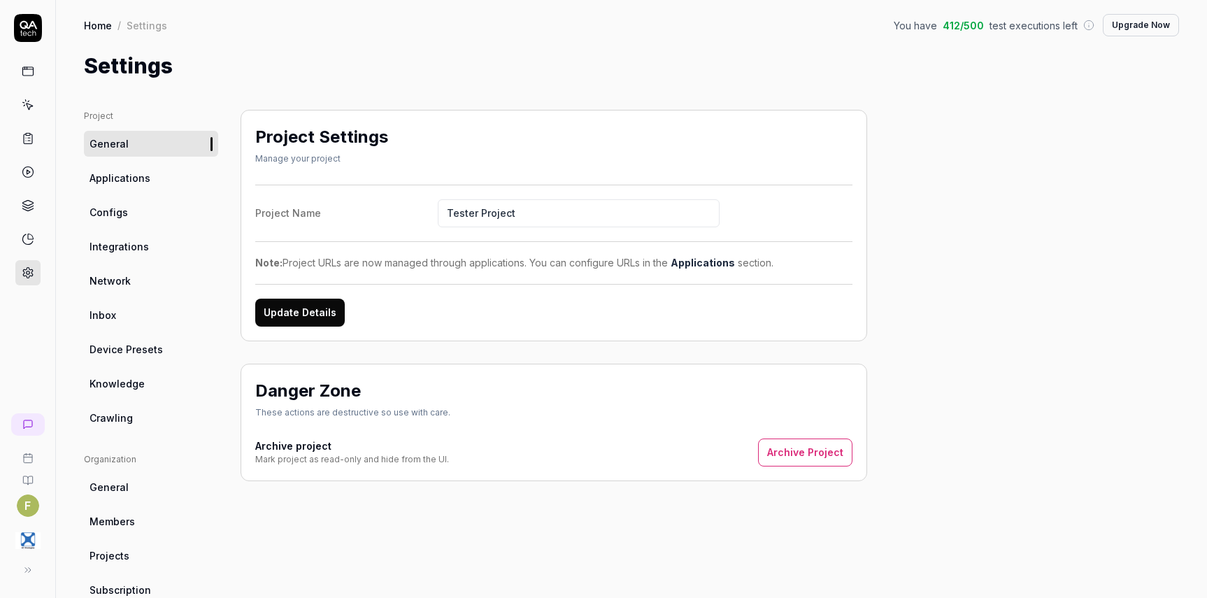
click at [142, 419] on link "Crawling" at bounding box center [151, 418] width 134 height 26
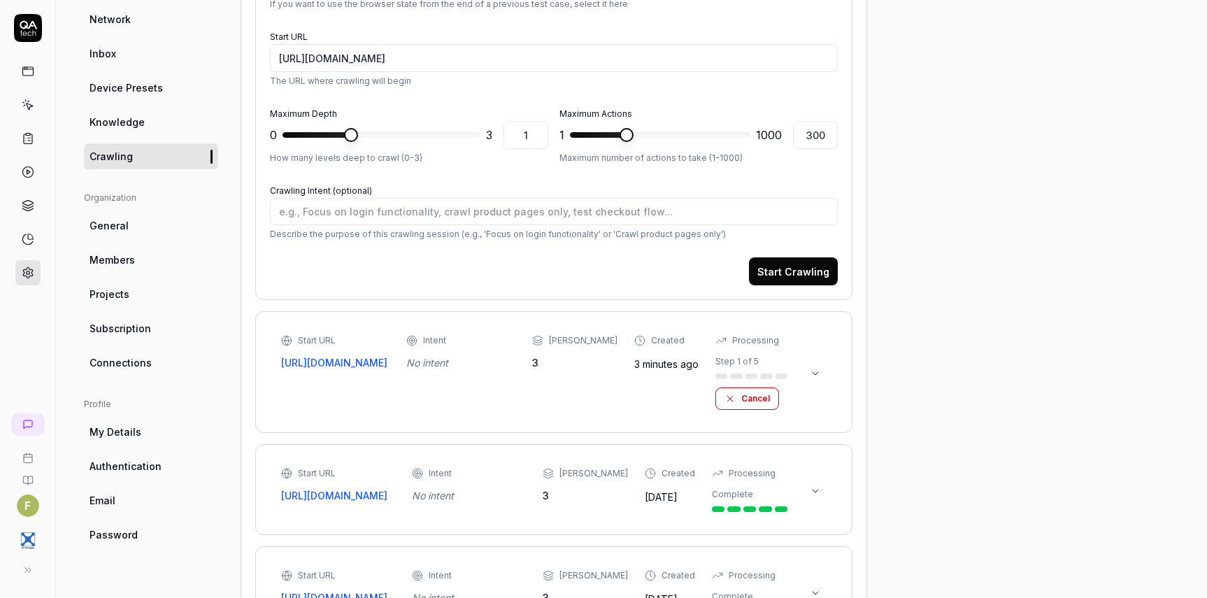
scroll to position [350, 0]
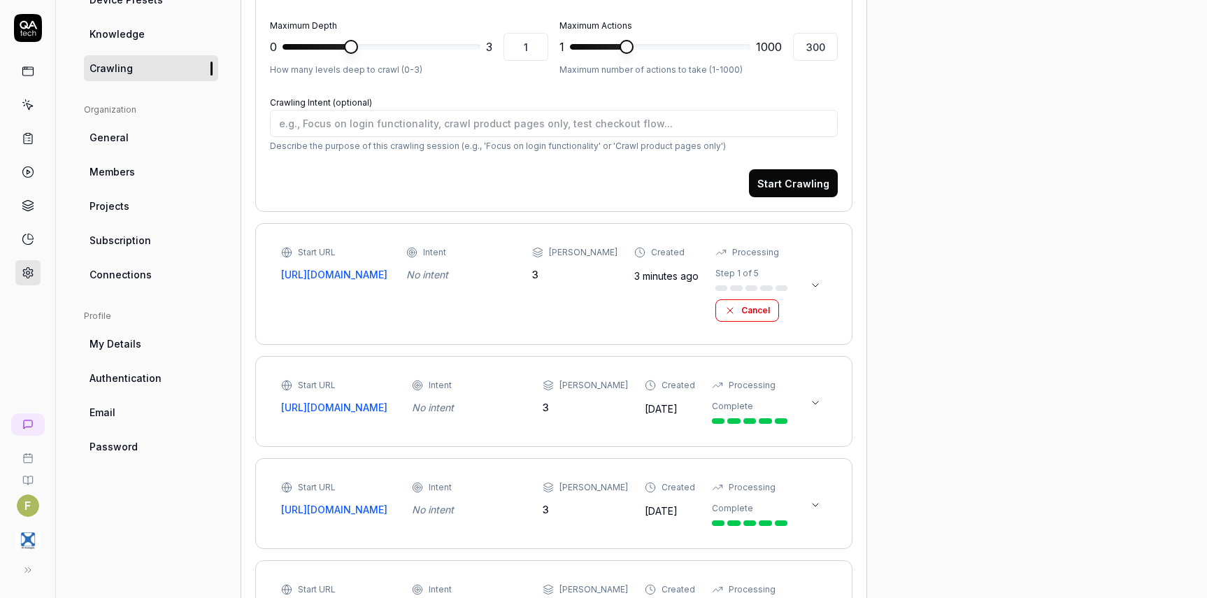
click at [824, 285] on button at bounding box center [815, 285] width 22 height 22
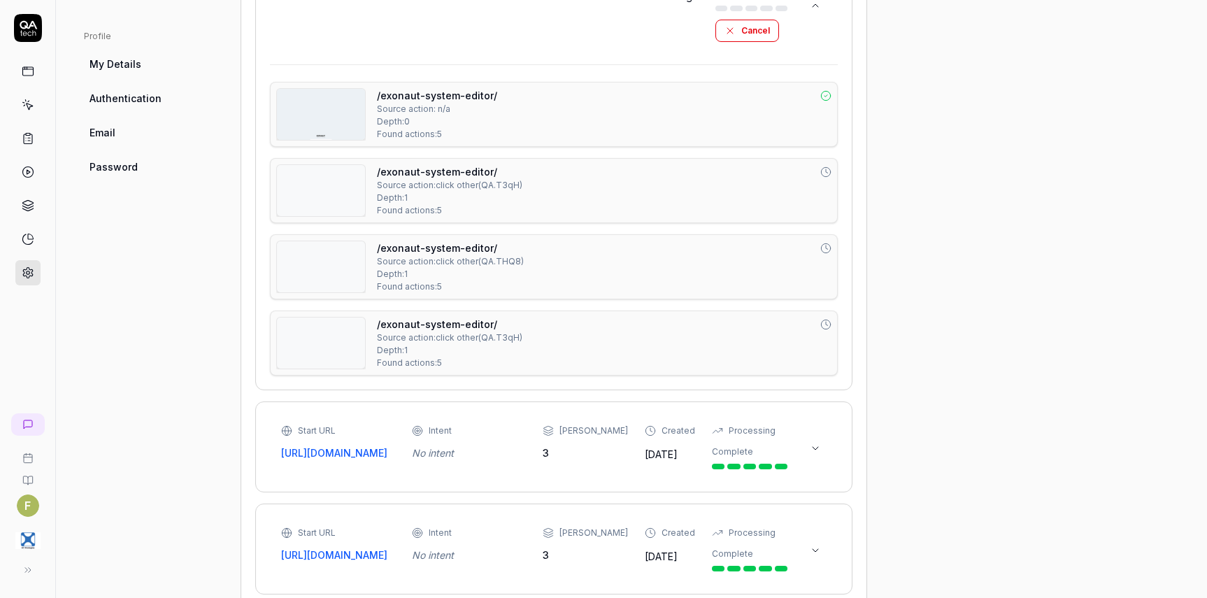
scroll to position [210, 0]
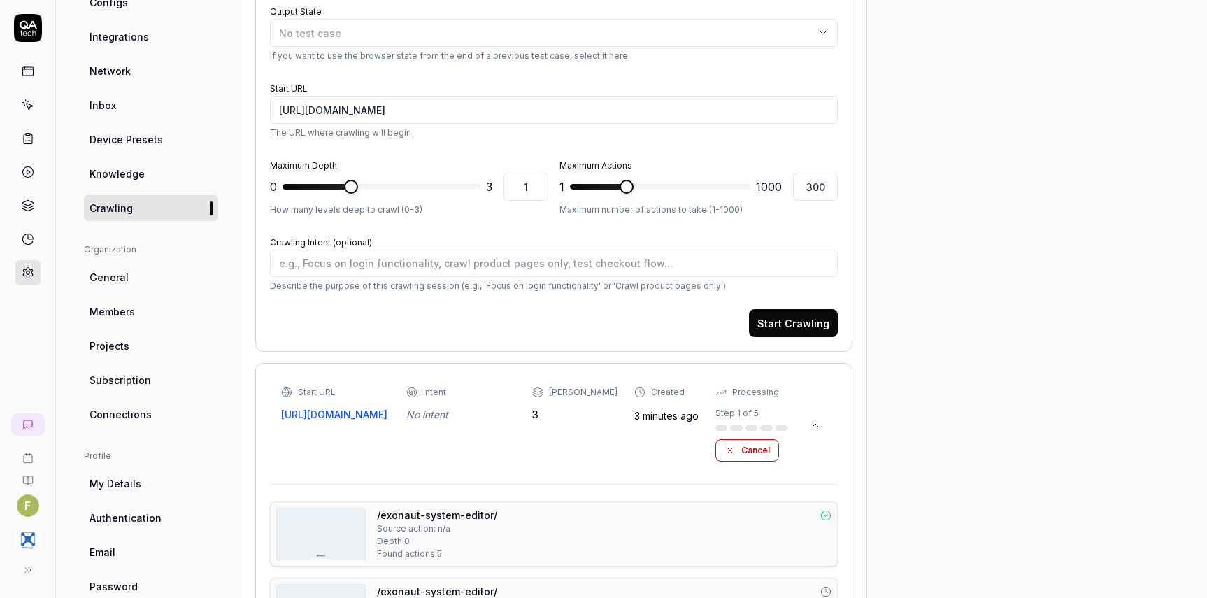
click at [816, 425] on icon at bounding box center [815, 424] width 11 height 11
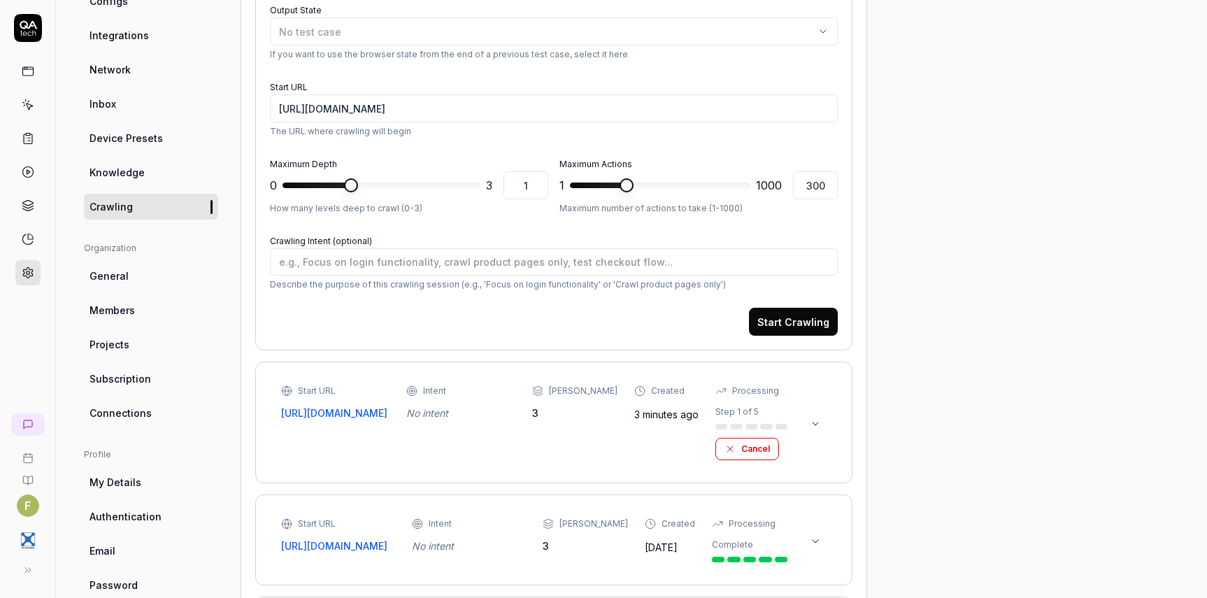
scroll to position [70, 0]
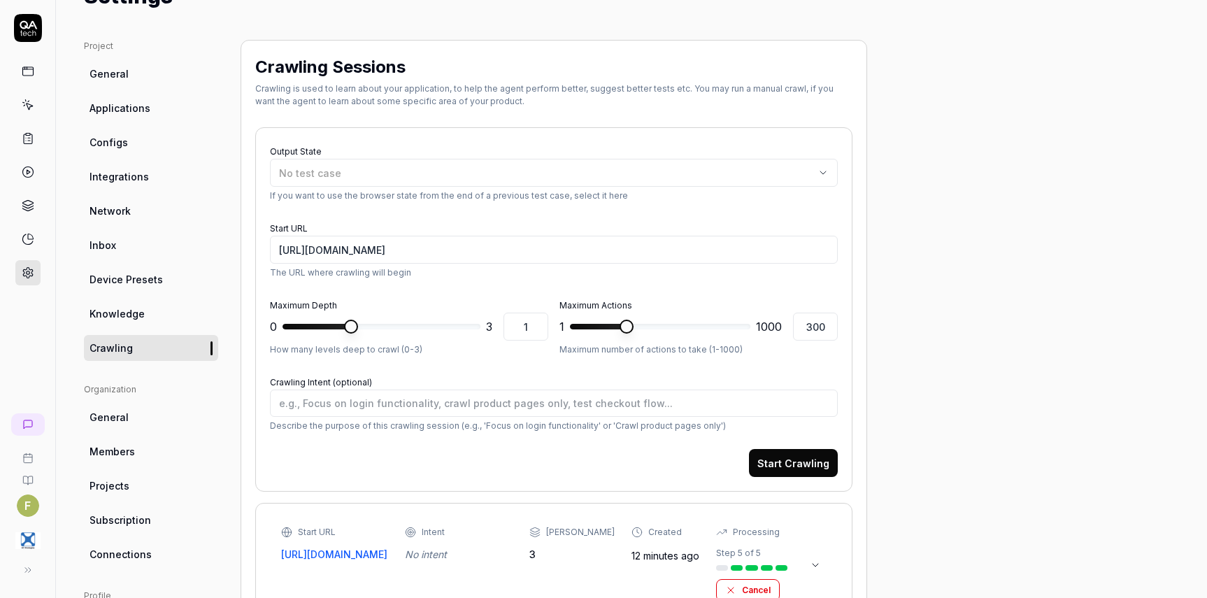
type textarea "*"
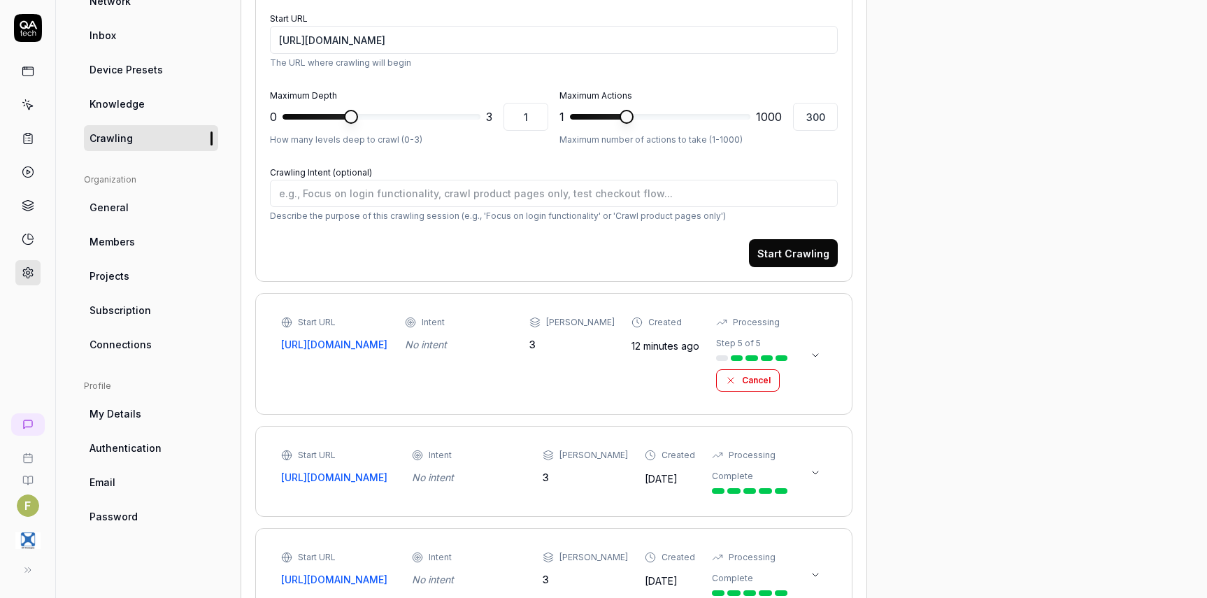
scroll to position [350, 0]
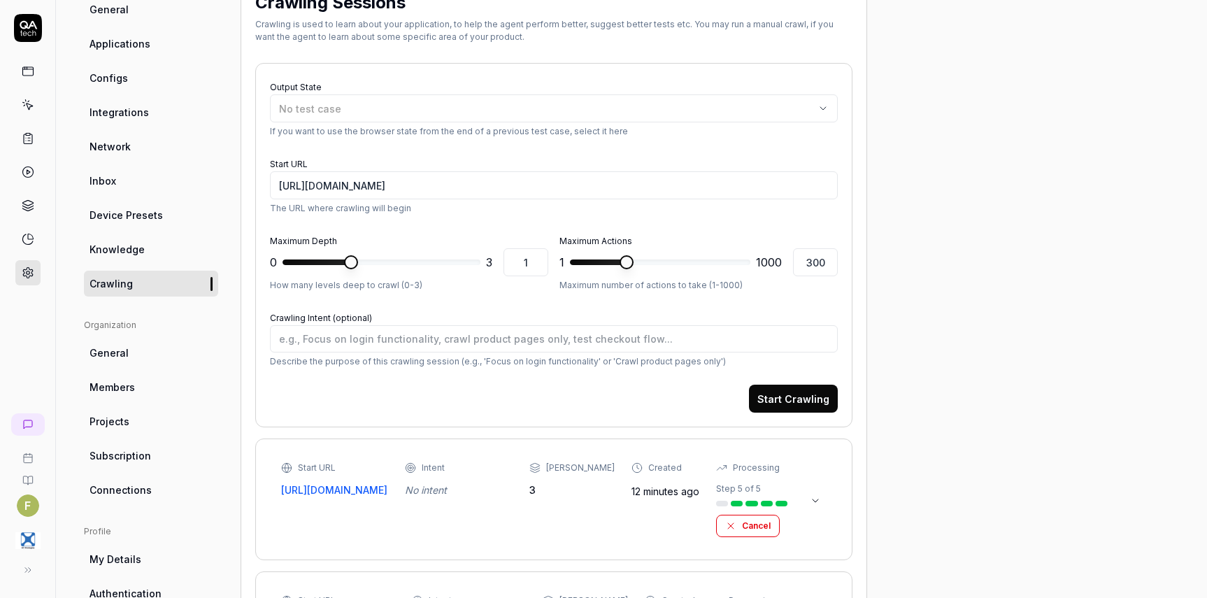
scroll to position [280, 0]
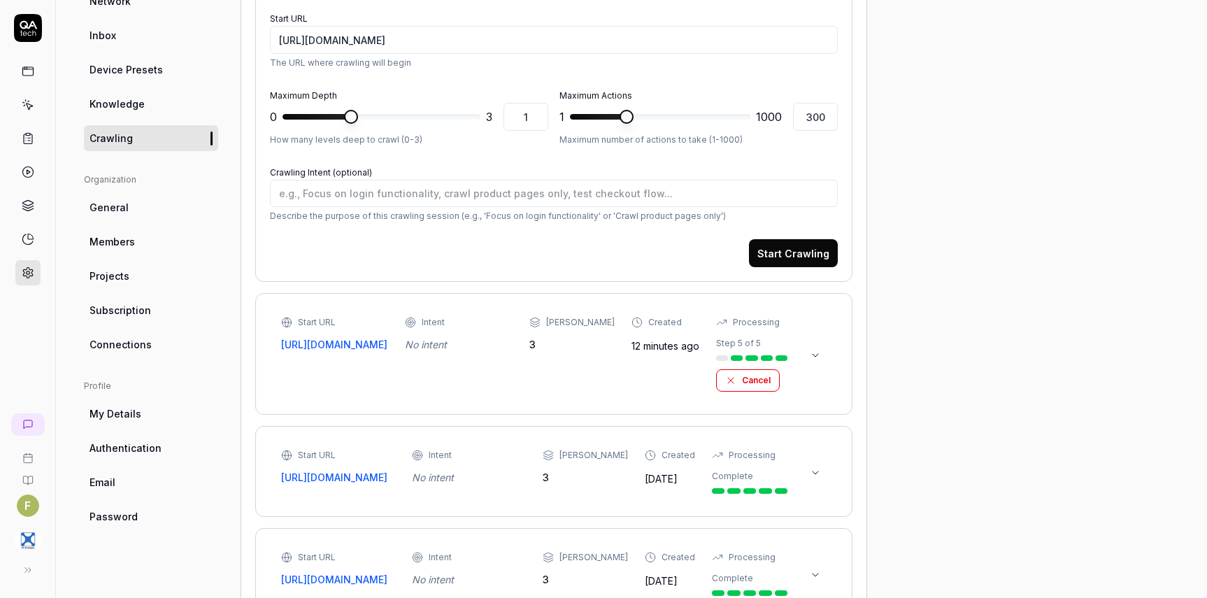
click at [819, 352] on icon at bounding box center [815, 355] width 11 height 11
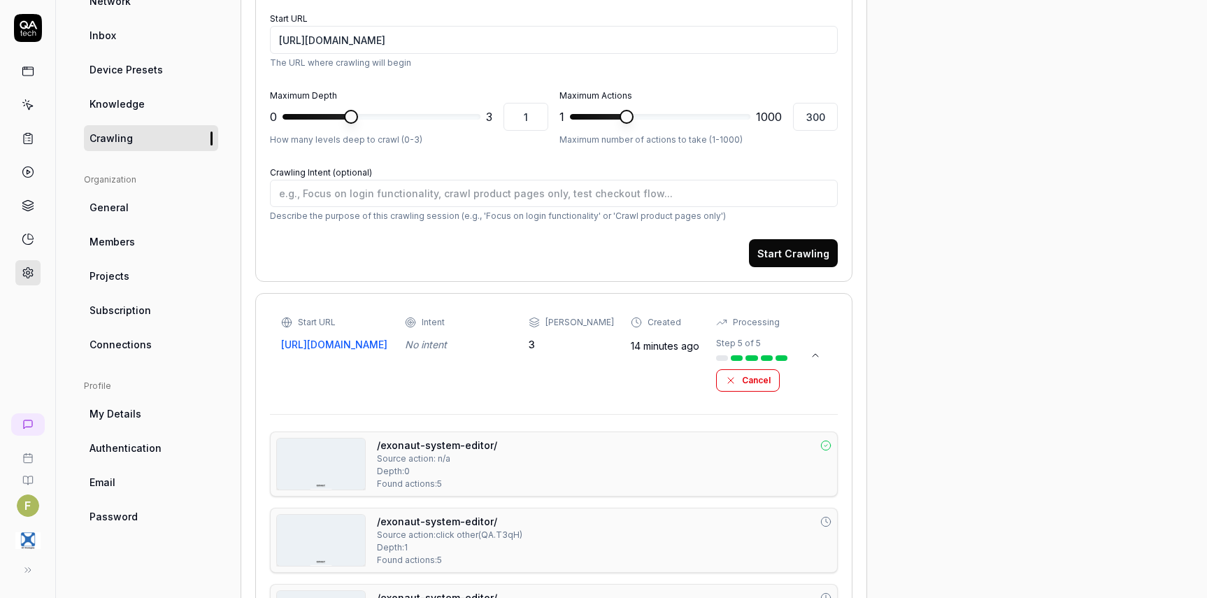
type textarea "*"
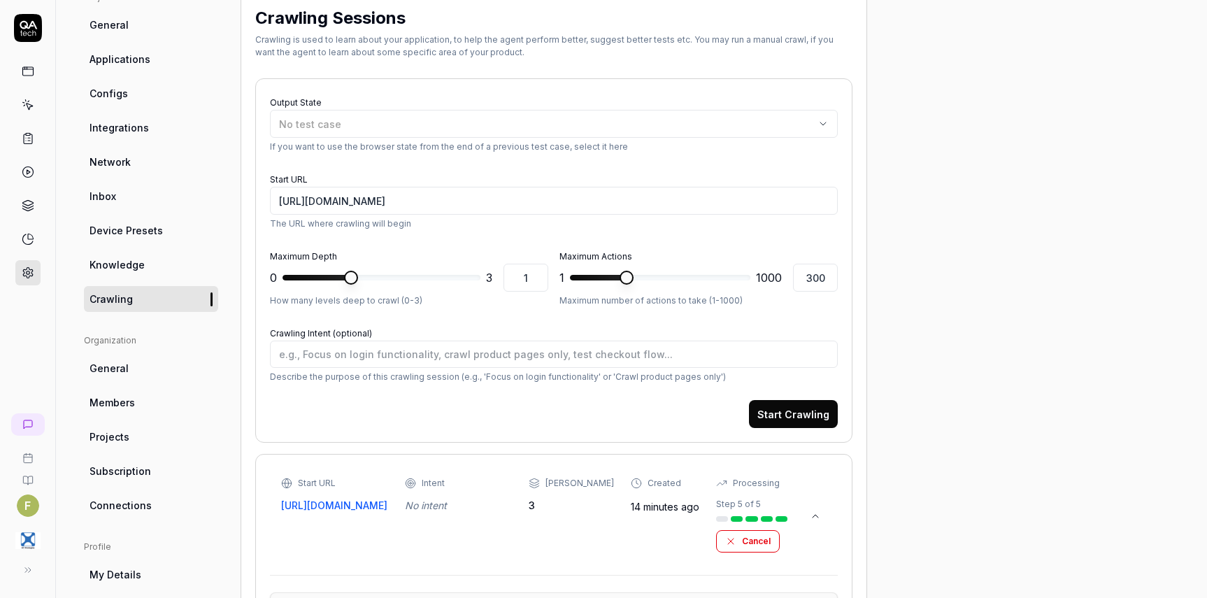
scroll to position [210, 0]
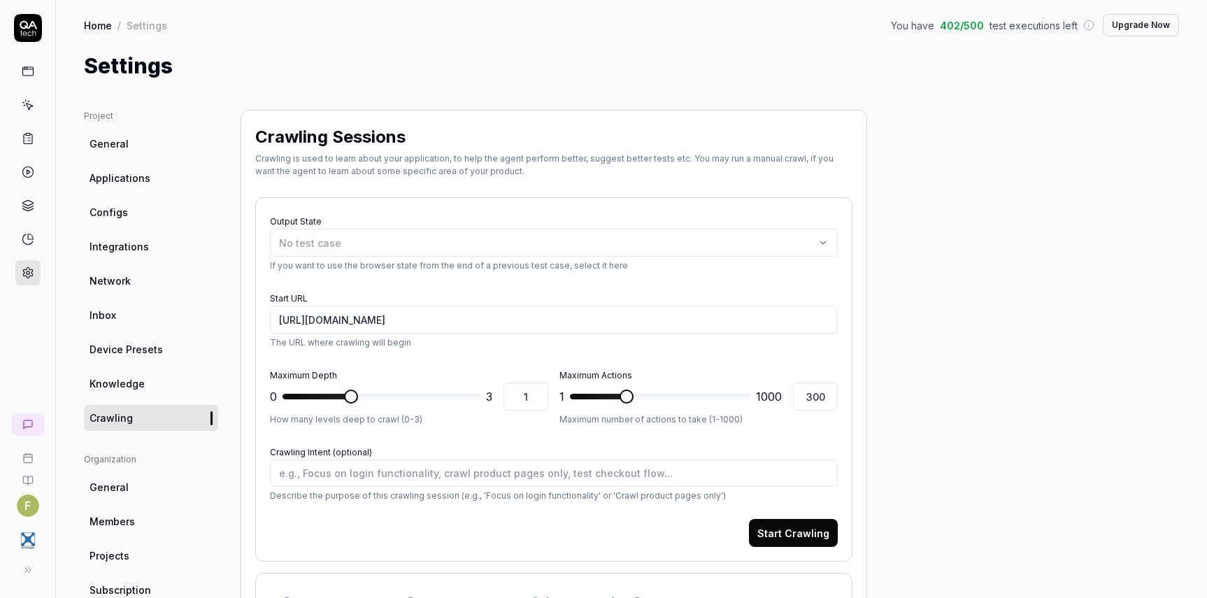
type textarea "*"
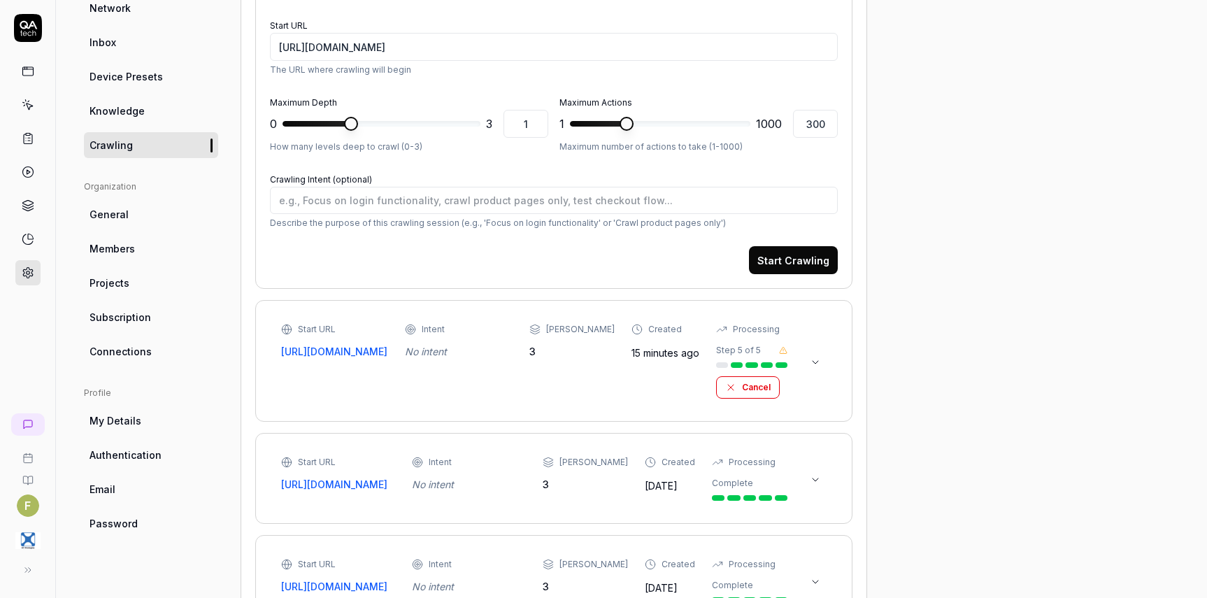
scroll to position [280, 0]
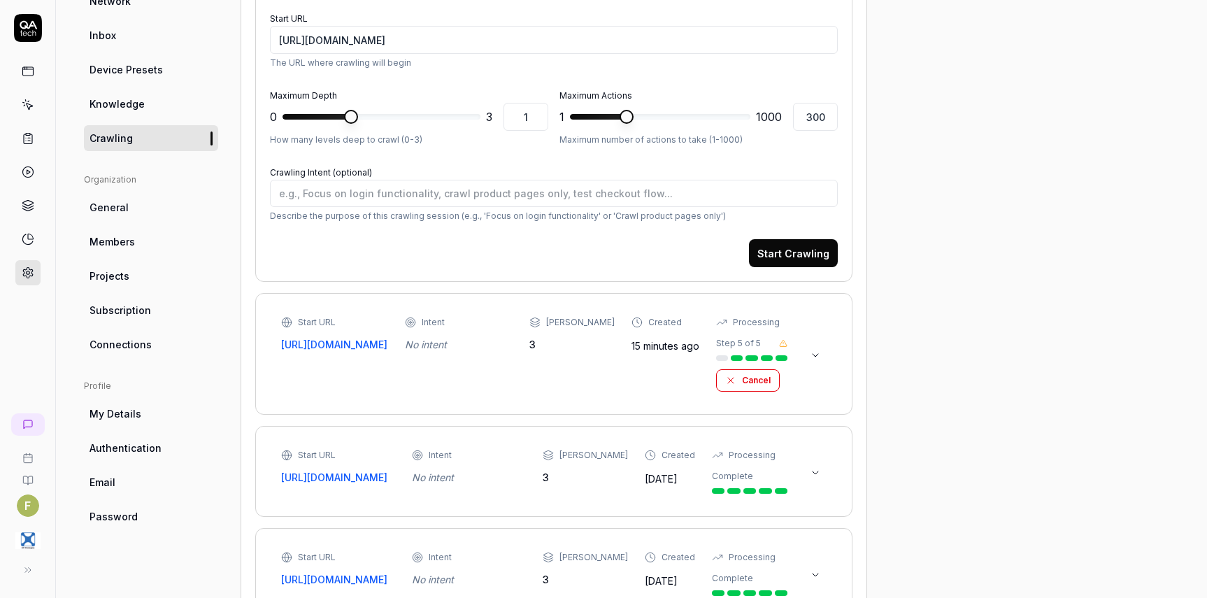
click at [812, 359] on icon at bounding box center [815, 355] width 11 height 11
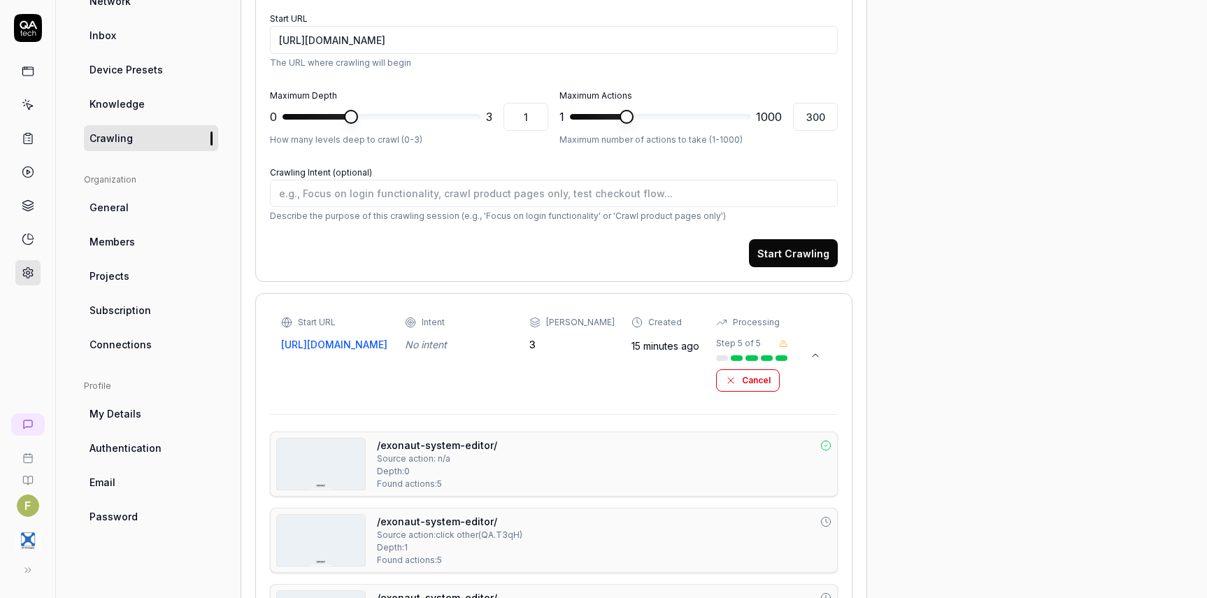
click at [783, 344] on icon at bounding box center [783, 343] width 8 height 8
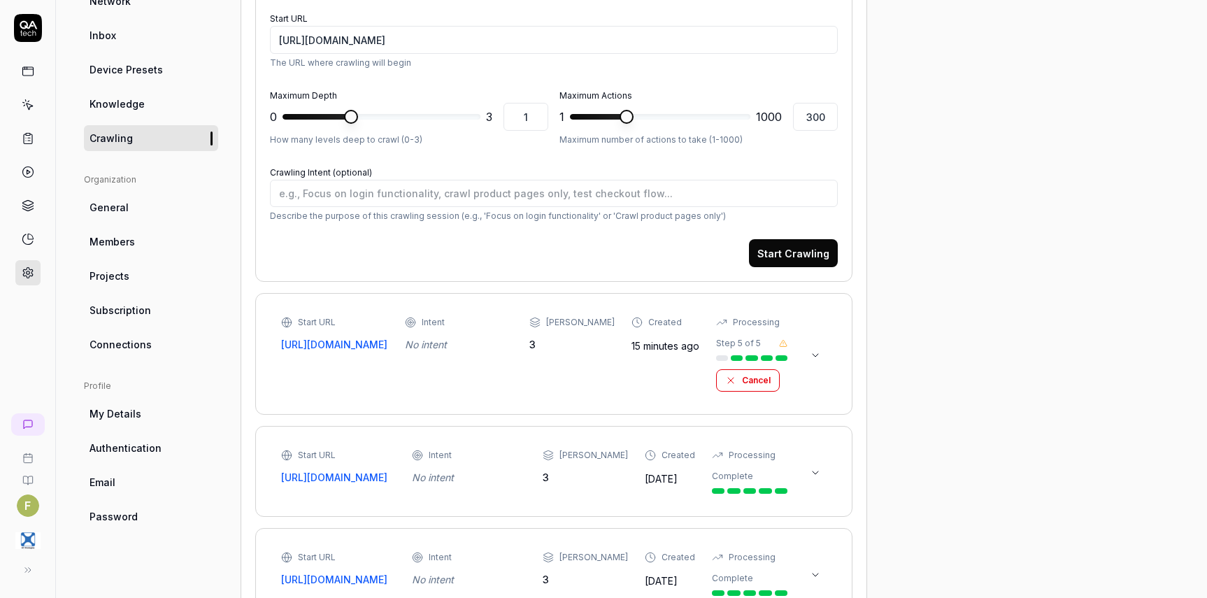
click at [784, 343] on icon at bounding box center [783, 343] width 8 height 8
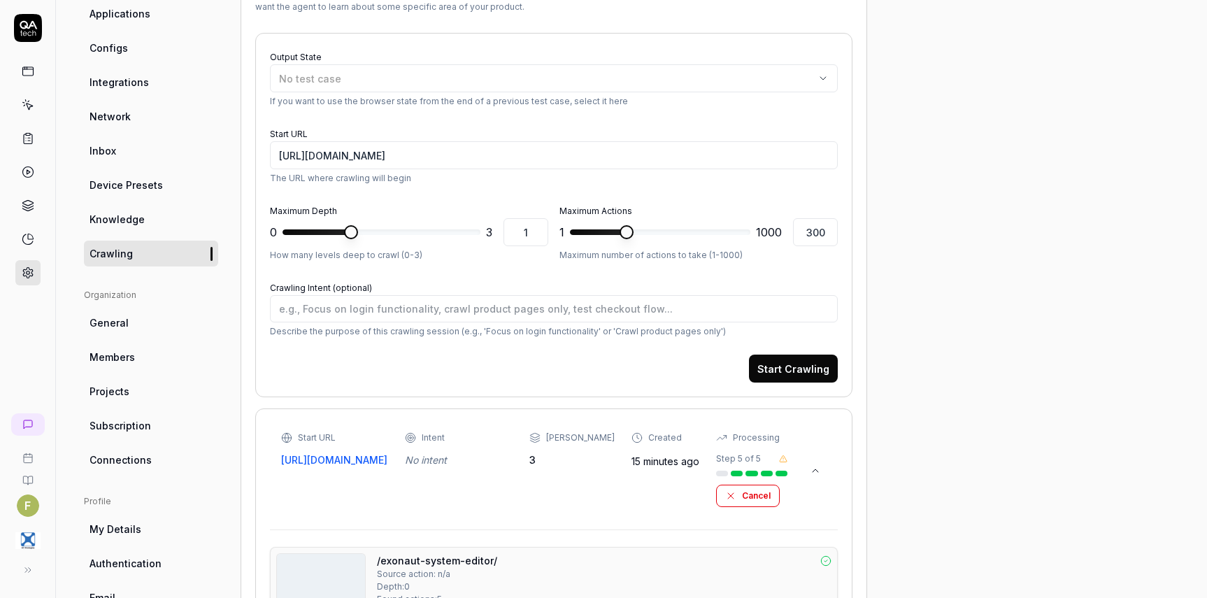
scroll to position [140, 0]
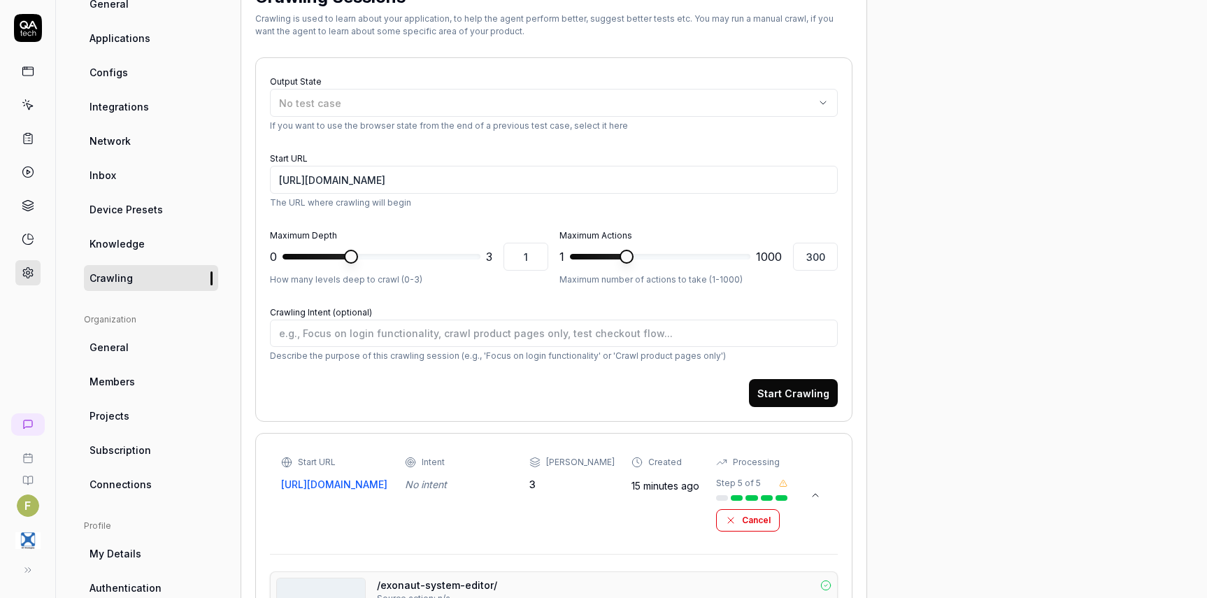
click at [822, 493] on button at bounding box center [815, 495] width 22 height 22
click at [35, 101] on link at bounding box center [27, 104] width 25 height 25
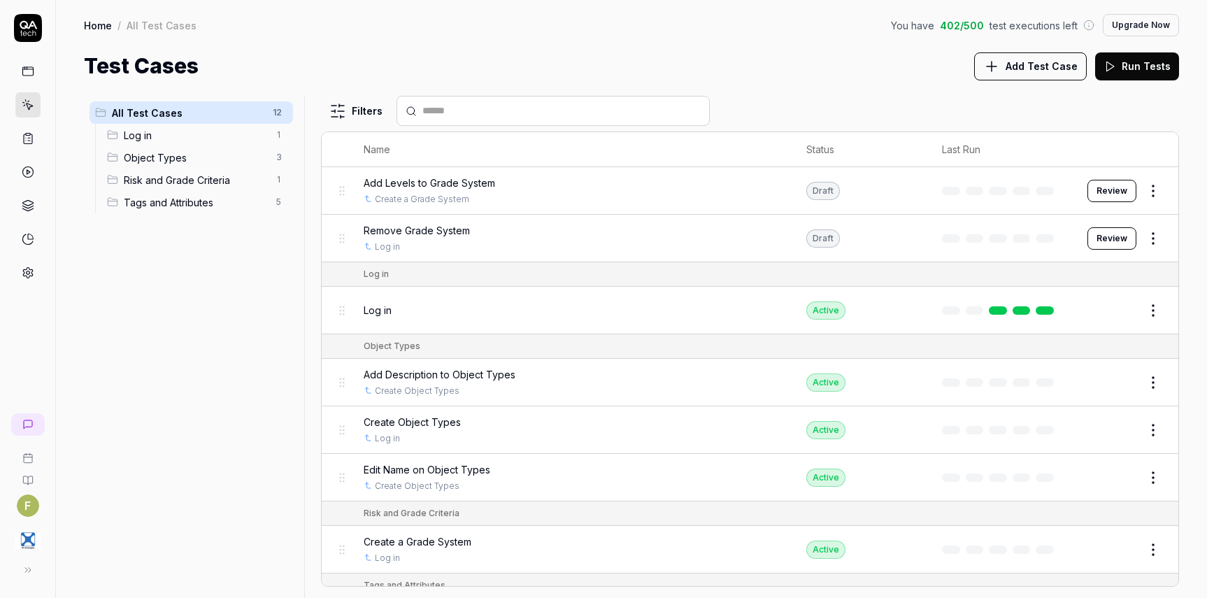
click at [1037, 69] on span "Add Test Case" at bounding box center [1041, 66] width 72 height 15
click at [38, 275] on link at bounding box center [27, 272] width 25 height 25
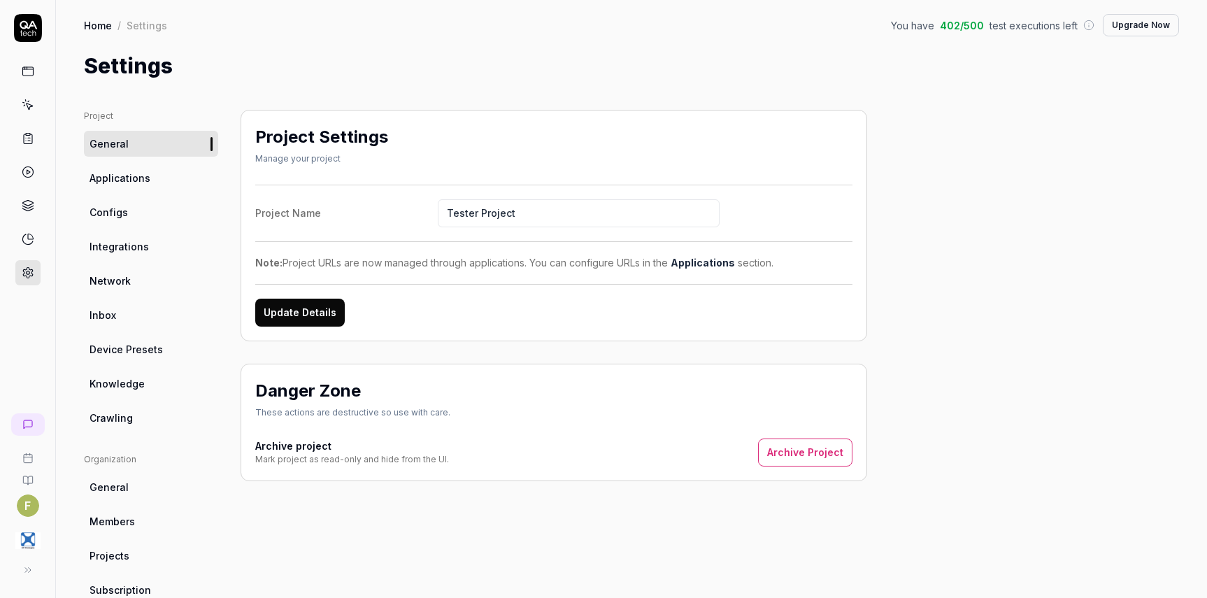
click at [131, 410] on span "Crawling" at bounding box center [110, 417] width 43 height 15
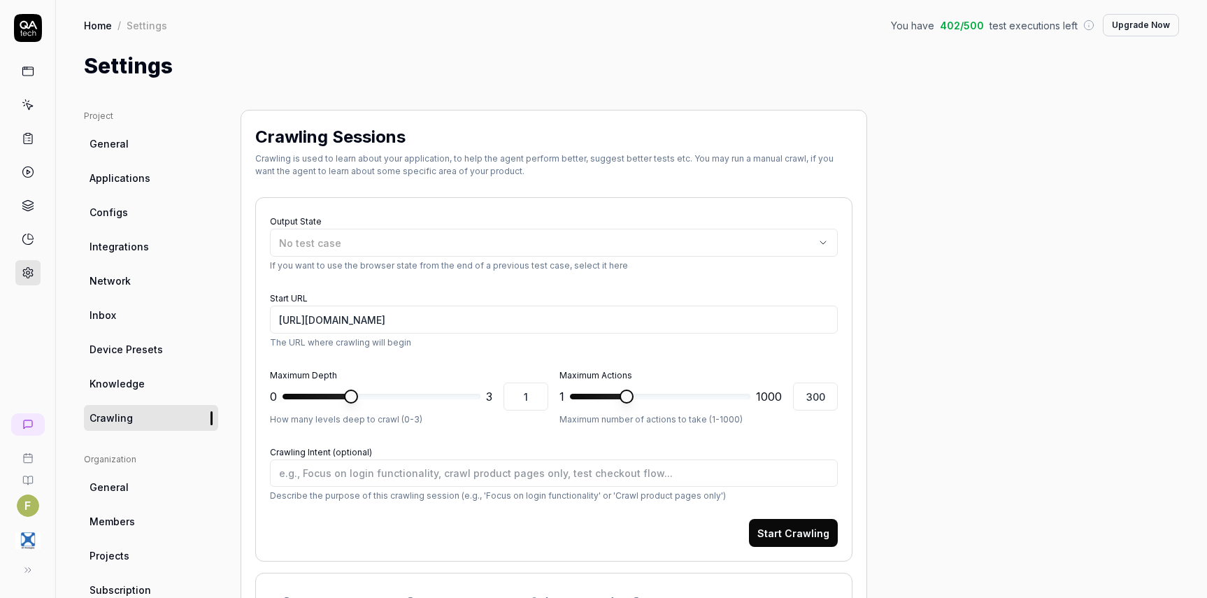
type textarea "*"
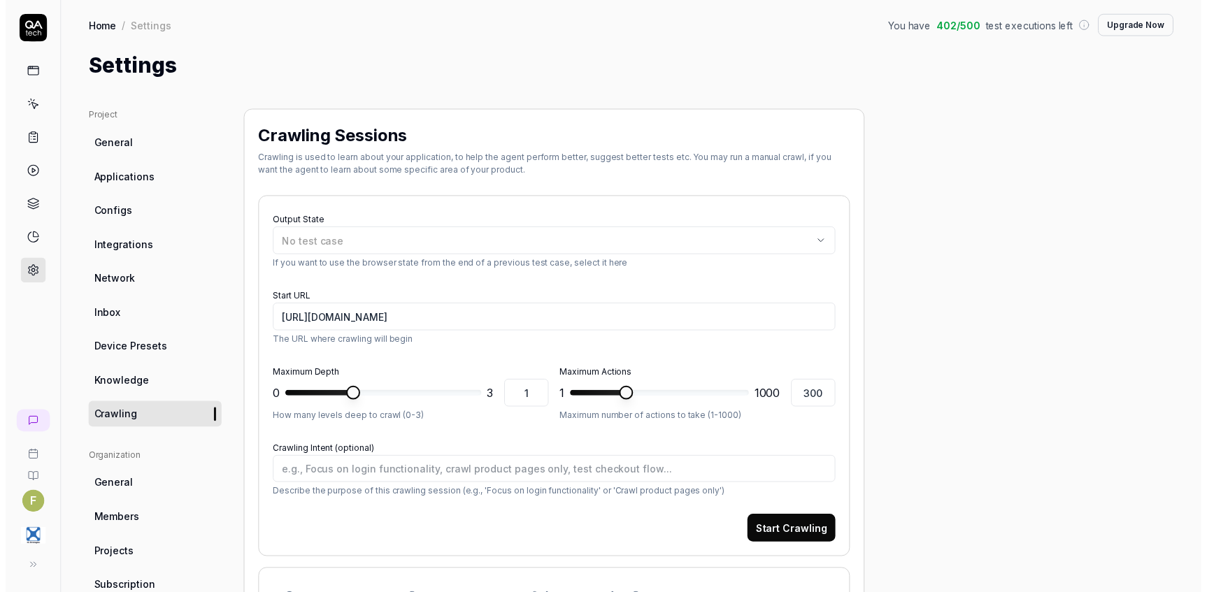
scroll to position [350, 0]
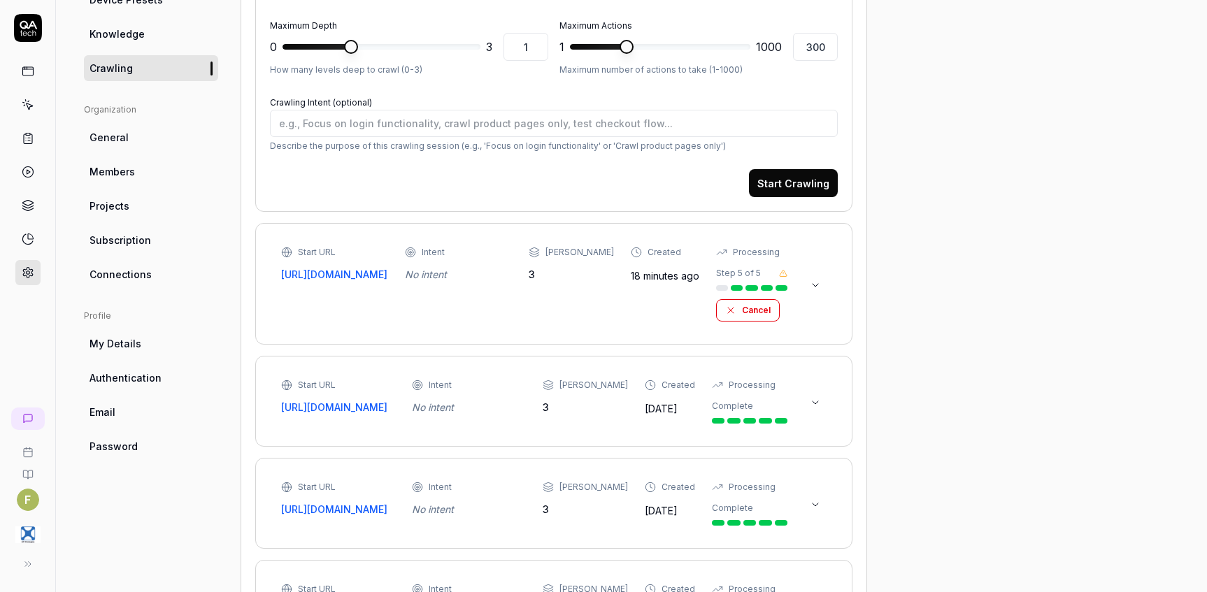
type textarea "*"
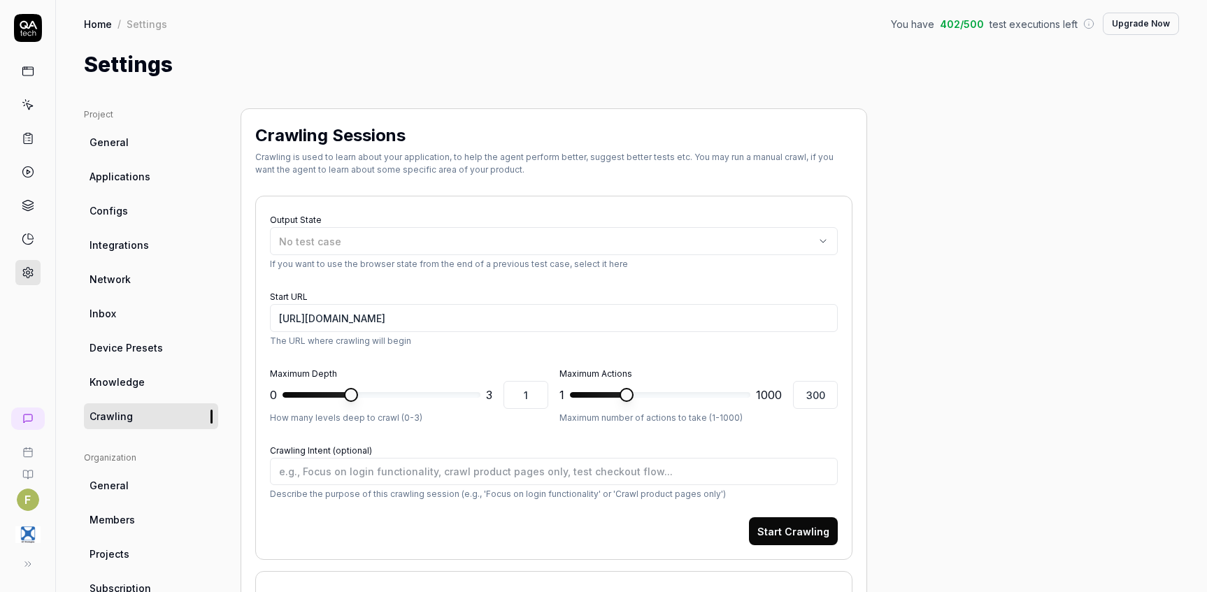
scroll to position [0, 0]
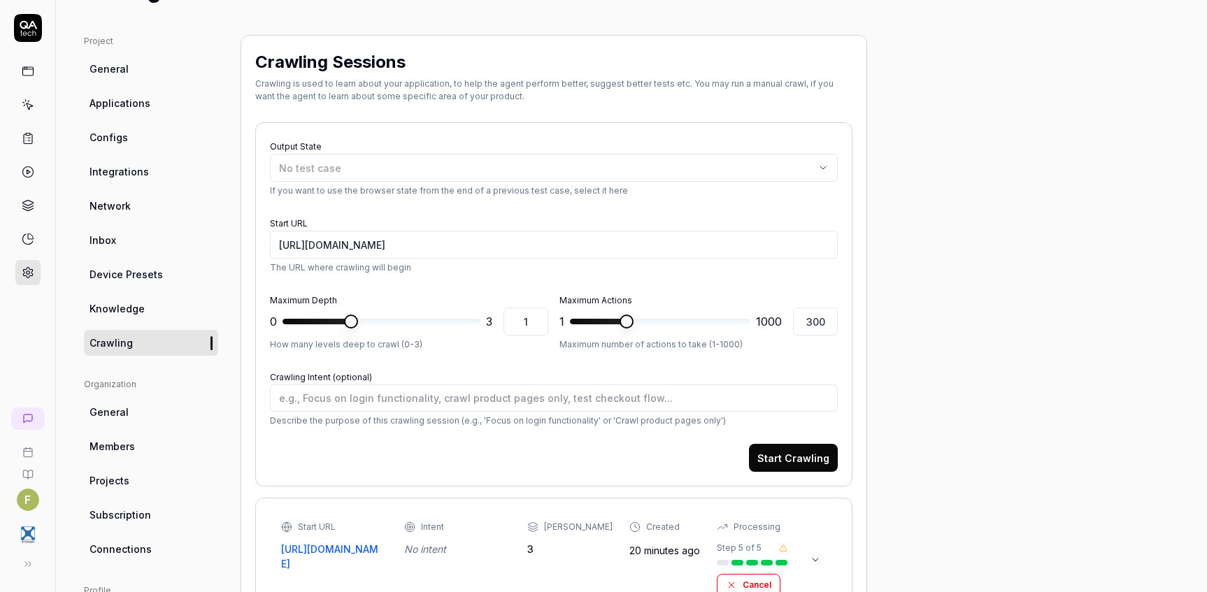
scroll to position [210, 0]
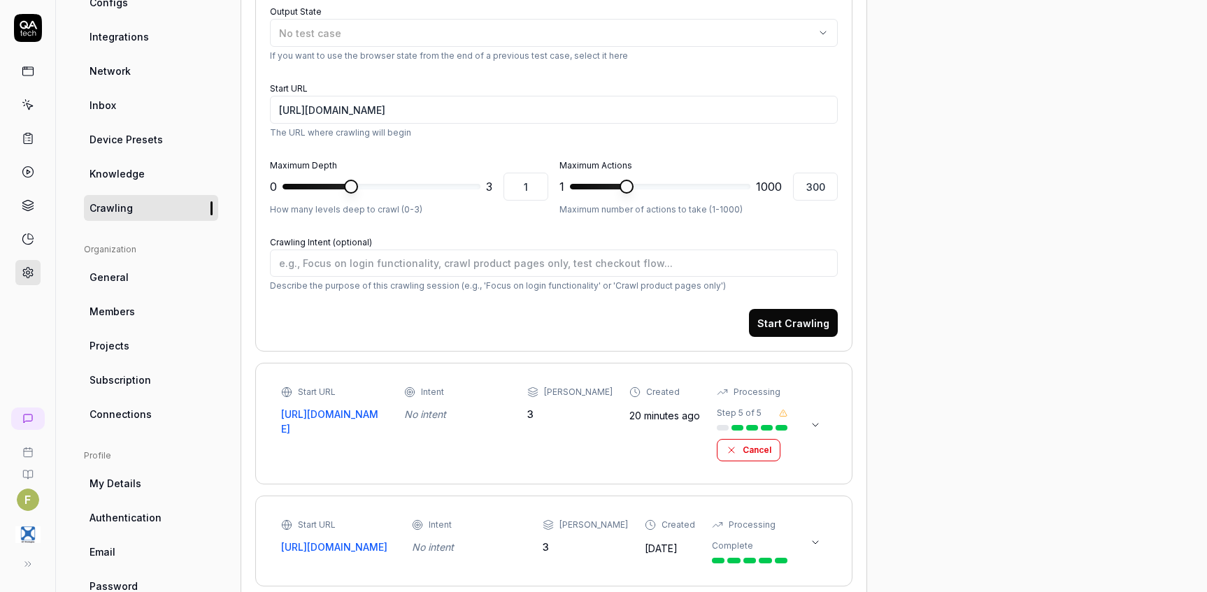
click at [29, 103] on icon at bounding box center [28, 105] width 13 height 13
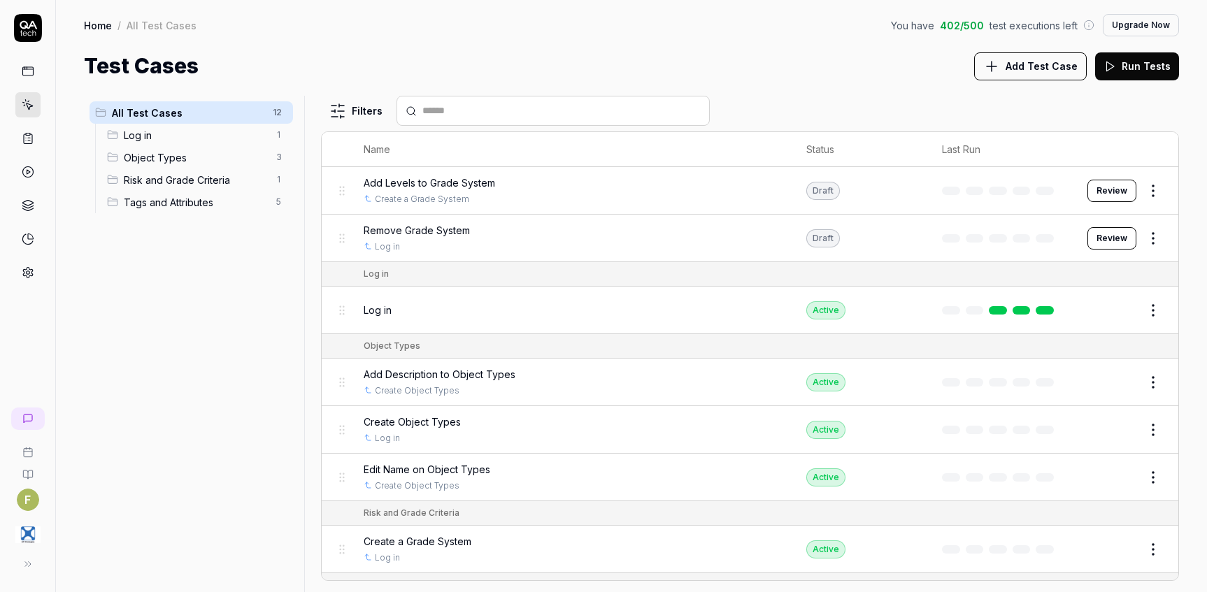
click at [1099, 188] on button "Review" at bounding box center [1111, 191] width 49 height 22
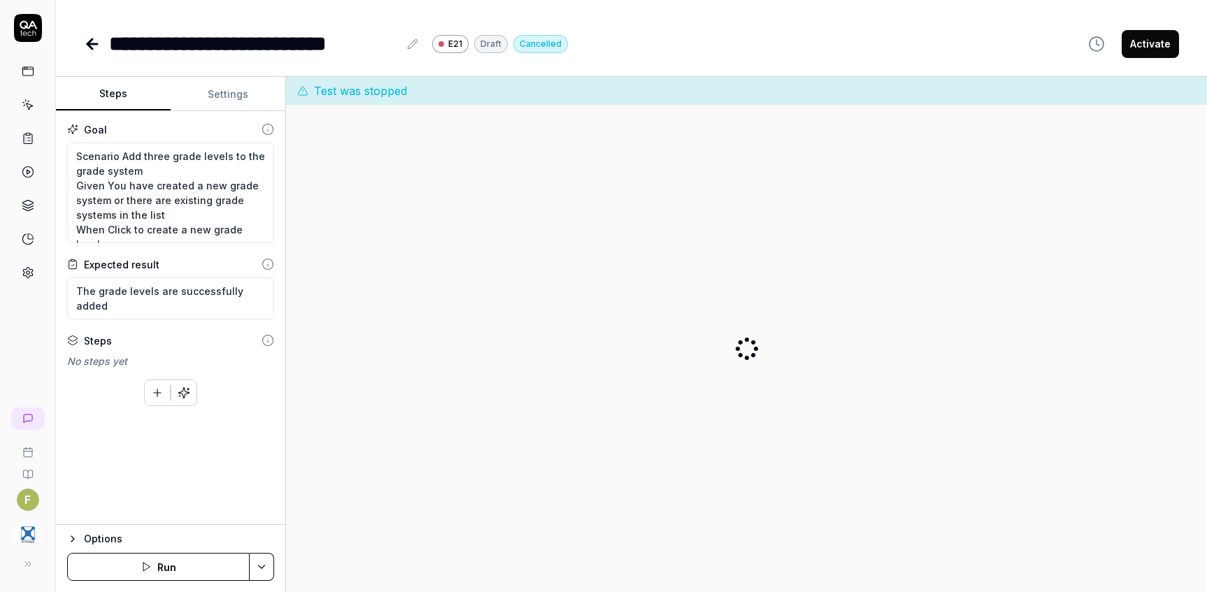
click at [119, 570] on button "Run" at bounding box center [158, 567] width 182 height 28
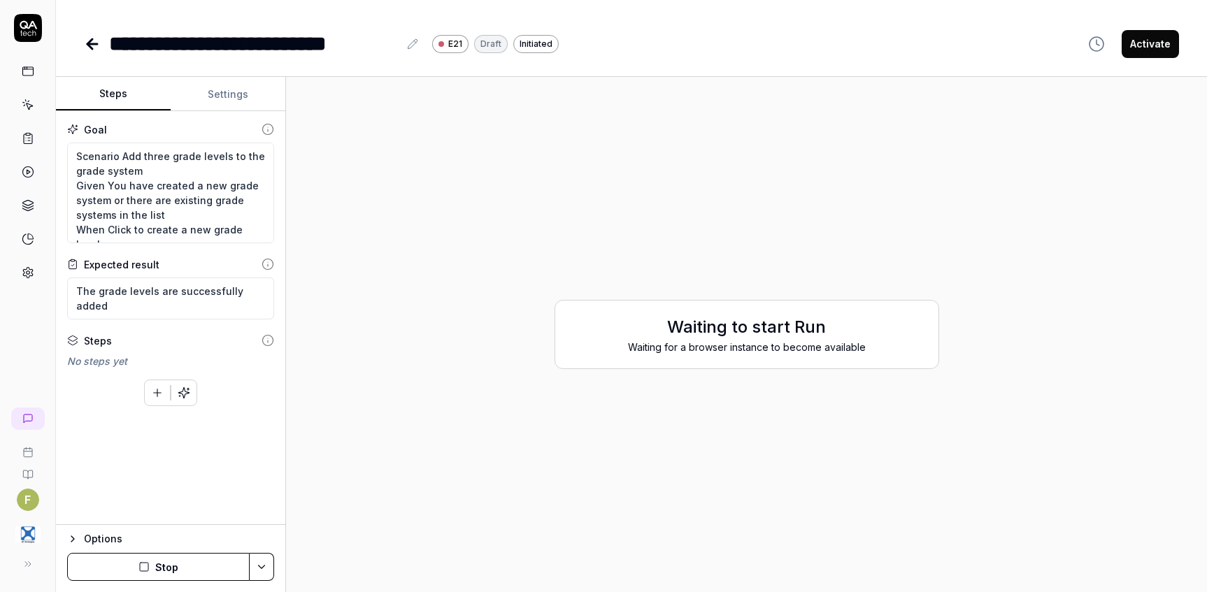
click at [13, 264] on div at bounding box center [27, 149] width 55 height 271
click at [30, 278] on icon at bounding box center [28, 272] width 13 height 13
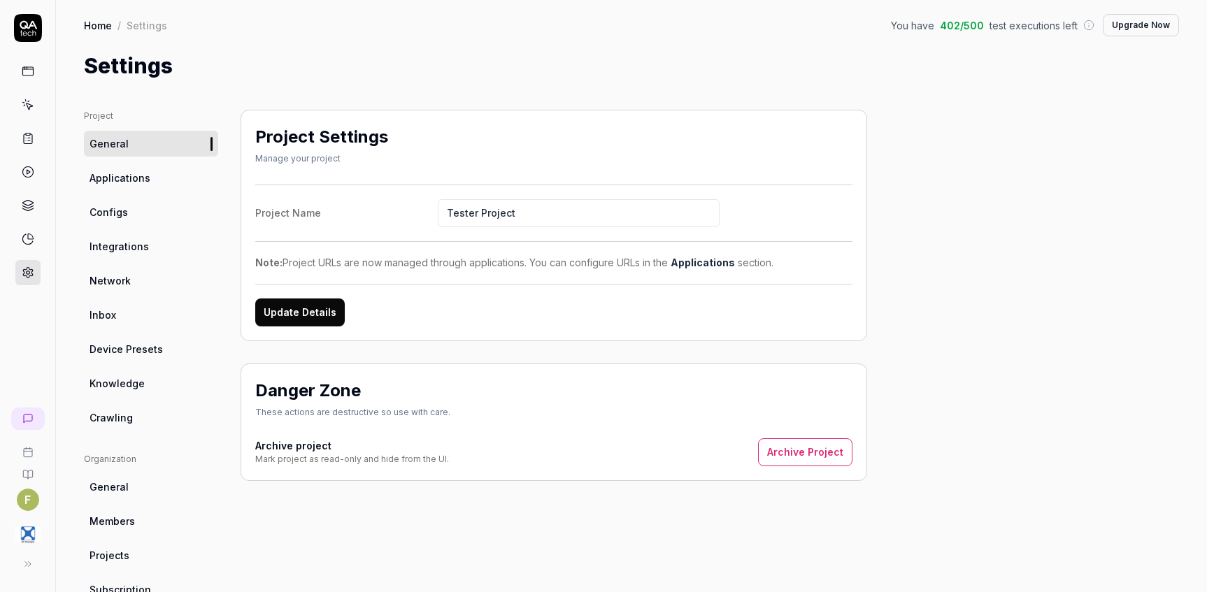
click at [131, 426] on link "Crawling" at bounding box center [151, 418] width 134 height 26
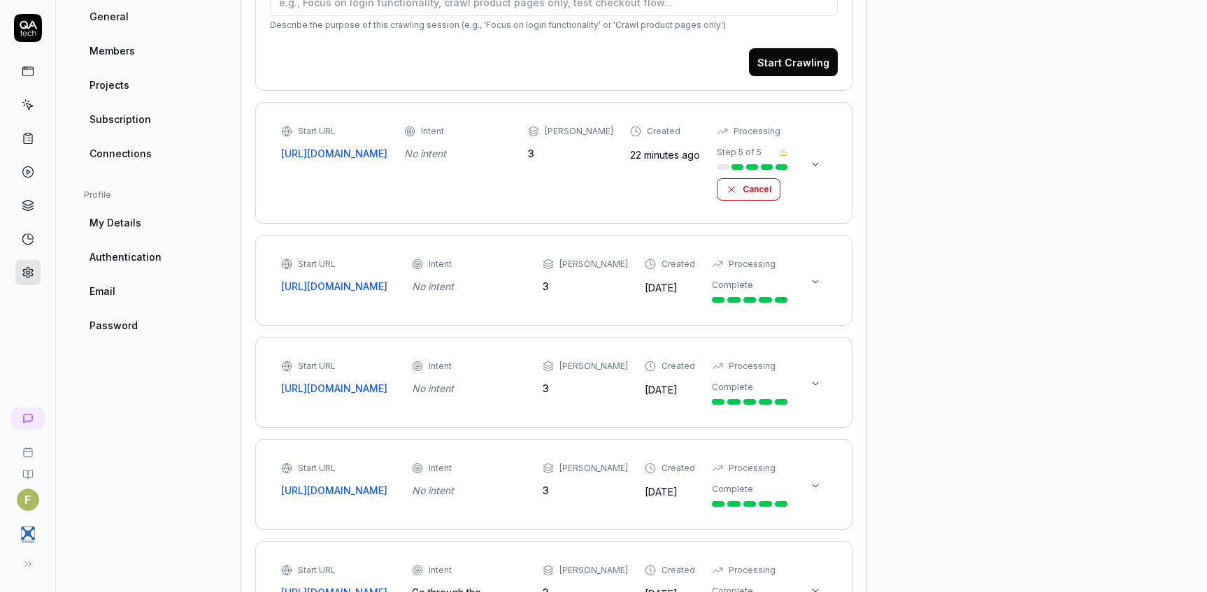
scroll to position [489, 0]
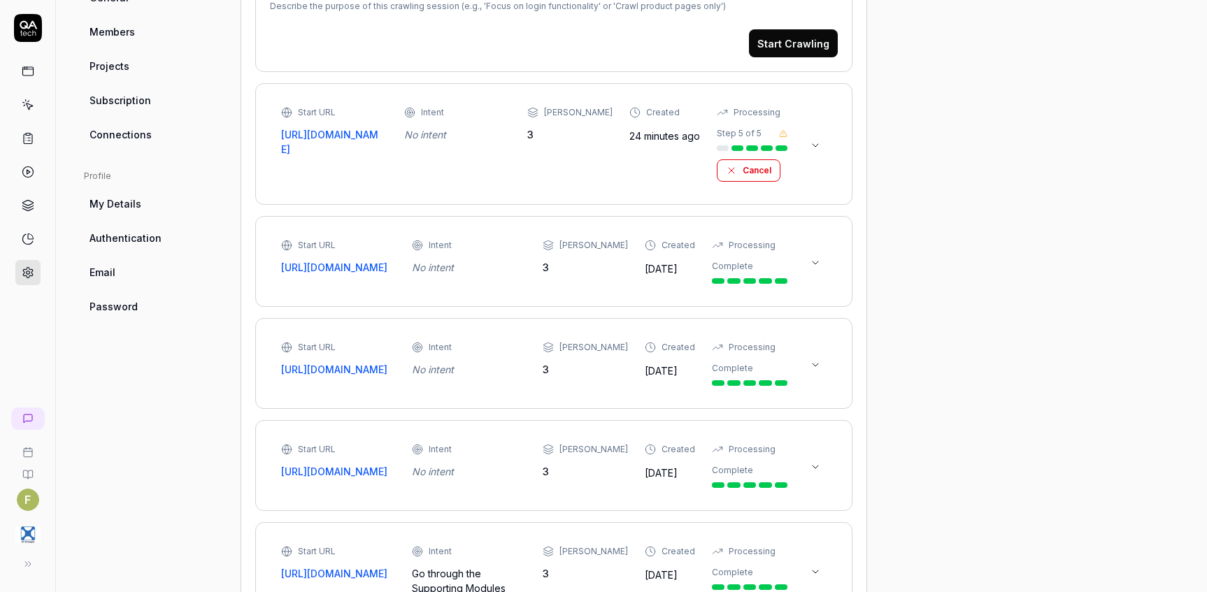
type textarea "*"
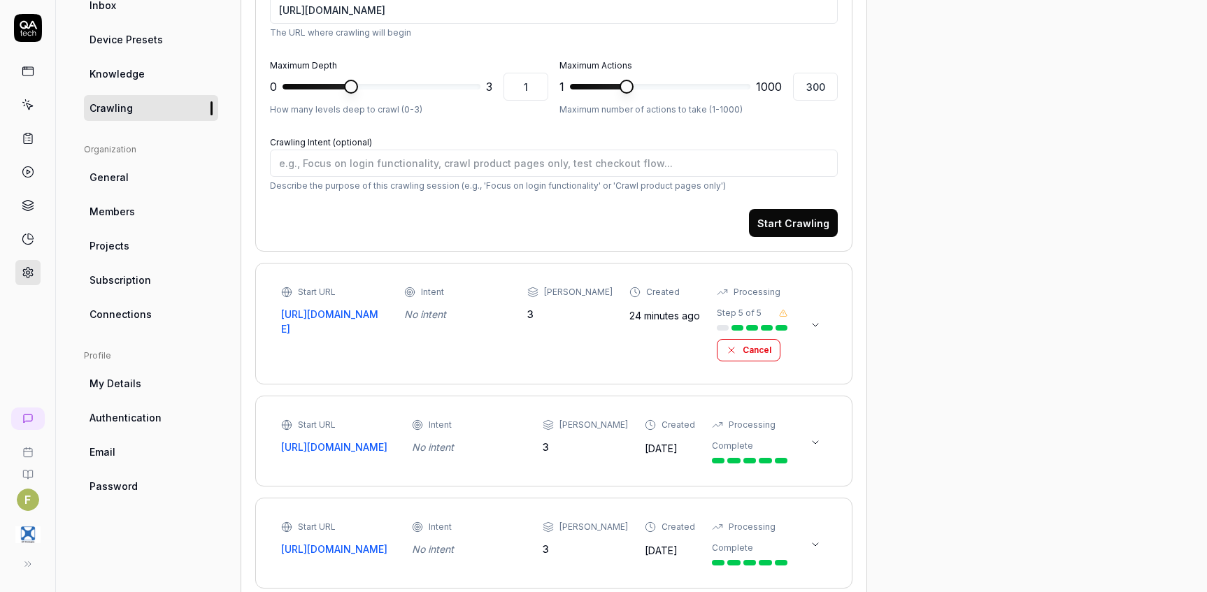
scroll to position [350, 0]
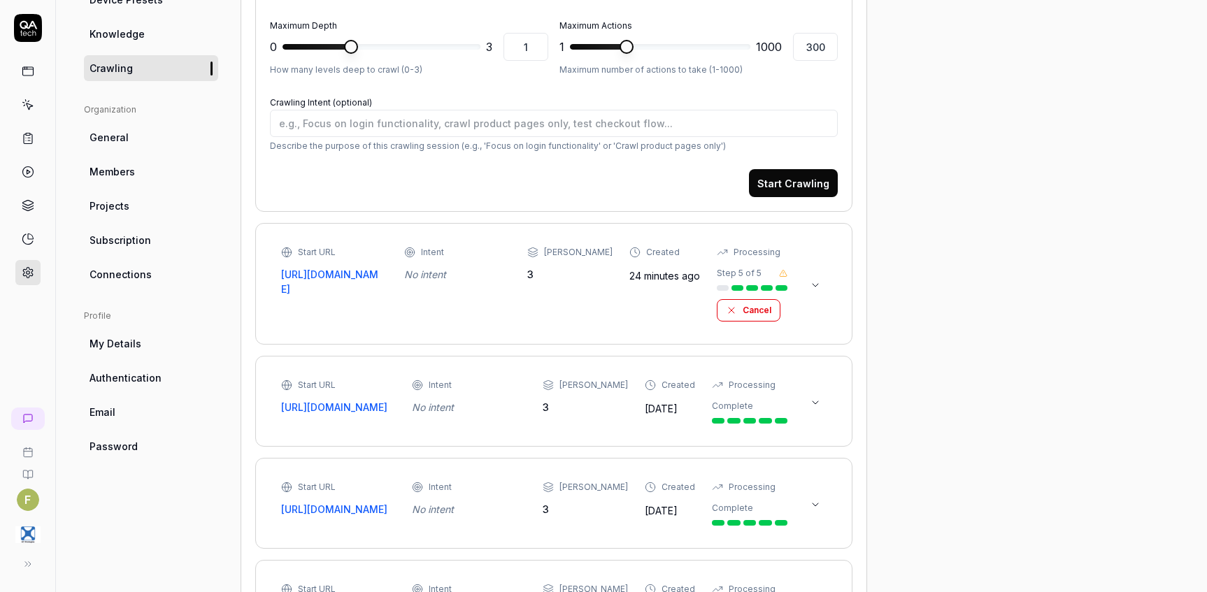
click at [726, 310] on icon at bounding box center [731, 310] width 11 height 11
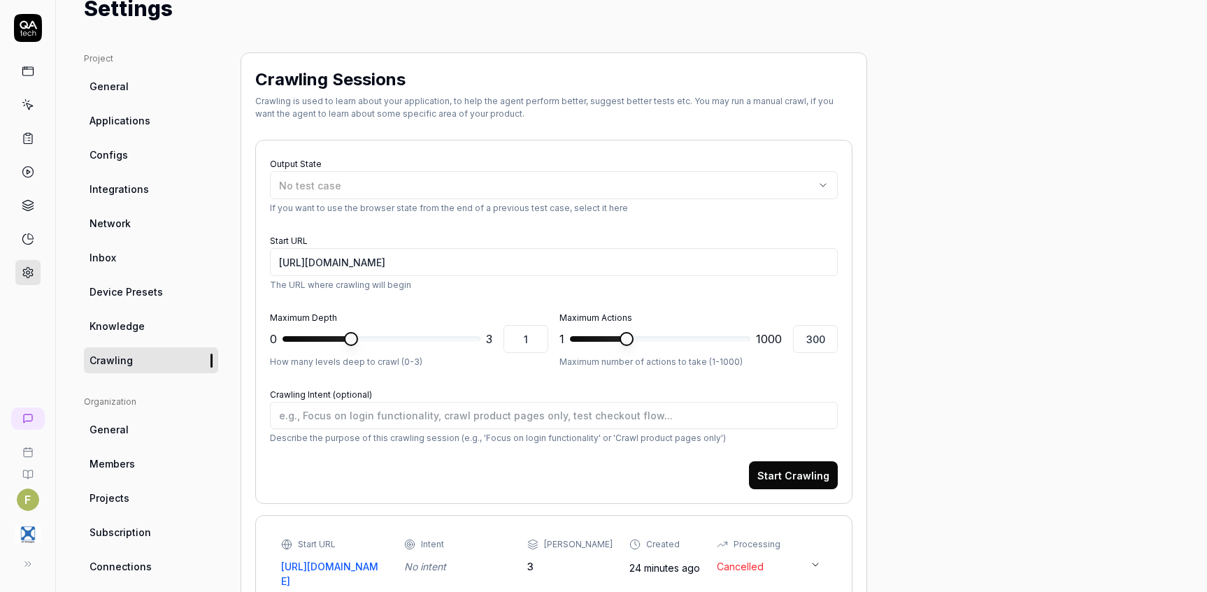
scroll to position [0, 0]
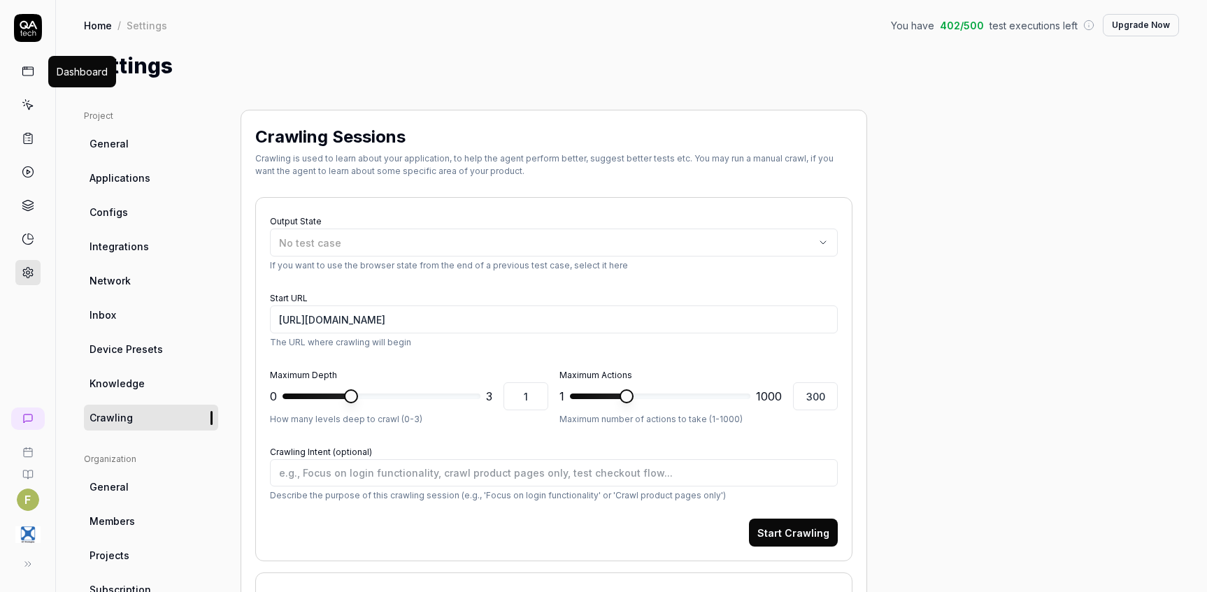
drag, startPoint x: 21, startPoint y: 66, endPoint x: 29, endPoint y: 90, distance: 25.0
click at [22, 67] on icon at bounding box center [28, 71] width 13 height 13
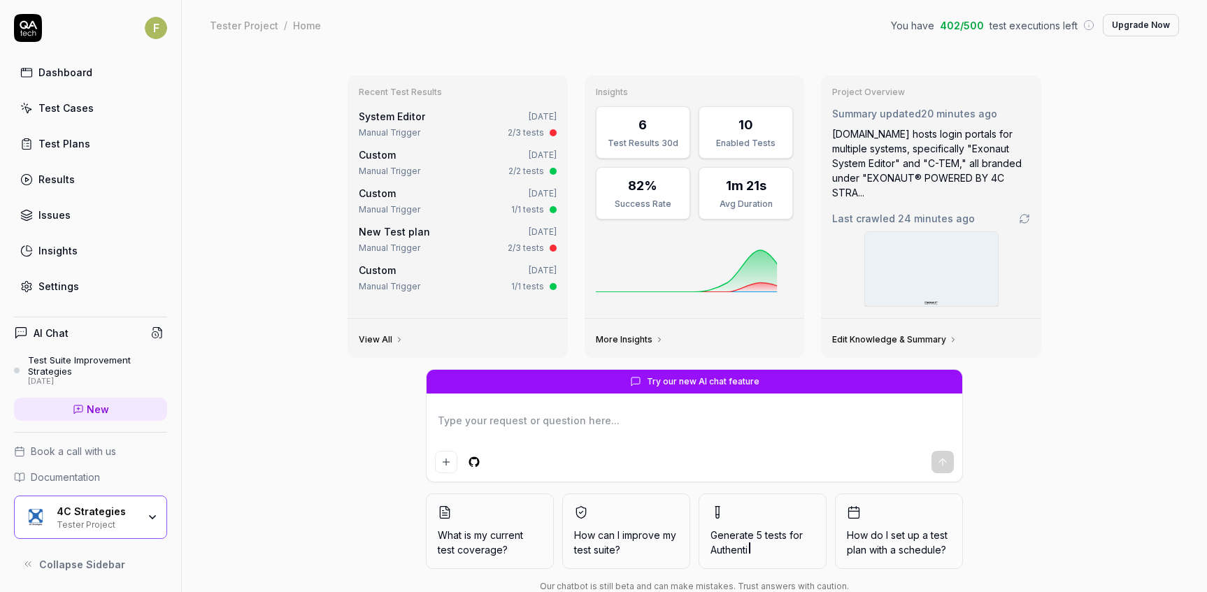
click at [82, 99] on link "Test Cases" at bounding box center [90, 107] width 153 height 27
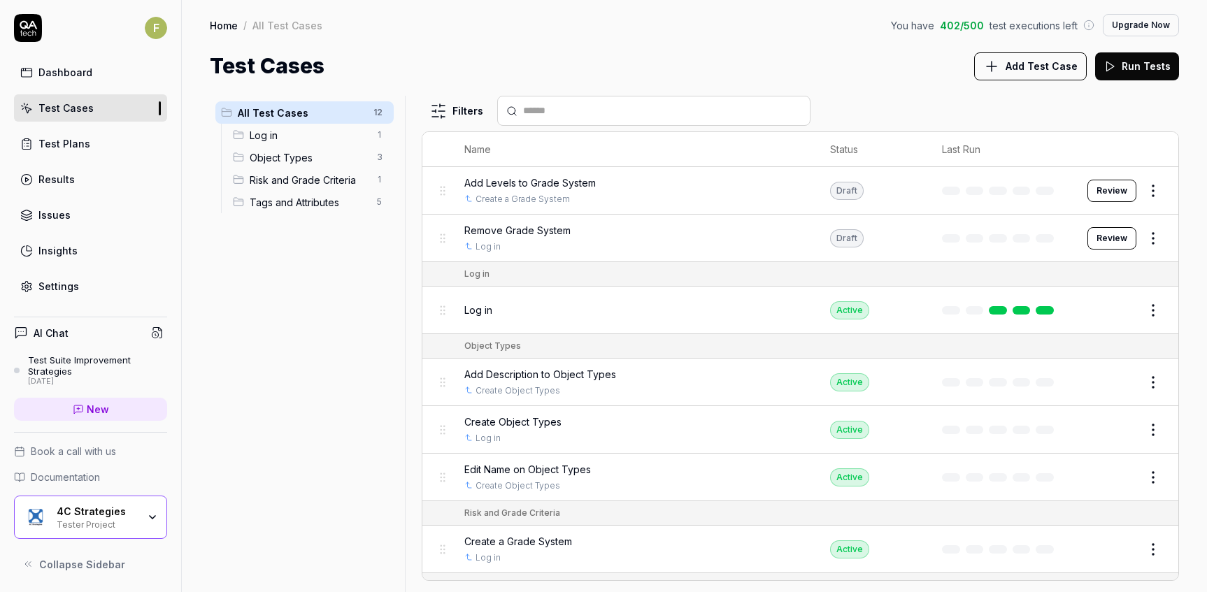
click at [1105, 196] on button "Review" at bounding box center [1111, 191] width 49 height 22
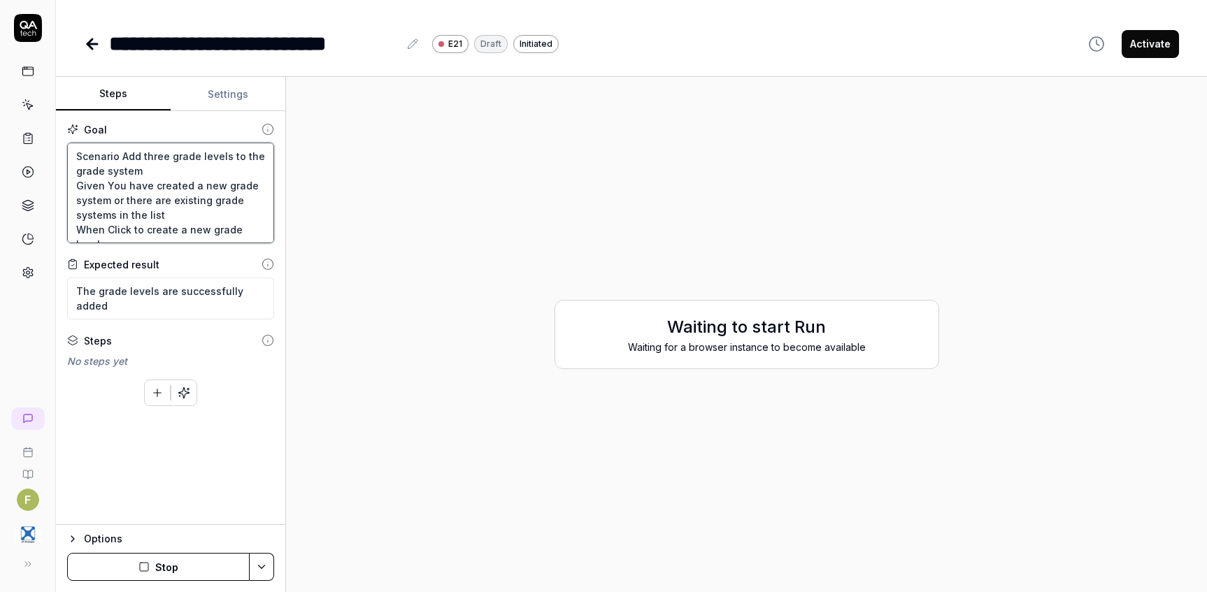
drag, startPoint x: 157, startPoint y: 234, endPoint x: -19, endPoint y: 92, distance: 226.1
click at [0, 92] on html "**********" at bounding box center [603, 296] width 1207 height 592
type textarea "*"
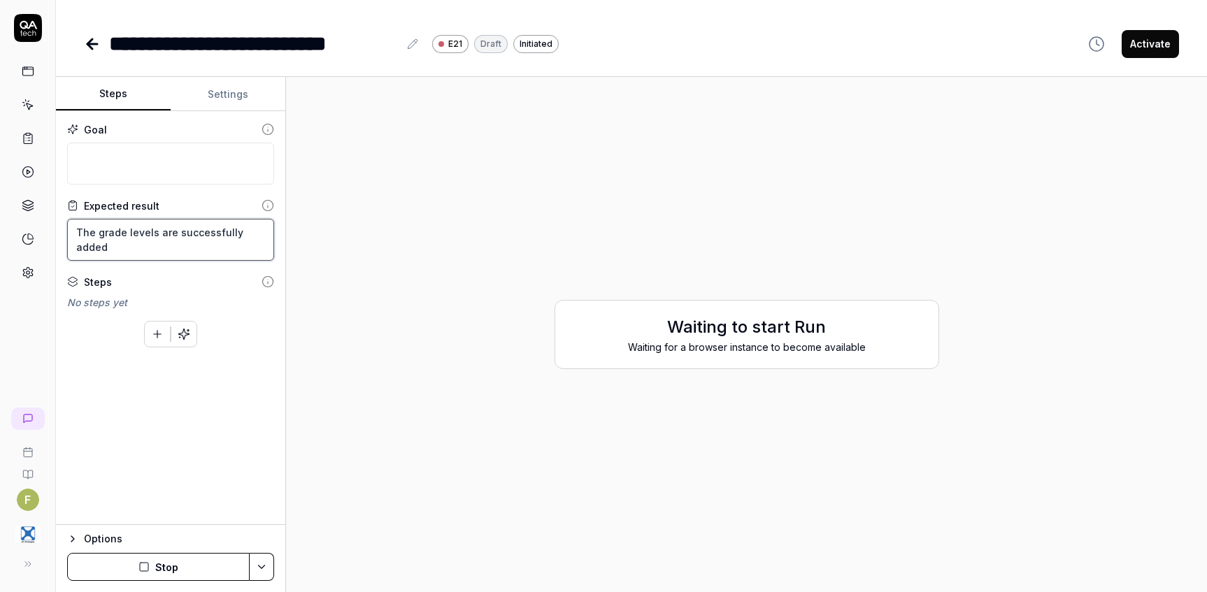
drag, startPoint x: 81, startPoint y: 245, endPoint x: 144, endPoint y: 243, distance: 62.9
click at [84, 245] on textarea "The grade levels are successfully added" at bounding box center [170, 240] width 207 height 42
drag, startPoint x: 270, startPoint y: 232, endPoint x: -13, endPoint y: 231, distance: 282.5
click at [0, 231] on html "**********" at bounding box center [603, 296] width 1207 height 592
type textarea "*"
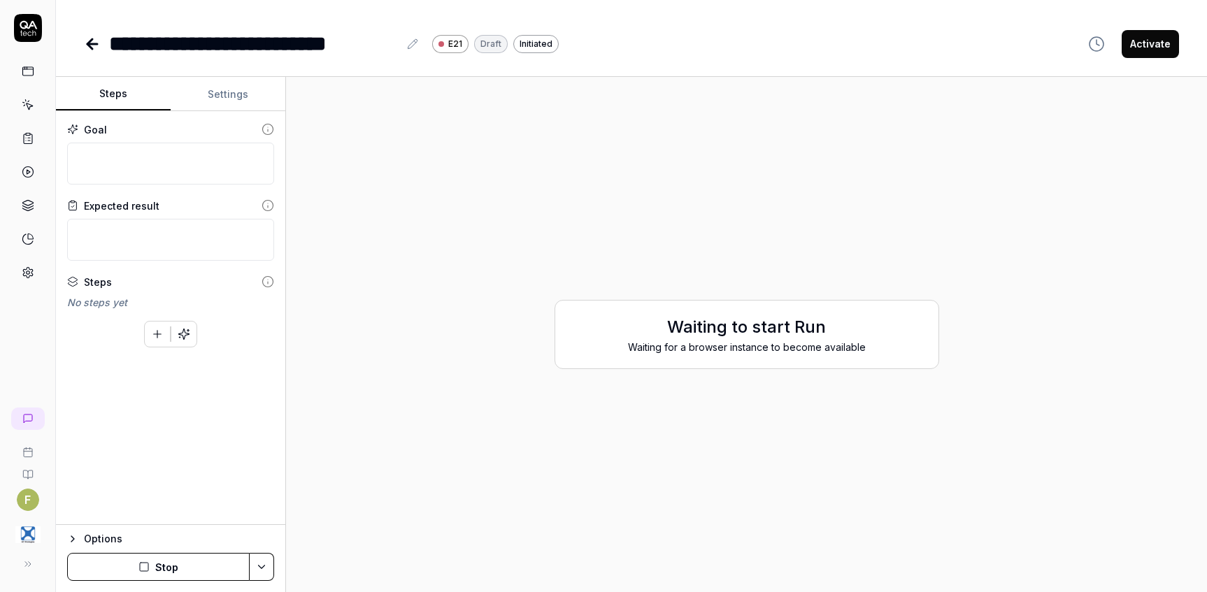
click at [1103, 286] on div "Waiting to start Run Waiting for a browser instance to become available" at bounding box center [746, 334] width 898 height 493
click at [96, 48] on icon at bounding box center [92, 44] width 17 height 17
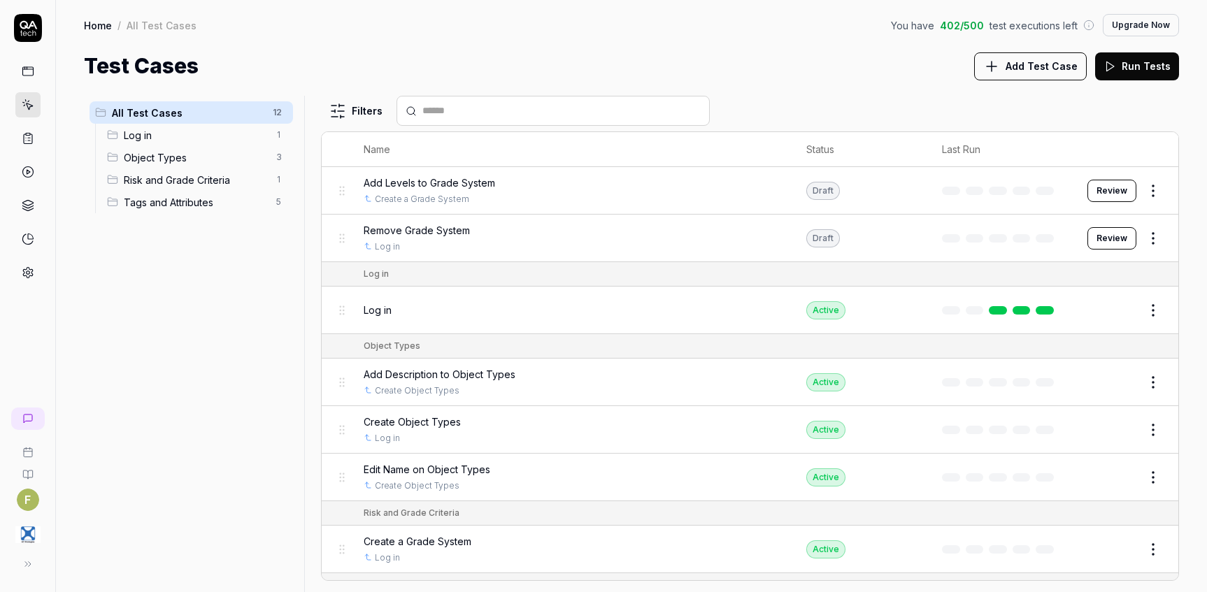
click at [1140, 196] on html "F Home / All Test Cases You have 402 / 500 test executions left Upgrade Now Hom…" at bounding box center [603, 296] width 1207 height 592
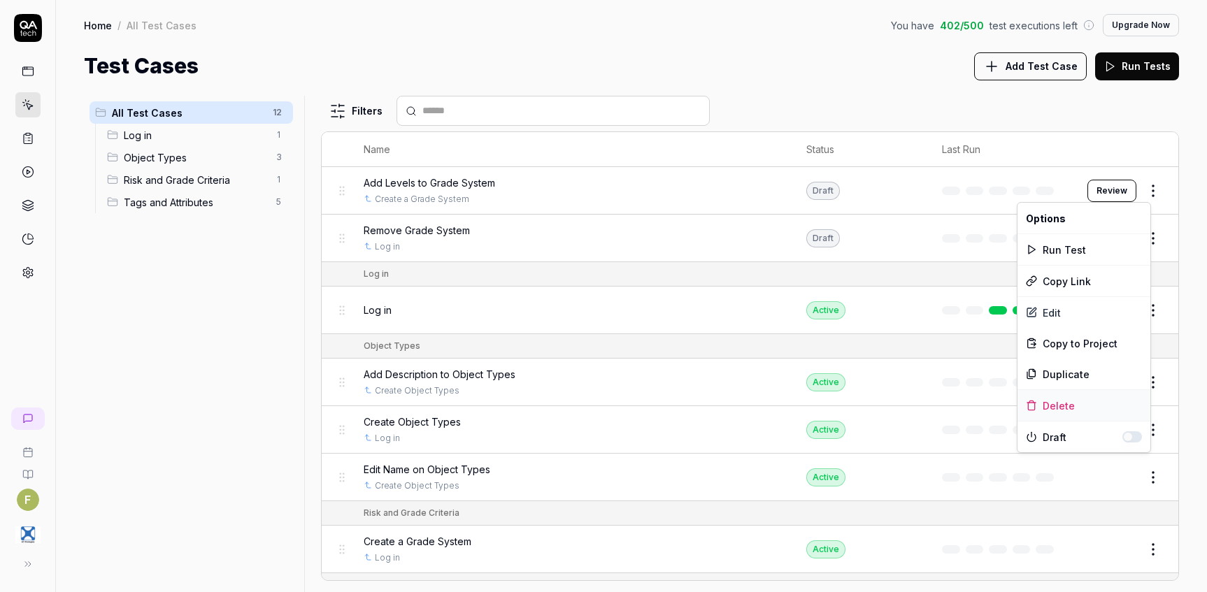
click at [1077, 412] on div "Delete" at bounding box center [1083, 405] width 133 height 31
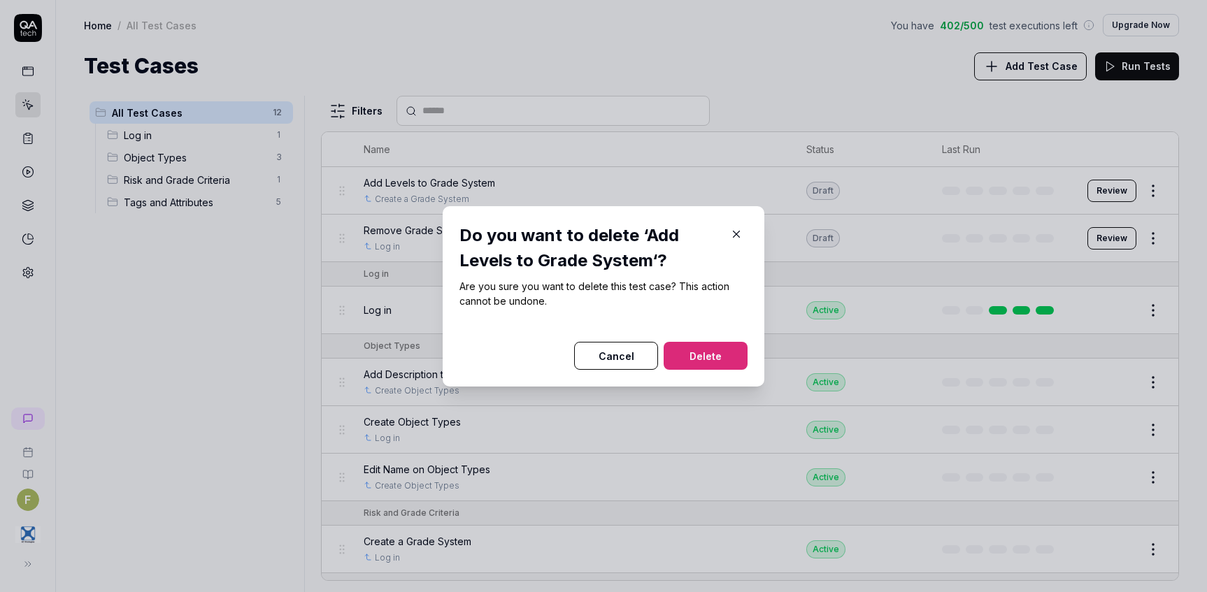
click at [718, 359] on button "Delete" at bounding box center [705, 356] width 84 height 28
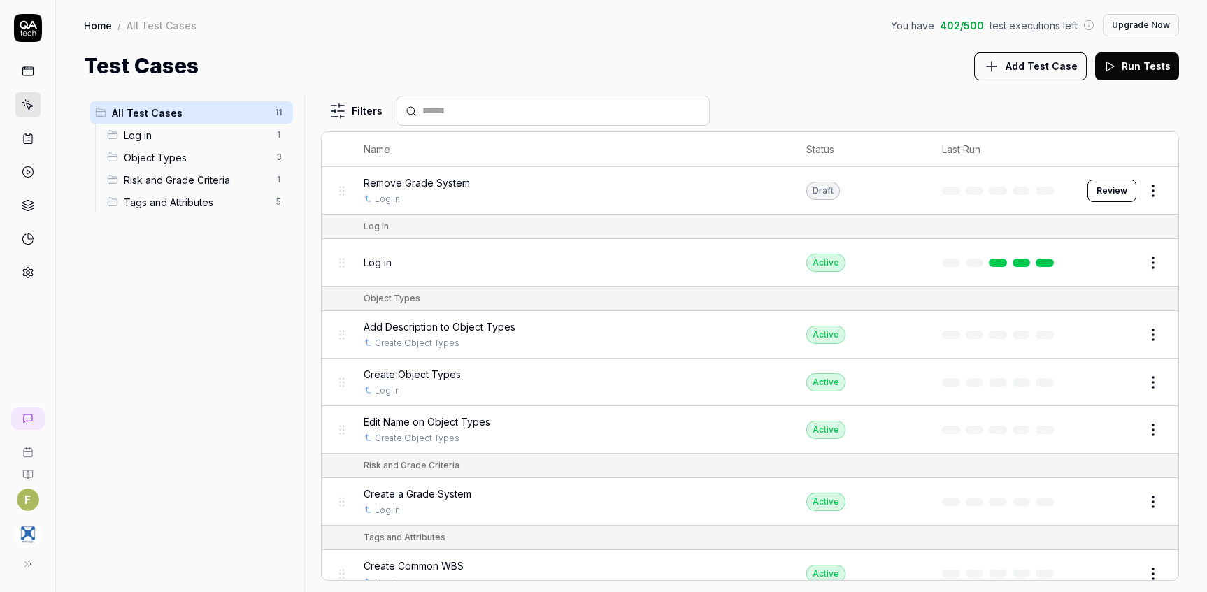
click at [1038, 62] on span "Add Test Case" at bounding box center [1041, 66] width 72 height 15
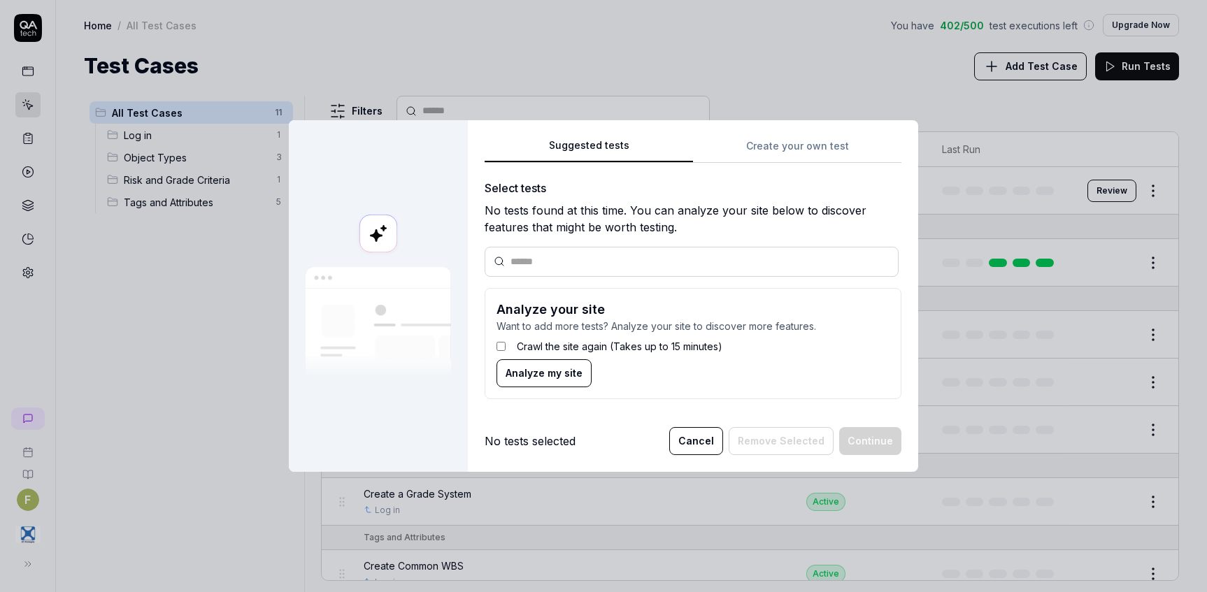
click at [779, 145] on div "Suggested tests Create your own test Select tests No tests found at this time. …" at bounding box center [693, 273] width 417 height 273
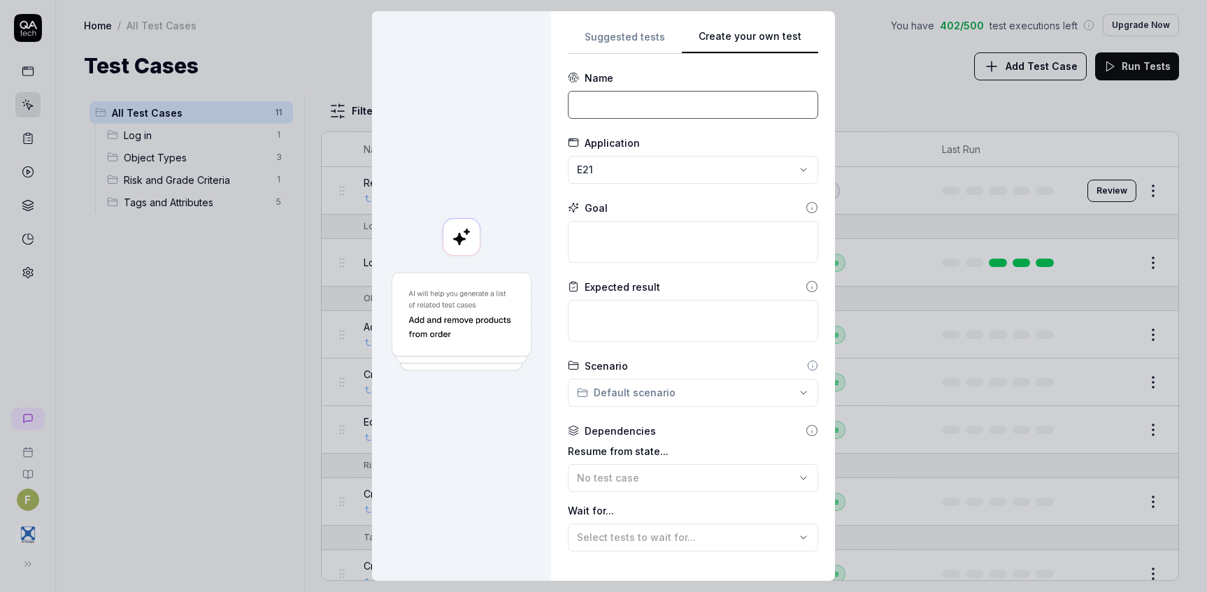
click at [702, 103] on input at bounding box center [693, 105] width 250 height 28
type input "Add Level to Grade System"
drag, startPoint x: 82, startPoint y: 328, endPoint x: 170, endPoint y: 313, distance: 89.4
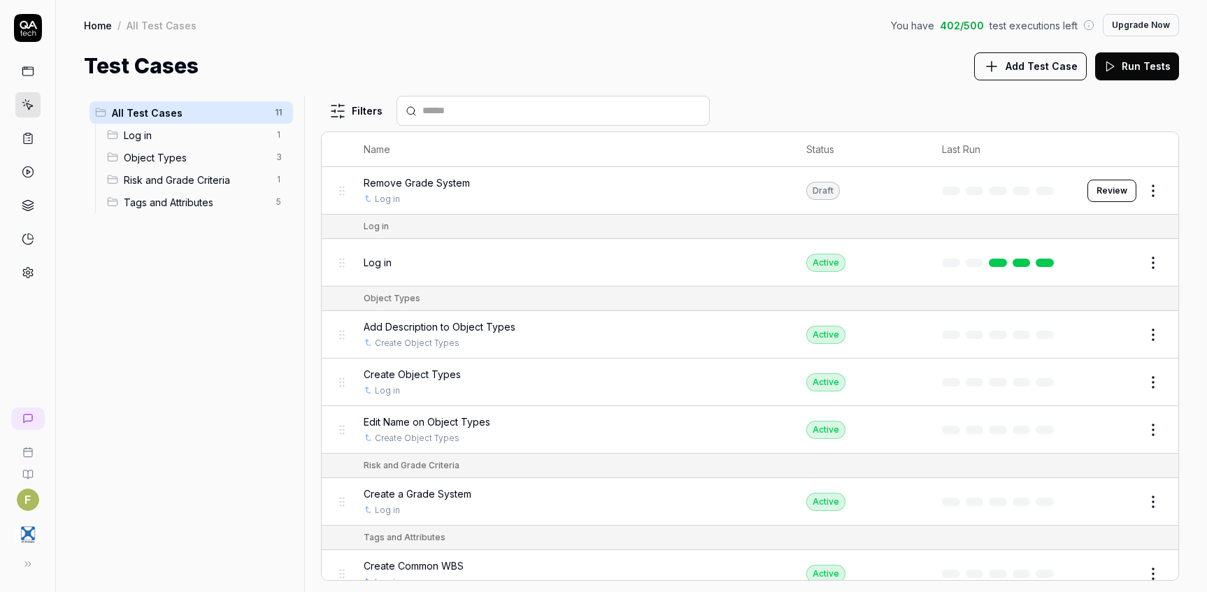
click at [1042, 68] on span "Add Test Case" at bounding box center [1041, 66] width 72 height 15
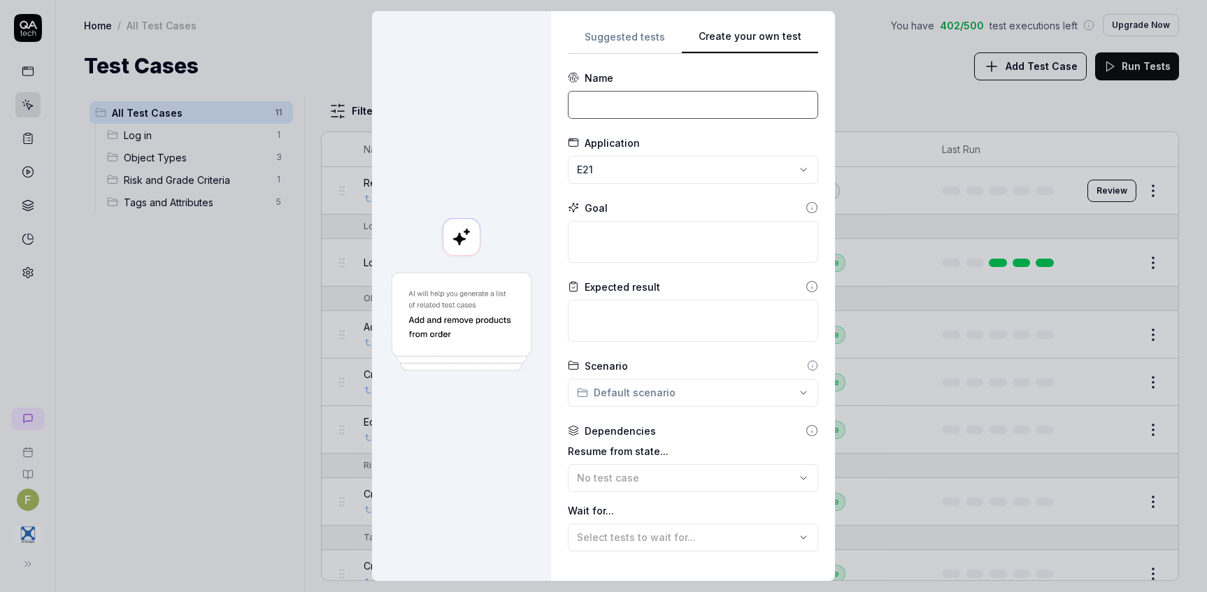
click at [647, 105] on input at bounding box center [693, 105] width 250 height 28
type input "Add Levels to Grade Level"
click at [654, 250] on textarea at bounding box center [693, 242] width 250 height 42
paste textarea "Scenario Add three grade levels to the grade system Given You have created a ne…"
type textarea "*"
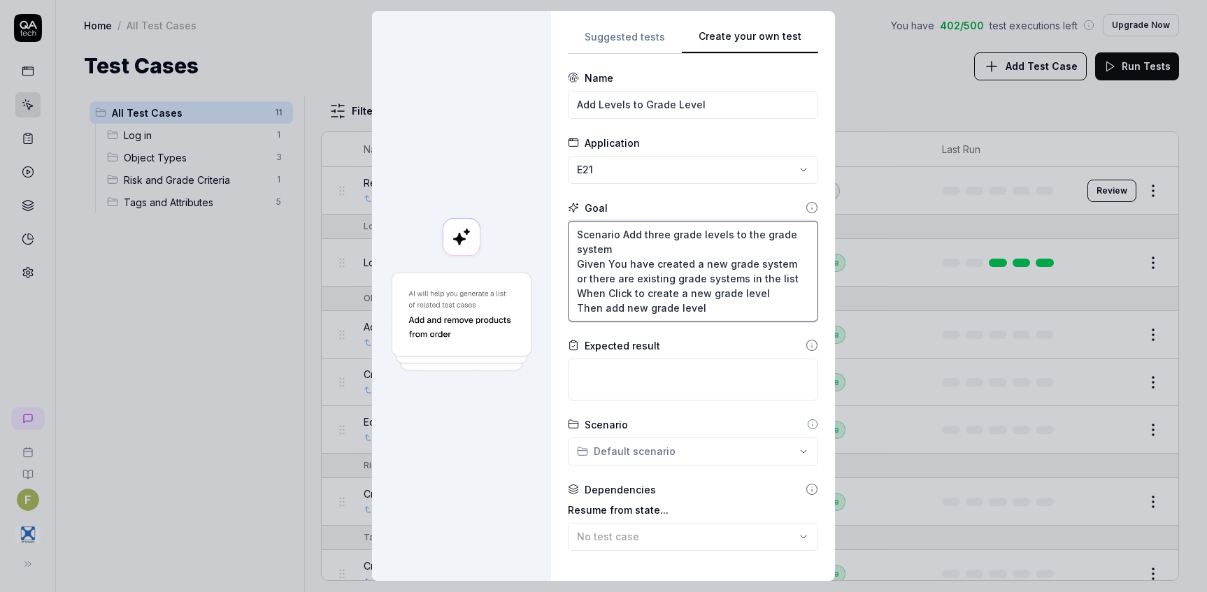
type textarea "Scenario Add three grade levels to the grade system Given You have created a ne…"
type textarea "*"
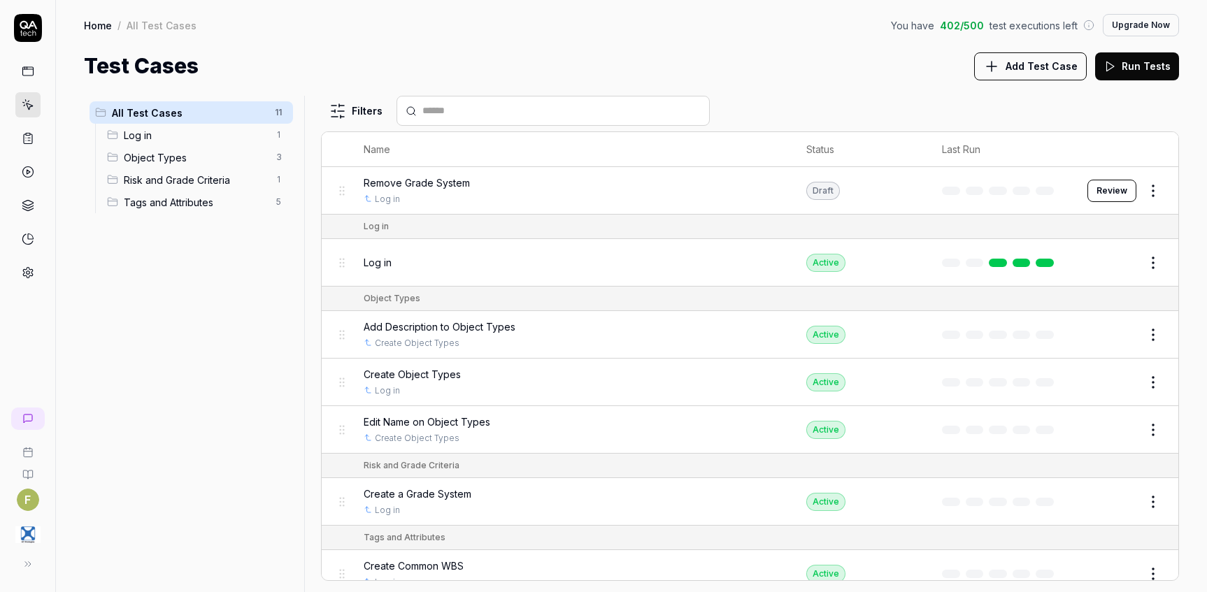
click at [1077, 59] on span "Add Test Case" at bounding box center [1041, 66] width 72 height 15
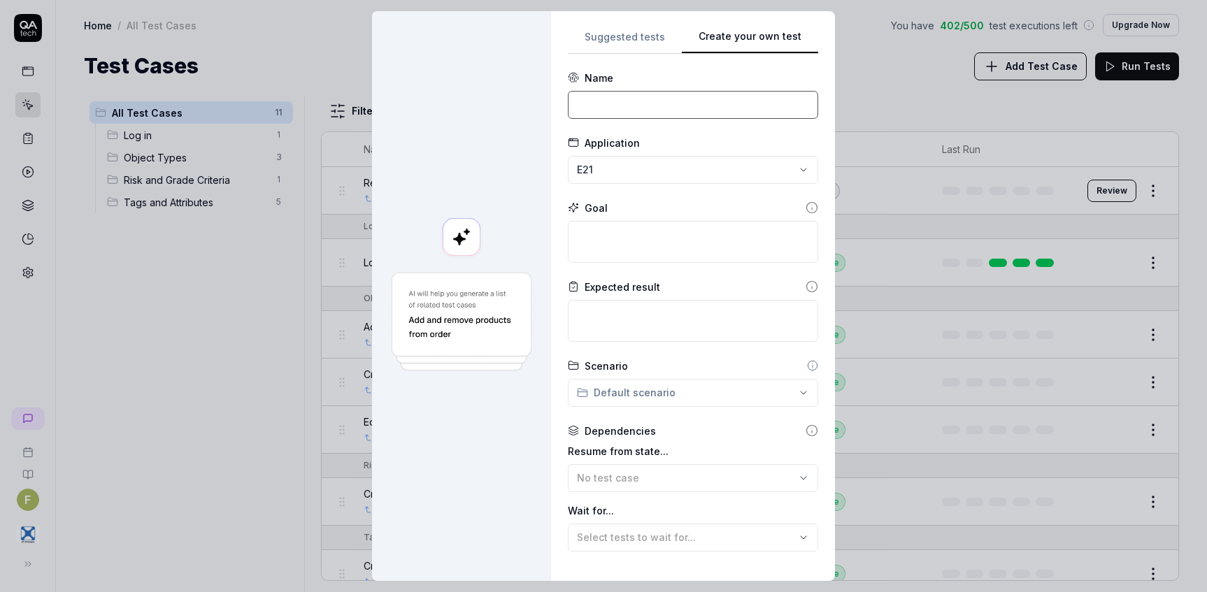
click at [643, 100] on input at bounding box center [693, 105] width 250 height 28
type input "Add Levels to Grade System"
click at [605, 233] on textarea at bounding box center [693, 242] width 250 height 42
paste textarea "Scenario Add three grade levels to the grade system Given You have created a ne…"
type textarea "Scenario Add three grade levels to the grade system Given You have created a ne…"
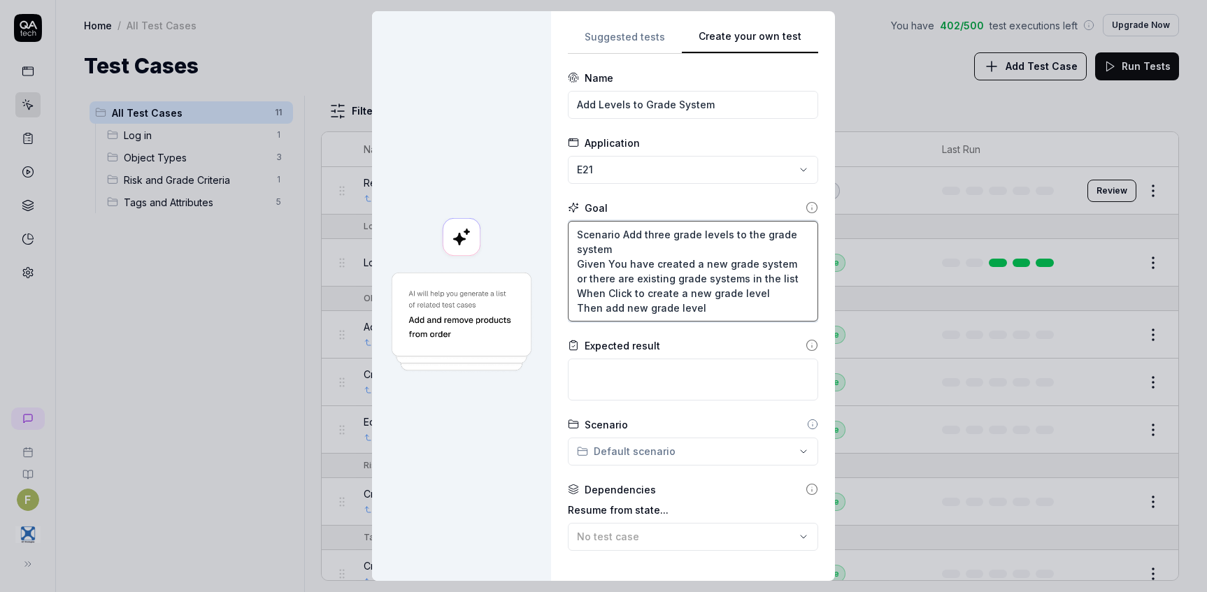
type textarea "*"
type textarea "Scenario Add three grade levels to the grade system Given You have created a ne…"
click at [563, 26] on div "**********" at bounding box center [693, 296] width 284 height 570
click at [648, 382] on textarea at bounding box center [693, 380] width 250 height 42
paste textarea "The grade levels are successfully added"
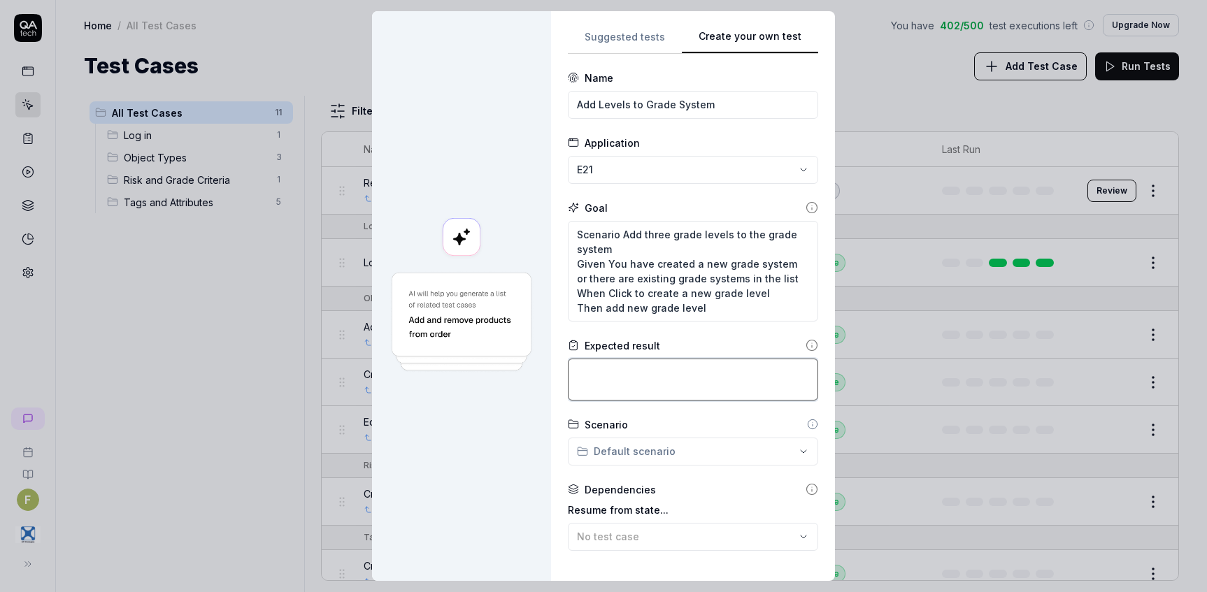
type textarea "*"
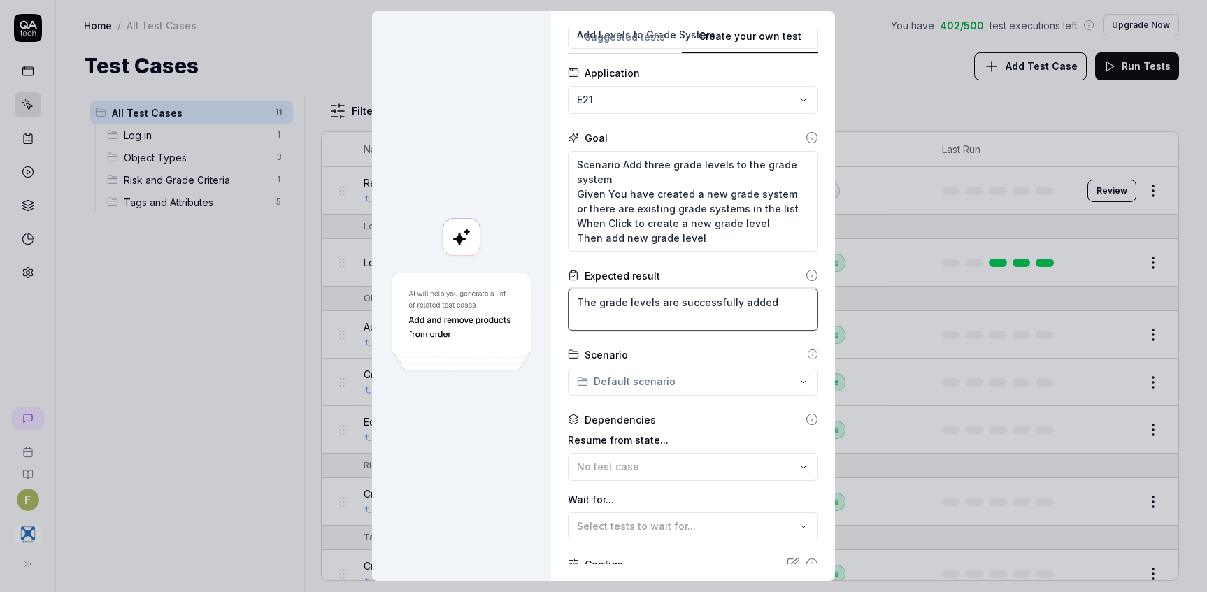
type textarea "The grade levels are successfully added"
click at [647, 463] on div "No test case" at bounding box center [686, 466] width 218 height 15
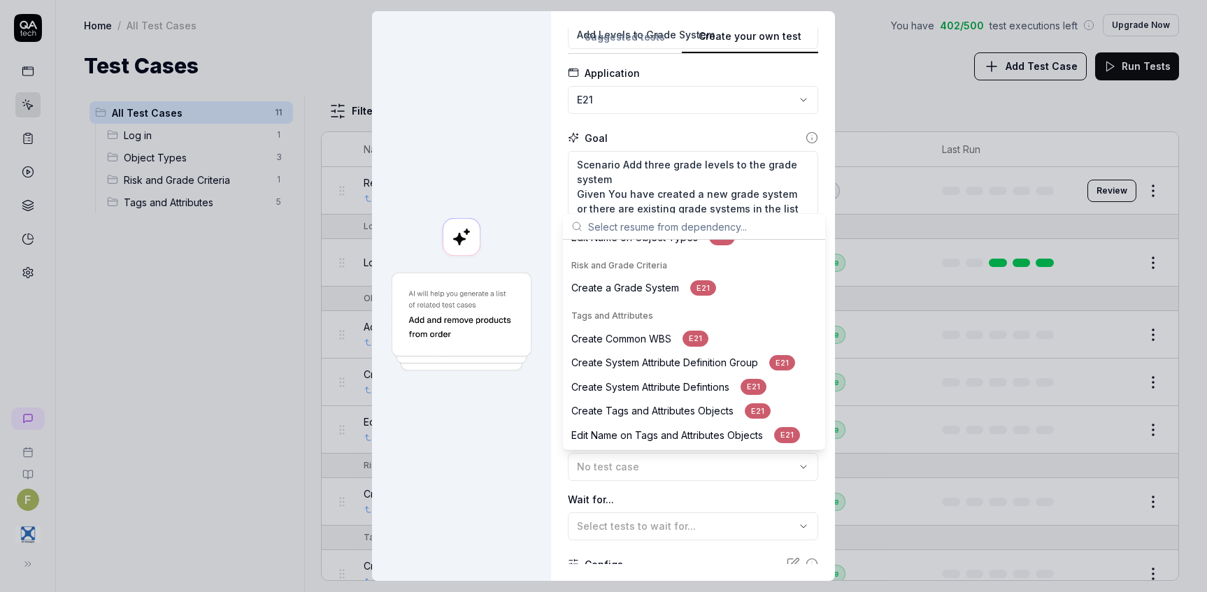
scroll to position [189, 0]
click at [663, 287] on div "Create a Grade System E21" at bounding box center [643, 288] width 145 height 16
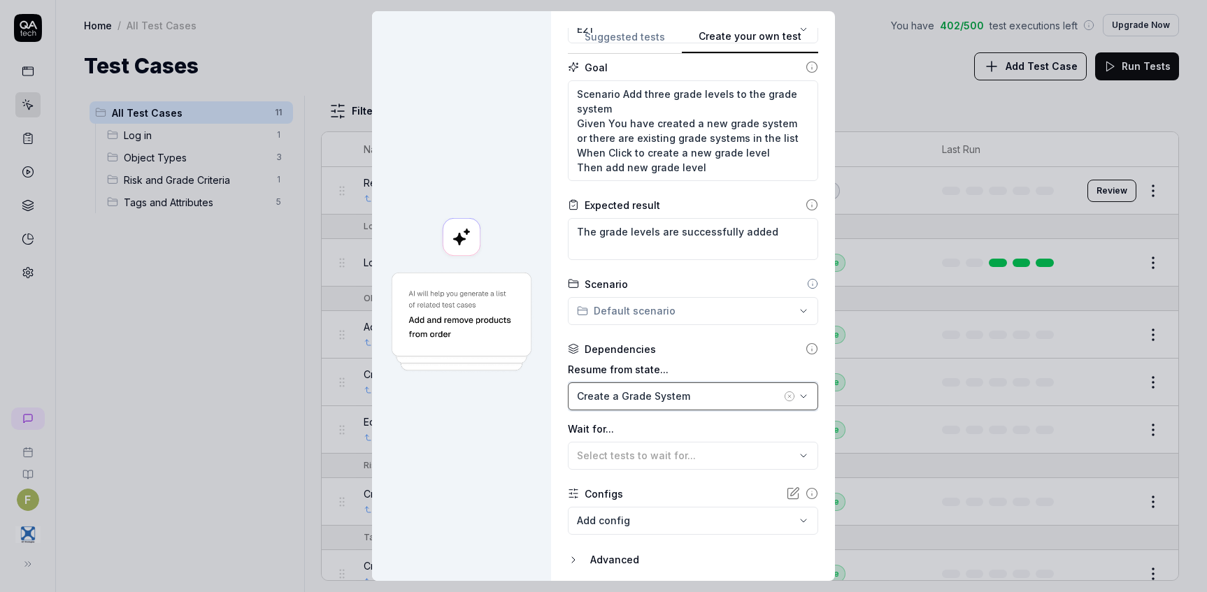
scroll to position [189, 0]
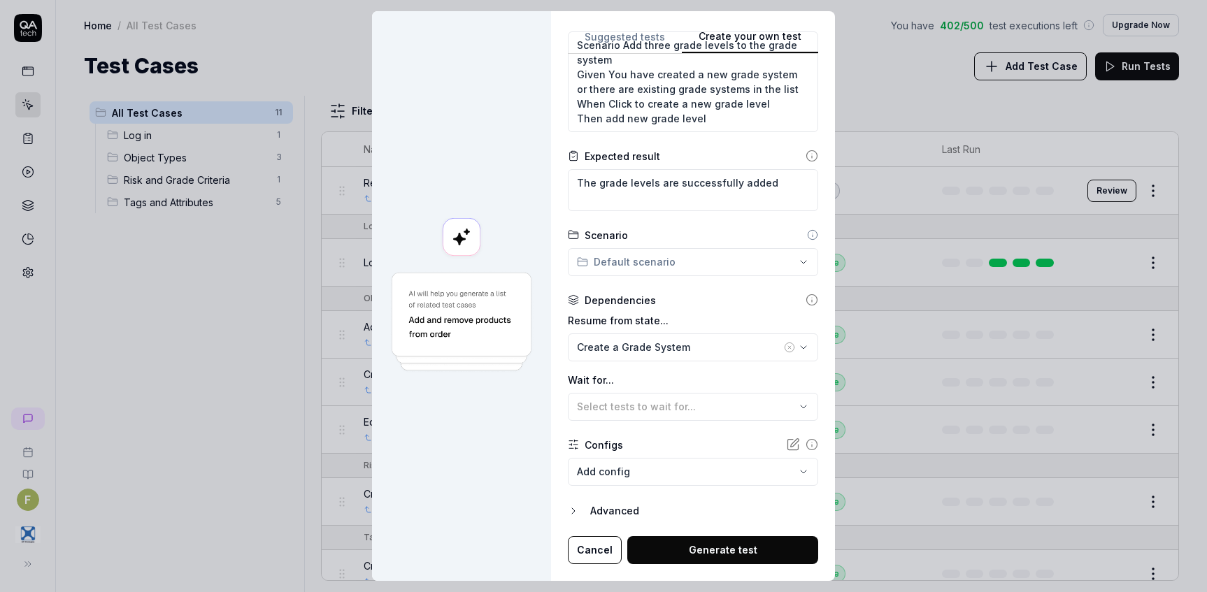
click at [737, 558] on button "Generate test" at bounding box center [722, 550] width 191 height 28
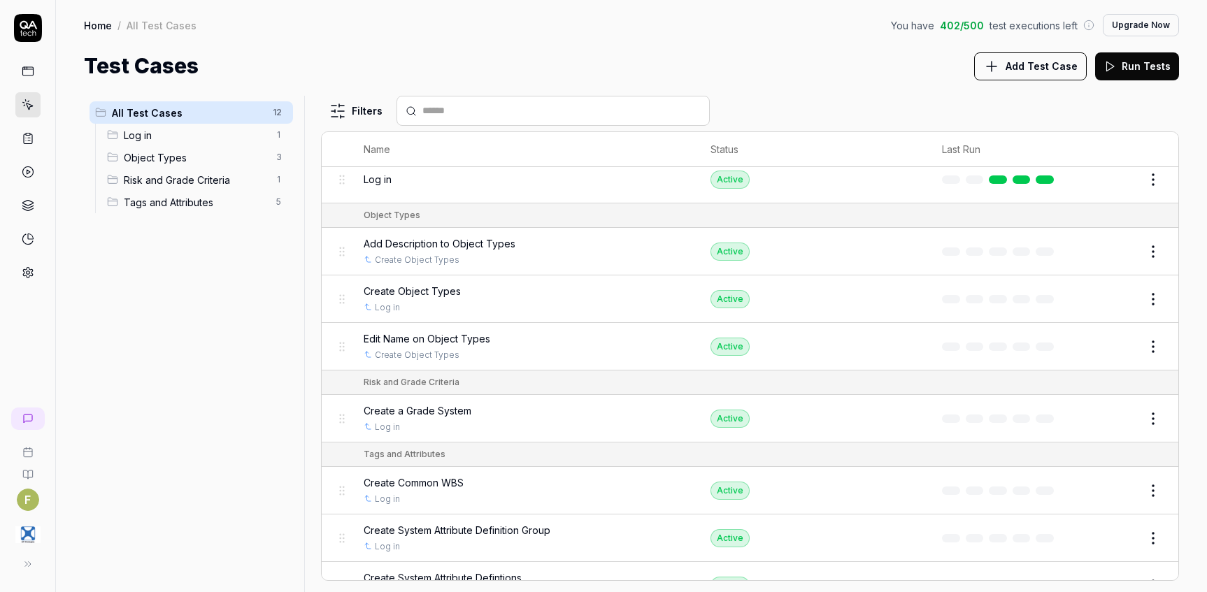
scroll to position [0, 0]
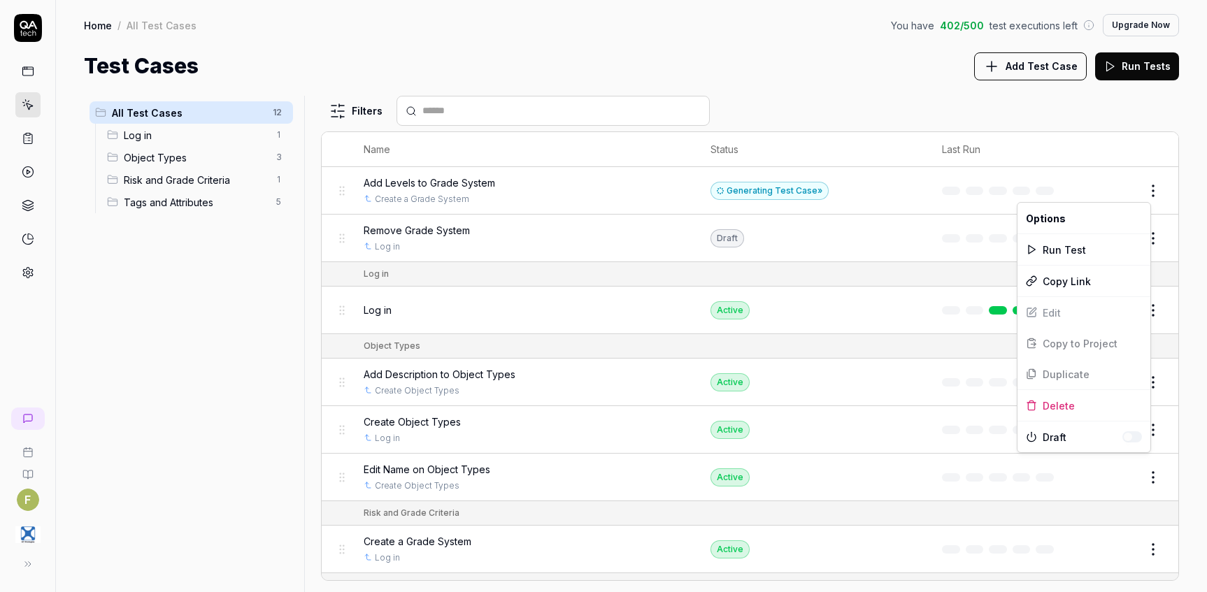
click at [1152, 190] on html "F Home / All Test Cases You have 402 / 500 test executions left Upgrade Now Hom…" at bounding box center [603, 296] width 1207 height 592
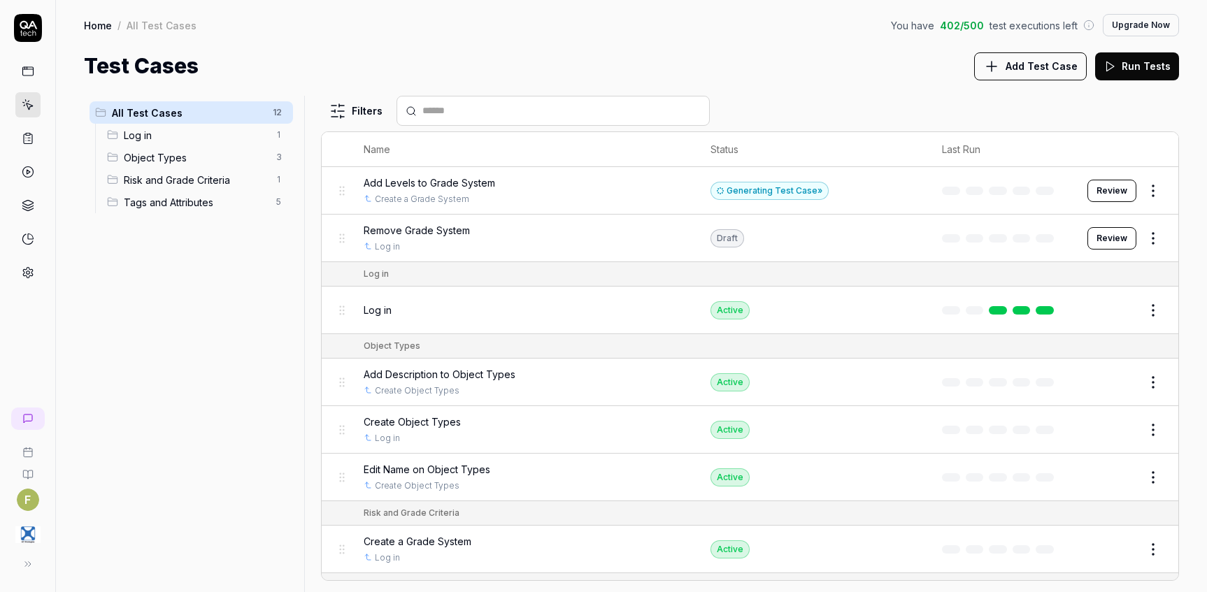
click at [773, 185] on html "F Home / All Test Cases You have 402 / 500 test executions left Upgrade Now Hom…" at bounding box center [603, 296] width 1207 height 592
click at [799, 186] on div "Generating Test Case »" at bounding box center [769, 191] width 118 height 18
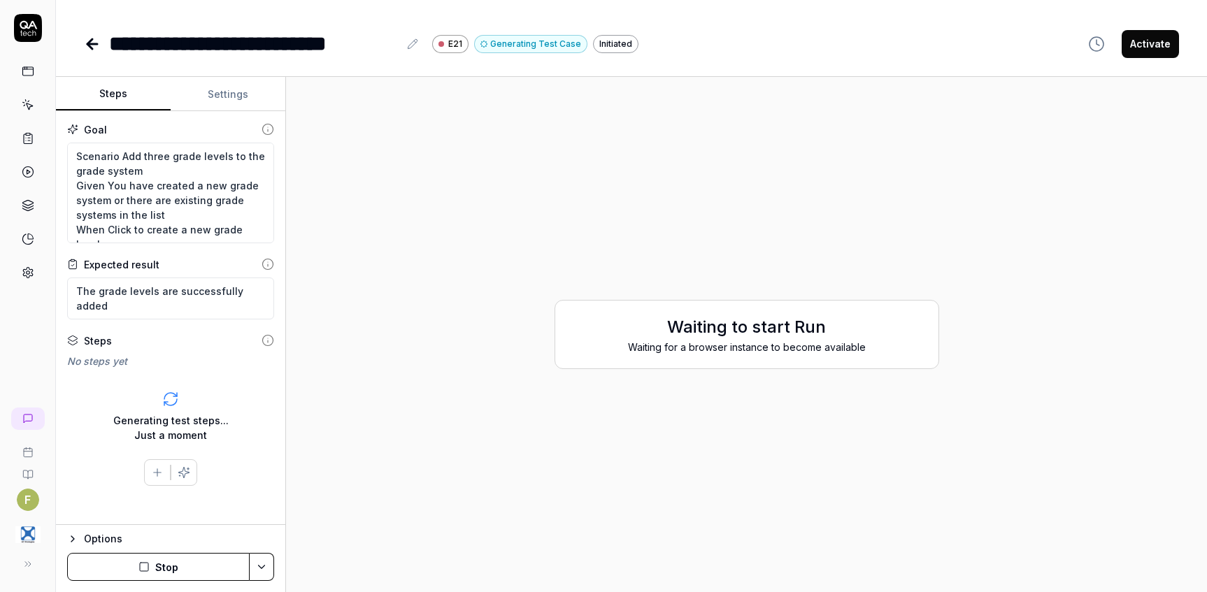
click at [174, 566] on button "Stop" at bounding box center [158, 567] width 182 height 28
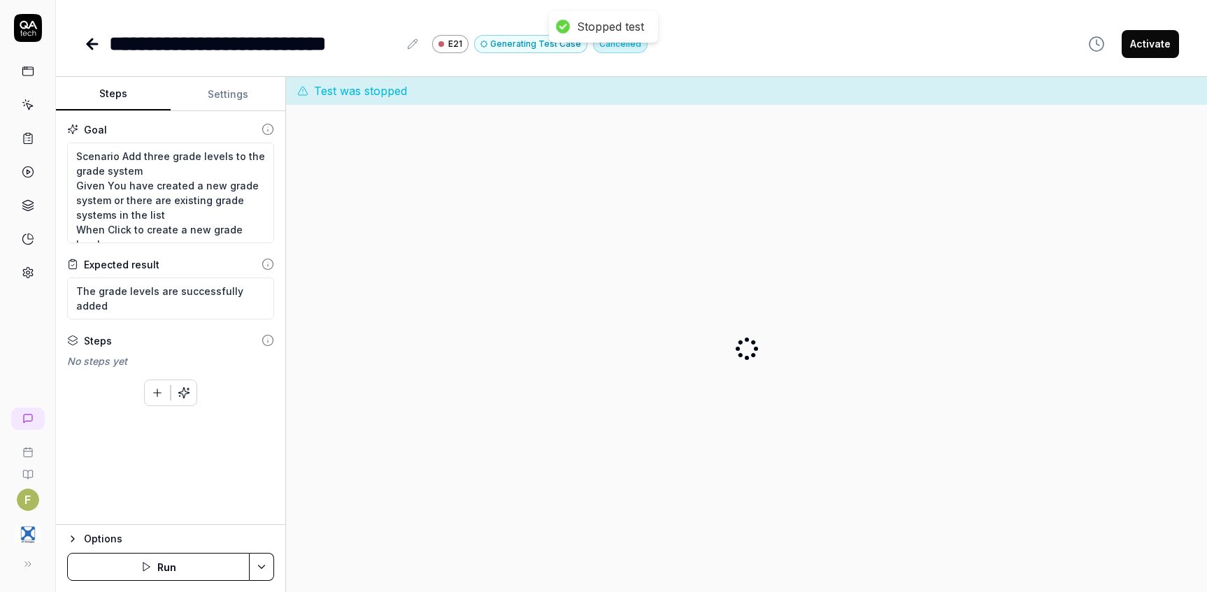
click at [87, 44] on icon at bounding box center [92, 44] width 10 height 0
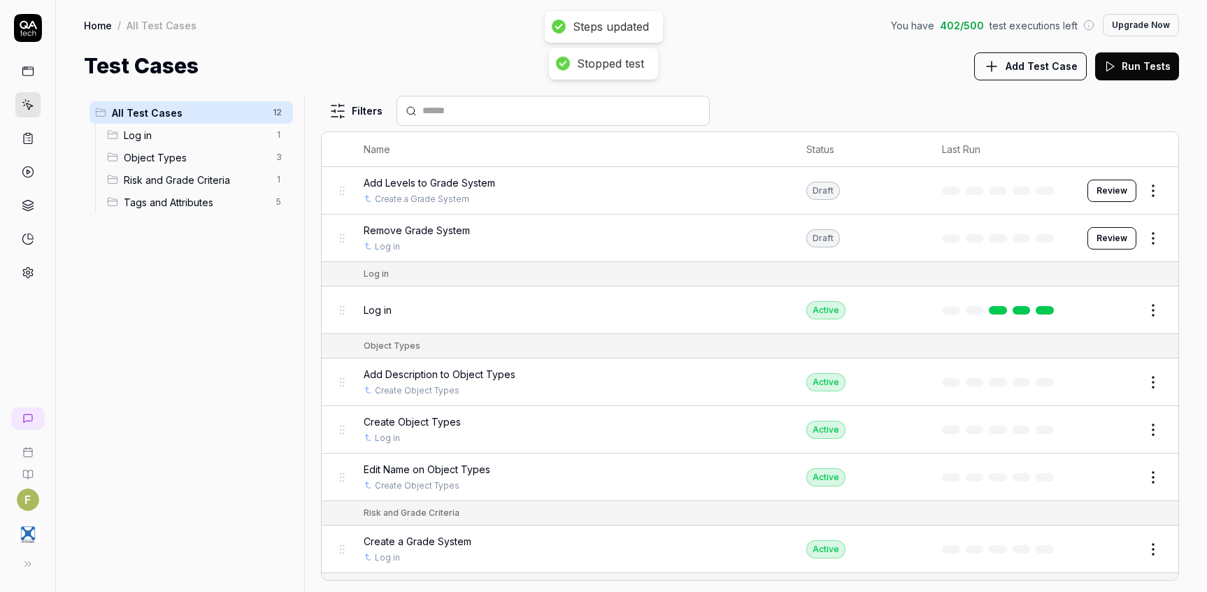
scroll to position [254, 0]
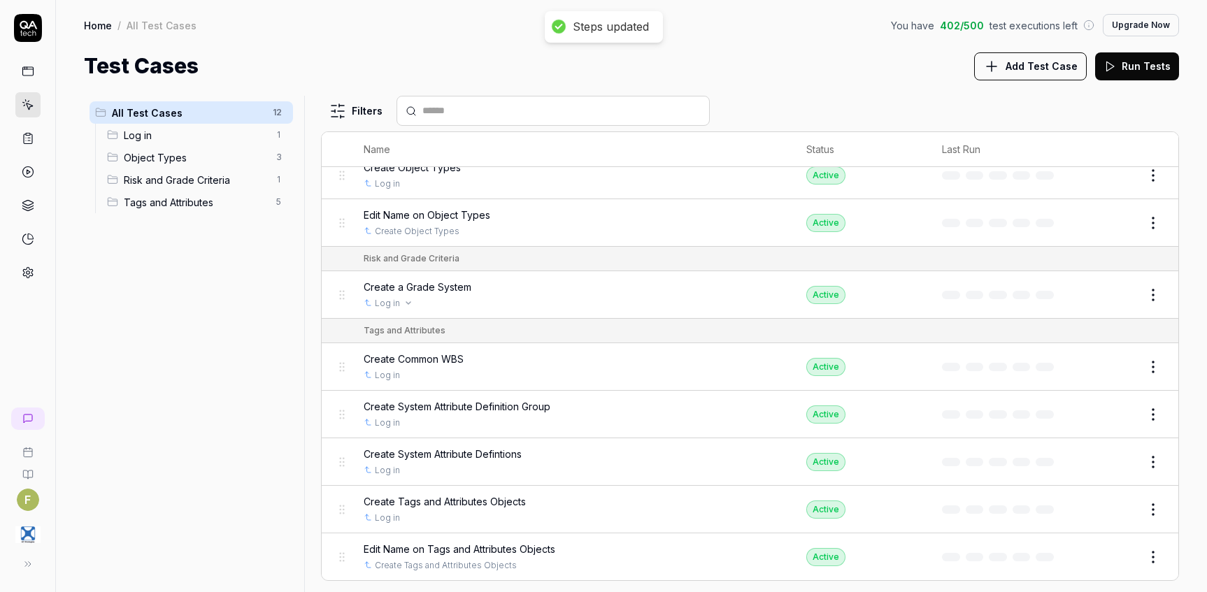
click at [508, 294] on div "Create a Grade System" at bounding box center [571, 287] width 415 height 15
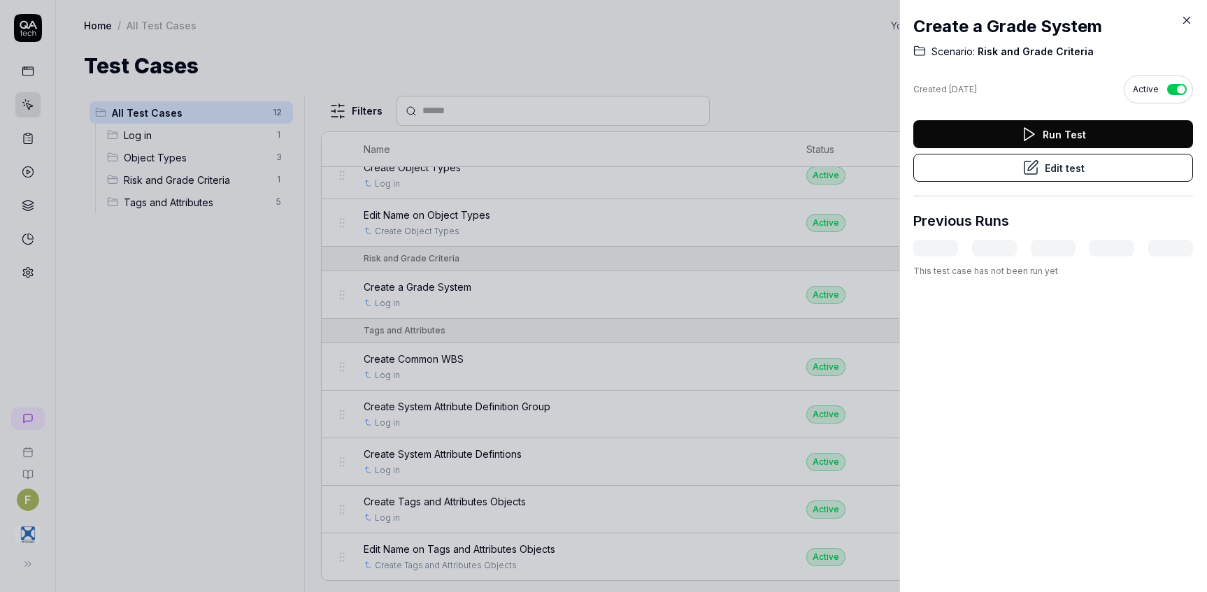
click at [564, 299] on div at bounding box center [603, 296] width 1207 height 592
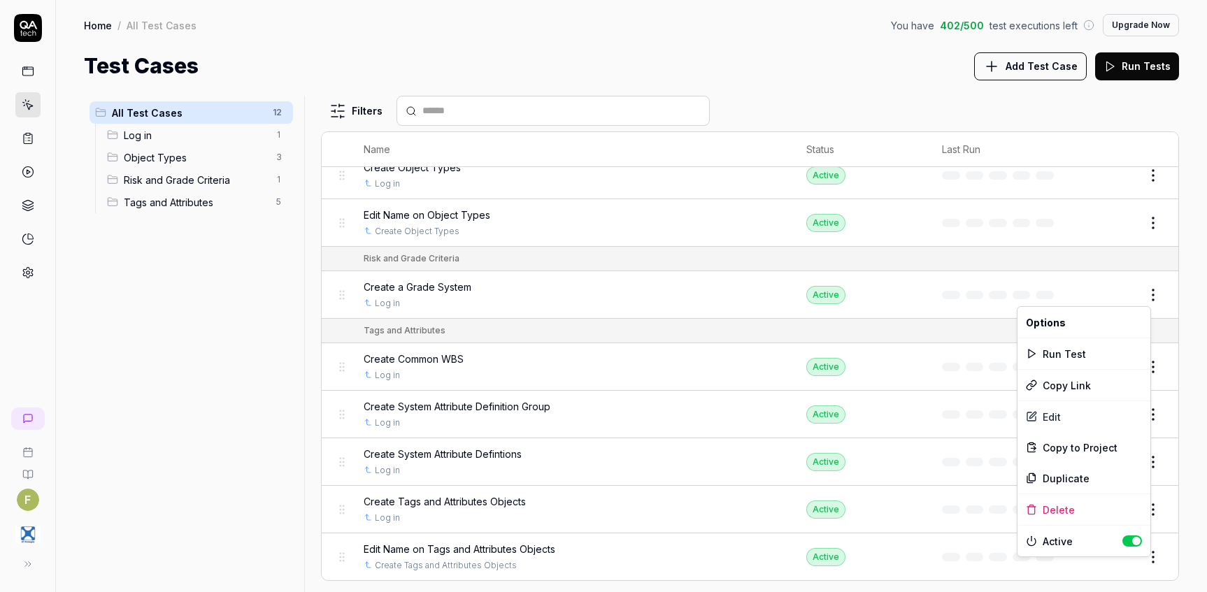
click at [1147, 298] on html "F Home / All Test Cases You have 402 / 500 test executions left Upgrade Now Hom…" at bounding box center [603, 296] width 1207 height 592
click at [1081, 414] on div "Edit" at bounding box center [1083, 416] width 133 height 31
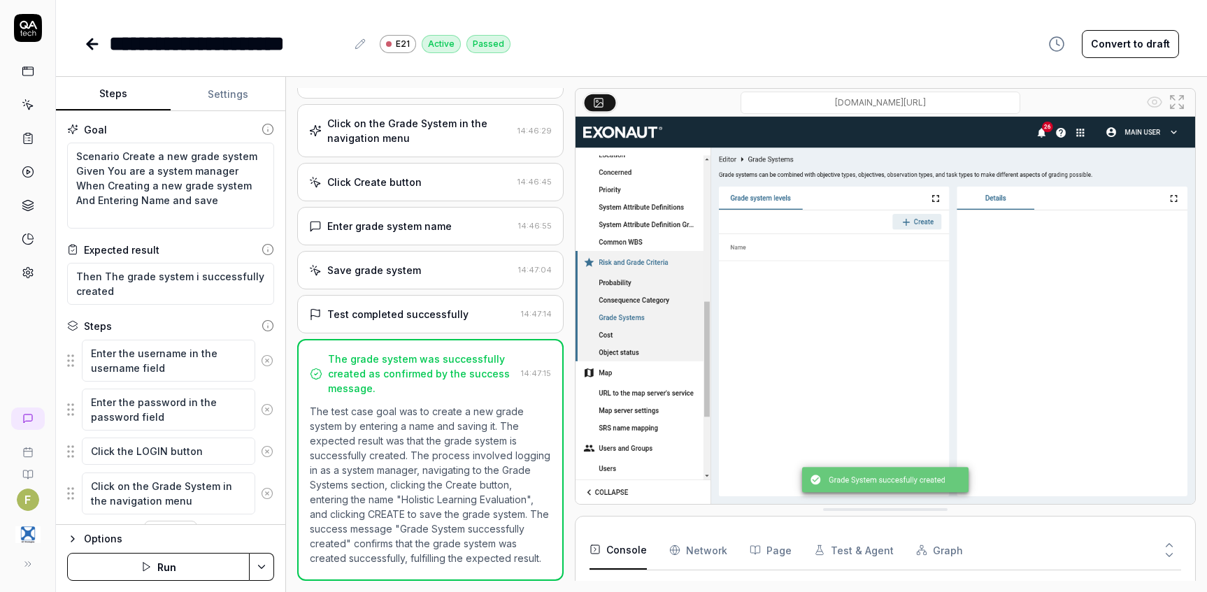
scroll to position [153, 0]
click at [186, 566] on button "Run" at bounding box center [158, 567] width 182 height 28
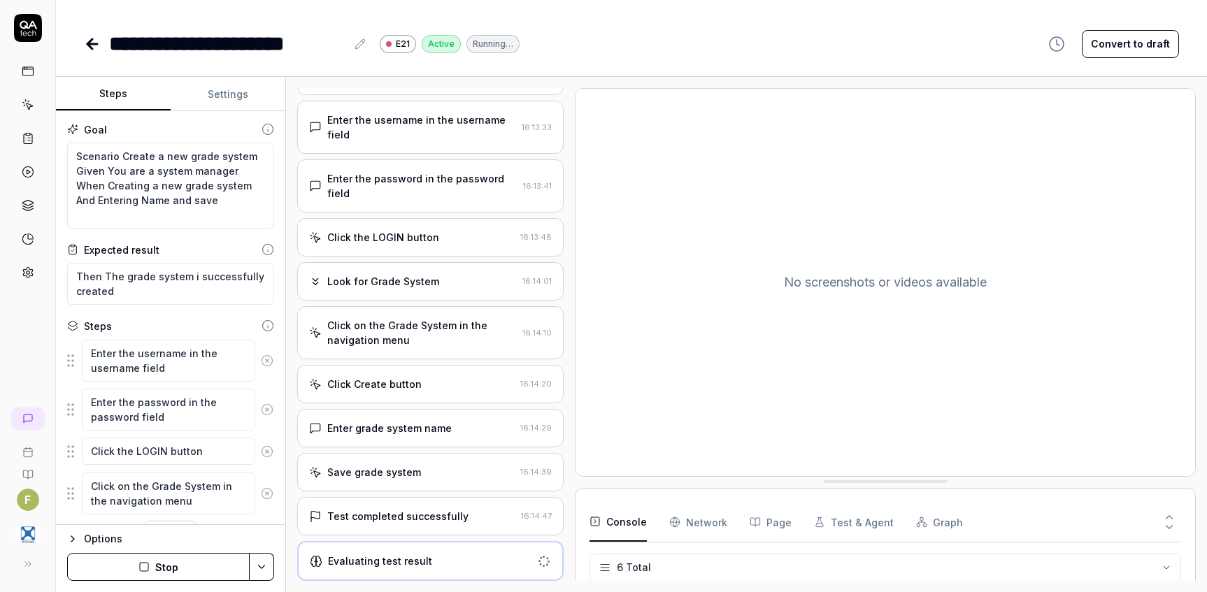
scroll to position [440, 0]
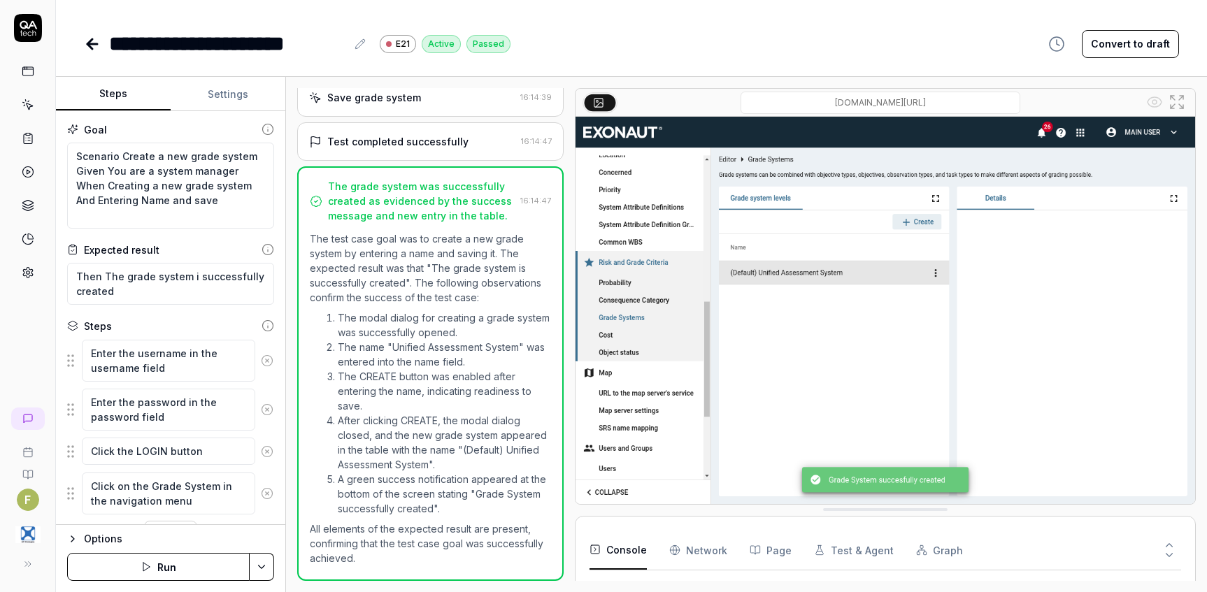
click at [94, 48] on icon at bounding box center [92, 44] width 17 height 17
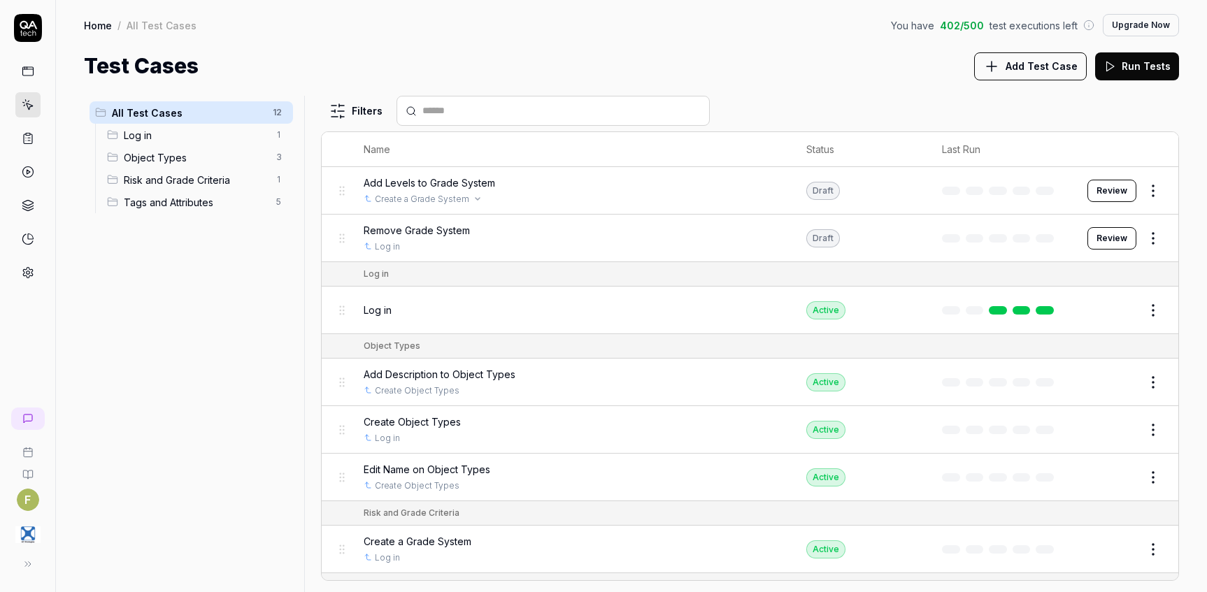
click at [703, 197] on div "Create a Grade System" at bounding box center [571, 199] width 415 height 13
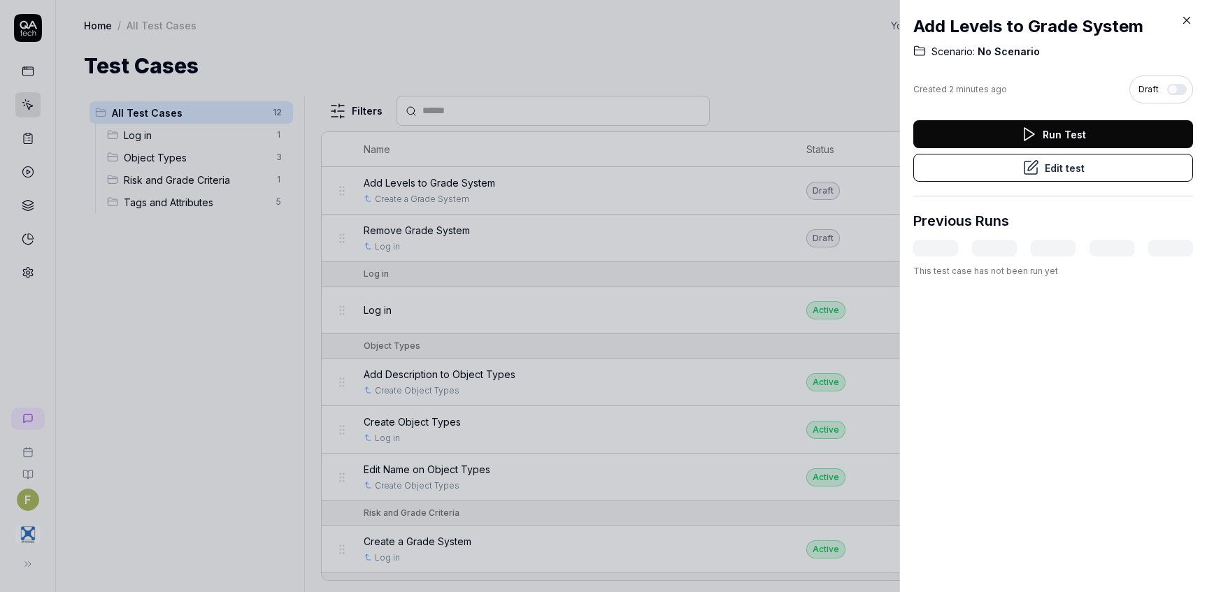
click at [649, 199] on div at bounding box center [603, 296] width 1207 height 592
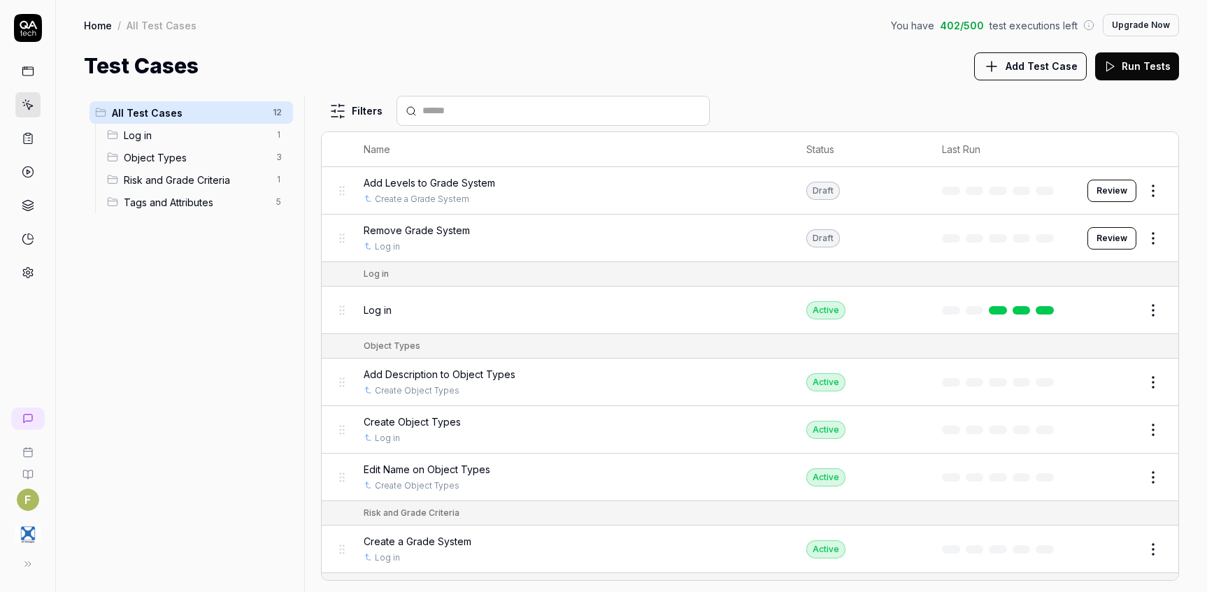
click at [1143, 191] on html "F Home / All Test Cases You have 402 / 500 test executions left Upgrade Now Hom…" at bounding box center [603, 296] width 1207 height 592
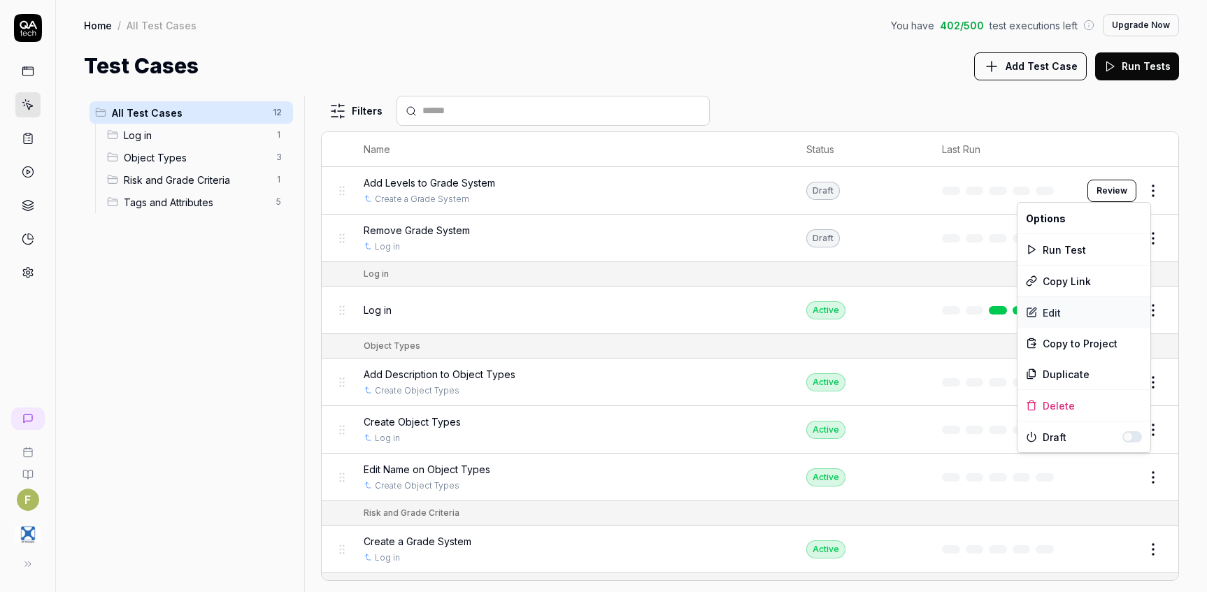
click at [1089, 322] on div "Edit" at bounding box center [1083, 312] width 133 height 31
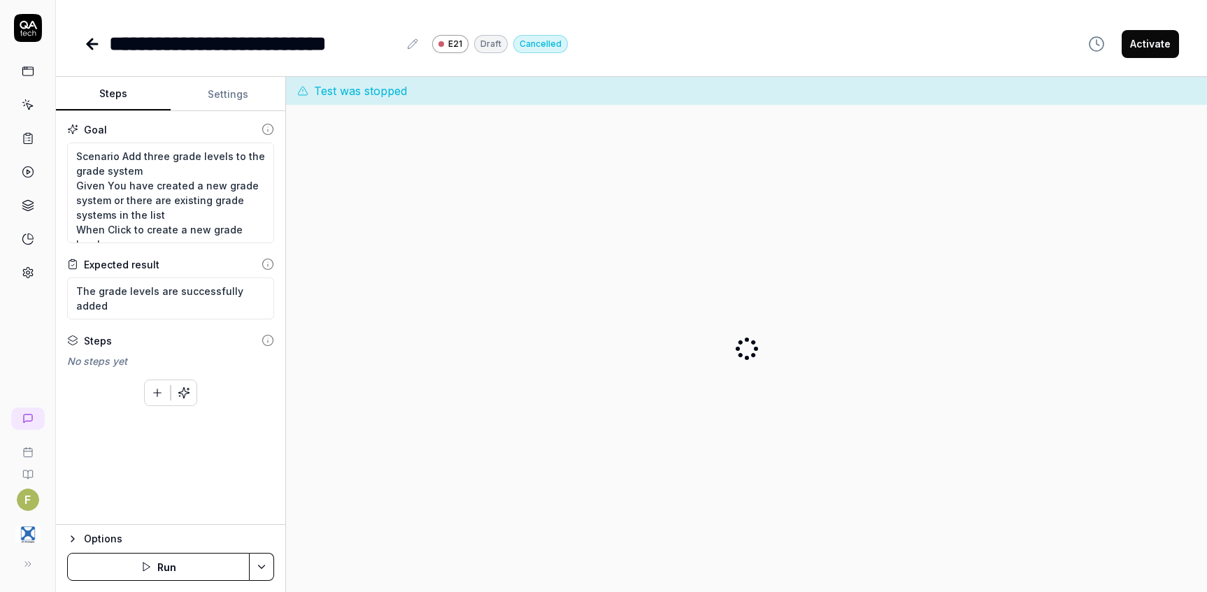
click at [216, 564] on button "Run" at bounding box center [158, 567] width 182 height 28
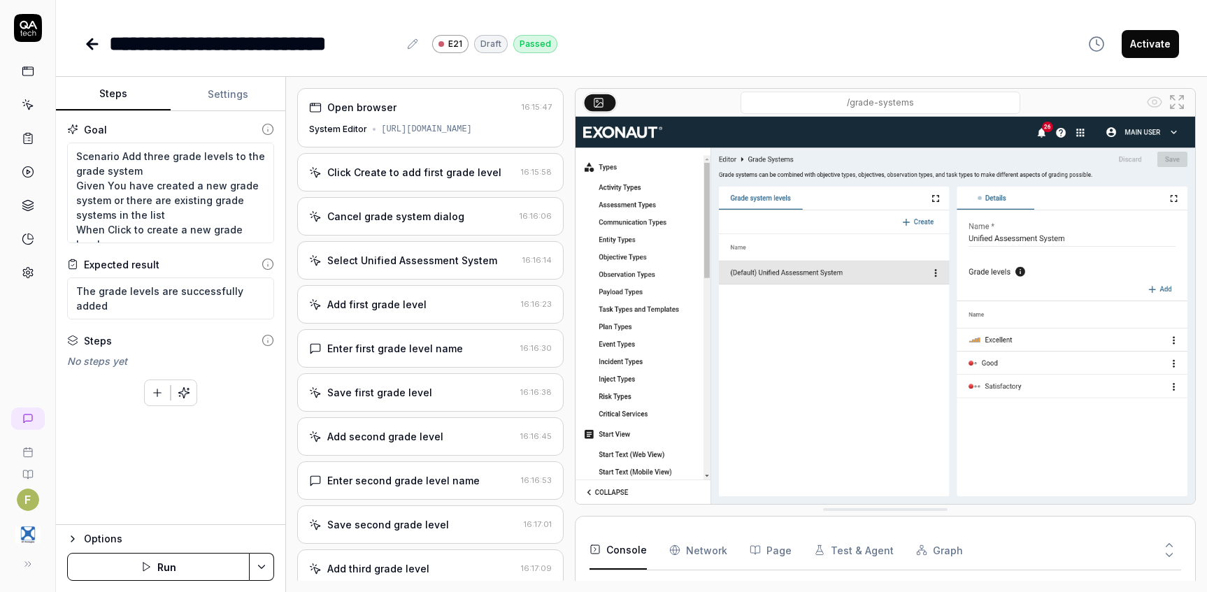
click at [90, 45] on icon at bounding box center [89, 44] width 5 height 10
type textarea "*"
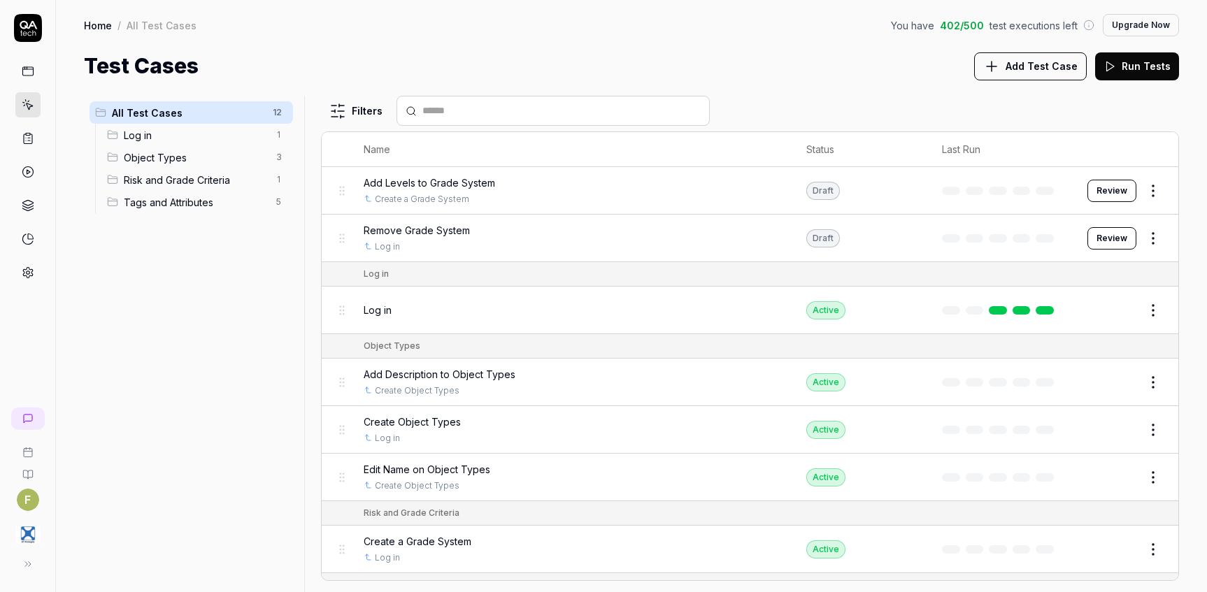
click at [1141, 188] on html "F Home / All Test Cases You have 402 / 500 test executions left Upgrade Now Hom…" at bounding box center [603, 296] width 1207 height 592
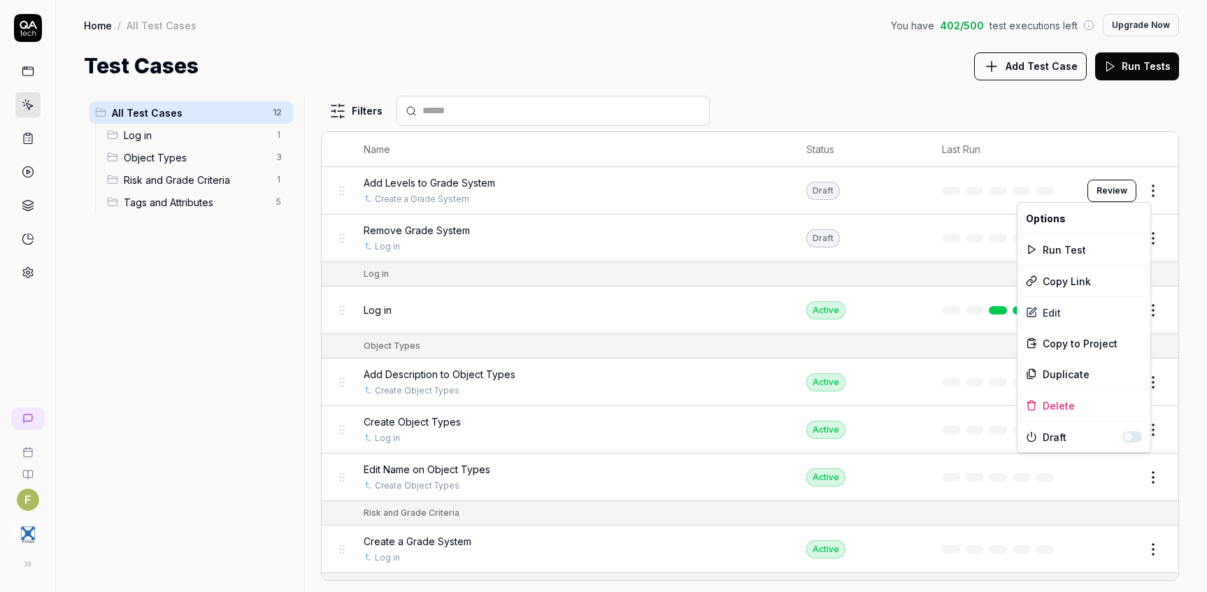
click at [1139, 438] on button "button" at bounding box center [1132, 436] width 20 height 11
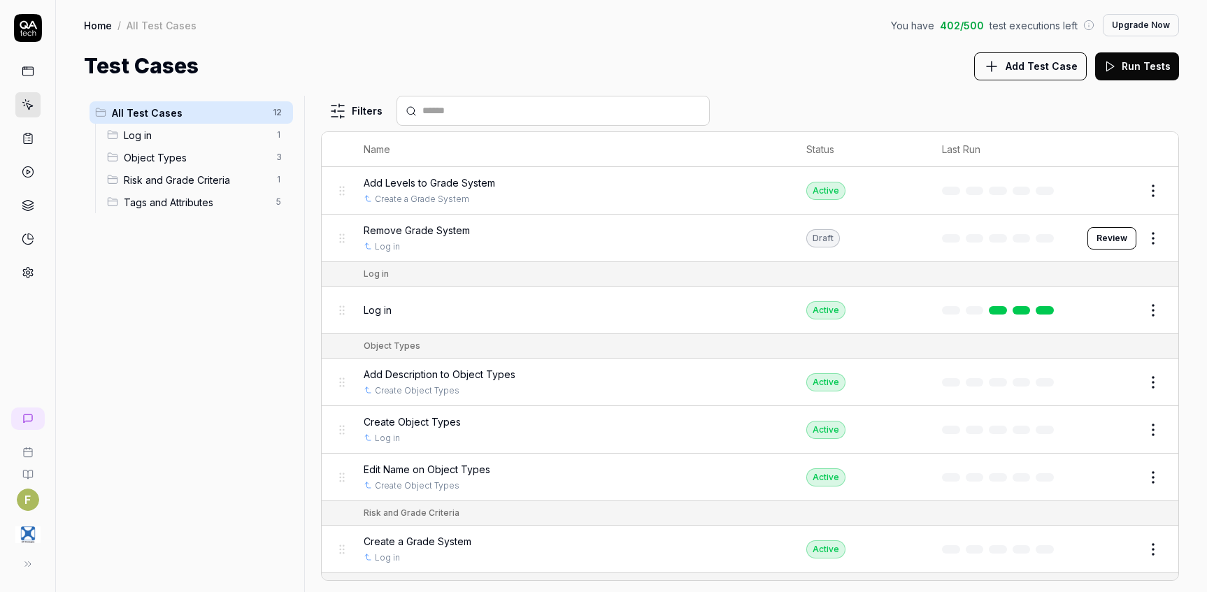
click at [336, 186] on html "F Home / All Test Cases You have 402 / 500 test executions left Upgrade Now Hom…" at bounding box center [603, 296] width 1207 height 592
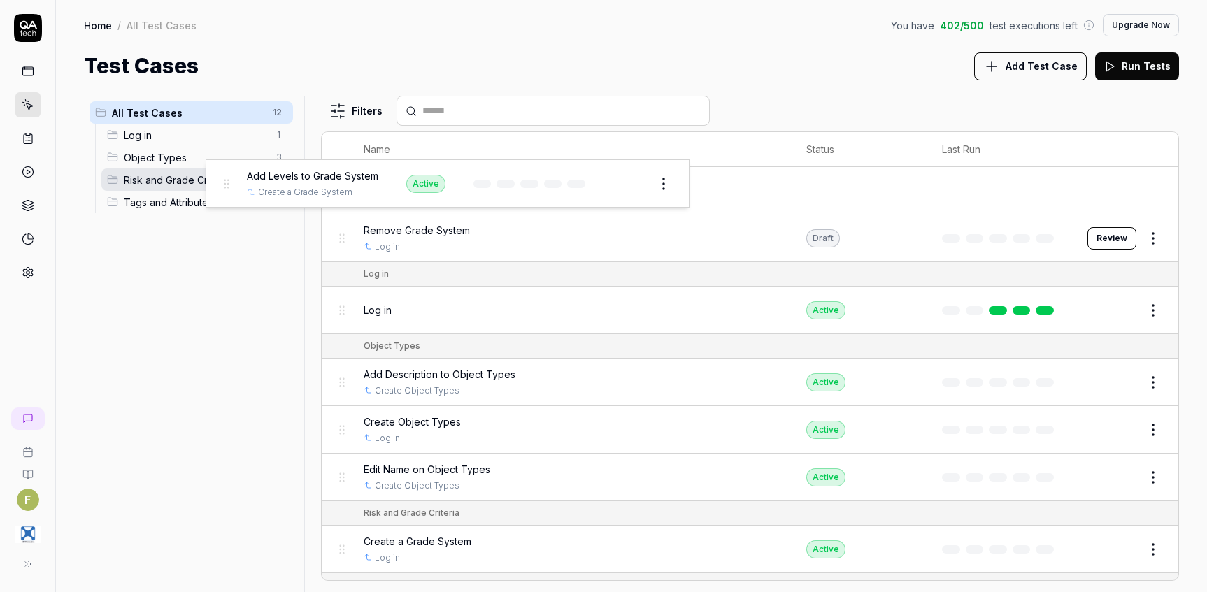
drag, startPoint x: 343, startPoint y: 193, endPoint x: 227, endPoint y: 185, distance: 116.3
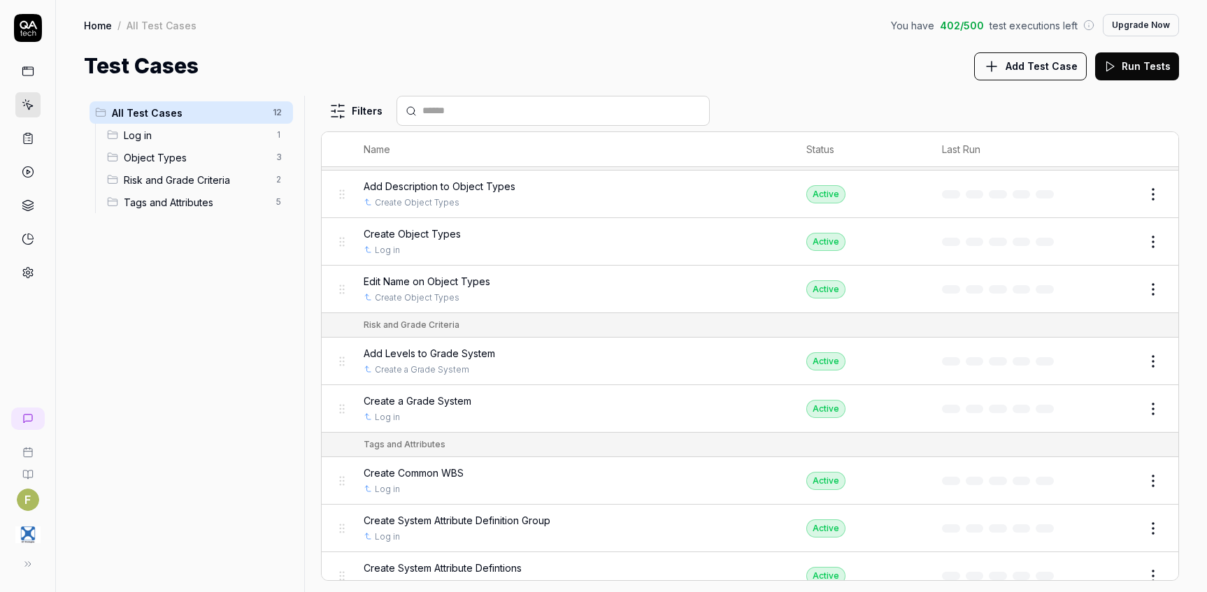
scroll to position [140, 0]
click at [1045, 69] on span "Add Test Case" at bounding box center [1041, 66] width 72 height 15
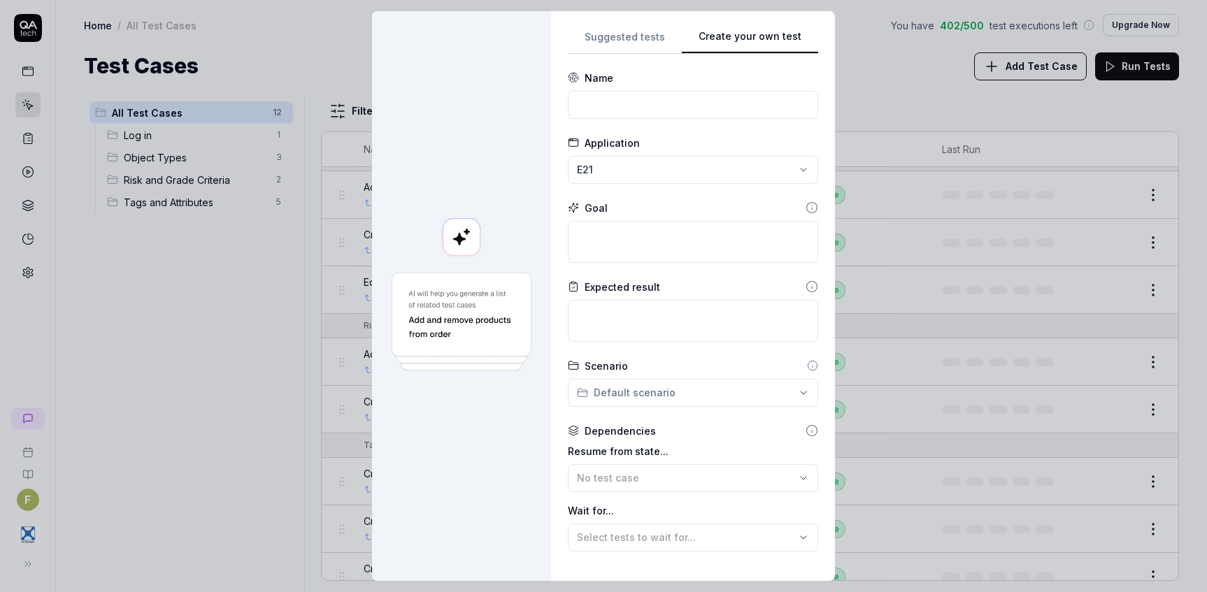
click at [794, 155] on div "**********" at bounding box center [693, 296] width 250 height 536
click at [638, 106] on input at bounding box center [693, 105] width 250 height 28
click at [698, 103] on input "Create" at bounding box center [693, 105] width 250 height 28
paste input "Consequence Category"
type input "Create Consequence Category"
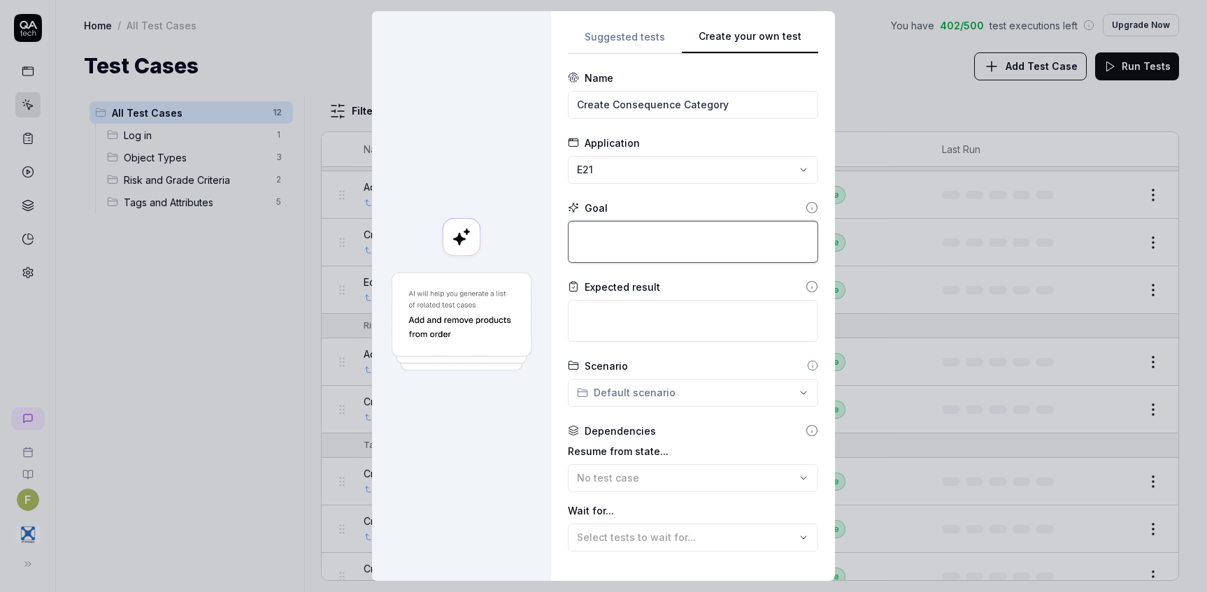
click at [646, 237] on textarea at bounding box center [693, 242] width 250 height 42
type textarea "*"
type textarea "C"
type textarea "*"
type textarea "Cr"
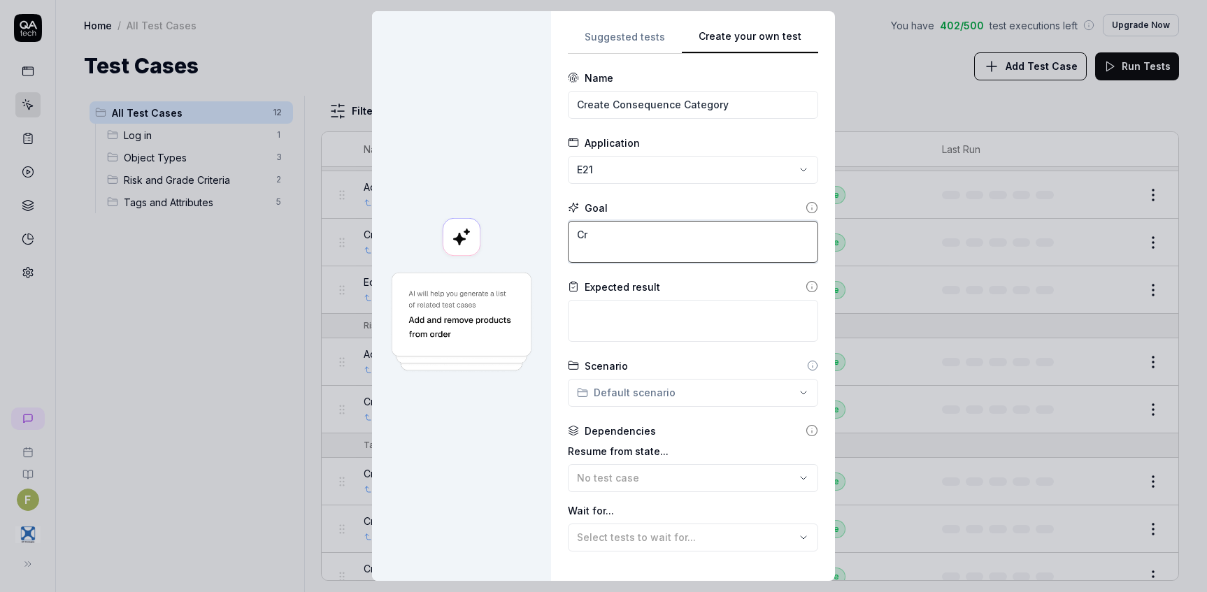
type textarea "*"
type textarea "Cre"
type textarea "*"
type textarea "Cret"
type textarea "*"
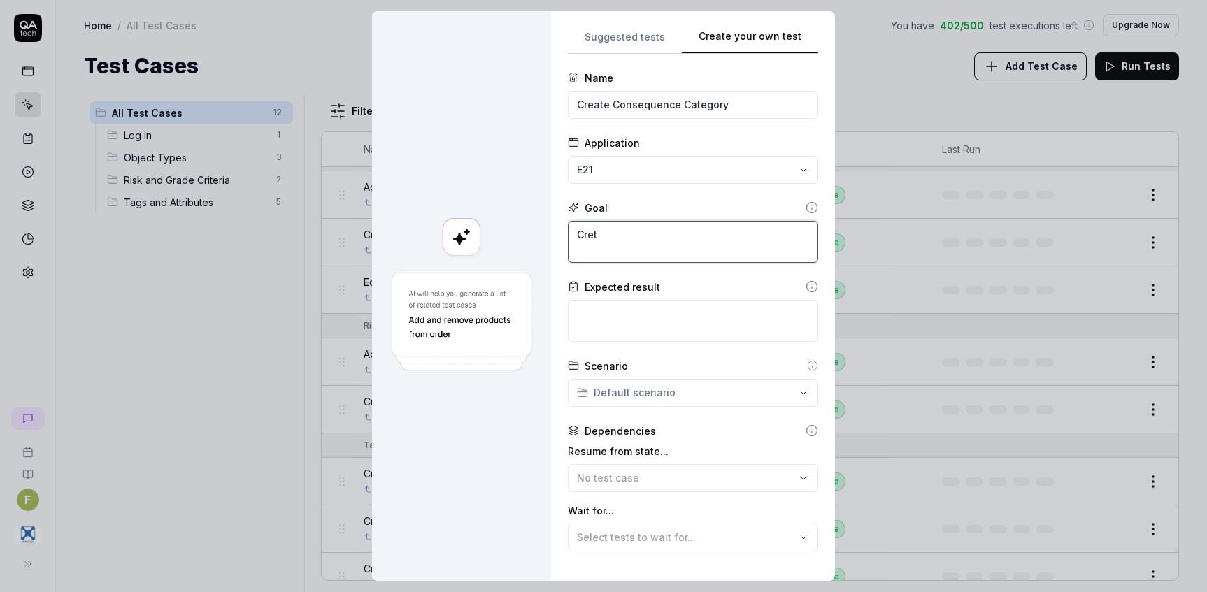
type textarea "Cre"
type textarea "*"
type textarea "Crea"
type textarea "*"
type textarea "Creat"
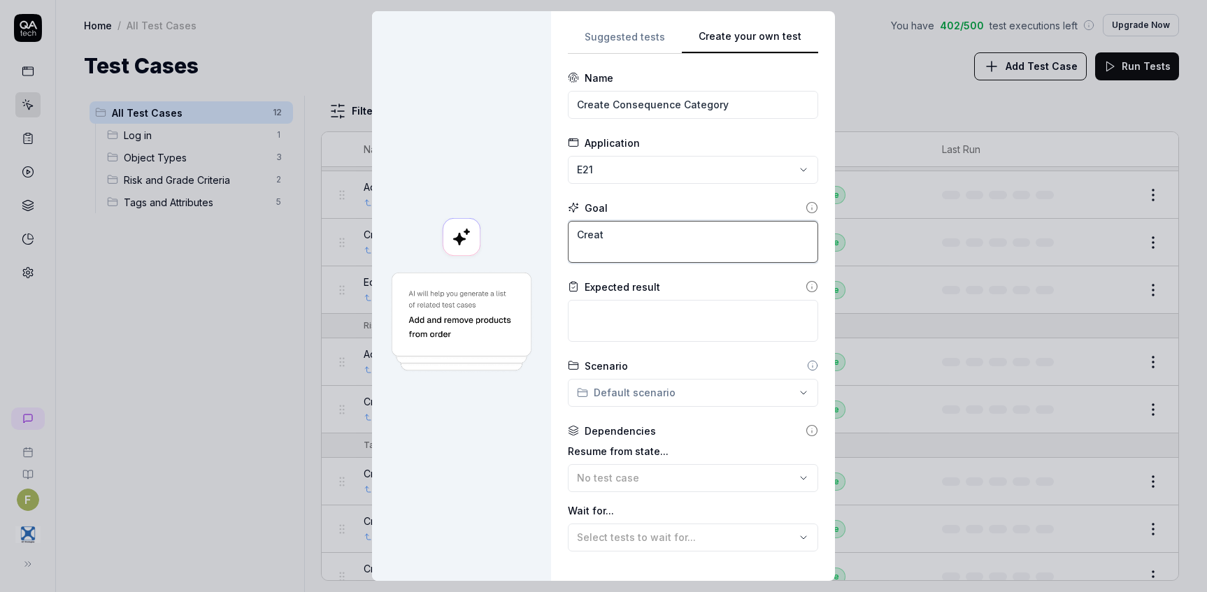
type textarea "*"
type textarea "Create"
type textarea "*"
type textarea "Create"
type textarea "*"
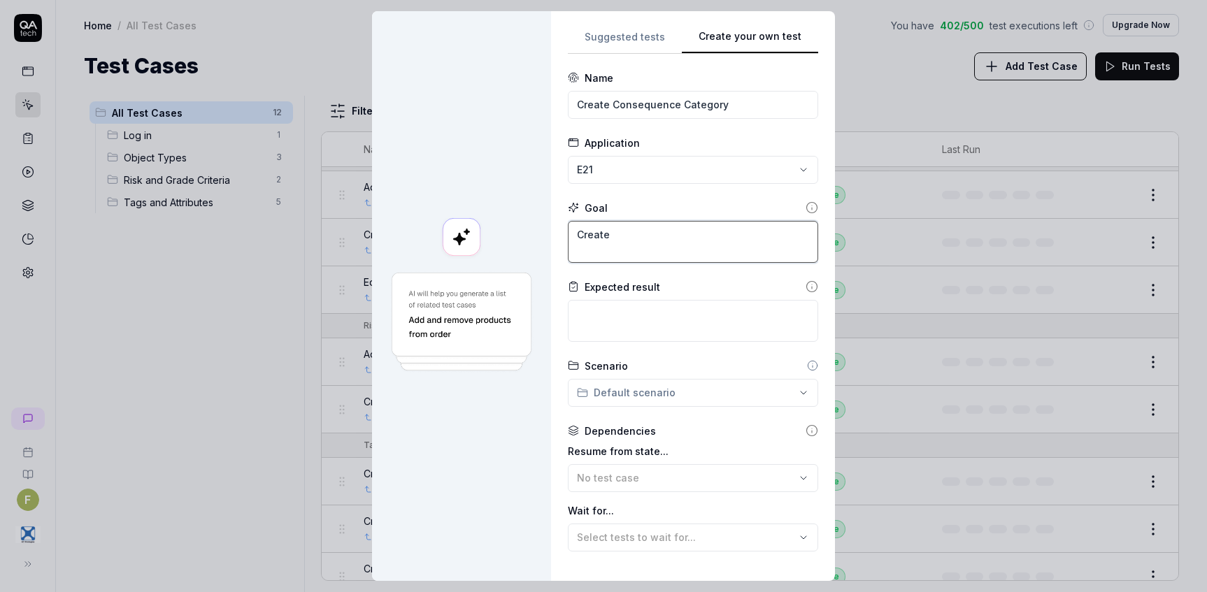
type textarea "Create a"
type textarea "*"
type textarea "Create a"
click at [633, 228] on textarea "Create a" at bounding box center [693, 242] width 250 height 42
paste textarea "Consequence Category"
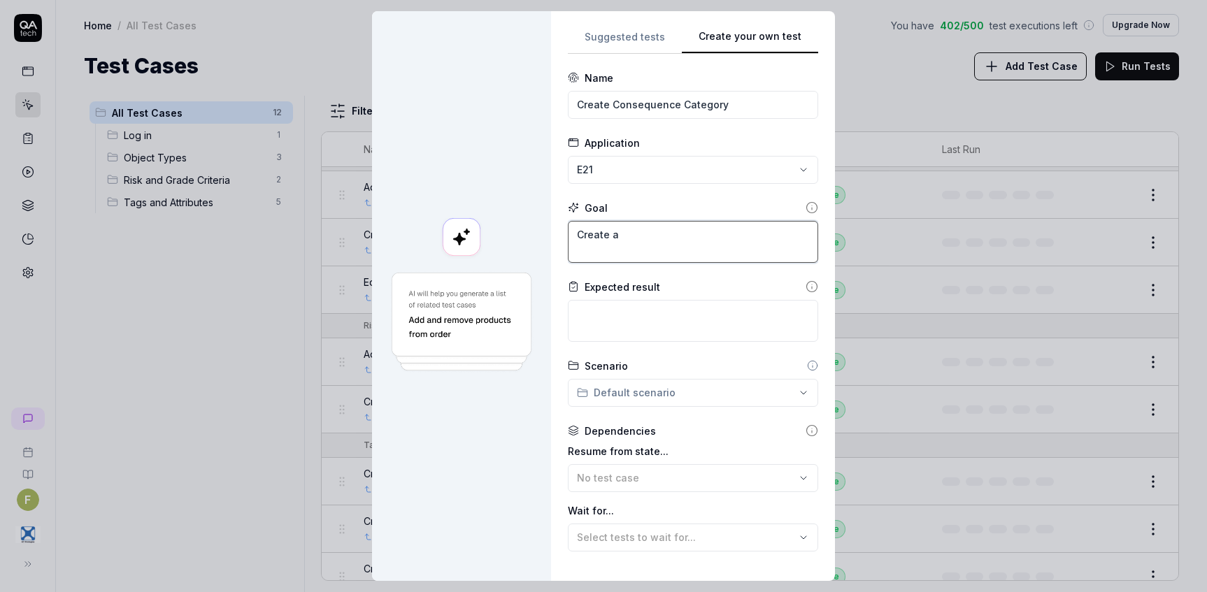
type textarea "*"
type textarea "Create a Consequence Category"
type textarea "*"
type textarea "Create a Consequence Category"
click at [647, 317] on textarea at bounding box center [693, 321] width 250 height 42
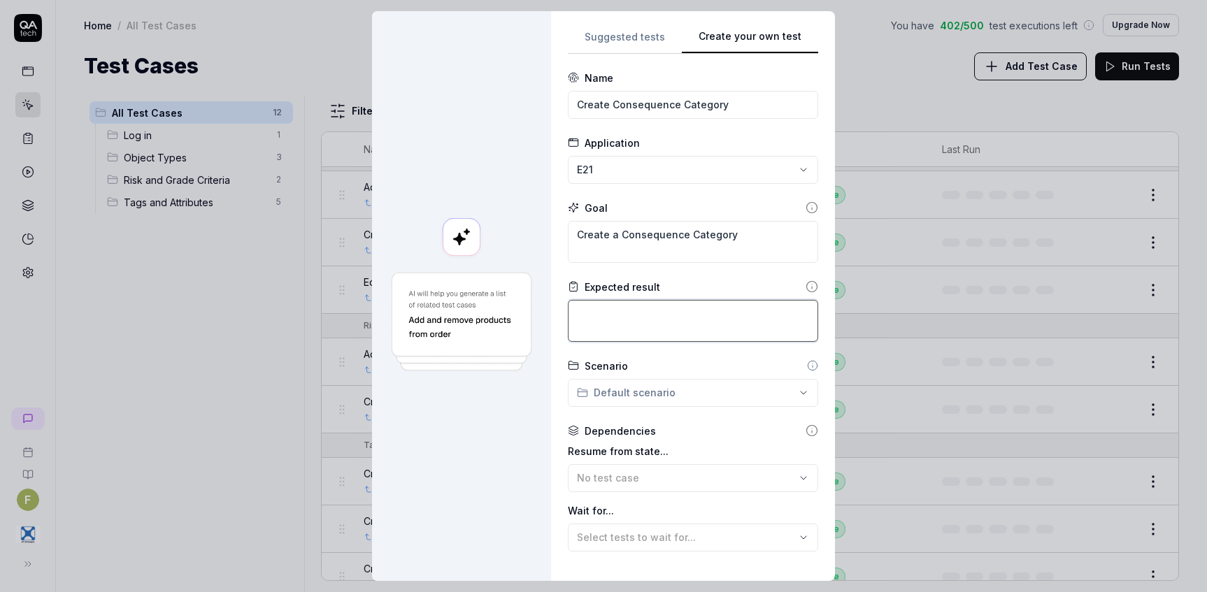
type textarea "*"
type textarea "O"
type textarea "*"
type textarea "Ob"
type textarea "*"
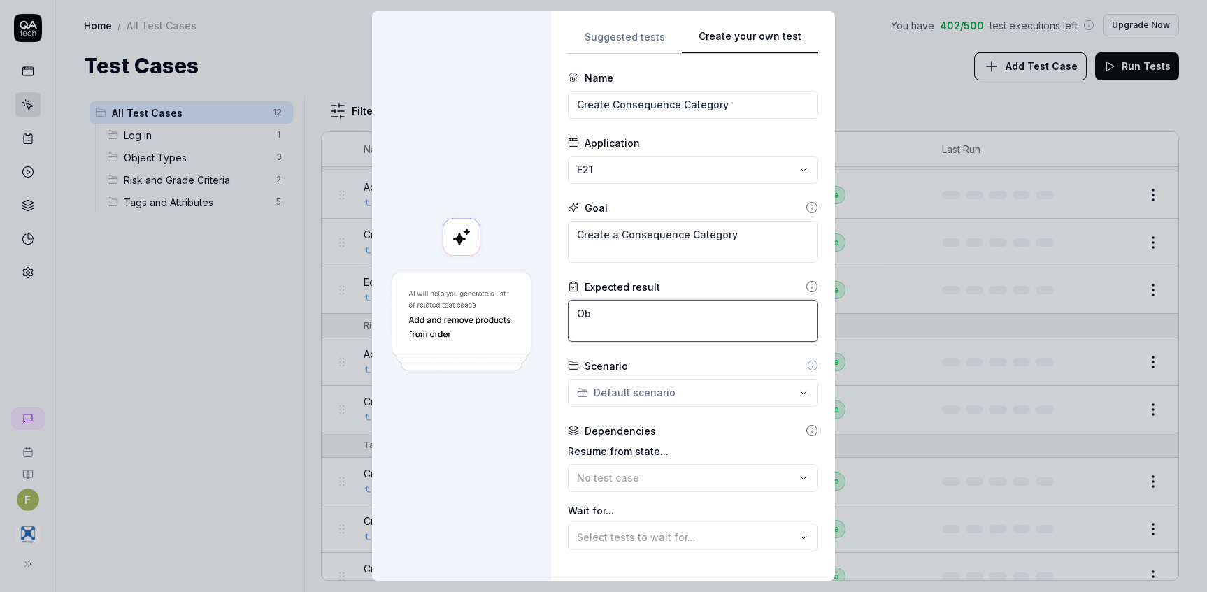
type textarea "Obj"
type textarea "*"
type textarea "Obje"
type textarea "*"
type textarea "Objec"
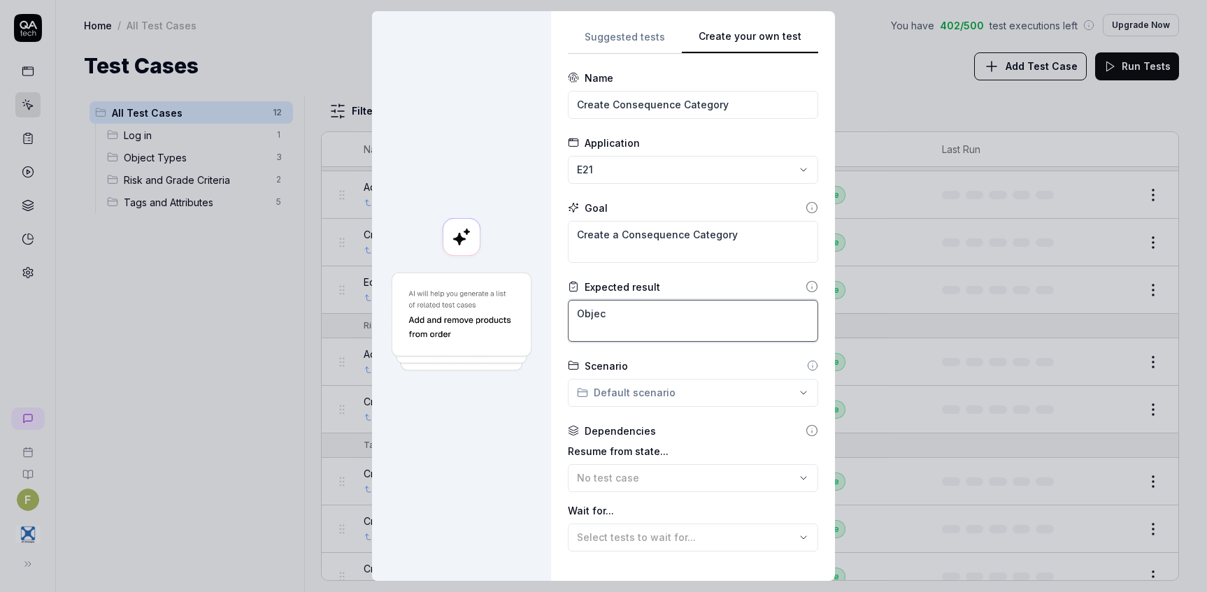
type textarea "*"
type textarea "Object"
type textarea "*"
type textarea "Object"
type textarea "*"
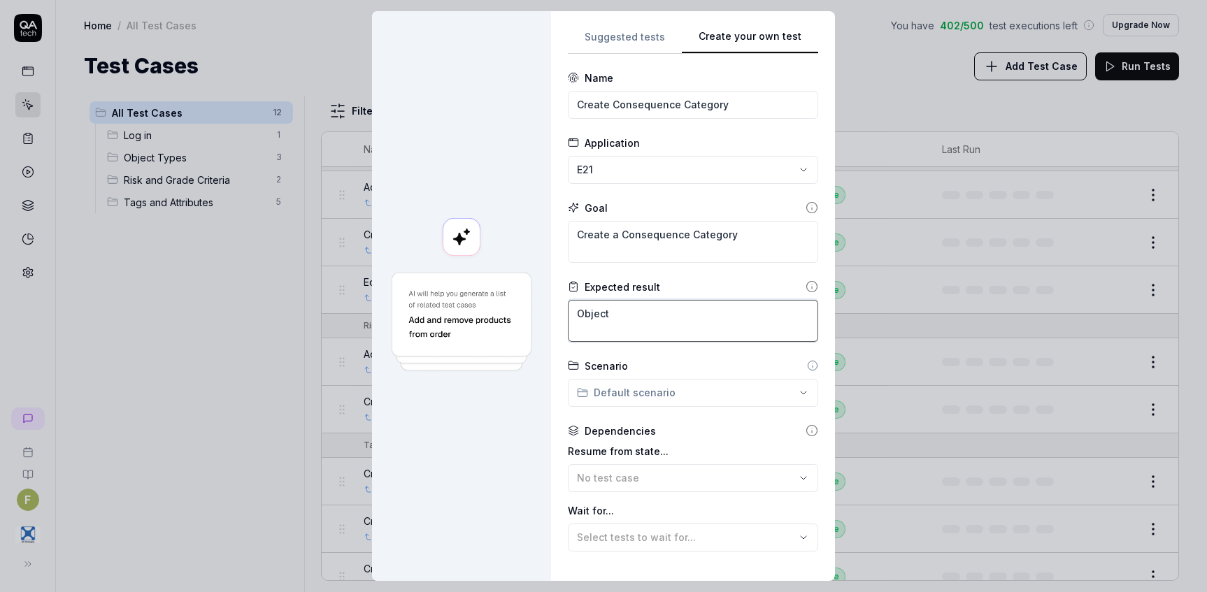
type textarea "Object s"
type textarea "*"
type textarea "Object su"
type textarea "*"
type textarea "Object suc"
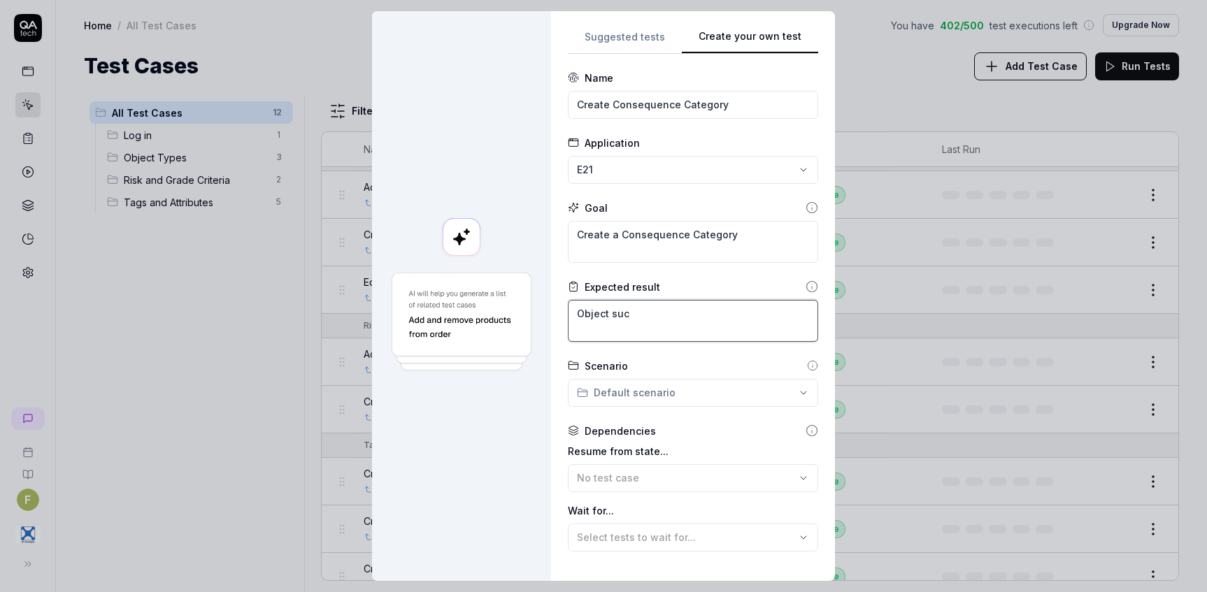
type textarea "*"
type textarea "Object succ"
type textarea "*"
type textarea "Object succe"
type textarea "*"
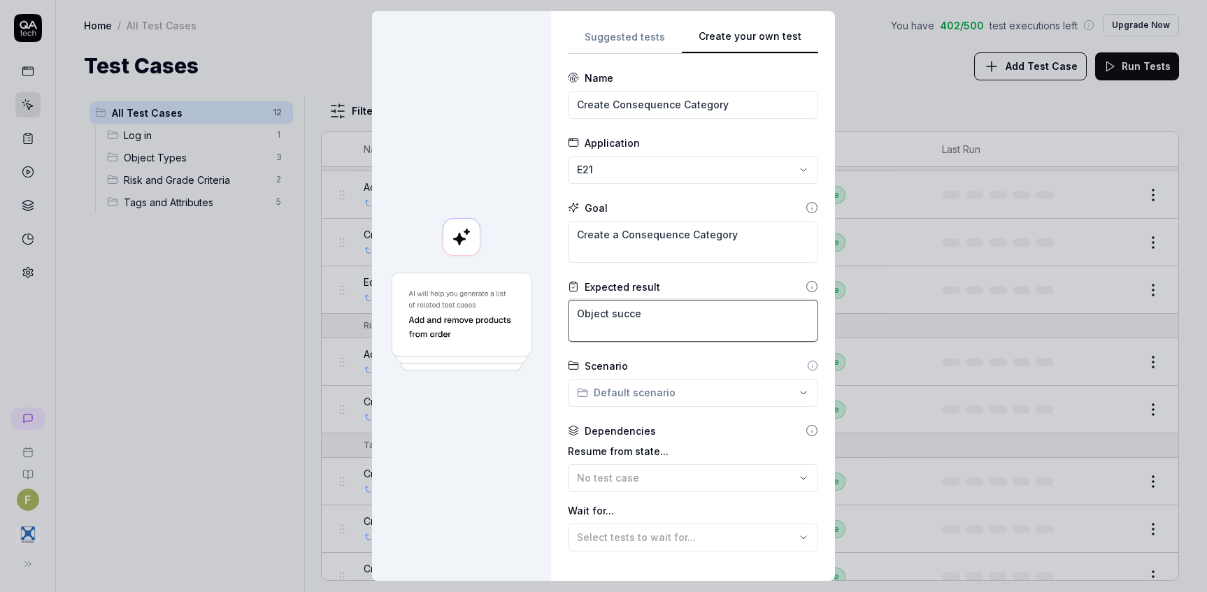
type textarea "Object succes"
type textarea "*"
type textarea "Object success"
type textarea "*"
type textarea "Object successf"
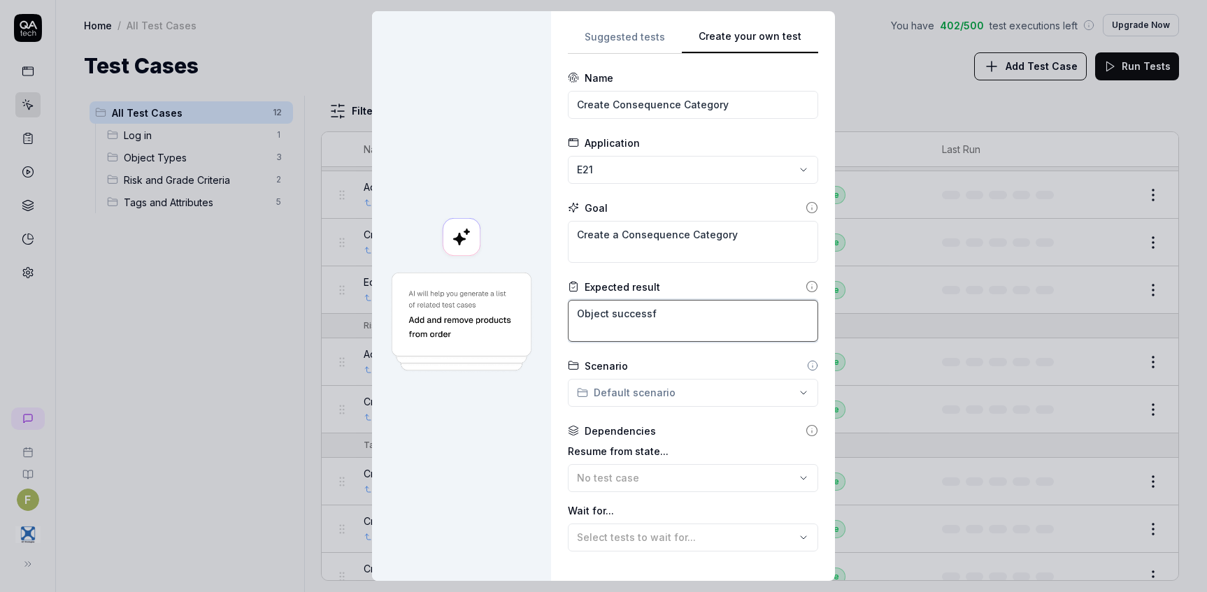
type textarea "*"
type textarea "Object successfu"
type textarea "*"
type textarea "Object successful"
type textarea "*"
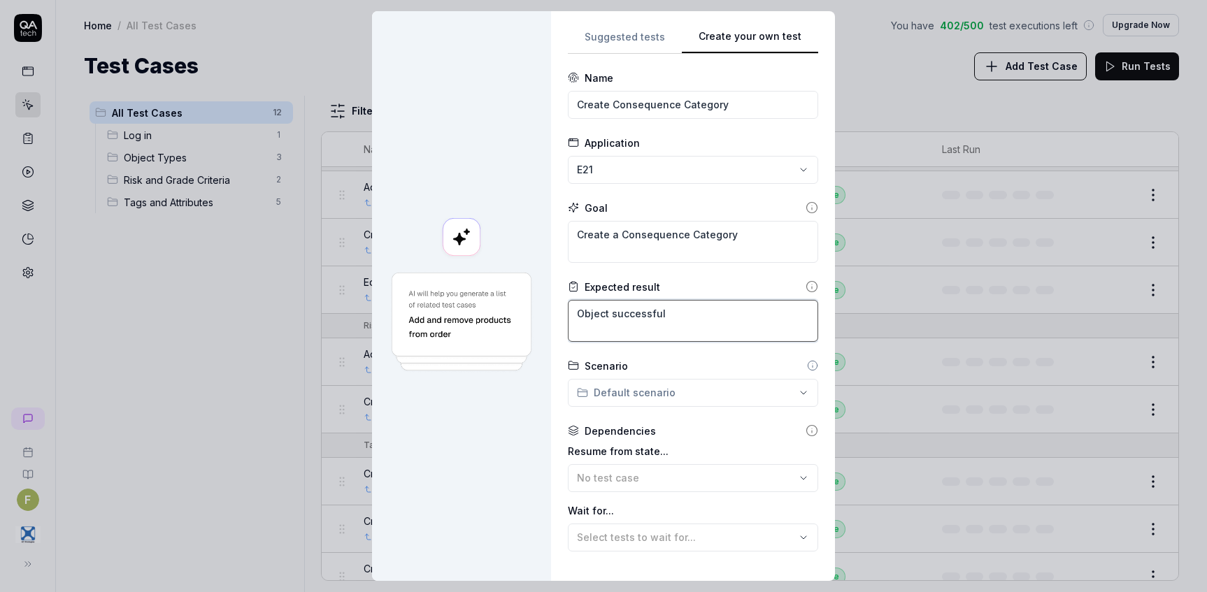
type textarea "Object successfull"
type textarea "*"
type textarea "Object successfully"
type textarea "*"
type textarea "Object successfully"
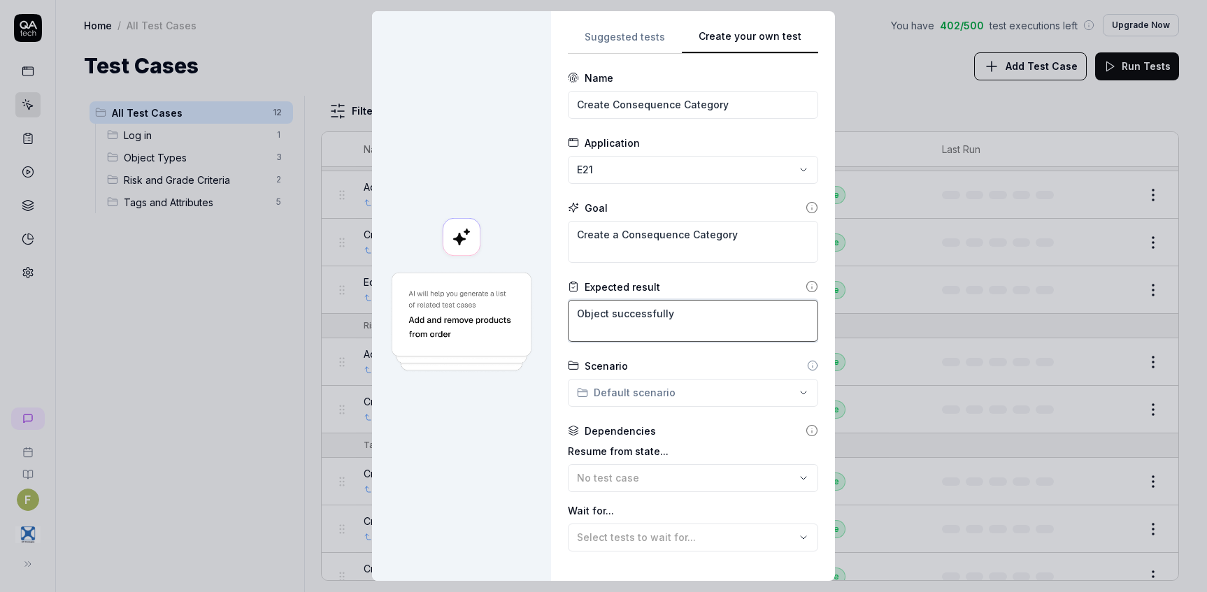
type textarea "*"
type textarea "Object successfully c"
type textarea "*"
type textarea "Object successfully cr"
type textarea "*"
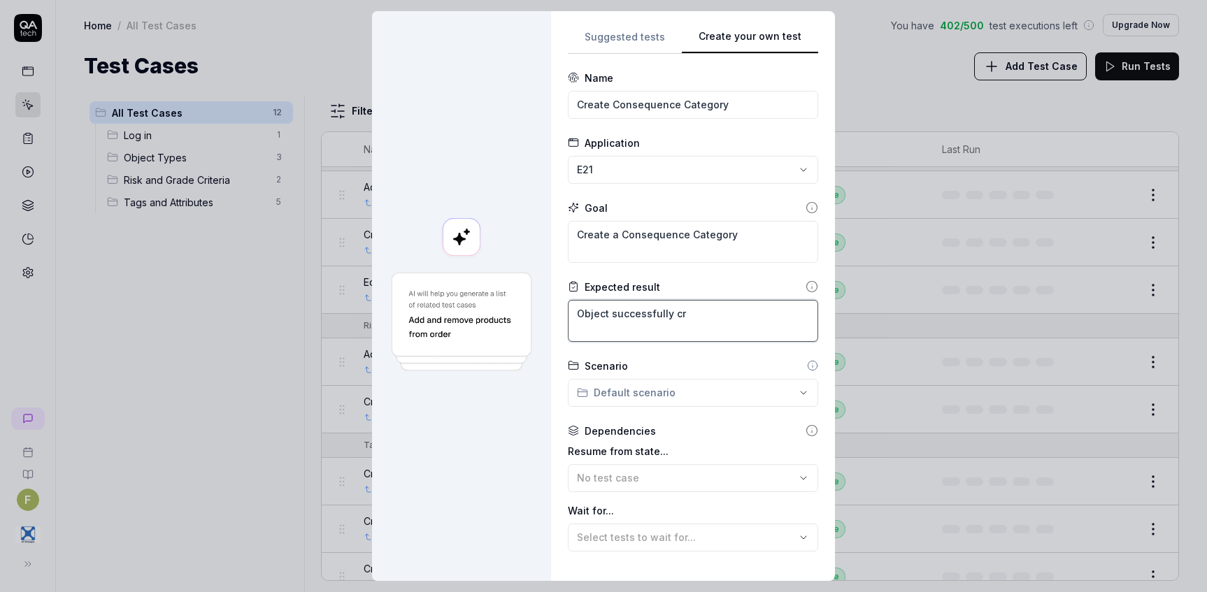
type textarea "Object successfully cre"
type textarea "*"
type textarea "Object successfully crea"
type textarea "*"
type textarea "Object successfully creat"
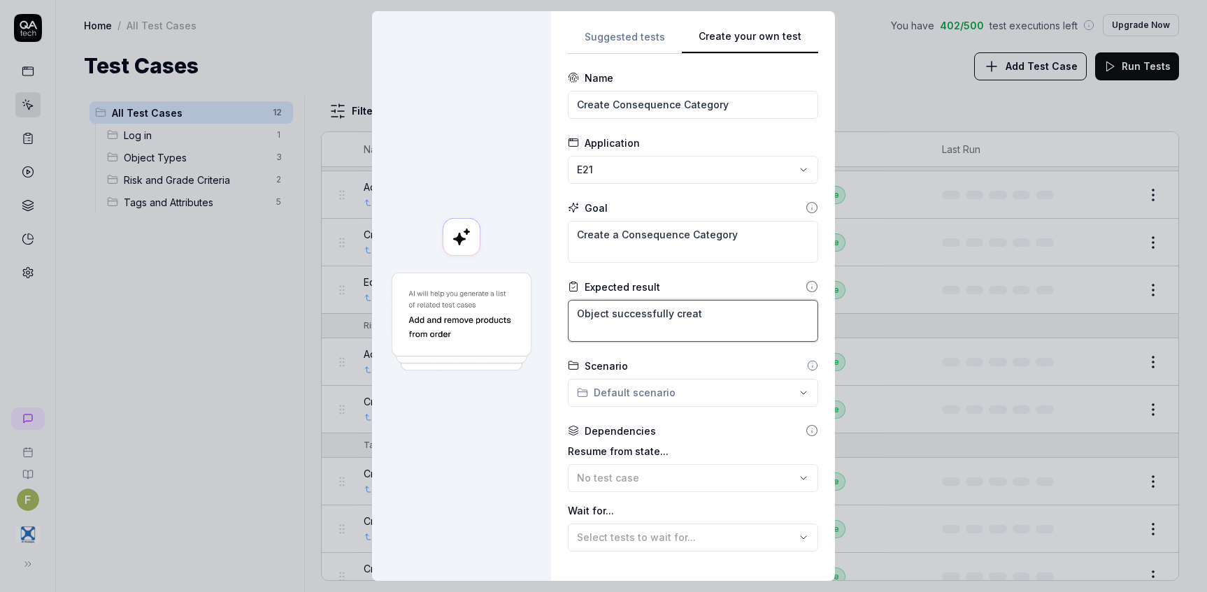
type textarea "*"
type textarea "Object successfully create"
type textarea "*"
type textarea "Object successfully created"
click at [655, 477] on div "No test case" at bounding box center [686, 478] width 218 height 15
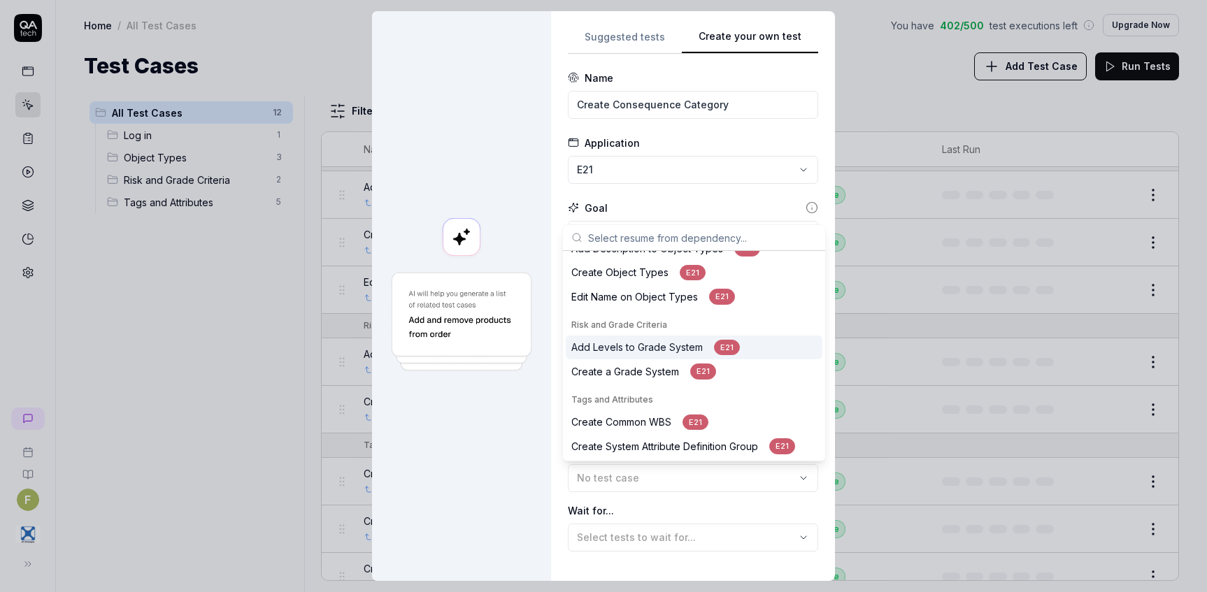
click at [696, 348] on div "Add Levels to Grade System E21" at bounding box center [655, 348] width 168 height 16
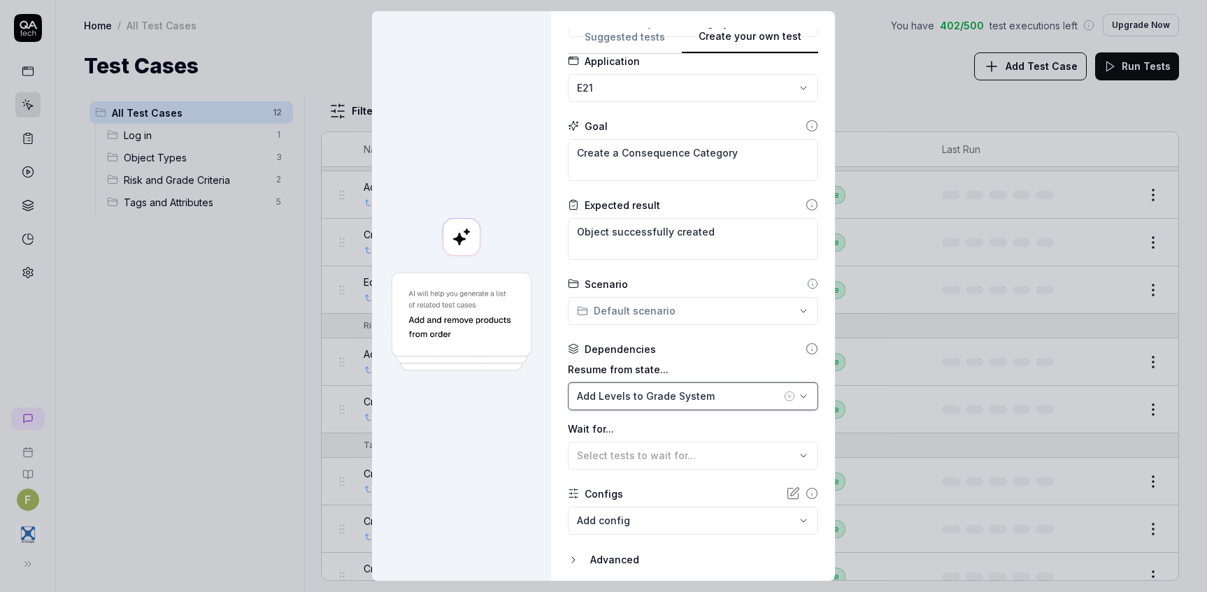
scroll to position [131, 0]
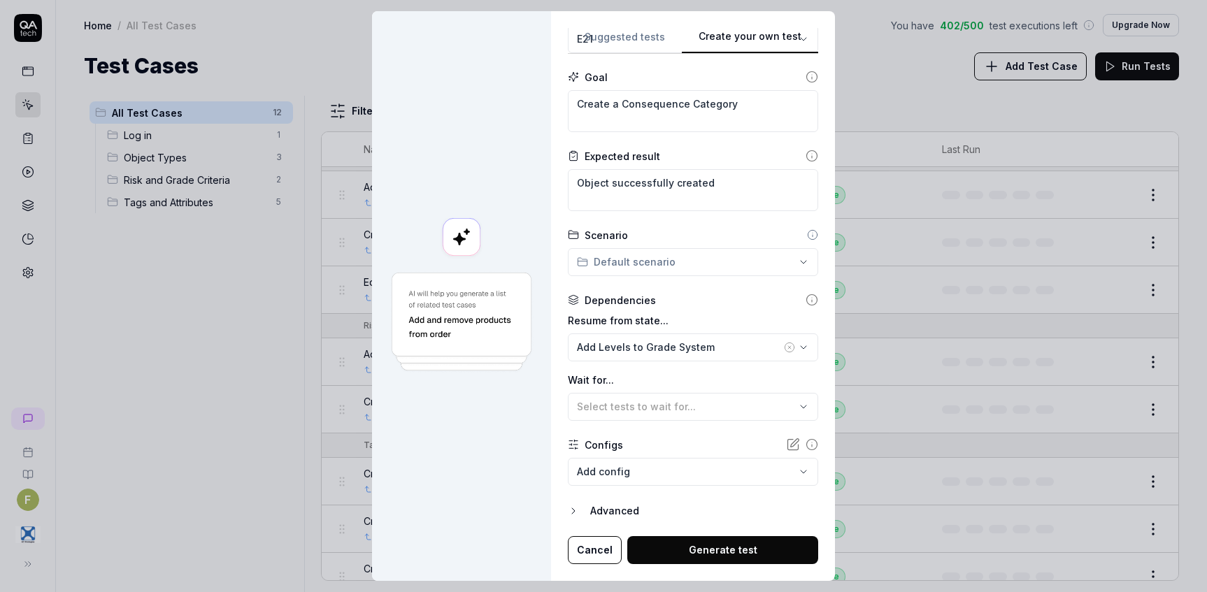
click at [712, 555] on button "Generate test" at bounding box center [722, 550] width 191 height 28
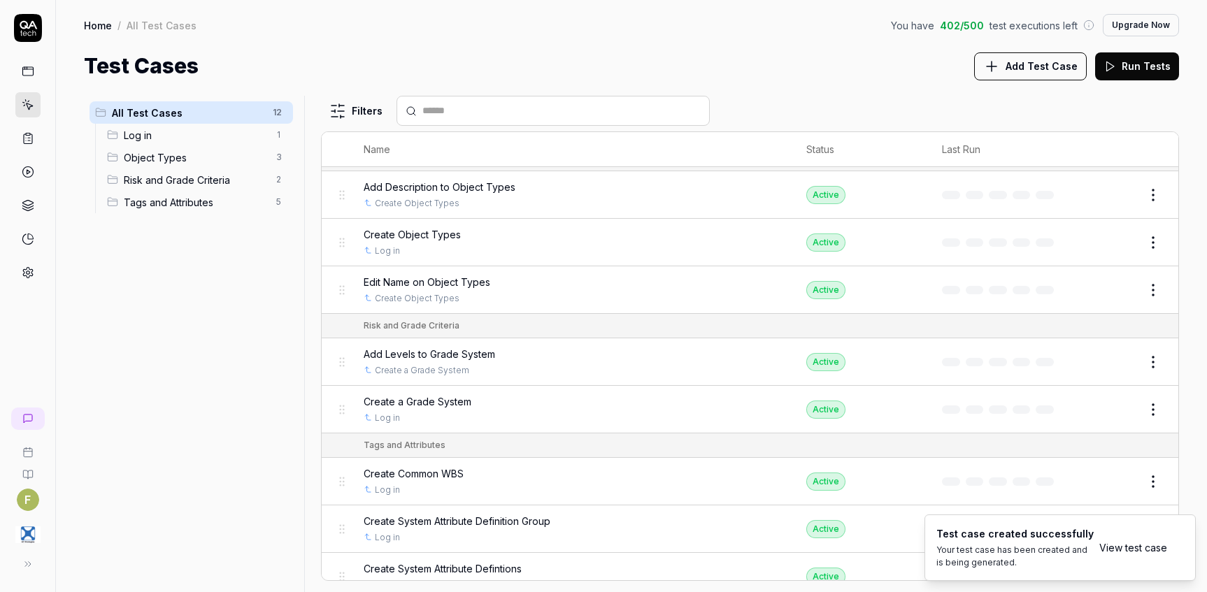
scroll to position [187, 0]
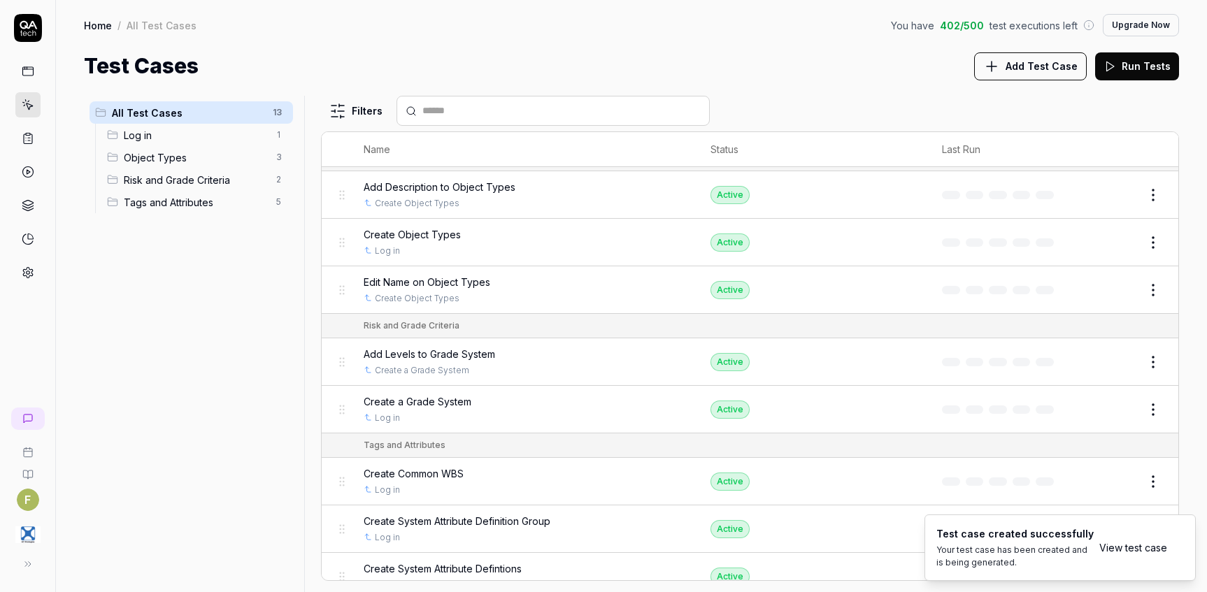
click at [1130, 550] on link "View test case" at bounding box center [1133, 547] width 68 height 15
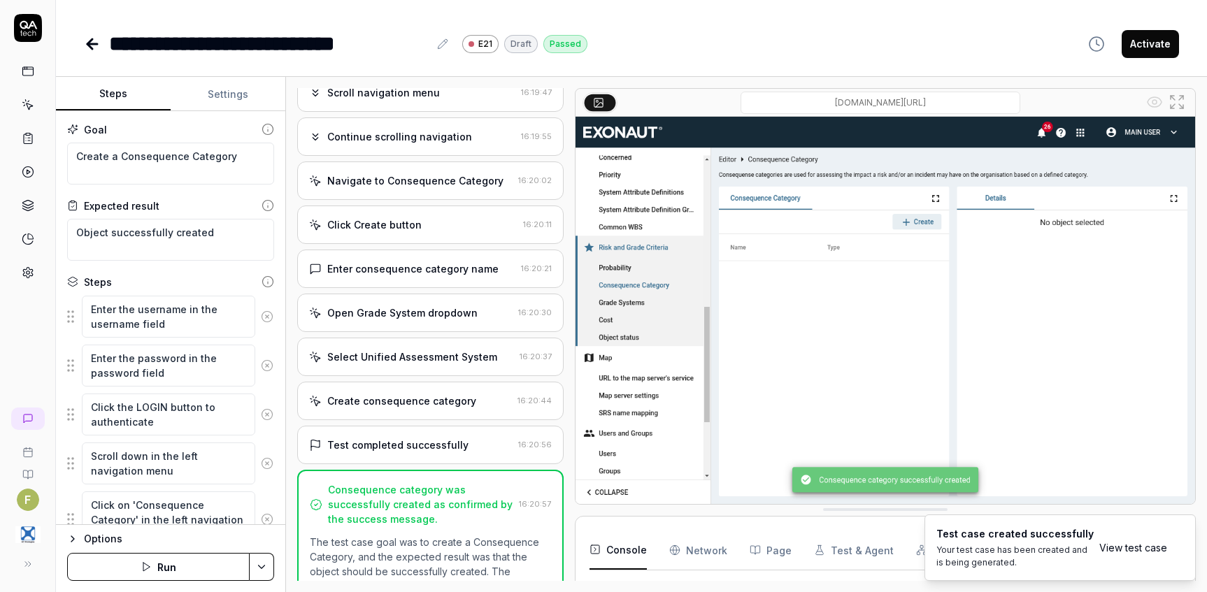
scroll to position [237, 0]
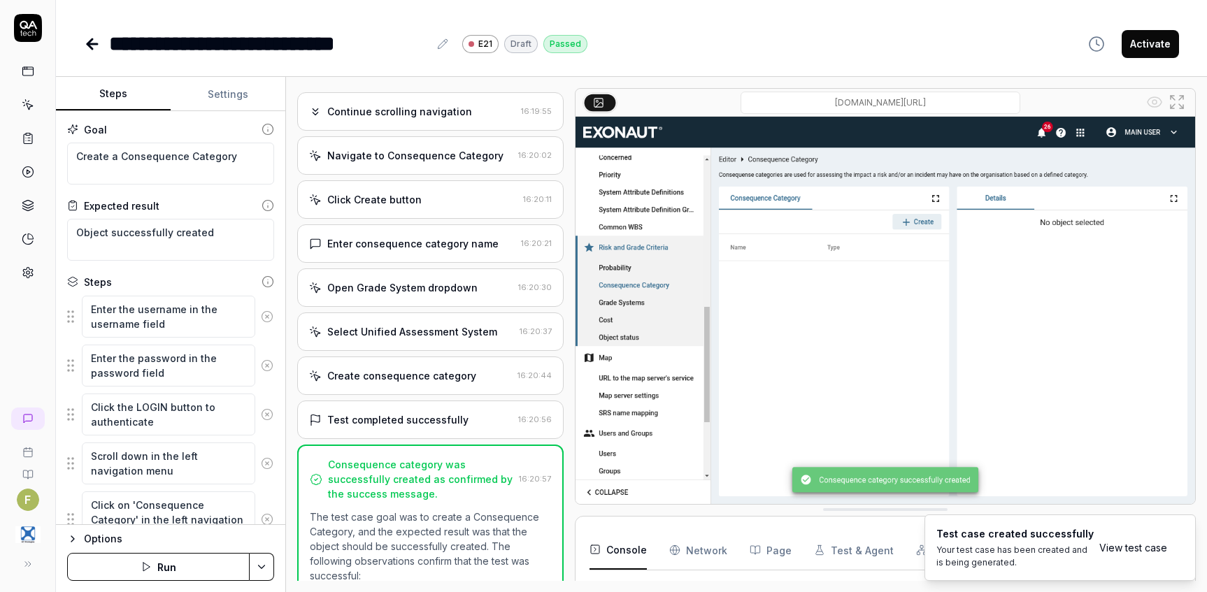
click at [457, 295] on div "Open Grade System dropdown" at bounding box center [402, 287] width 150 height 15
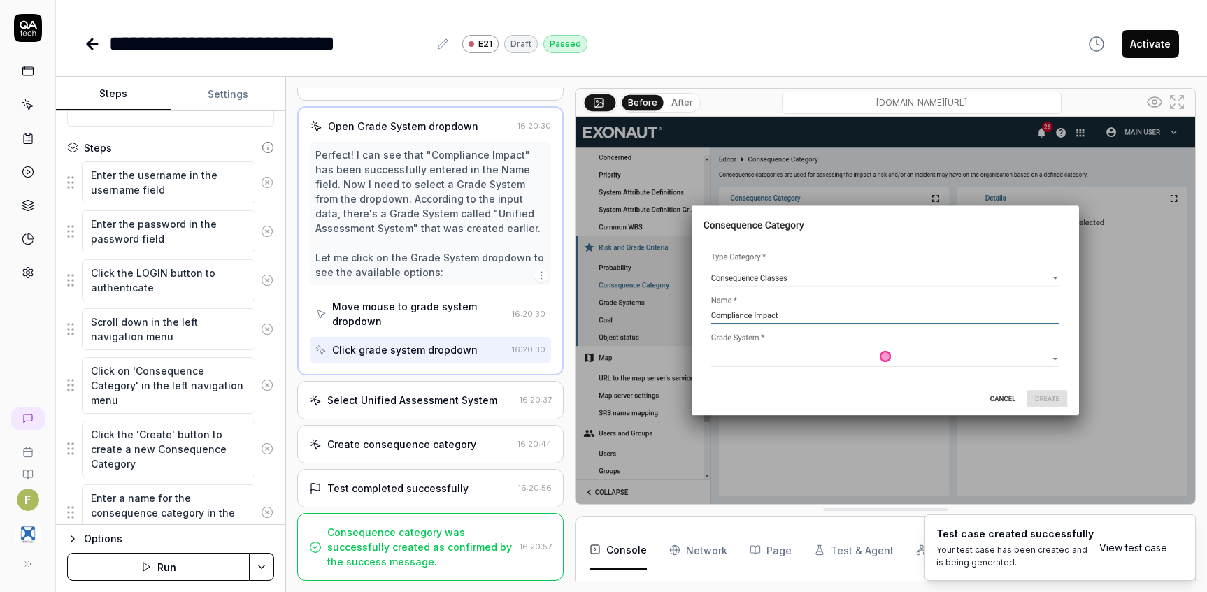
scroll to position [140, 0]
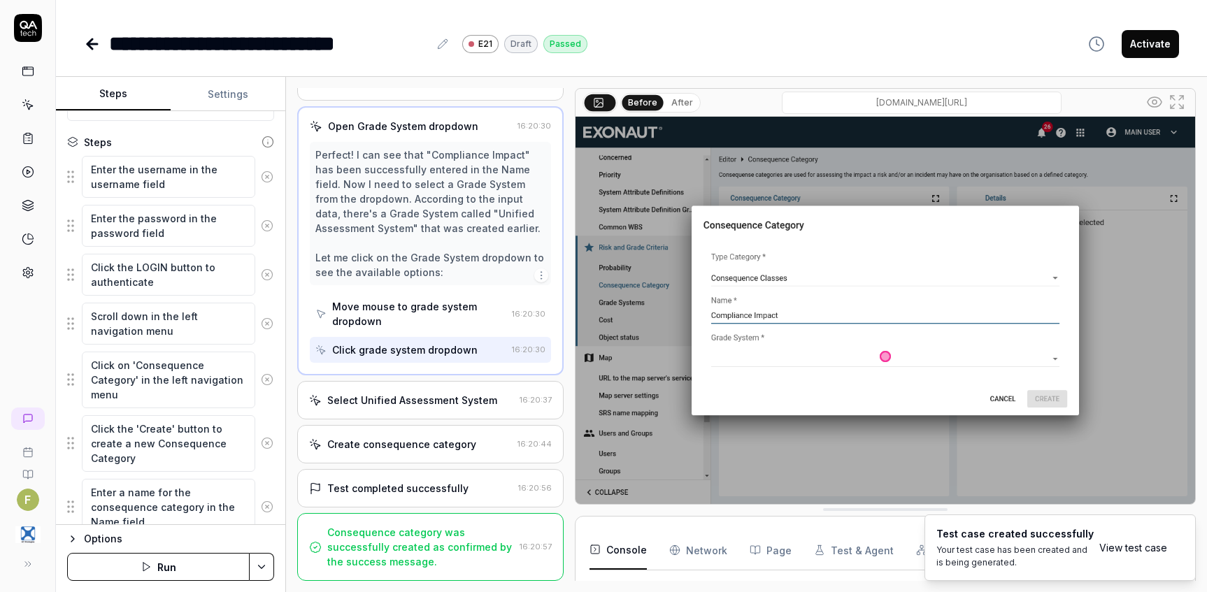
click at [89, 48] on icon at bounding box center [92, 44] width 17 height 17
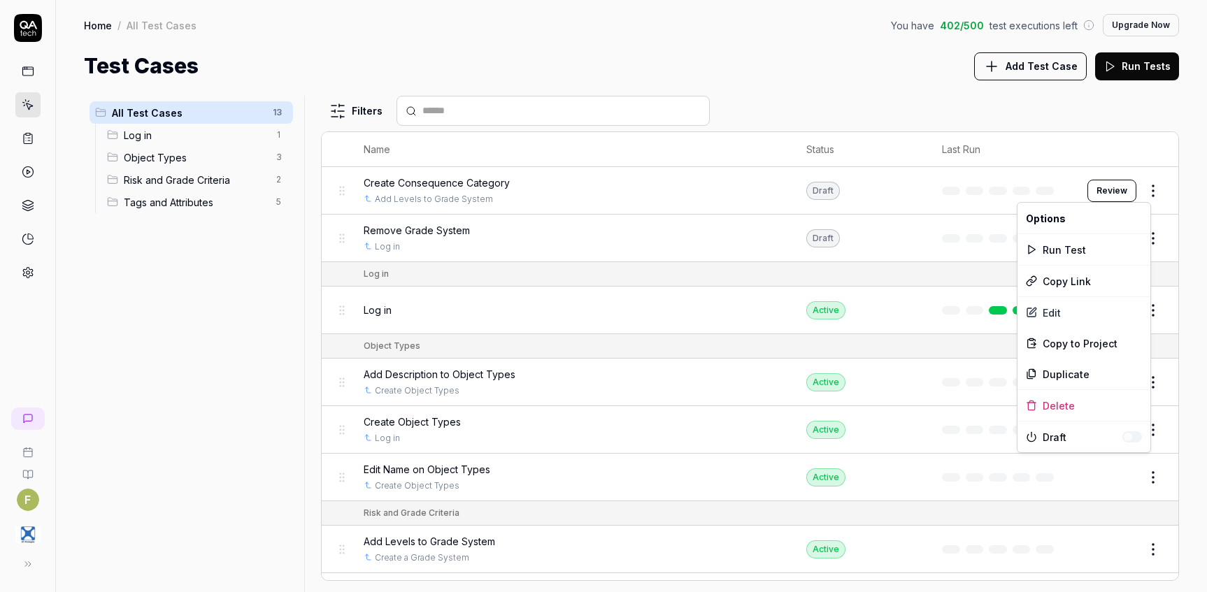
click at [1144, 193] on html "F Home / All Test Cases You have 402 / 500 test executions left Upgrade Now Hom…" at bounding box center [603, 296] width 1207 height 592
click at [1131, 433] on button "button" at bounding box center [1132, 436] width 20 height 11
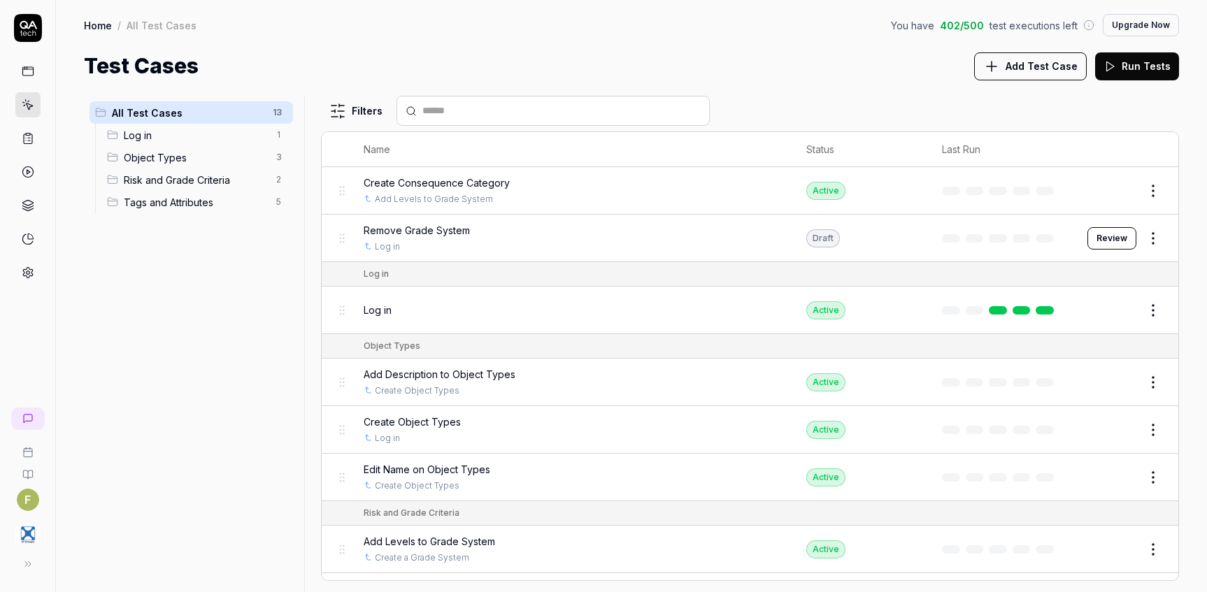
click at [338, 192] on html "F Home / All Test Cases You have 402 / 500 test executions left Upgrade Now Hom…" at bounding box center [603, 296] width 1207 height 592
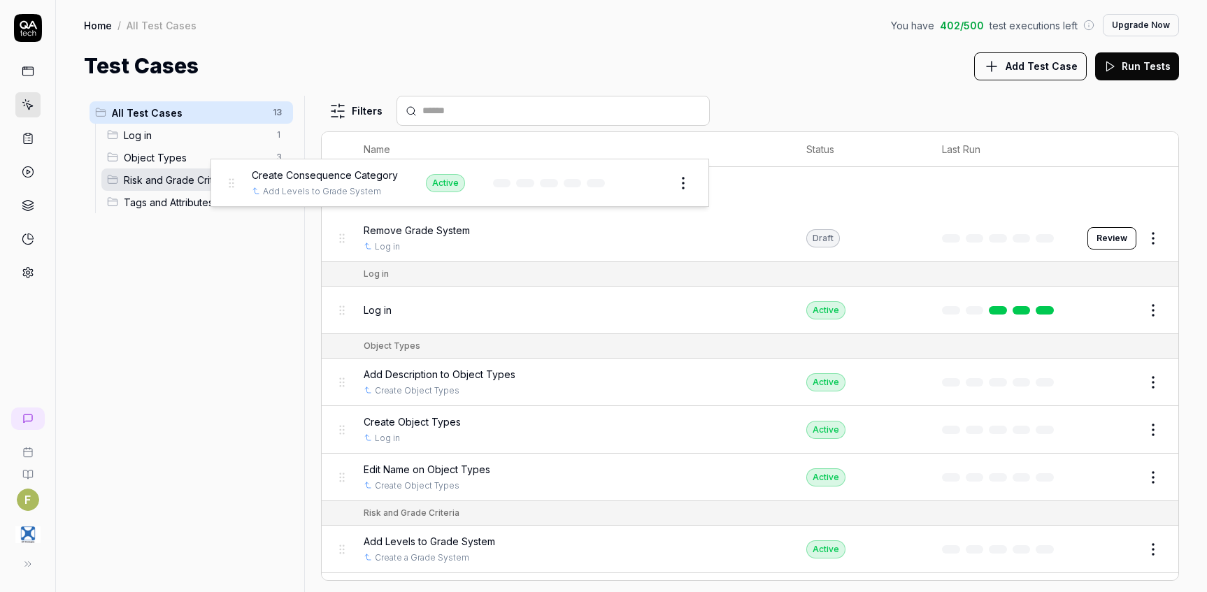
drag, startPoint x: 341, startPoint y: 192, endPoint x: 230, endPoint y: 184, distance: 111.5
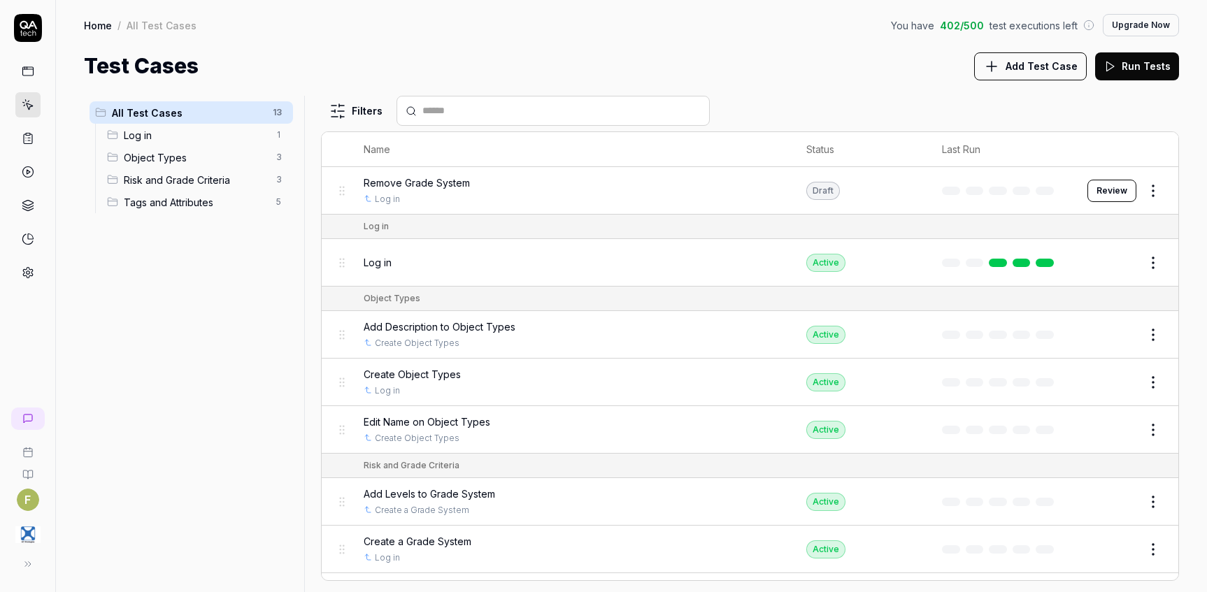
click at [170, 175] on span "Risk and Grade Criteria" at bounding box center [196, 180] width 144 height 15
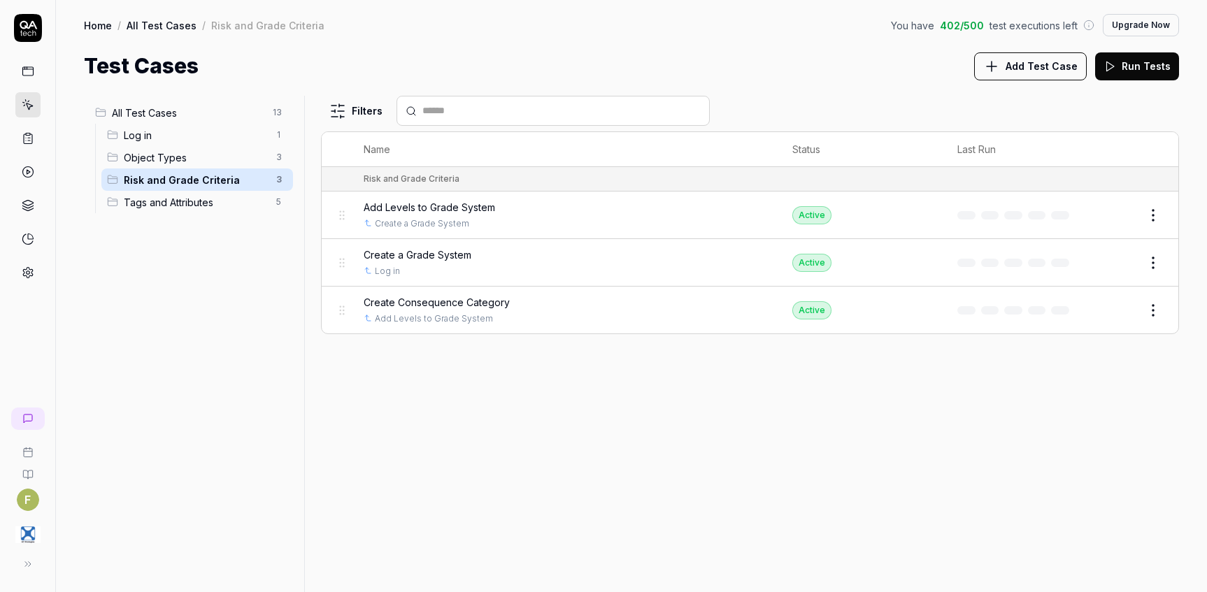
click at [1121, 267] on button "Edit" at bounding box center [1120, 263] width 34 height 22
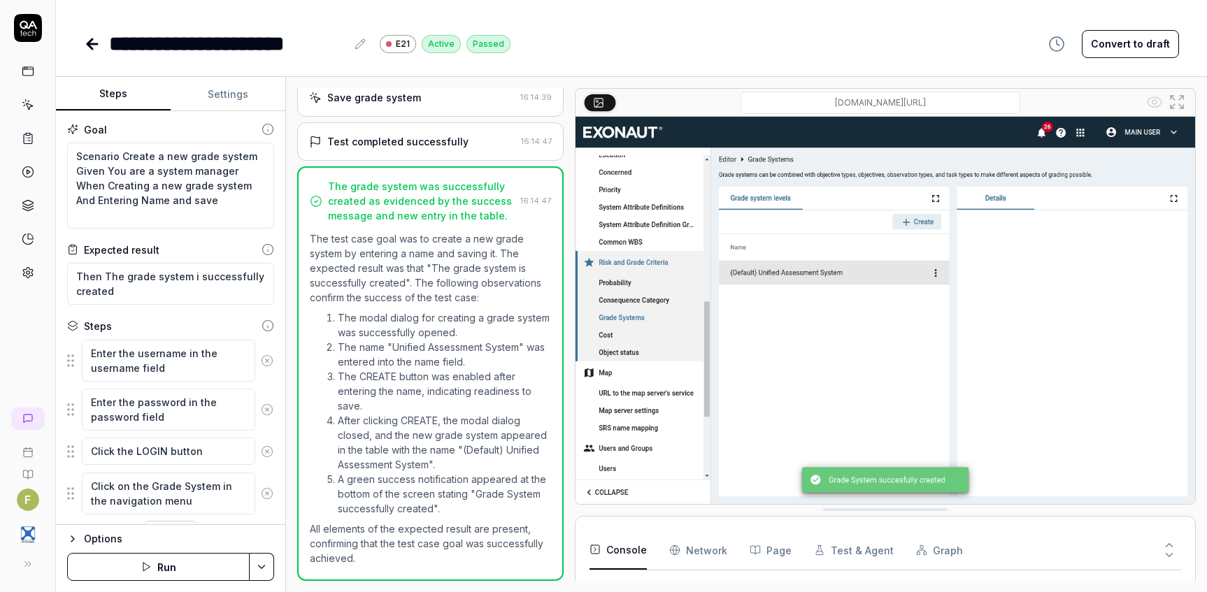
scroll to position [153, 0]
click at [182, 156] on textarea "Scenario Create a new grade system Given You are a system manager When Creating…" at bounding box center [170, 186] width 207 height 86
type textarea "*"
type textarea "Scenario Create a newgrade system Given You are a system manager When Creating …"
type textarea "*"
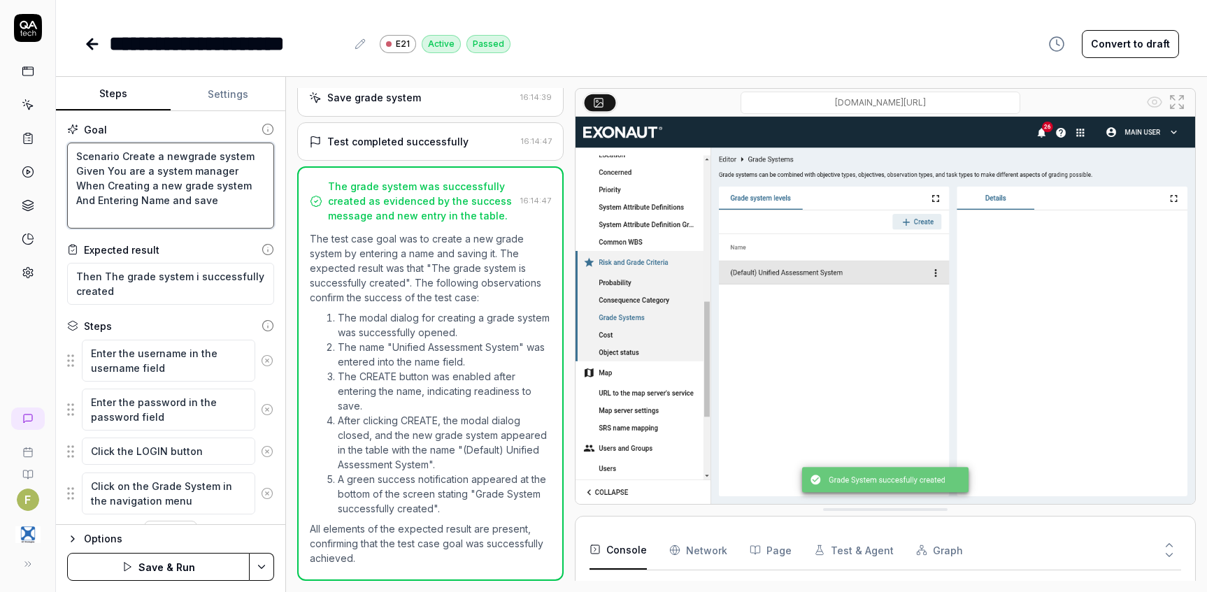
type textarea "Scenario Create a negrade system Given You are a system manager When Creating a…"
type textarea "*"
type textarea "Scenario Create a ngrade system Given You are a system manager When Creating a …"
type textarea "*"
type textarea "Scenario Create a grade system Given You are a system manager When Creating a n…"
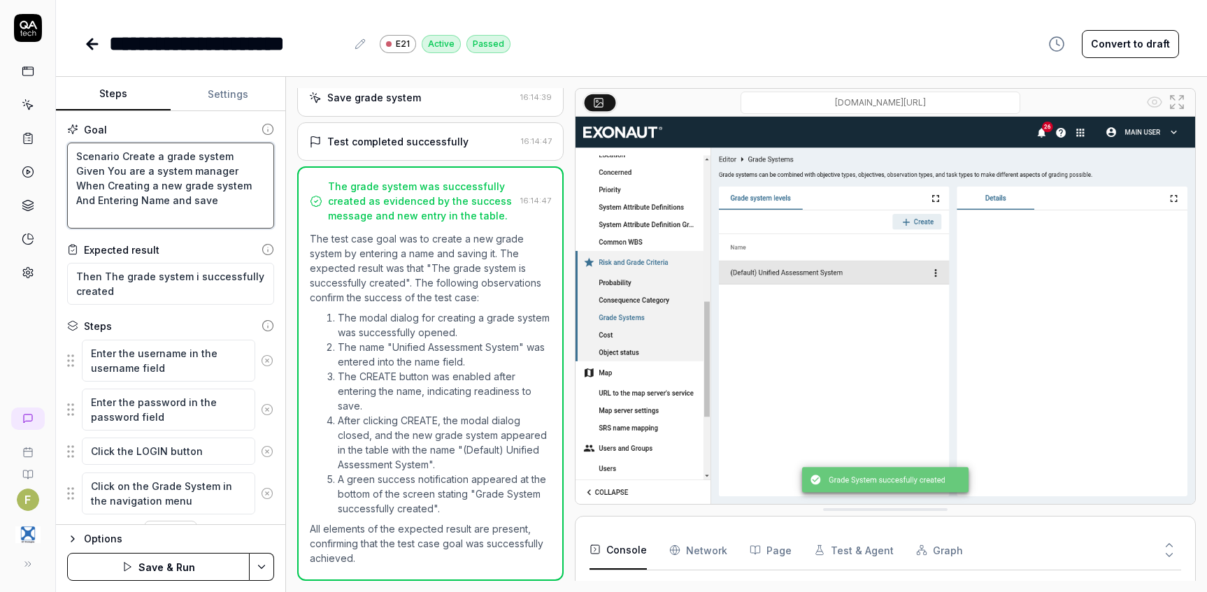
type textarea "*"
type textarea "Scenario Create agrade system Given You are a system manager When Creating a ne…"
type textarea "*"
type textarea "Scenario Create grade system Given You are a system manager When Creating a new…"
type textarea "*"
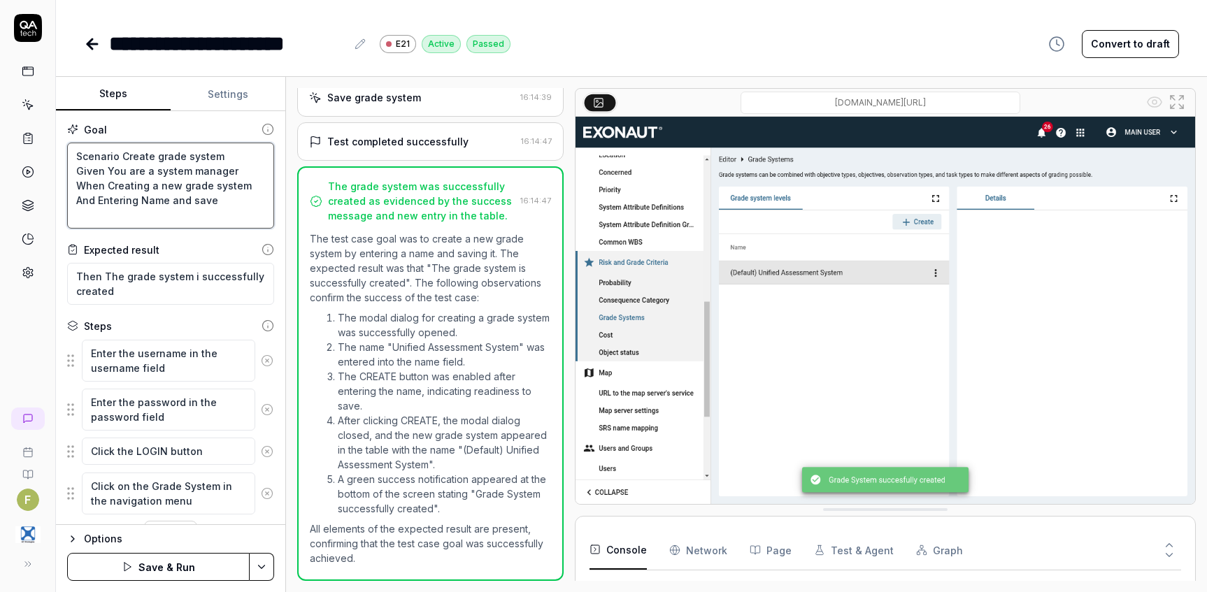
type textarea "Scenario Create rade system Given You are a system manager When Creating a new …"
type textarea "*"
type textarea "Scenario Create Grade system Given You are a system manager When Creating a new…"
type textarea "*"
type textarea "Scenario Create Grade system Given You are a system manager When Creating a new…"
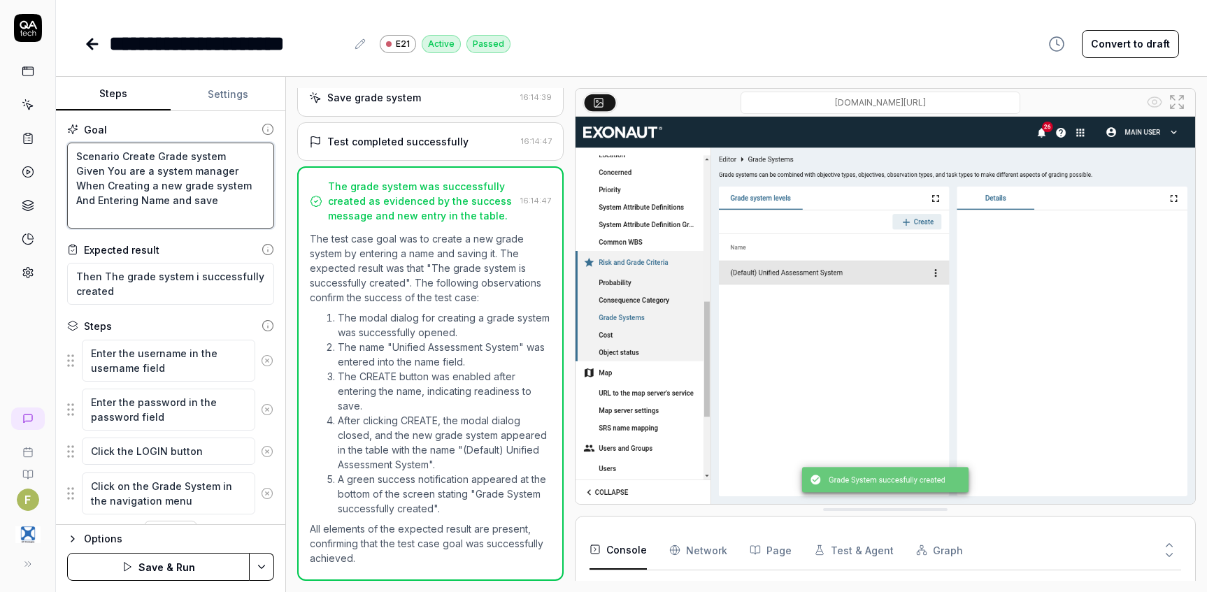
type textarea "*"
type textarea "Scenario Create Grade system a Given You are a system manager When Creating a n…"
type textarea "*"
type textarea "Scenario Create Grade system am Given You are a system manager When Creating a …"
type textarea "*"
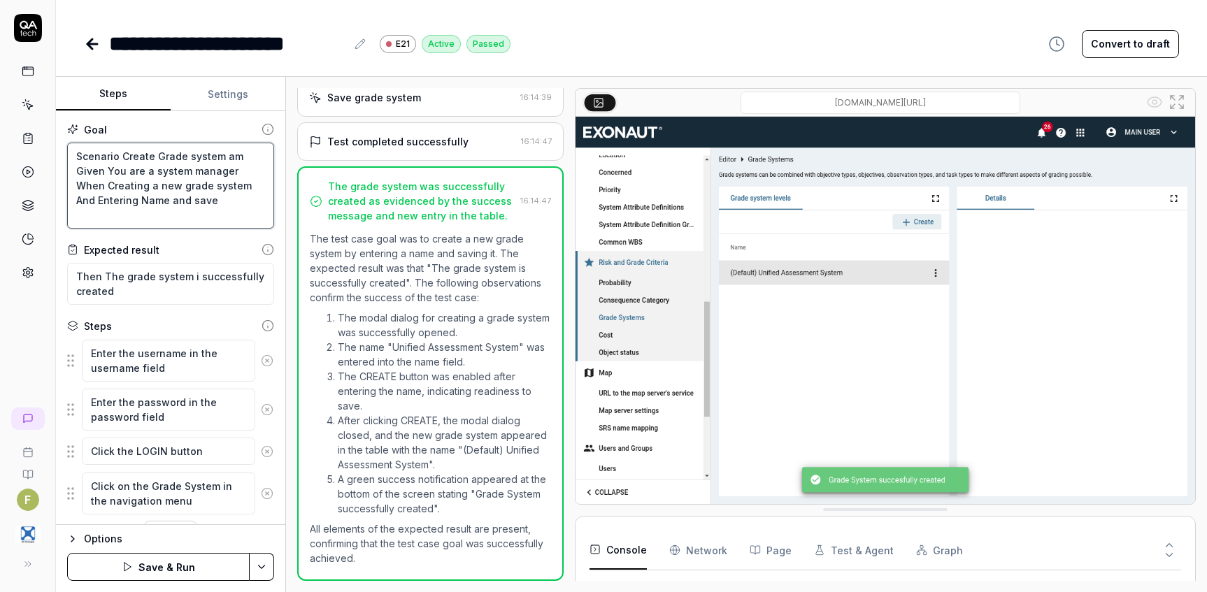
type textarea "Scenario Create Grade system amd Given You are a system manager When Creating a…"
type textarea "*"
type textarea "Scenario Create Grade system amd Given You are a system manager When Creating a…"
type textarea "*"
type textarea "Scenario Create Grade system amd Given You are a system manager When Creating a…"
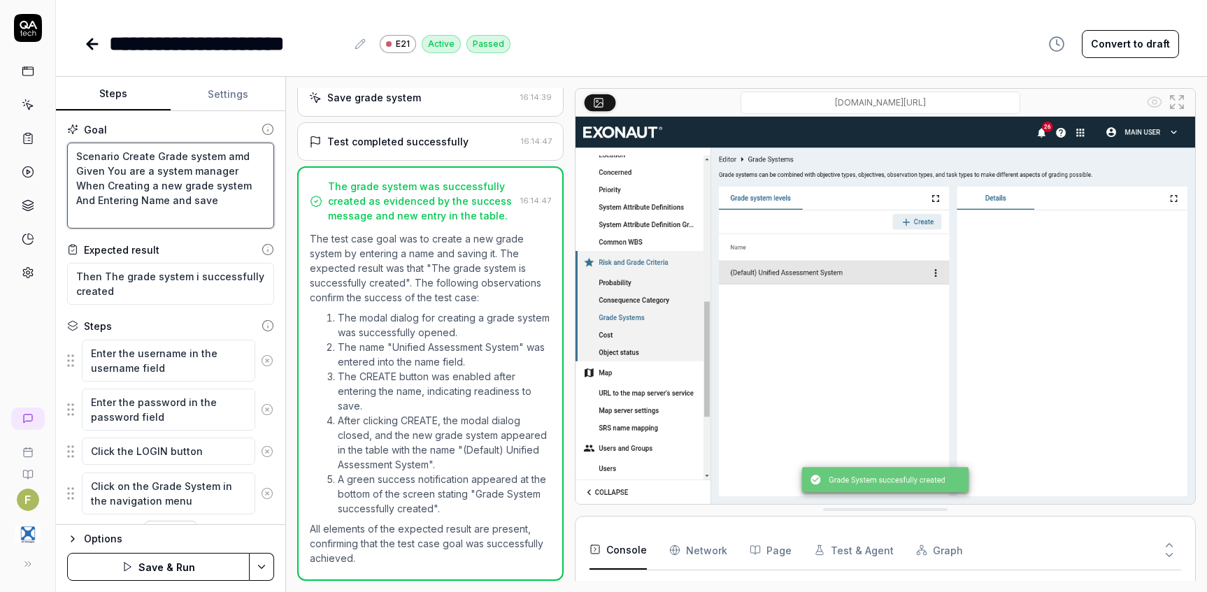
type textarea "*"
type textarea "Scenario Create Grade system am Given You are a system manager When Creating a …"
type textarea "*"
type textarea "Scenario Create Grade system a Given You are a system manager When Creating a n…"
type textarea "*"
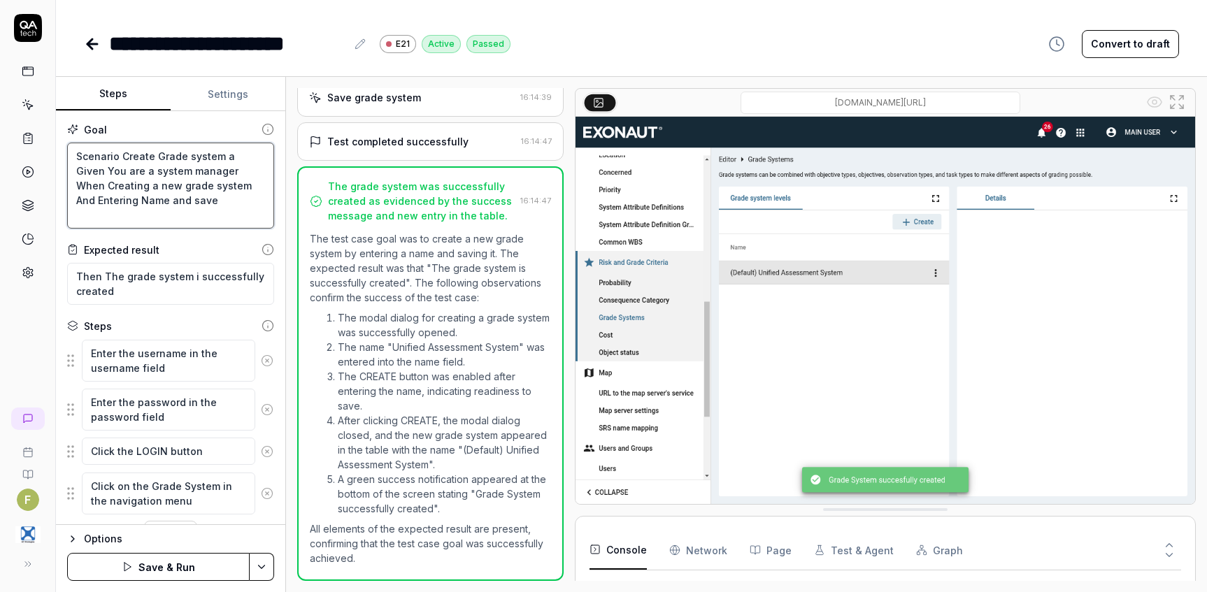
type textarea "Scenario Create Grade system an Given You are a system manager When Creating a …"
type textarea "*"
type textarea "Scenario Create Grade system and Given You are a system manager When Creating a…"
type textarea "*"
type textarea "Scenario Create Grade system and Given You are a system manager When Creating a…"
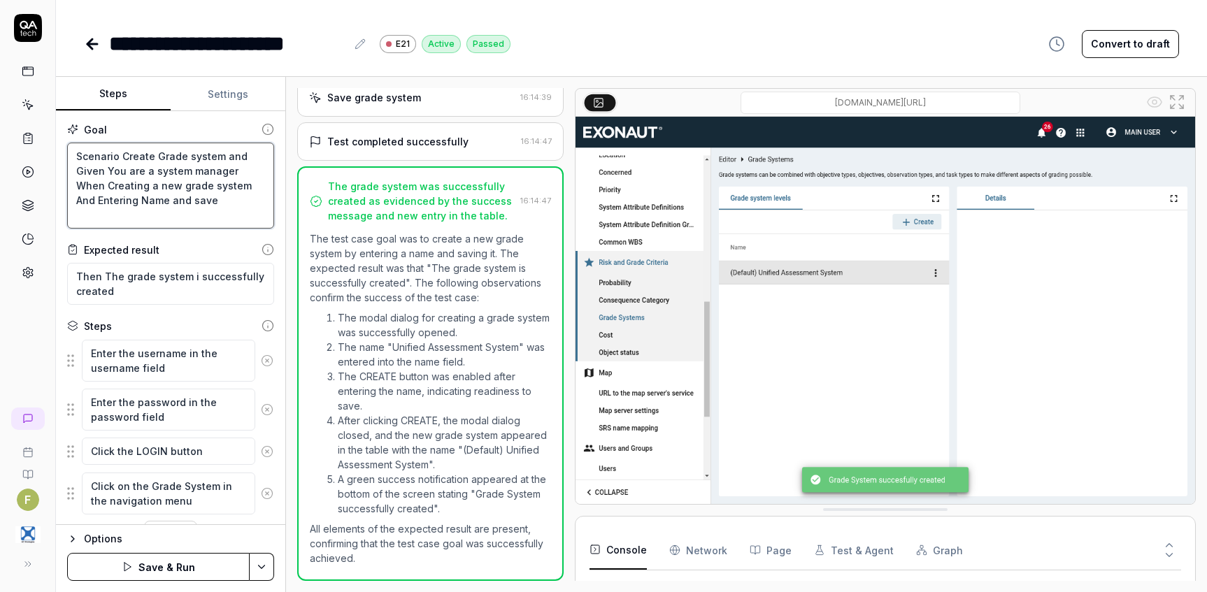
type textarea "*"
type textarea "Scenario Create Grade system and O Given You are a system manager When Creating…"
type textarea "*"
type textarea "Scenario Create Grade system and Ob Given You are a system manager When Creatin…"
type textarea "*"
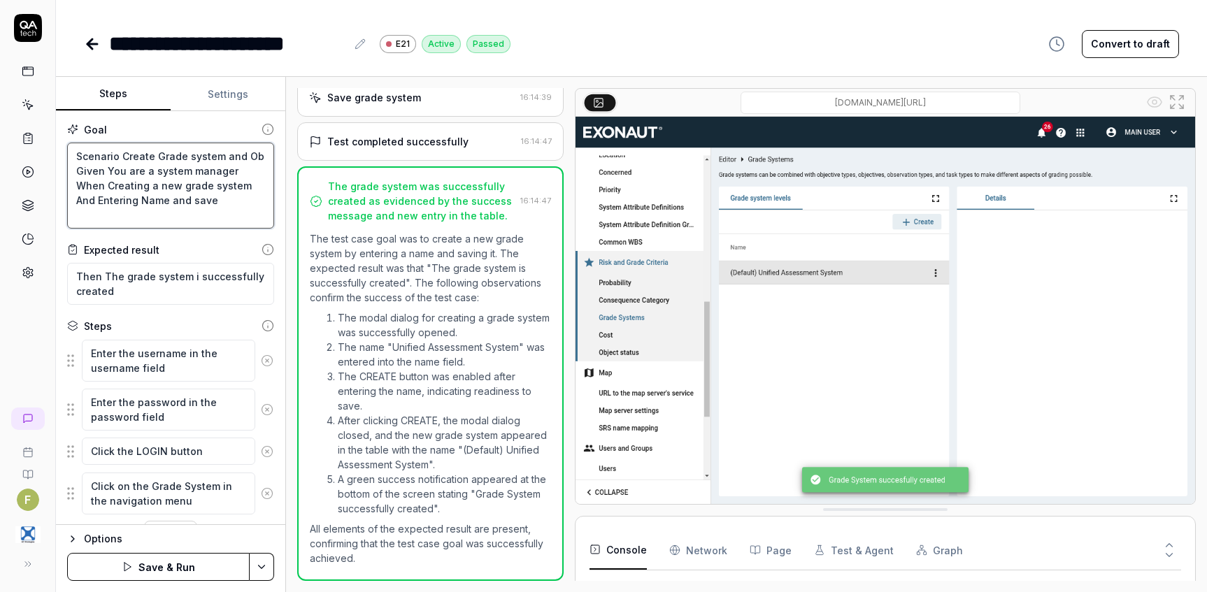
type textarea "Scenario Create Grade system and Obj Given You are a system manager When Creati…"
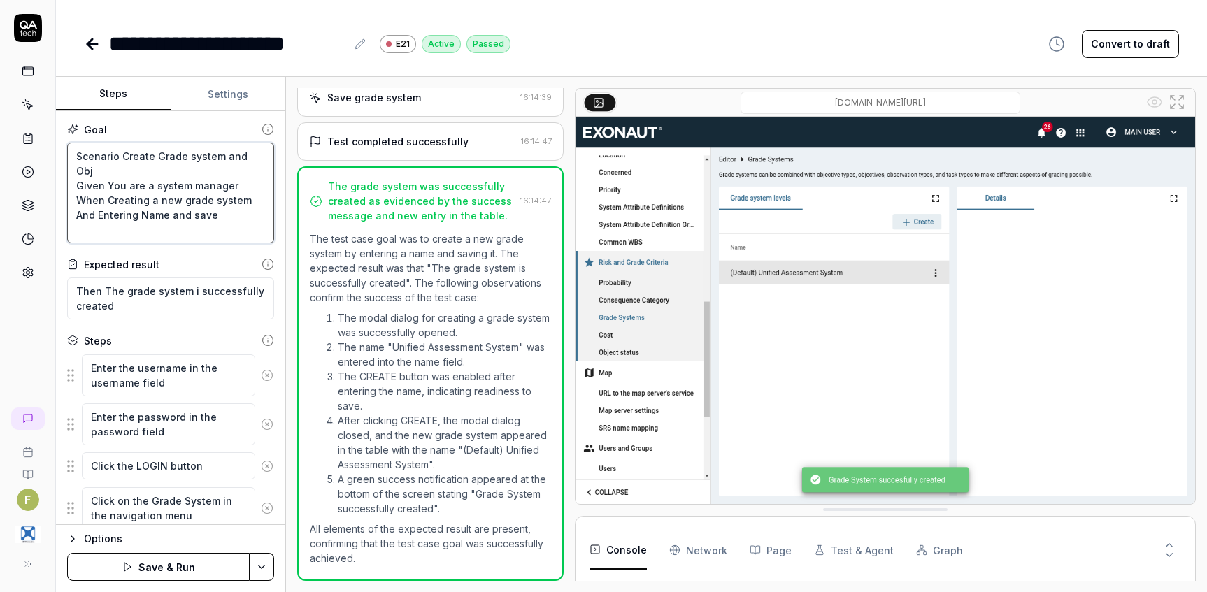
type textarea "*"
type textarea "Scenario Create Grade system and Obje Given You are a system manager When Creat…"
type textarea "*"
type textarea "Scenario Create Grade system and Objec Given You are a system manager When Crea…"
type textarea "*"
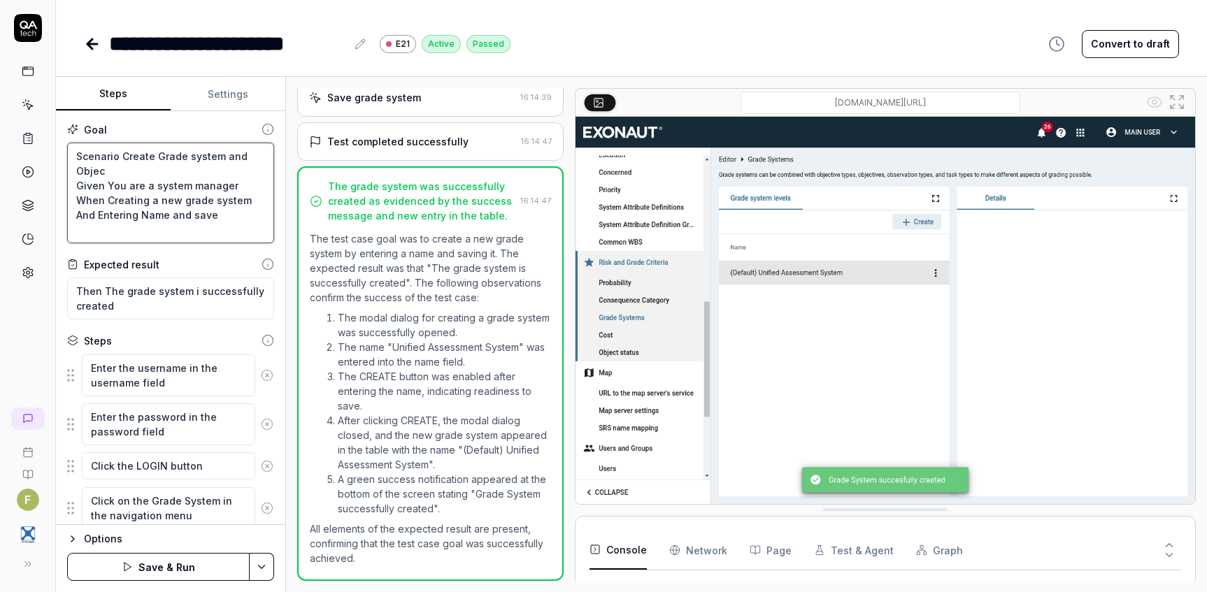
type textarea "Scenario Create Grade system and Object Given You are a system manager When Cre…"
type textarea "*"
type textarea "Scenario Create Grade system and Object Given You are a system manager When Cre…"
type textarea "*"
type textarea "Scenario Create Grade system and Object S Given You are a system manager When C…"
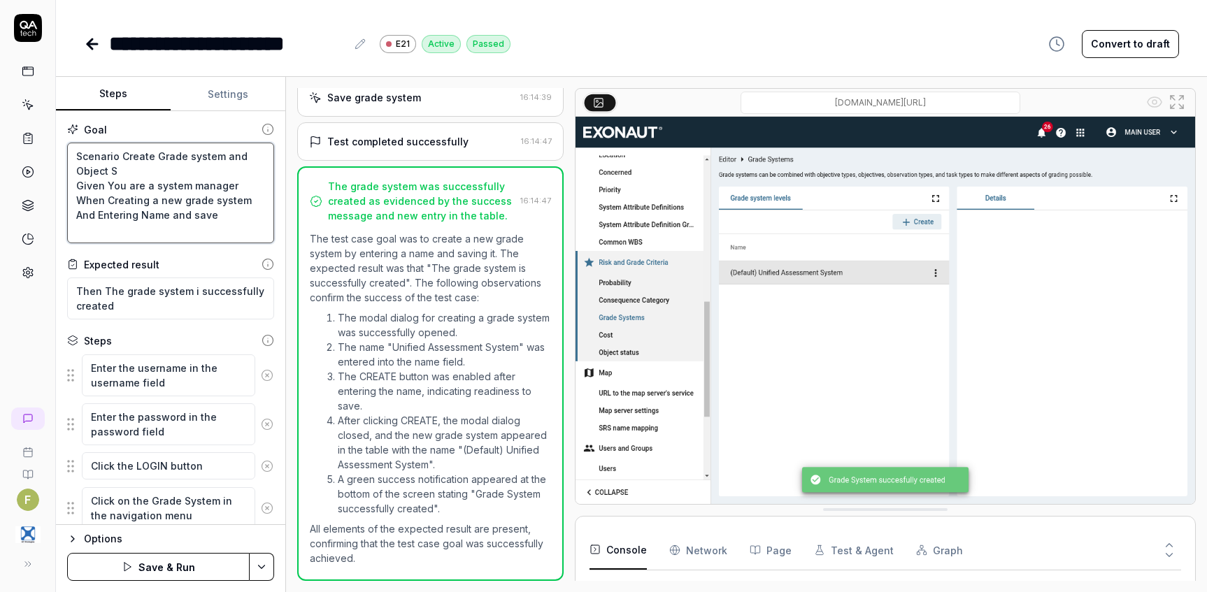
type textarea "*"
type textarea "Scenario Create Grade system and Object St Given You are a system manager When …"
type textarea "*"
type textarea "Scenario Create Grade system and Object Sta Given You are a system manager When…"
type textarea "*"
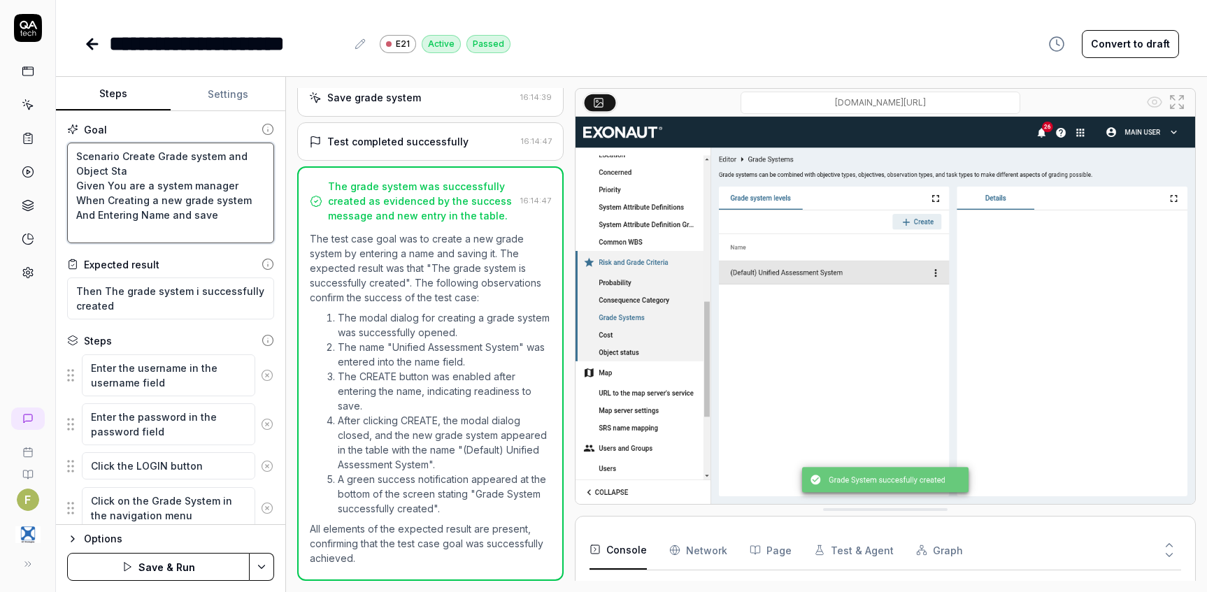
type textarea "Scenario Create Grade system and Object Stat Given You are a system manager Whe…"
type textarea "*"
type textarea "Scenario Create Grade system and Object Statu Given You are a system manager Wh…"
type textarea "*"
type textarea "Scenario Create Grade system and Object Status Given You are a system manager W…"
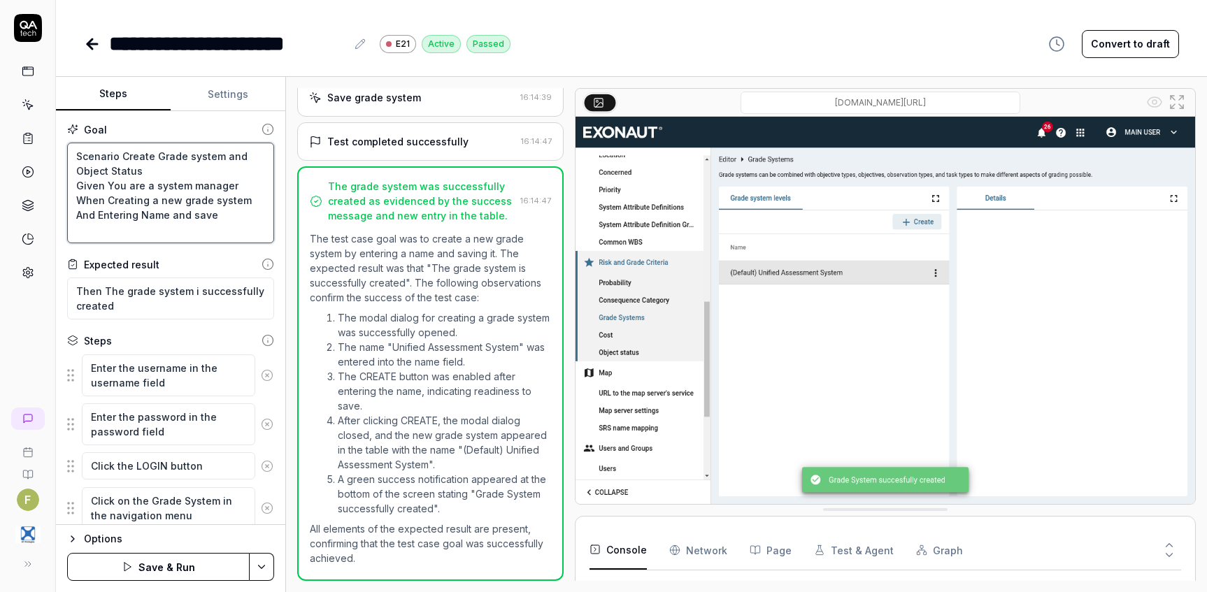
drag, startPoint x: 238, startPoint y: 215, endPoint x: 62, endPoint y: 192, distance: 178.5
click at [62, 192] on div "Goal Scenario Create Grade system and Object Status Given You are a system mana…" at bounding box center [170, 318] width 229 height 414
type textarea "*"
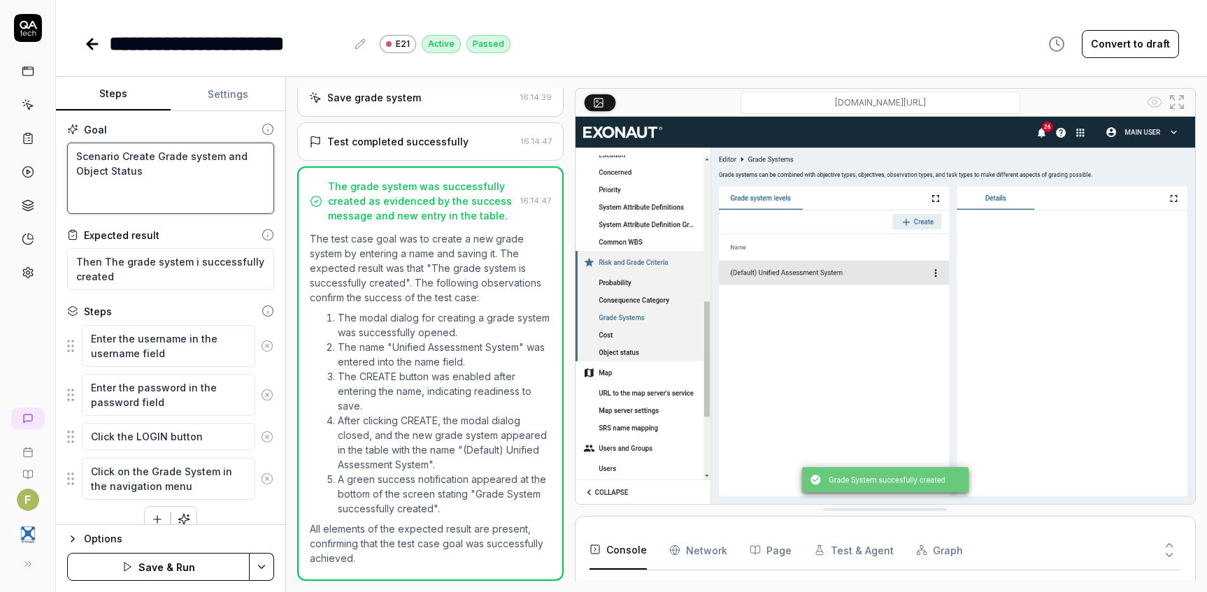
type textarea "Scenario Create Grade system and Object Status"
click at [103, 259] on textarea "Then The grade system i successfully created" at bounding box center [170, 269] width 207 height 42
click at [187, 261] on textarea "Then The grade system i successfully created" at bounding box center [170, 269] width 207 height 42
type textarea "*"
type textarea "Then The grade system i successfully created"
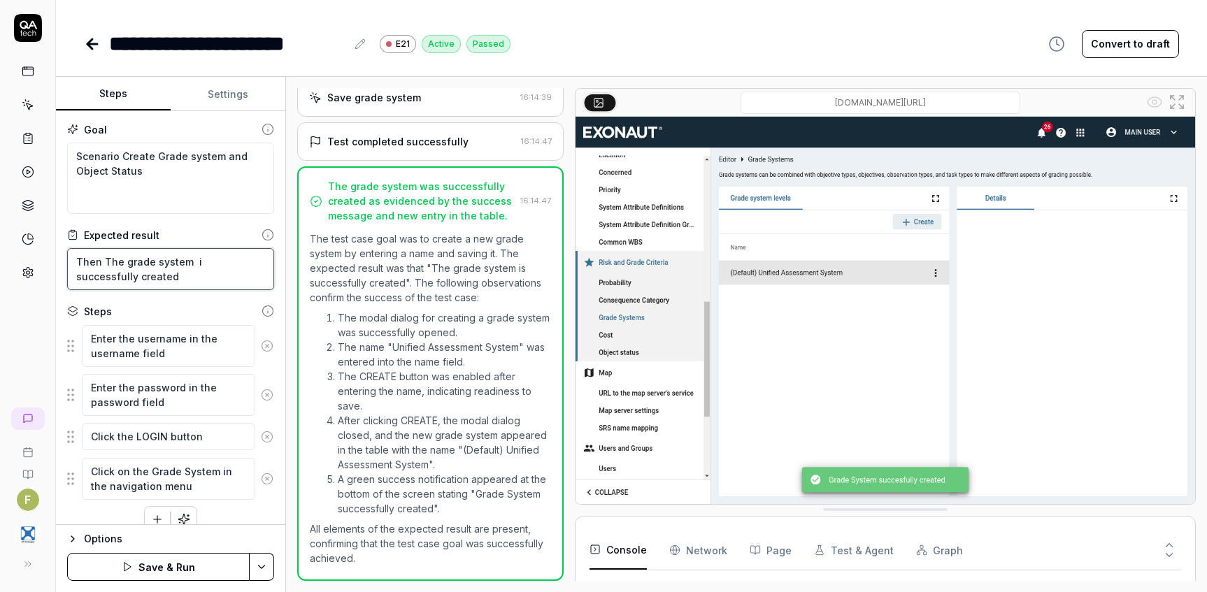
type textarea "*"
type textarea "Then The grade system a i successfully created"
type textarea "*"
type textarea "Then The grade system i successfully created"
type textarea "*"
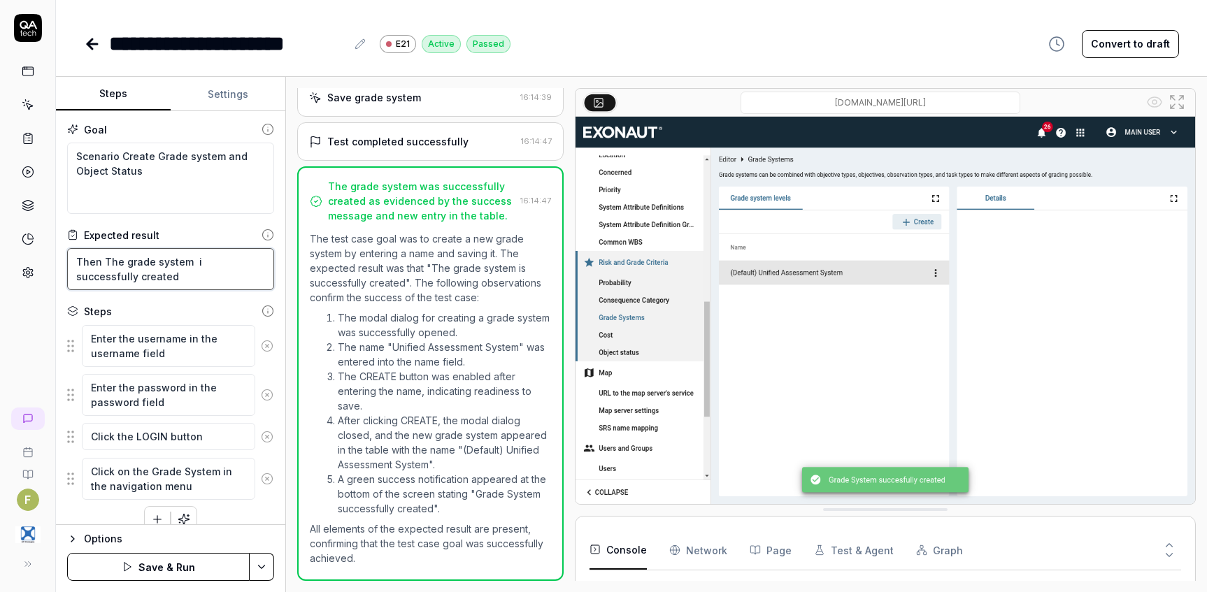
type textarea "Then The grade system i successfully created"
type textarea "*"
type textarea "Then The grade syste i successfully created"
type textarea "*"
type textarea "Then The grade syst i successfully created"
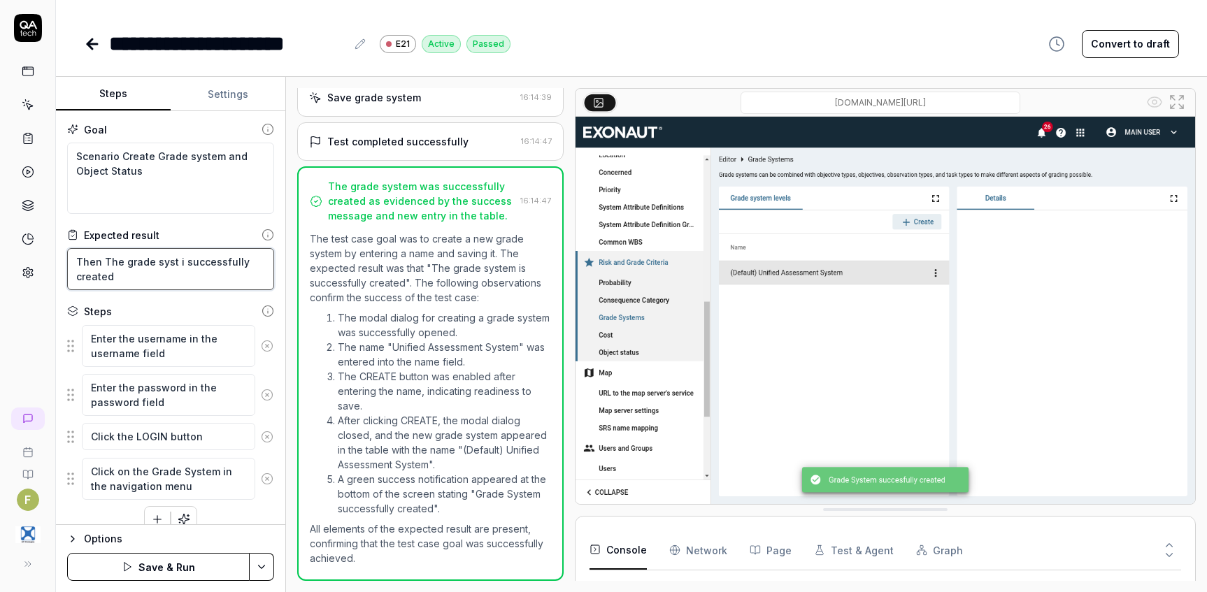
type textarea "*"
type textarea "Then The grade sys i successfully created"
type textarea "*"
type textarea "Then The grade sy i successfully created"
type textarea "*"
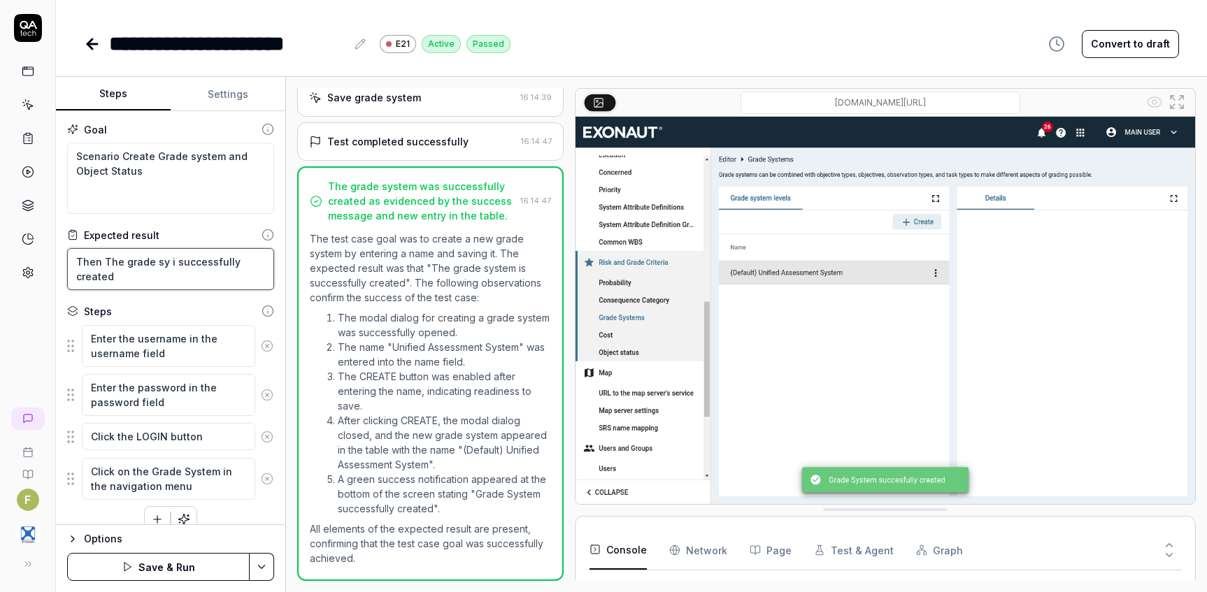
type textarea "Then The grade s i successfully created"
type textarea "*"
type textarea "Then The grade i successfully created"
type textarea "*"
type textarea "Then The grade i successfully created"
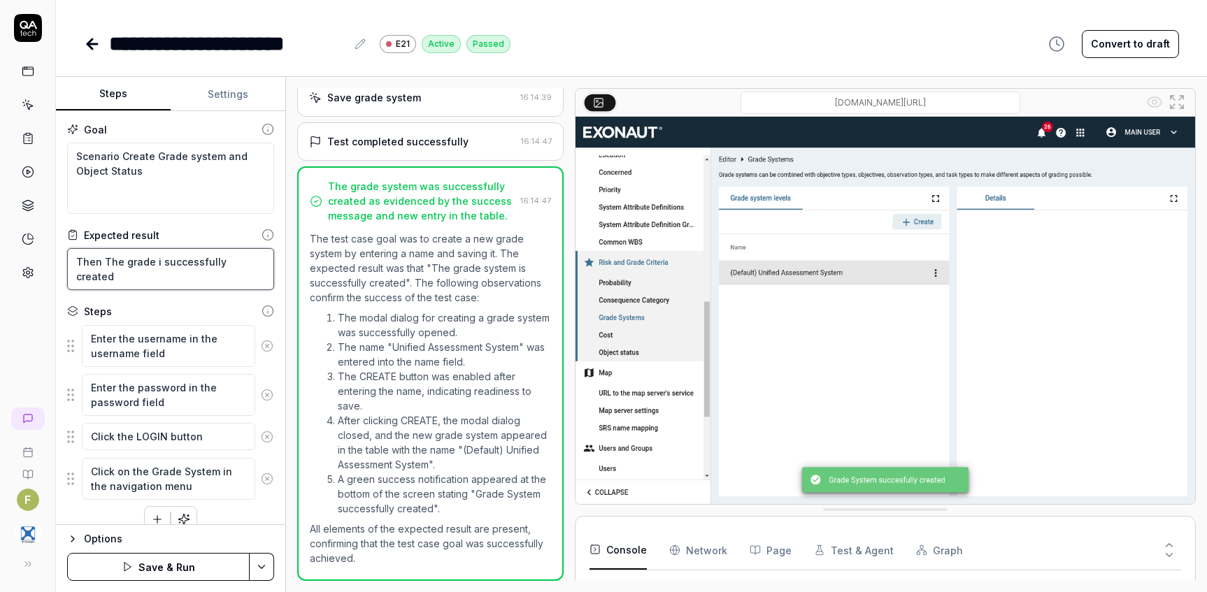
type textarea "*"
type textarea "Then The grad i successfully created"
type textarea "*"
type textarea "Then The gra i successfully created"
type textarea "*"
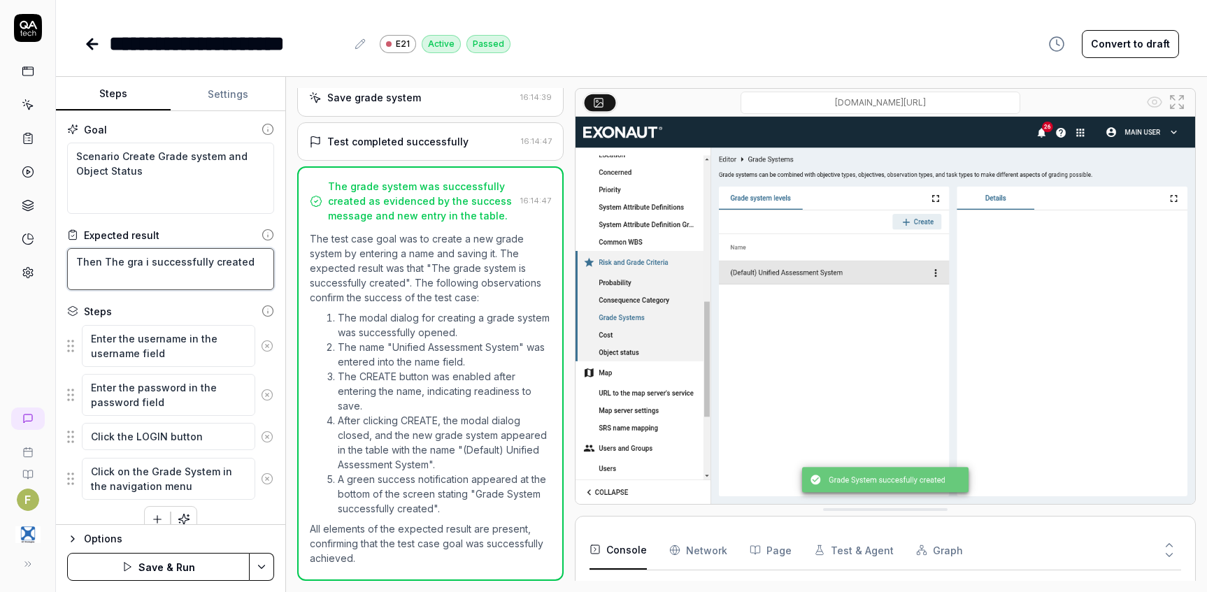
type textarea "Then The gr i successfully created"
type textarea "*"
type textarea "Then The g i successfully created"
type textarea "*"
type textarea "Then The i successfully created"
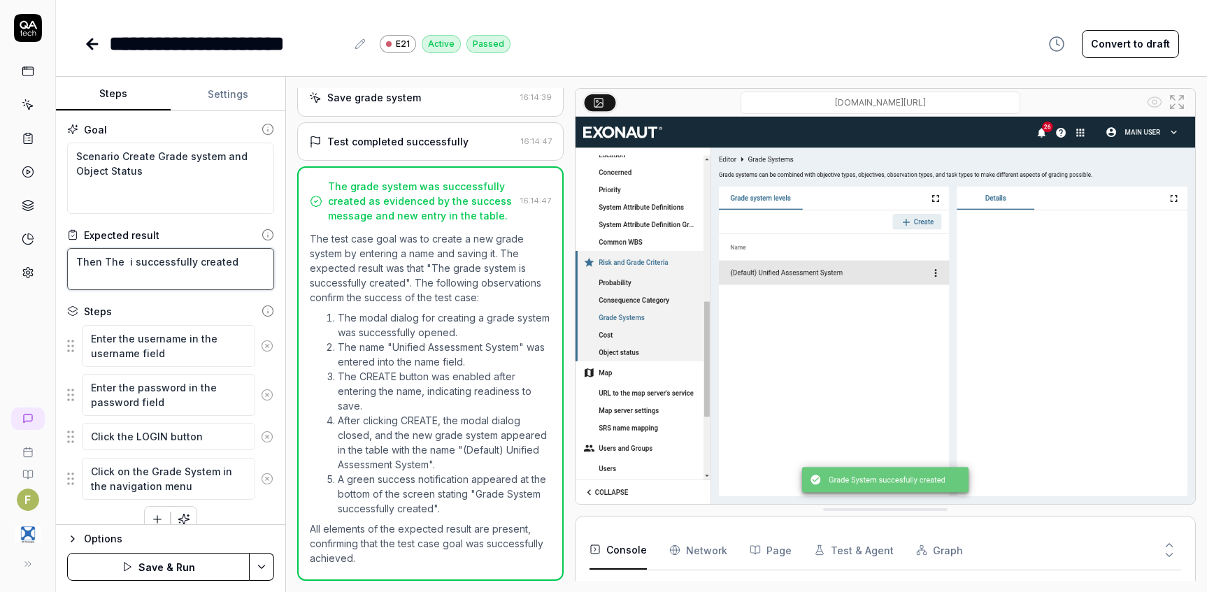
type textarea "*"
type textarea "Then The i successfully created"
type textarea "*"
type textarea "Then Th i successfully created"
type textarea "*"
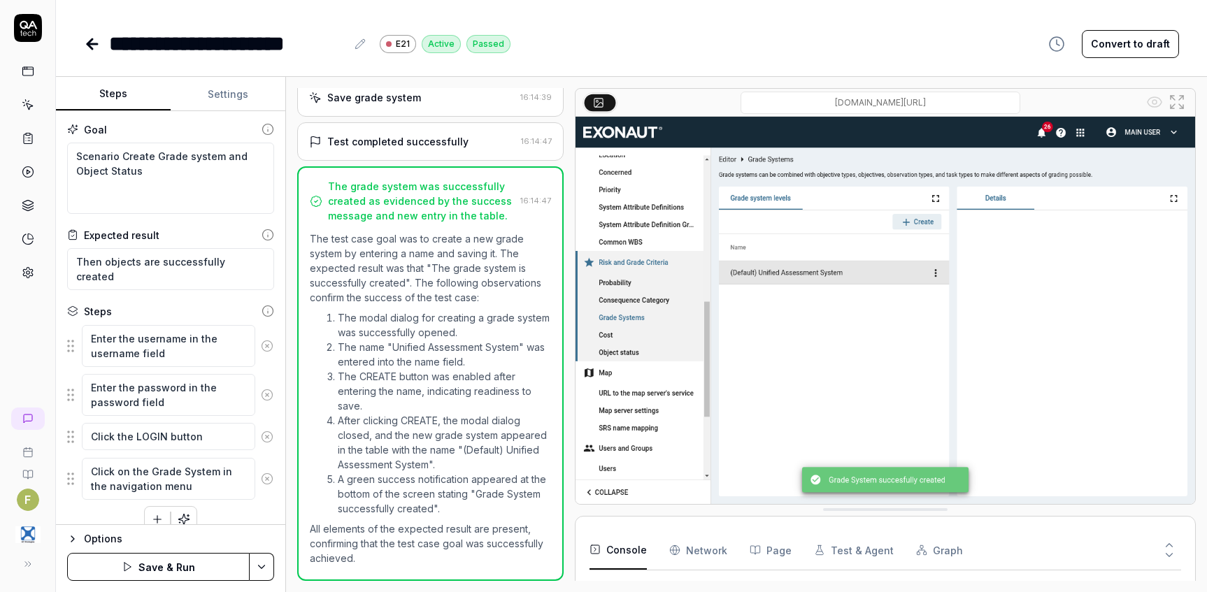
click at [204, 577] on button "Save & Run" at bounding box center [158, 567] width 182 height 28
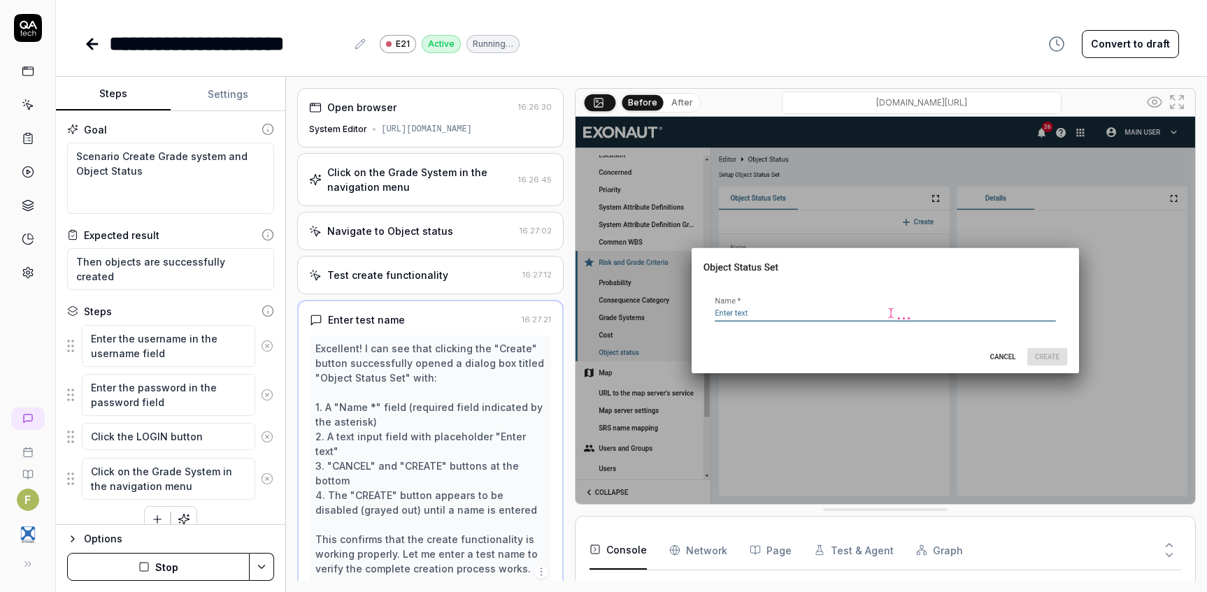
click at [455, 190] on div "Click on the Grade System in the navigation menu" at bounding box center [419, 179] width 185 height 29
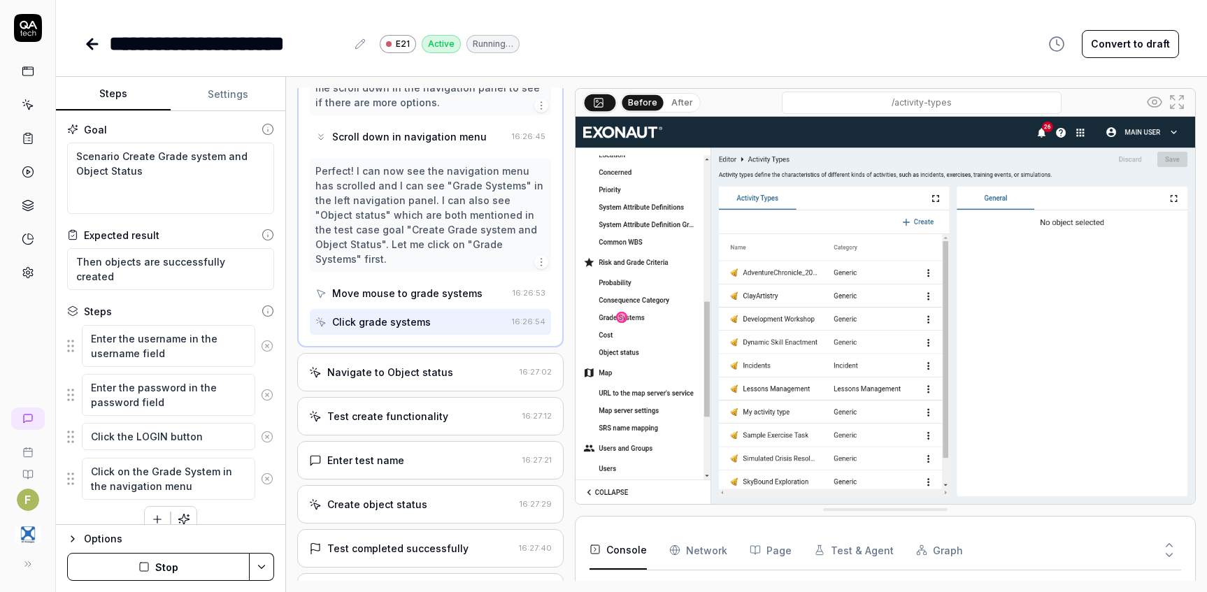
scroll to position [466, 0]
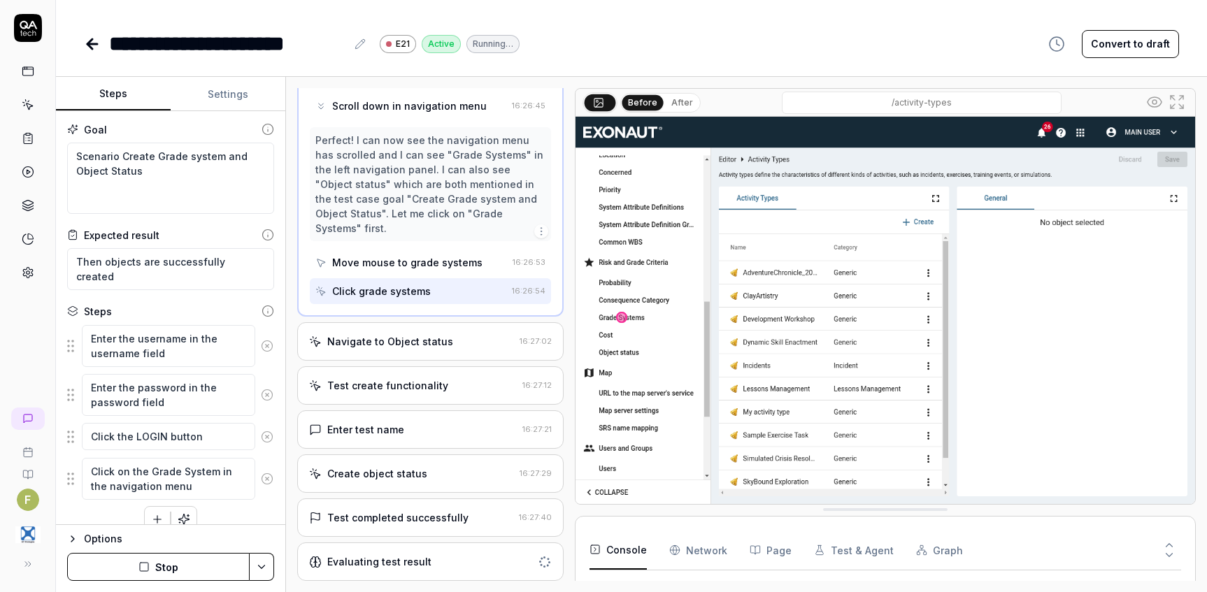
click at [458, 566] on div "Evaluating test result" at bounding box center [420, 561] width 223 height 15
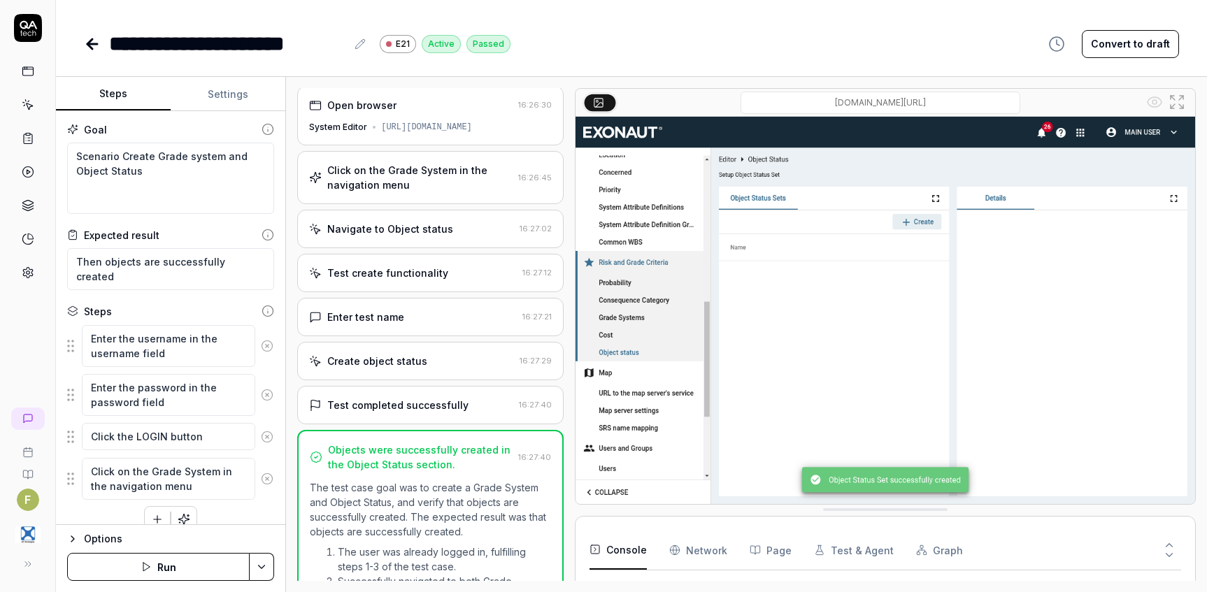
scroll to position [0, 0]
click at [166, 574] on button "Run" at bounding box center [158, 567] width 182 height 28
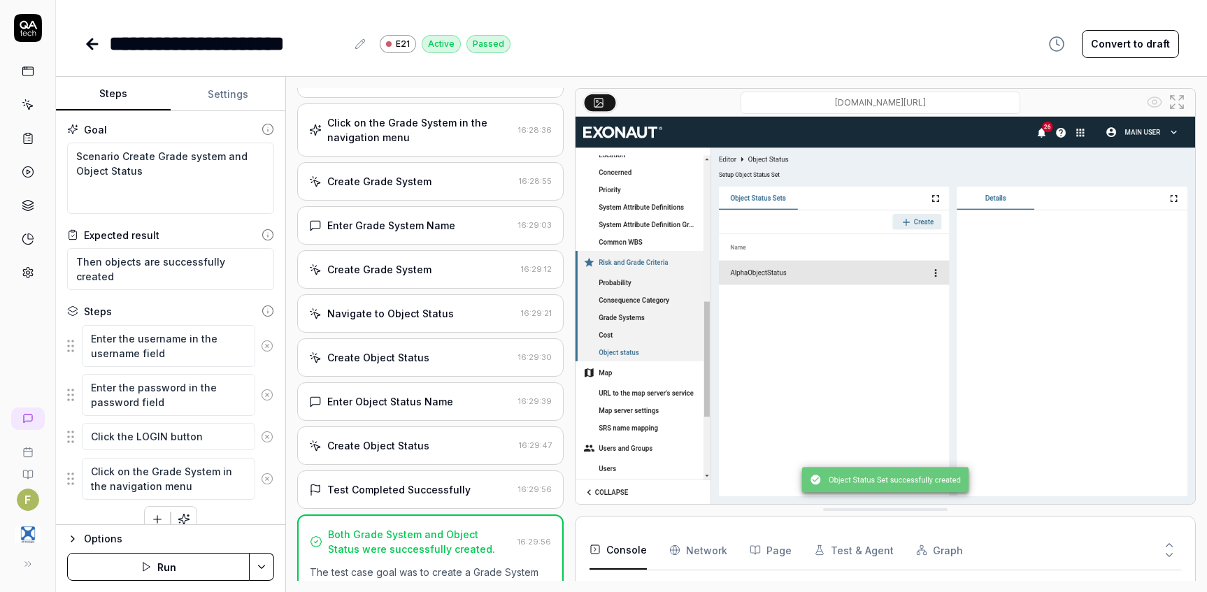
scroll to position [69, 0]
click at [87, 44] on icon at bounding box center [92, 44] width 10 height 0
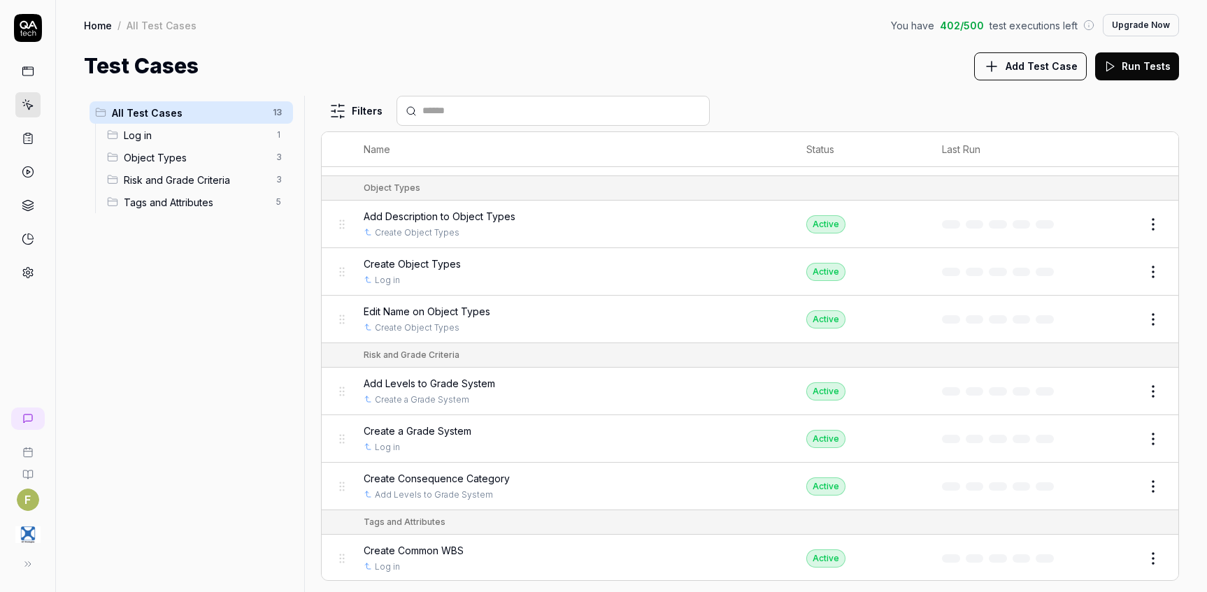
scroll to position [140, 0]
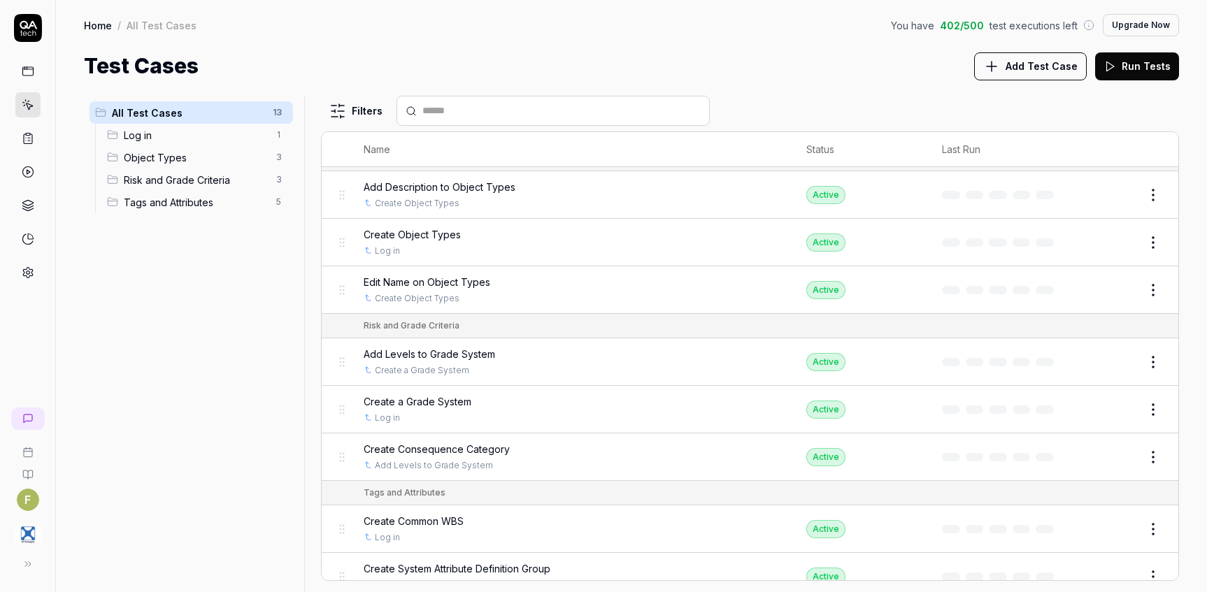
click at [1089, 362] on div "Edit" at bounding box center [1125, 362] width 77 height 22
click at [1107, 365] on button "Edit" at bounding box center [1120, 362] width 34 height 22
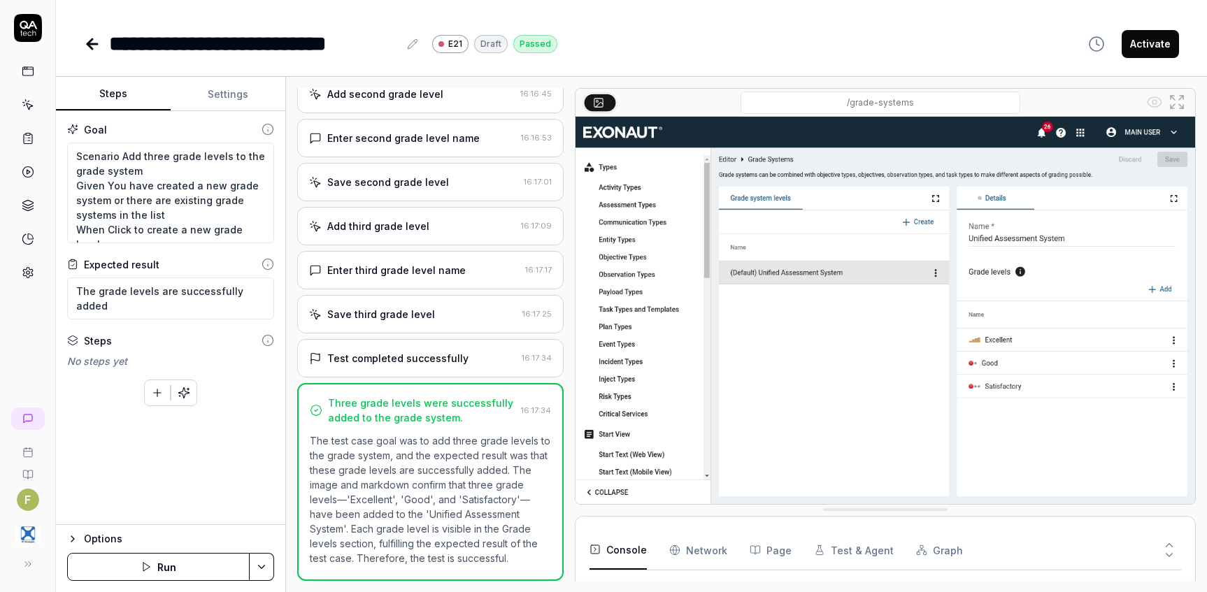
scroll to position [370, 0]
click at [197, 156] on textarea "Scenario Add three grade levels to the grade system Given You have created a ne…" at bounding box center [170, 193] width 207 height 101
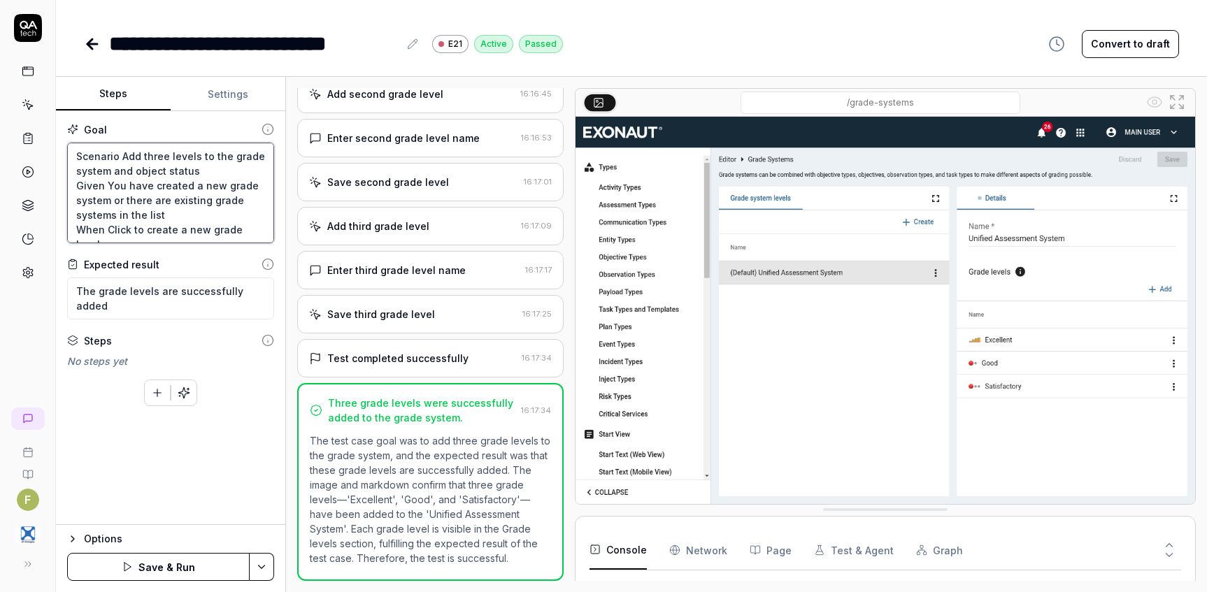
click at [108, 202] on textarea "Scenario Add three levels to the grade system and object status Given You have …" at bounding box center [170, 193] width 207 height 101
drag, startPoint x: 206, startPoint y: 202, endPoint x: 236, endPoint y: 201, distance: 29.4
click at [236, 201] on textarea "Scenario Add three levels to the grade system and object status Given You have …" at bounding box center [170, 193] width 207 height 101
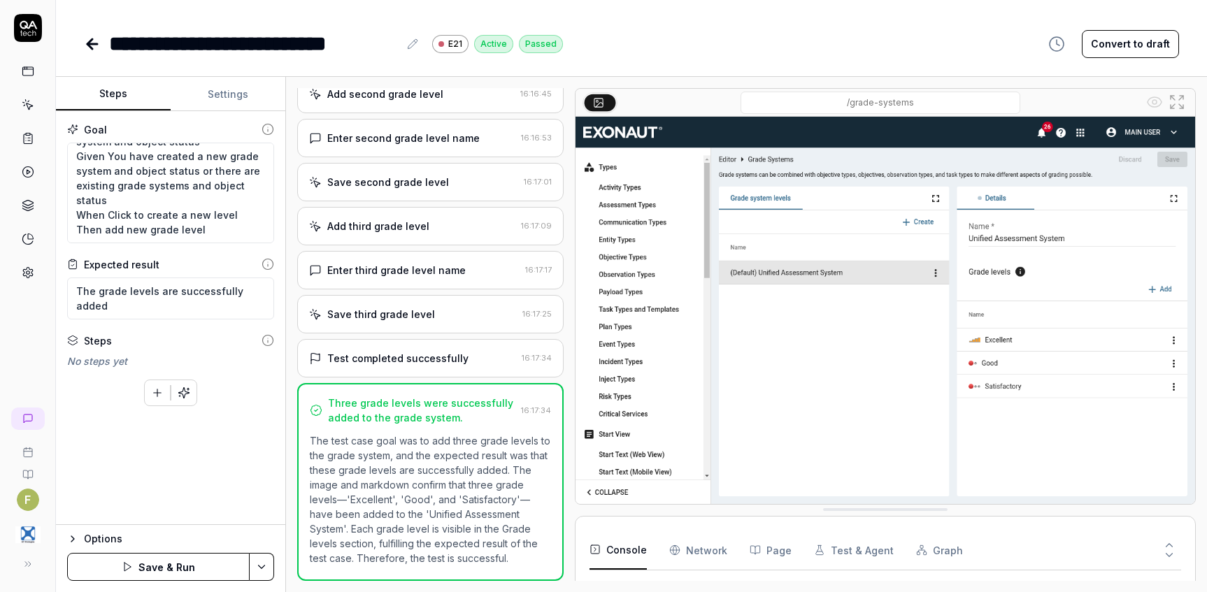
click at [193, 567] on button "Save & Run" at bounding box center [158, 567] width 182 height 28
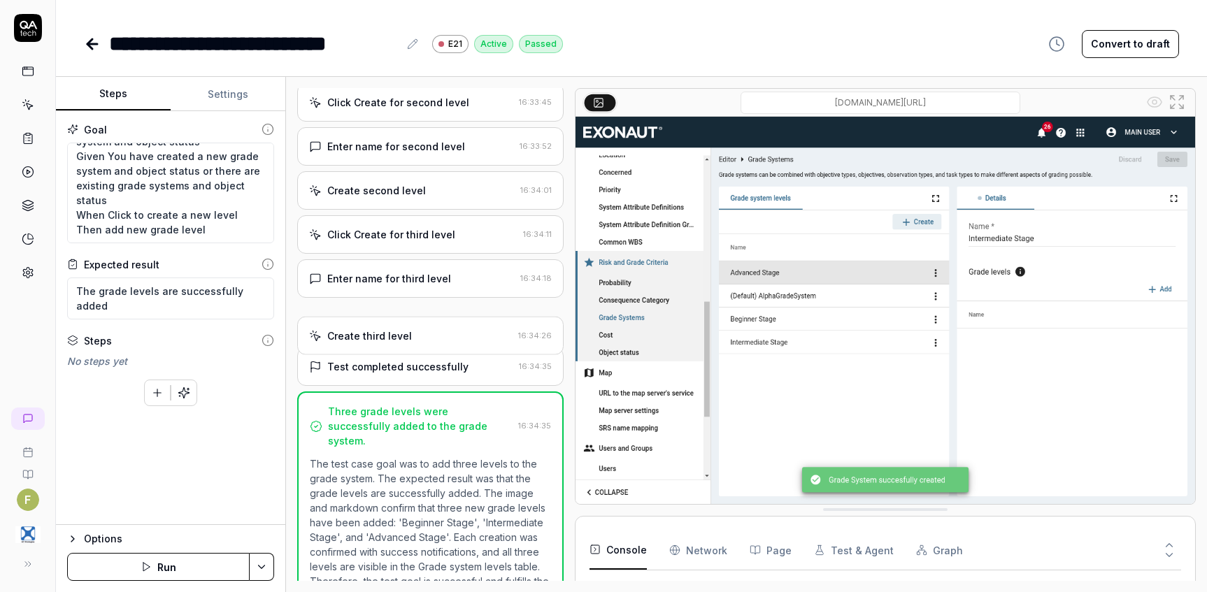
scroll to position [458, 0]
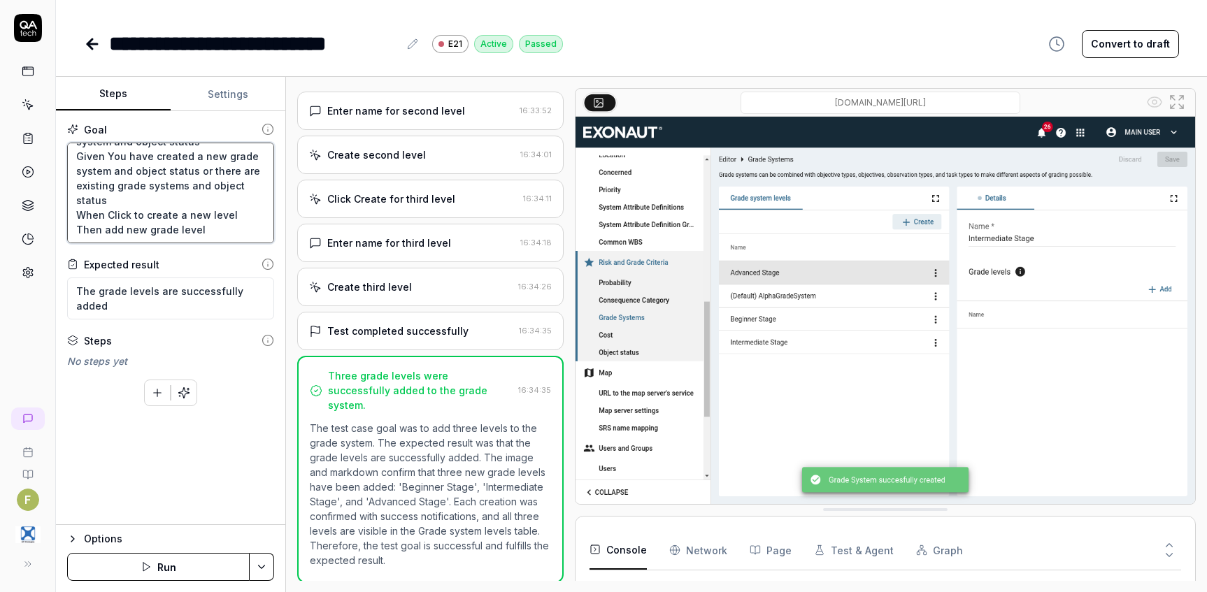
click at [231, 224] on textarea "Scenario Add three levels to the grade system and object status Given You have …" at bounding box center [170, 193] width 207 height 101
click at [221, 571] on button "Save & Run" at bounding box center [158, 567] width 182 height 28
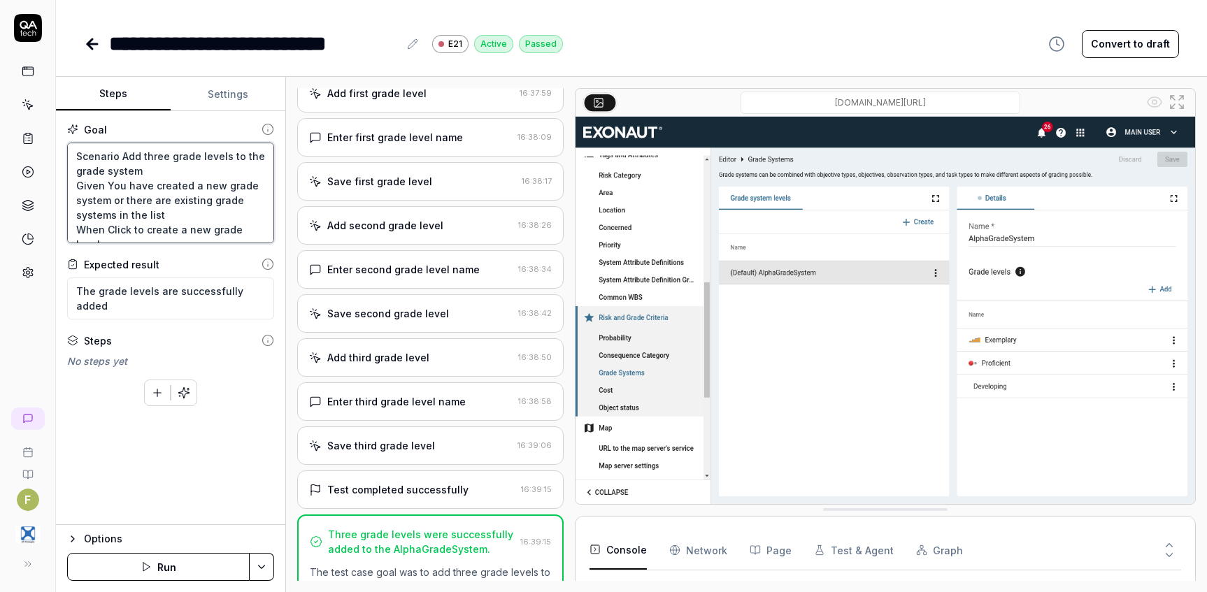
drag, startPoint x: 220, startPoint y: 238, endPoint x: -2, endPoint y: 109, distance: 256.3
click at [0, 109] on html "**********" at bounding box center [603, 296] width 1207 height 592
click at [86, 41] on icon at bounding box center [92, 44] width 17 height 17
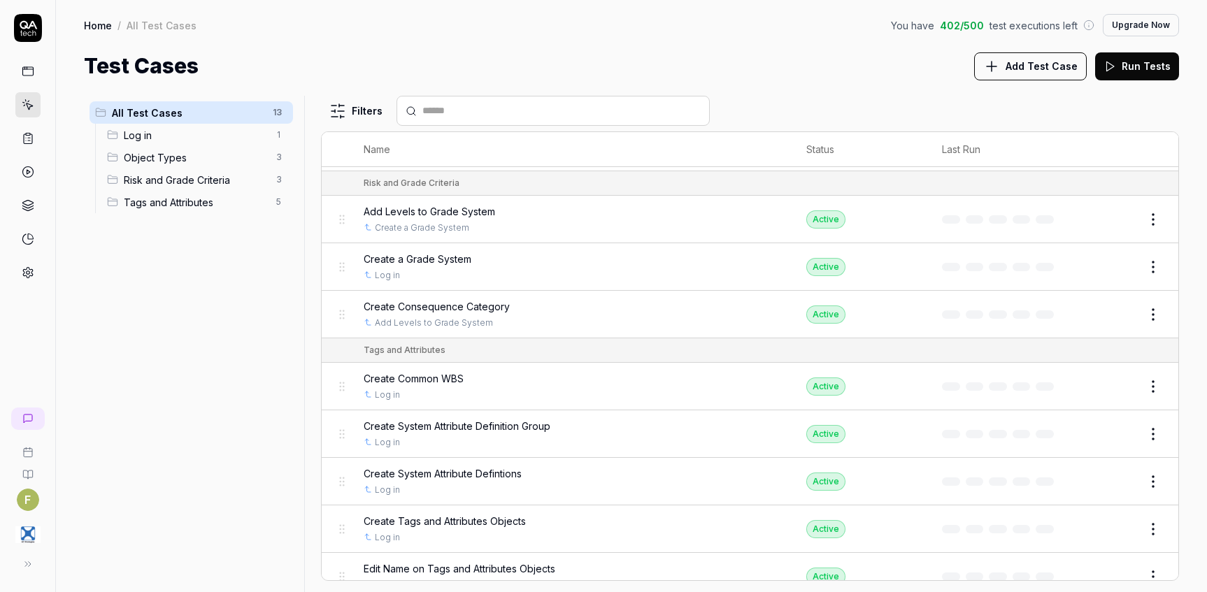
scroll to position [302, 0]
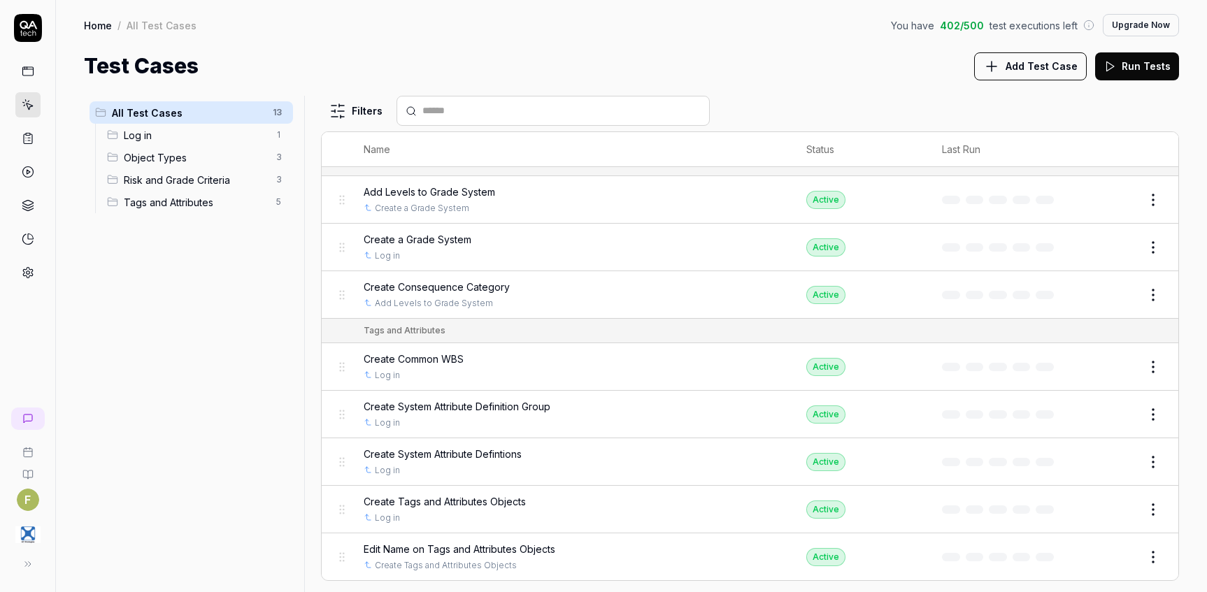
click at [17, 285] on div "F" at bounding box center [28, 296] width 56 height 592
click at [20, 278] on link at bounding box center [27, 272] width 25 height 25
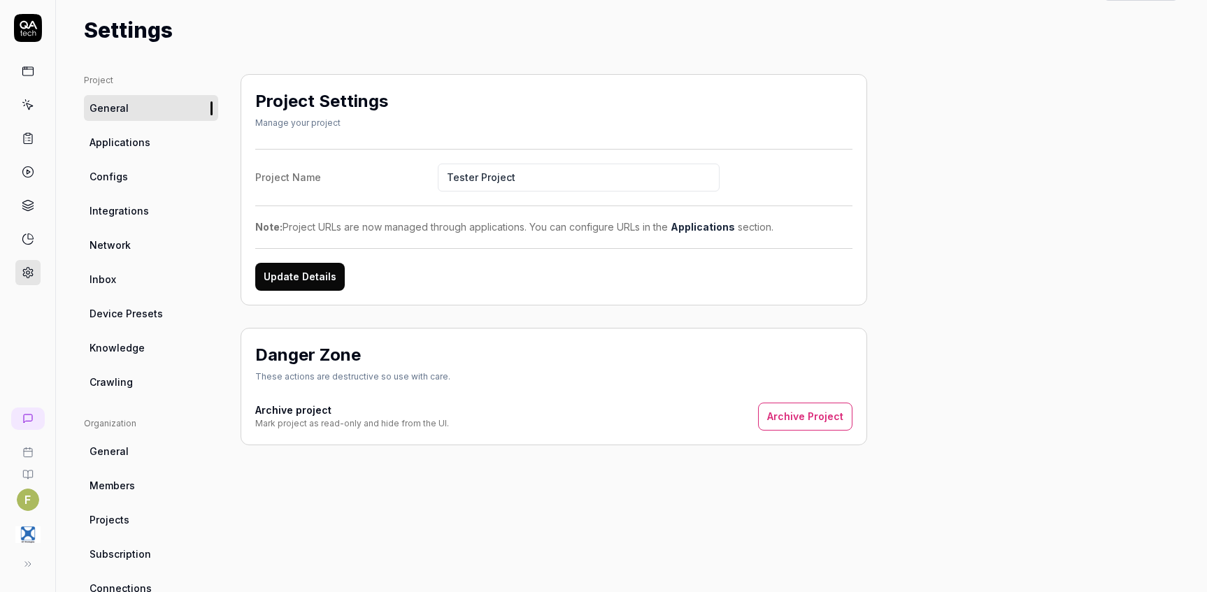
scroll to position [35, 0]
click at [151, 213] on link "Integrations" at bounding box center [151, 212] width 134 height 26
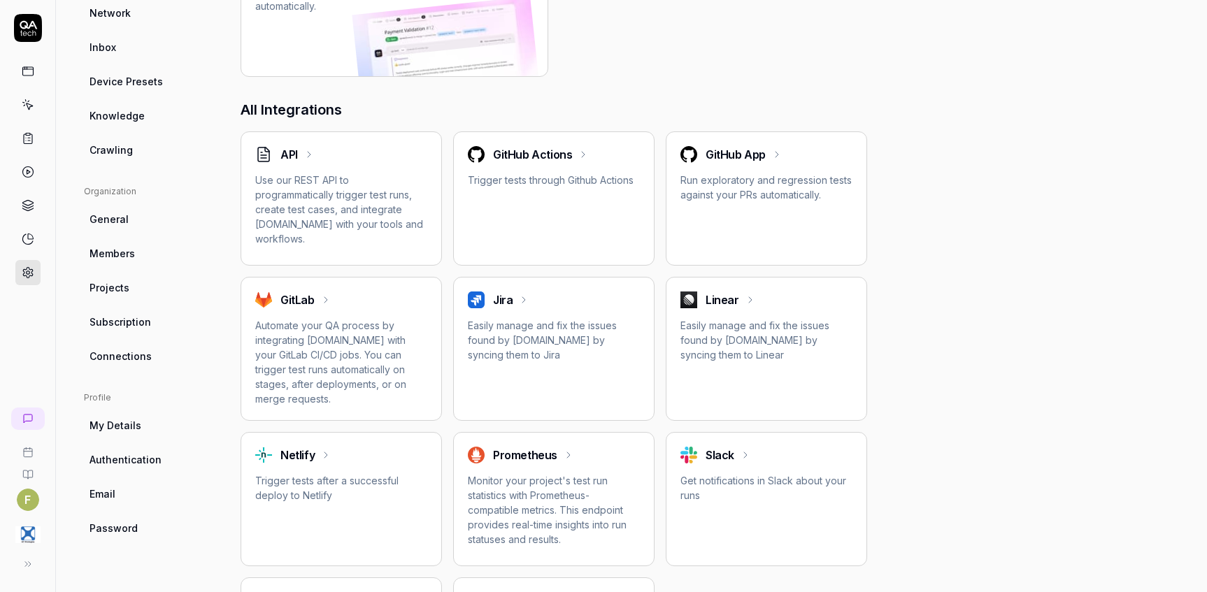
scroll to position [266, 0]
click at [34, 110] on link at bounding box center [27, 104] width 25 height 25
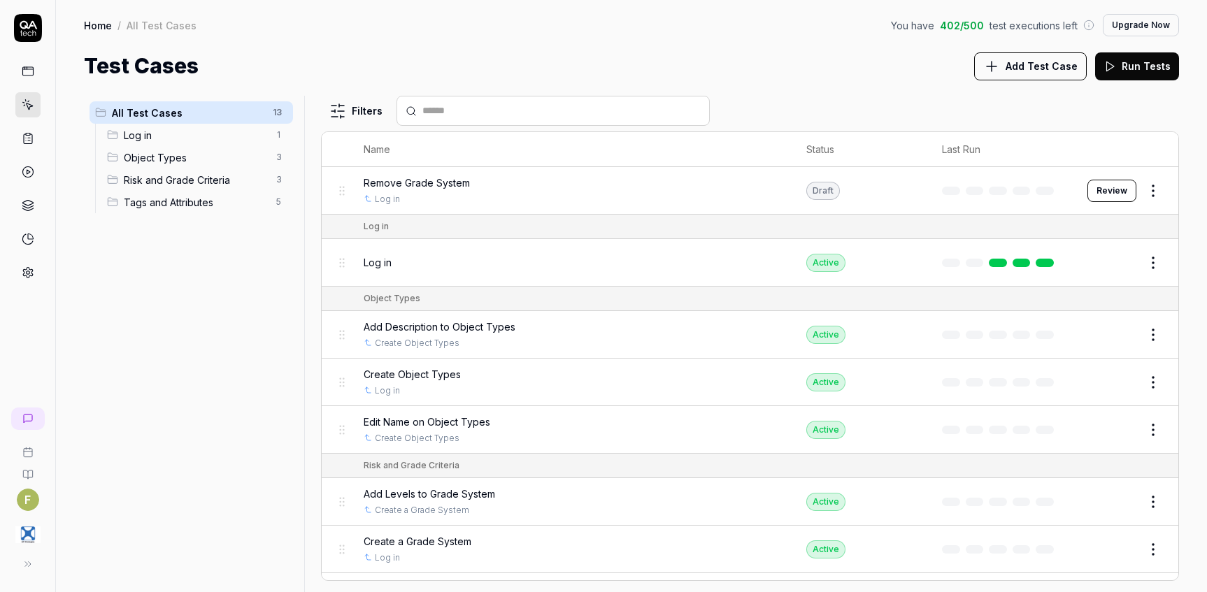
click at [1049, 55] on button "Add Test Case" at bounding box center [1030, 66] width 113 height 28
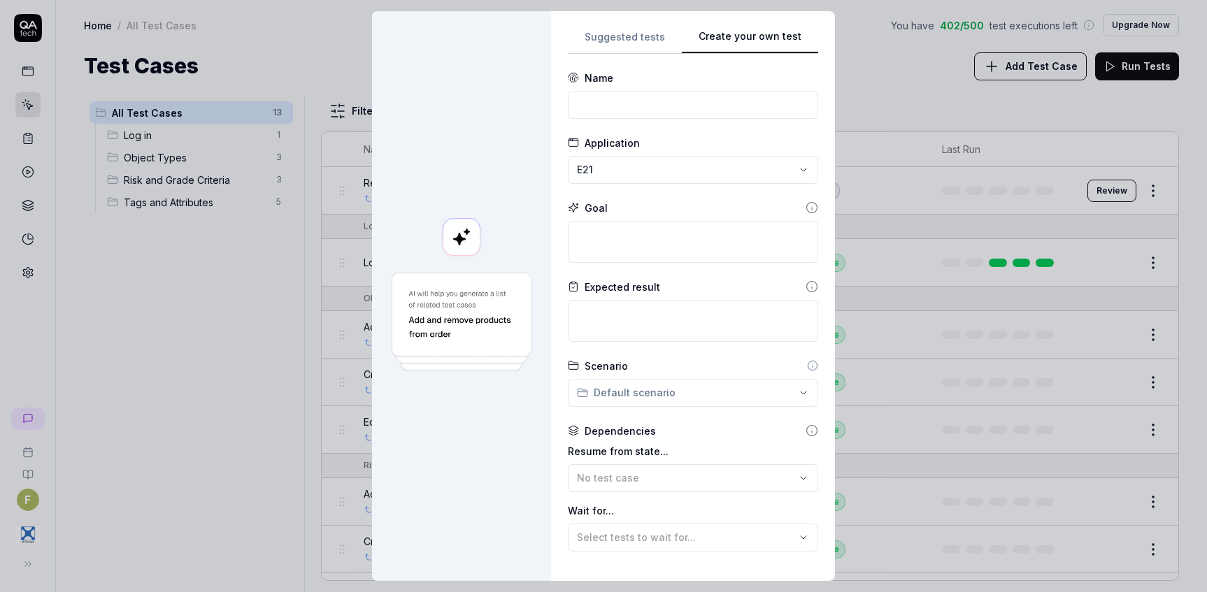
drag, startPoint x: 829, startPoint y: 155, endPoint x: 758, endPoint y: 182, distance: 76.0
click at [828, 155] on div "**********" at bounding box center [693, 296] width 284 height 570
click at [631, 98] on input at bounding box center [693, 105] width 250 height 28
click at [639, 233] on textarea at bounding box center [693, 242] width 250 height 42
paste textarea "Scenario Add three grade levels to the grade system Given You have created a ne…"
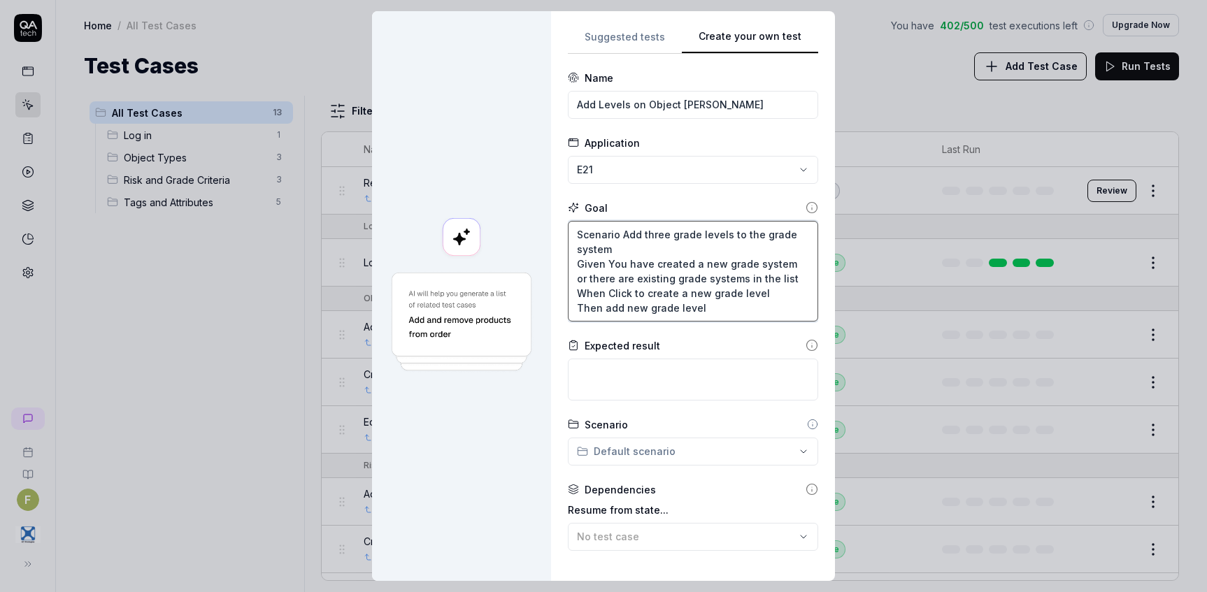
drag, startPoint x: 666, startPoint y: 233, endPoint x: 693, endPoint y: 231, distance: 27.3
click at [693, 231] on textarea "Scenario Add three grade levels to the grade system Given You have created a ne…" at bounding box center [693, 271] width 250 height 101
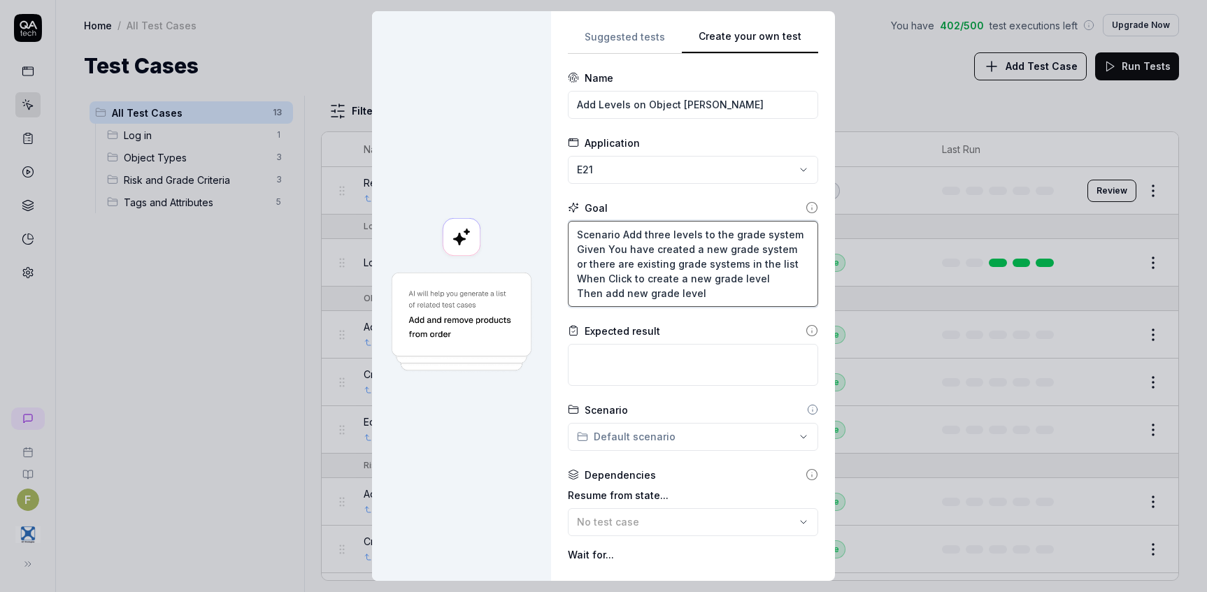
drag, startPoint x: 724, startPoint y: 231, endPoint x: 787, endPoint y: 229, distance: 63.7
click at [787, 229] on textarea "Scenario Add three levels to the grade system Given You have created a new grad…" at bounding box center [693, 264] width 250 height 86
drag, startPoint x: 715, startPoint y: 250, endPoint x: 777, endPoint y: 253, distance: 62.3
click at [777, 253] on textarea "Scenario Add three levels to the Object Status Given You have created a new gra…" at bounding box center [693, 264] width 250 height 86
drag, startPoint x: 655, startPoint y: 264, endPoint x: 722, endPoint y: 267, distance: 66.5
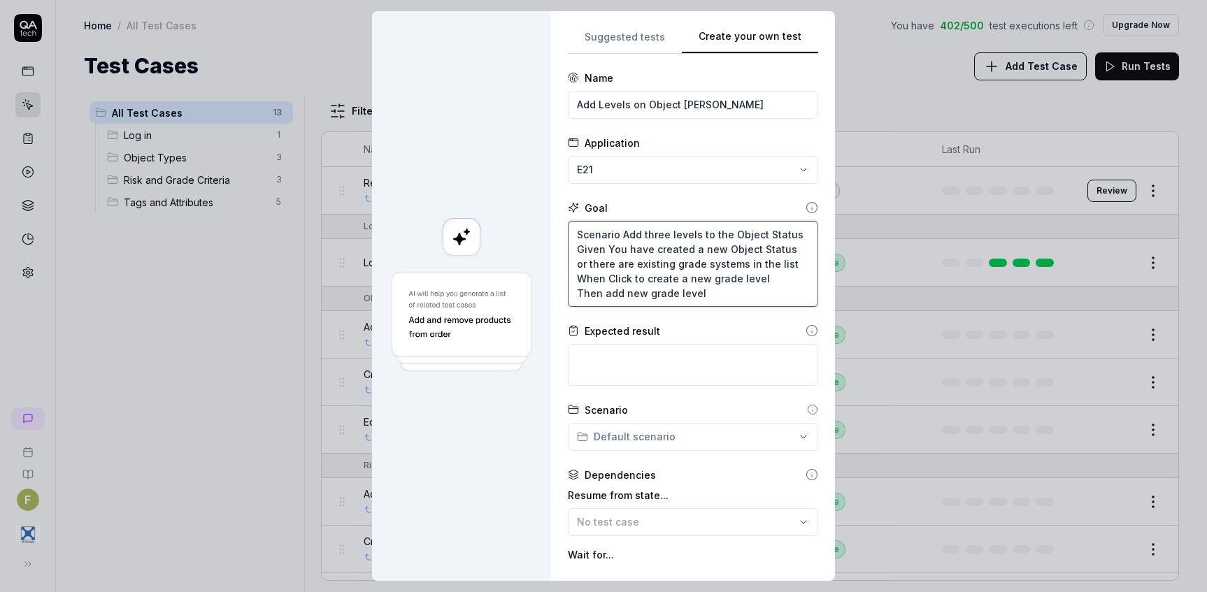
click at [722, 267] on textarea "Scenario Add three levels to the Object Status Given You have created a new Obj…" at bounding box center [693, 264] width 250 height 86
drag, startPoint x: 680, startPoint y: 279, endPoint x: 730, endPoint y: 282, distance: 49.7
click at [730, 282] on textarea "Scenario Add three levels to the Object Status Given You have created a new Obj…" at bounding box center [693, 264] width 250 height 86
click at [731, 353] on textarea at bounding box center [693, 365] width 250 height 42
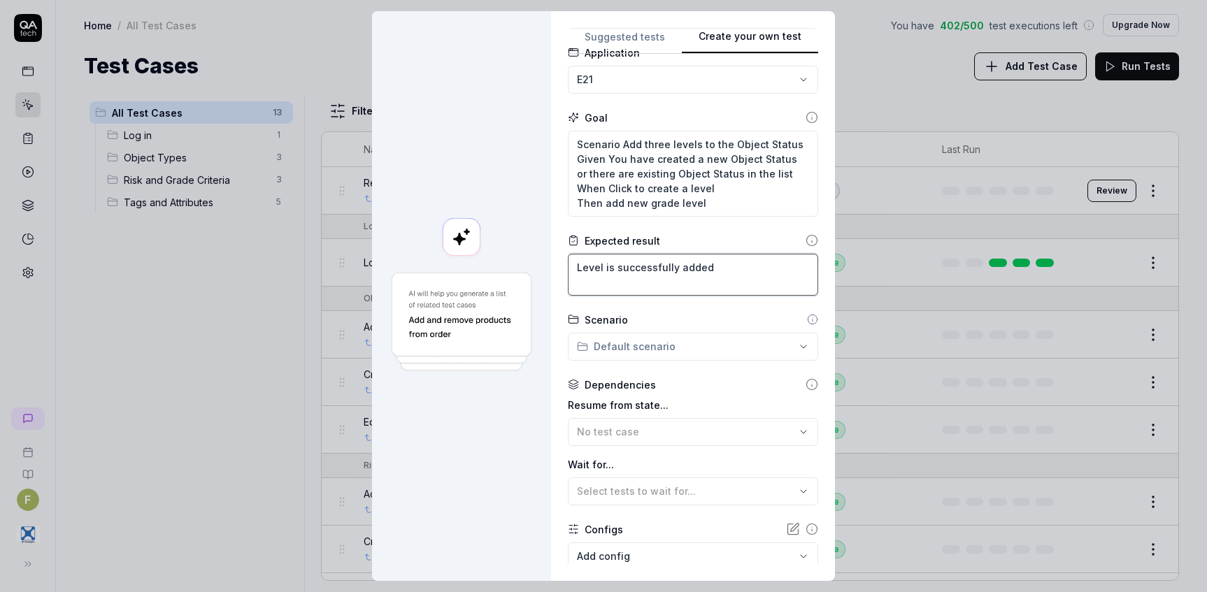
scroll to position [175, 0]
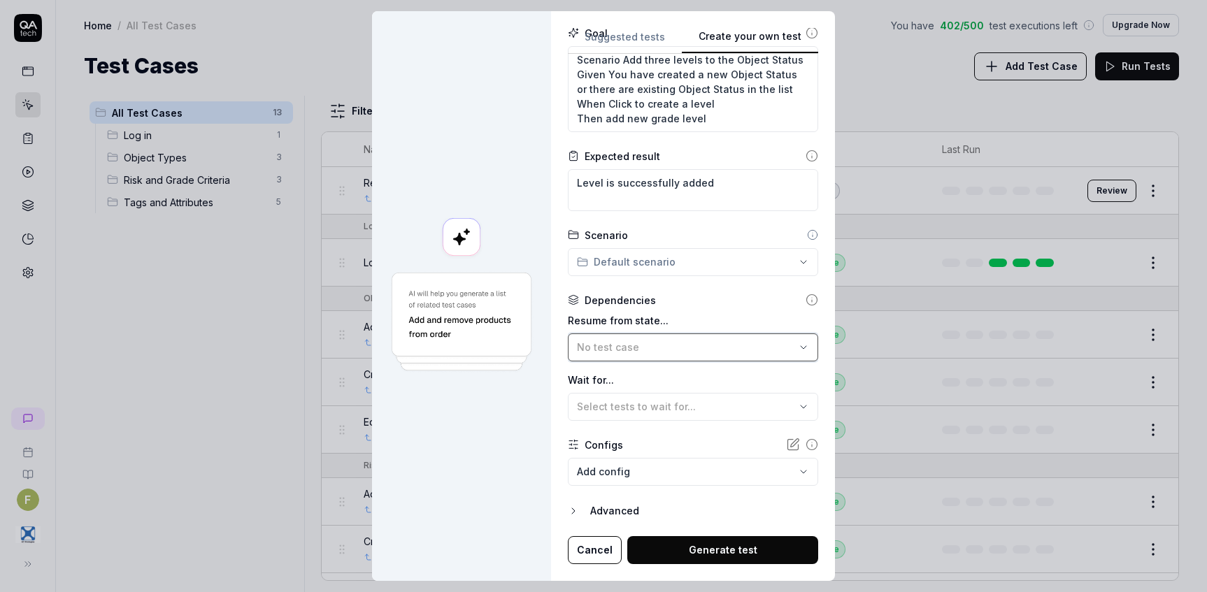
click at [669, 346] on div "No test case" at bounding box center [686, 347] width 218 height 15
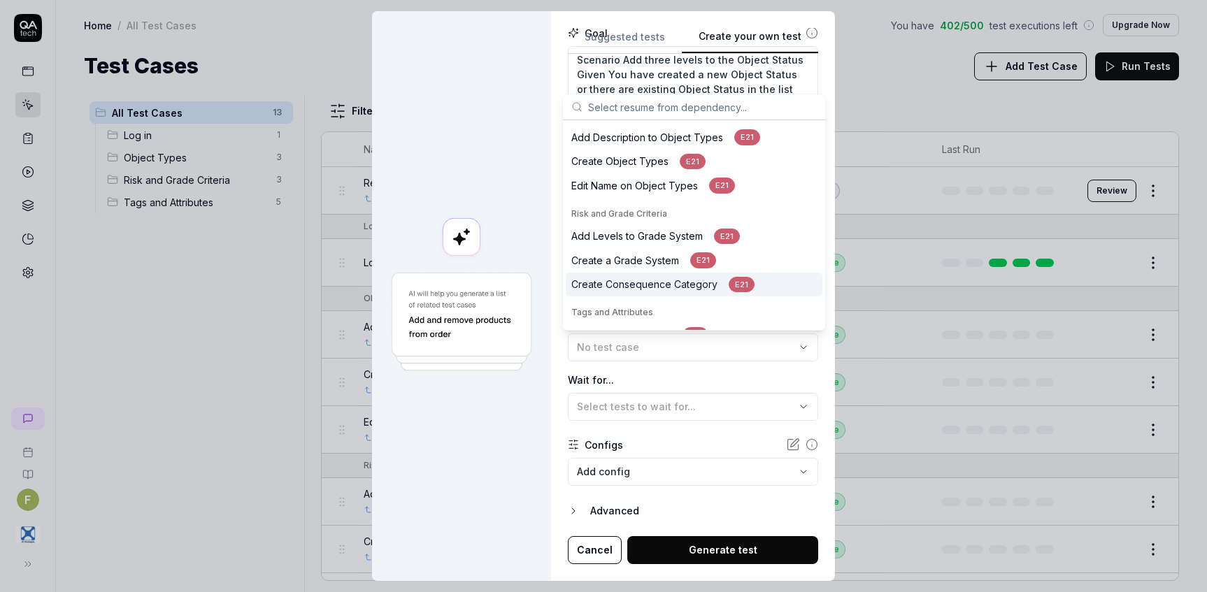
scroll to position [140, 0]
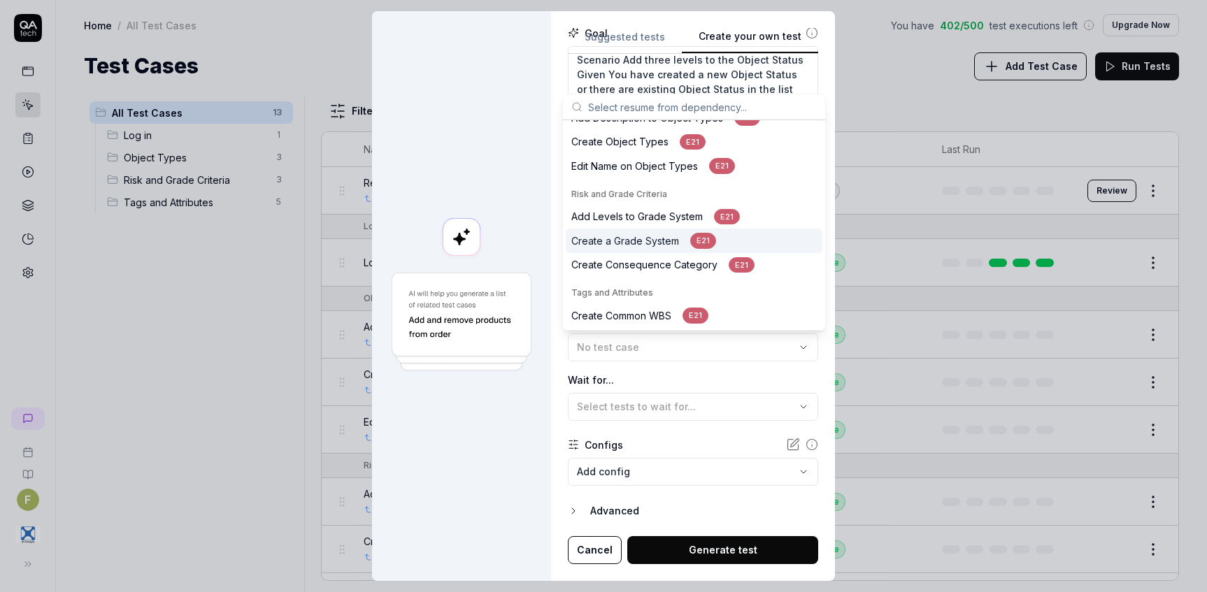
click at [748, 243] on div "Create a Grade System E21" at bounding box center [694, 241] width 257 height 24
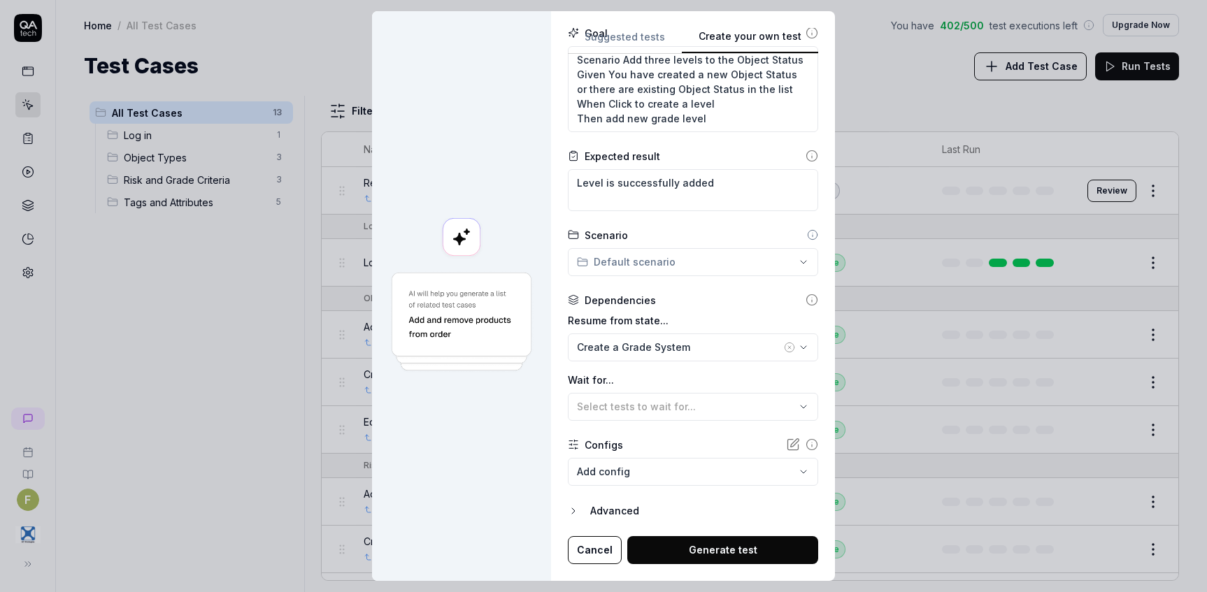
click at [758, 552] on button "Generate test" at bounding box center [722, 550] width 191 height 28
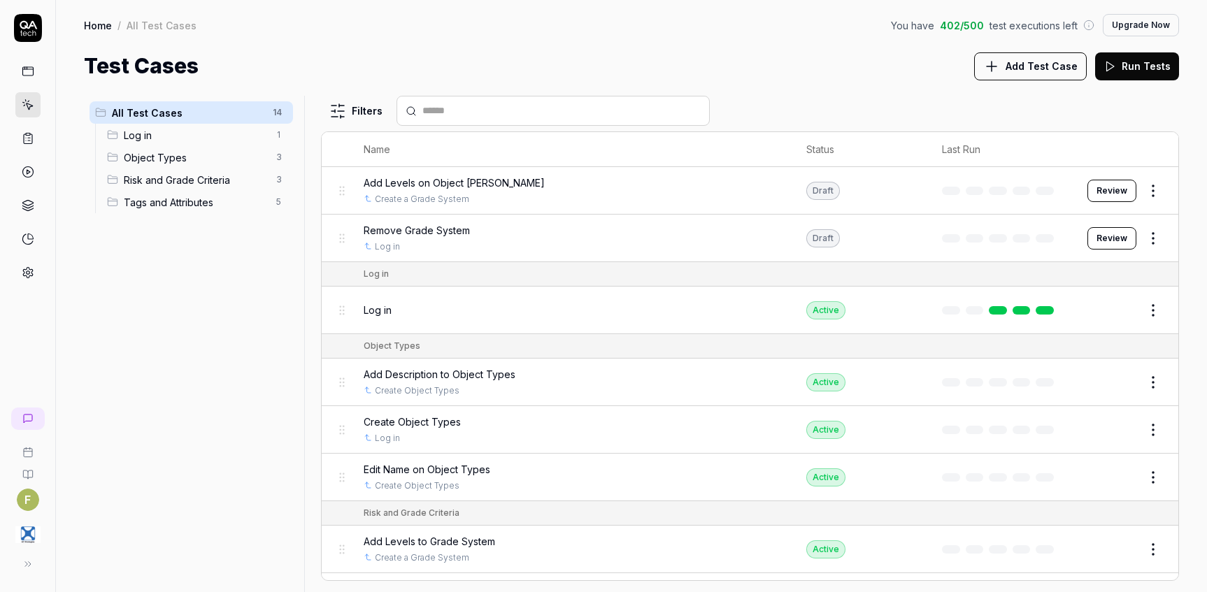
click at [1096, 193] on button "Review" at bounding box center [1111, 191] width 49 height 22
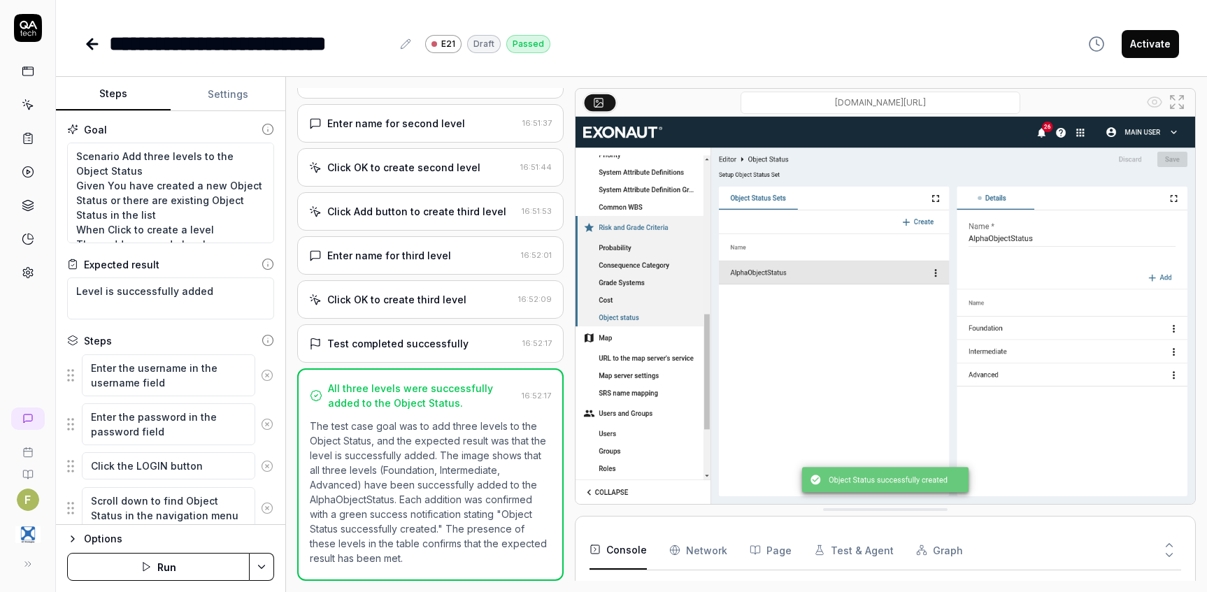
scroll to position [153, 0]
click at [89, 44] on icon at bounding box center [92, 44] width 10 height 0
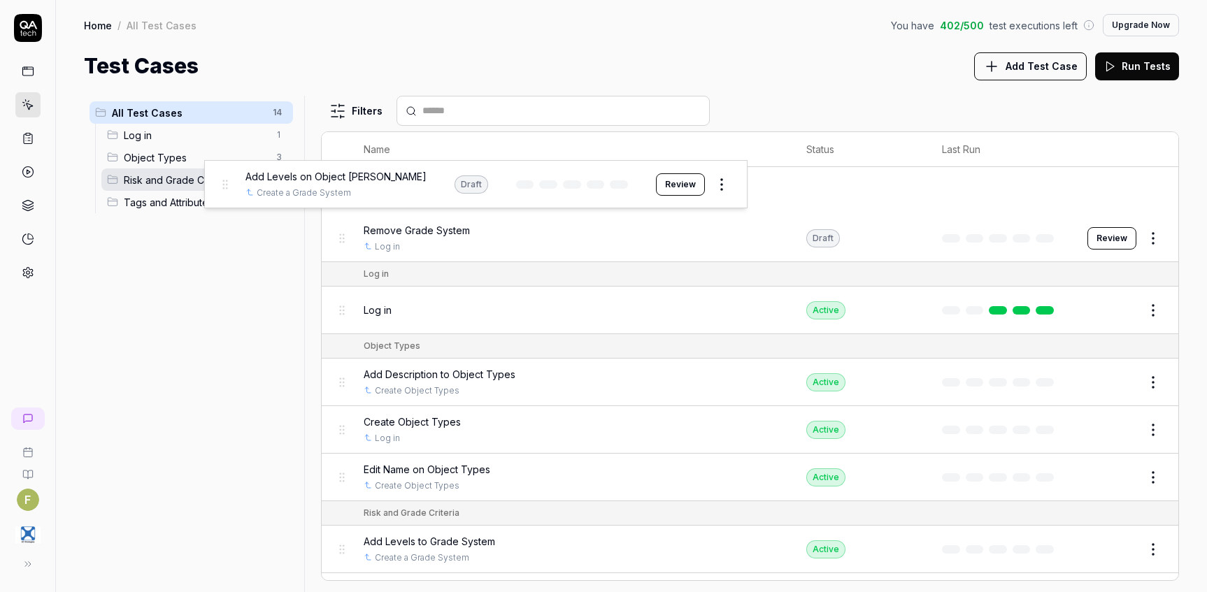
drag, startPoint x: 340, startPoint y: 190, endPoint x: 223, endPoint y: 183, distance: 117.7
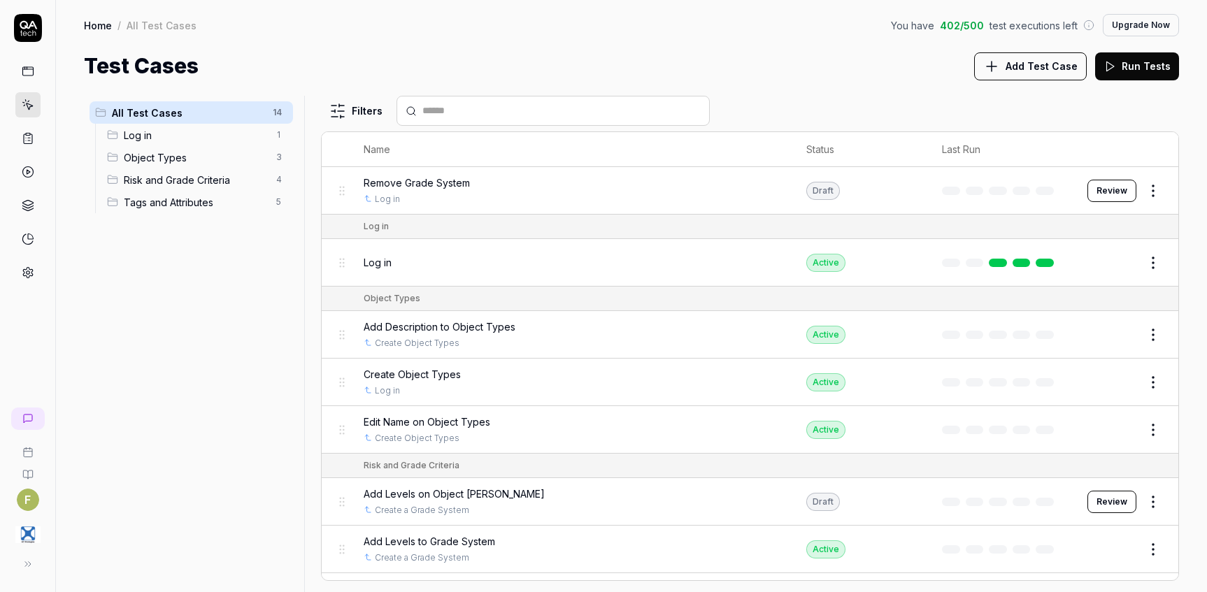
click at [207, 327] on div "All Test Cases 14 Log in 1 Object Types 3 Risk and Grade Criteria 4 Tags and At…" at bounding box center [191, 336] width 215 height 480
click at [29, 136] on rect at bounding box center [28, 135] width 4 height 2
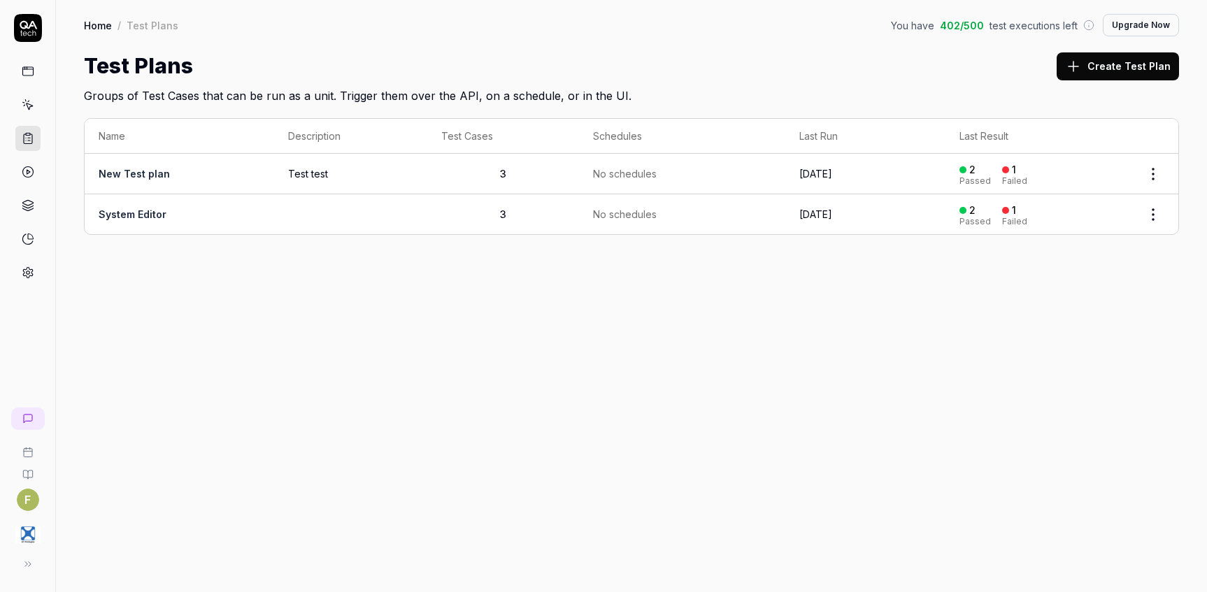
click at [1162, 221] on html "F Home / Test Plans You have 402 / 500 test executions left Upgrade Now Home / …" at bounding box center [603, 296] width 1207 height 592
click at [1101, 361] on div "Edit" at bounding box center [1094, 366] width 133 height 31
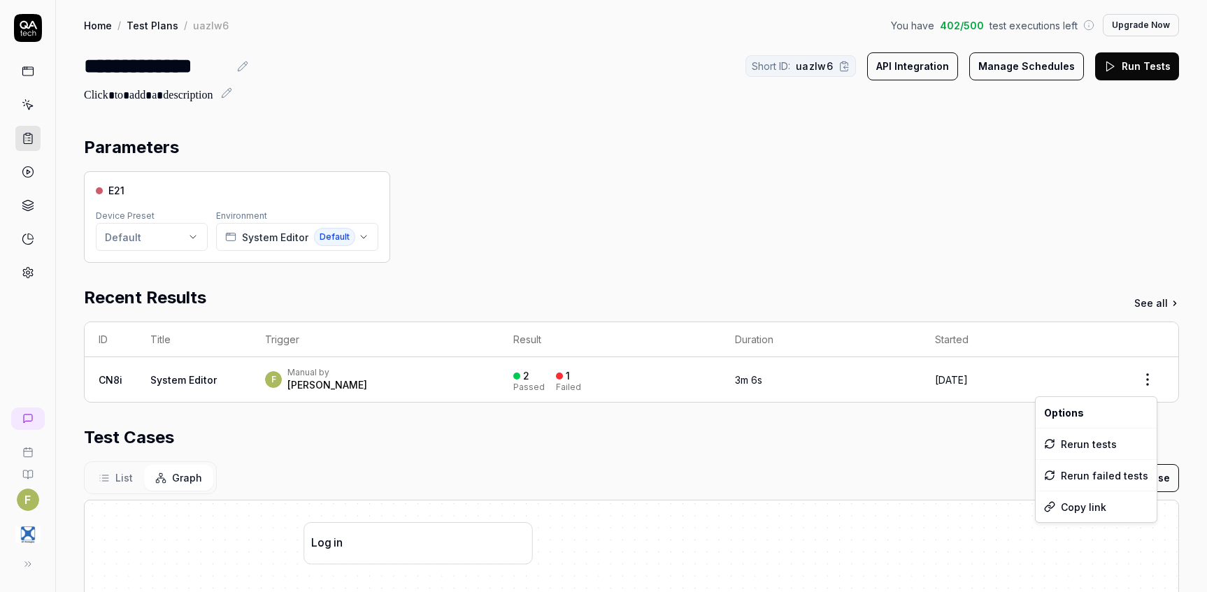
click at [1141, 378] on html "**********" at bounding box center [603, 296] width 1207 height 592
drag, startPoint x: 683, startPoint y: 261, endPoint x: 305, endPoint y: 258, distance: 378.3
click at [671, 261] on html "**********" at bounding box center [603, 296] width 1207 height 592
click at [935, 168] on section "Parameters E21 Device Preset Default Environment System Editor Default" at bounding box center [631, 199] width 1095 height 128
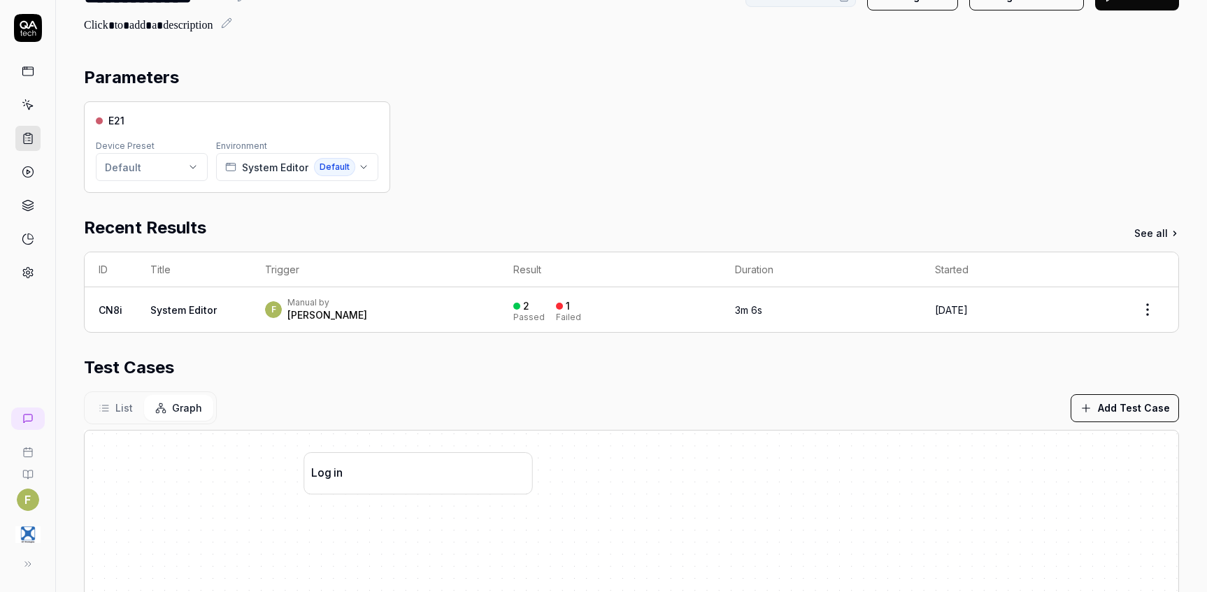
click at [1159, 412] on button "Add Test Case" at bounding box center [1124, 408] width 108 height 28
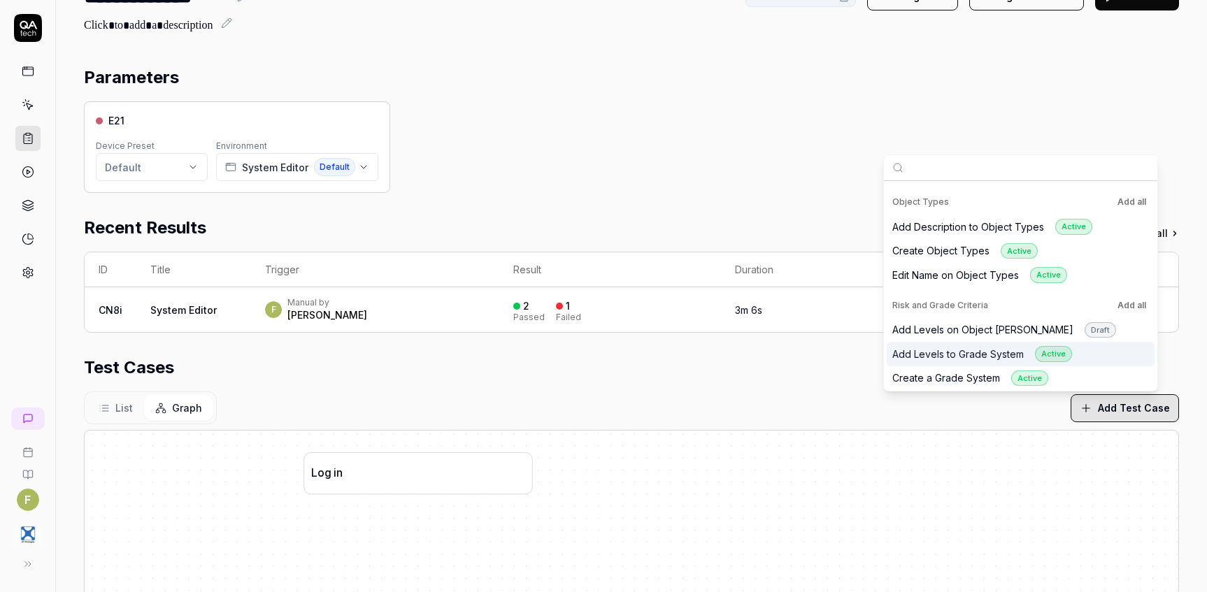
scroll to position [72, 0]
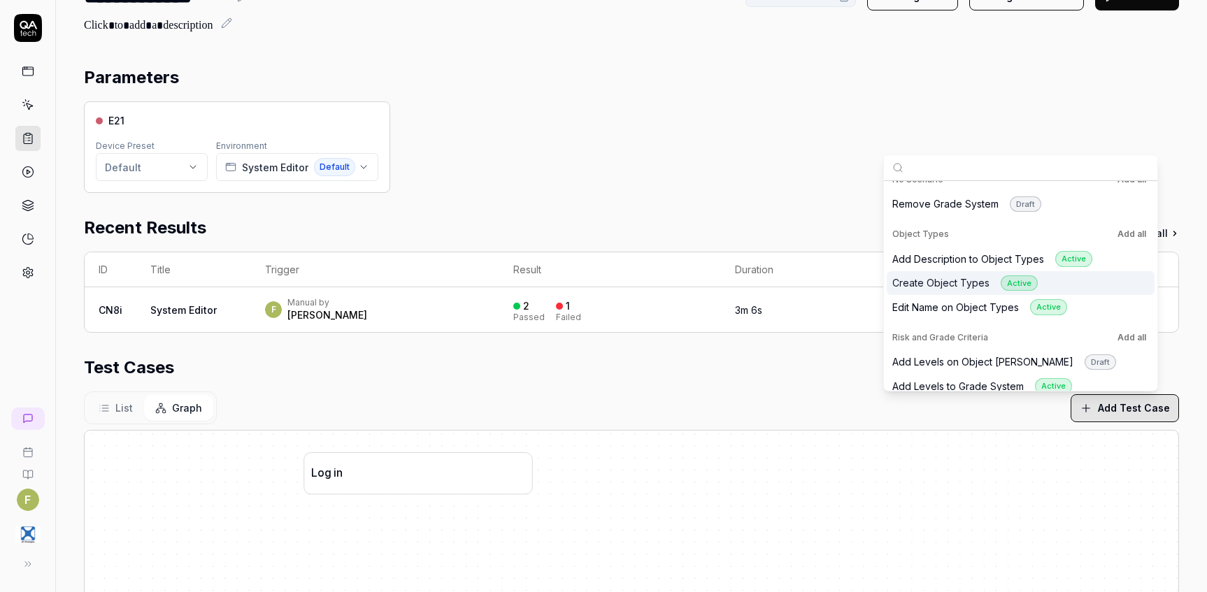
click at [955, 281] on div "Create Object Types Active" at bounding box center [964, 283] width 145 height 16
click at [963, 260] on div "Add Description to Object Types Active" at bounding box center [992, 259] width 200 height 16
click at [1134, 233] on button "Add all" at bounding box center [1131, 234] width 34 height 17
click at [1141, 335] on button "Add all" at bounding box center [1131, 337] width 34 height 17
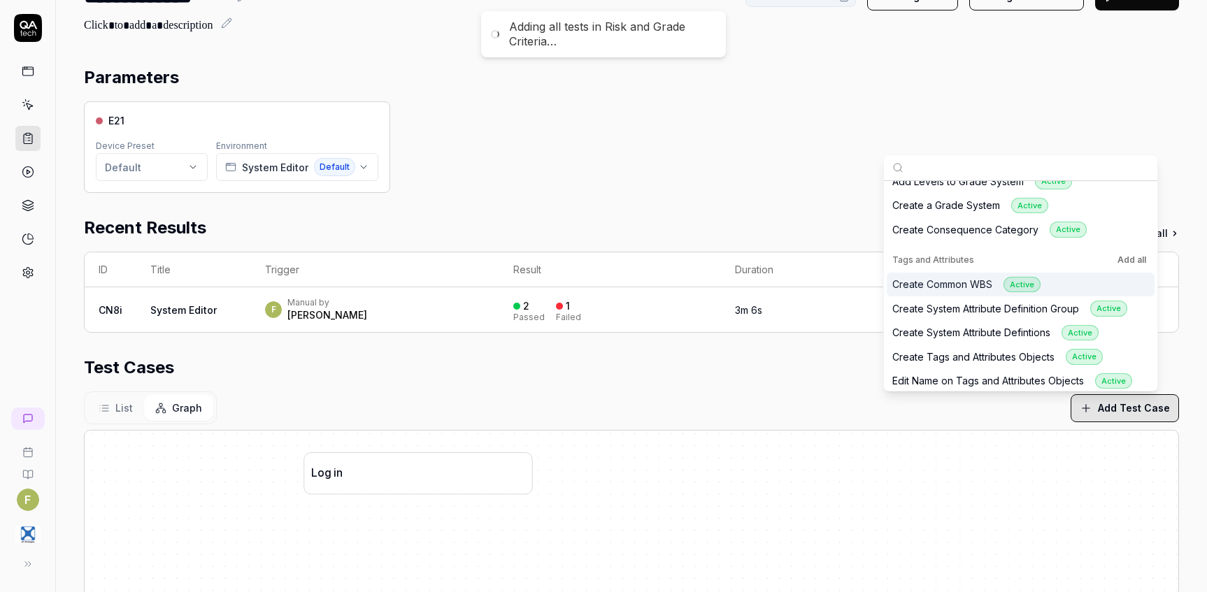
scroll to position [282, 0]
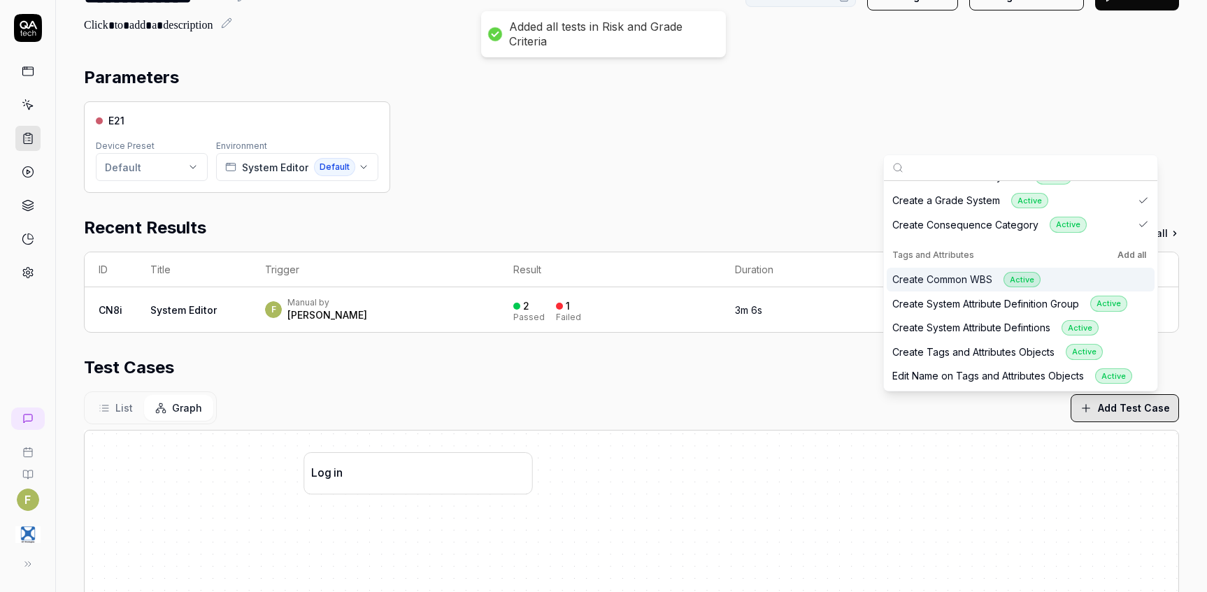
click at [1140, 250] on button "Add all" at bounding box center [1131, 255] width 34 height 17
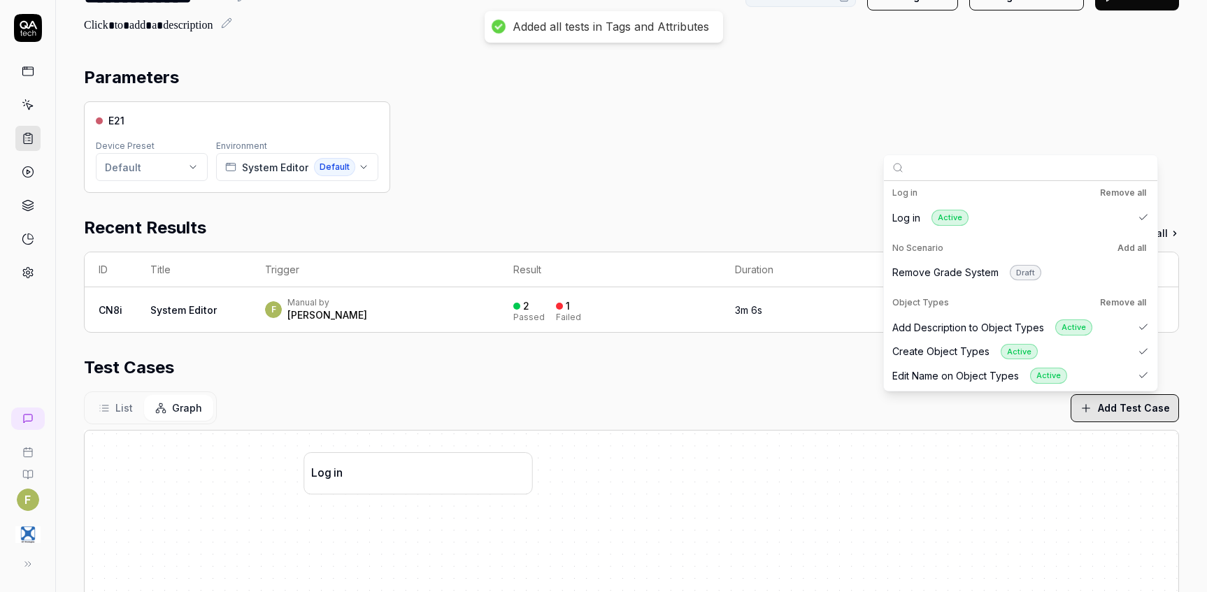
scroll to position [0, 0]
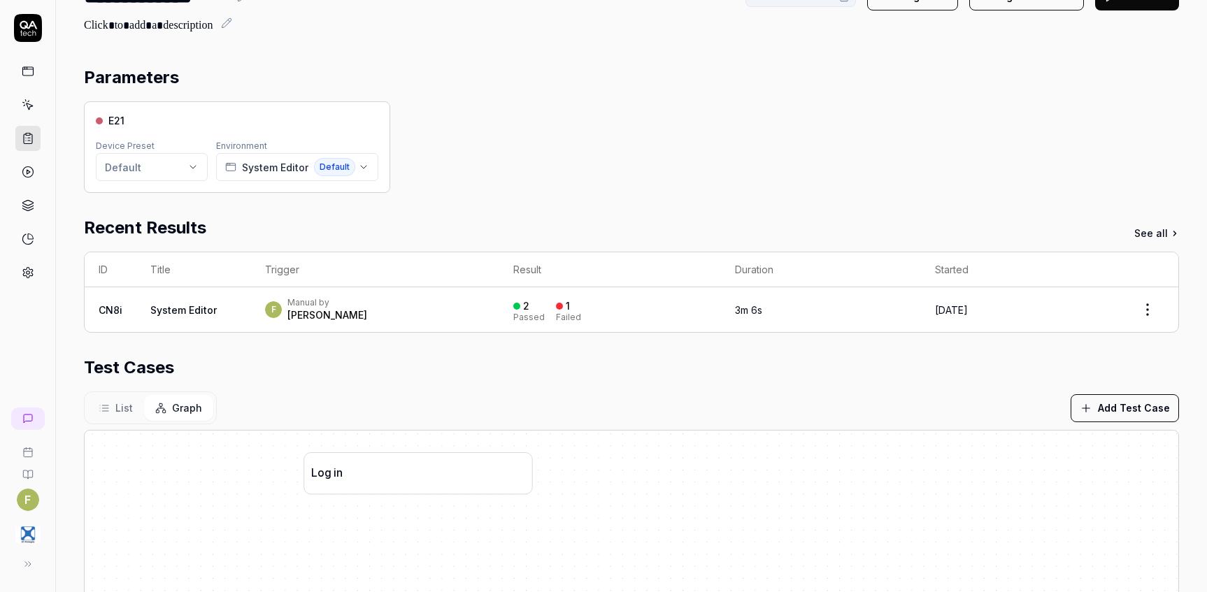
click at [812, 398] on div "List Graph Add Test Case" at bounding box center [631, 408] width 1095 height 33
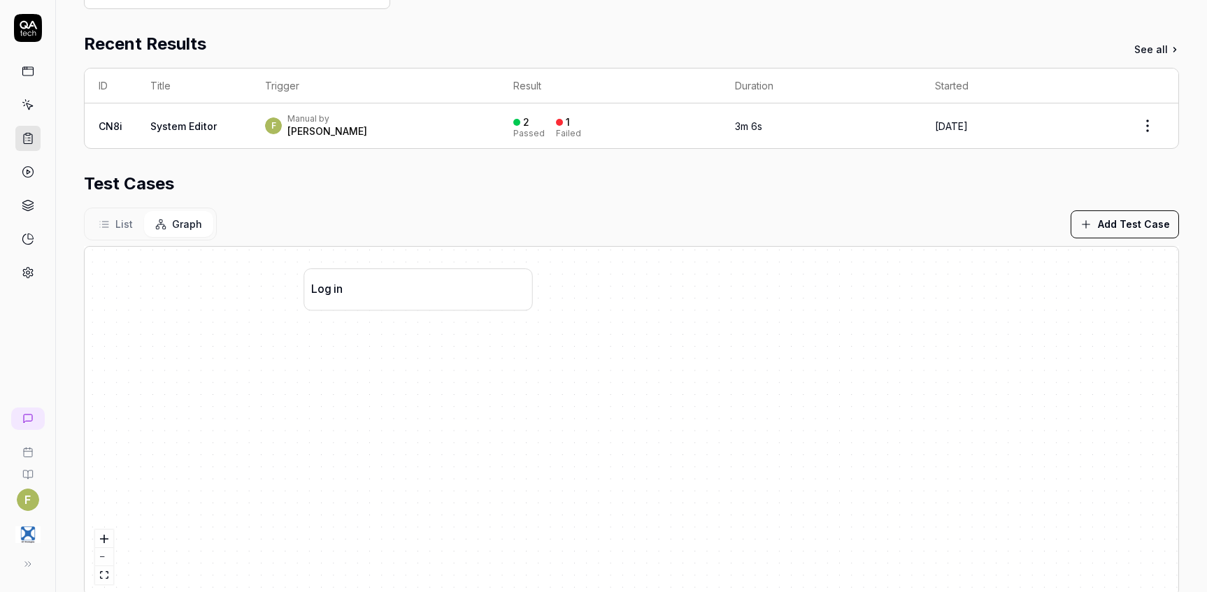
scroll to position [285, 0]
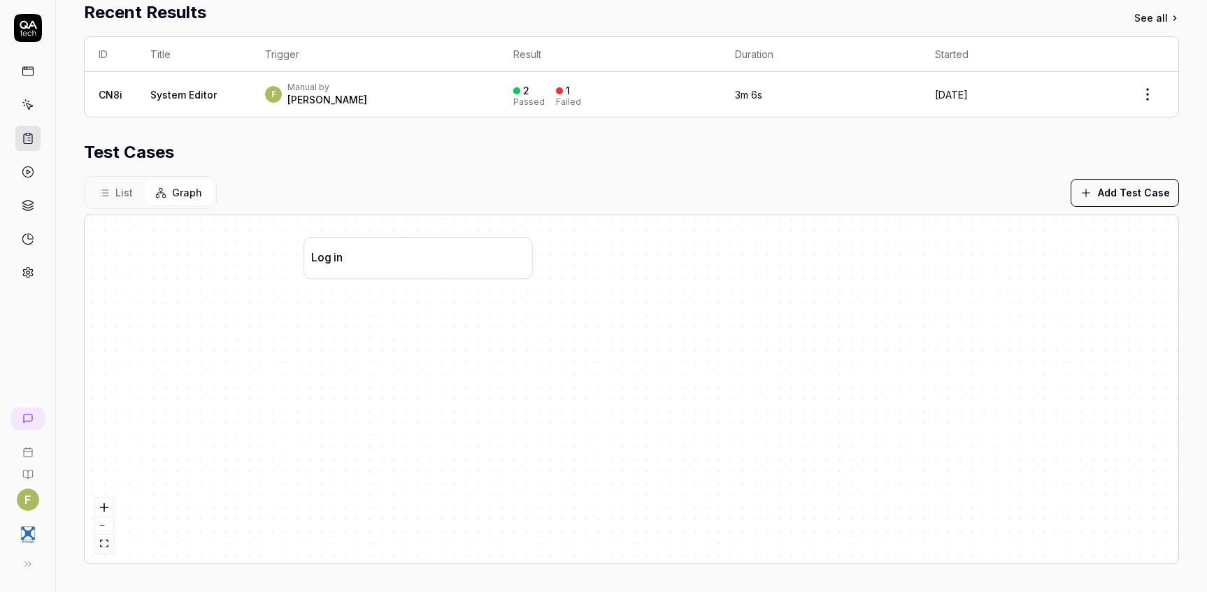
click at [120, 191] on span "List" at bounding box center [123, 192] width 17 height 15
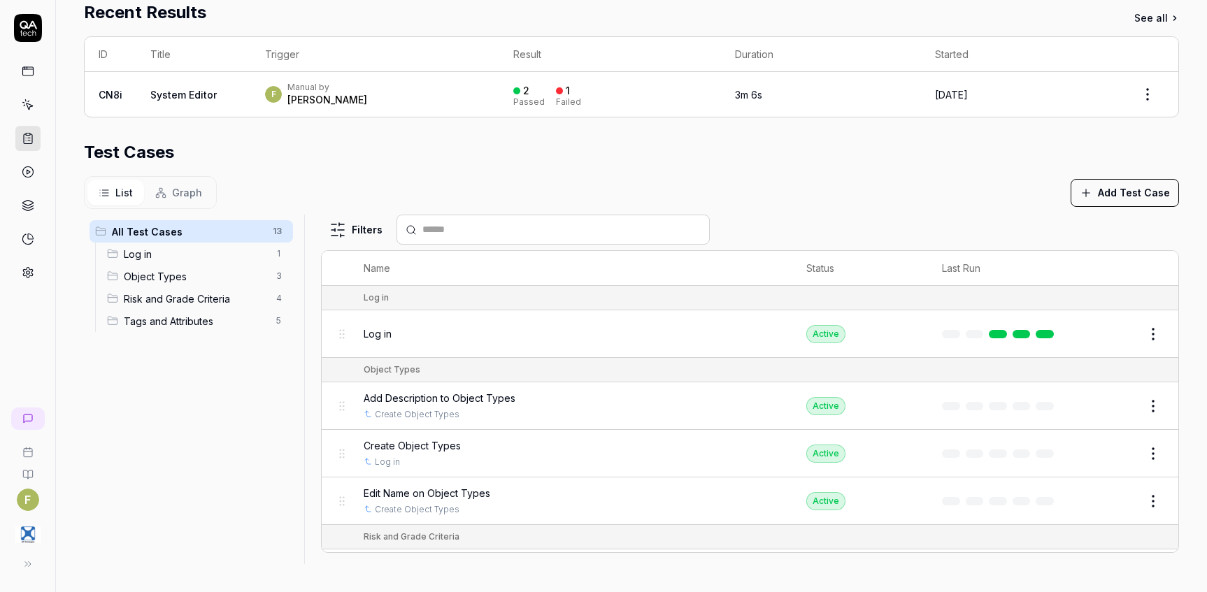
click at [196, 255] on span "Log in" at bounding box center [196, 254] width 144 height 15
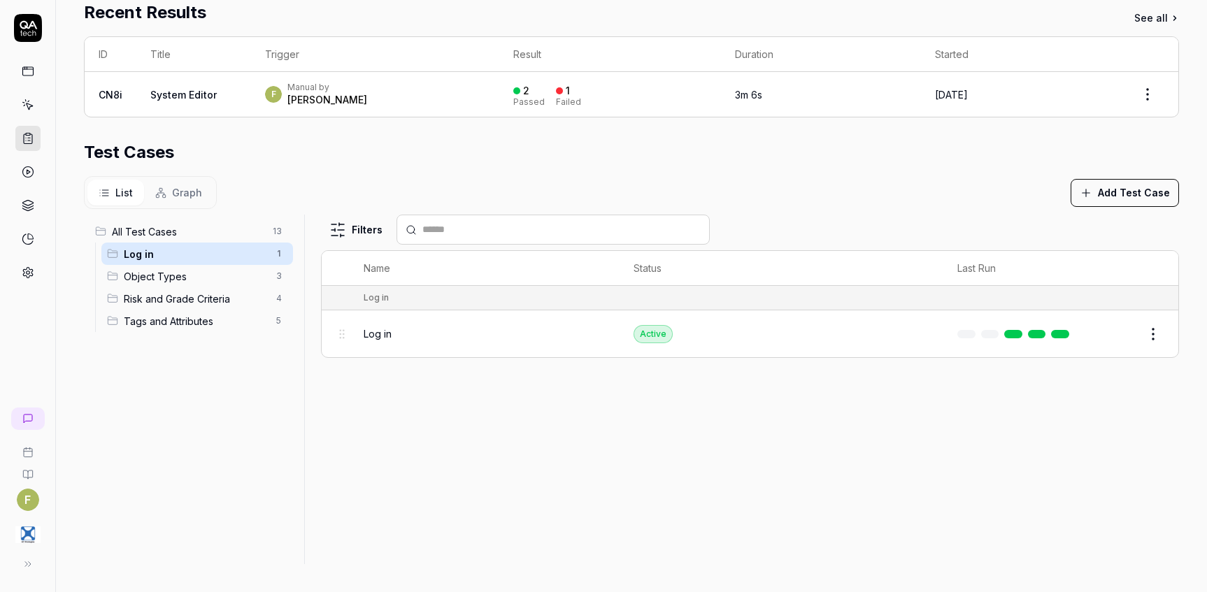
click at [199, 273] on span "Object Types" at bounding box center [196, 276] width 144 height 15
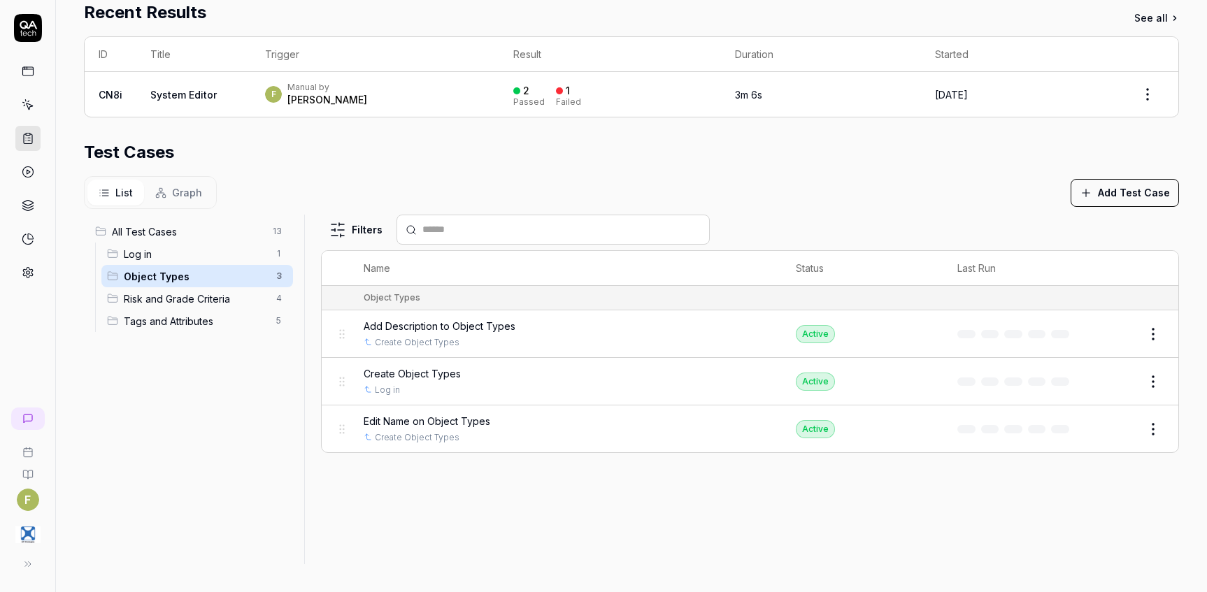
click at [202, 301] on span "Risk and Grade Criteria" at bounding box center [196, 299] width 144 height 15
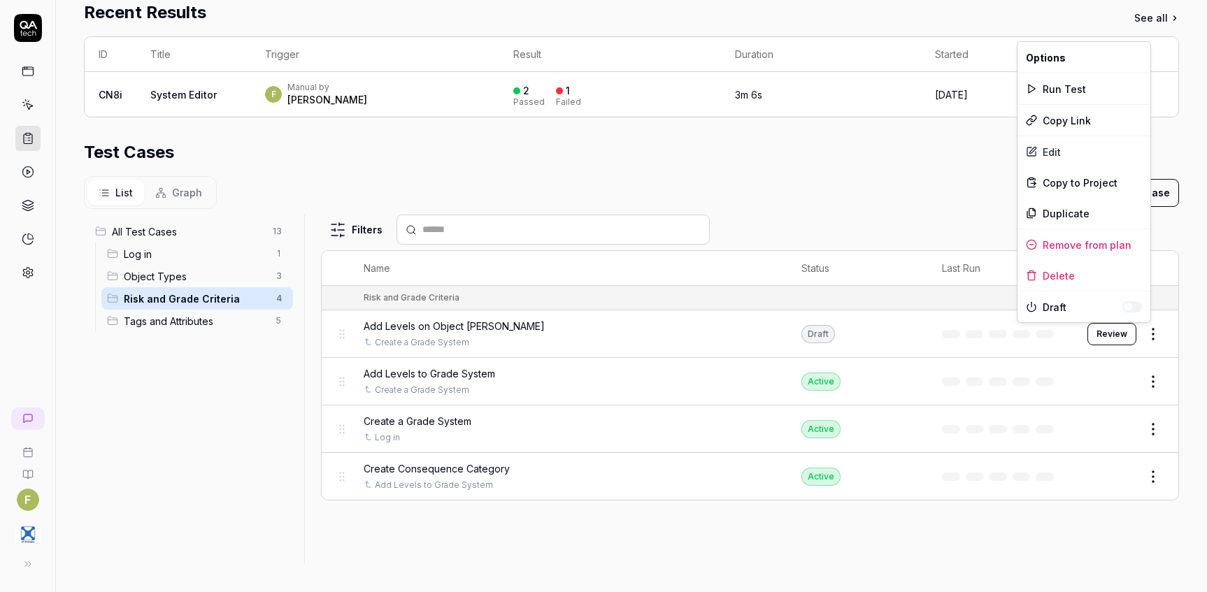
click at [1145, 329] on html "**********" at bounding box center [603, 296] width 1207 height 592
click at [1137, 303] on button "button" at bounding box center [1132, 306] width 20 height 11
click at [854, 215] on html "**********" at bounding box center [603, 296] width 1207 height 592
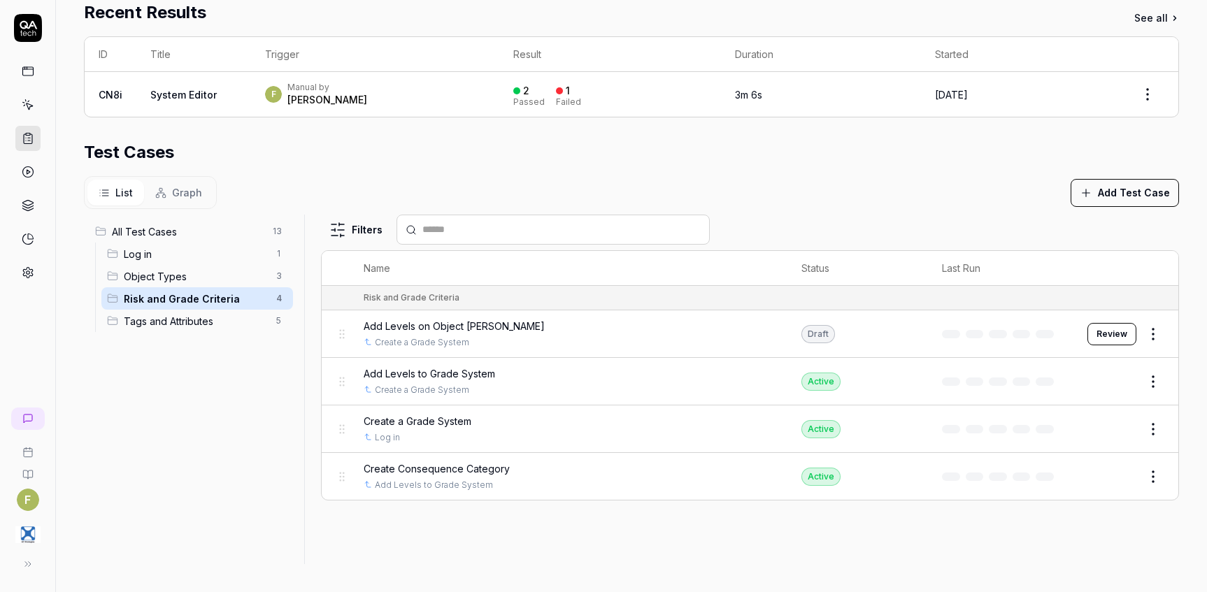
click at [208, 322] on span "Tags and Attributes" at bounding box center [196, 321] width 144 height 15
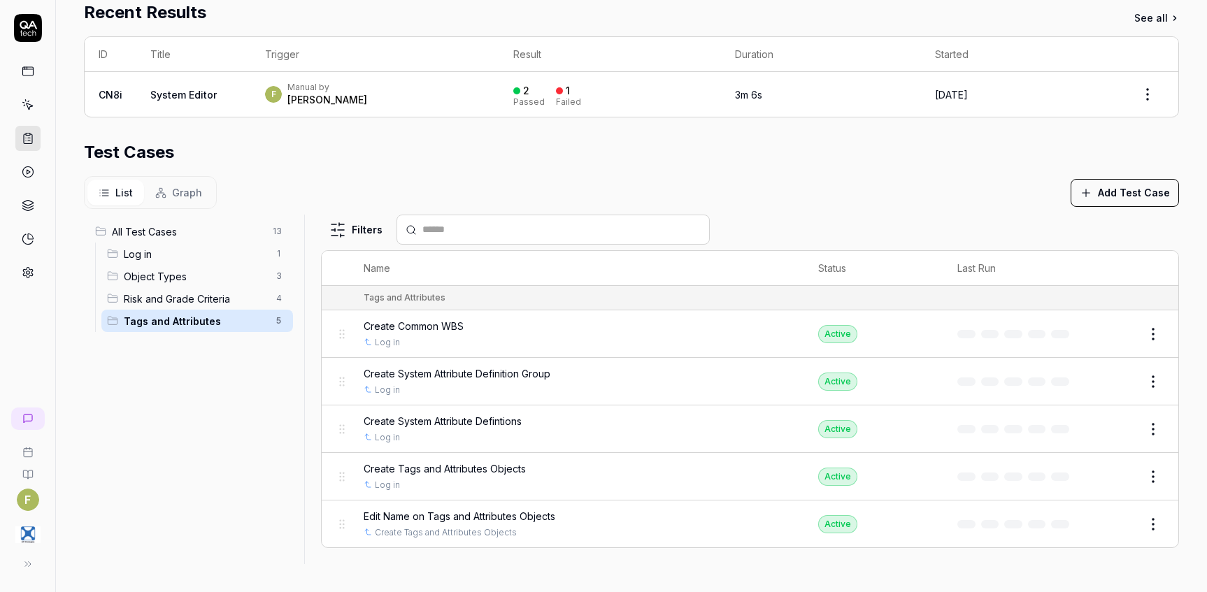
click at [227, 298] on span "Risk and Grade Criteria" at bounding box center [196, 299] width 144 height 15
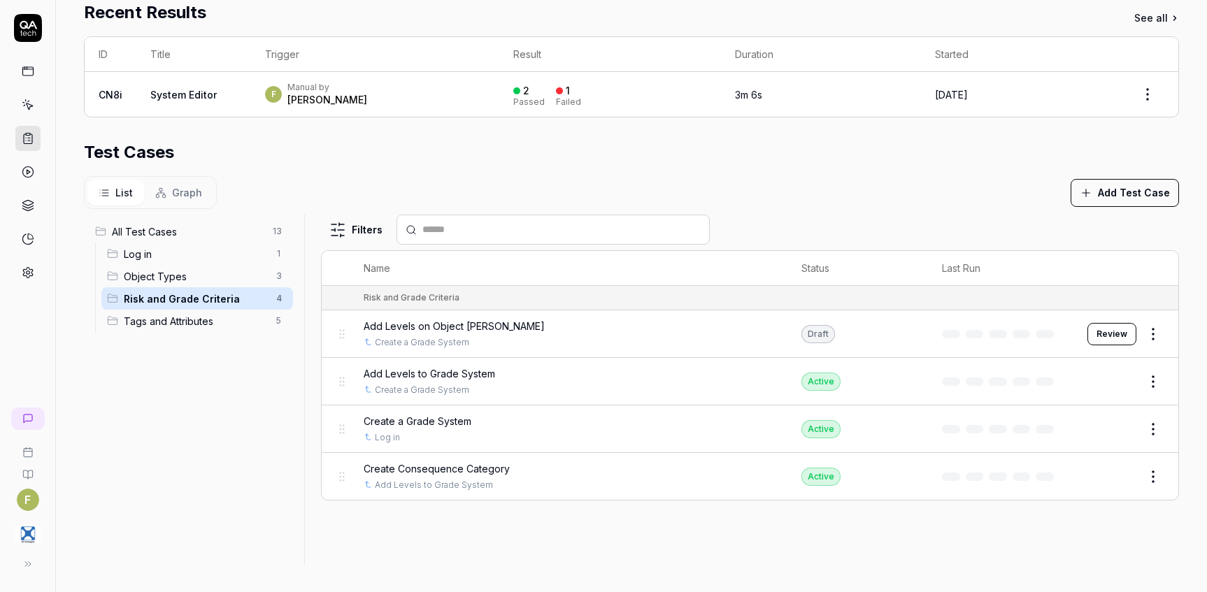
click at [227, 267] on div "Object Types 3" at bounding box center [197, 276] width 192 height 22
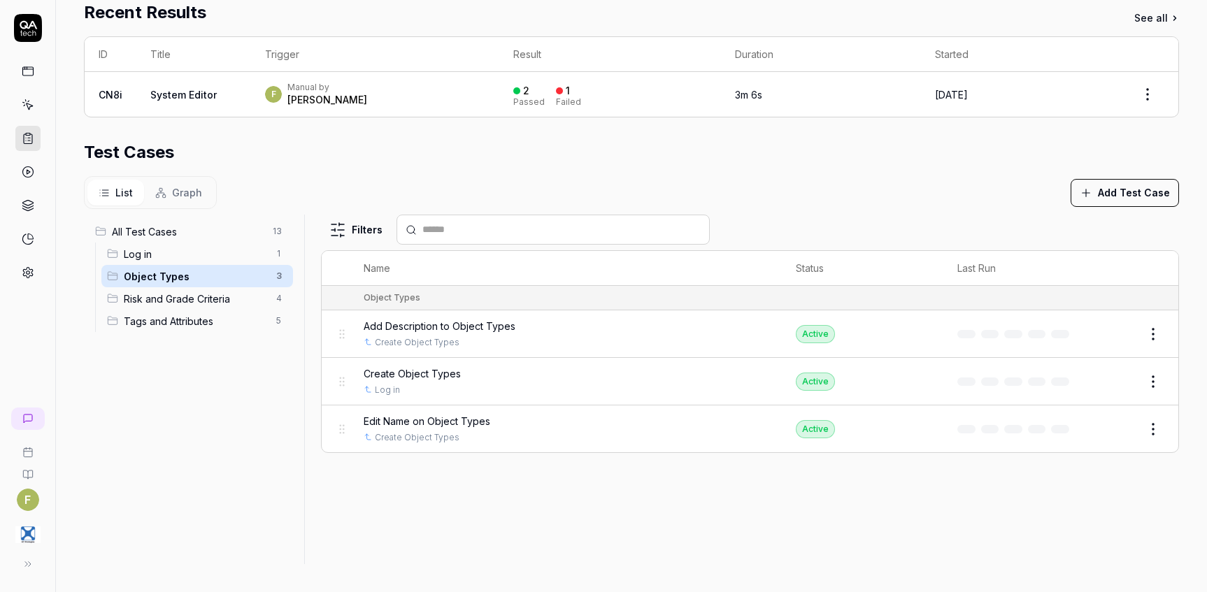
click at [245, 309] on div "Risk and Grade Criteria 4" at bounding box center [197, 298] width 192 height 22
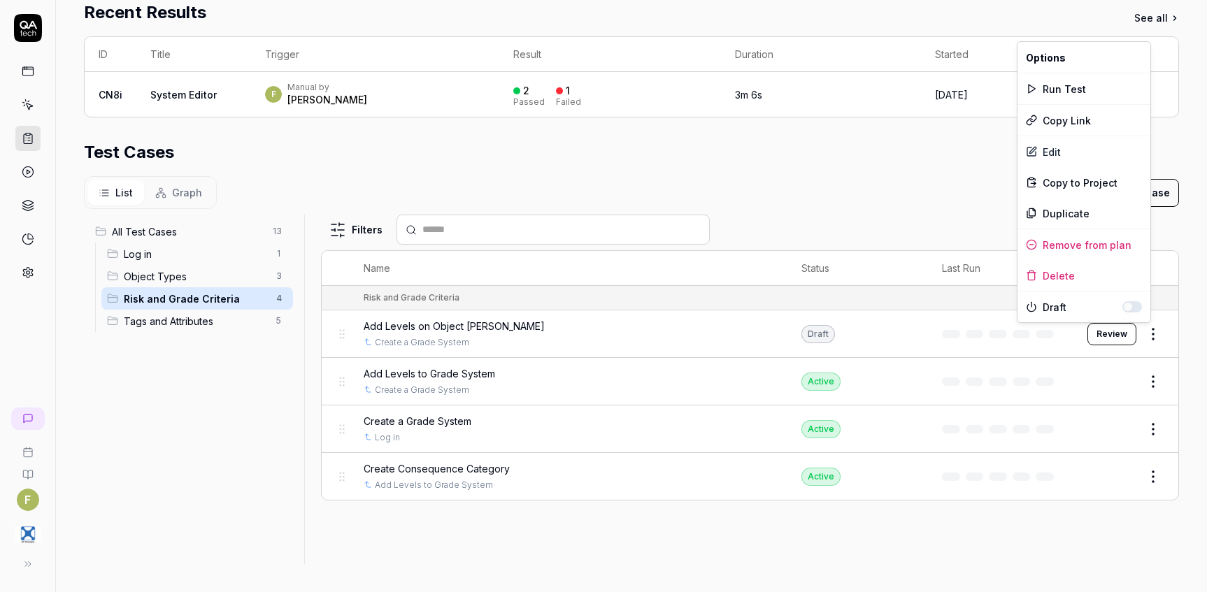
click at [1150, 336] on html "**********" at bounding box center [603, 296] width 1207 height 592
click at [1132, 305] on button "button" at bounding box center [1132, 306] width 20 height 11
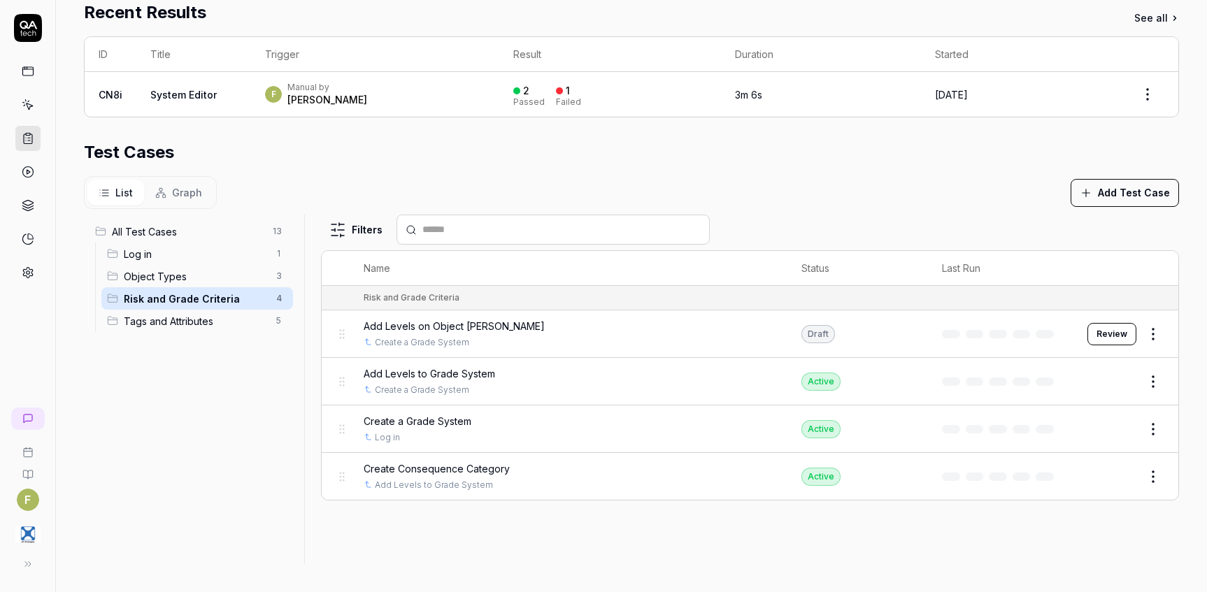
click at [873, 182] on html "**********" at bounding box center [603, 296] width 1207 height 592
click at [20, 101] on link at bounding box center [27, 104] width 25 height 25
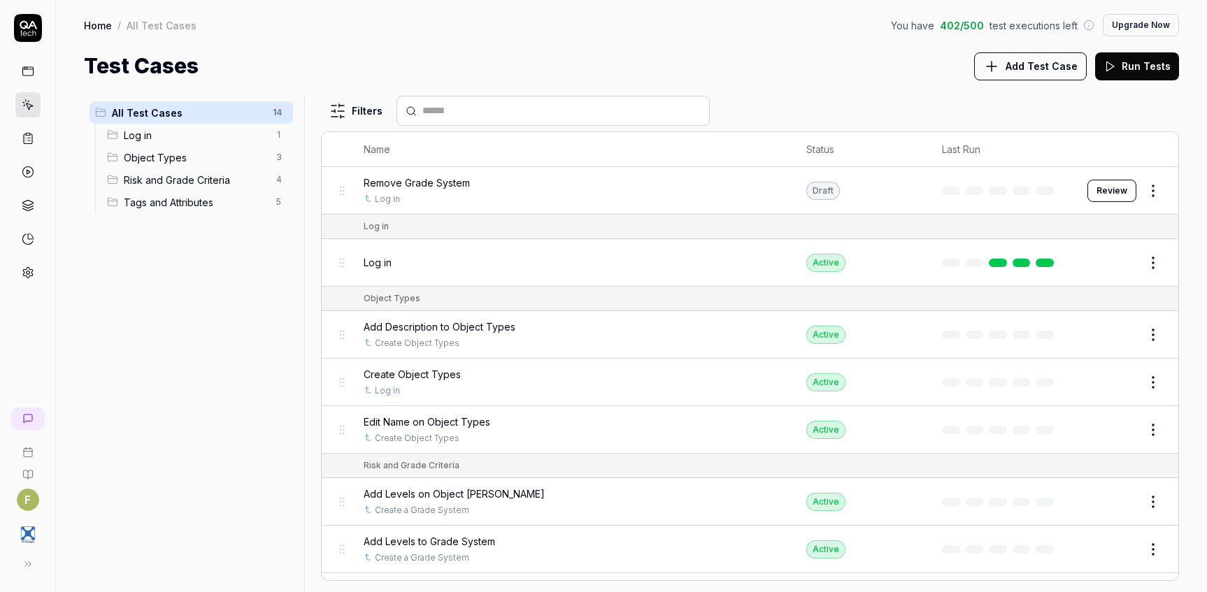
click at [193, 179] on span "Risk and Grade Criteria" at bounding box center [196, 180] width 144 height 15
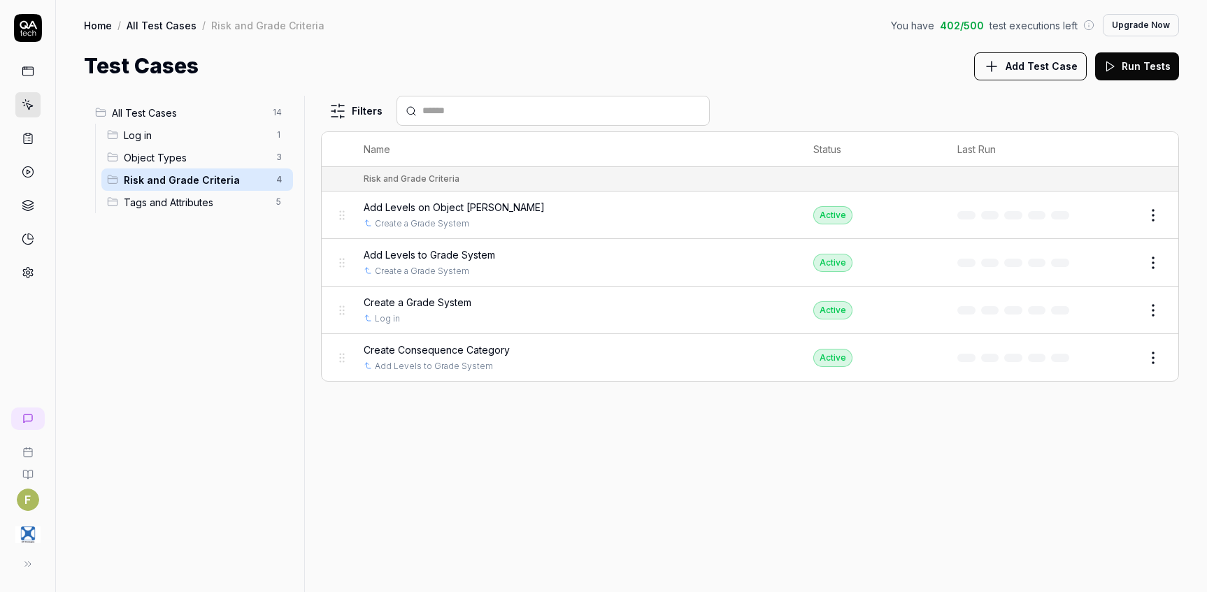
click at [24, 140] on icon at bounding box center [28, 139] width 8 height 10
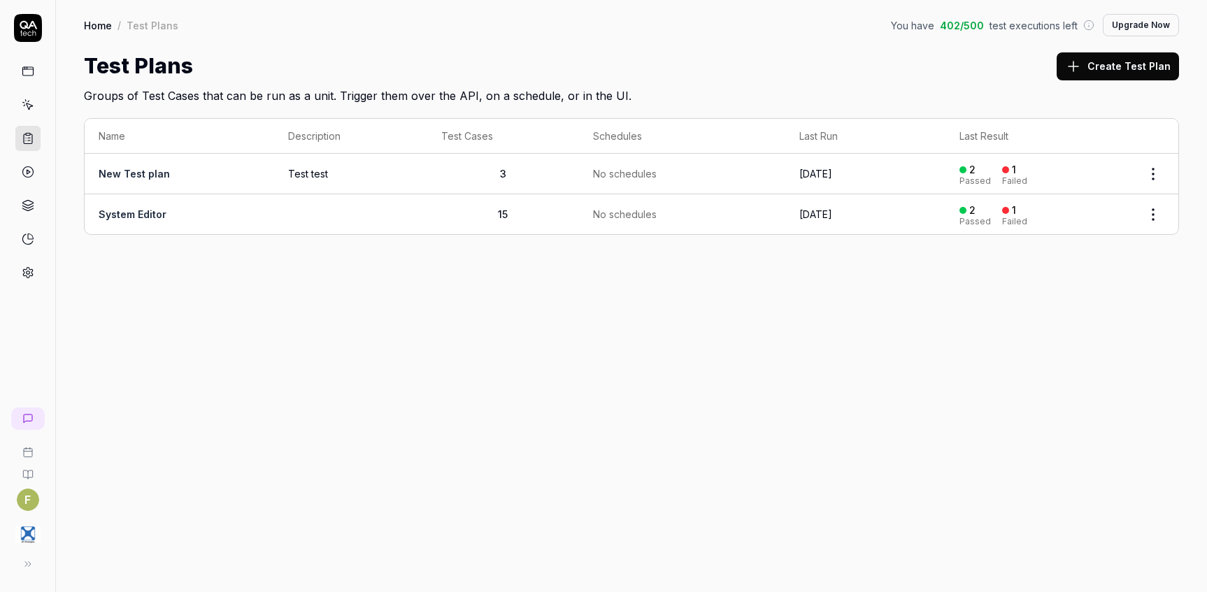
click at [1156, 225] on body "F Home / Test Plans You have 402 / 500 test executions left Upgrade Now Home / …" at bounding box center [603, 296] width 1207 height 592
click at [1153, 223] on html "F Home / Test Plans You have 402 / 500 test executions left Upgrade Now Home / …" at bounding box center [603, 296] width 1207 height 592
click at [1096, 367] on div "Edit" at bounding box center [1094, 366] width 133 height 31
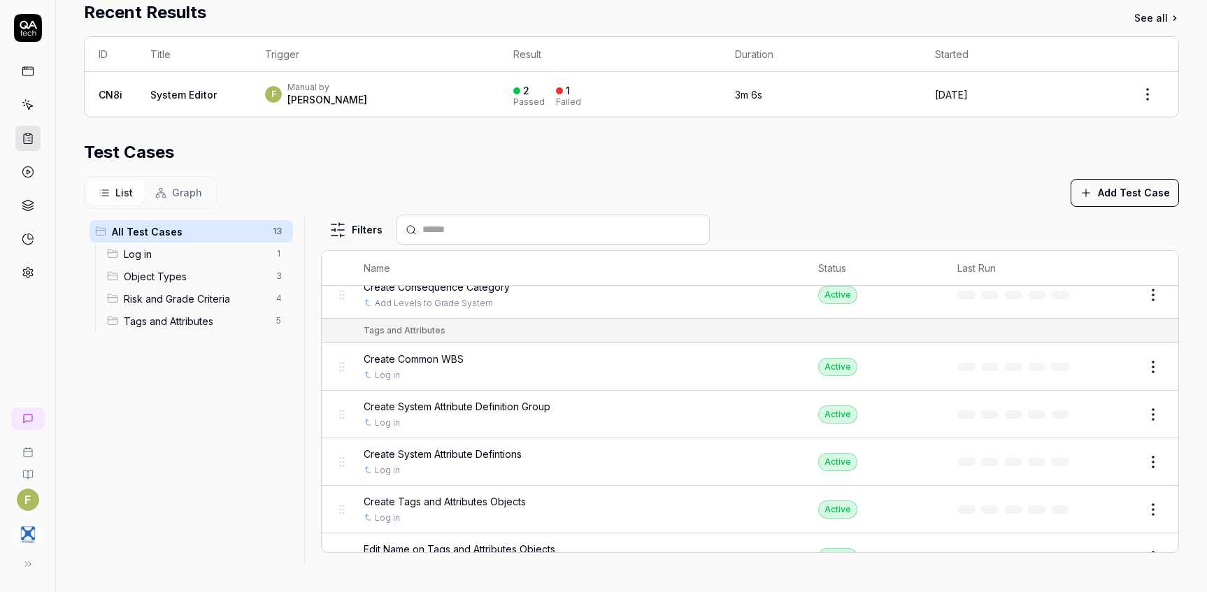
scroll to position [449, 0]
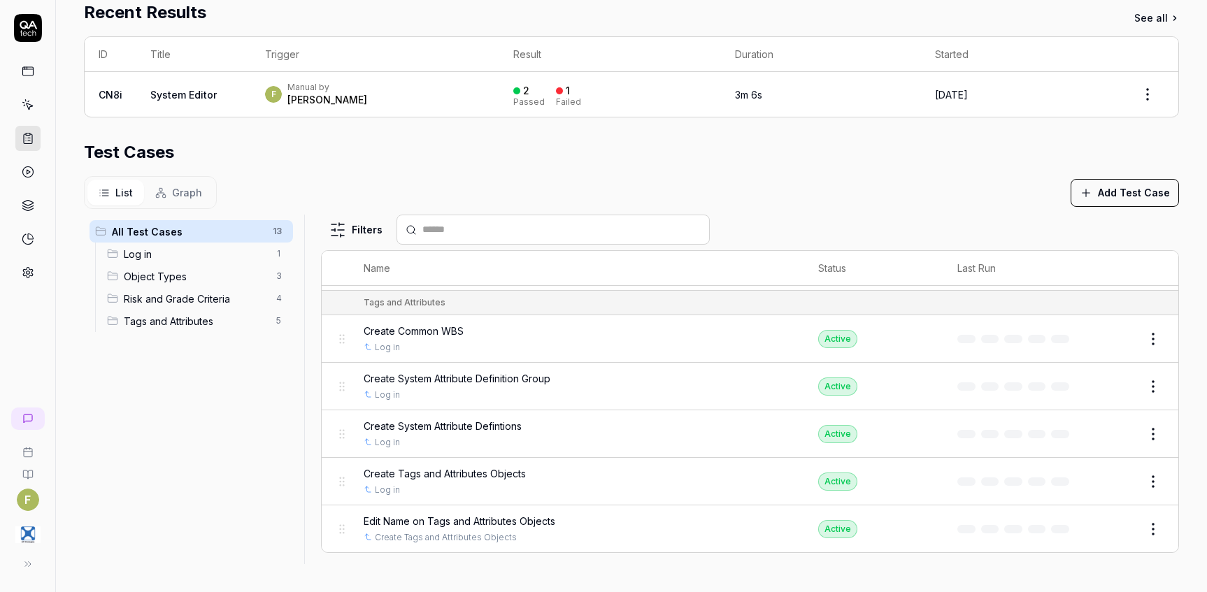
click at [219, 304] on span "Risk and Grade Criteria" at bounding box center [196, 299] width 144 height 15
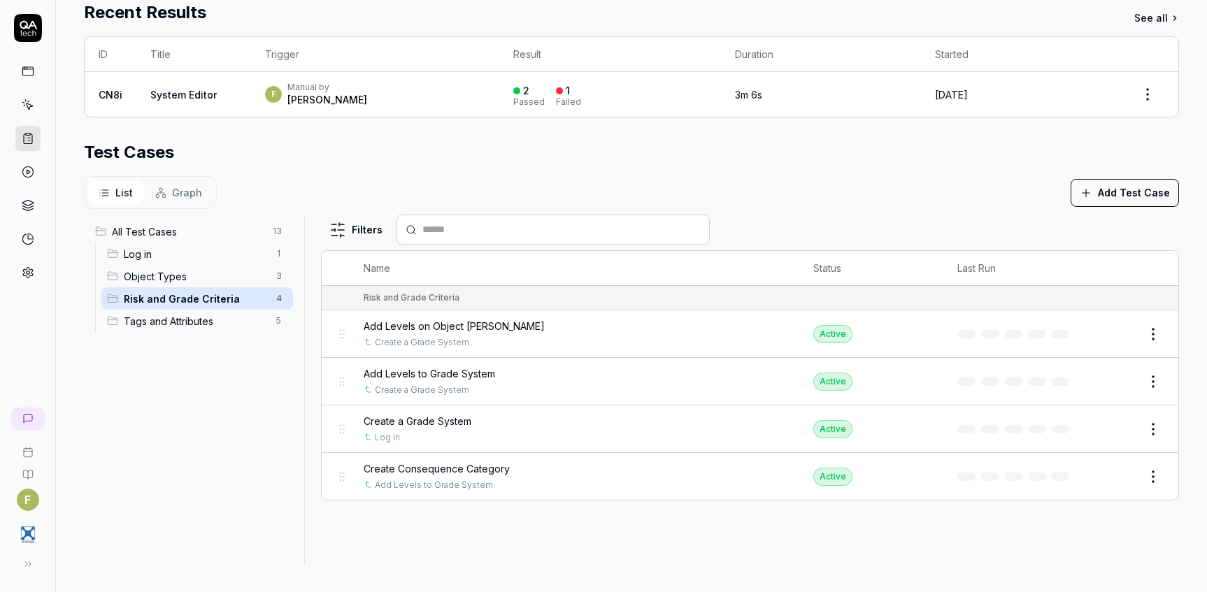
click at [218, 327] on span "Tags and Attributes" at bounding box center [196, 321] width 144 height 15
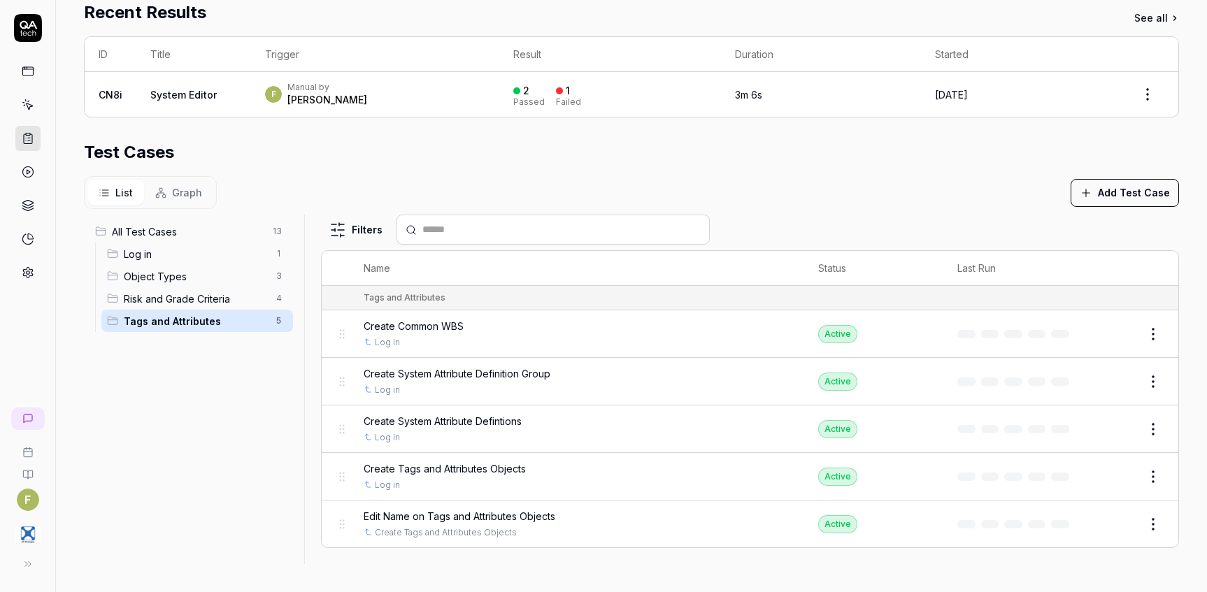
click at [233, 273] on span "Object Types" at bounding box center [196, 276] width 144 height 15
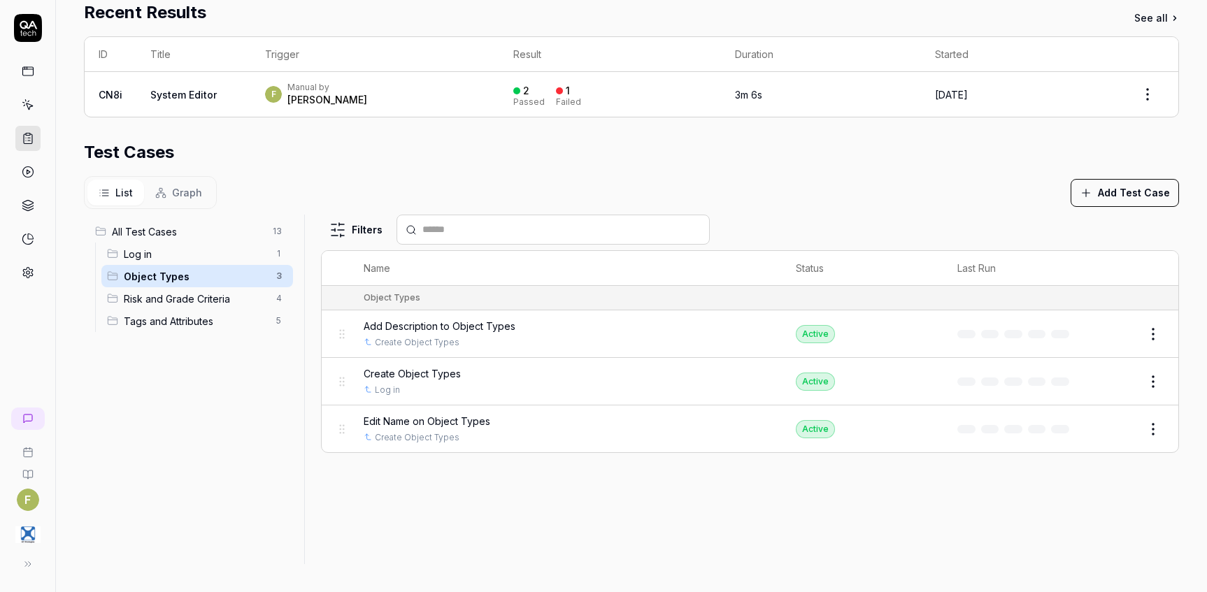
click at [231, 257] on span "Log in" at bounding box center [196, 254] width 144 height 15
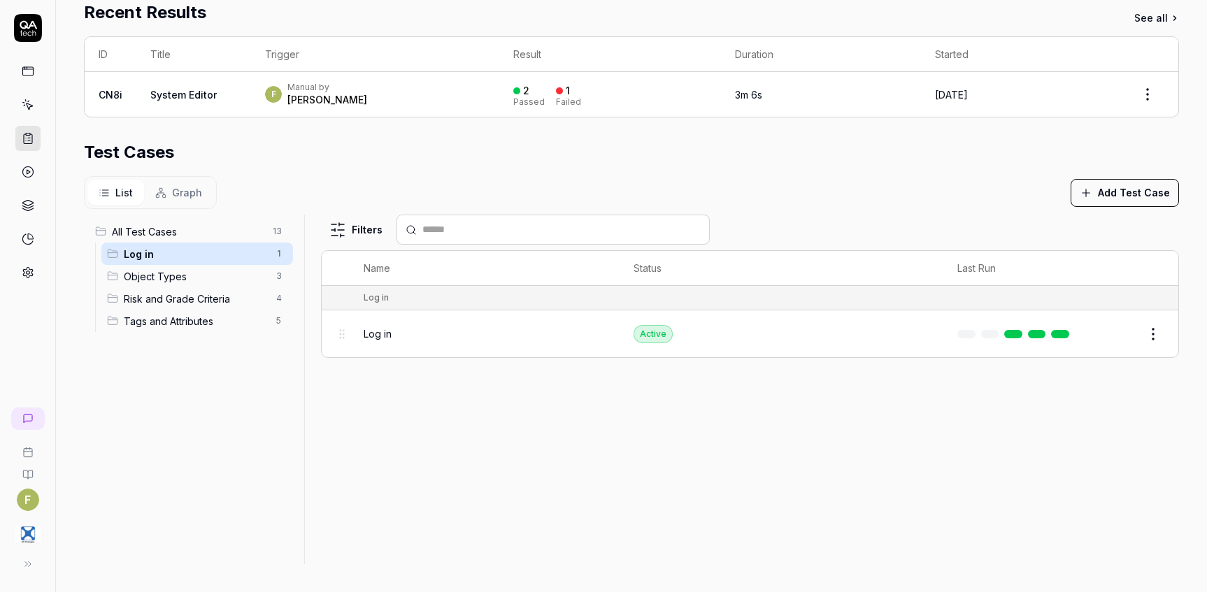
click at [229, 238] on span "All Test Cases" at bounding box center [188, 231] width 152 height 15
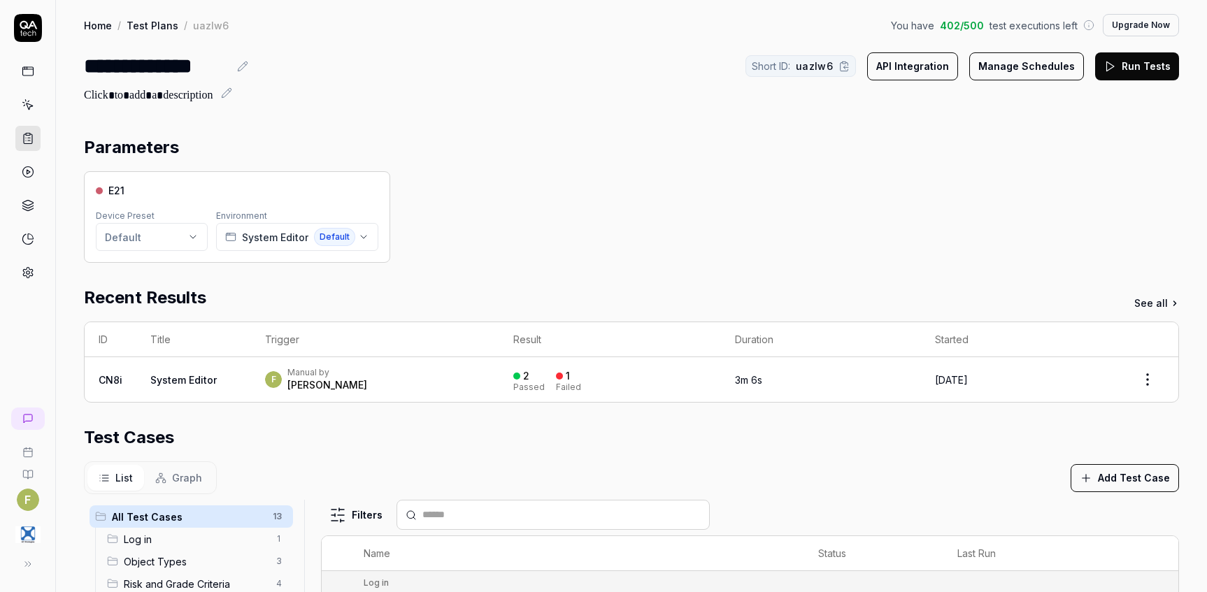
click at [1170, 191] on div "Parameters E21 Device Preset Default Environment System Editor Default Recent R…" at bounding box center [631, 499] width 1151 height 756
click at [1147, 69] on button "Run Tests" at bounding box center [1137, 66] width 84 height 28
click at [27, 102] on icon at bounding box center [28, 105] width 13 height 13
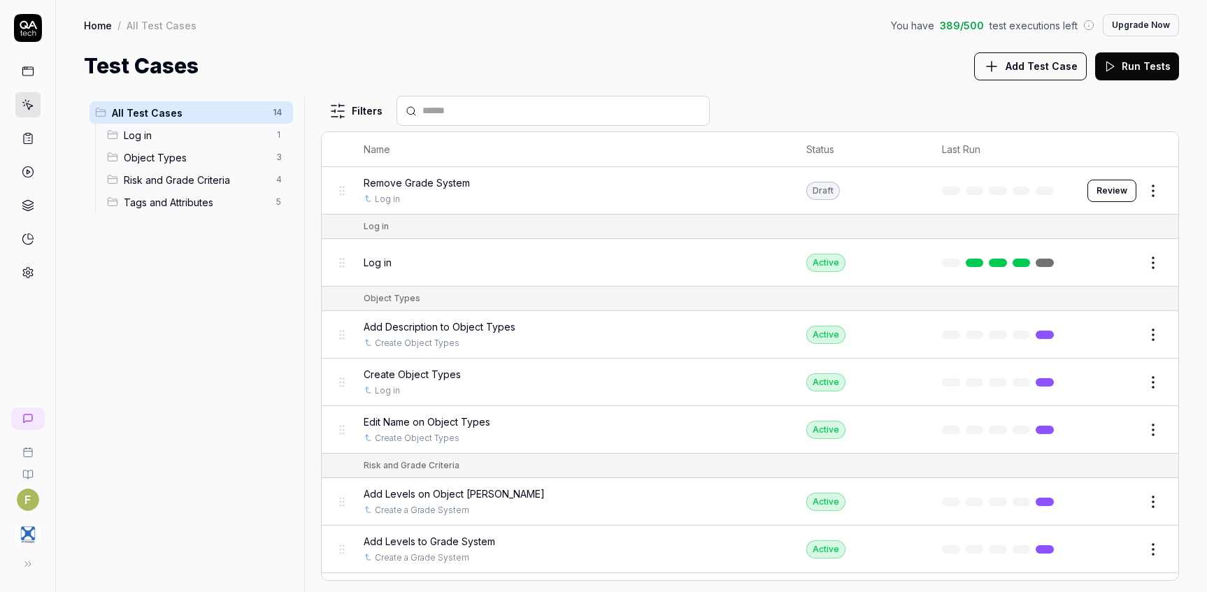
click at [24, 133] on icon at bounding box center [28, 138] width 13 height 13
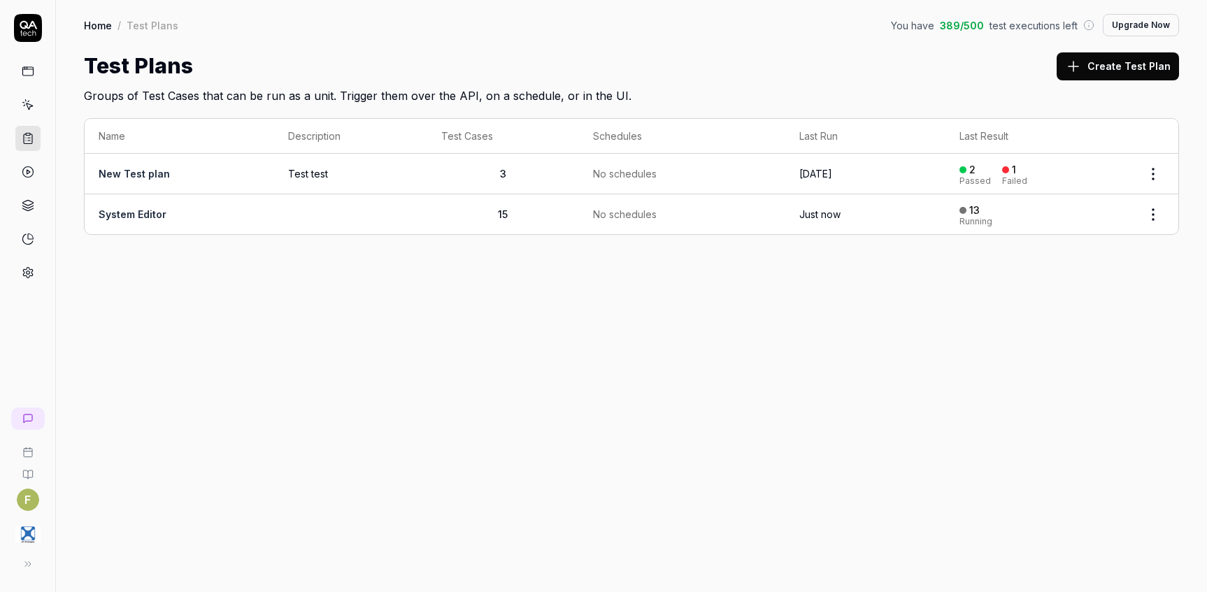
click at [32, 568] on button at bounding box center [28, 564] width 28 height 28
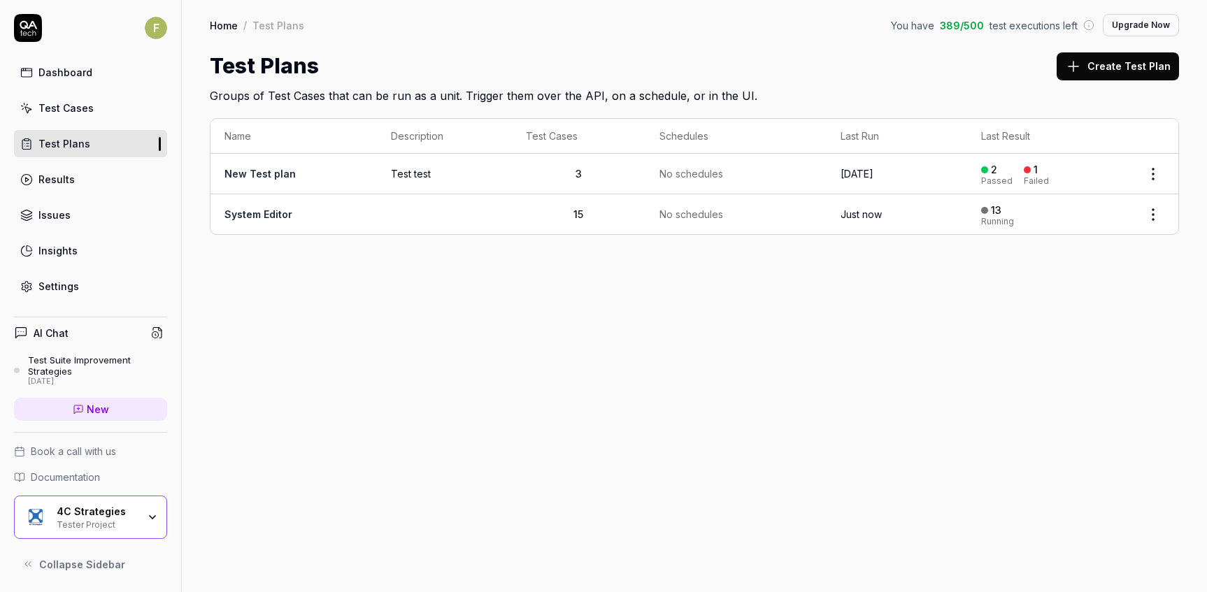
click at [763, 442] on div "Home / Test Plans You have 389 / 500 test executions left Upgrade Now Home / Te…" at bounding box center [694, 296] width 1025 height 592
